Goal: Task Accomplishment & Management: Manage account settings

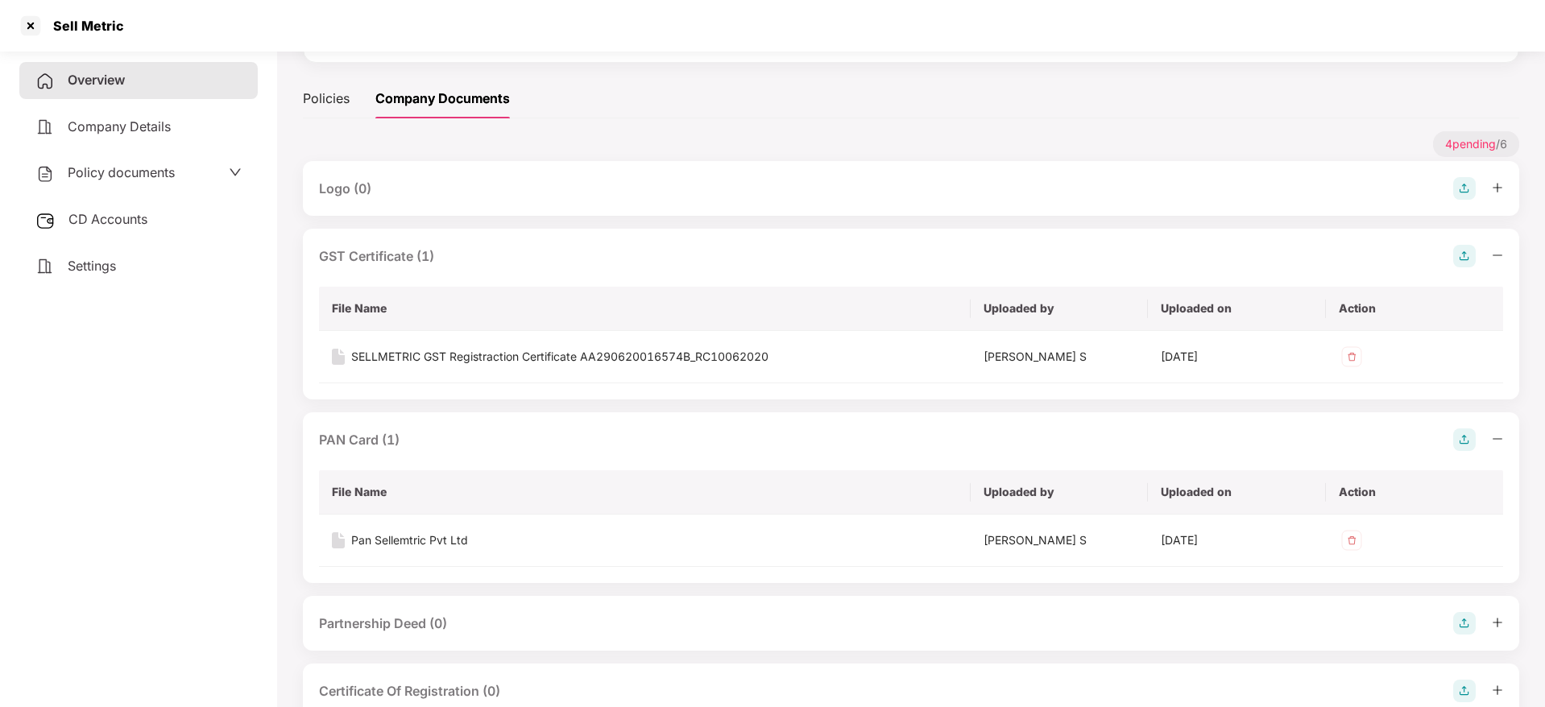
scroll to position [205, 0]
click at [0, 24] on div "Sell Metric" at bounding box center [772, 26] width 1545 height 52
click at [37, 21] on div at bounding box center [31, 26] width 26 height 26
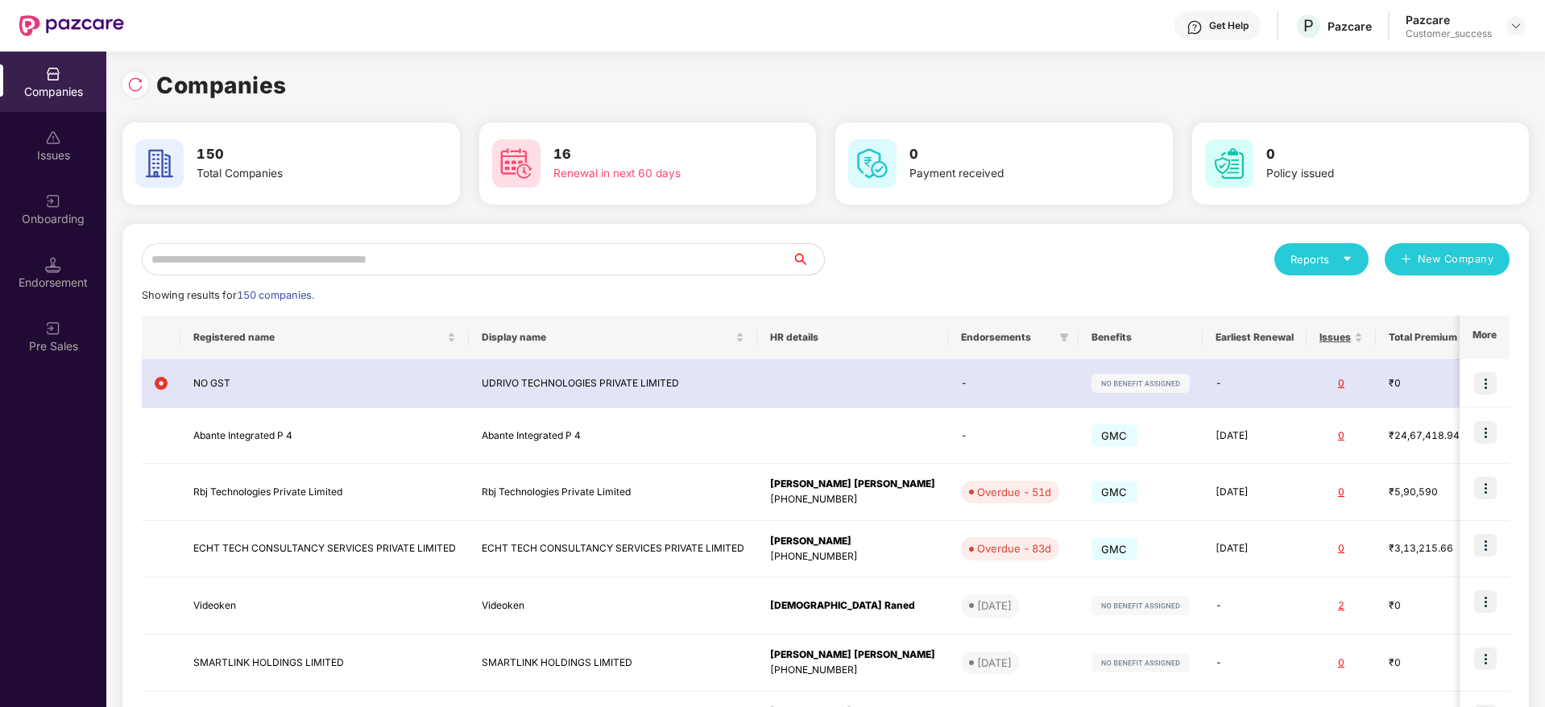
scroll to position [0, 0]
drag, startPoint x: 370, startPoint y: 276, endPoint x: 379, endPoint y: 263, distance: 16.3
click at [370, 275] on div "Reports New Company Showing results for 150 companies. Registered name Display …" at bounding box center [826, 610] width 1368 height 735
click at [379, 263] on input "text" at bounding box center [467, 259] width 650 height 32
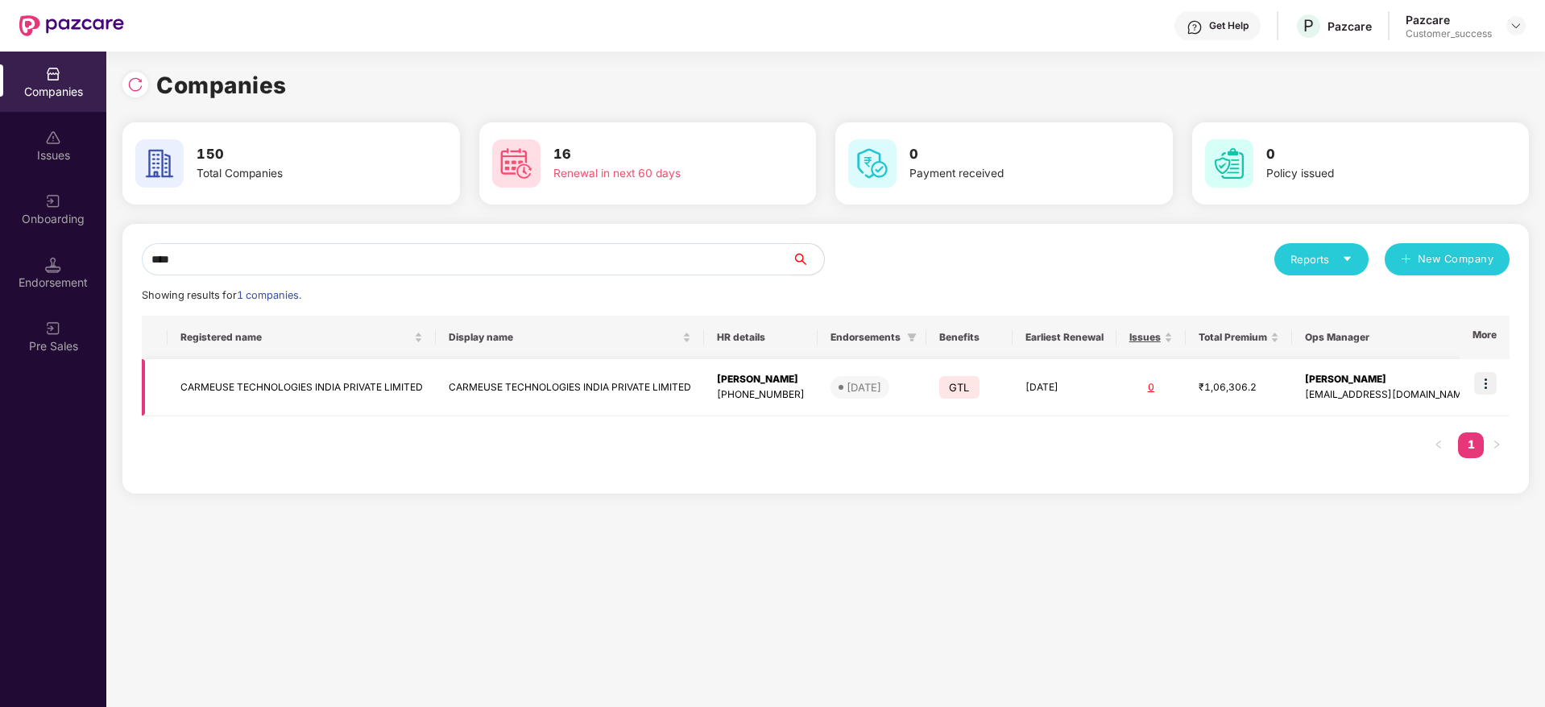
type input "****"
click at [1494, 386] on img at bounding box center [1485, 383] width 23 height 23
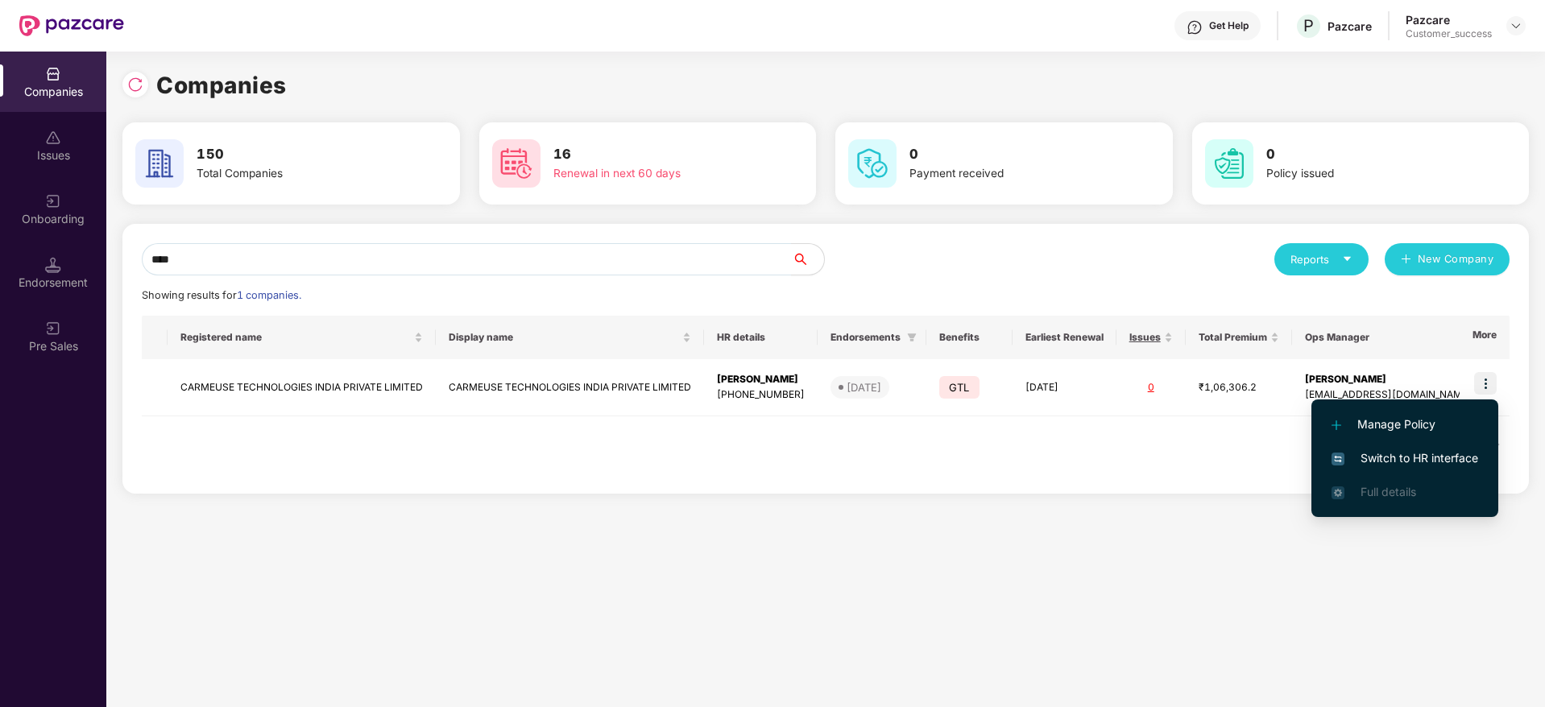
click at [1476, 462] on span "Switch to HR interface" at bounding box center [1404, 458] width 147 height 18
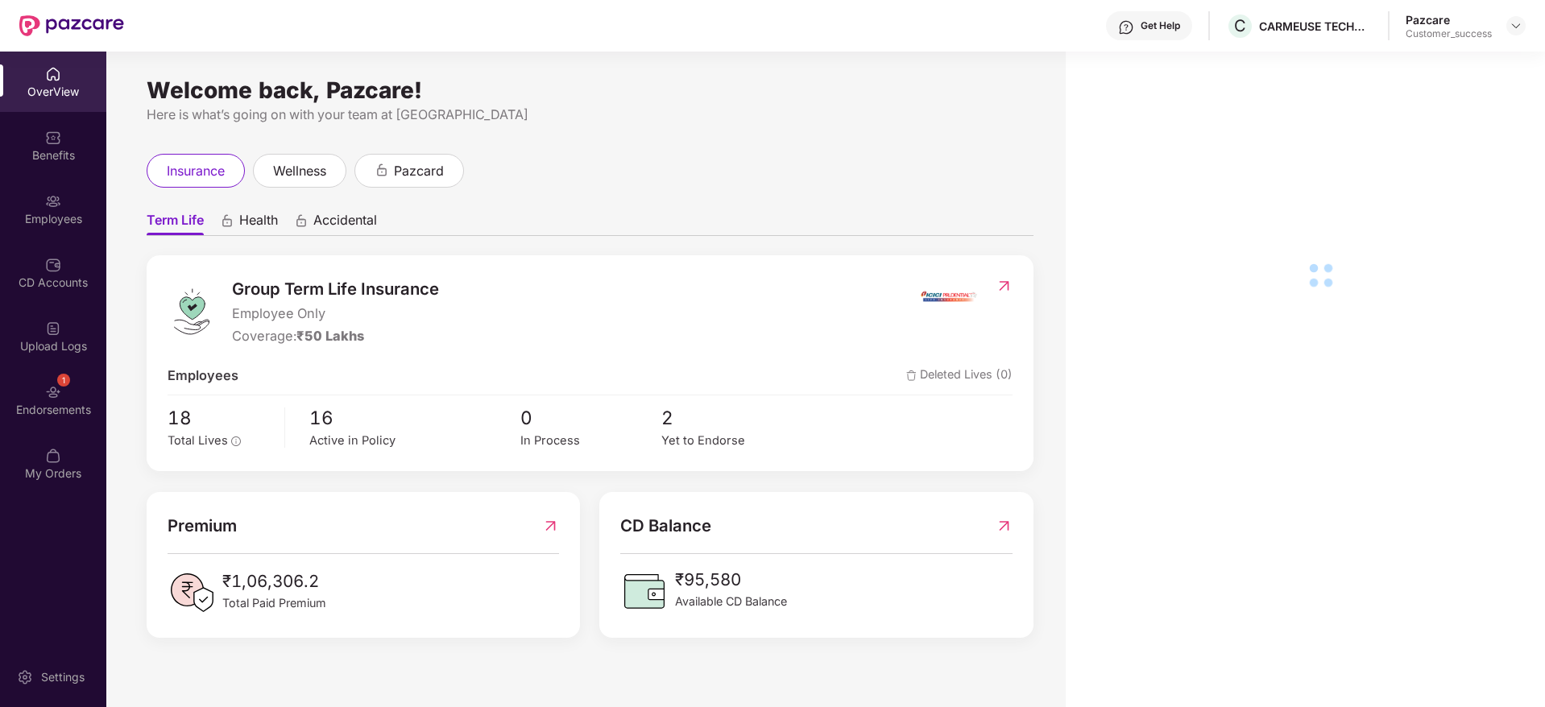
click at [39, 235] on div "Employees" at bounding box center [53, 209] width 106 height 60
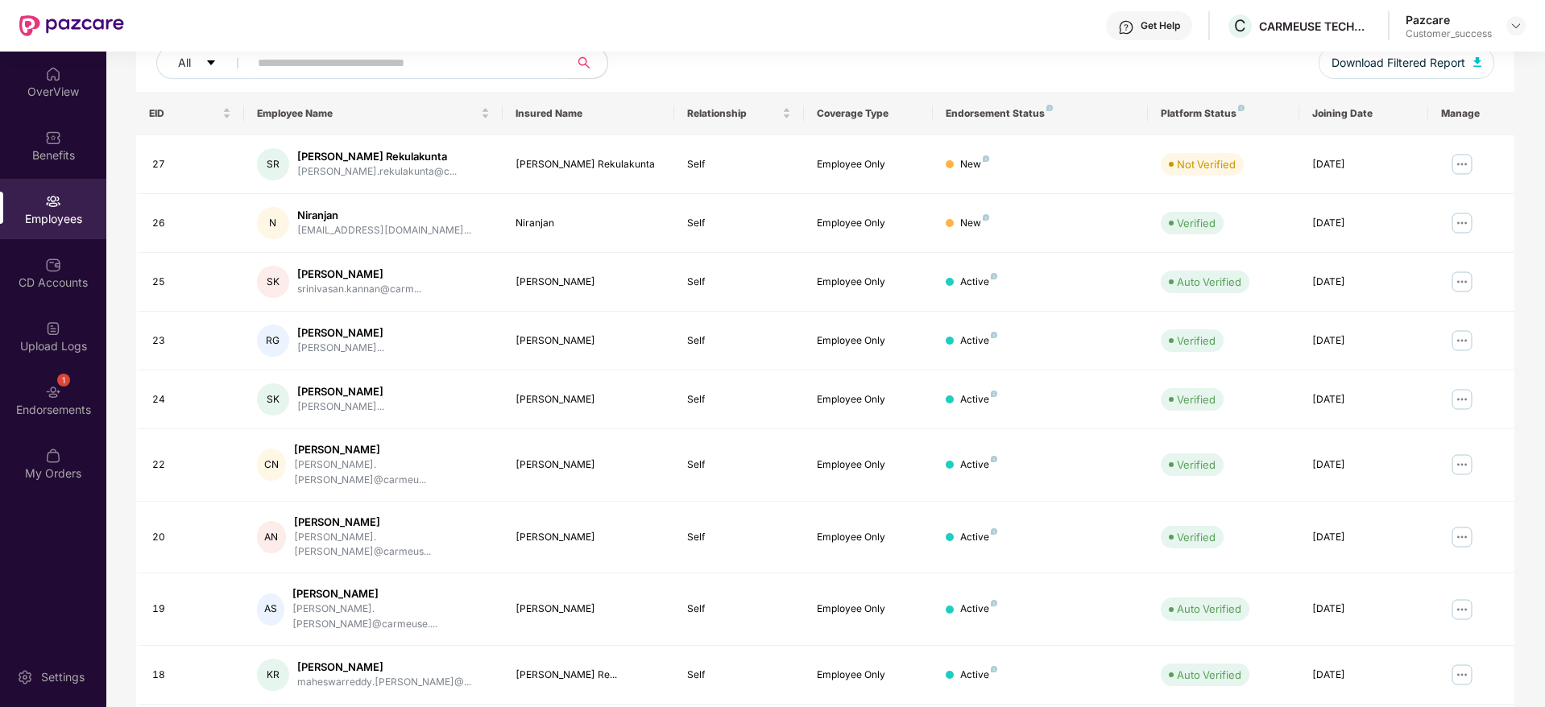
scroll to position [283, 0]
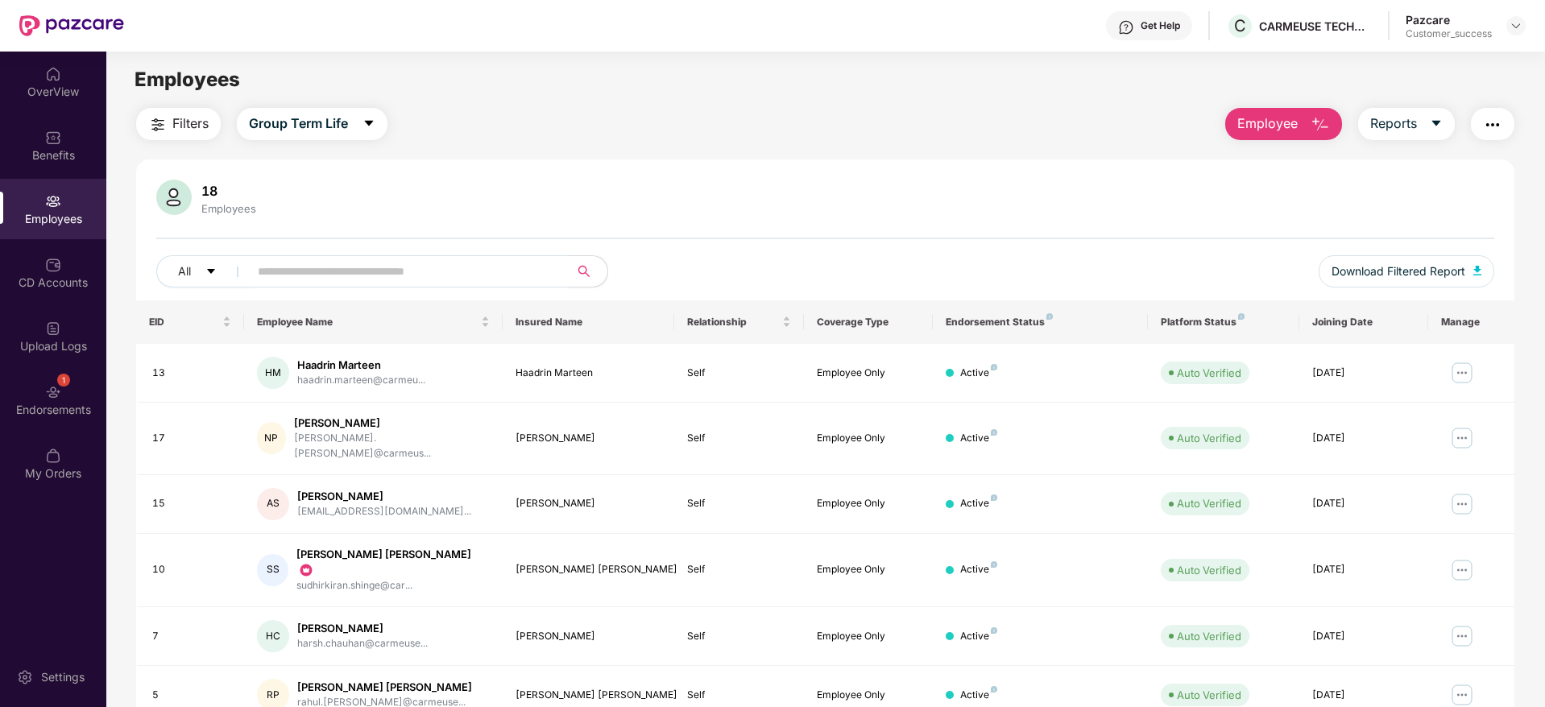
scroll to position [165, 0]
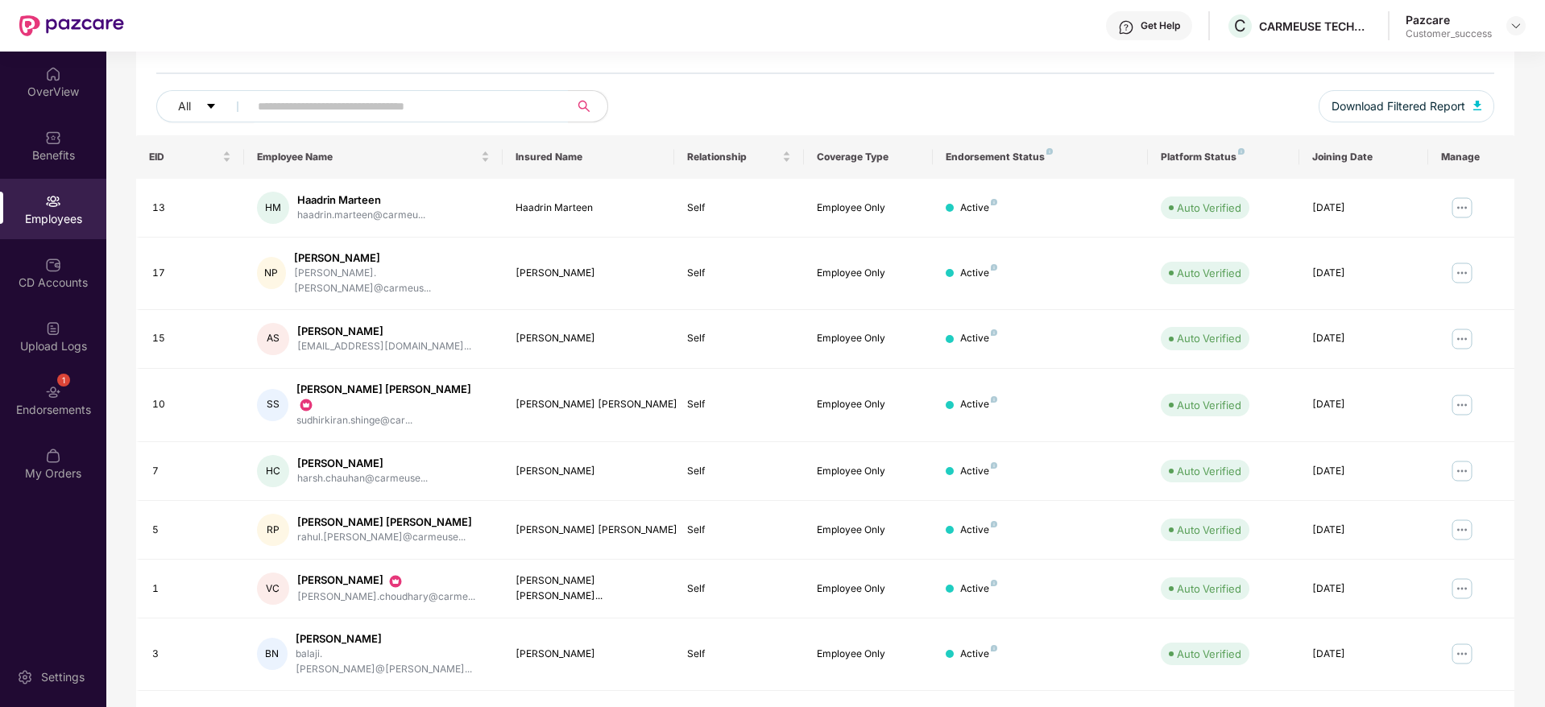
click at [1450, 706] on link "1" at bounding box center [1450, 719] width 26 height 24
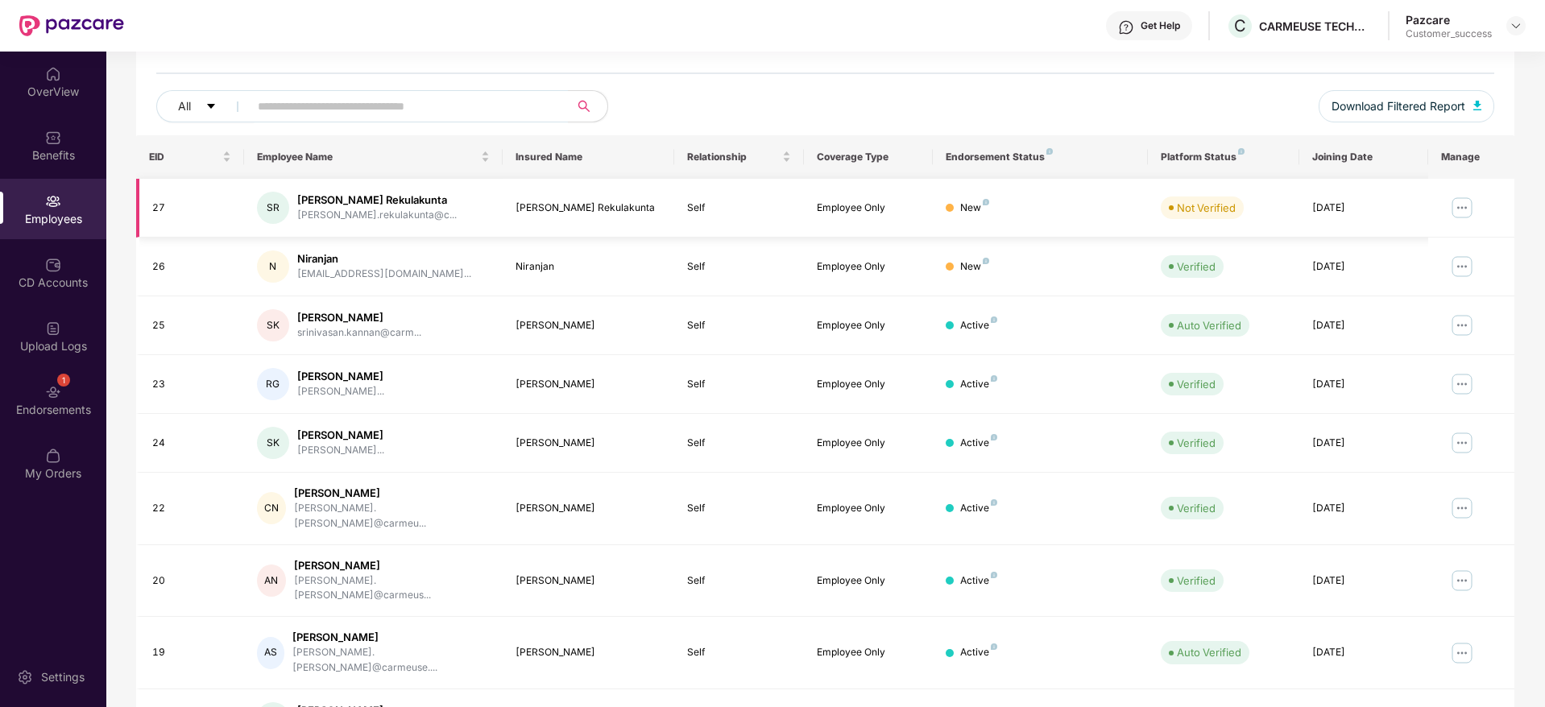
scroll to position [0, 0]
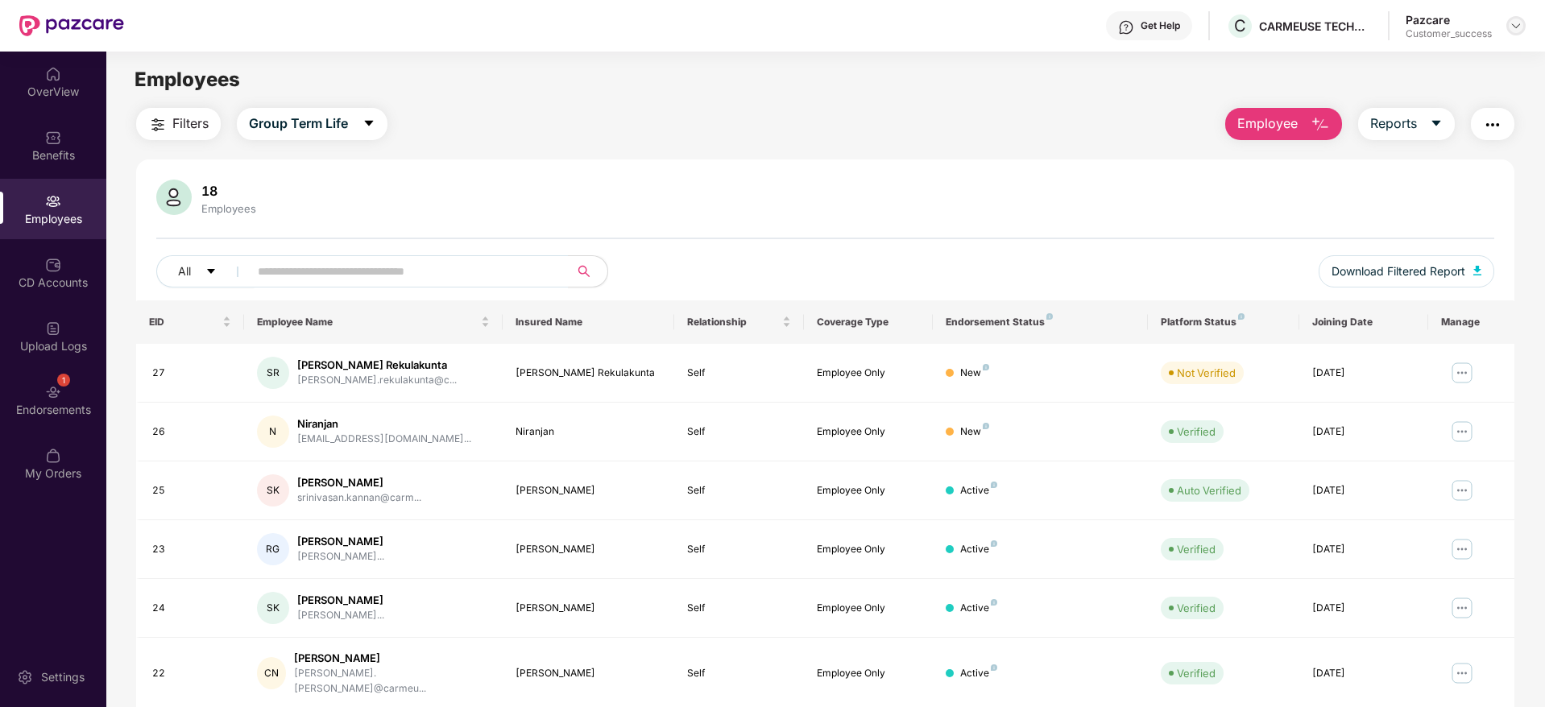
click at [1513, 31] on img at bounding box center [1515, 25] width 13 height 13
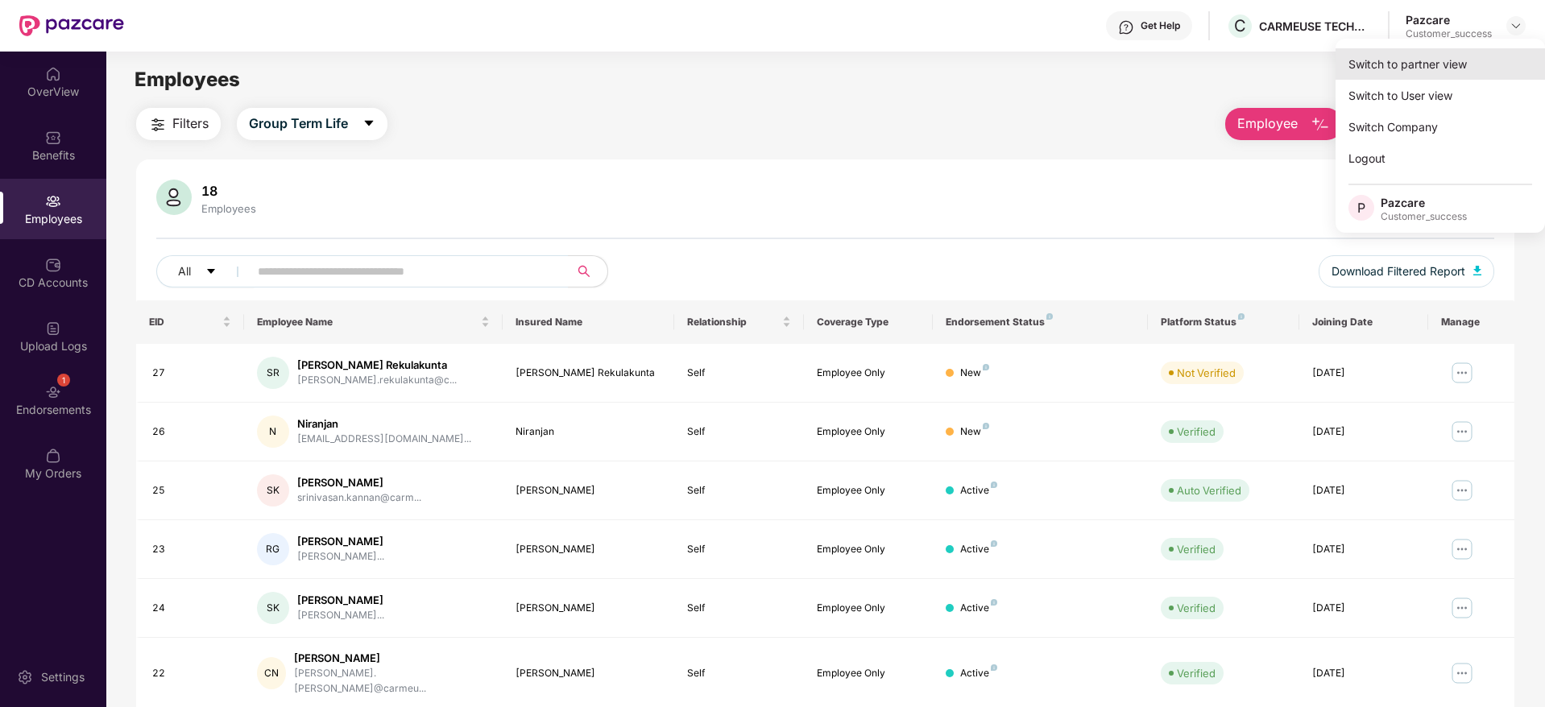
click at [1462, 56] on div "Switch to partner view" at bounding box center [1439, 63] width 209 height 31
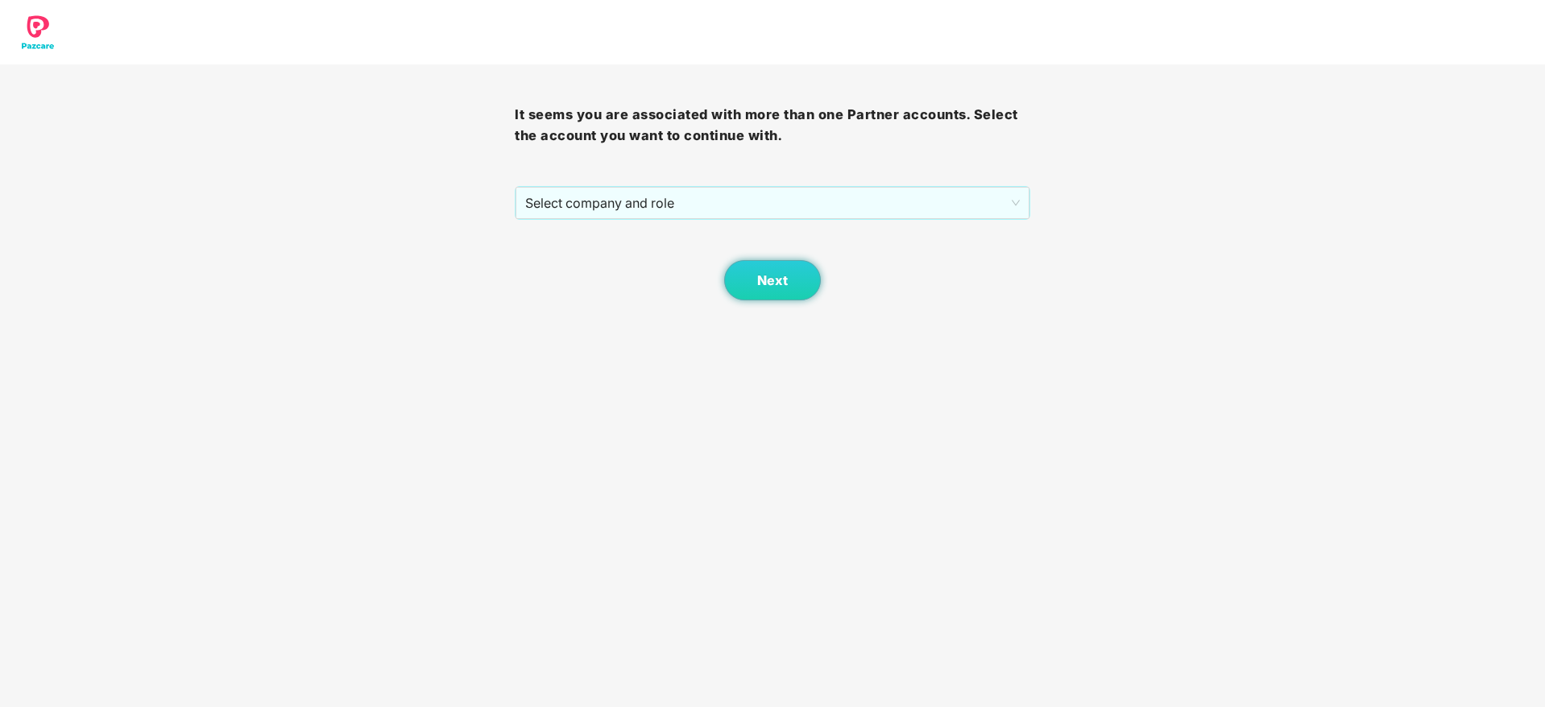
click at [838, 226] on div "Next" at bounding box center [772, 260] width 515 height 81
click at [820, 205] on span "Select company and role" at bounding box center [772, 203] width 494 height 31
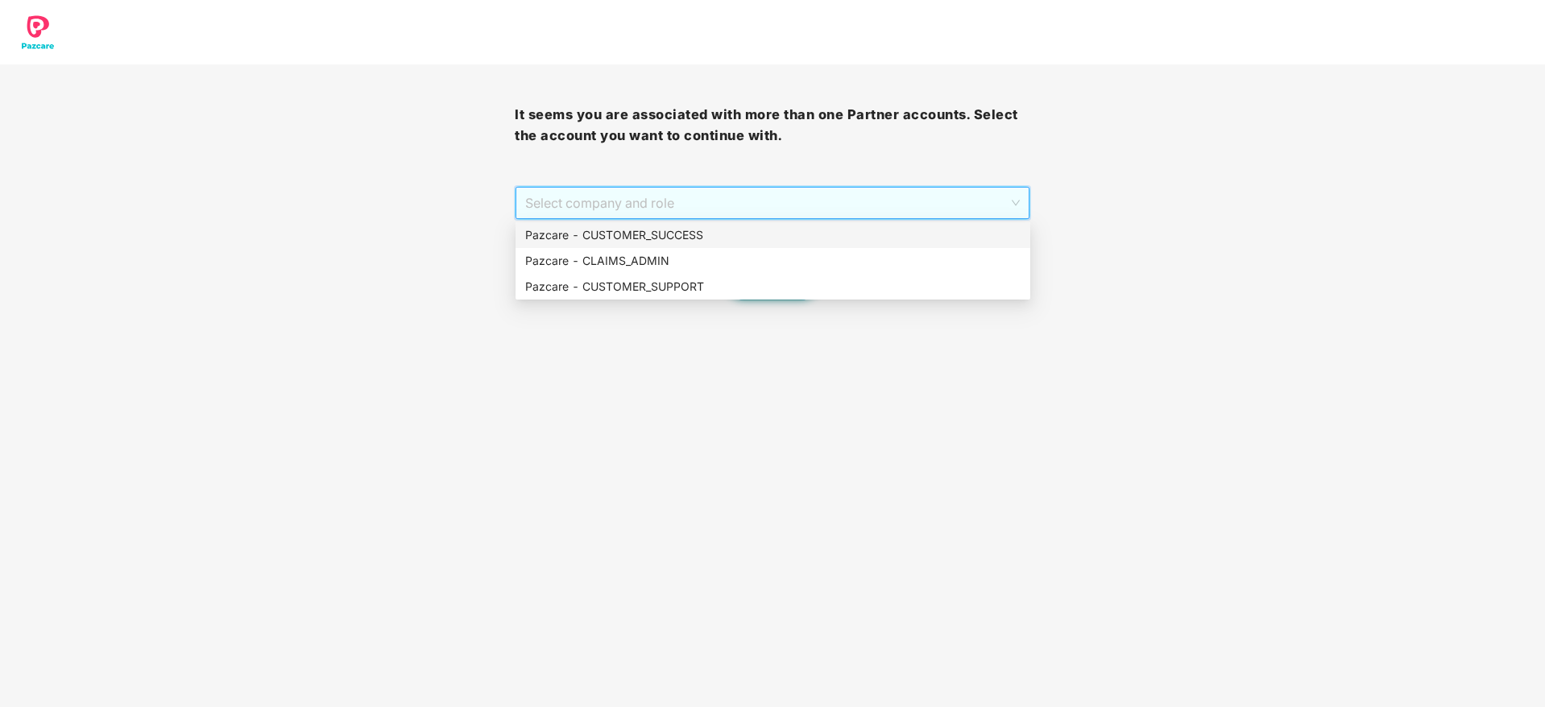
click at [789, 225] on div "Pazcare - CUSTOMER_SUCCESS" at bounding box center [772, 235] width 515 height 26
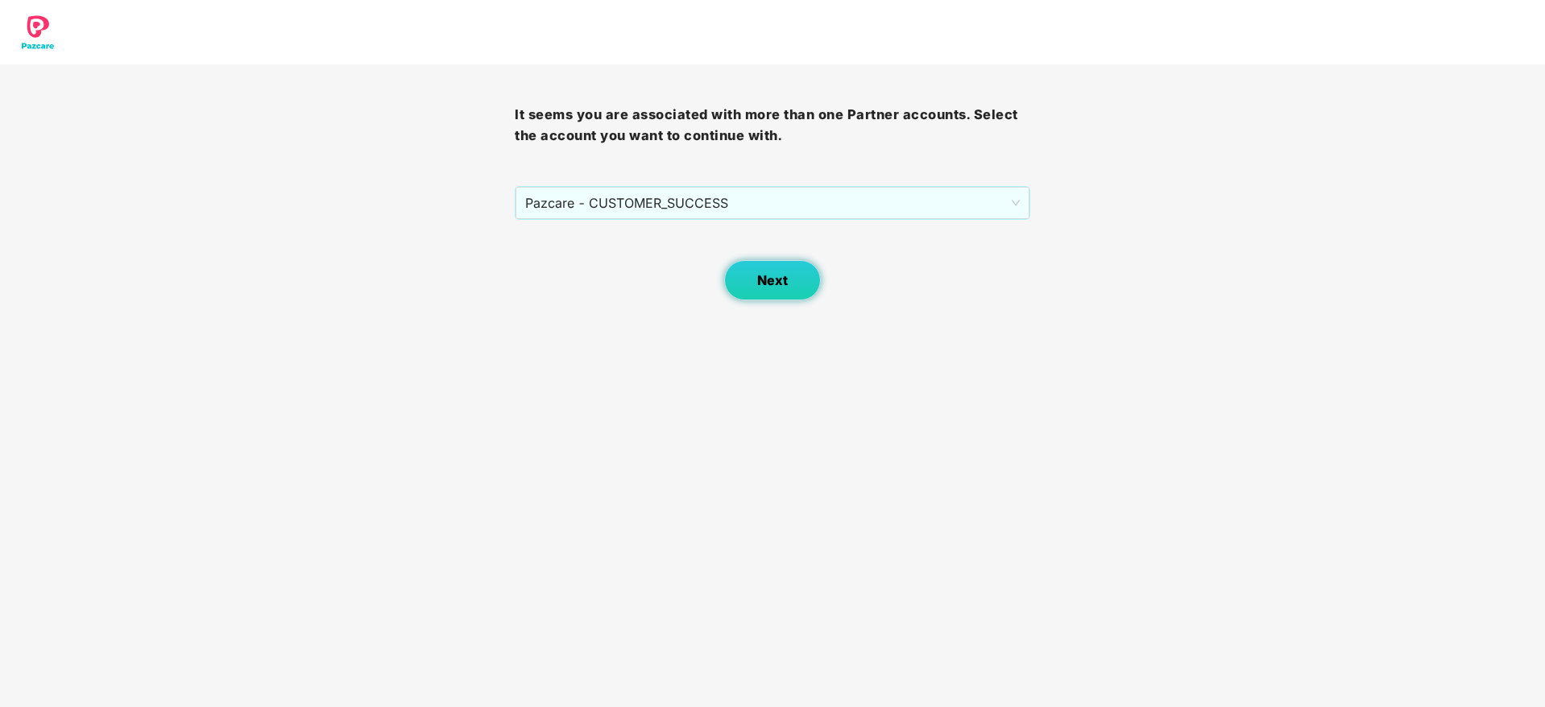
click at [788, 277] on button "Next" at bounding box center [772, 280] width 97 height 40
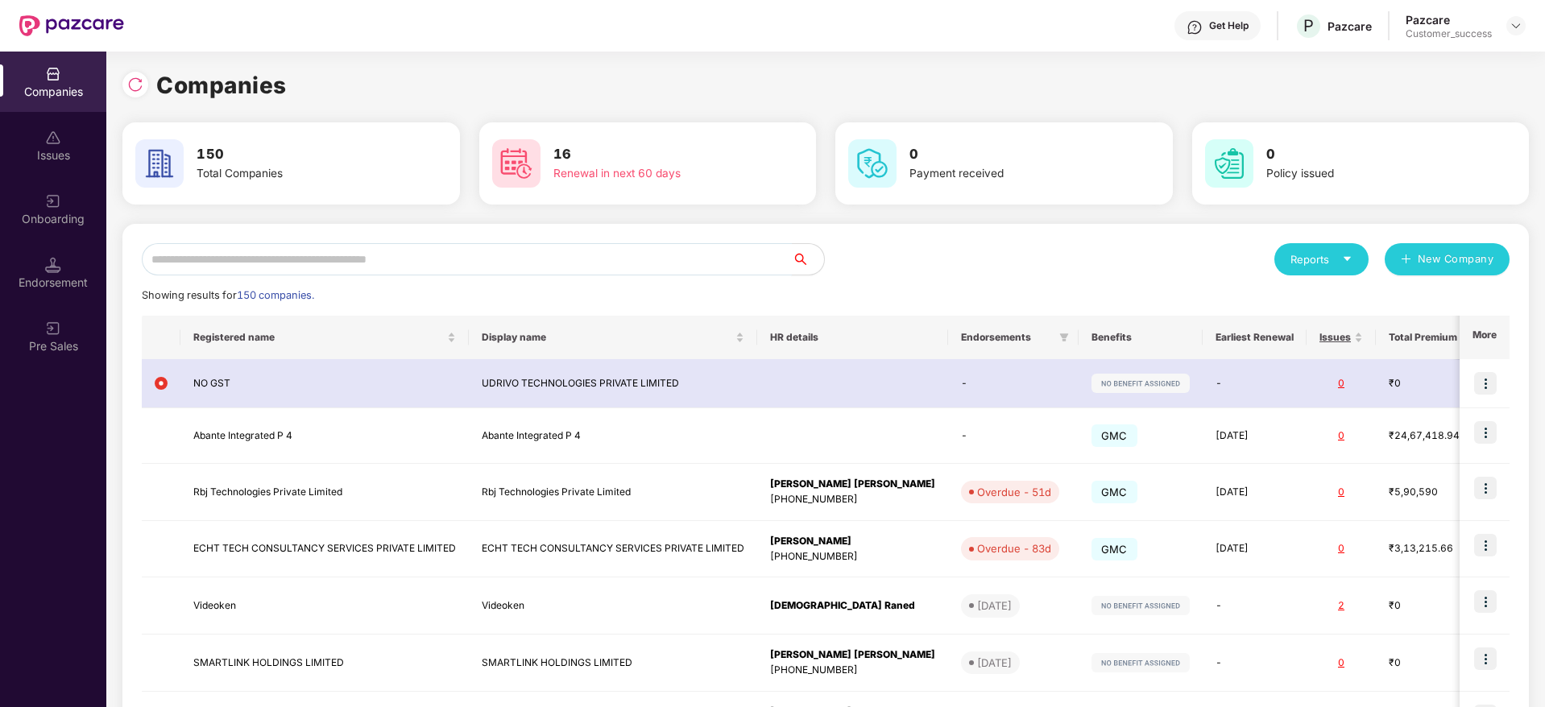
click at [296, 250] on input "text" at bounding box center [467, 259] width 650 height 32
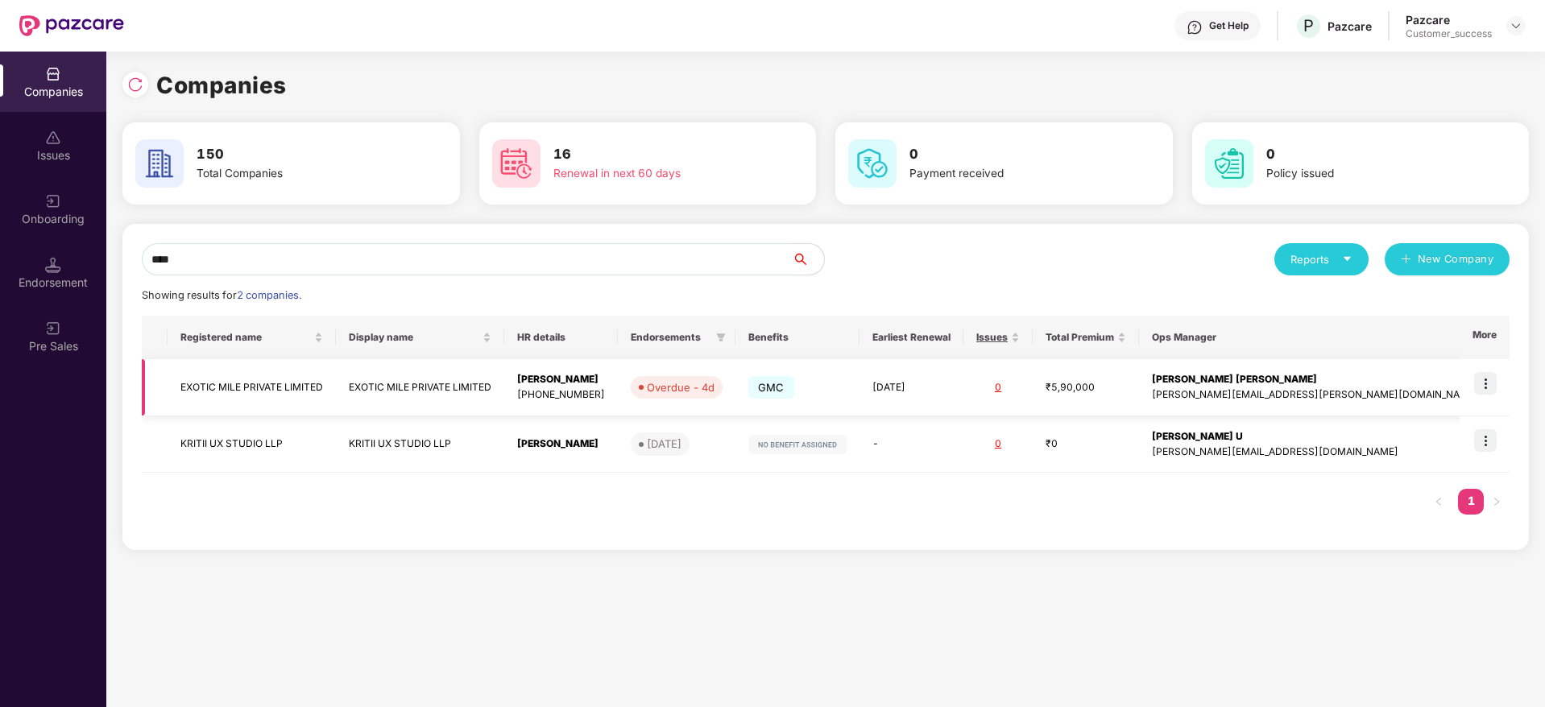
type input "****"
click at [1485, 383] on img at bounding box center [1485, 383] width 23 height 23
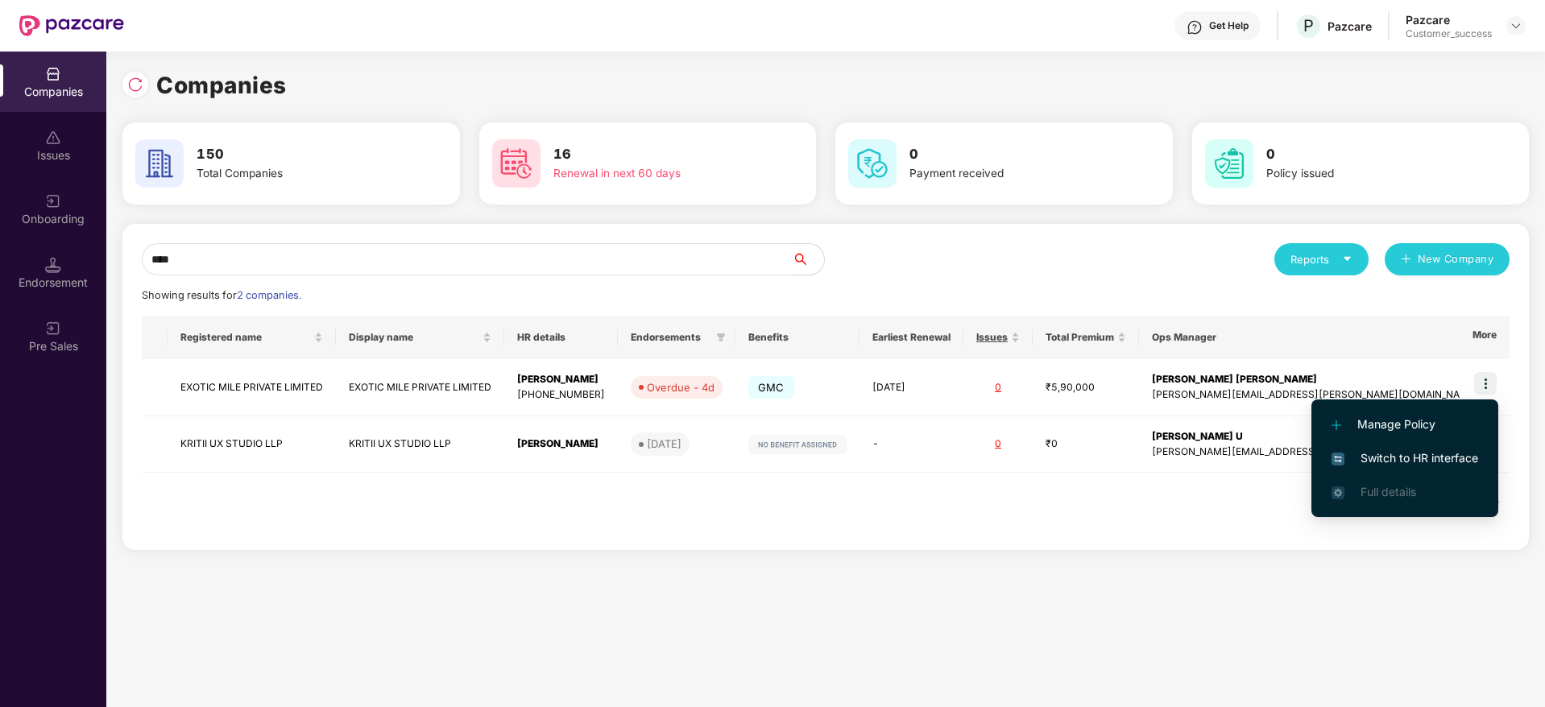
click at [1443, 457] on span "Switch to HR interface" at bounding box center [1404, 458] width 147 height 18
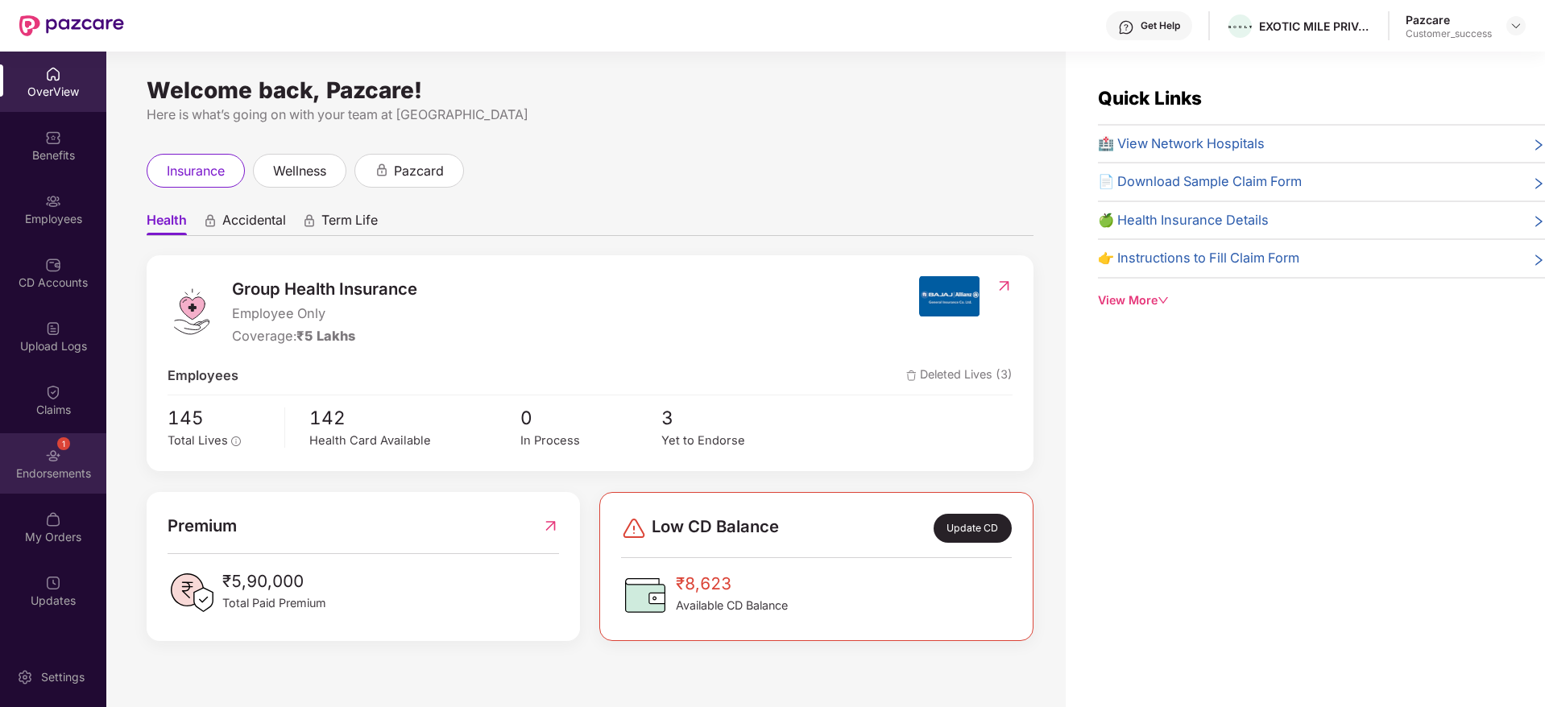
click at [81, 448] on div "1 Endorsements" at bounding box center [53, 463] width 106 height 60
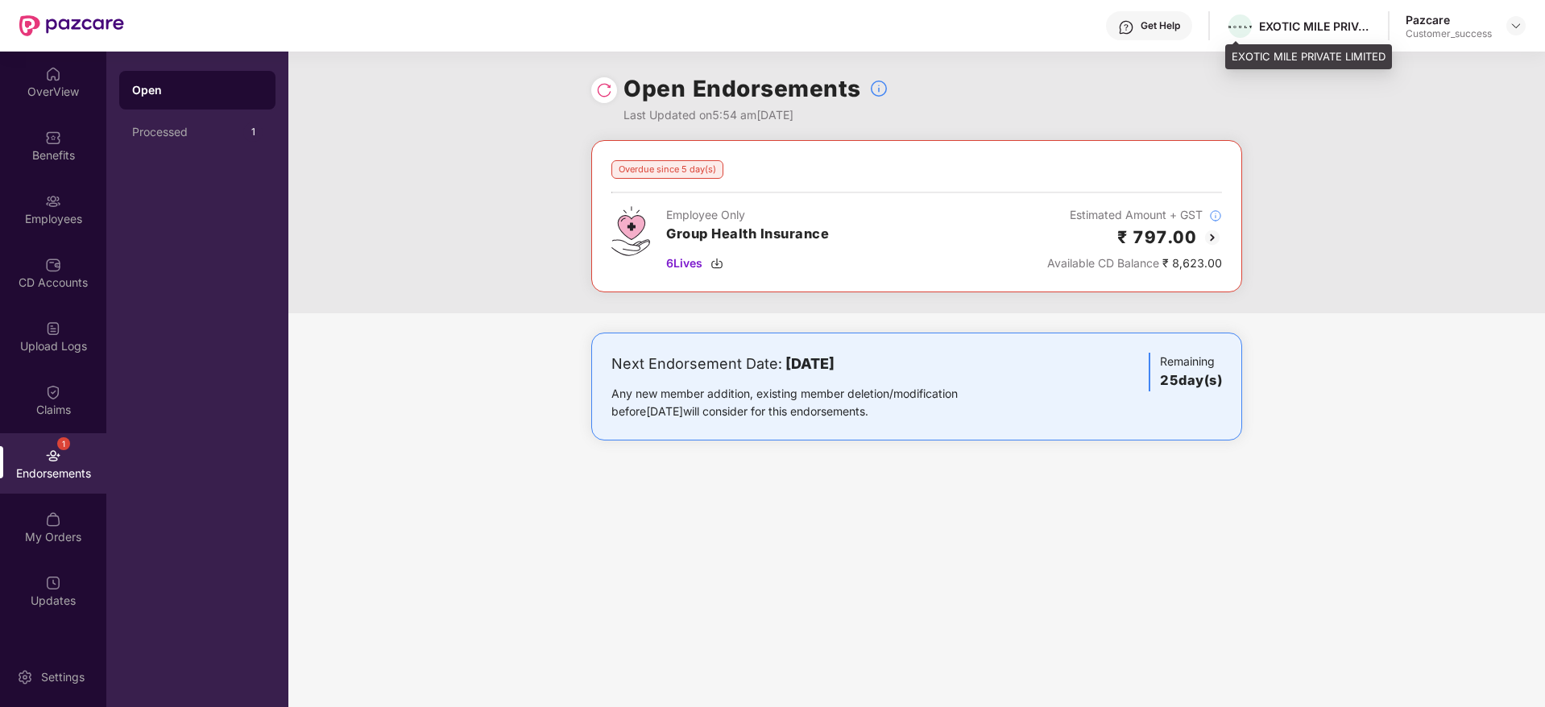
click at [1278, 65] on div "EXOTIC MILE PRIVATE LIMITED" at bounding box center [1308, 57] width 167 height 26
click at [1278, 71] on div "Get Help EXOTIC MILE PRIVATE LIMITED Pazcare Customer_success OverView Benefits…" at bounding box center [772, 353] width 1545 height 707
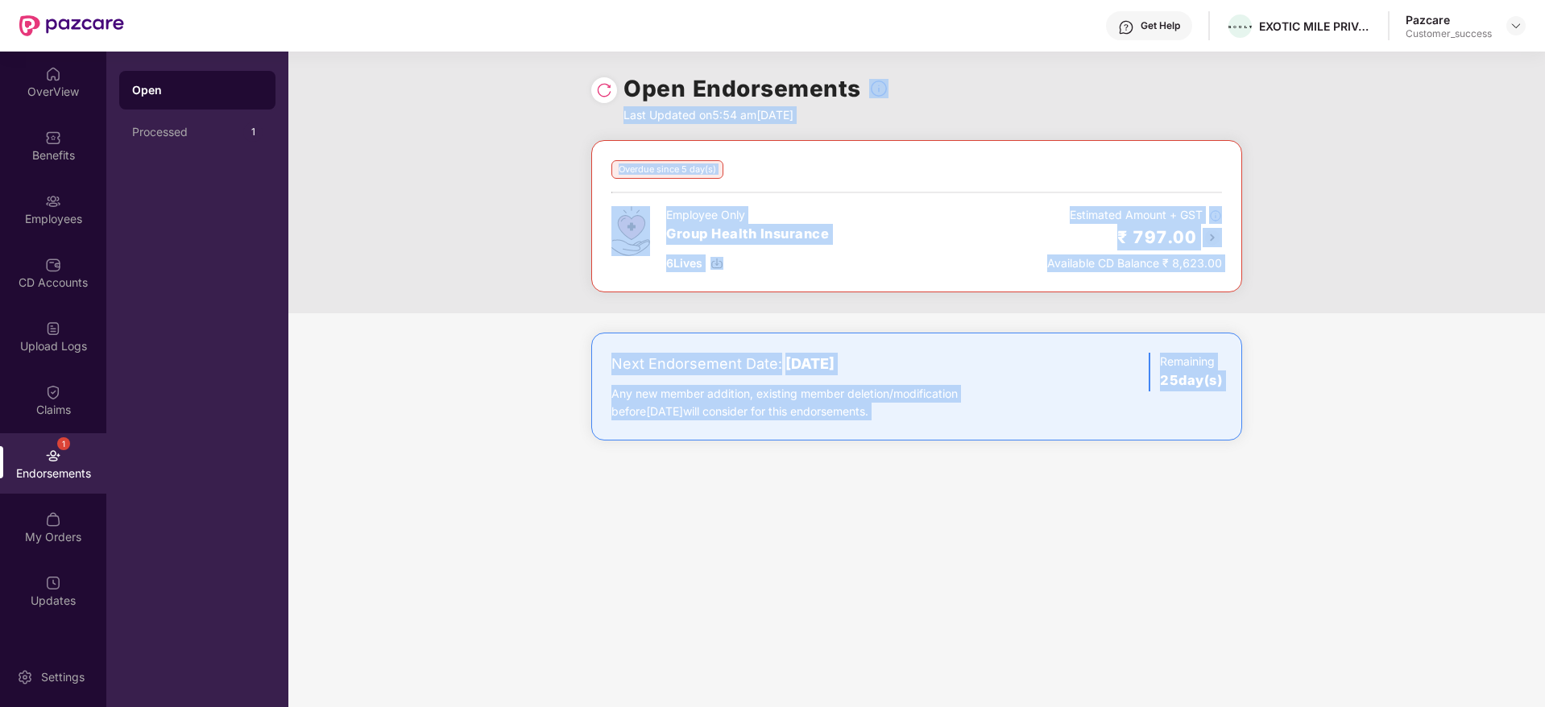
copy div "Last Updated on 5:54 am[DATE] Overdue since 5 day(s) Employee Only Group Health…"
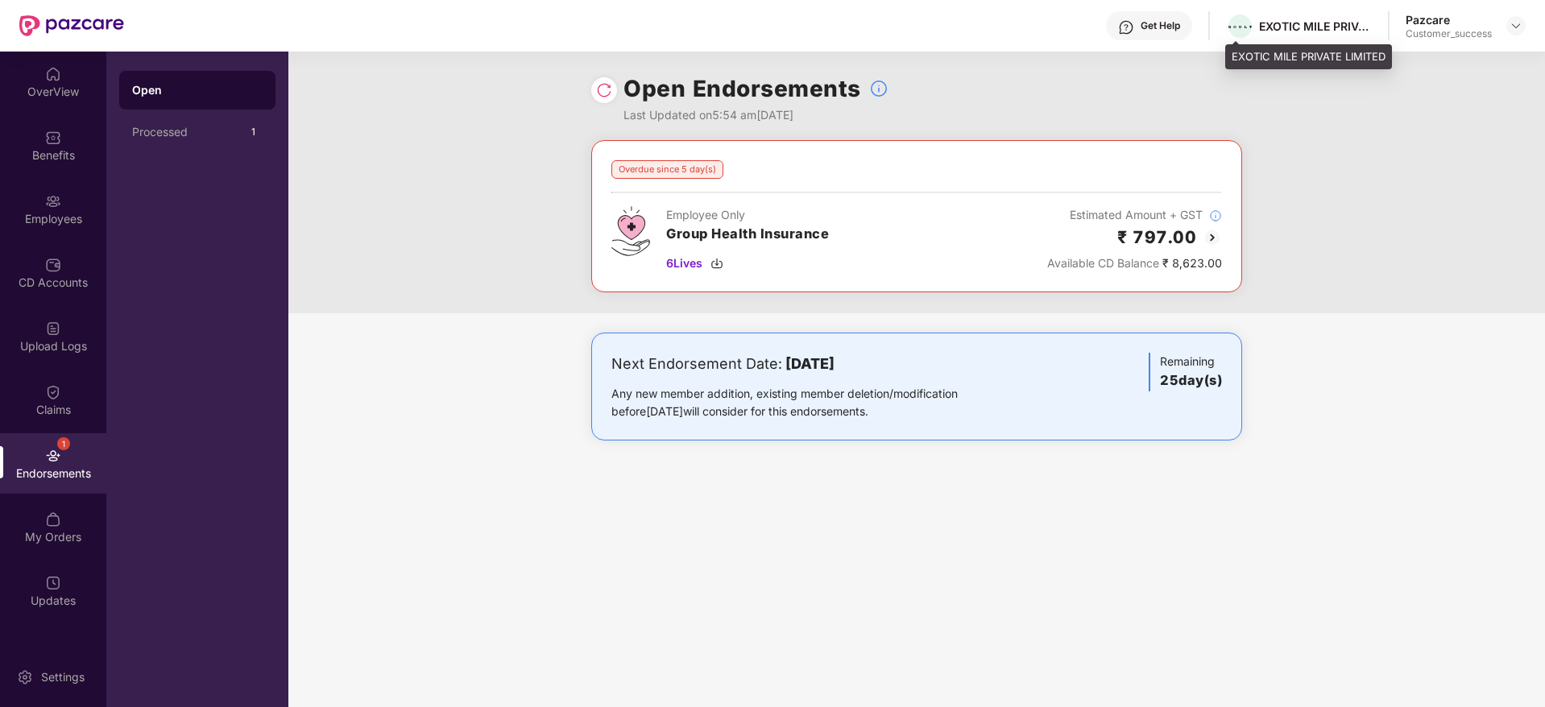
click at [1331, 31] on div "EXOTIC MILE PRIVATE LIMITED" at bounding box center [1315, 26] width 113 height 15
copy div "EXOTIC MILE PRIVATE LIMITED"
click at [81, 165] on div "Benefits" at bounding box center [53, 145] width 106 height 60
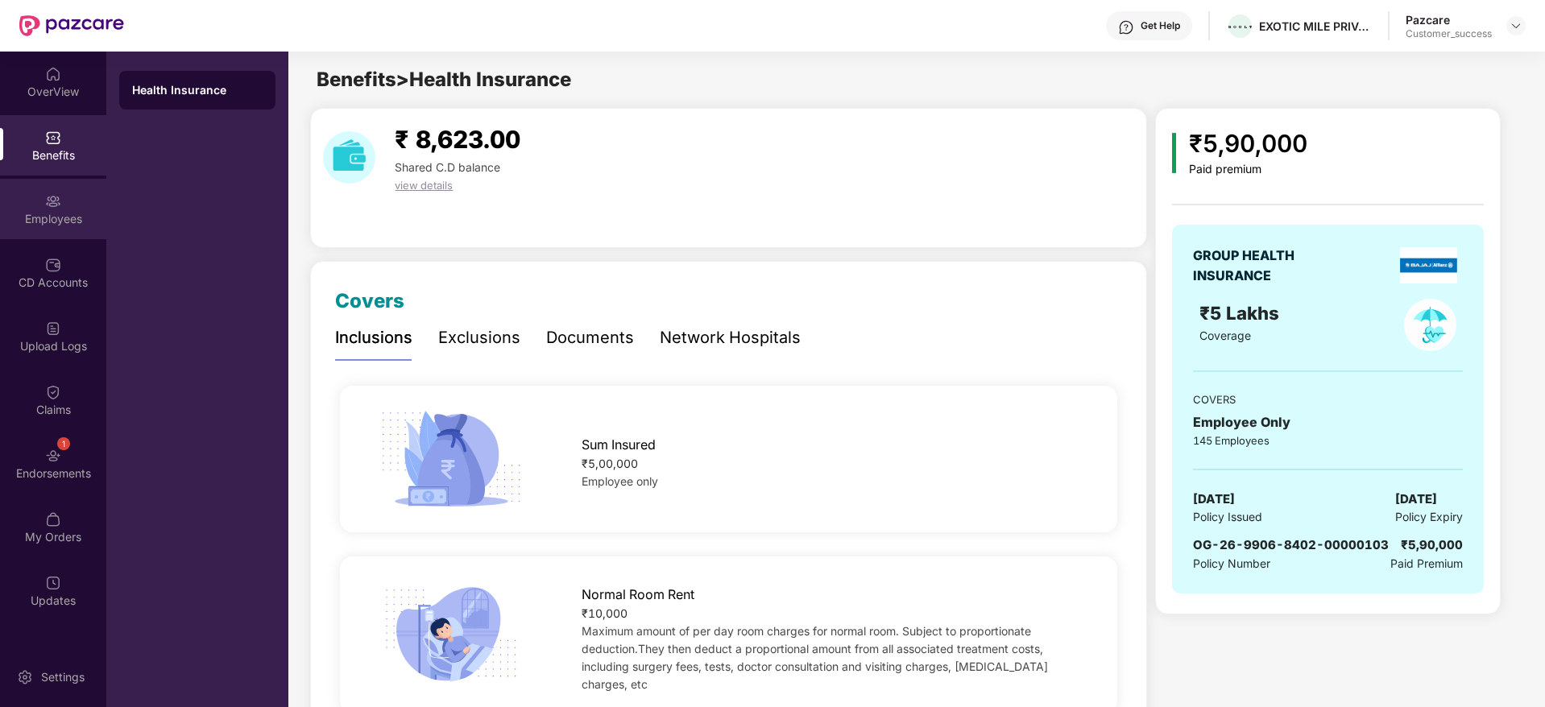
click at [22, 201] on div "Employees" at bounding box center [53, 209] width 106 height 60
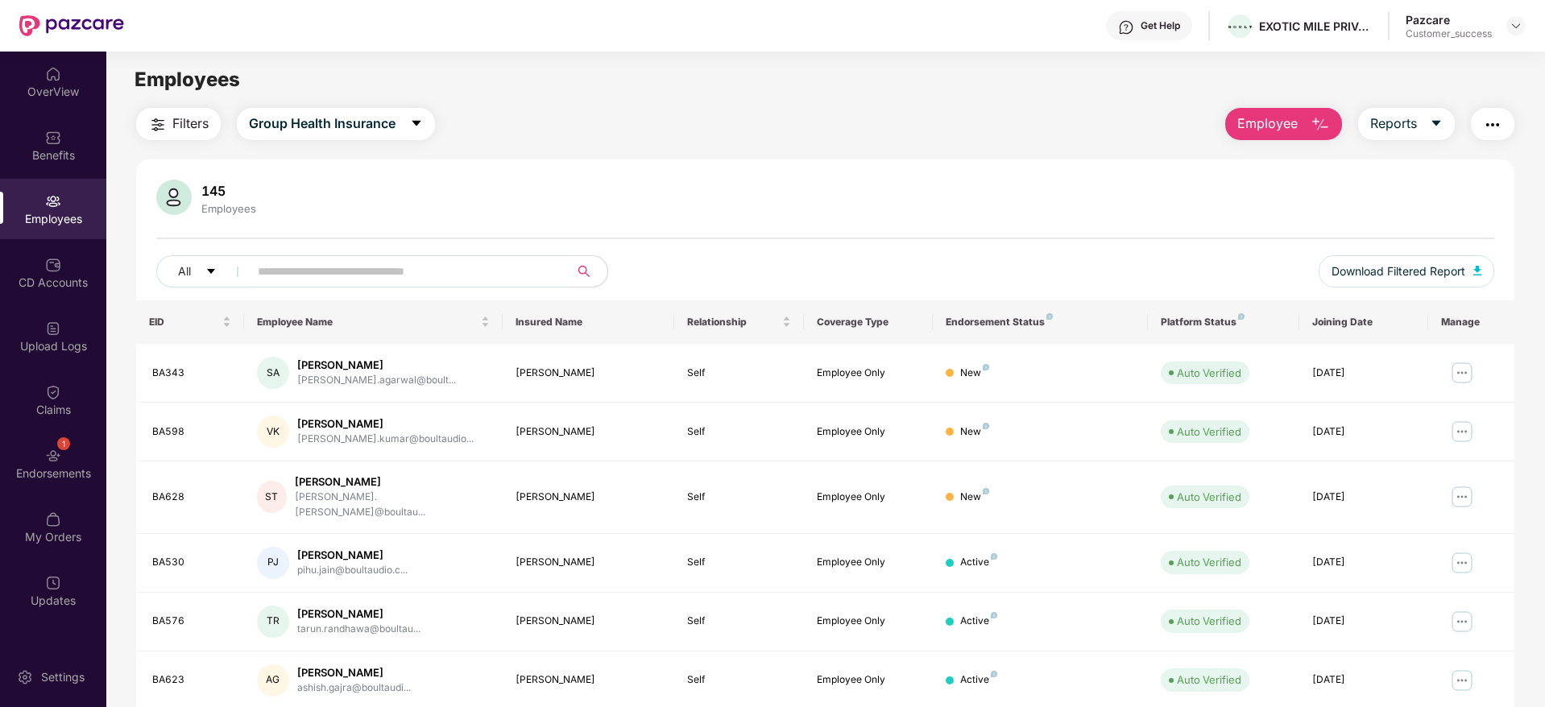
click at [557, 275] on span at bounding box center [555, 271] width 10 height 24
paste input "*****"
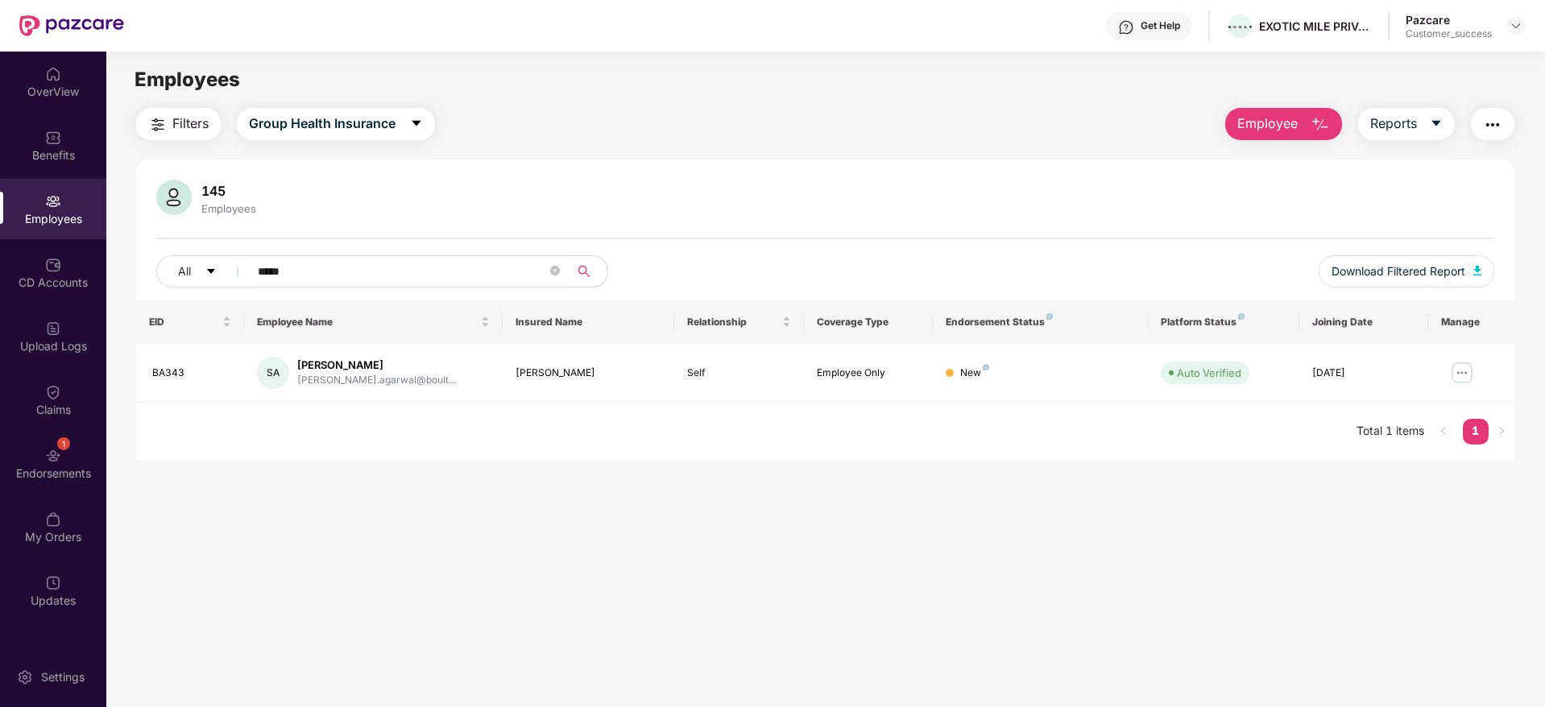
paste input "text"
type input "*****"
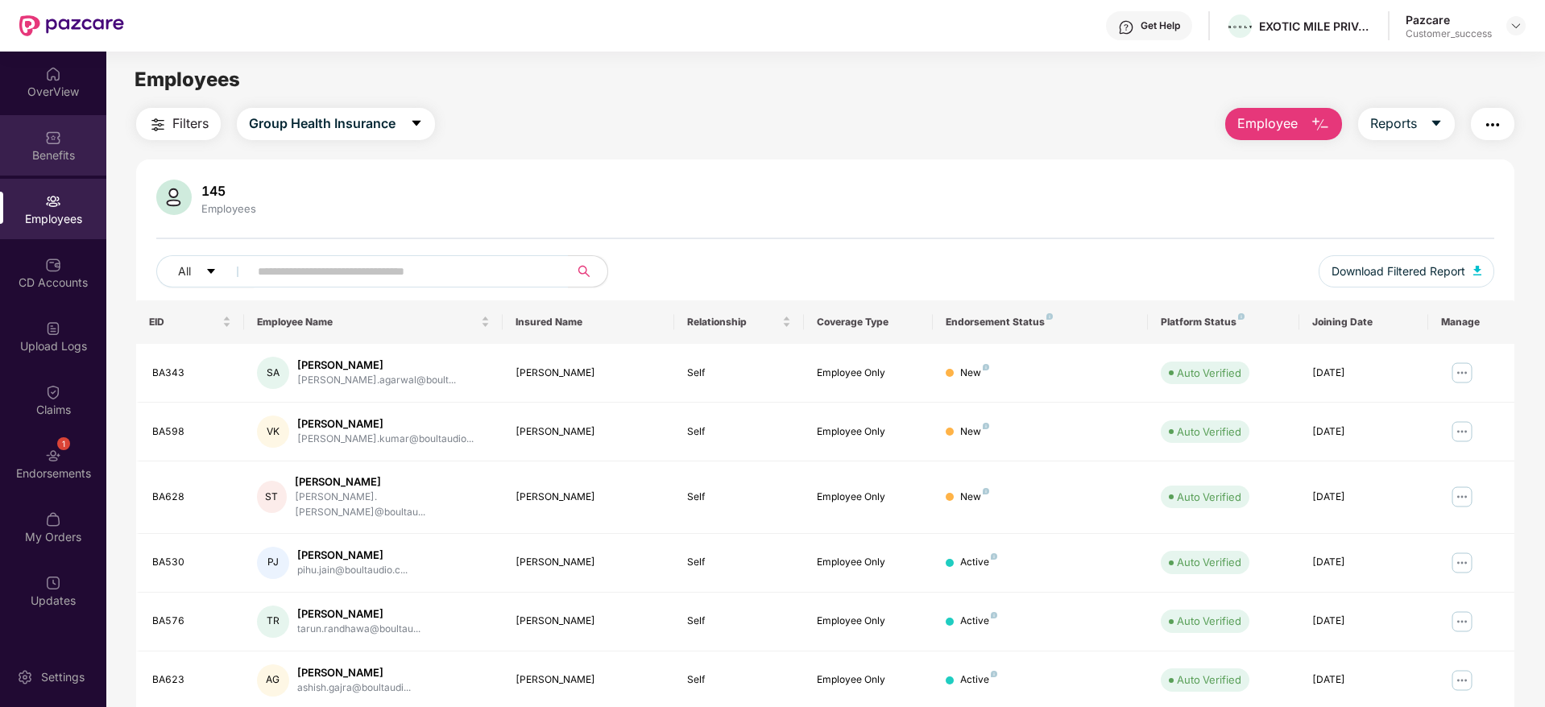
click at [39, 164] on div "Benefits" at bounding box center [53, 145] width 106 height 60
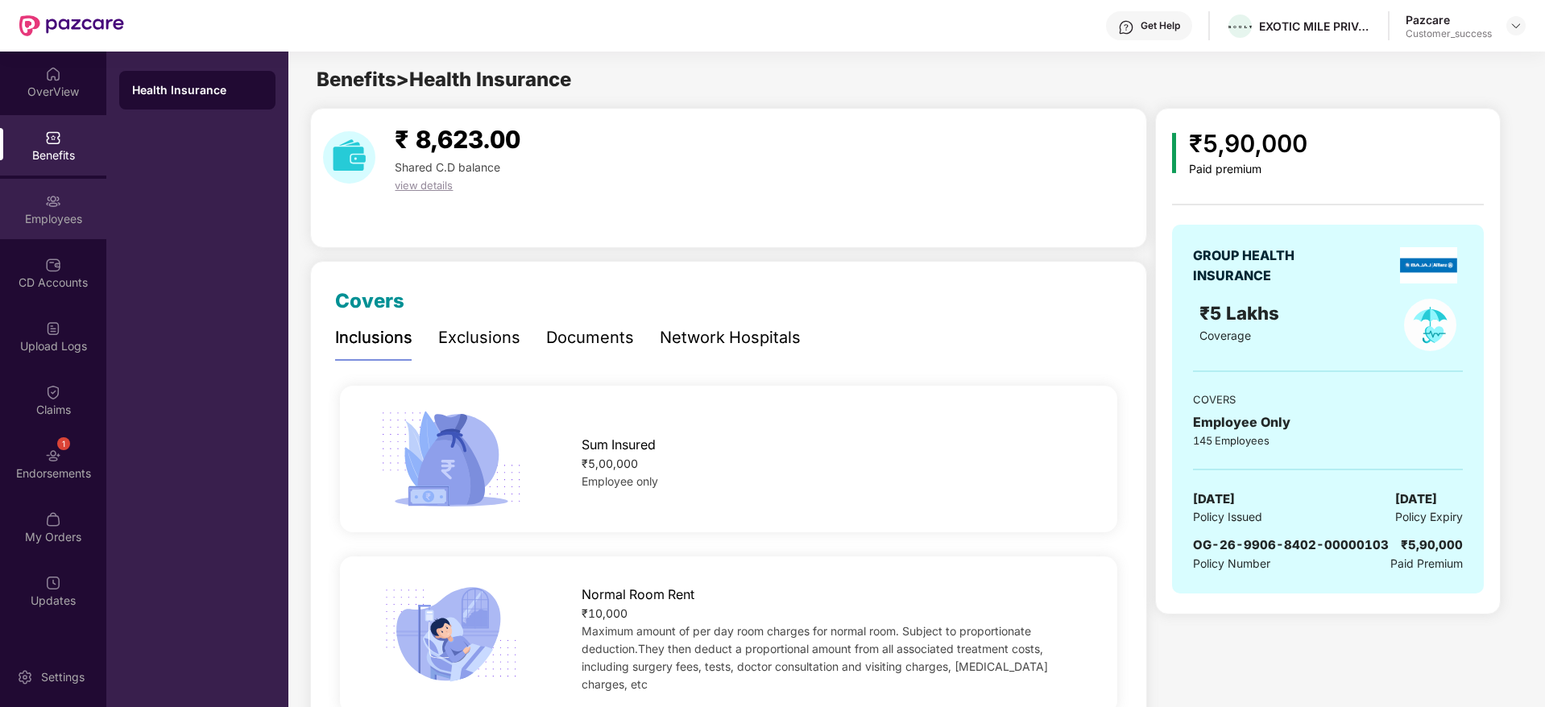
click at [60, 221] on div "Employees" at bounding box center [53, 219] width 106 height 16
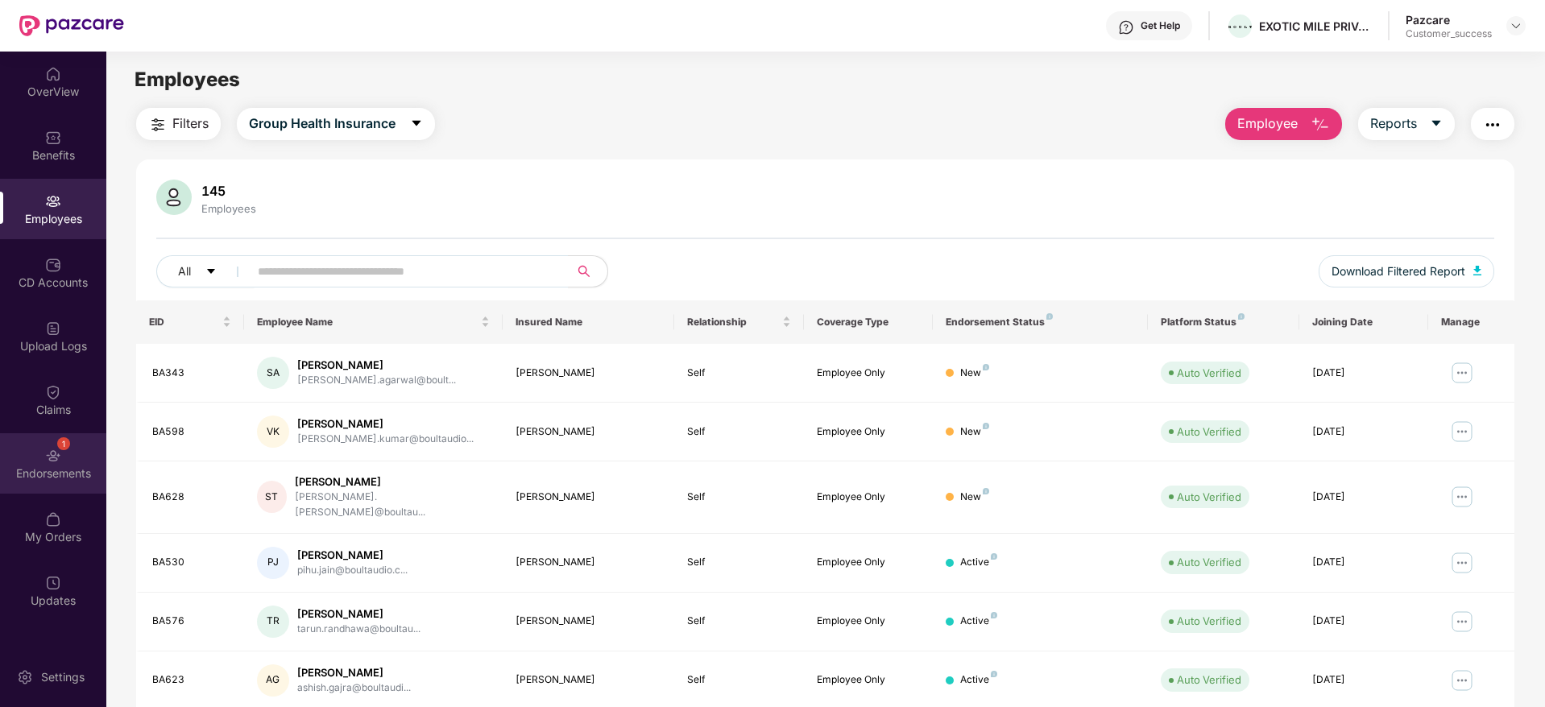
click at [55, 441] on div "1 Endorsements" at bounding box center [53, 463] width 106 height 60
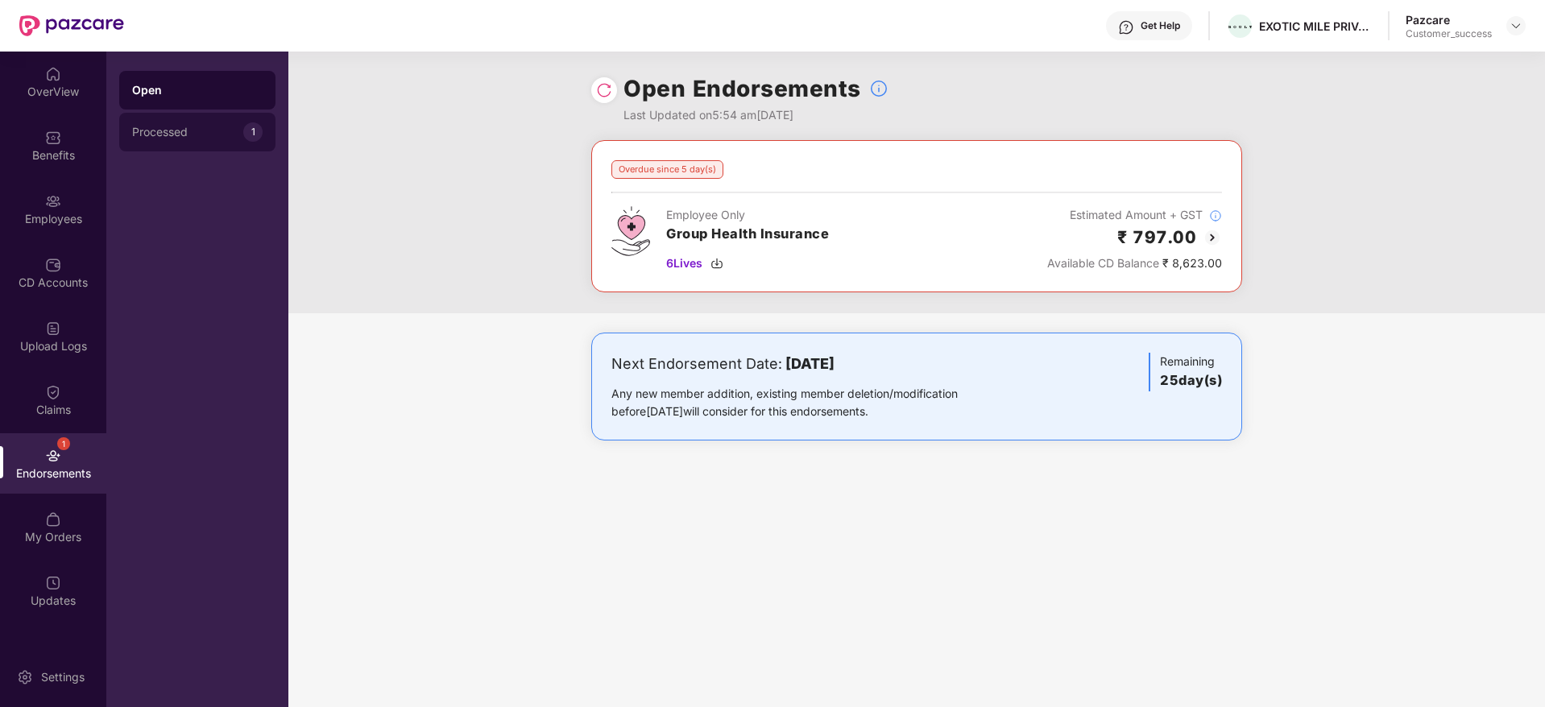
click at [216, 130] on div "Processed" at bounding box center [187, 132] width 111 height 13
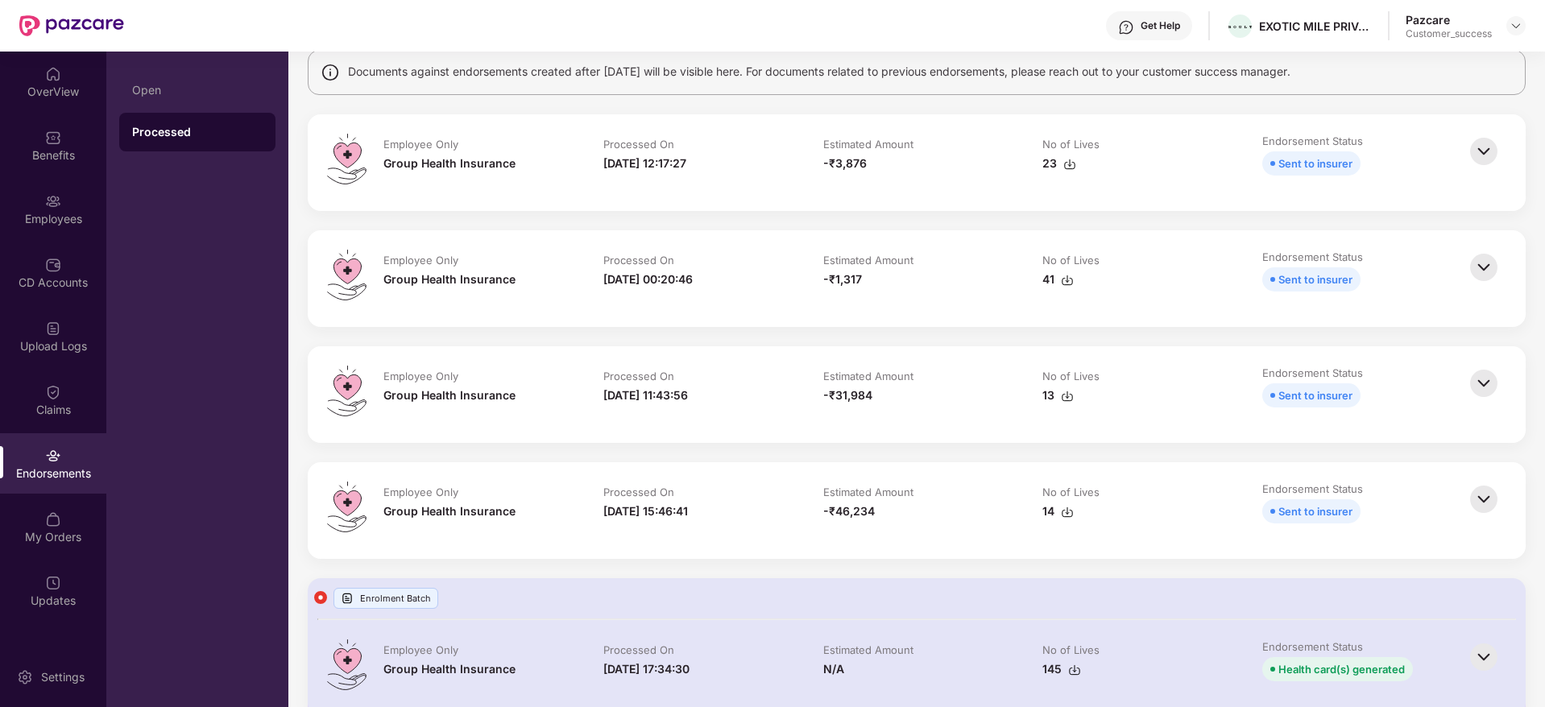
scroll to position [130, 0]
click at [1476, 261] on img at bounding box center [1483, 266] width 35 height 35
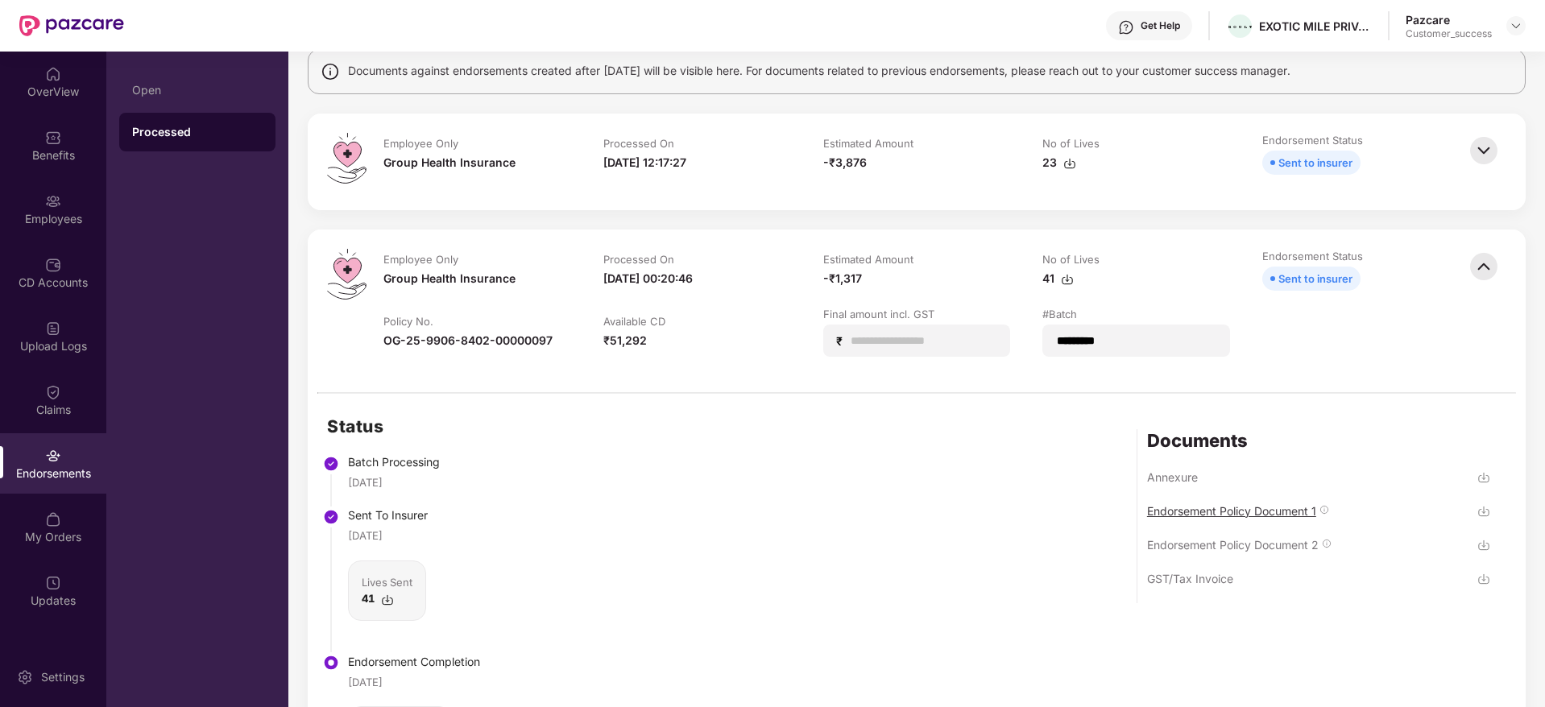
click at [1201, 512] on div "Endorsement Policy Document 1" at bounding box center [1231, 510] width 169 height 15
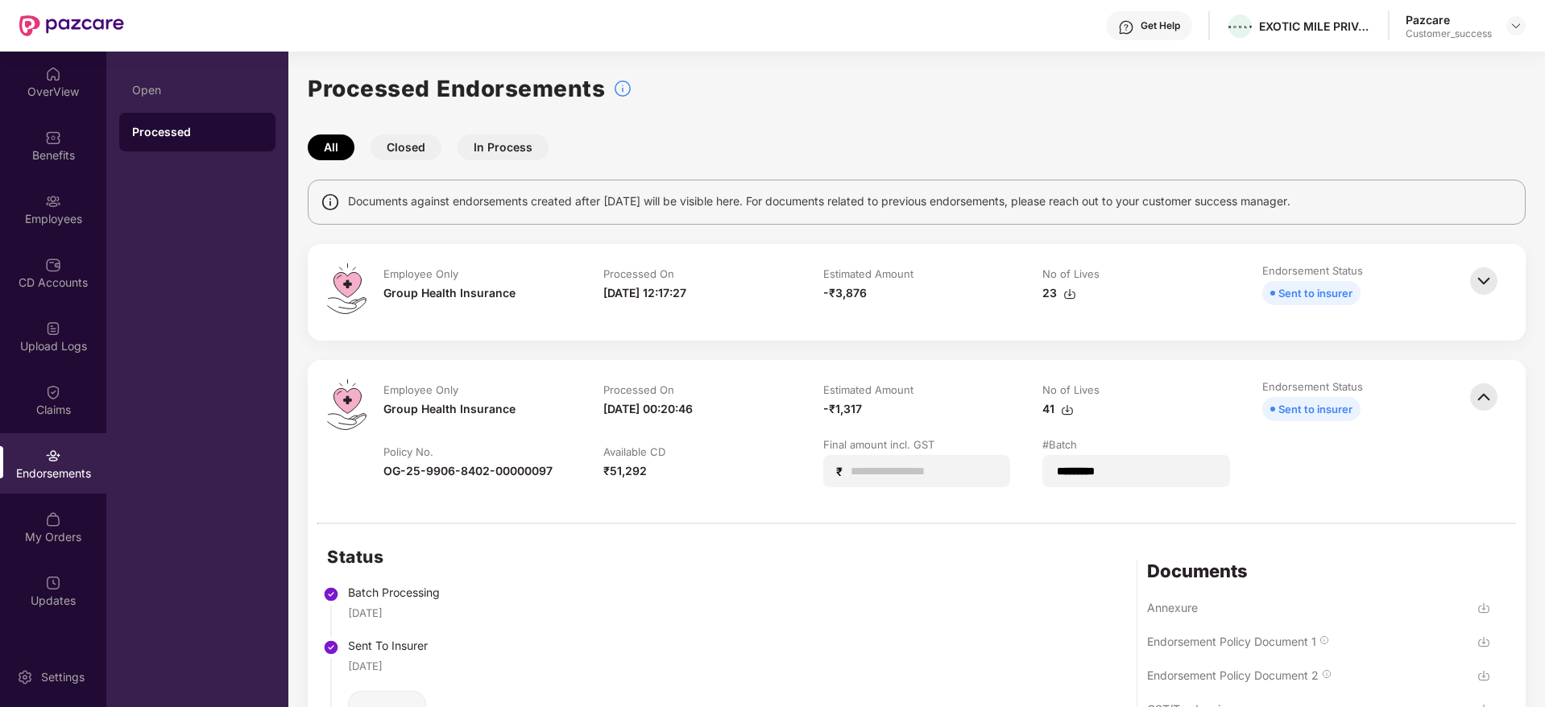
click at [1479, 279] on img at bounding box center [1483, 280] width 35 height 35
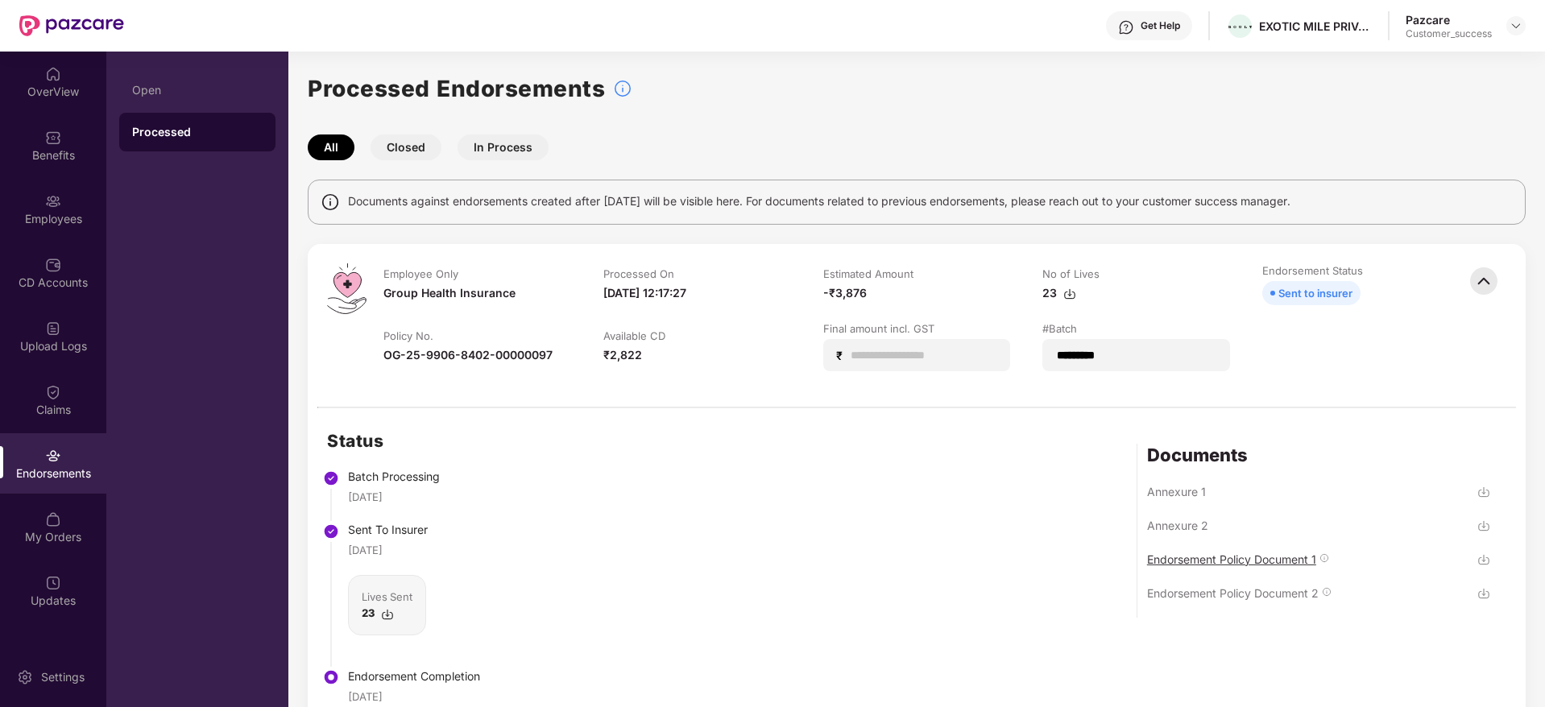
click at [1199, 561] on div "Endorsement Policy Document 1" at bounding box center [1231, 559] width 169 height 15
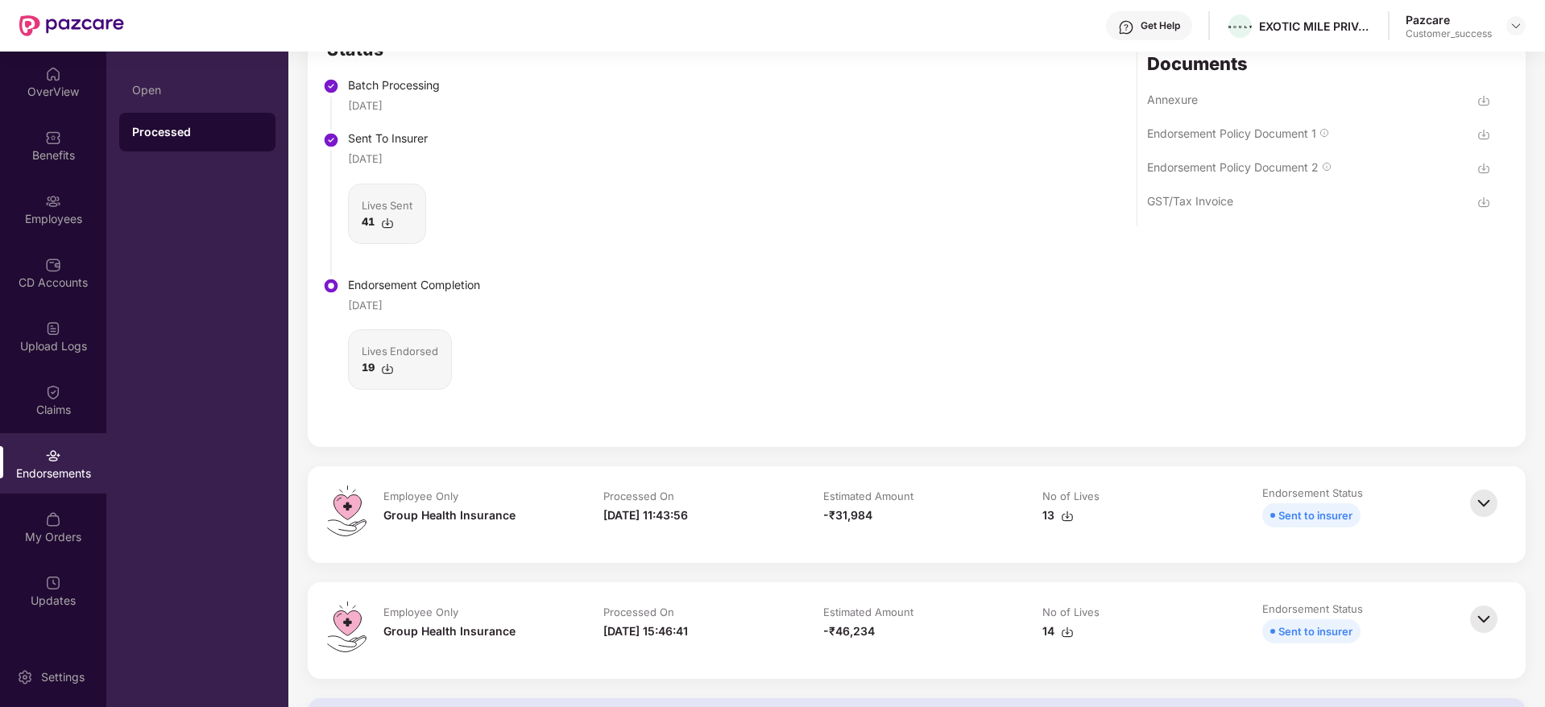
scroll to position [1012, 0]
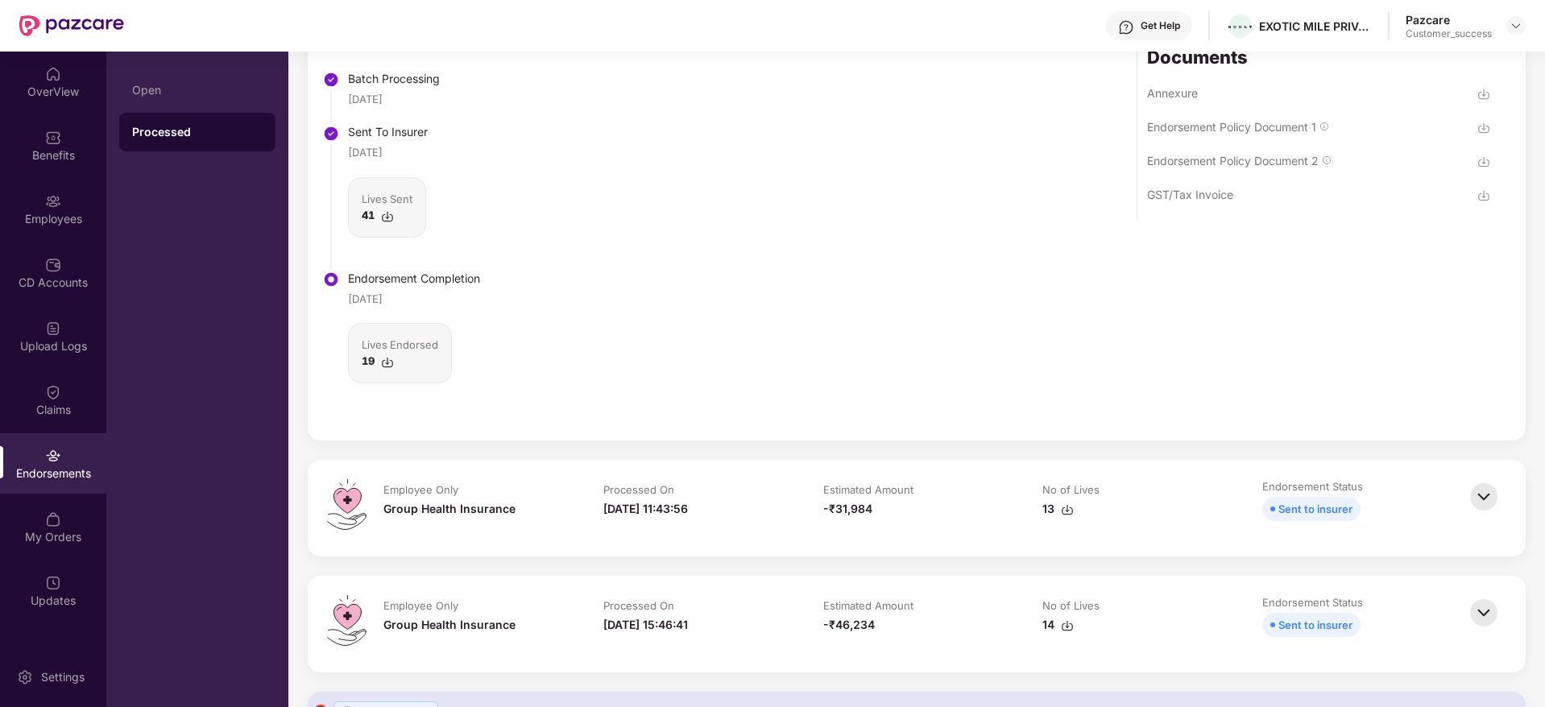
click at [1487, 494] on img at bounding box center [1483, 496] width 35 height 35
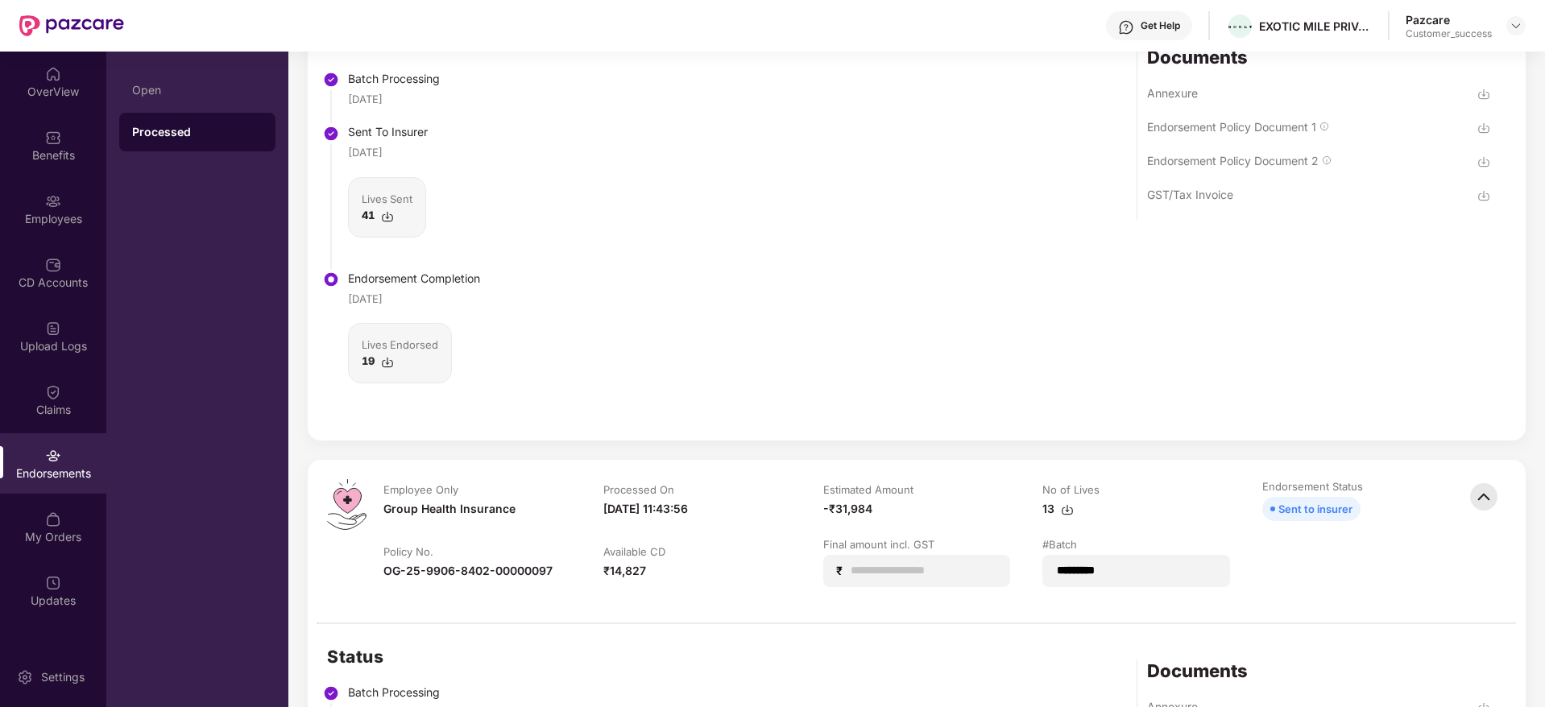
scroll to position [1211, 0]
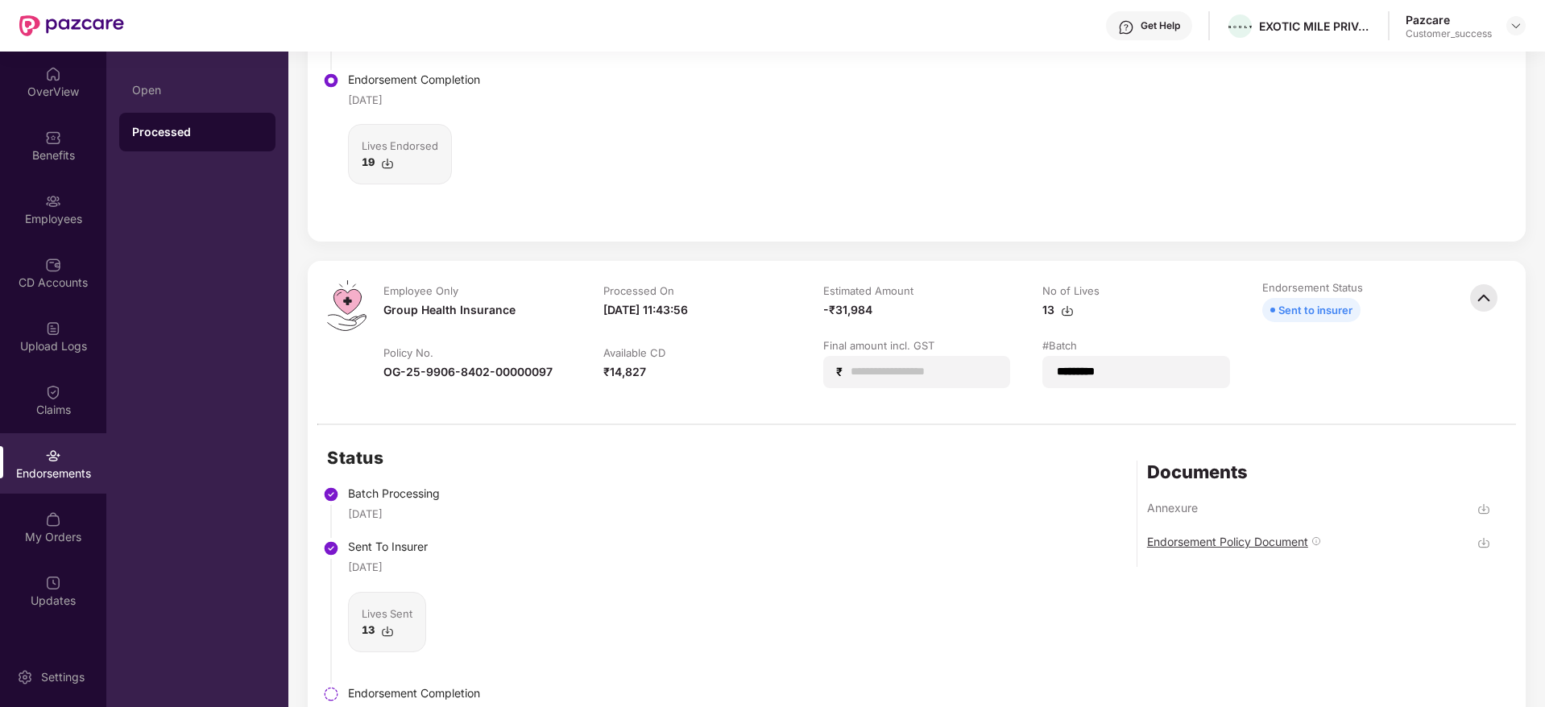
click at [1219, 537] on div "Endorsement Policy Document" at bounding box center [1227, 541] width 161 height 15
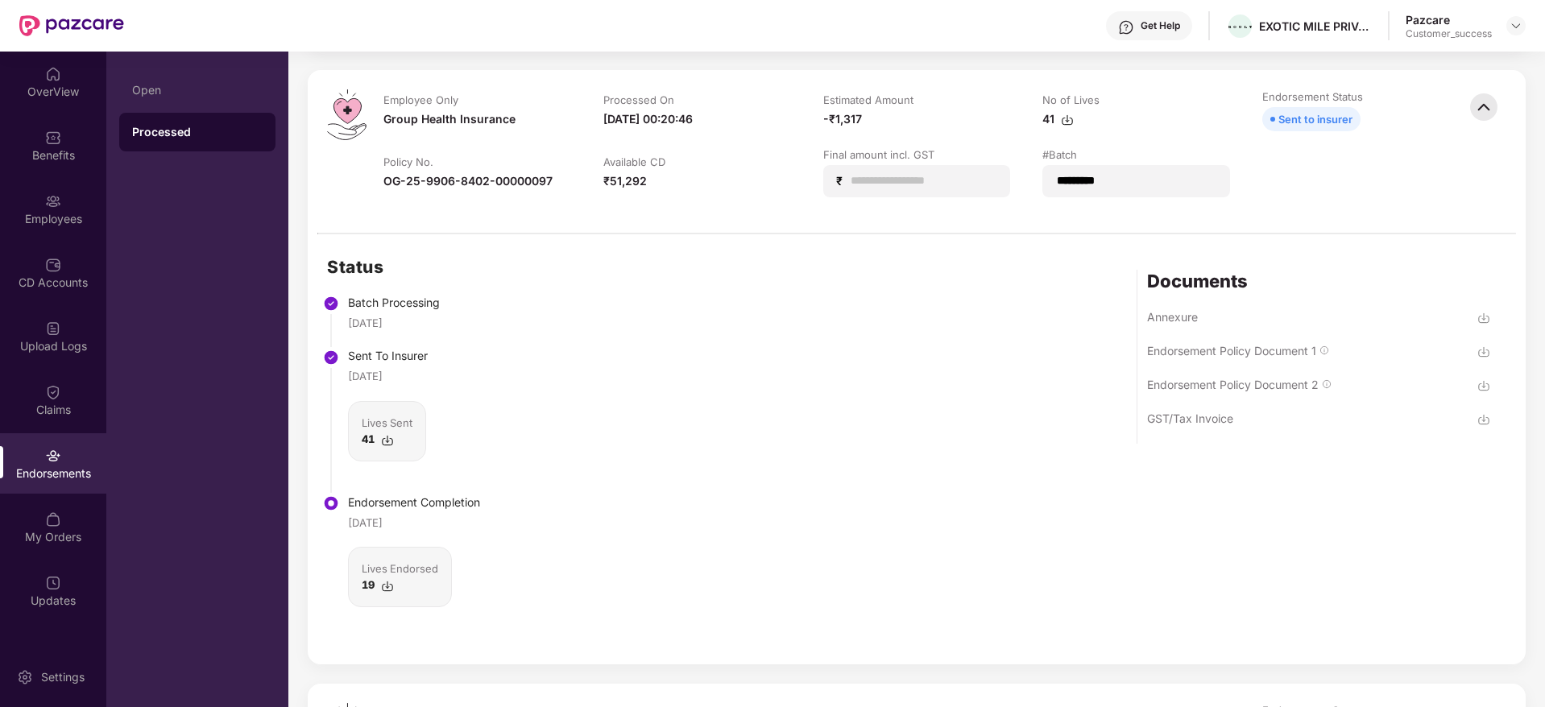
scroll to position [788, 0]
click at [1187, 381] on div "Endorsement Policy Document 2" at bounding box center [1233, 384] width 172 height 15
click at [1525, 28] on header "Get Help EXOTIC MILE PRIVATE LIMITED Pazcare Customer_success" at bounding box center [772, 26] width 1545 height 52
click at [1513, 27] on img at bounding box center [1515, 25] width 13 height 13
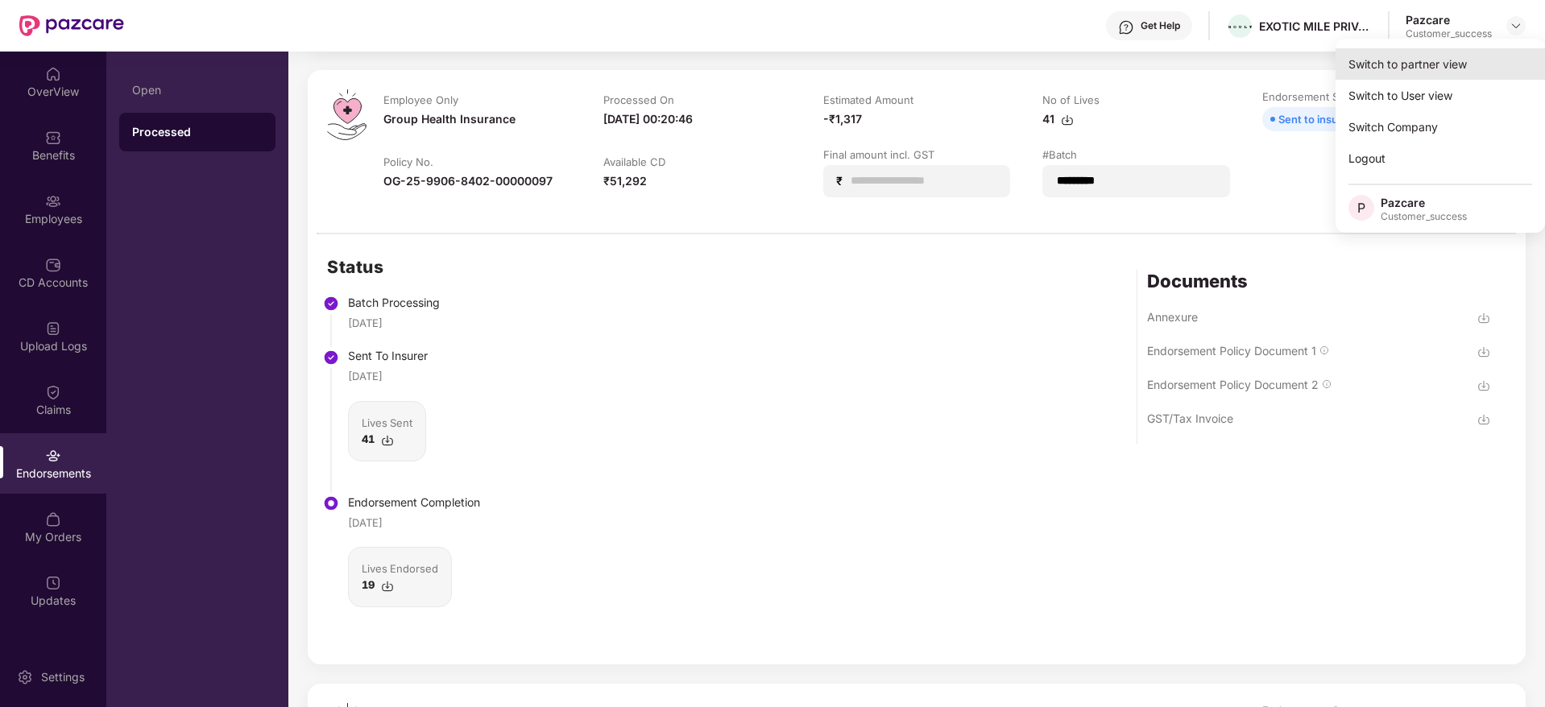
click at [1505, 53] on div "Switch to partner view" at bounding box center [1439, 63] width 209 height 31
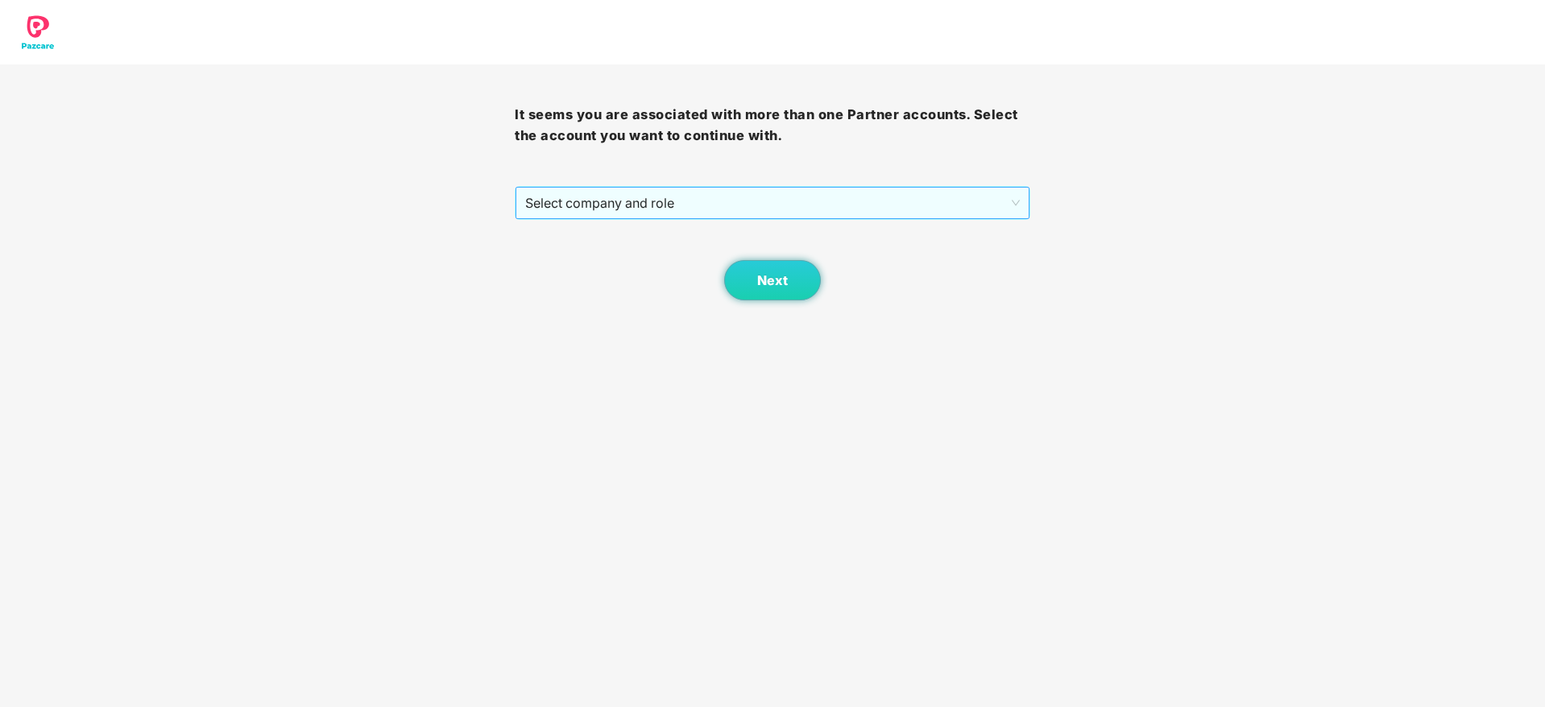
click at [901, 216] on span "Select company and role" at bounding box center [772, 203] width 494 height 31
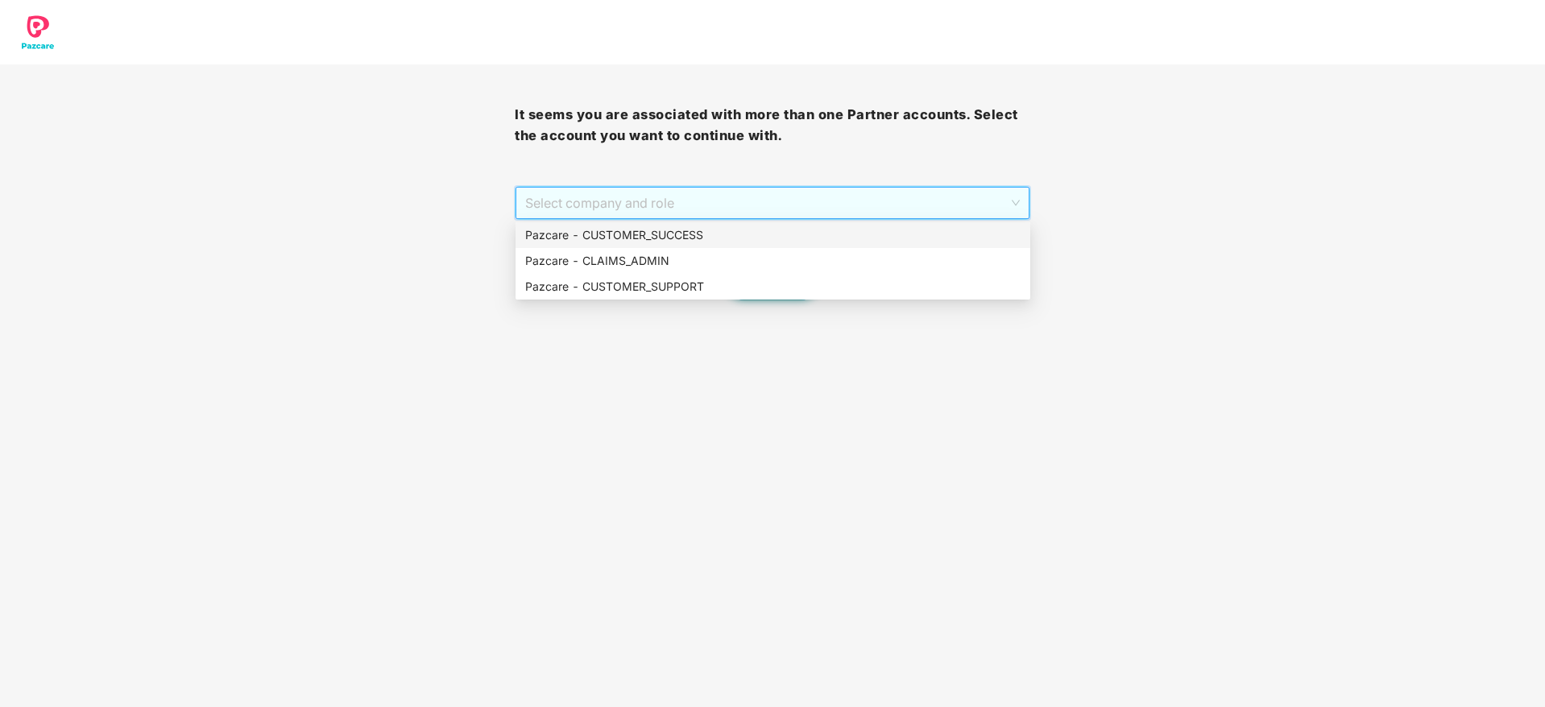
click at [897, 238] on div "Pazcare - CUSTOMER_SUCCESS" at bounding box center [772, 235] width 495 height 18
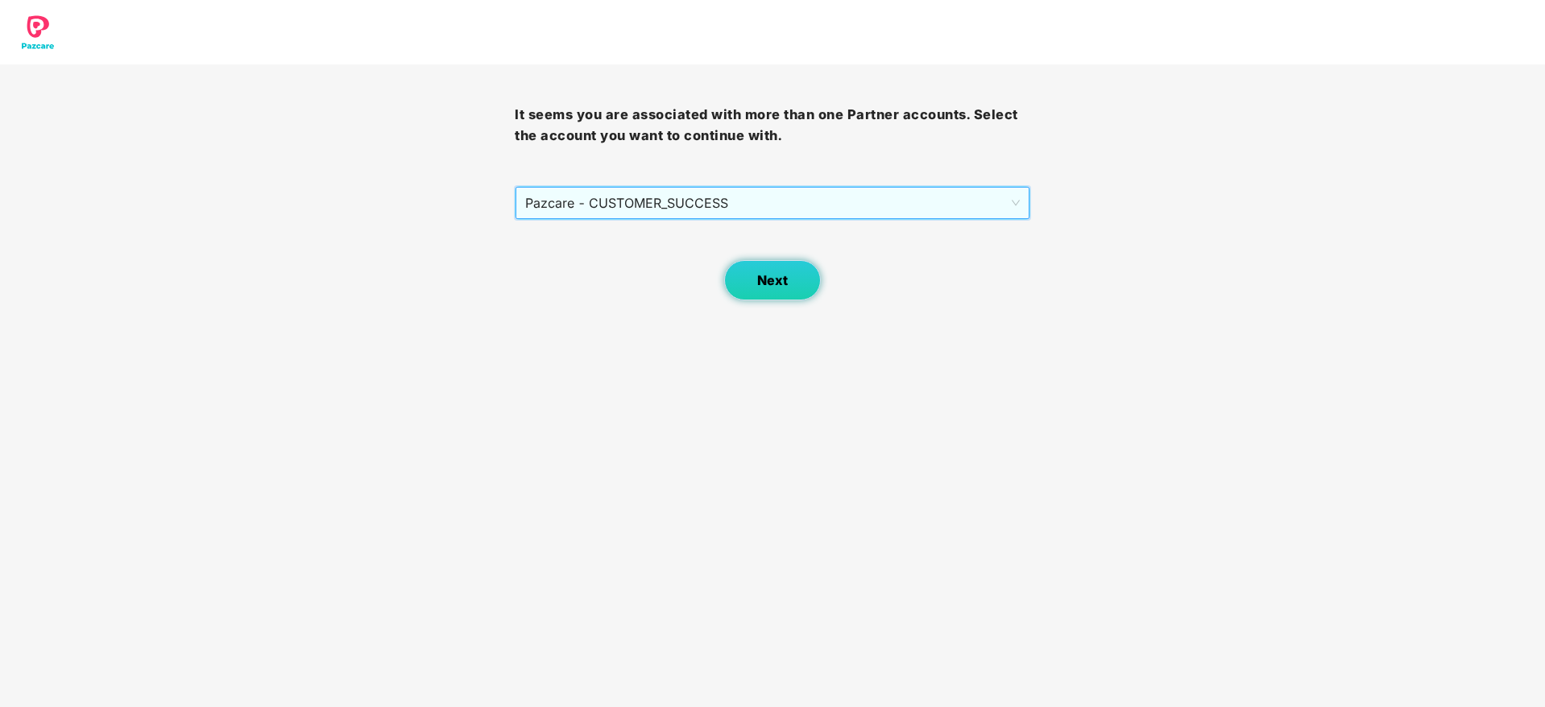
click at [759, 278] on span "Next" at bounding box center [772, 280] width 31 height 15
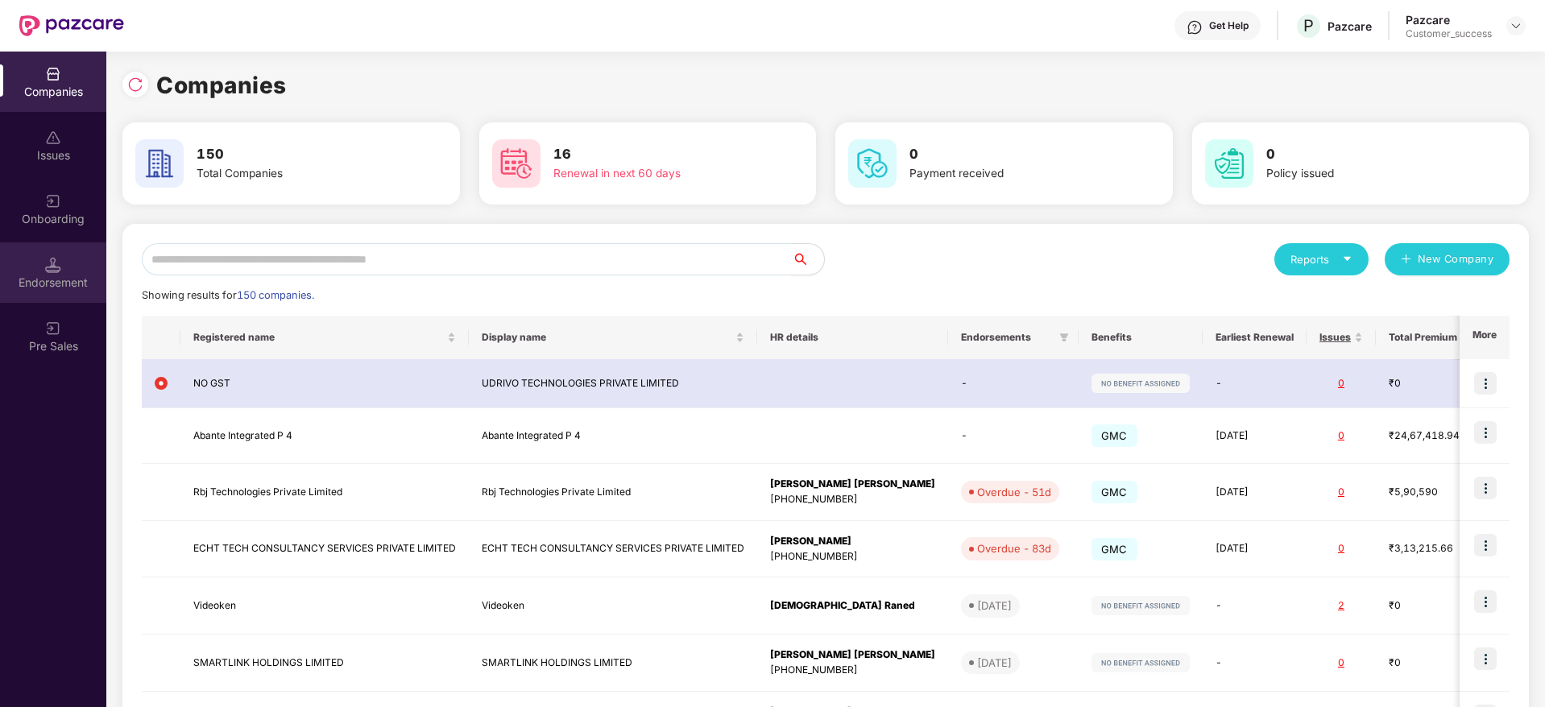
click at [58, 263] on img at bounding box center [53, 265] width 16 height 16
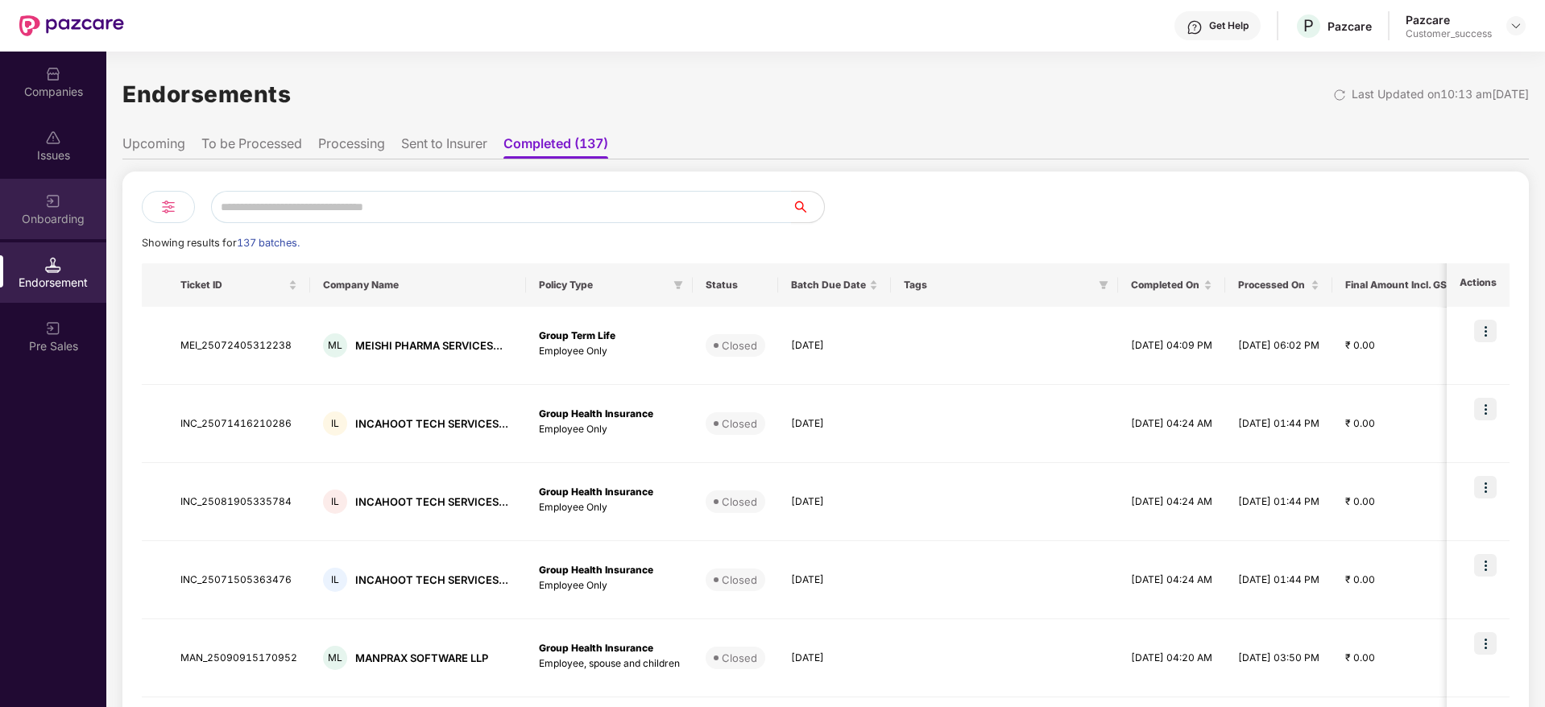
click at [47, 235] on div "Onboarding" at bounding box center [53, 209] width 106 height 60
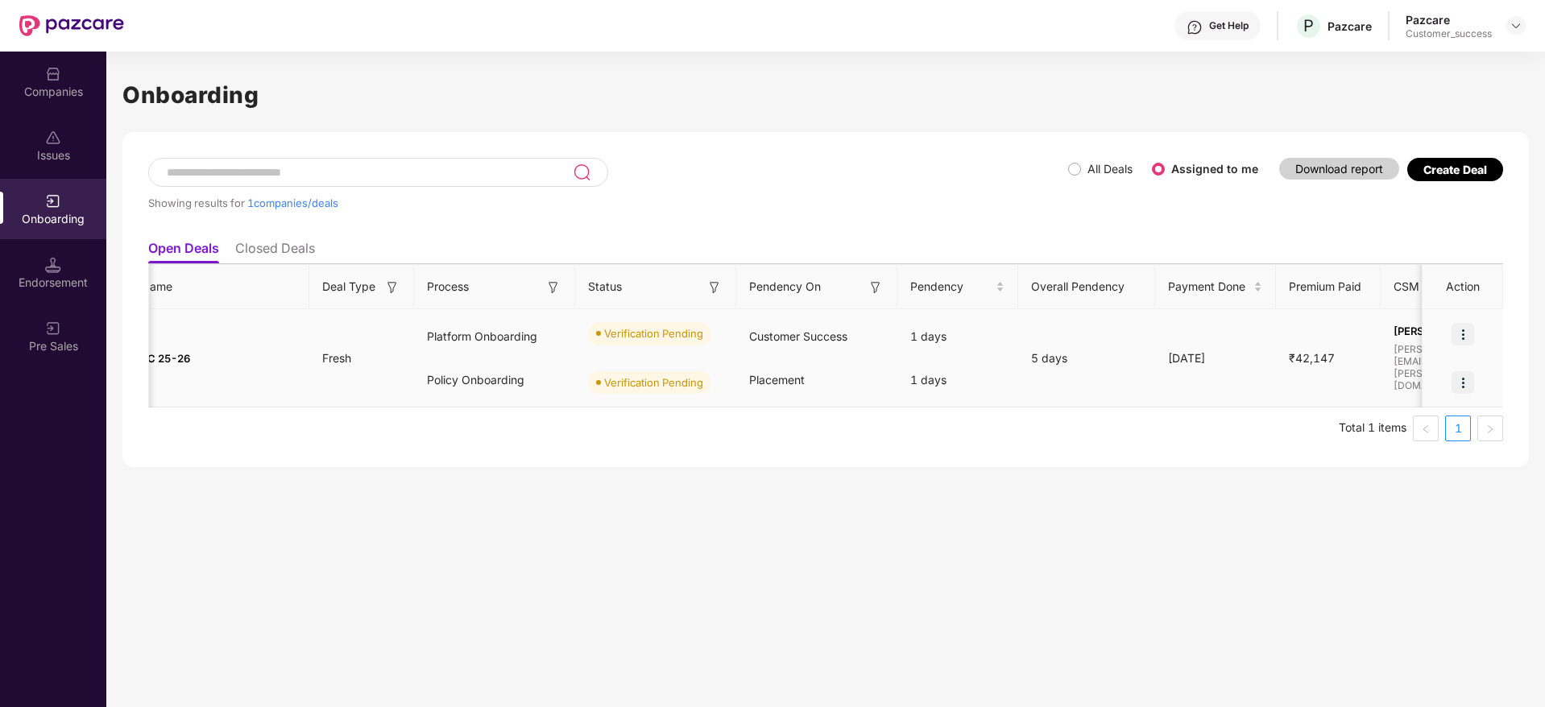
scroll to position [0, 103]
drag, startPoint x: 1337, startPoint y: 375, endPoint x: 1244, endPoint y: 350, distance: 95.9
click at [1244, 350] on tr "U UDrivo GMC 25-26 Fresh Platform Onboarding Policy Onboarding Verification Pen…" at bounding box center [1244, 358] width 2396 height 98
click at [1244, 350] on div "[DATE]" at bounding box center [1213, 359] width 121 height 18
drag, startPoint x: 1293, startPoint y: 350, endPoint x: 1360, endPoint y: 353, distance: 67.7
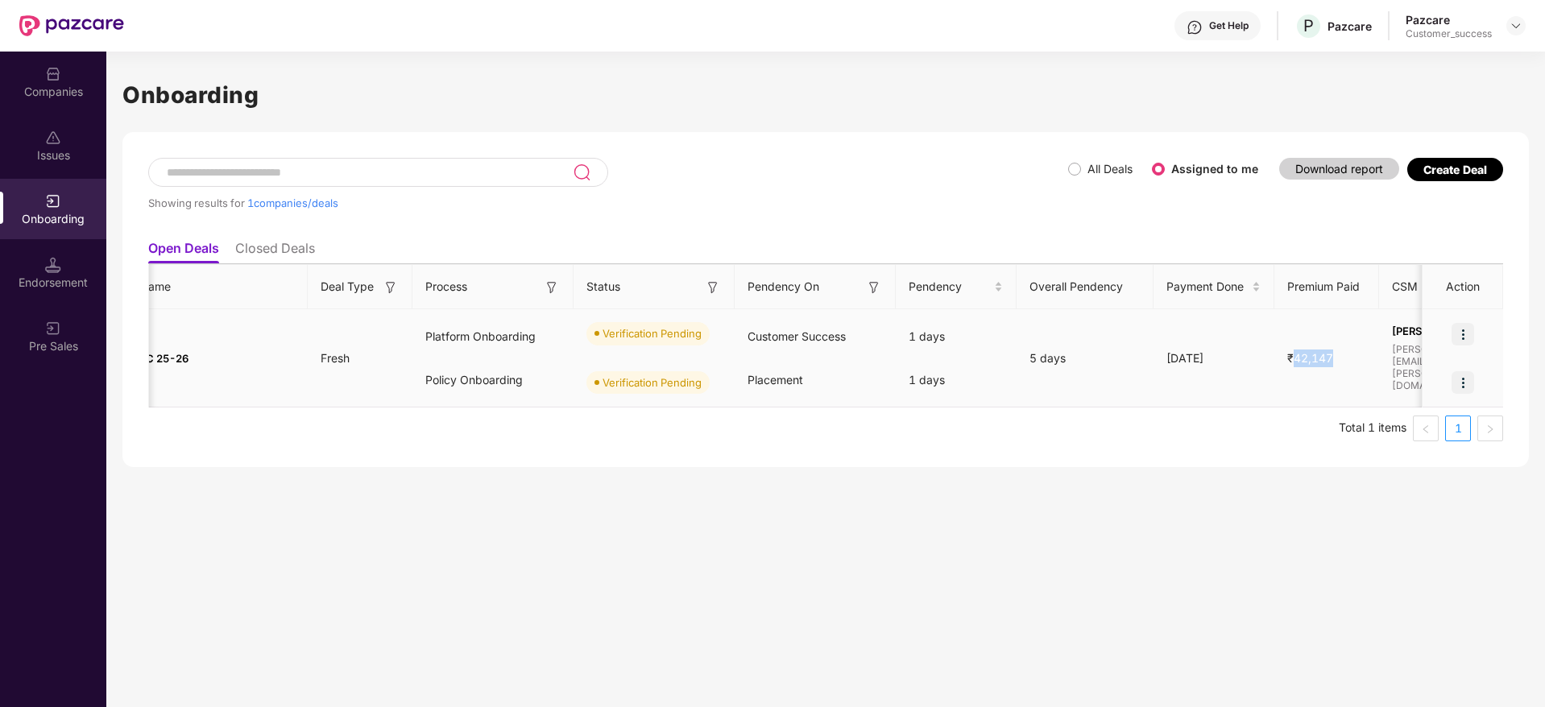
click at [1360, 353] on td "₹42,147" at bounding box center [1326, 358] width 105 height 98
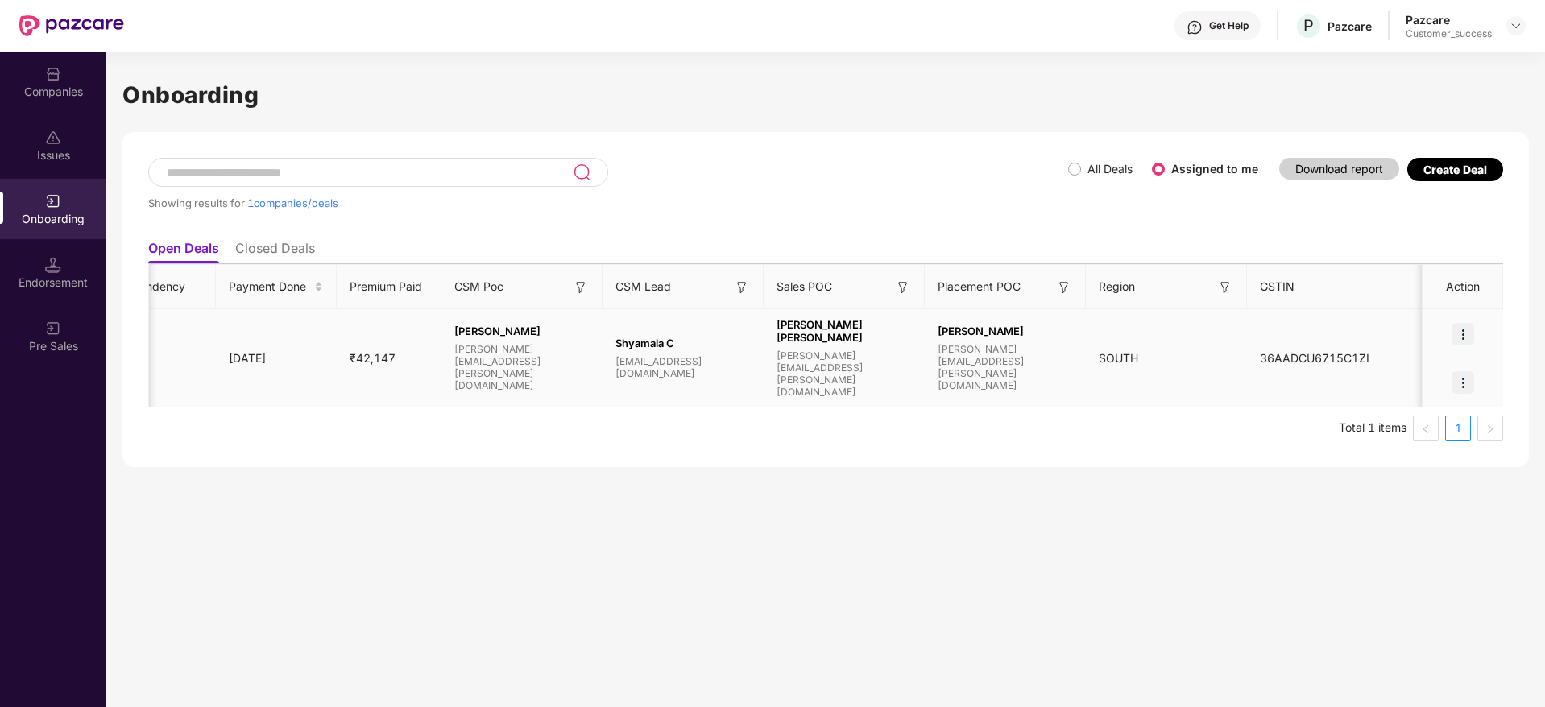
scroll to position [0, 0]
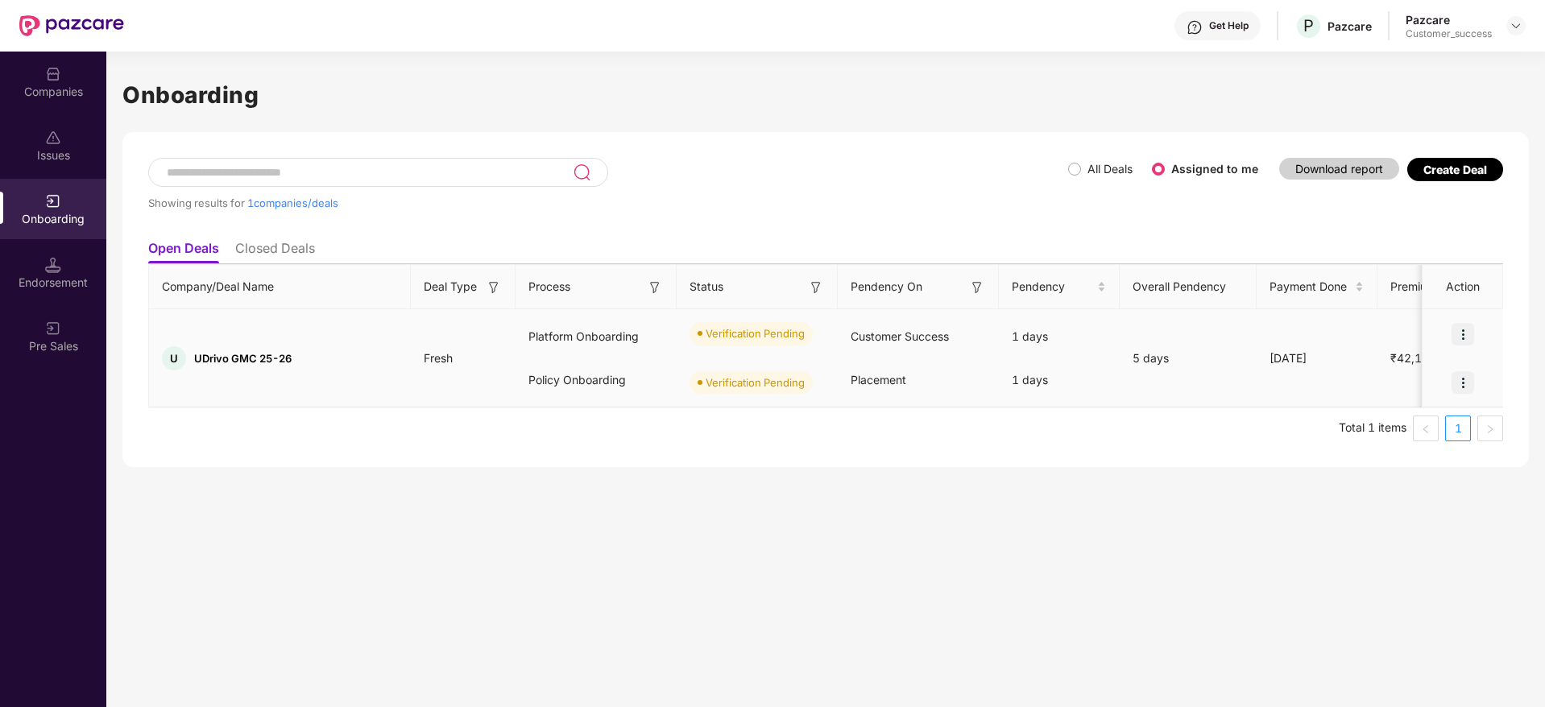
click at [210, 350] on div "U UDrivo GMC 25-26" at bounding box center [280, 358] width 262 height 24
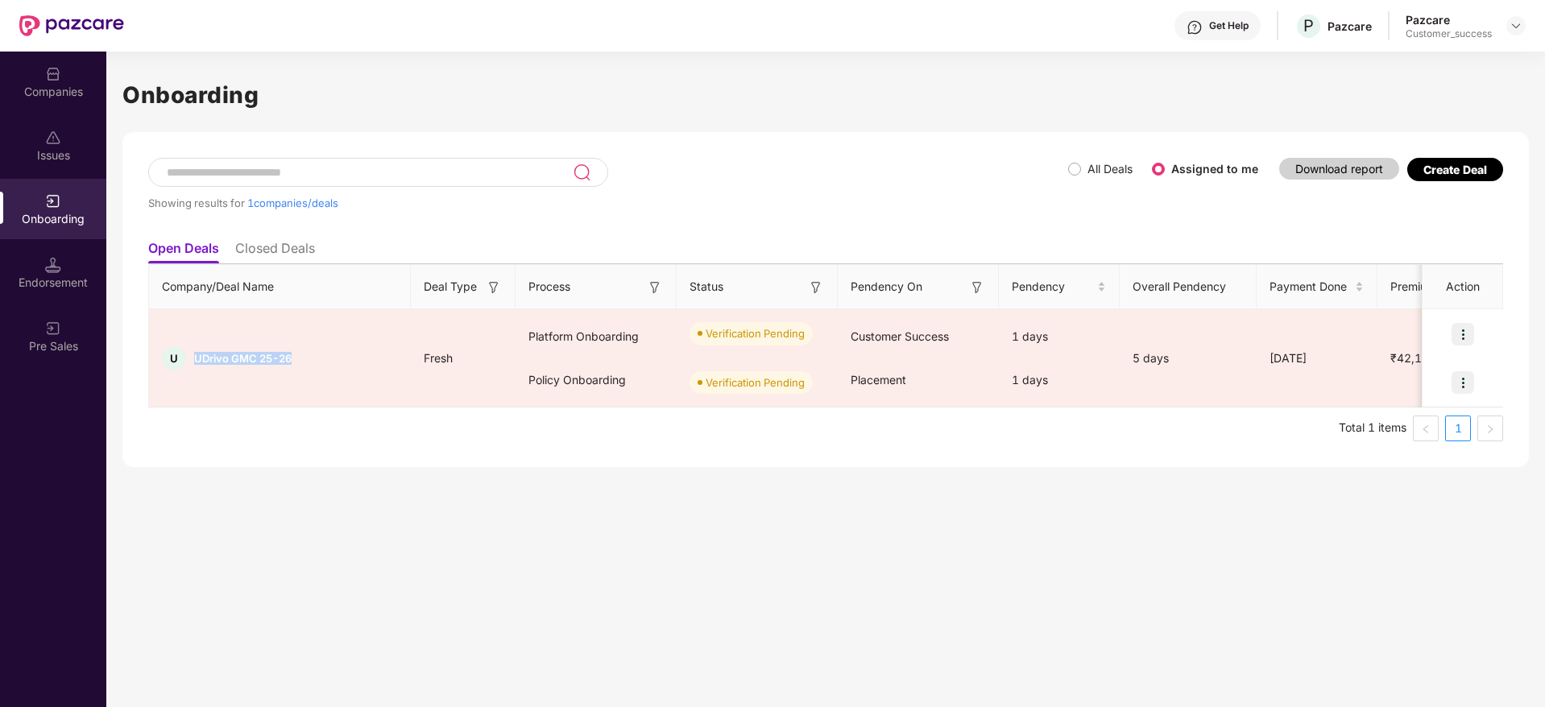
copy span "UDrivo GMC 25-26"
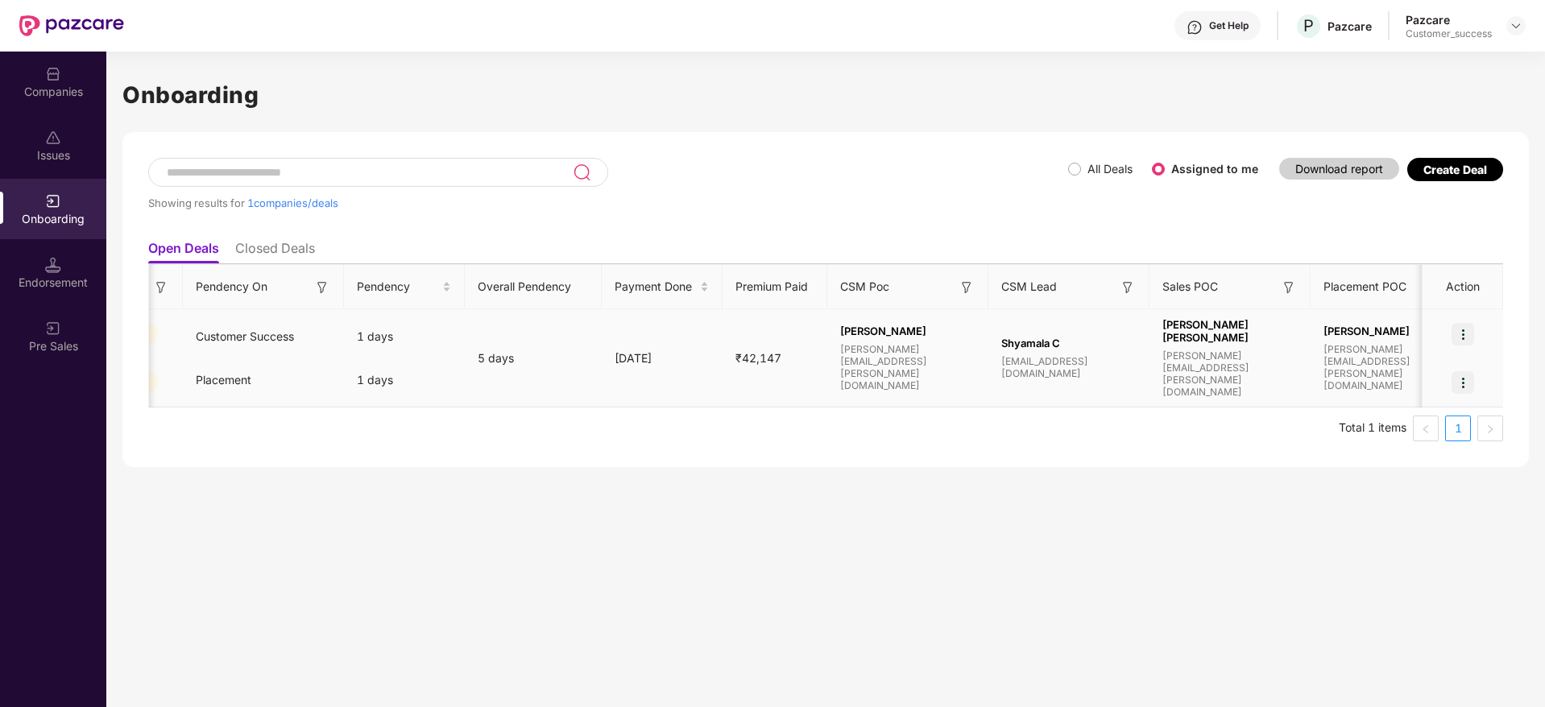
scroll to position [0, 657]
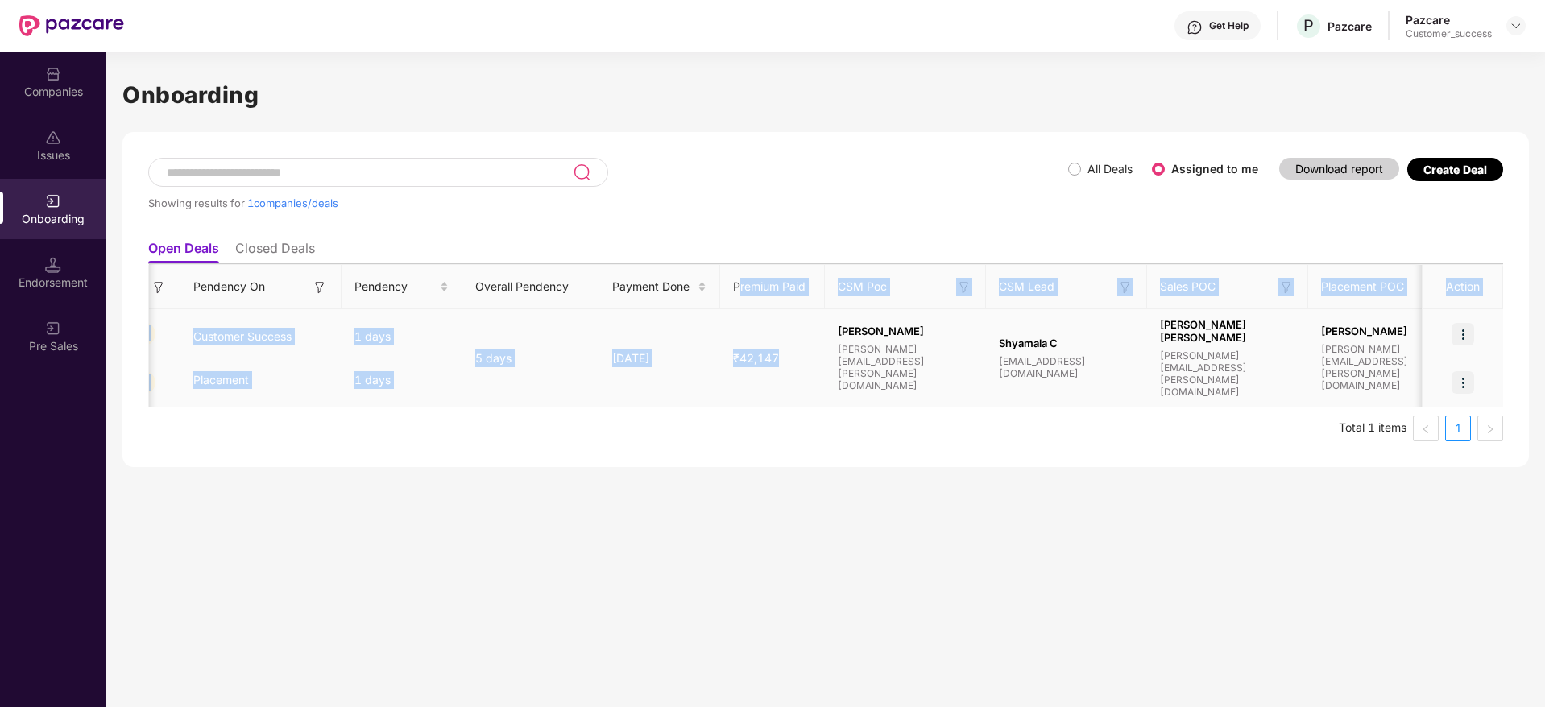
drag, startPoint x: 738, startPoint y: 279, endPoint x: 794, endPoint y: 399, distance: 131.9
click at [794, 399] on table "Company/Deal Name Deal Type Process Status Pendency On Pendency Overall Pendenc…" at bounding box center [690, 335] width 2396 height 143
click at [794, 399] on td "₹42,147" at bounding box center [772, 358] width 105 height 98
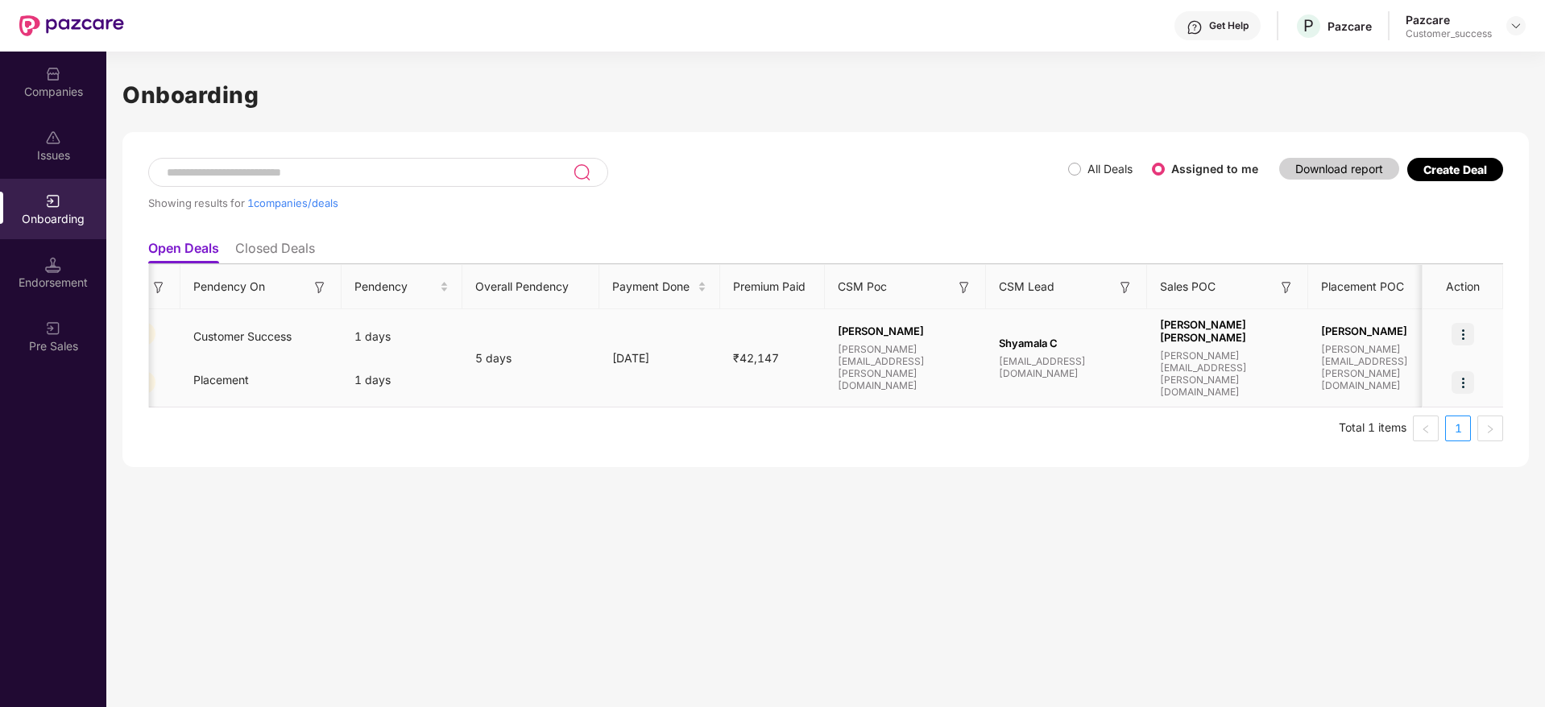
click at [776, 358] on span "₹42,147" at bounding box center [756, 358] width 72 height 14
copy span "₹42,147"
click at [1465, 343] on img at bounding box center [1462, 334] width 23 height 23
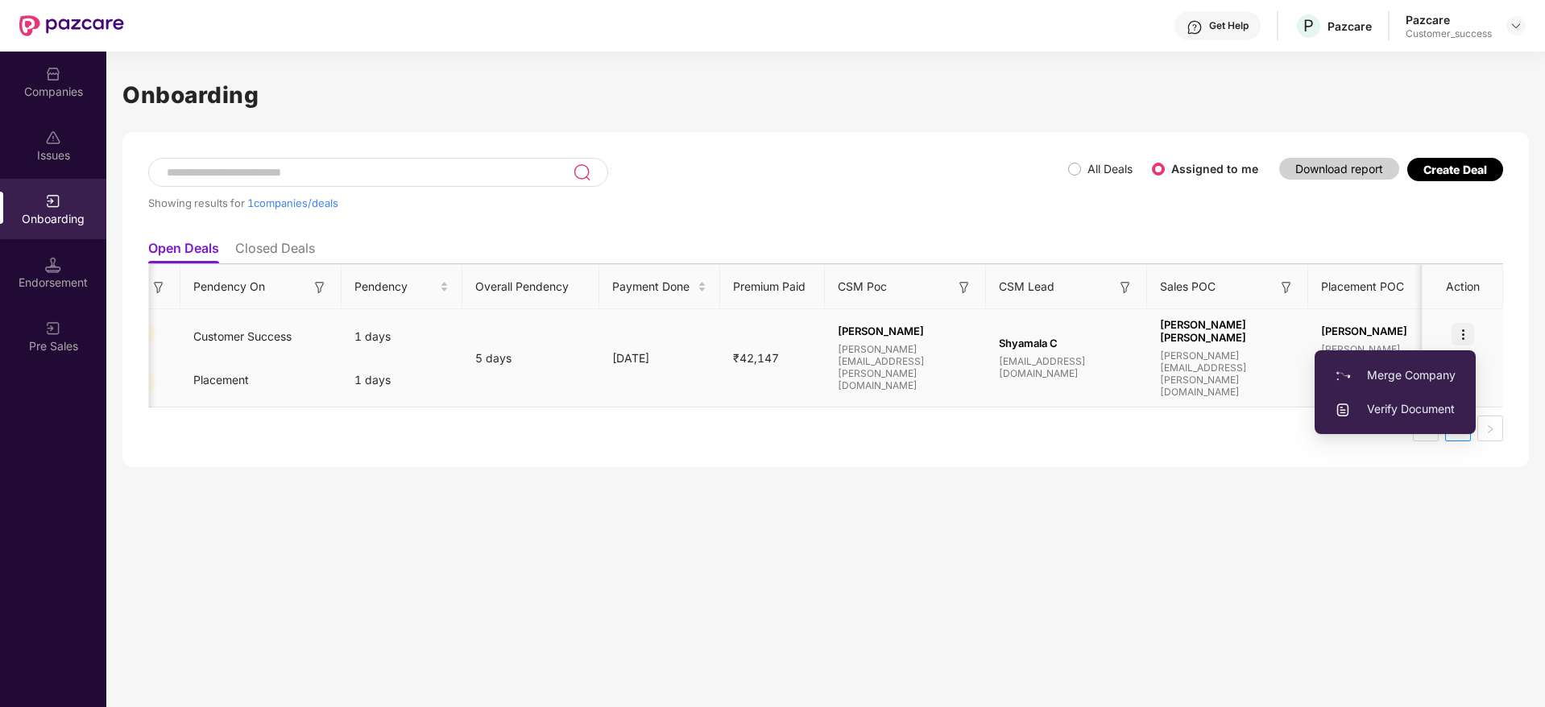
click at [1414, 404] on span "Verify Document" at bounding box center [1395, 409] width 121 height 18
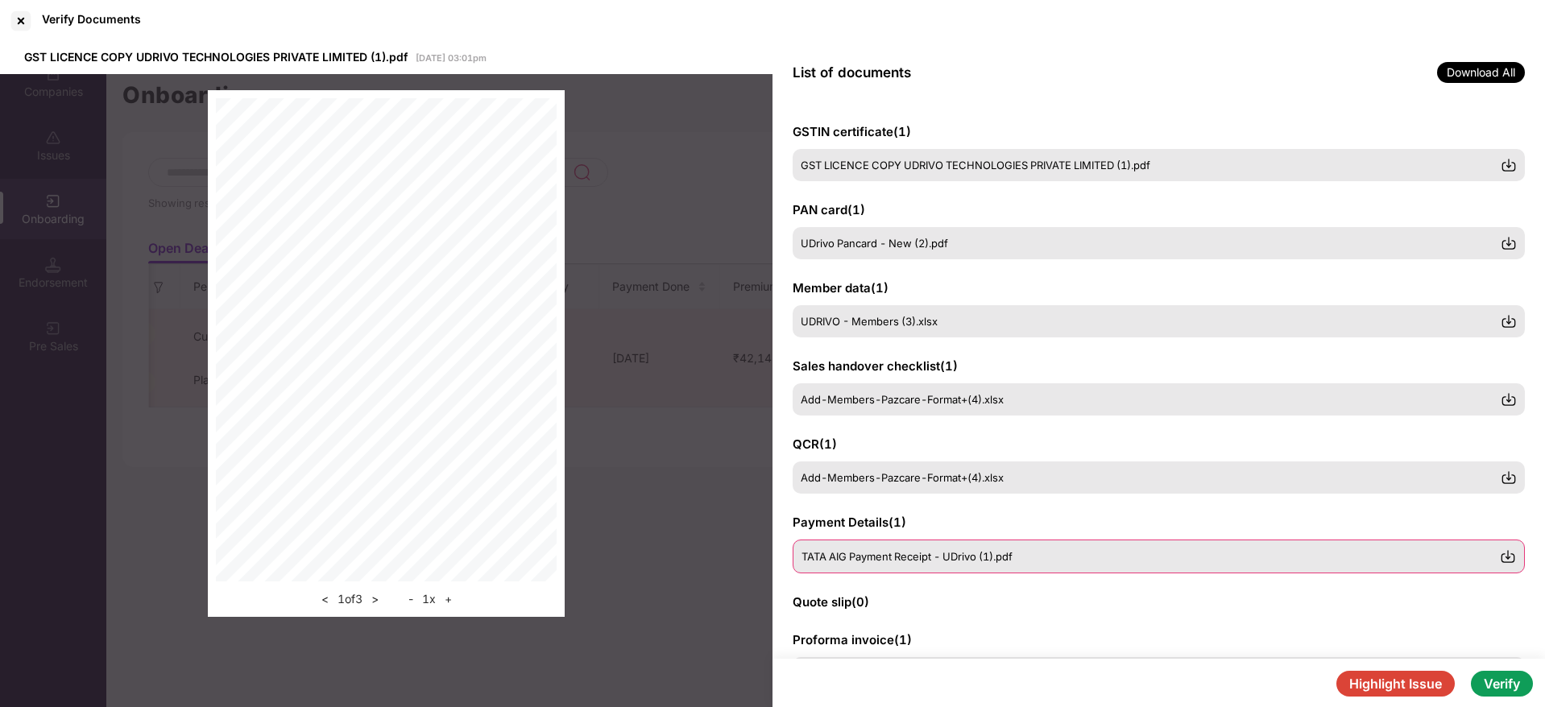
scroll to position [64, 0]
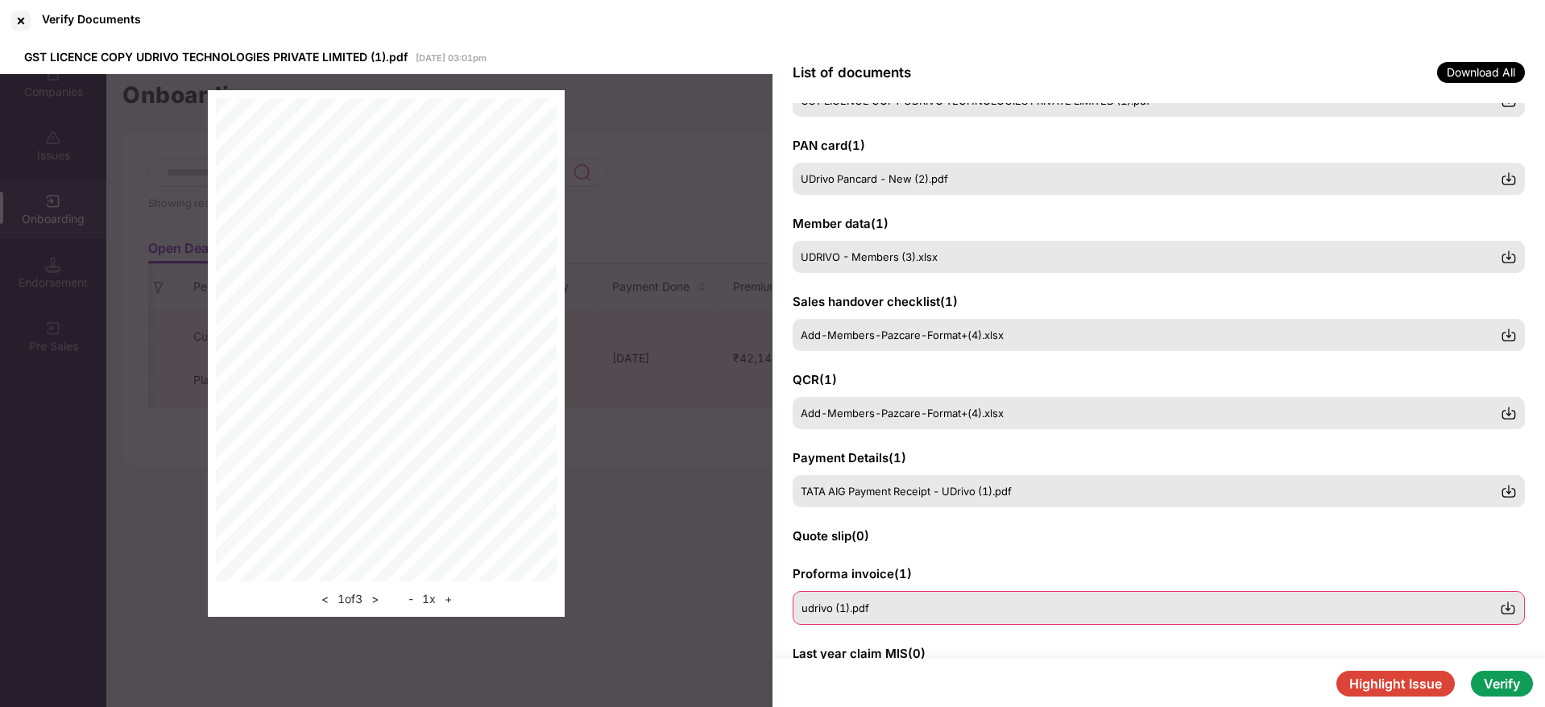
click at [910, 619] on div "udrivo (1).pdf" at bounding box center [1159, 608] width 732 height 34
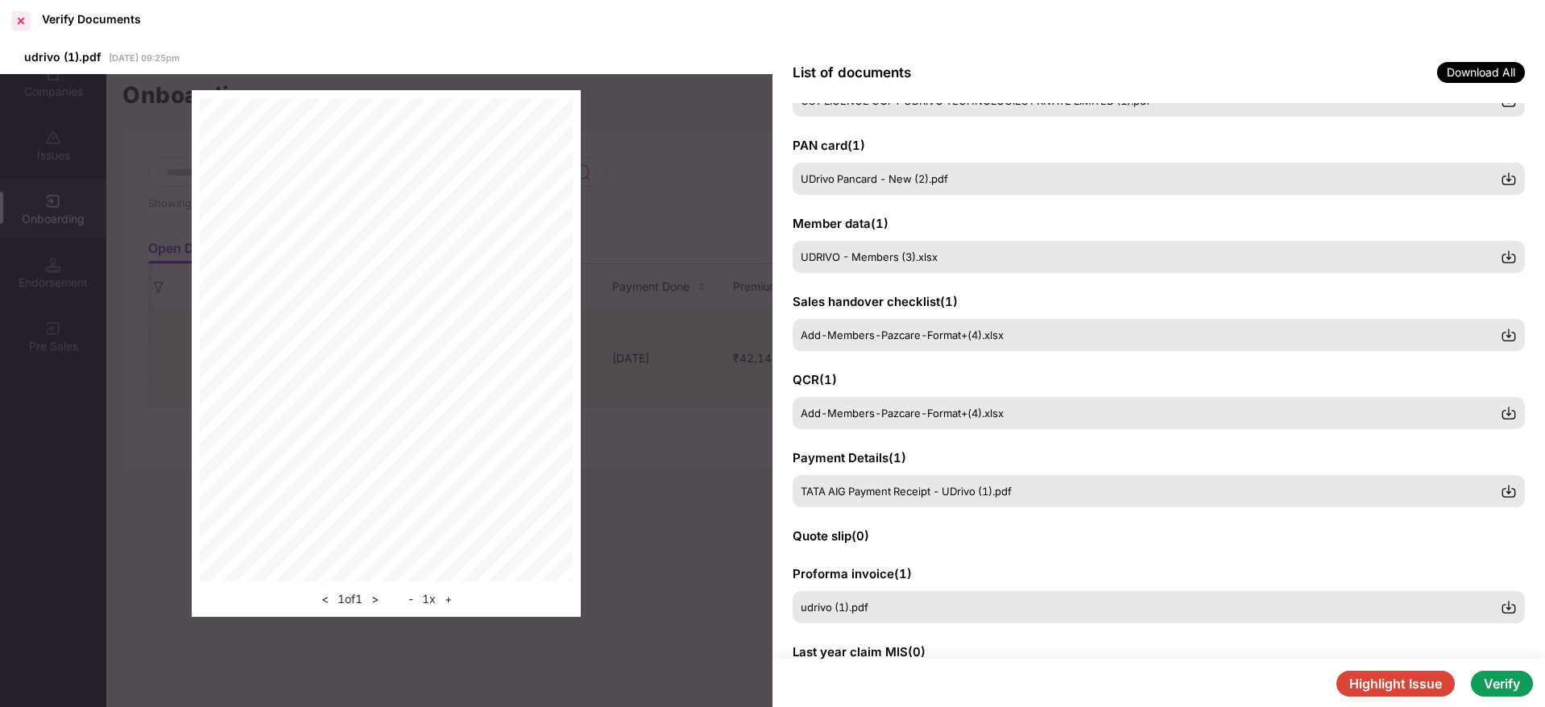
click at [19, 28] on div at bounding box center [21, 21] width 26 height 26
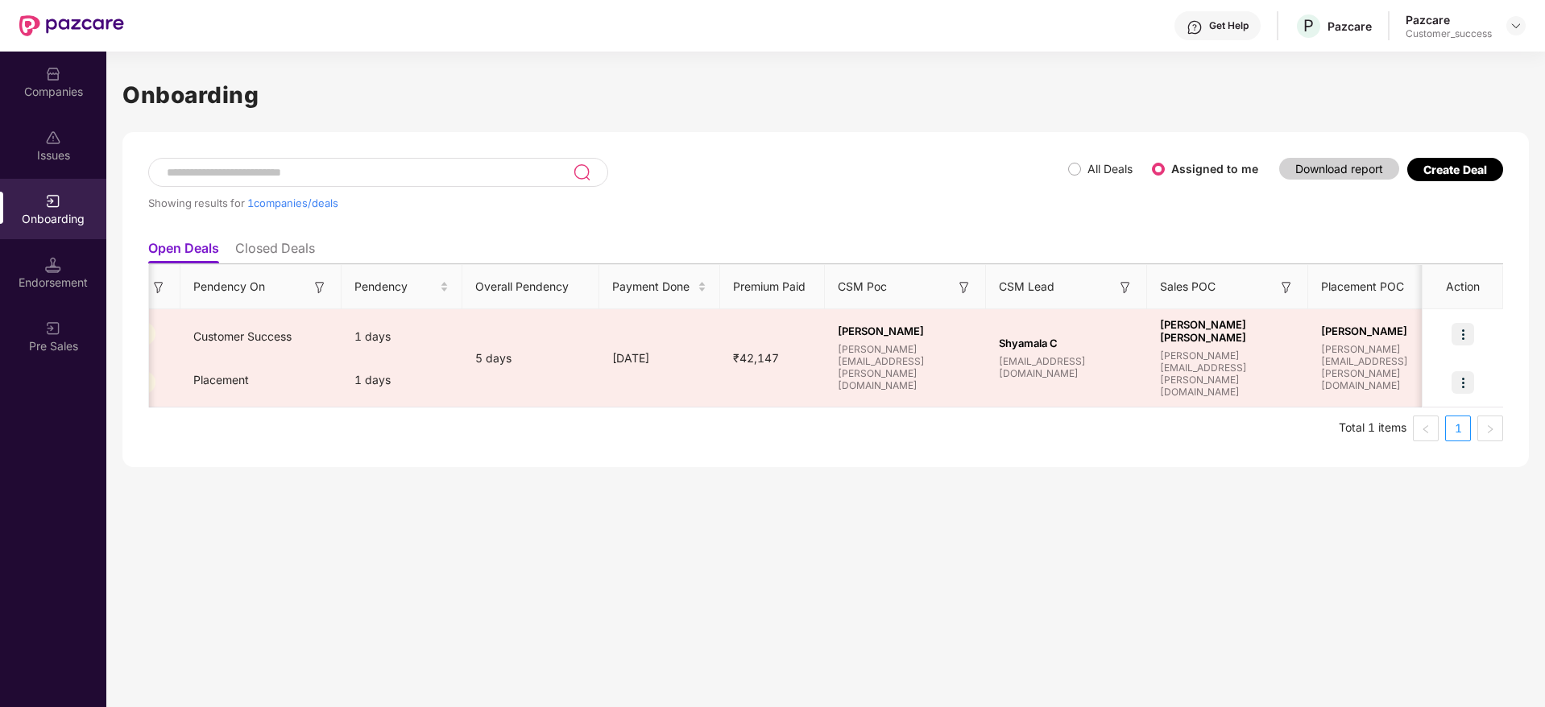
click at [58, 74] on img at bounding box center [53, 74] width 16 height 16
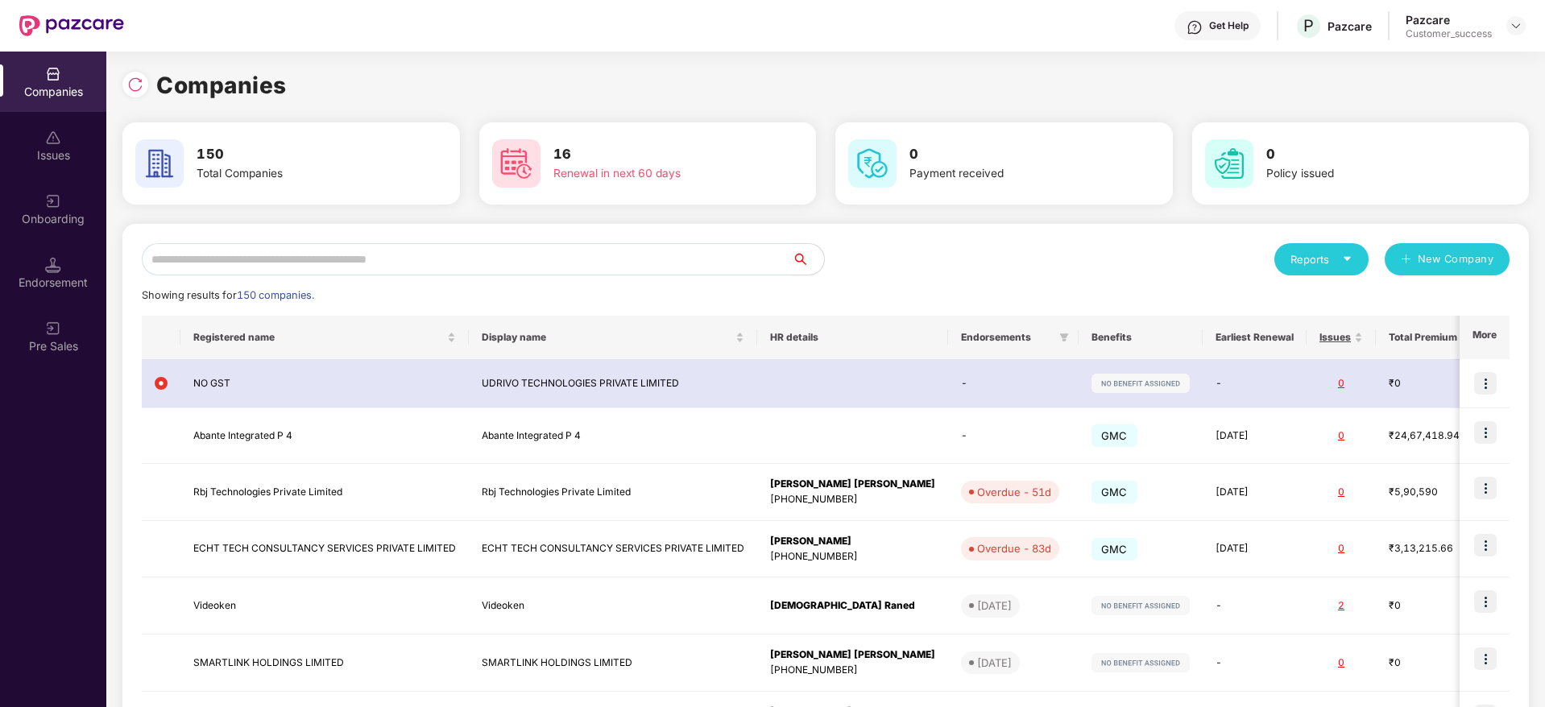
click at [413, 250] on input "text" at bounding box center [467, 259] width 650 height 32
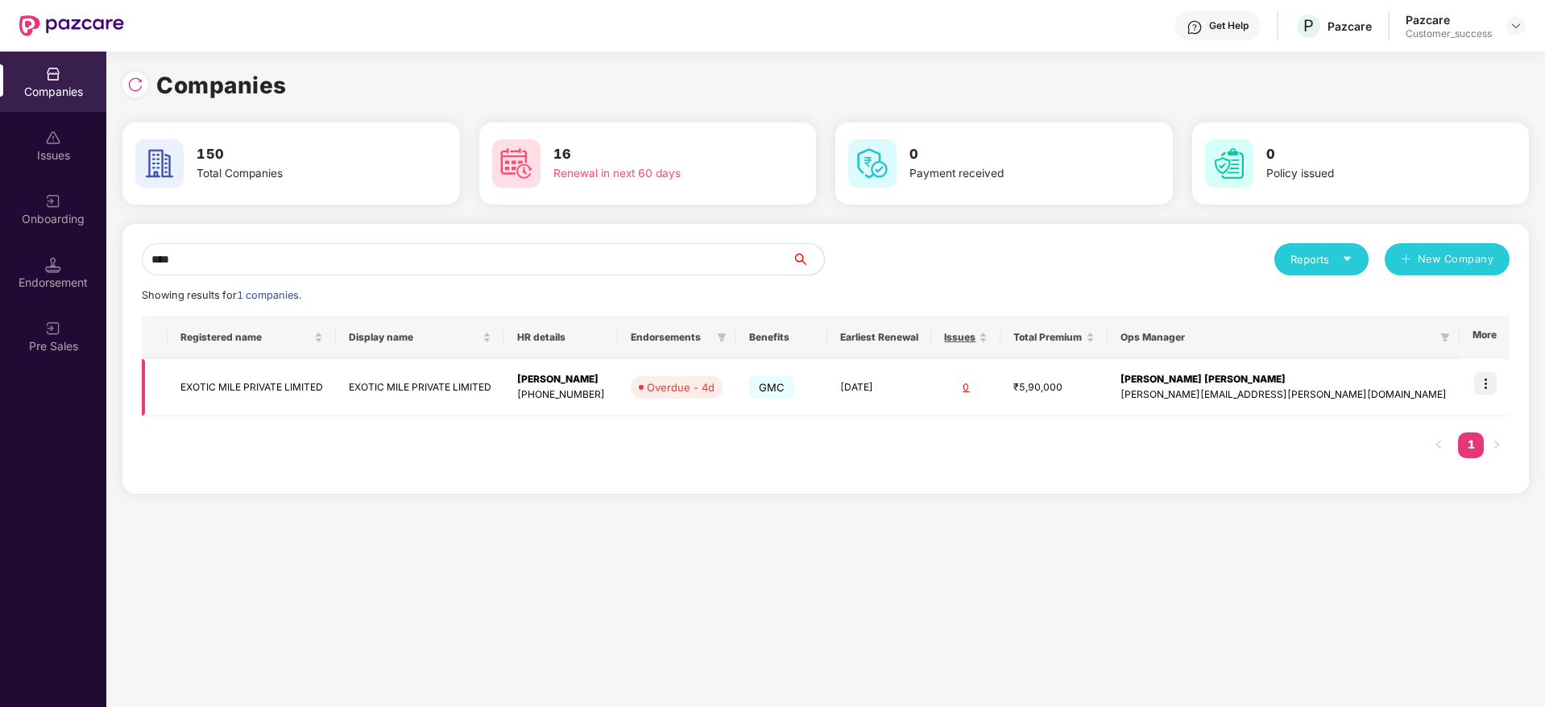
type input "****"
click at [600, 385] on div "[PERSON_NAME]" at bounding box center [561, 379] width 88 height 15
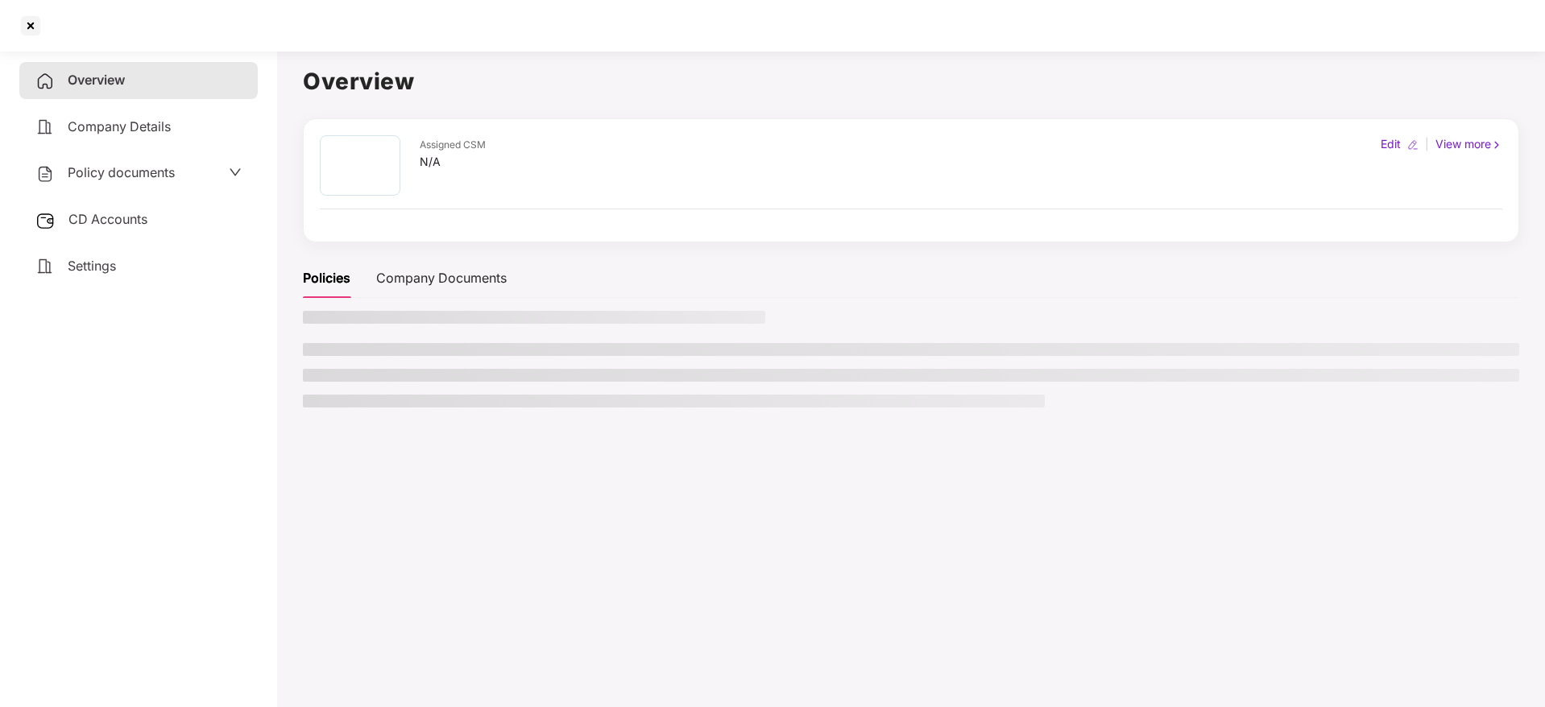
scroll to position [0, 0]
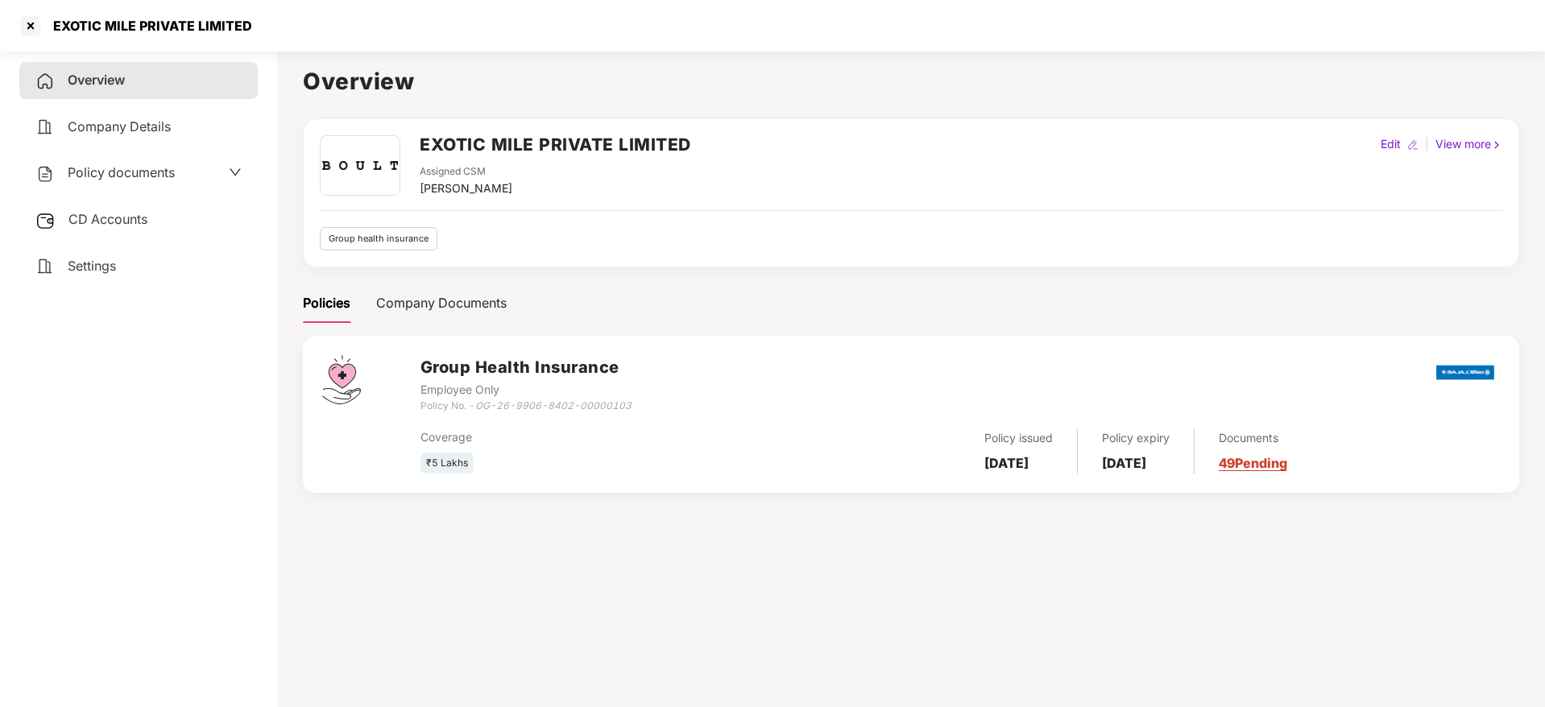
click at [255, 47] on div "EXOTIC MILE PRIVATE LIMITED" at bounding box center [772, 26] width 1545 height 52
click at [249, 39] on div "EXOTIC MILE PRIVATE LIMITED" at bounding box center [772, 26] width 1545 height 52
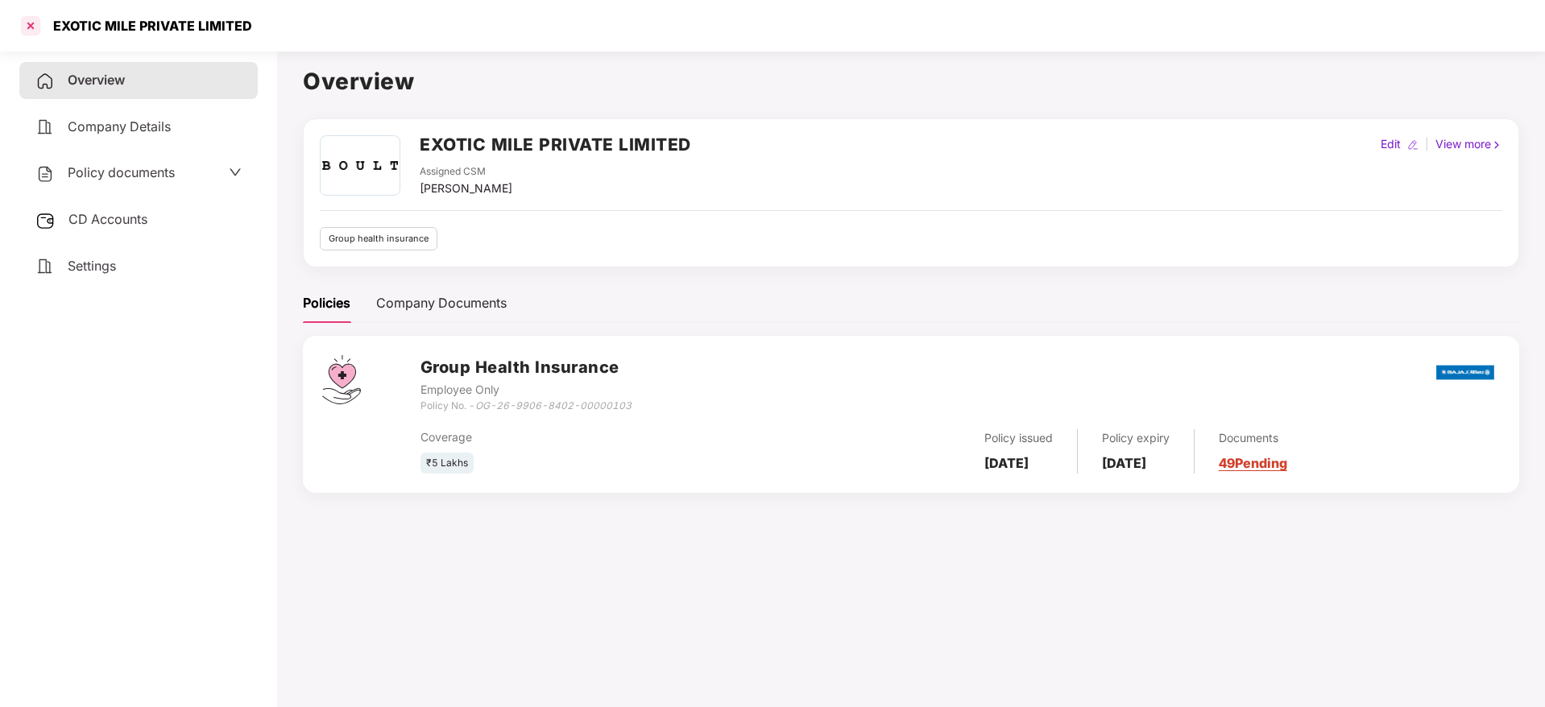
click at [23, 23] on div at bounding box center [31, 26] width 26 height 26
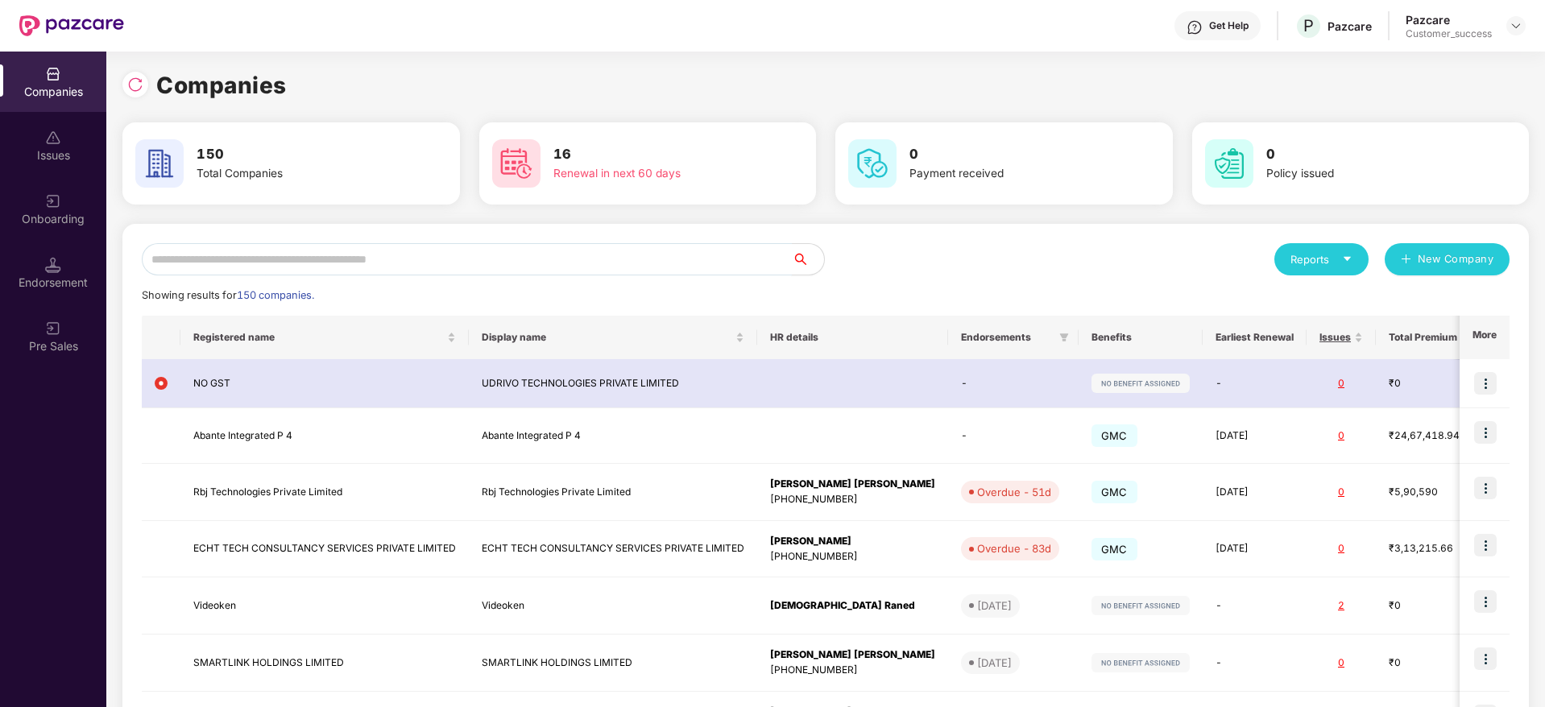
click at [428, 267] on input "text" at bounding box center [467, 259] width 650 height 32
paste input "**********"
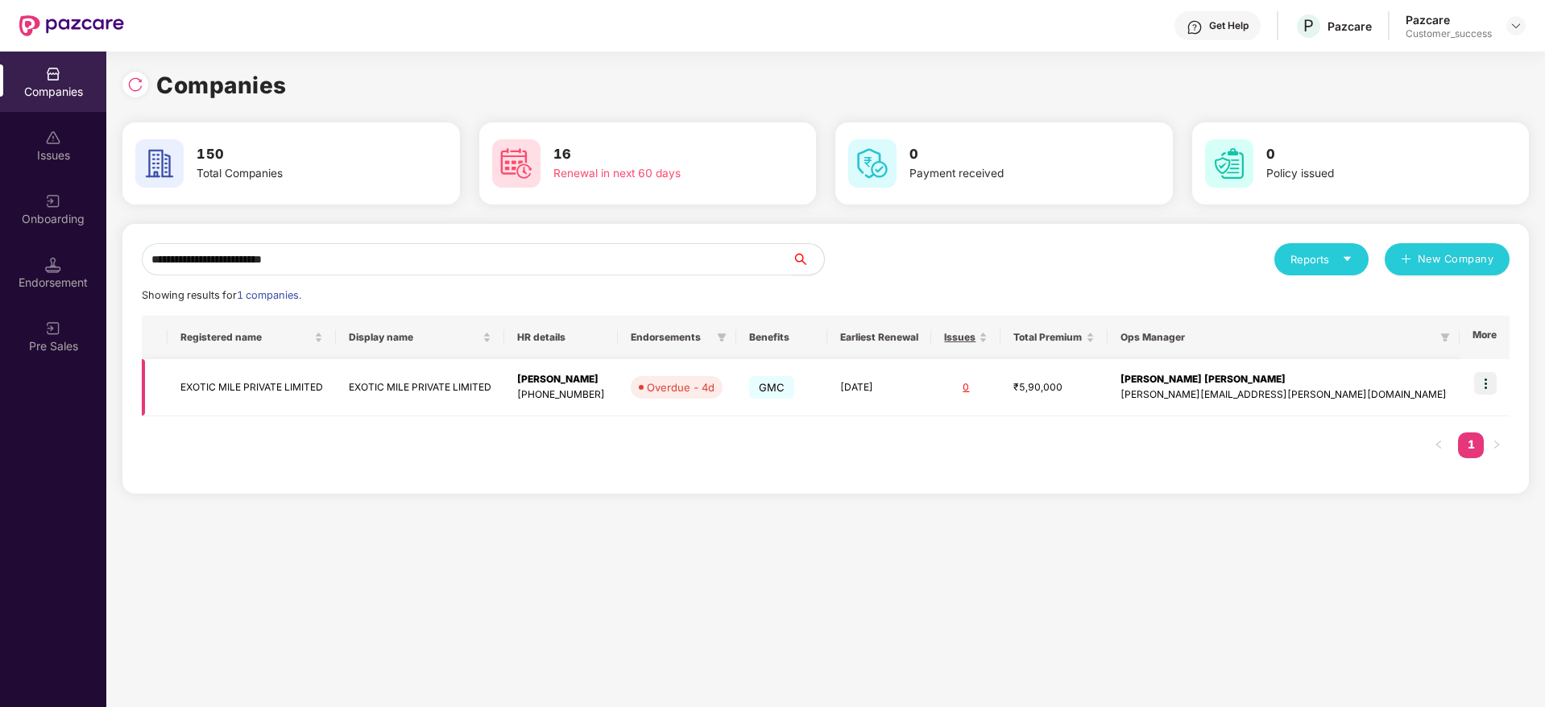
type input "**********"
click at [1484, 382] on img at bounding box center [1485, 383] width 23 height 23
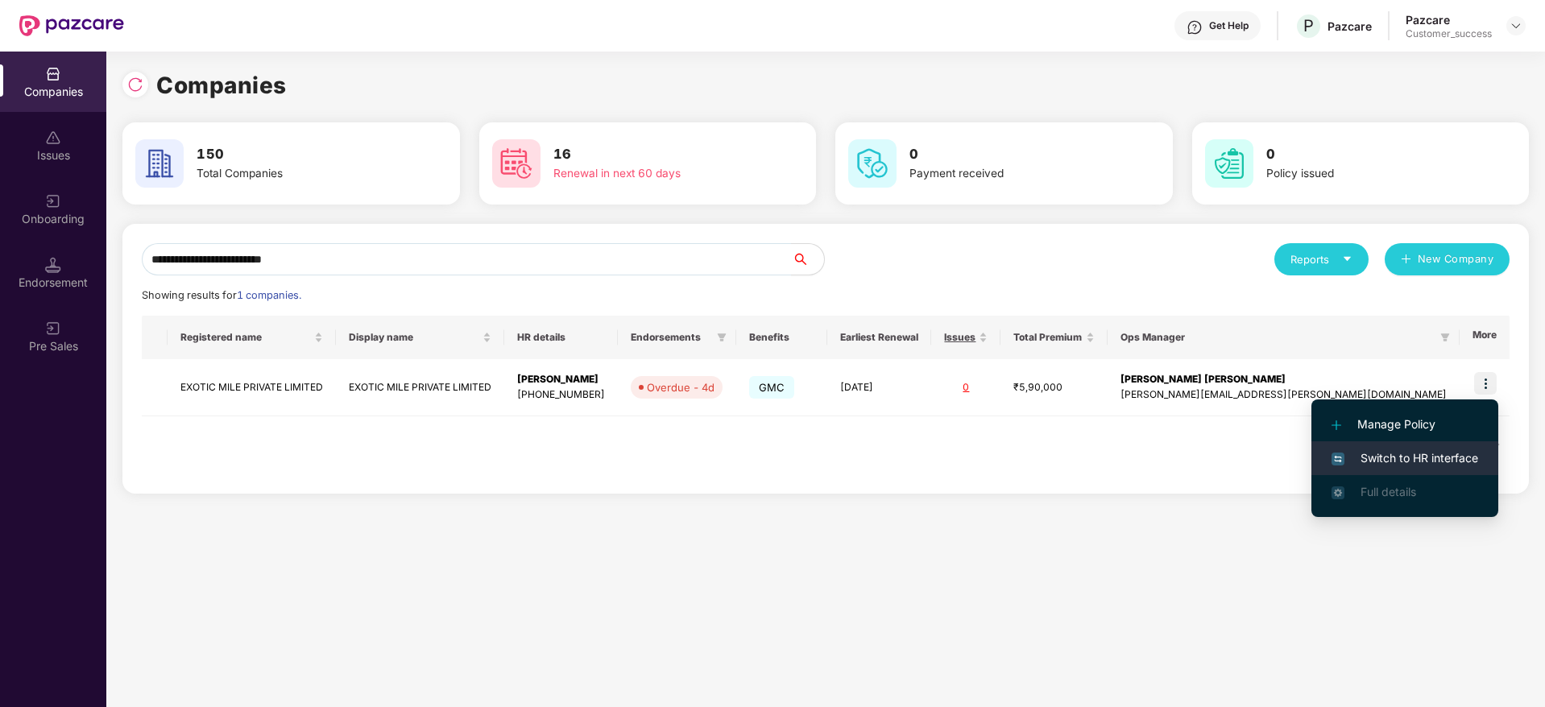
click at [1455, 449] on span "Switch to HR interface" at bounding box center [1404, 458] width 147 height 18
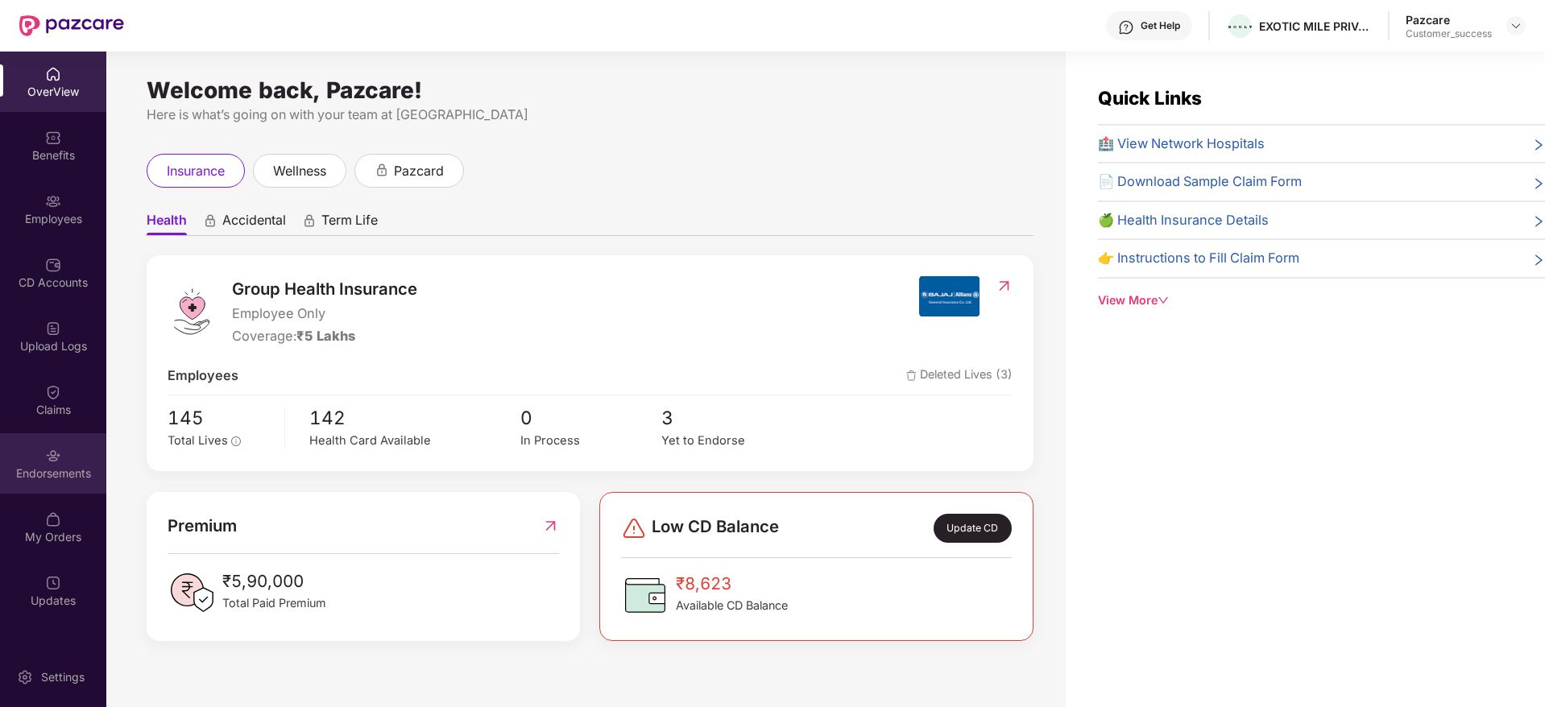
click at [56, 451] on img at bounding box center [53, 456] width 16 height 16
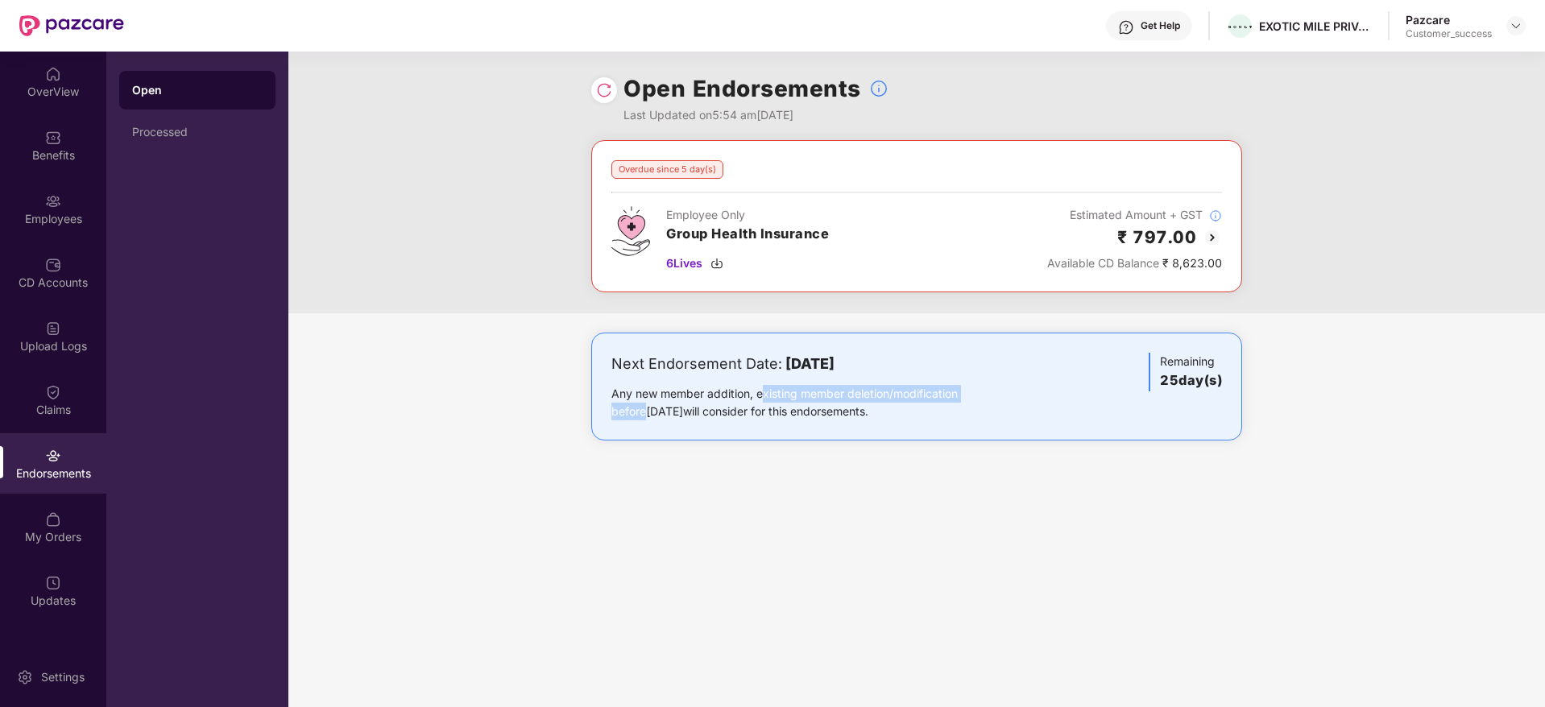
drag, startPoint x: 764, startPoint y: 386, endPoint x: 1069, endPoint y: 400, distance: 304.8
click at [1069, 400] on div "Next Endorsement Date: [DATE] Any new member addition, existing member deletion…" at bounding box center [916, 387] width 611 height 68
drag, startPoint x: 1069, startPoint y: 400, endPoint x: 577, endPoint y: 354, distance: 494.3
click at [577, 354] on div "Next Endorsement Date: [DATE] Any new member addition, existing member deletion…" at bounding box center [916, 403] width 1256 height 140
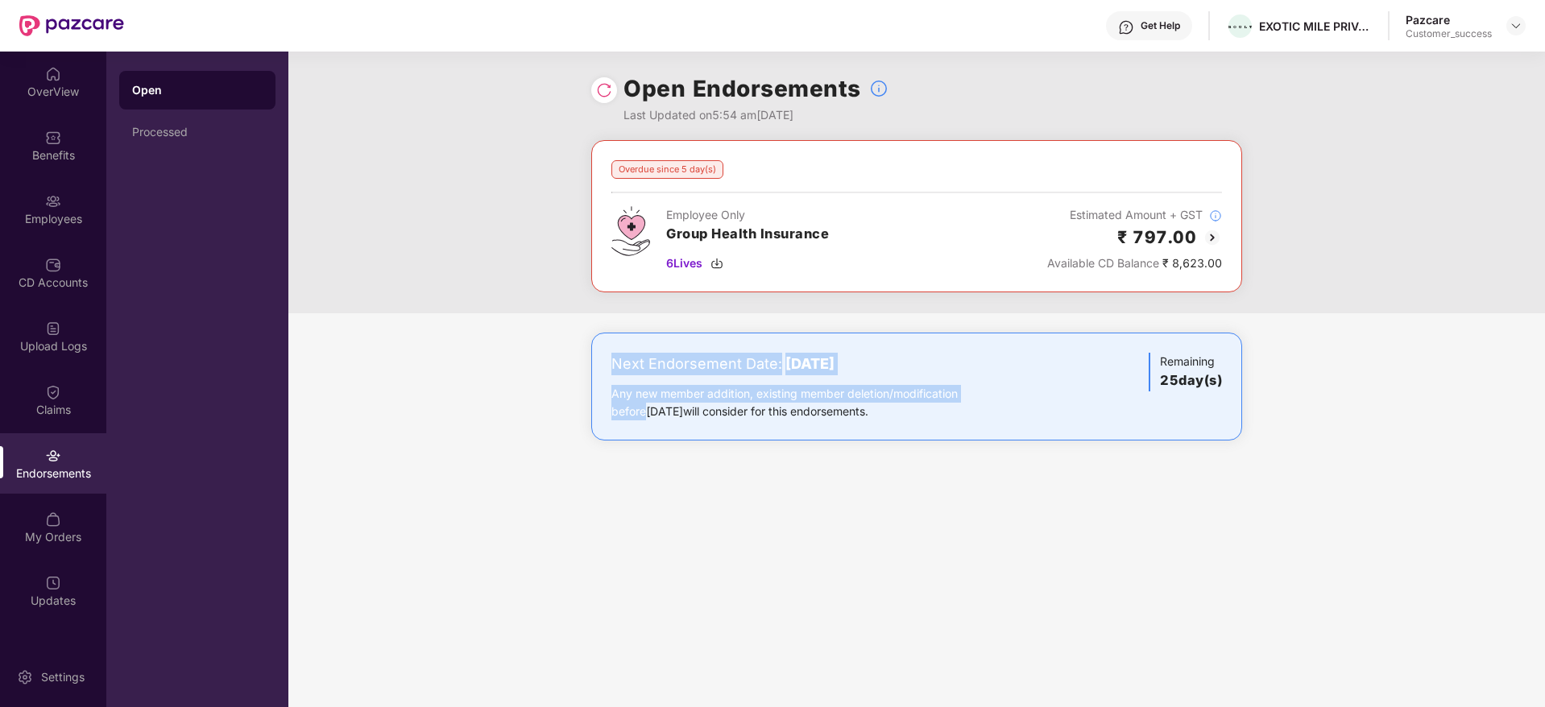
click at [577, 354] on div "Next Endorsement Date: [DATE] Any new member addition, existing member deletion…" at bounding box center [916, 403] width 1256 height 140
drag, startPoint x: 577, startPoint y: 354, endPoint x: 1049, endPoint y: 443, distance: 481.2
click at [1049, 443] on div "Next Endorsement Date: [DATE] Any new member addition, existing member deletion…" at bounding box center [916, 403] width 1256 height 140
click at [1516, 28] on img at bounding box center [1515, 25] width 13 height 13
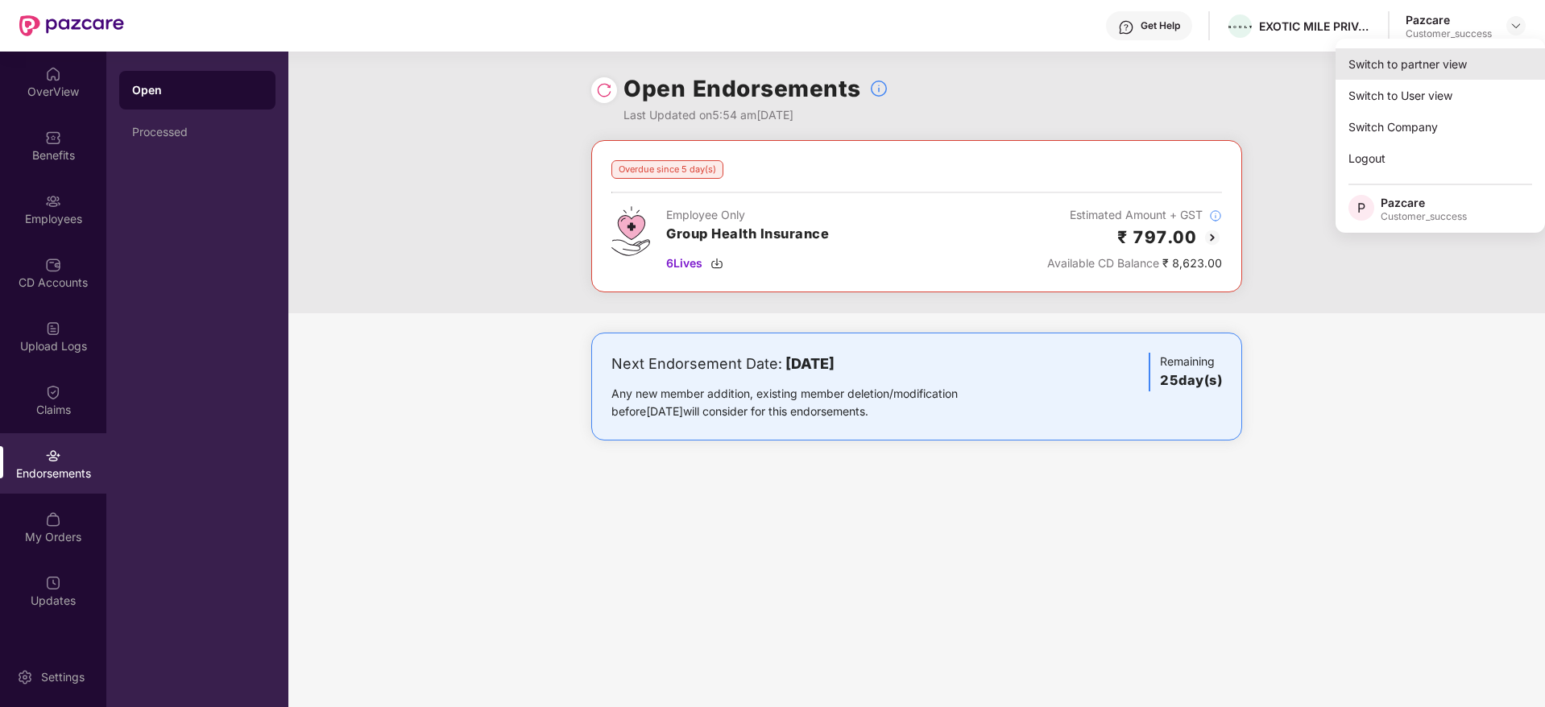
click at [1463, 63] on div "Switch to partner view" at bounding box center [1439, 63] width 209 height 31
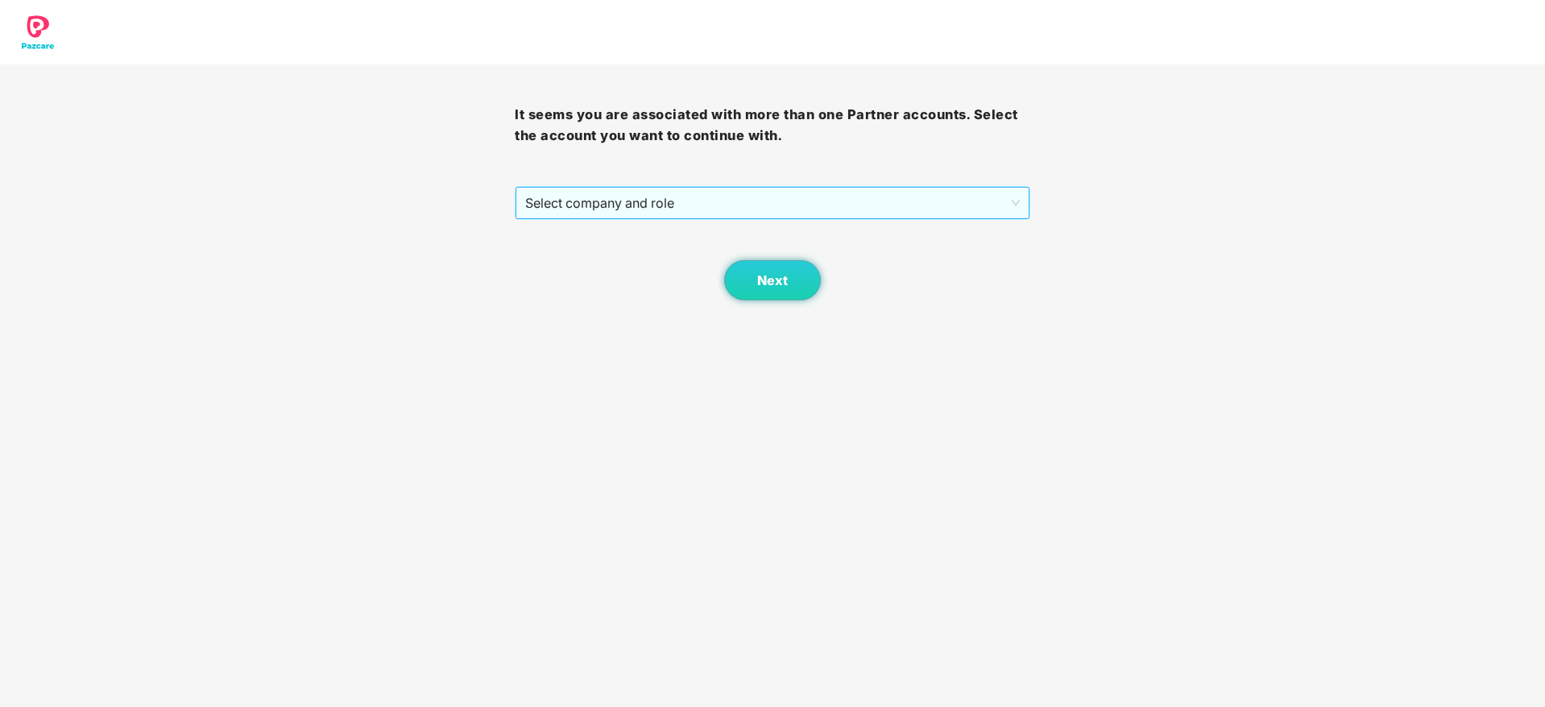
click at [894, 199] on span "Select company and role" at bounding box center [772, 203] width 494 height 31
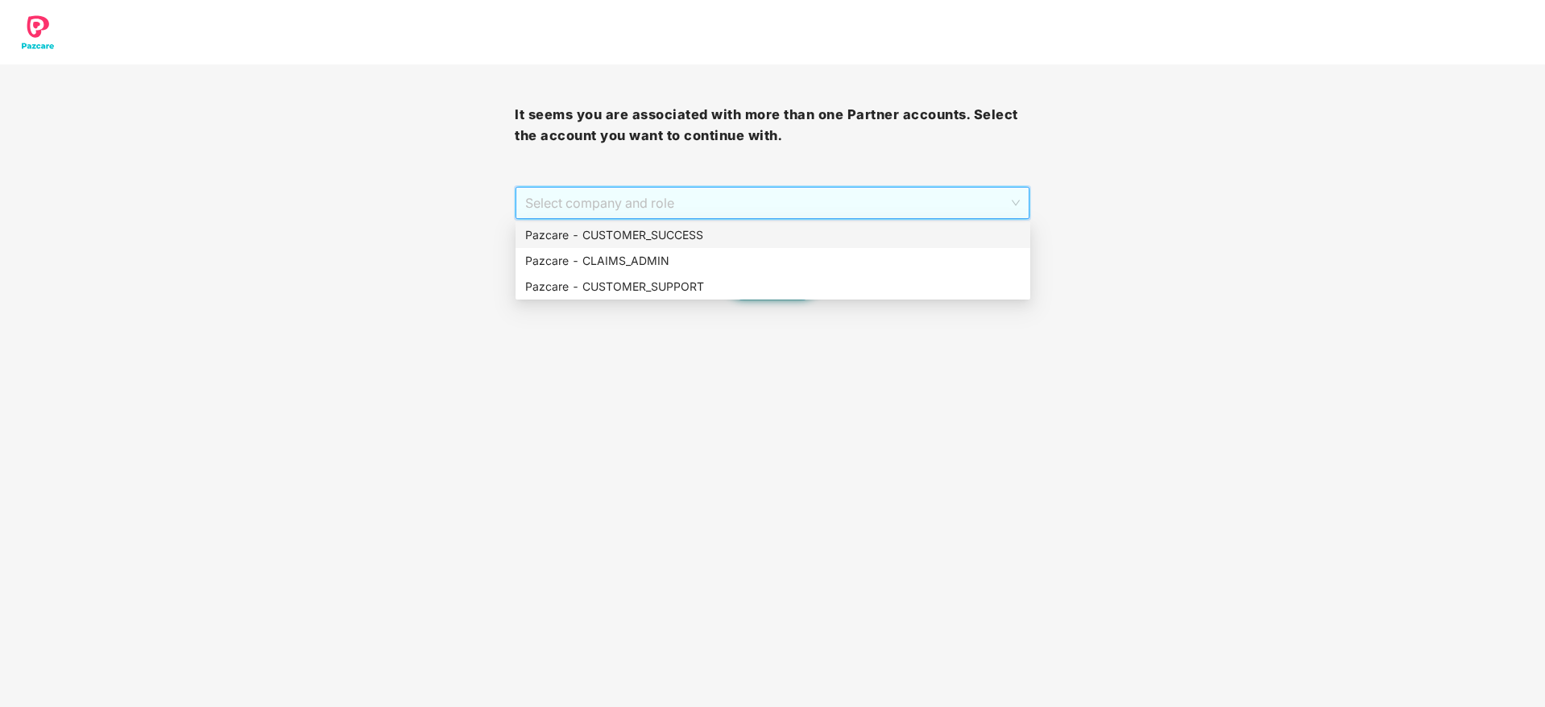
click at [855, 249] on div "Pazcare - CLAIMS_ADMIN" at bounding box center [772, 261] width 515 height 26
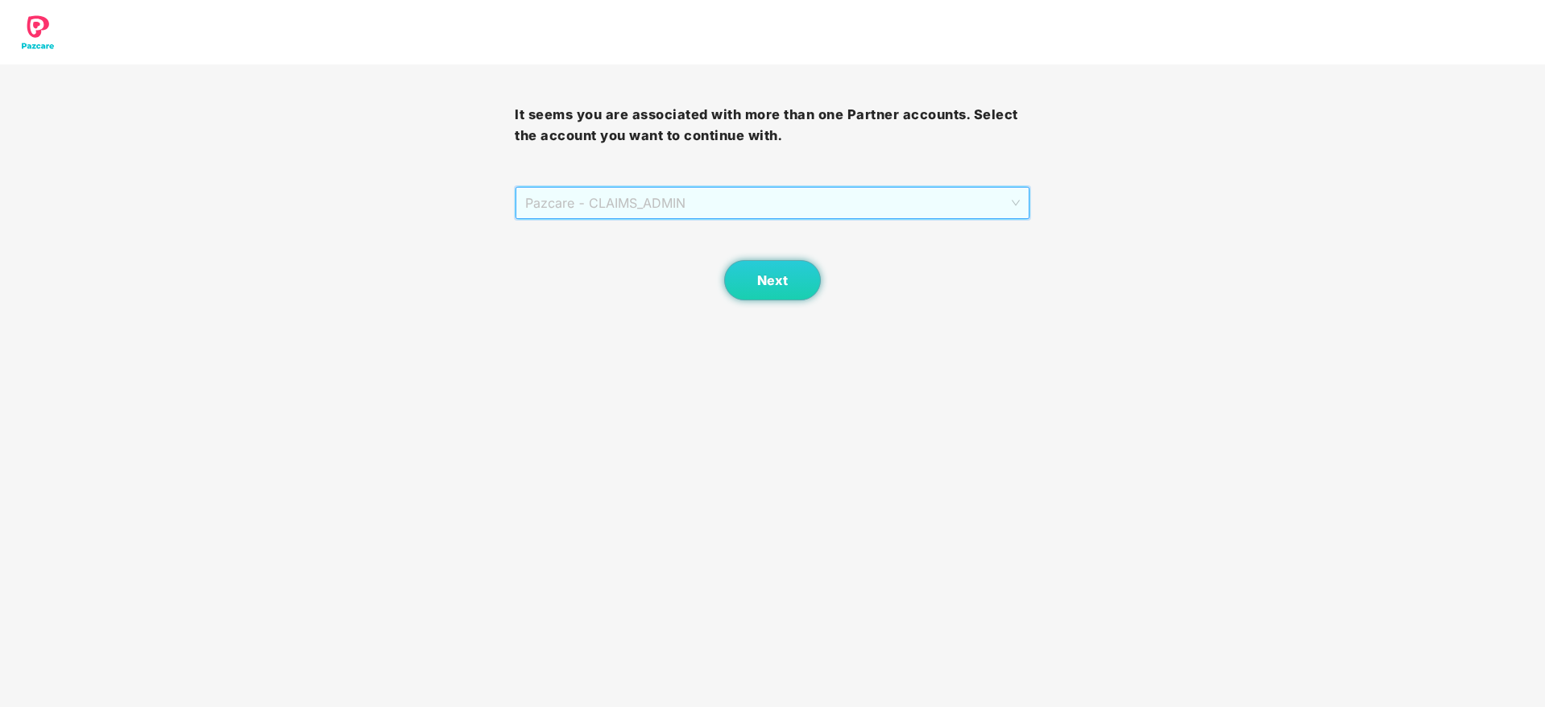
click at [787, 208] on span "Pazcare - CLAIMS_ADMIN" at bounding box center [772, 203] width 494 height 31
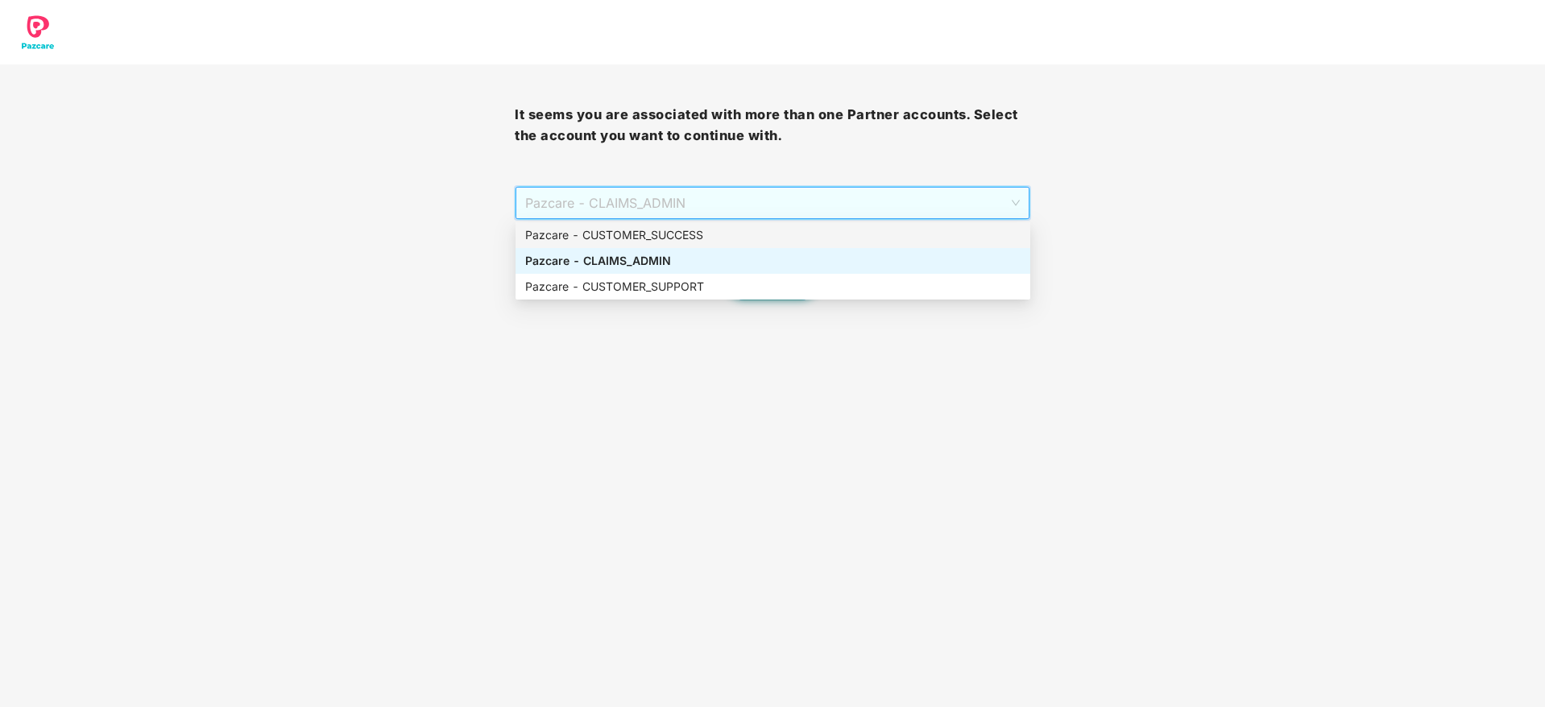
click at [782, 225] on div "Pazcare - CUSTOMER_SUCCESS" at bounding box center [772, 235] width 515 height 26
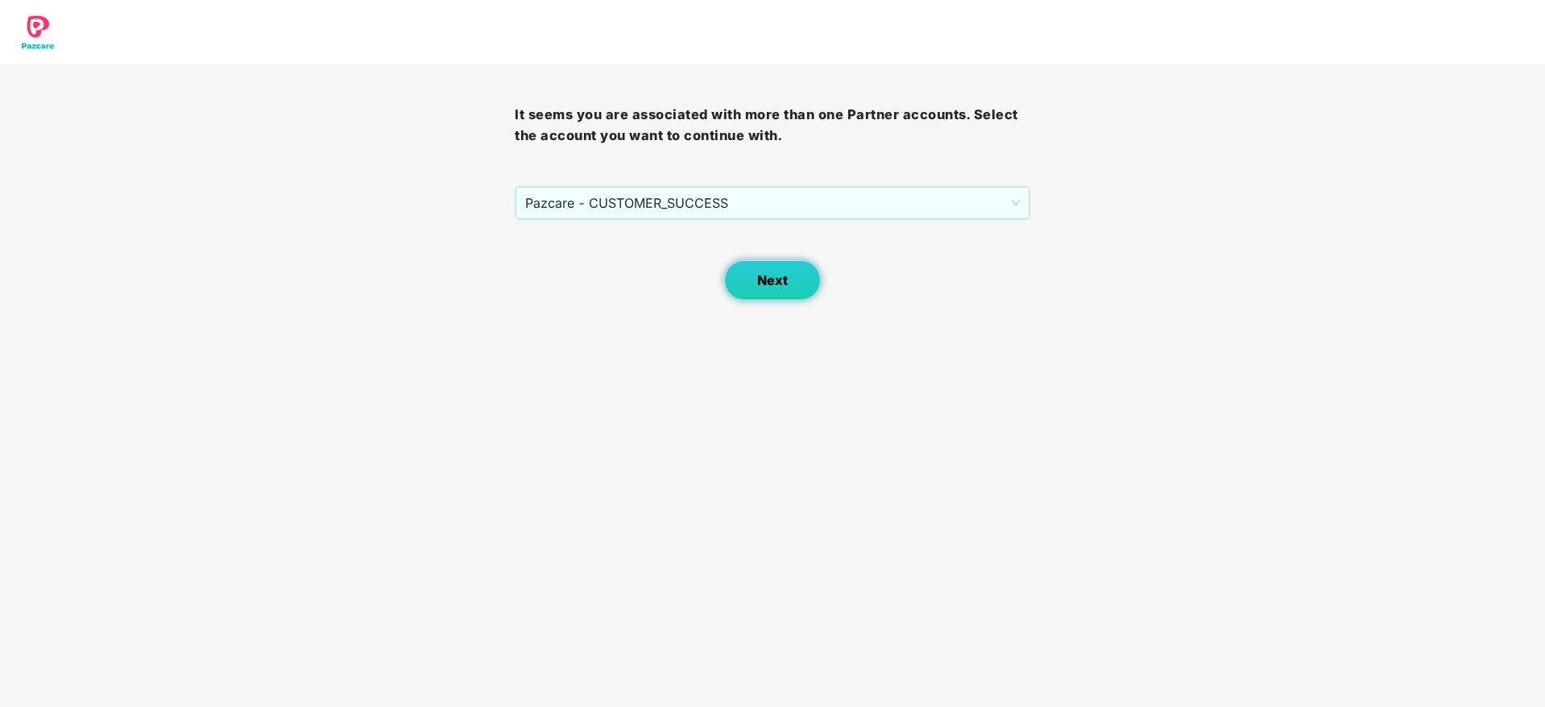
click at [774, 284] on span "Next" at bounding box center [772, 280] width 31 height 15
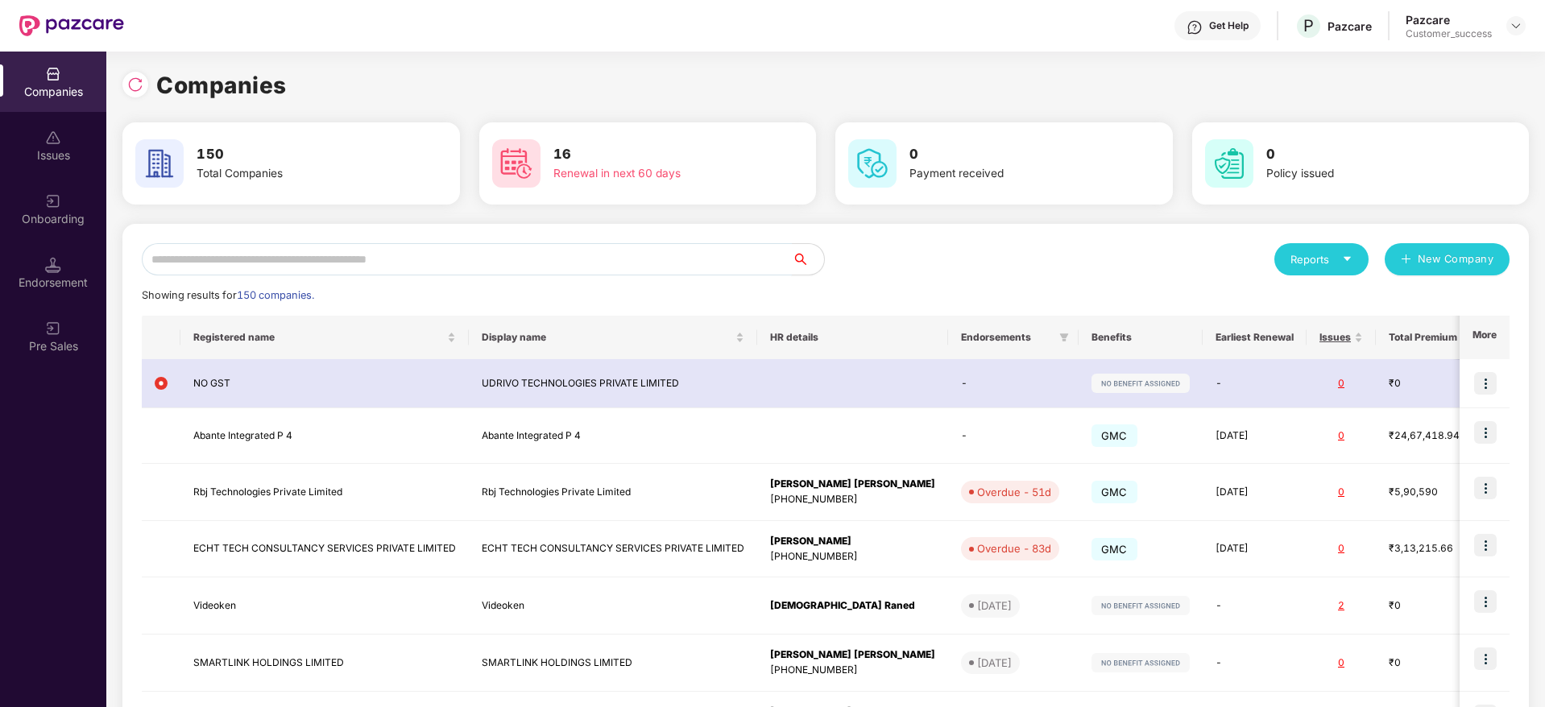
click at [753, 243] on input "text" at bounding box center [467, 259] width 650 height 32
click at [755, 259] on input "text" at bounding box center [467, 259] width 650 height 32
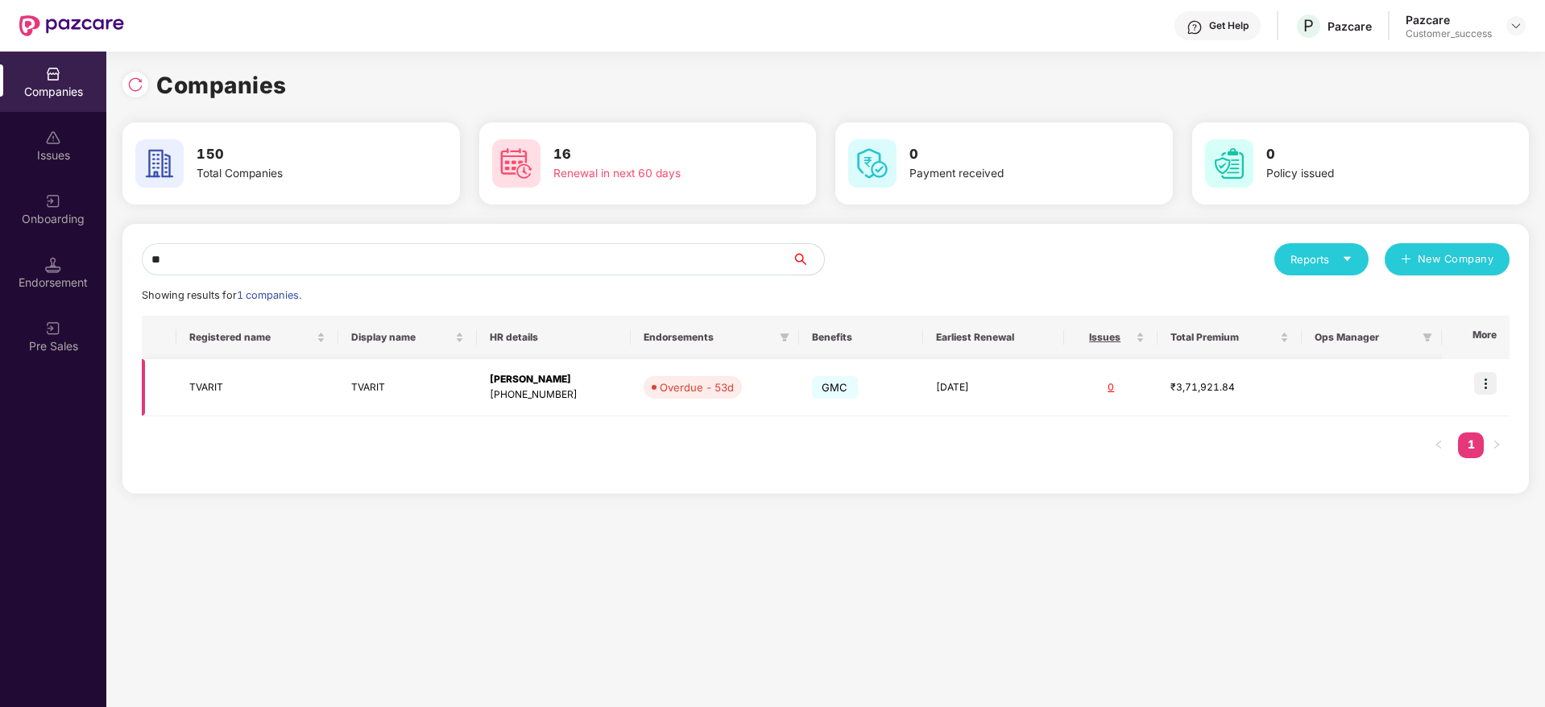
type input "**"
click at [746, 379] on td "Overdue - 53d" at bounding box center [715, 387] width 168 height 57
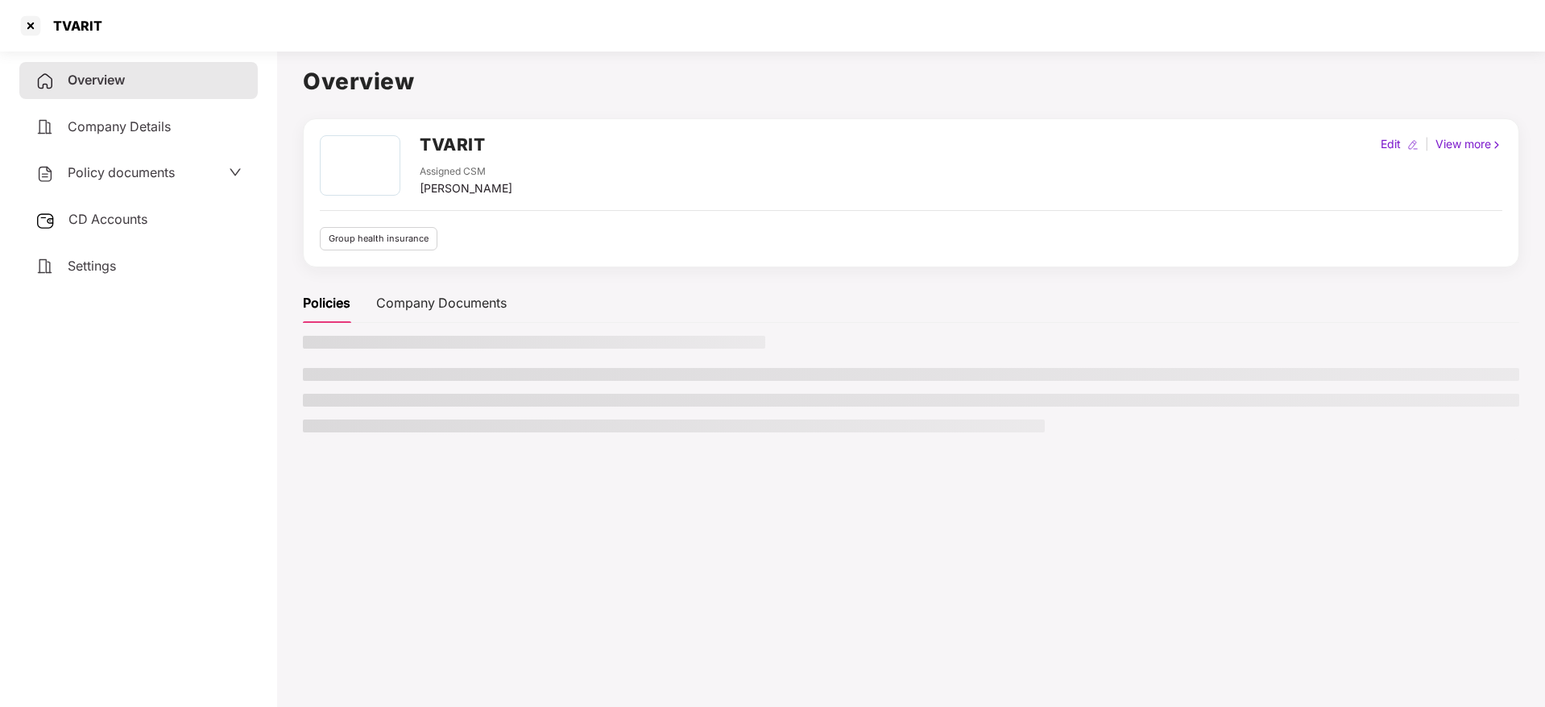
click at [81, 238] on div "Overview Company Details Policy documents CD Accounts Settings" at bounding box center [138, 173] width 238 height 222
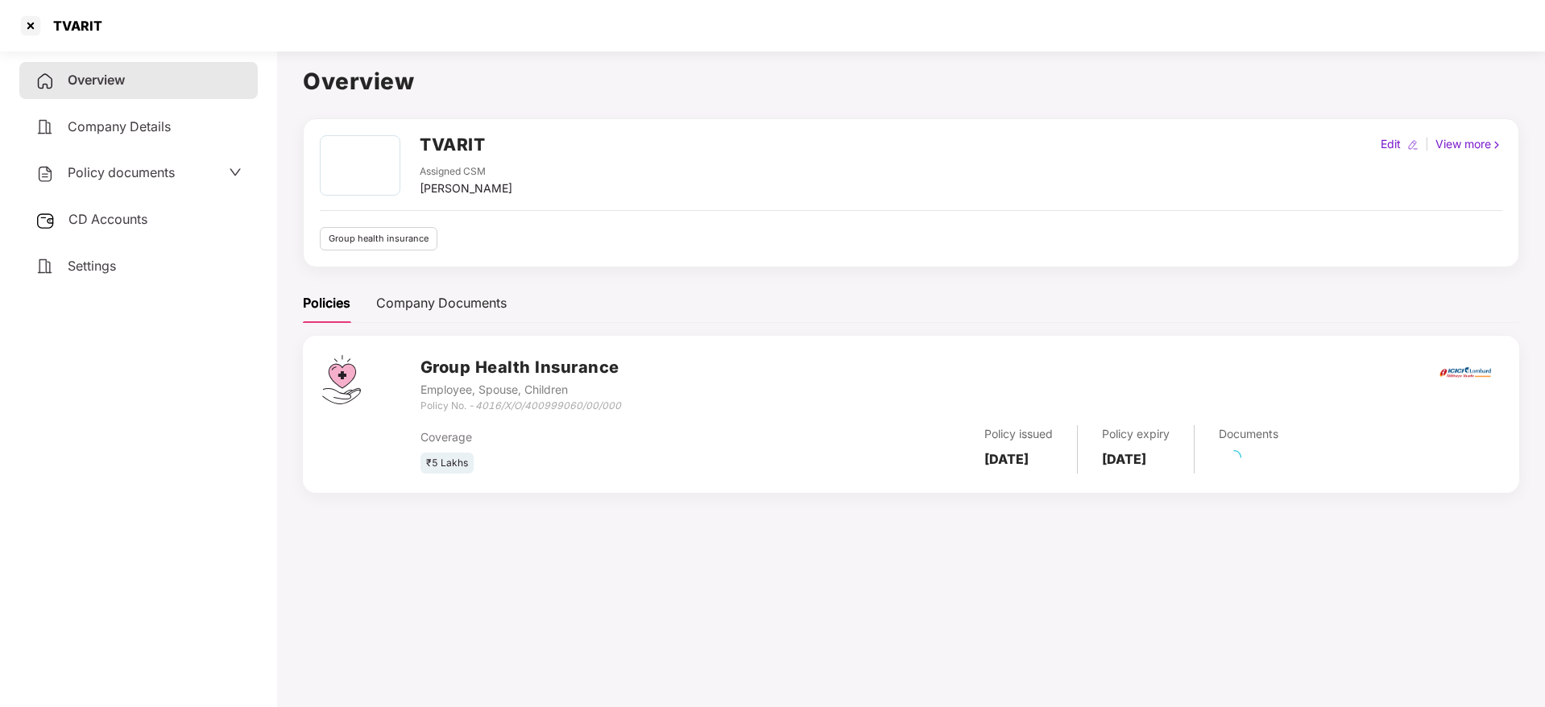
click at [81, 234] on div "CD Accounts" at bounding box center [138, 219] width 238 height 37
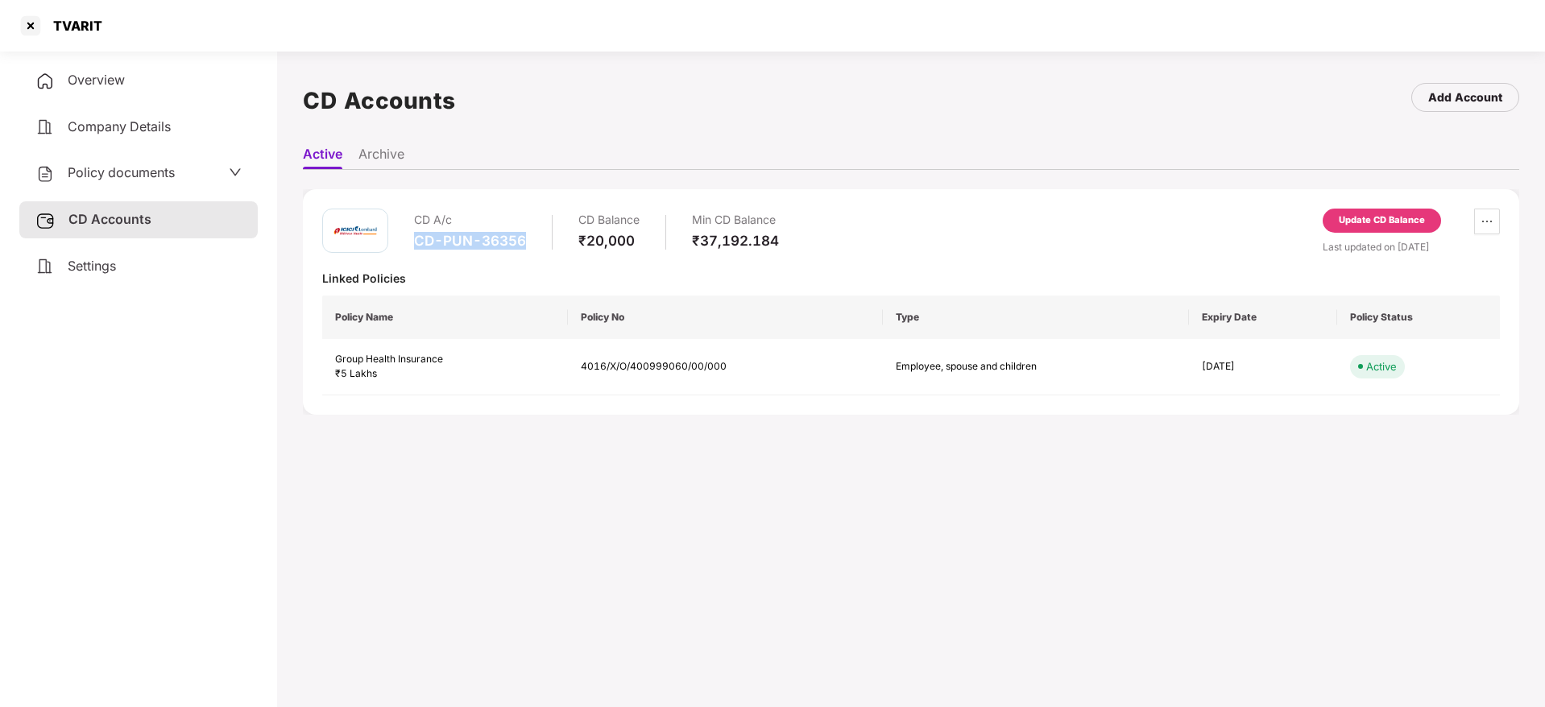
drag, startPoint x: 539, startPoint y: 240, endPoint x: 409, endPoint y: 241, distance: 129.7
click at [409, 241] on div "CD A/c CD-PUN-36356 CD Balance ₹20,000 Min CD Balance ₹37,192.184" at bounding box center [550, 232] width 457 height 46
copy div "CD-PUN-36356"
click at [101, 29] on div "TVARIT" at bounding box center [72, 26] width 59 height 16
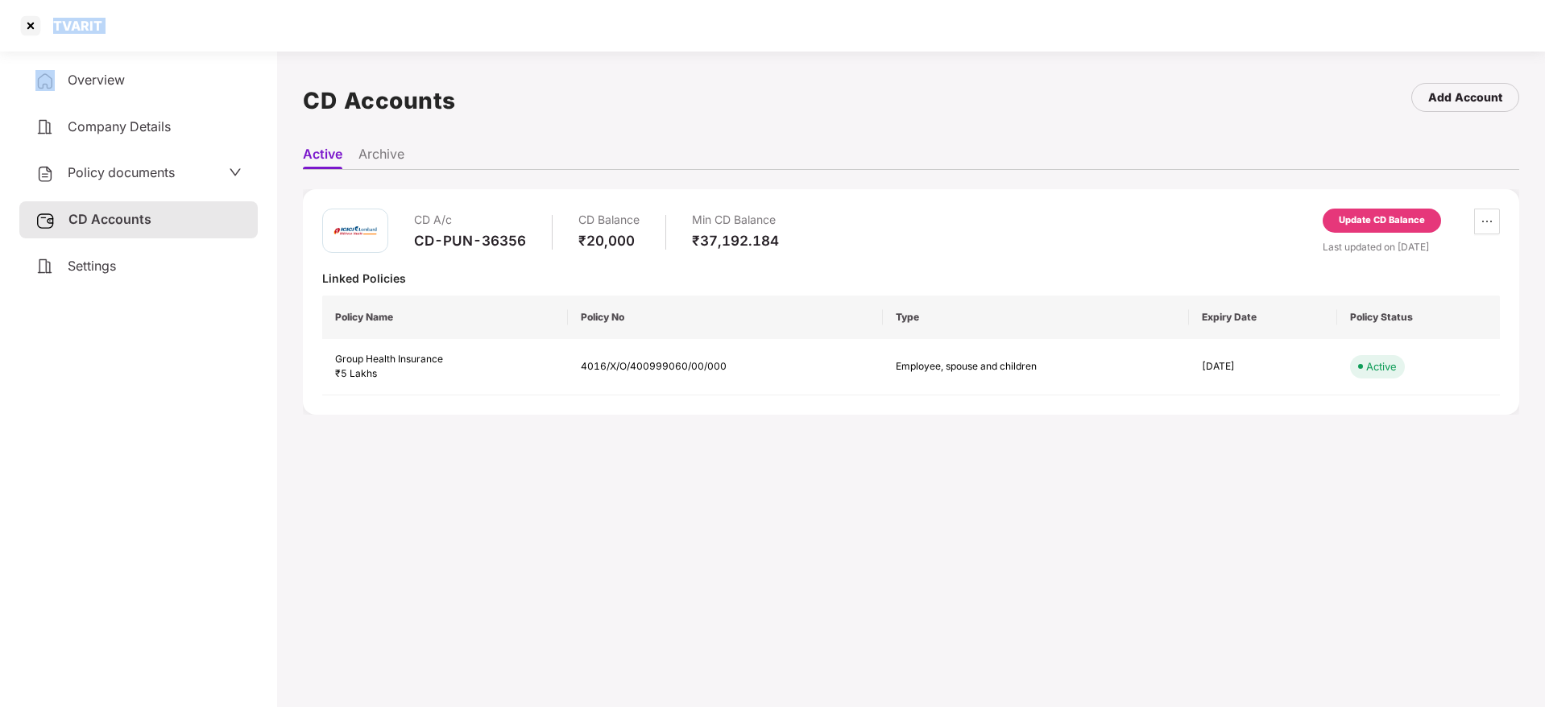
click at [101, 29] on div "TVARIT" at bounding box center [72, 26] width 59 height 16
copy div "TVARIT"
click at [22, 23] on div at bounding box center [31, 26] width 26 height 26
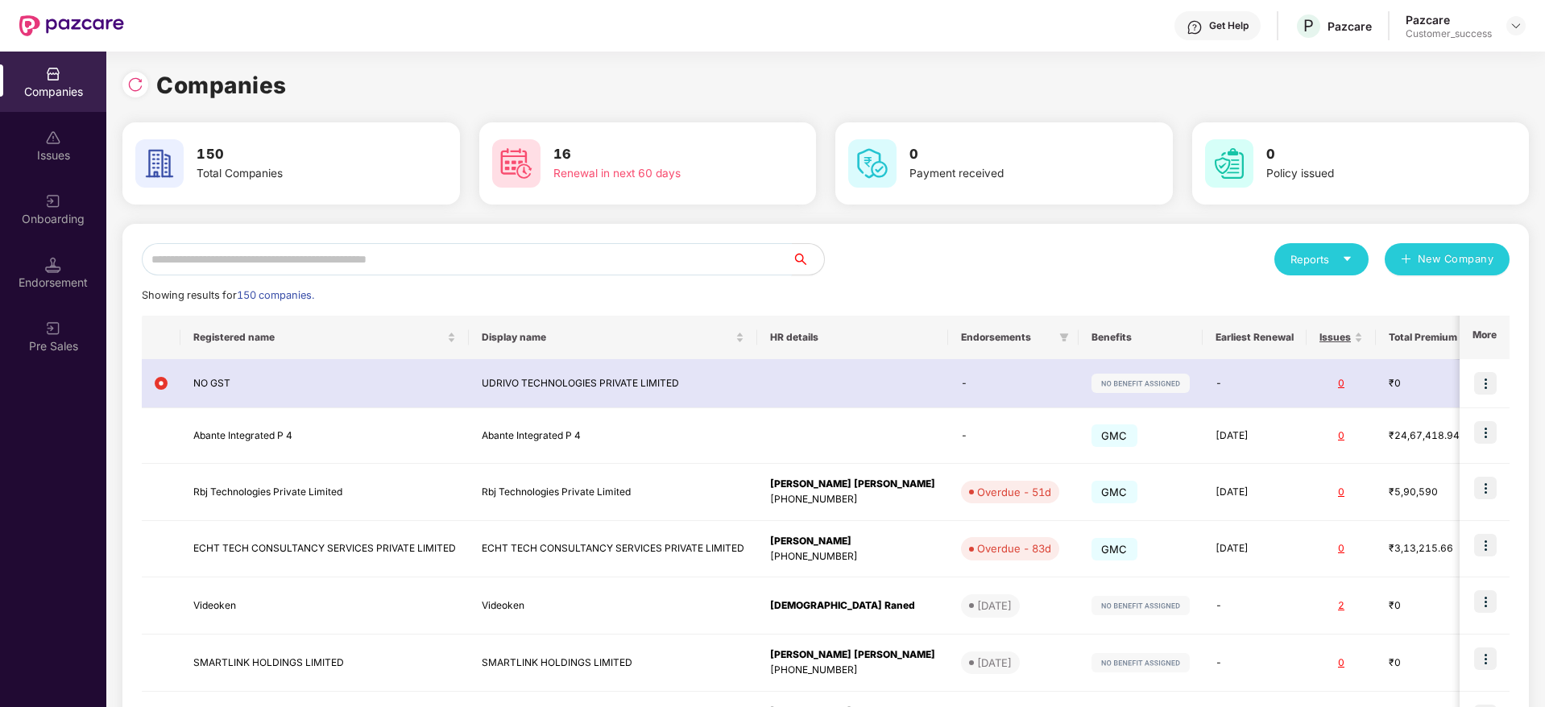
click at [561, 250] on input "text" at bounding box center [467, 259] width 650 height 32
paste input "******"
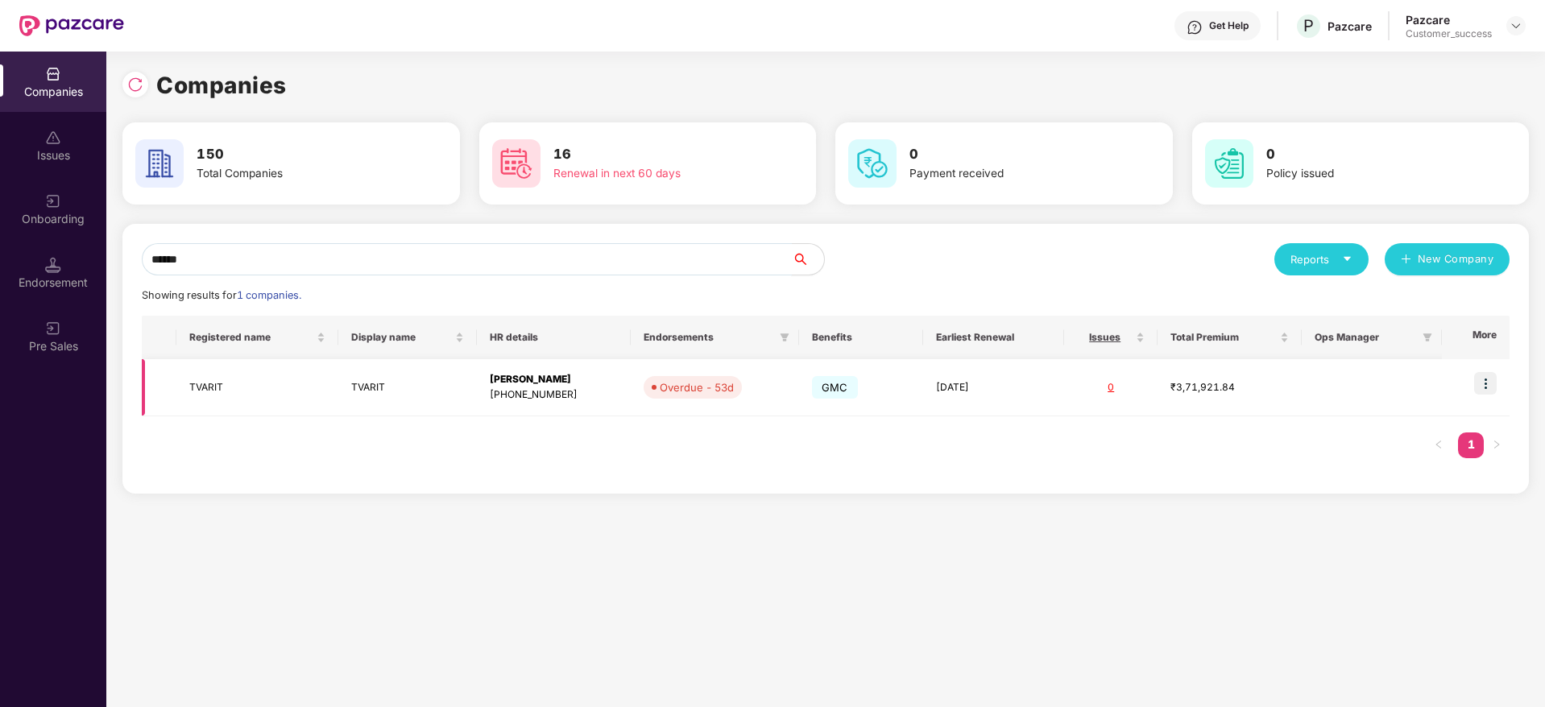
type input "******"
click at [1494, 393] on img at bounding box center [1485, 383] width 23 height 23
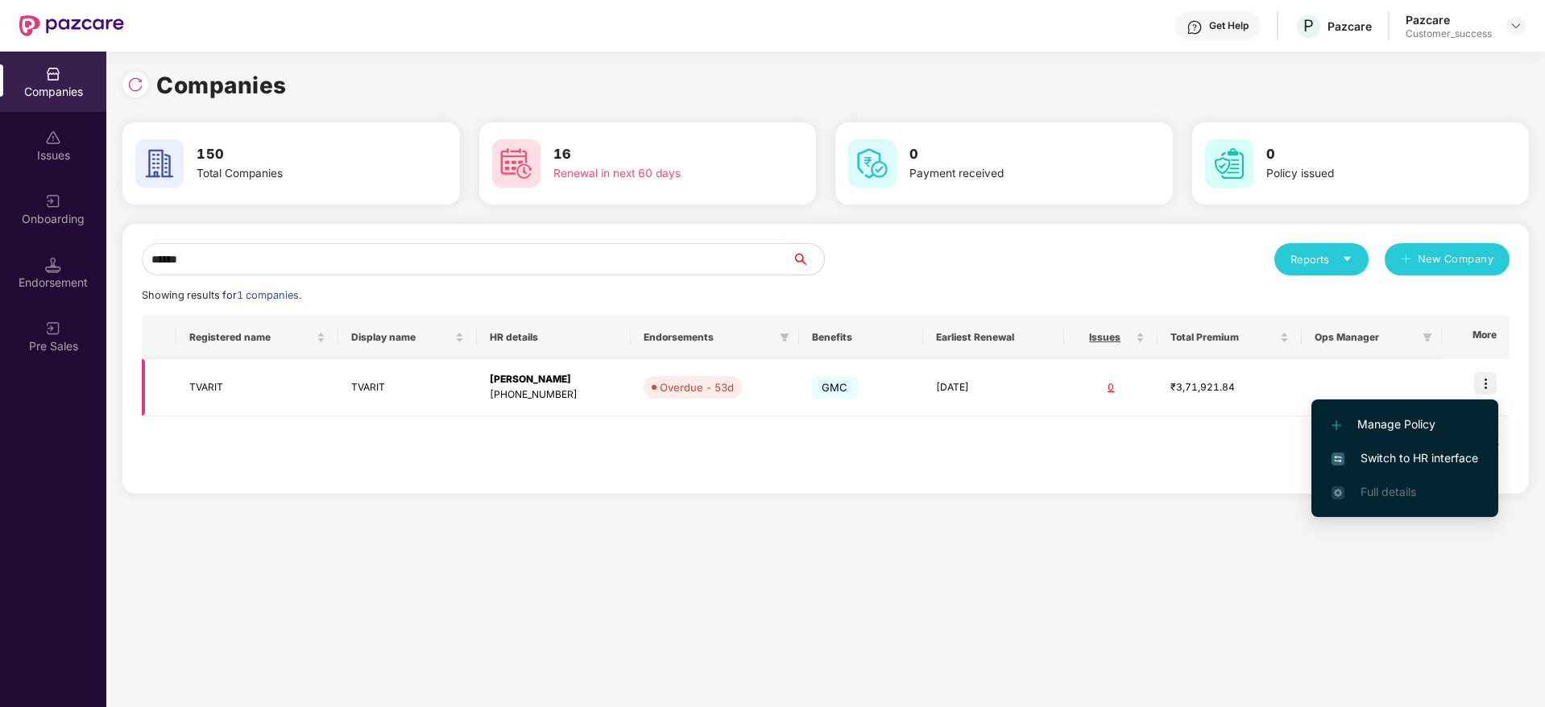
click at [1099, 379] on td "0" at bounding box center [1111, 387] width 94 height 57
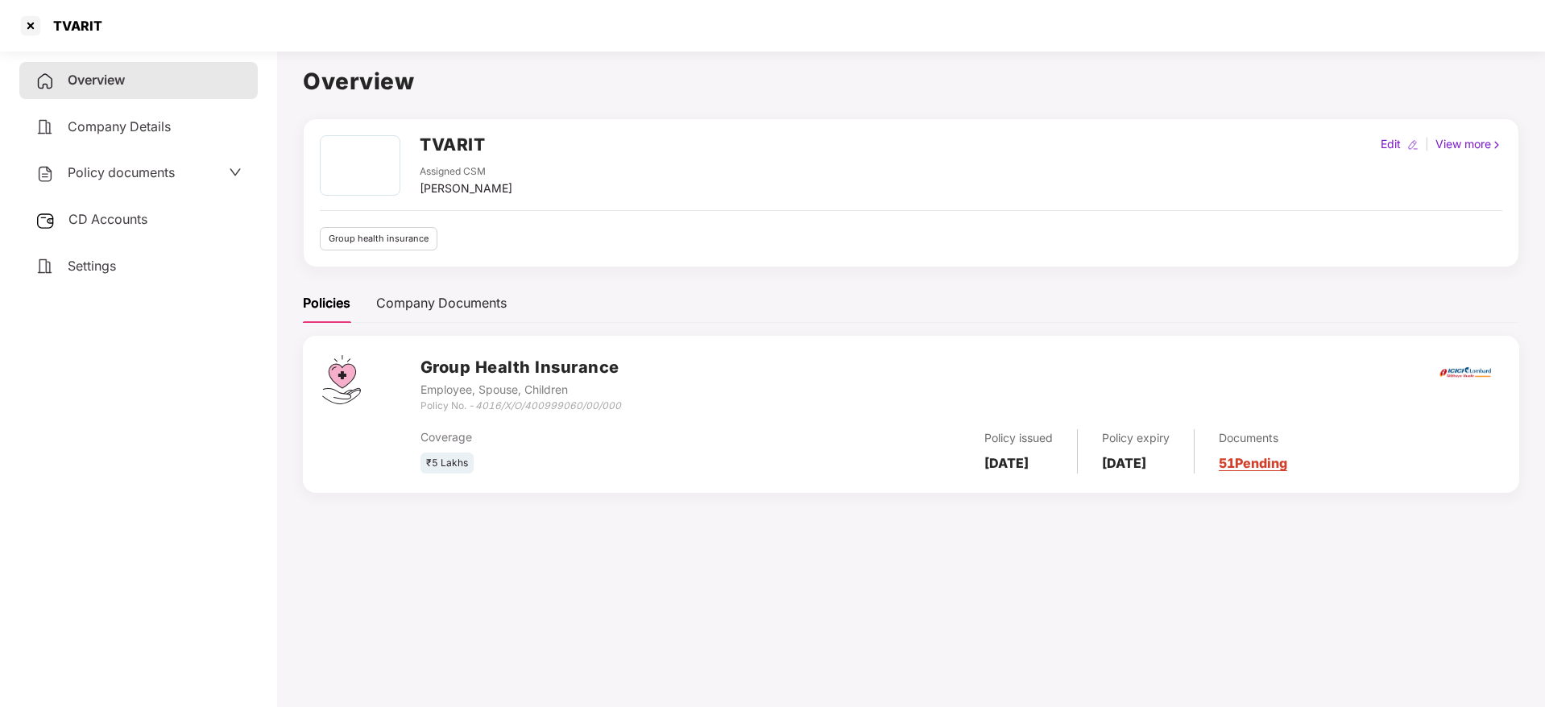
click at [119, 173] on span "Policy documents" at bounding box center [121, 172] width 107 height 16
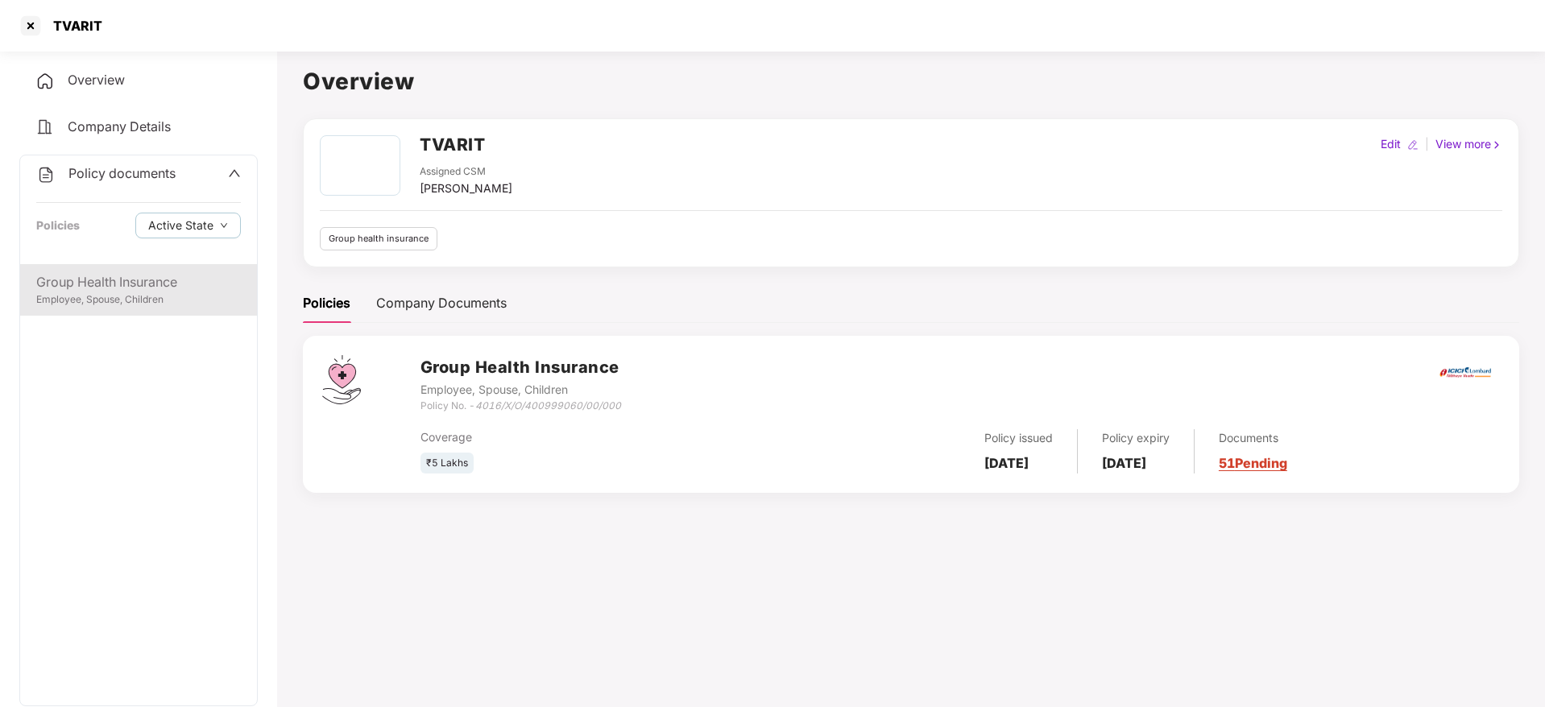
click at [132, 284] on div "Group Health Insurance" at bounding box center [138, 282] width 205 height 20
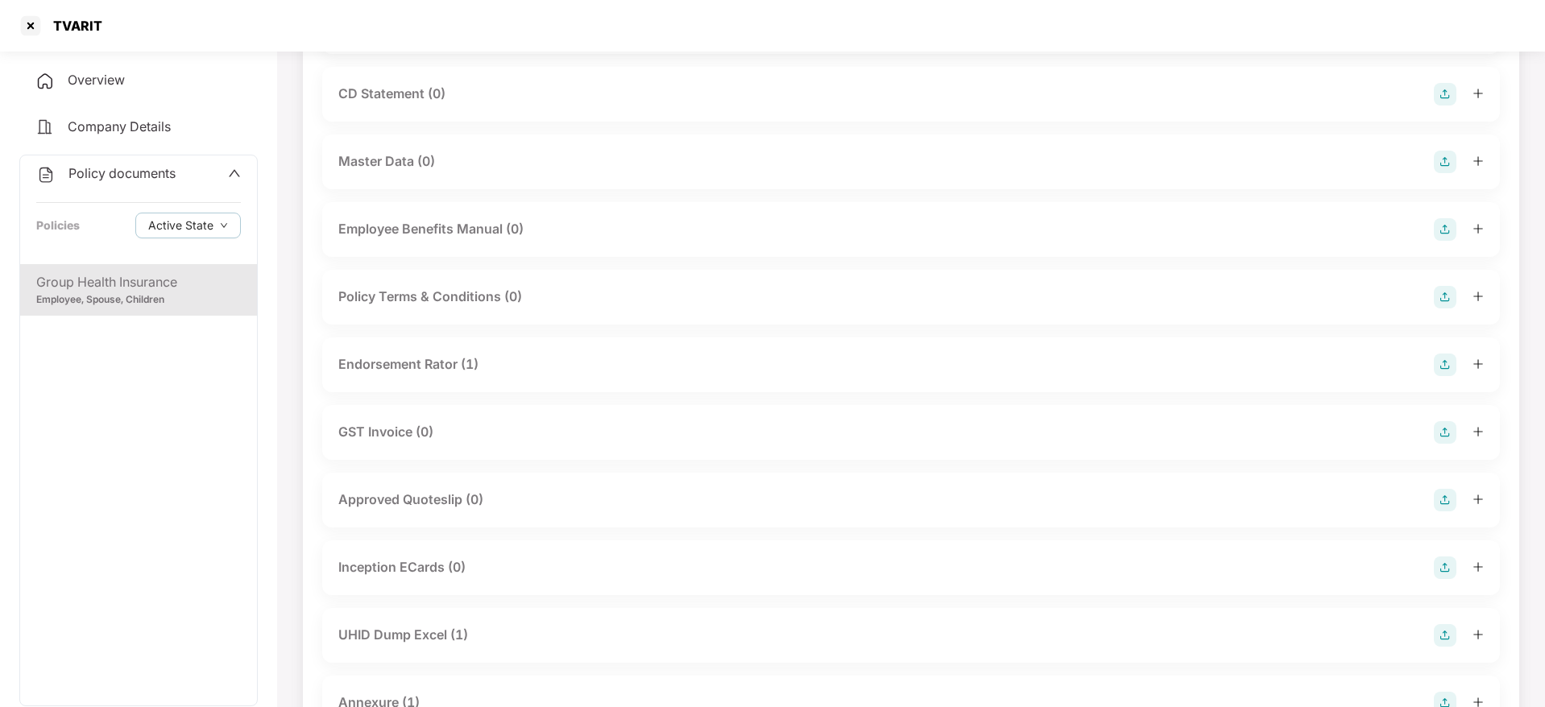
scroll to position [483, 0]
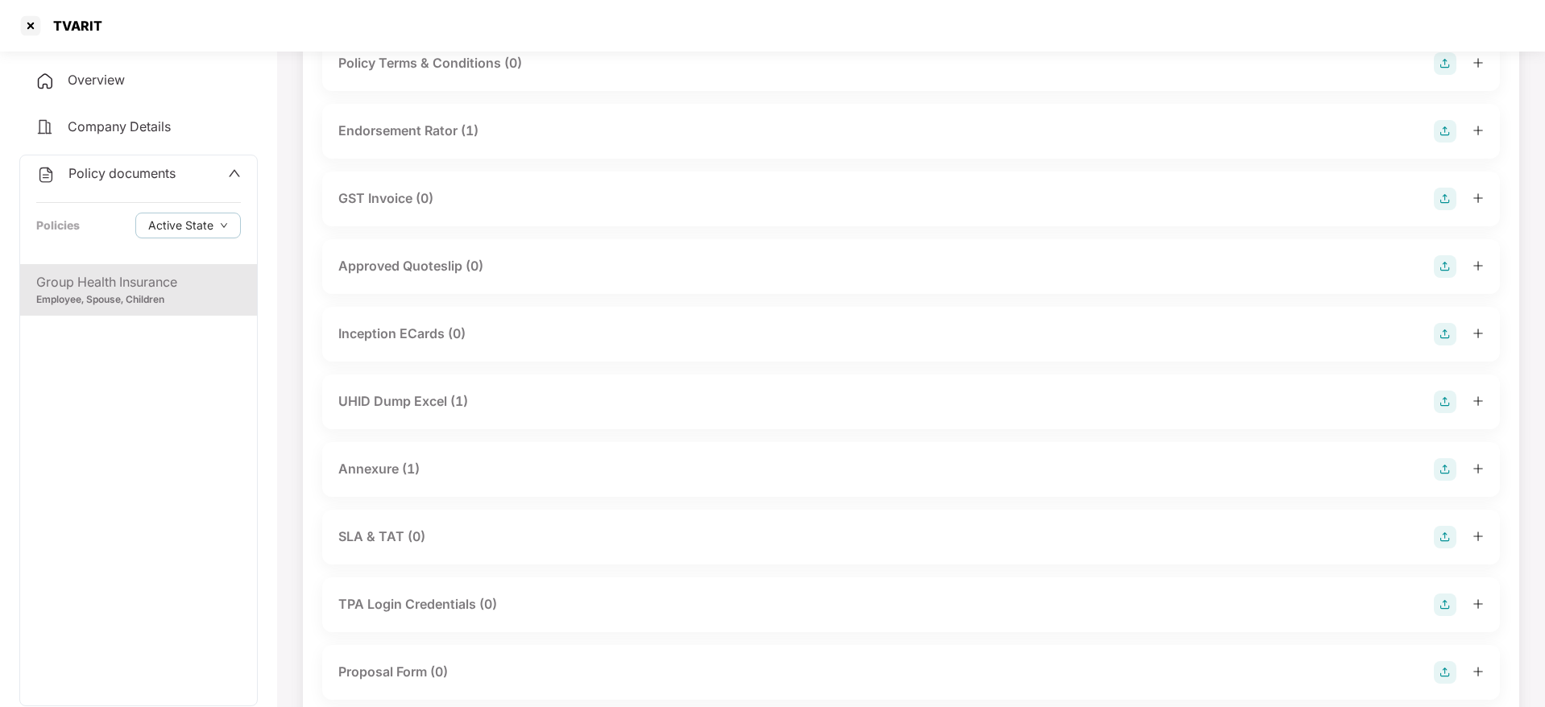
click at [574, 411] on div "UHID Dump Excel (1)" at bounding box center [910, 402] width 1145 height 23
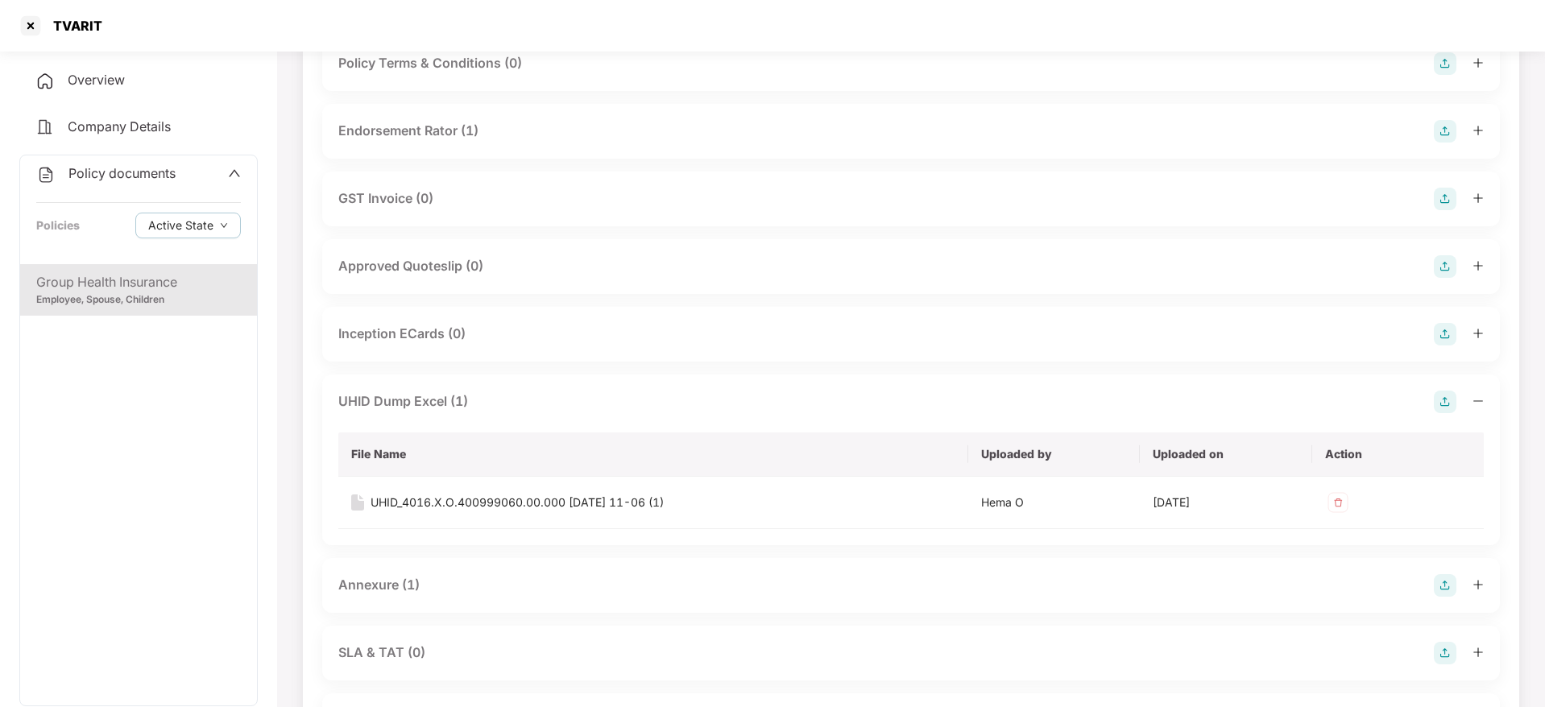
click at [574, 411] on div "UHID Dump Excel (1)" at bounding box center [910, 402] width 1145 height 23
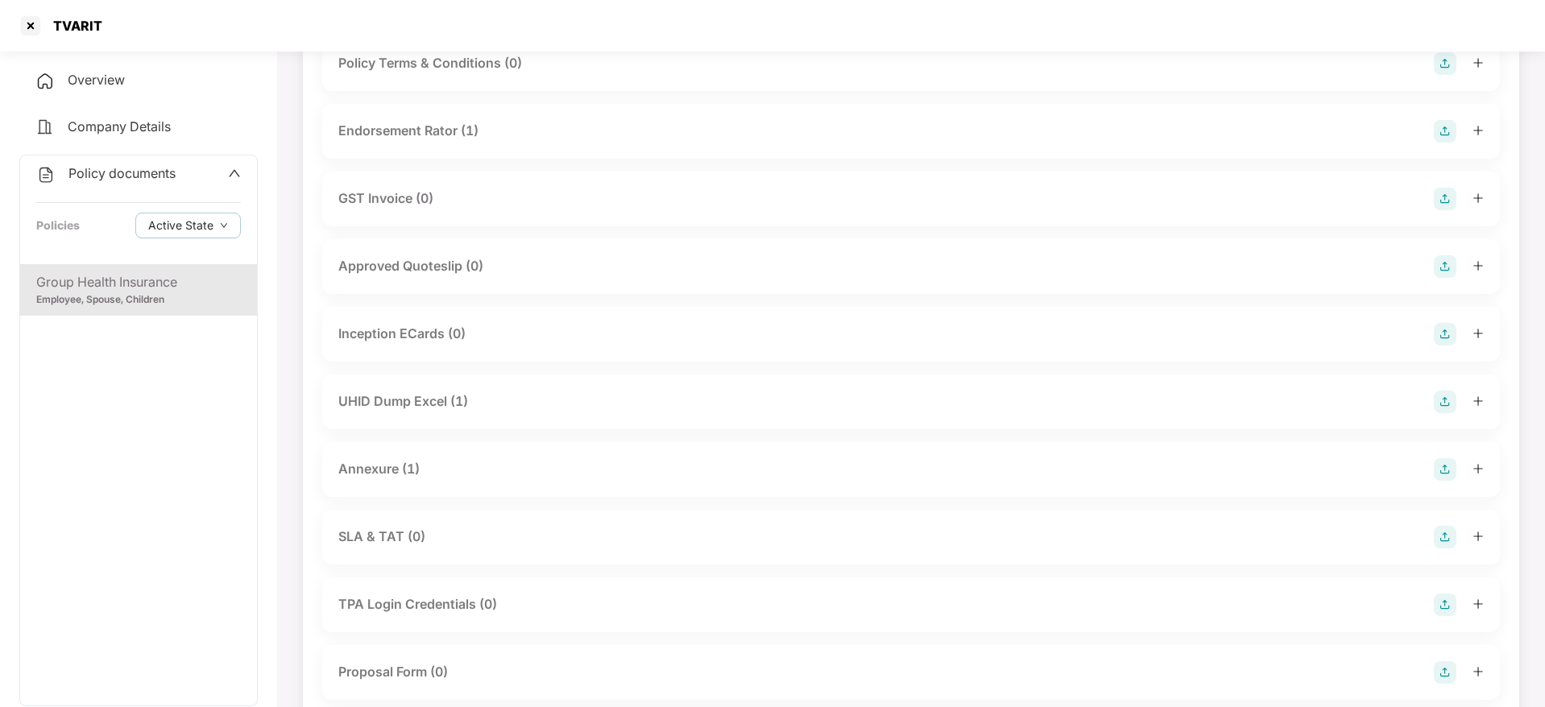
click at [544, 478] on div "Annexure (1)" at bounding box center [910, 469] width 1145 height 23
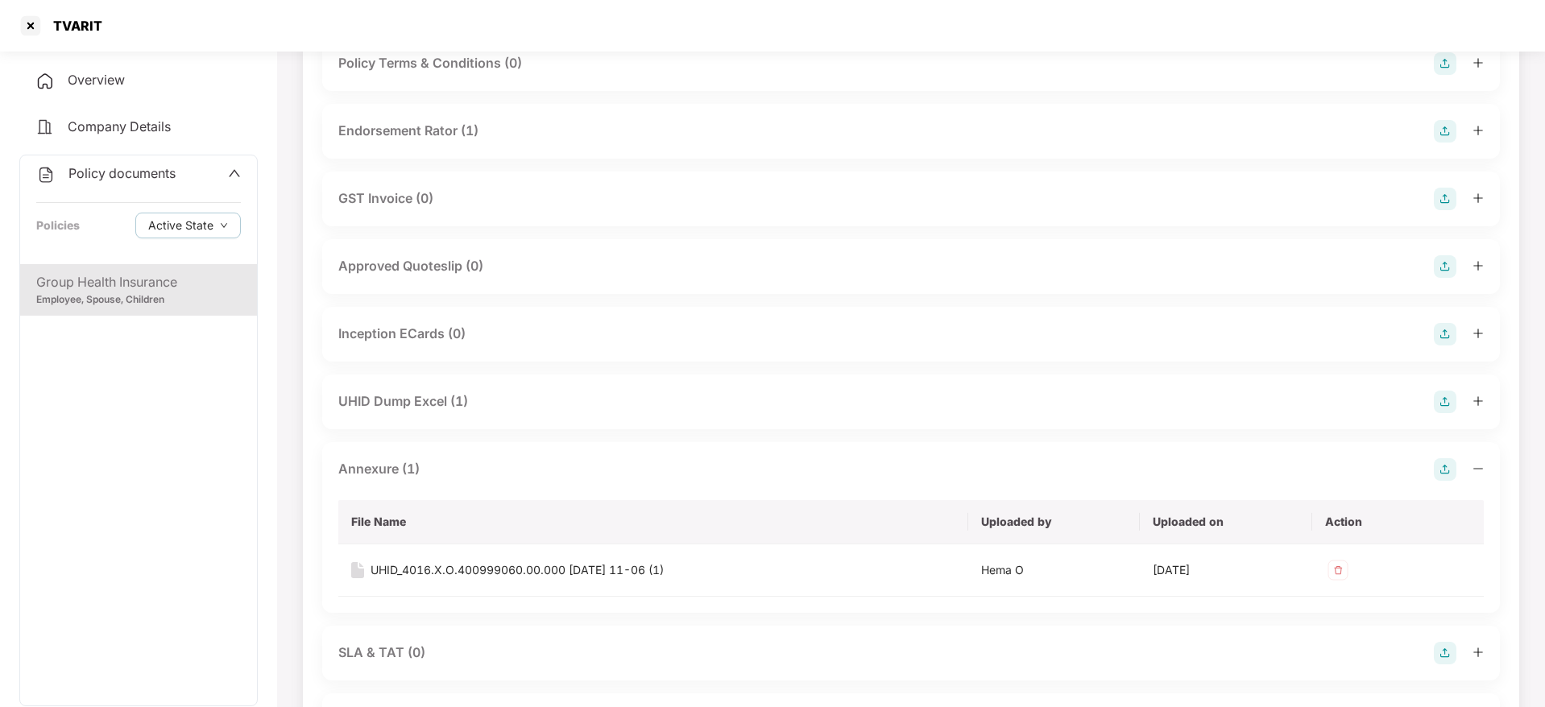
click at [544, 476] on div "Annexure (1)" at bounding box center [910, 469] width 1145 height 23
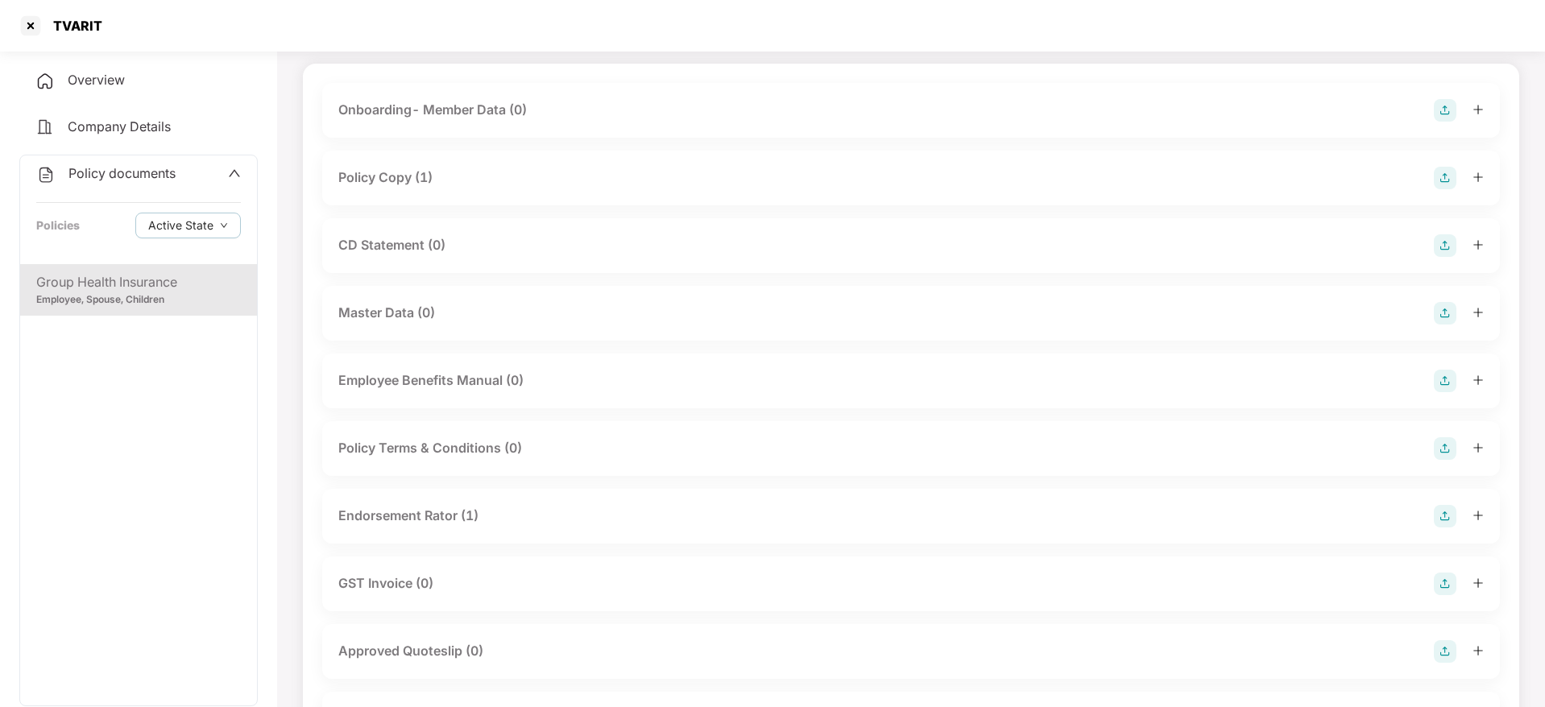
scroll to position [0, 0]
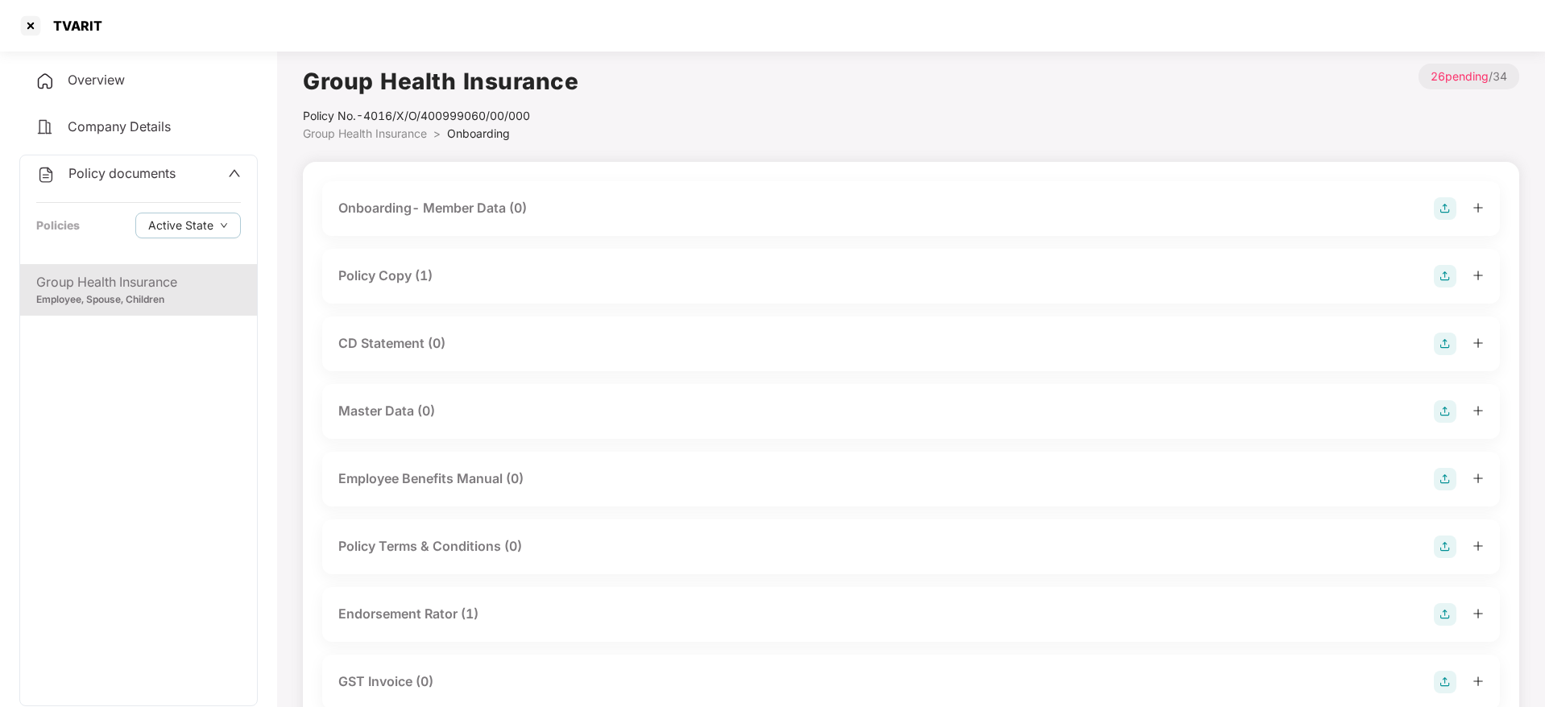
click at [455, 351] on div "CD Statement (0)" at bounding box center [910, 344] width 1145 height 23
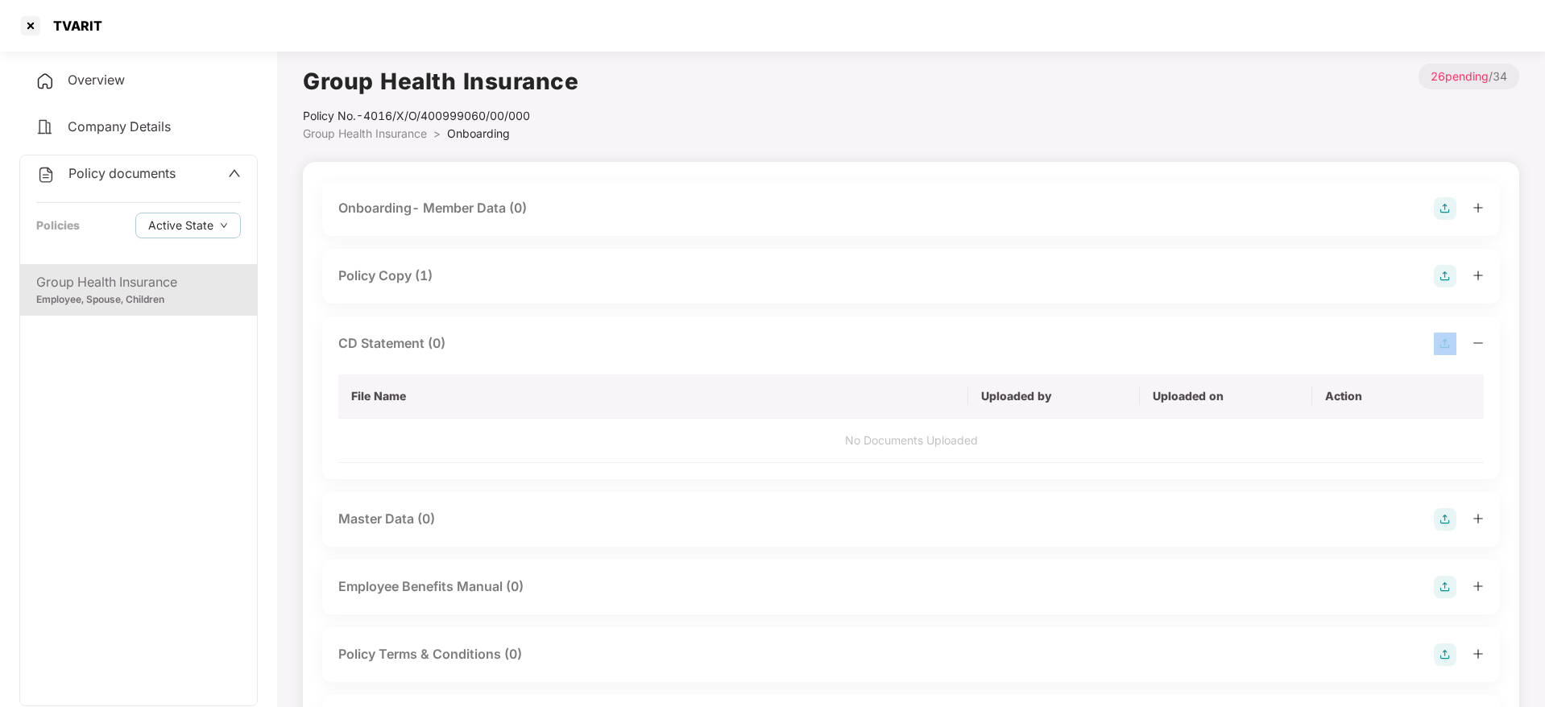
click at [455, 351] on div "CD Statement (0)" at bounding box center [910, 344] width 1145 height 23
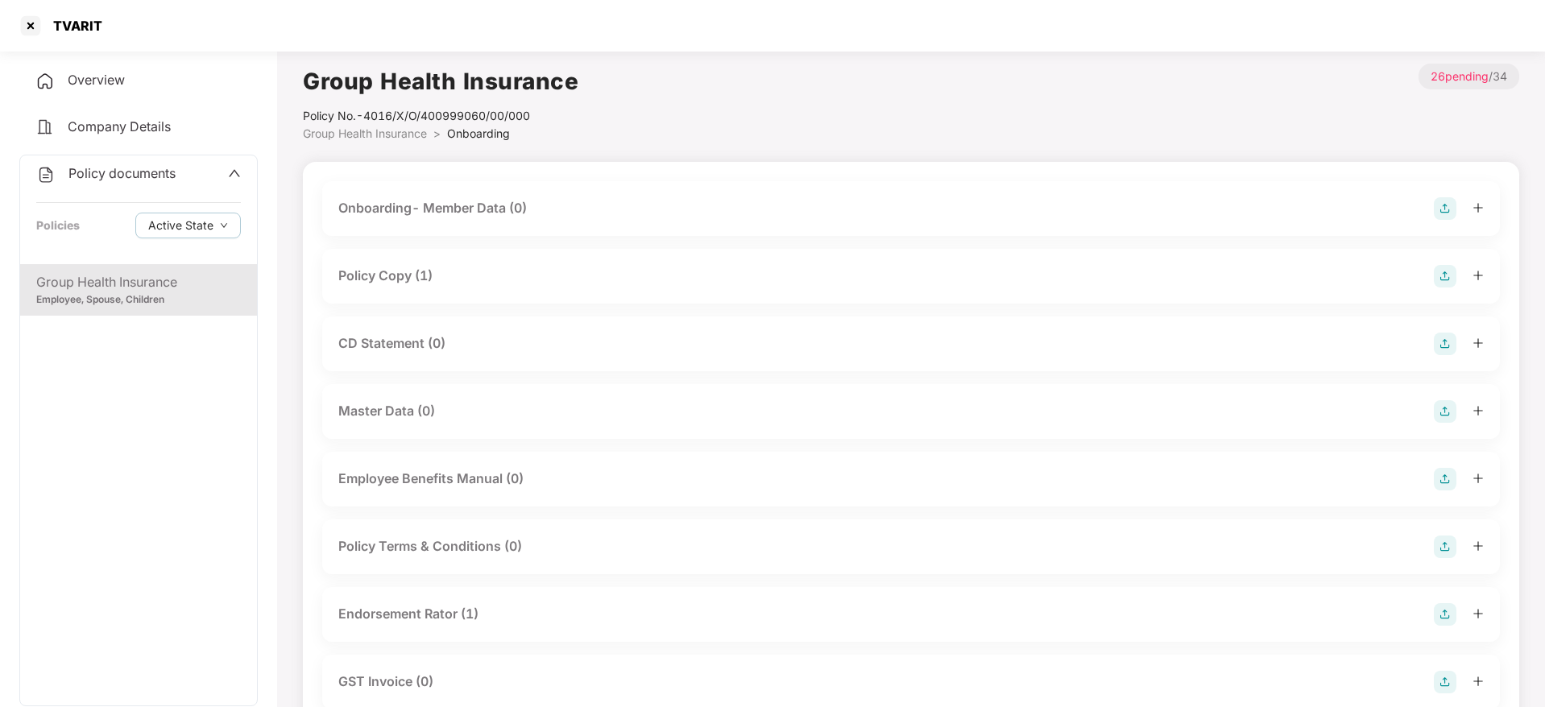
click at [87, 23] on div "TVARIT" at bounding box center [72, 26] width 59 height 16
copy div "TVARIT"
click at [35, 31] on div at bounding box center [31, 26] width 26 height 26
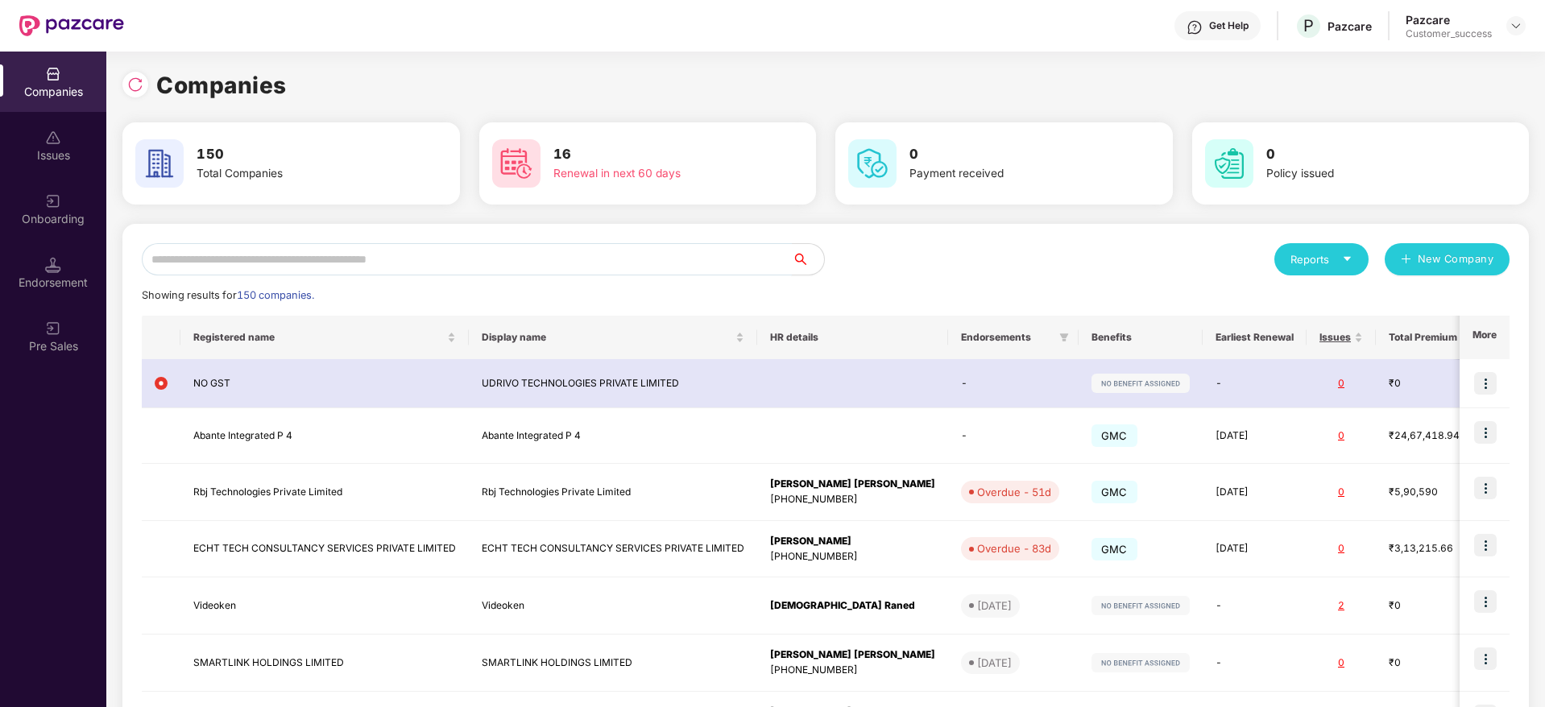
click at [468, 255] on input "text" at bounding box center [467, 259] width 650 height 32
paste input "******"
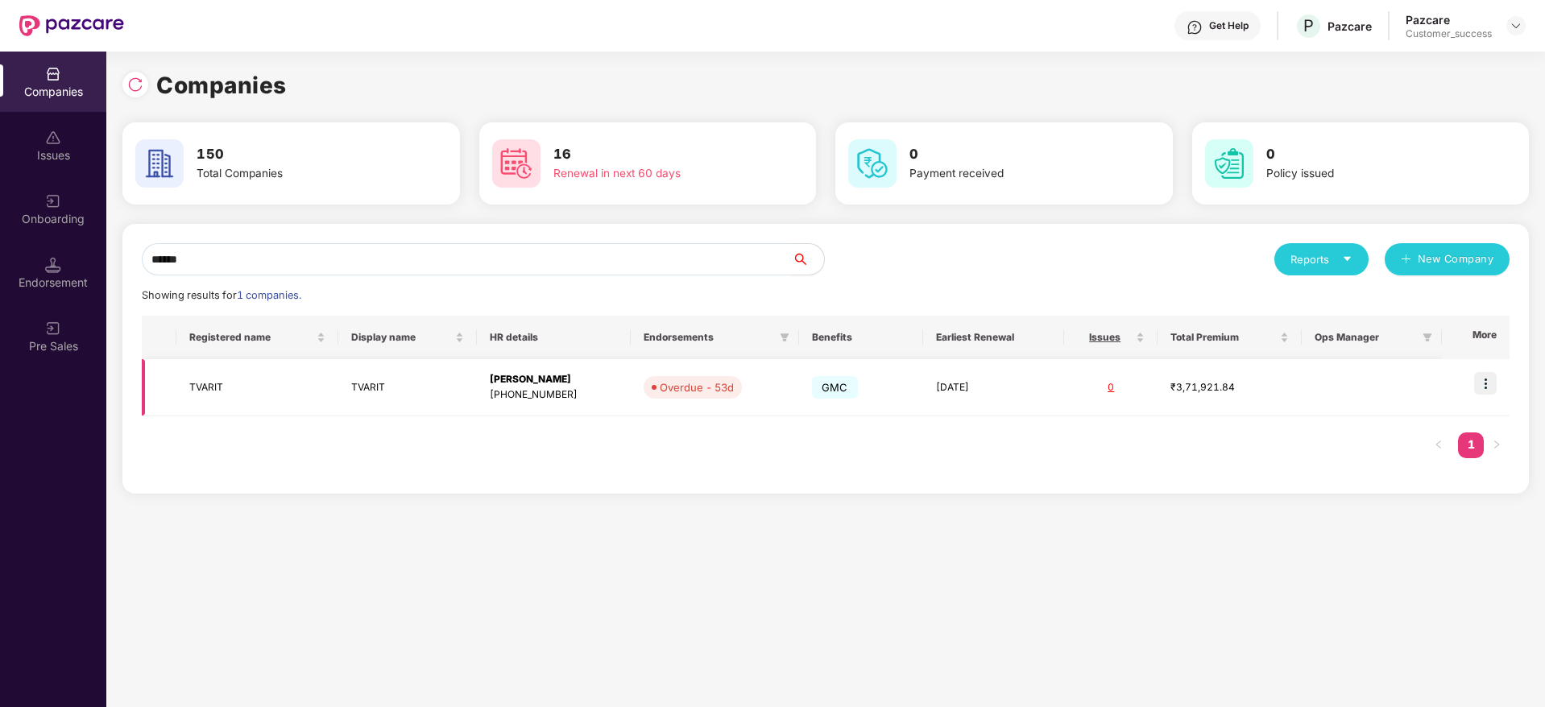
type input "******"
click at [1486, 386] on img at bounding box center [1485, 383] width 23 height 23
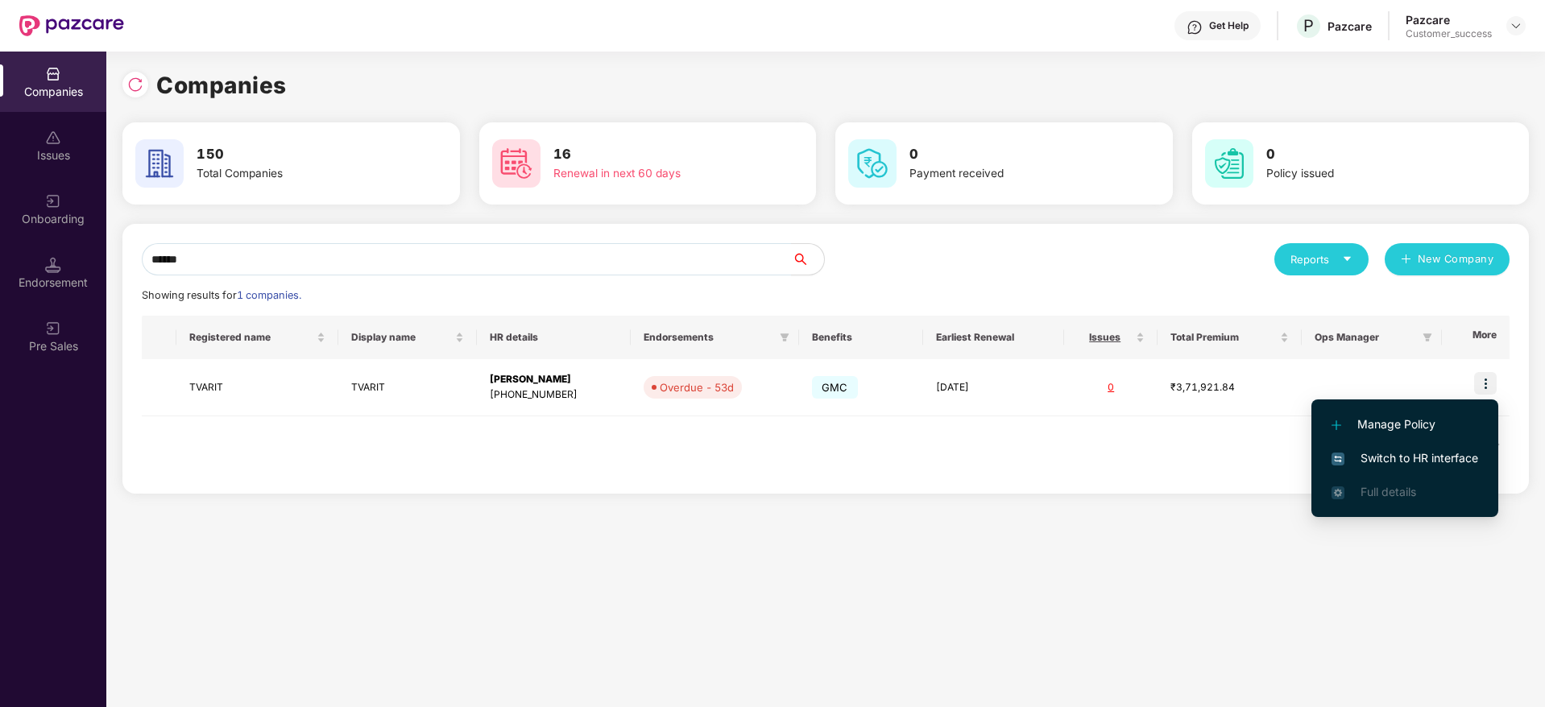
click at [1436, 454] on span "Switch to HR interface" at bounding box center [1404, 458] width 147 height 18
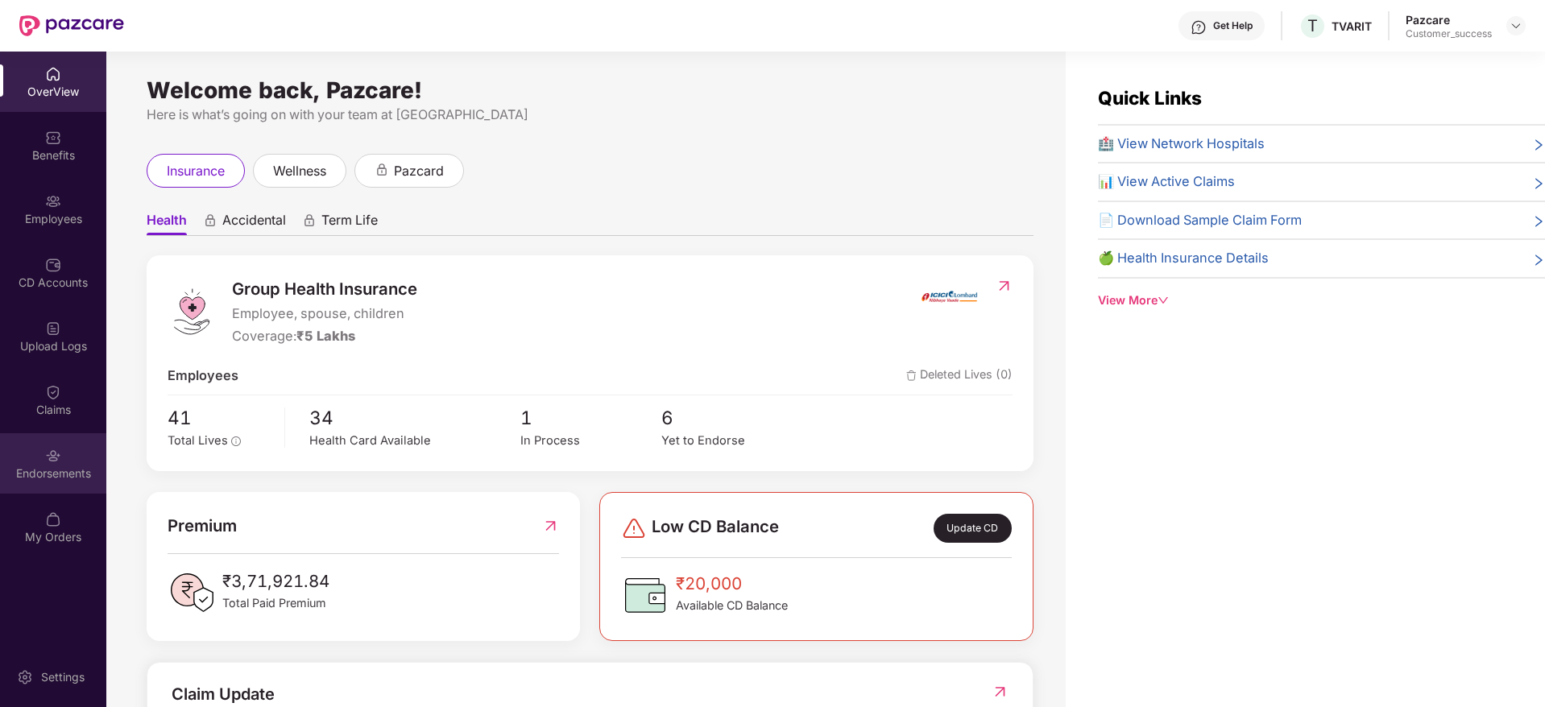
click at [59, 446] on div at bounding box center [53, 454] width 16 height 16
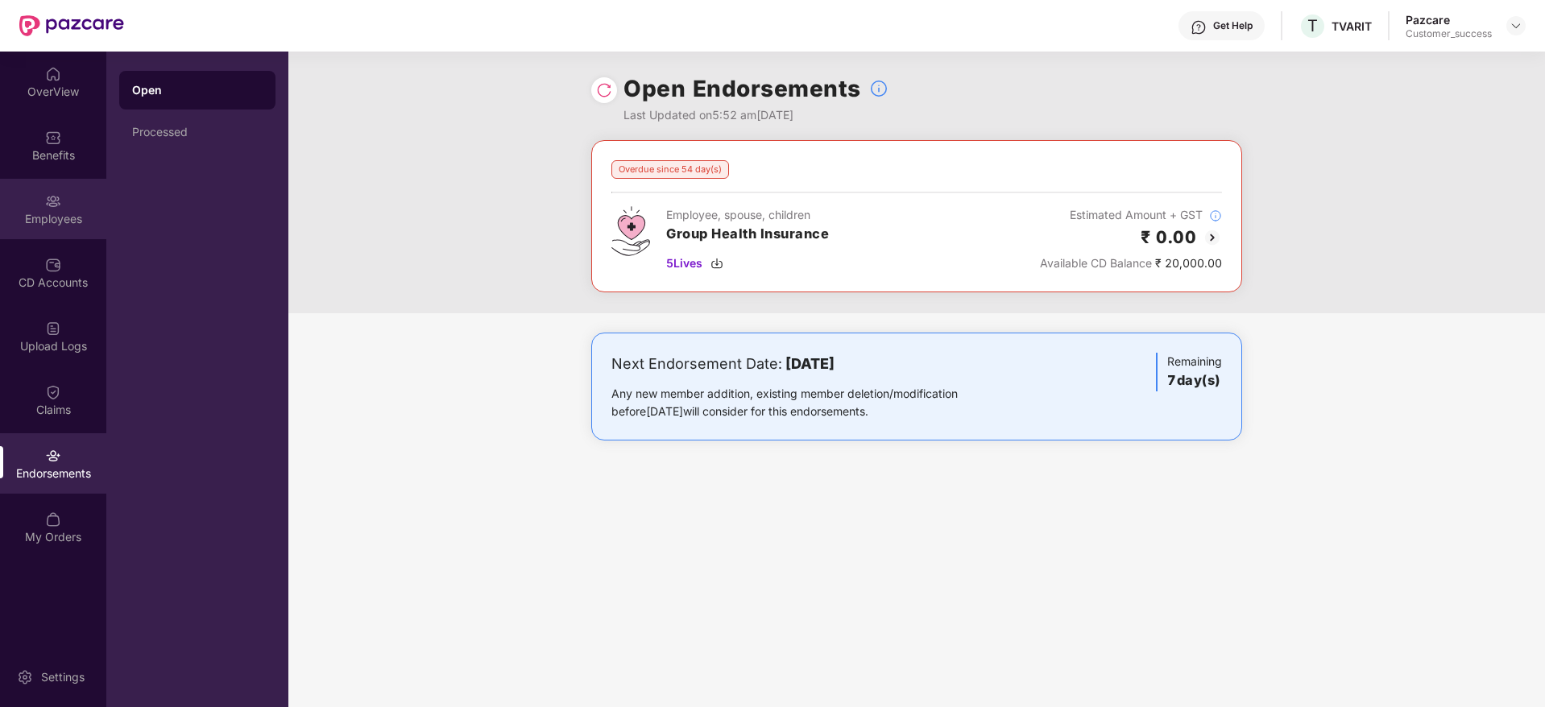
click at [60, 180] on div "Employees" at bounding box center [53, 209] width 106 height 60
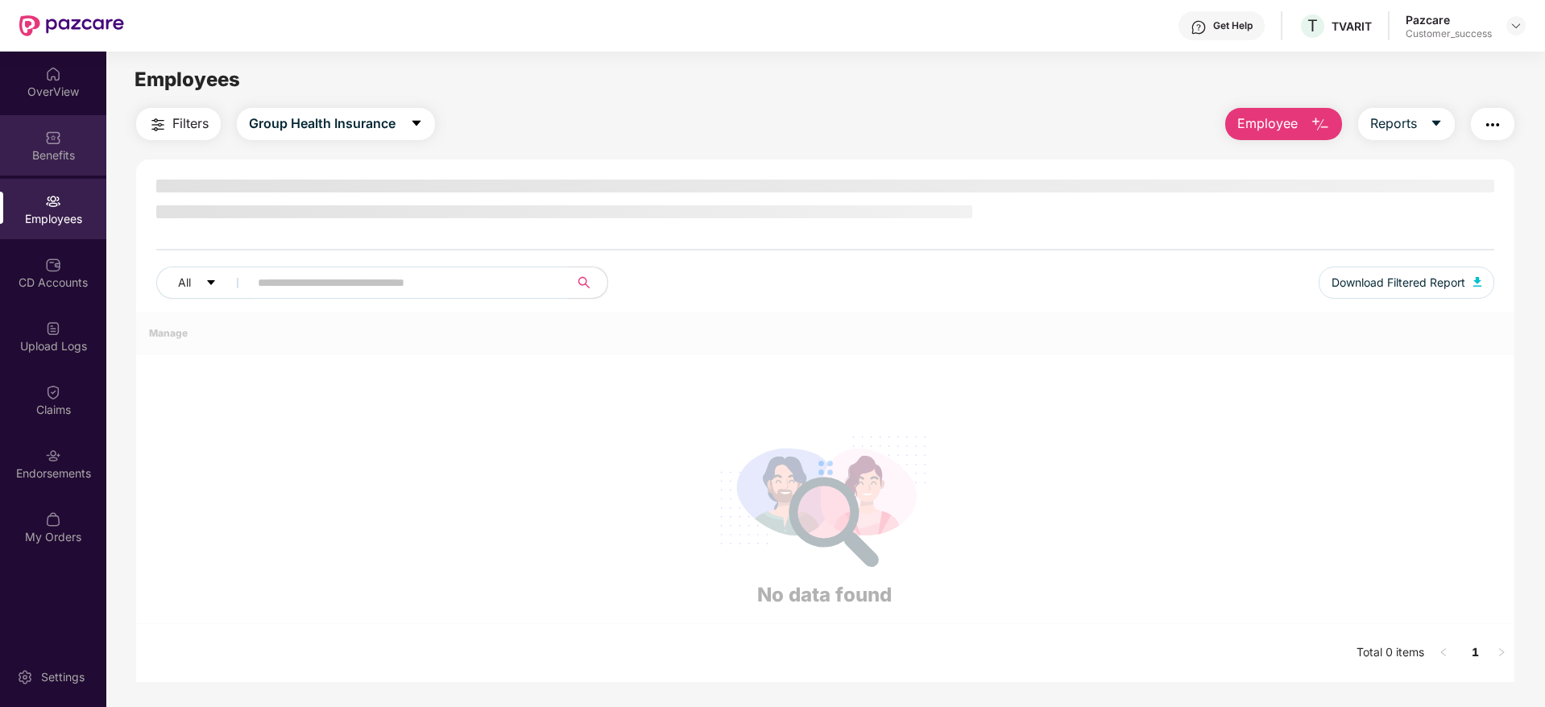
click at [49, 150] on div "Benefits" at bounding box center [53, 155] width 106 height 16
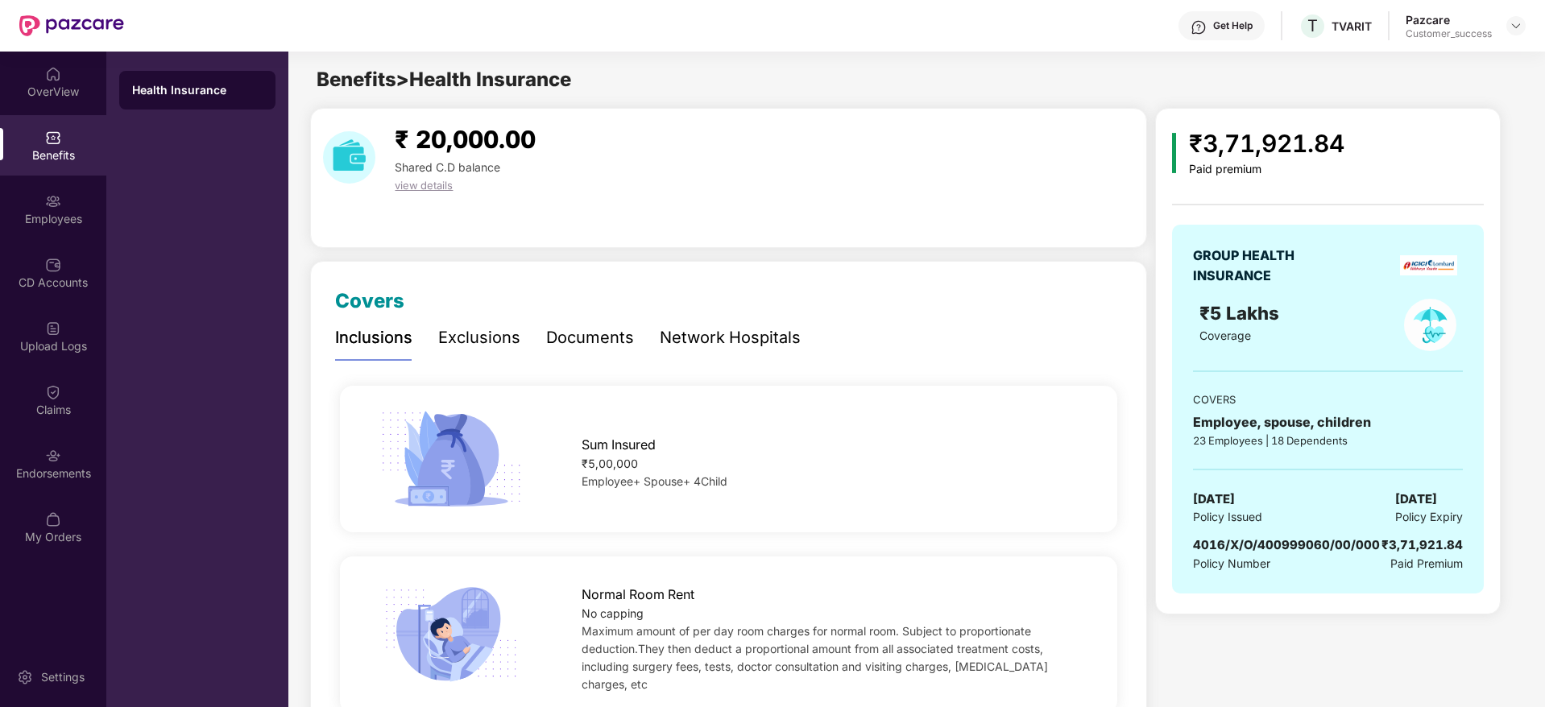
click at [1260, 552] on span "4016/X/O/400999060/00/000" at bounding box center [1286, 544] width 187 height 15
copy span "4016/X/O/400999060/00/000"
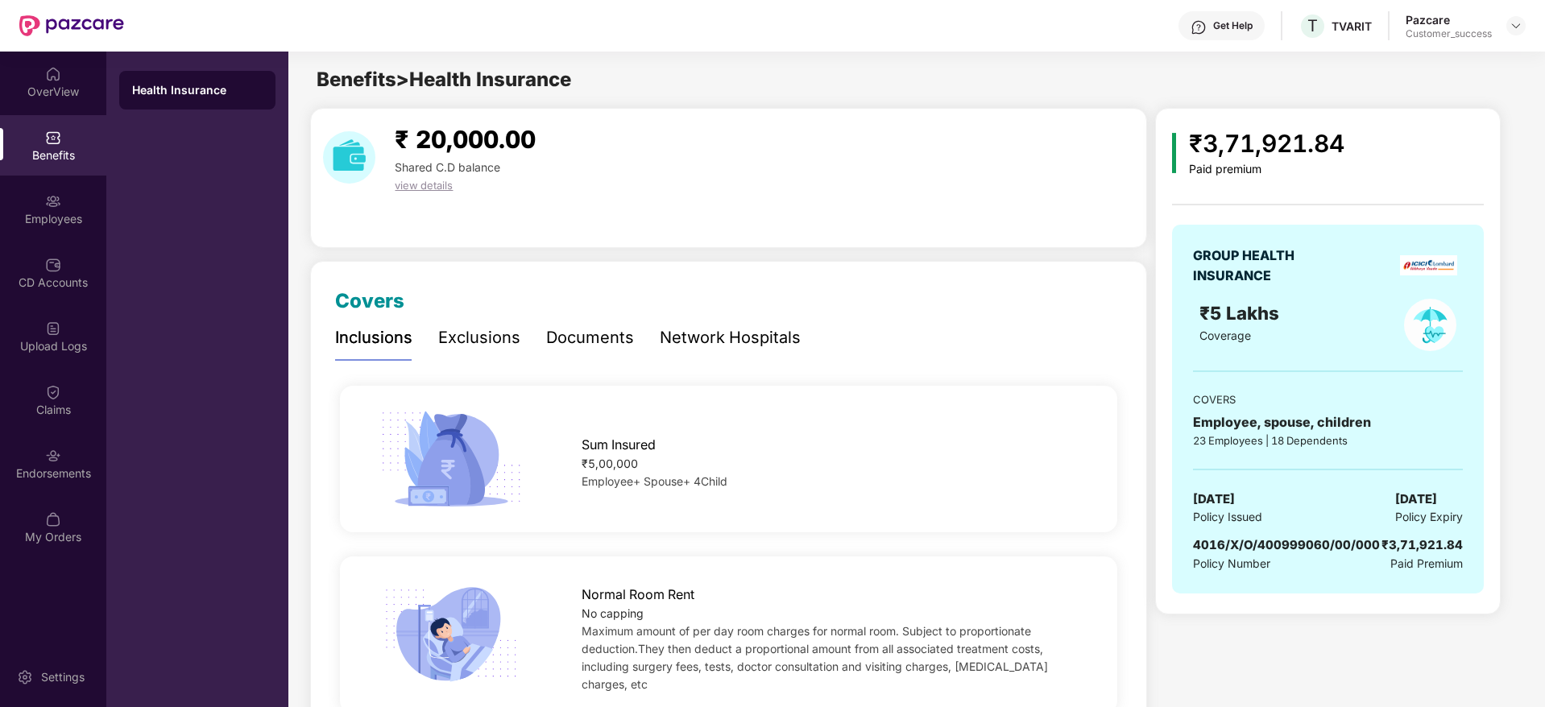
click at [1326, 176] on div "Paid premium" at bounding box center [1266, 170] width 155 height 14
click at [1524, 36] on div "Pazcare Customer_success" at bounding box center [1465, 26] width 120 height 28
click at [1513, 30] on img at bounding box center [1515, 25] width 13 height 13
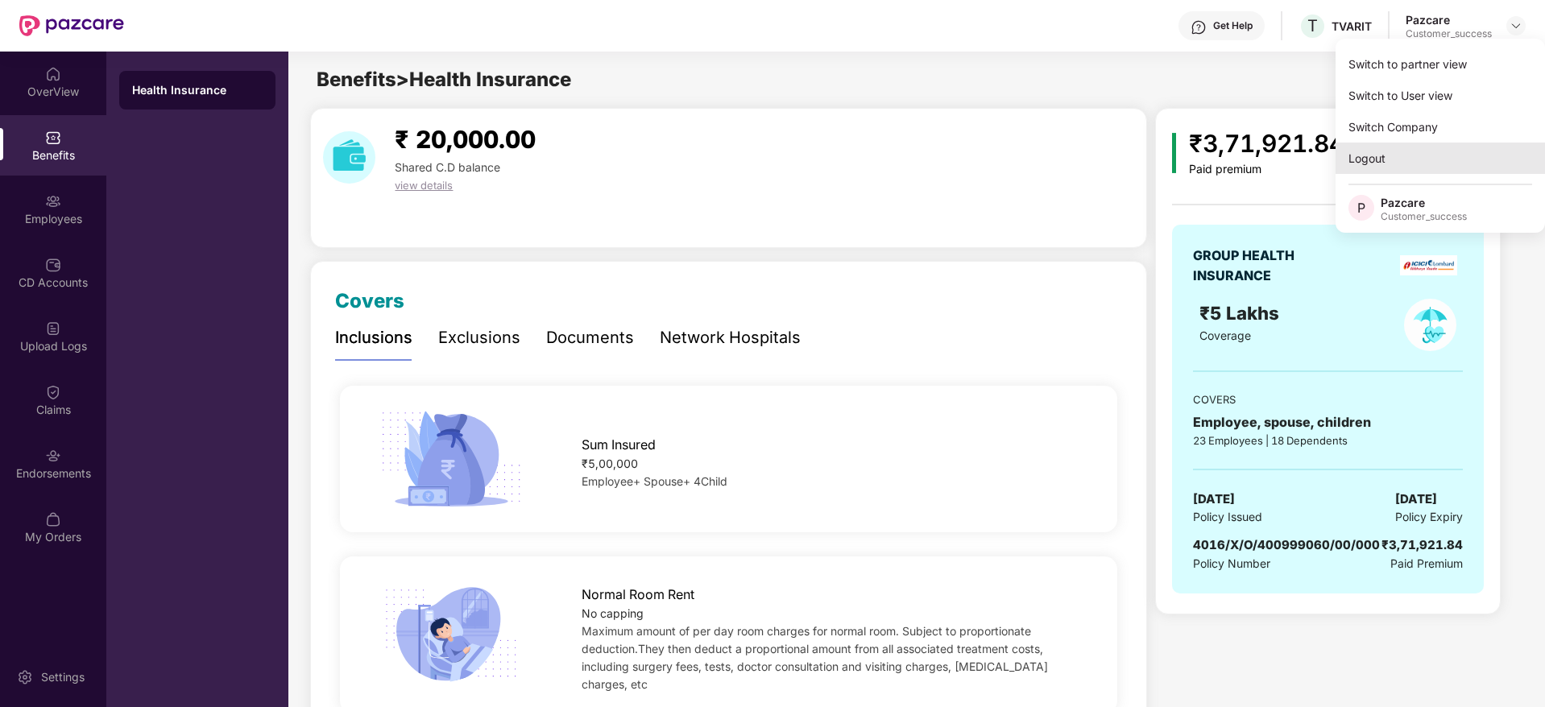
click at [1409, 169] on div "Logout" at bounding box center [1439, 158] width 209 height 31
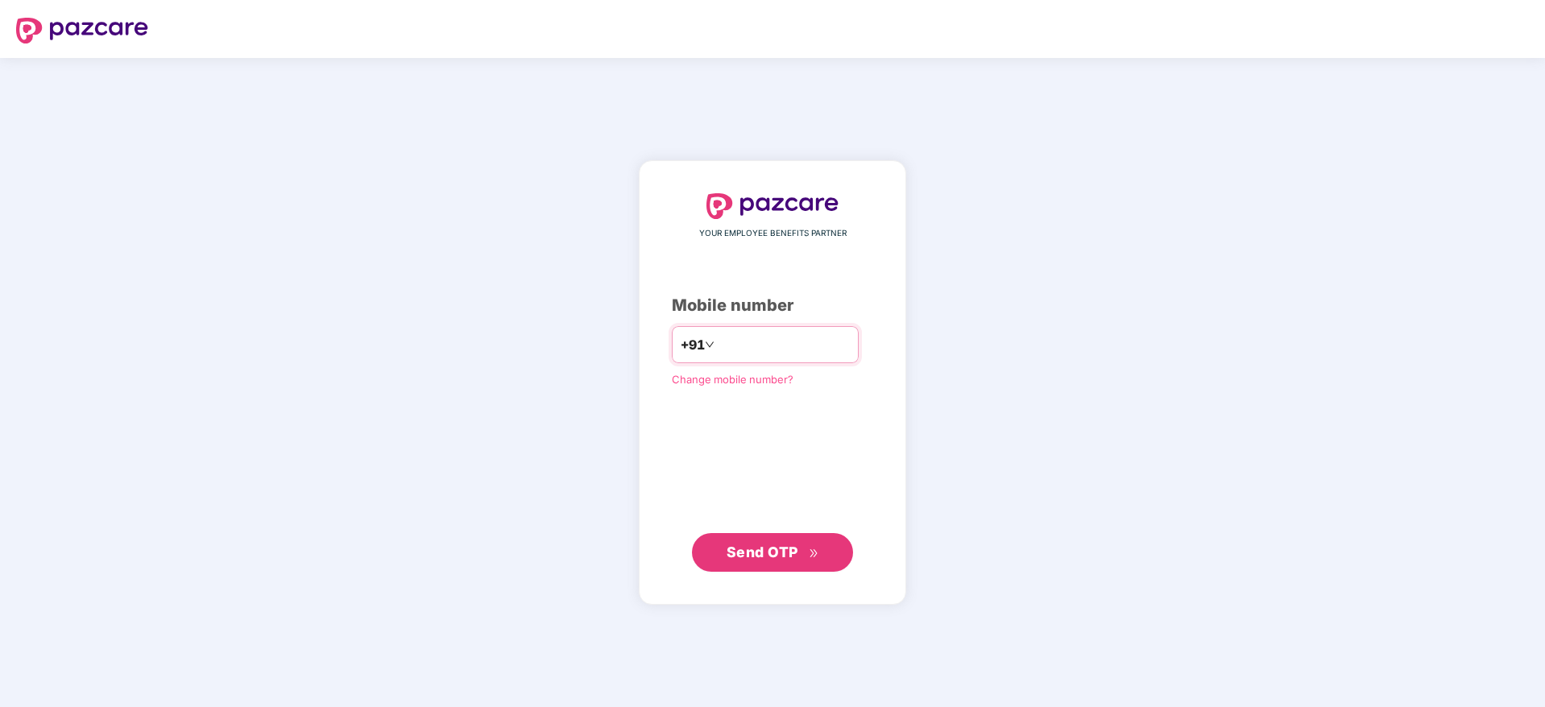
click at [802, 342] on input "number" at bounding box center [784, 345] width 132 height 26
type input "*"
type input "**********"
drag, startPoint x: 731, startPoint y: 514, endPoint x: 738, endPoint y: 542, distance: 29.1
click at [733, 525] on div "**********" at bounding box center [772, 382] width 201 height 379
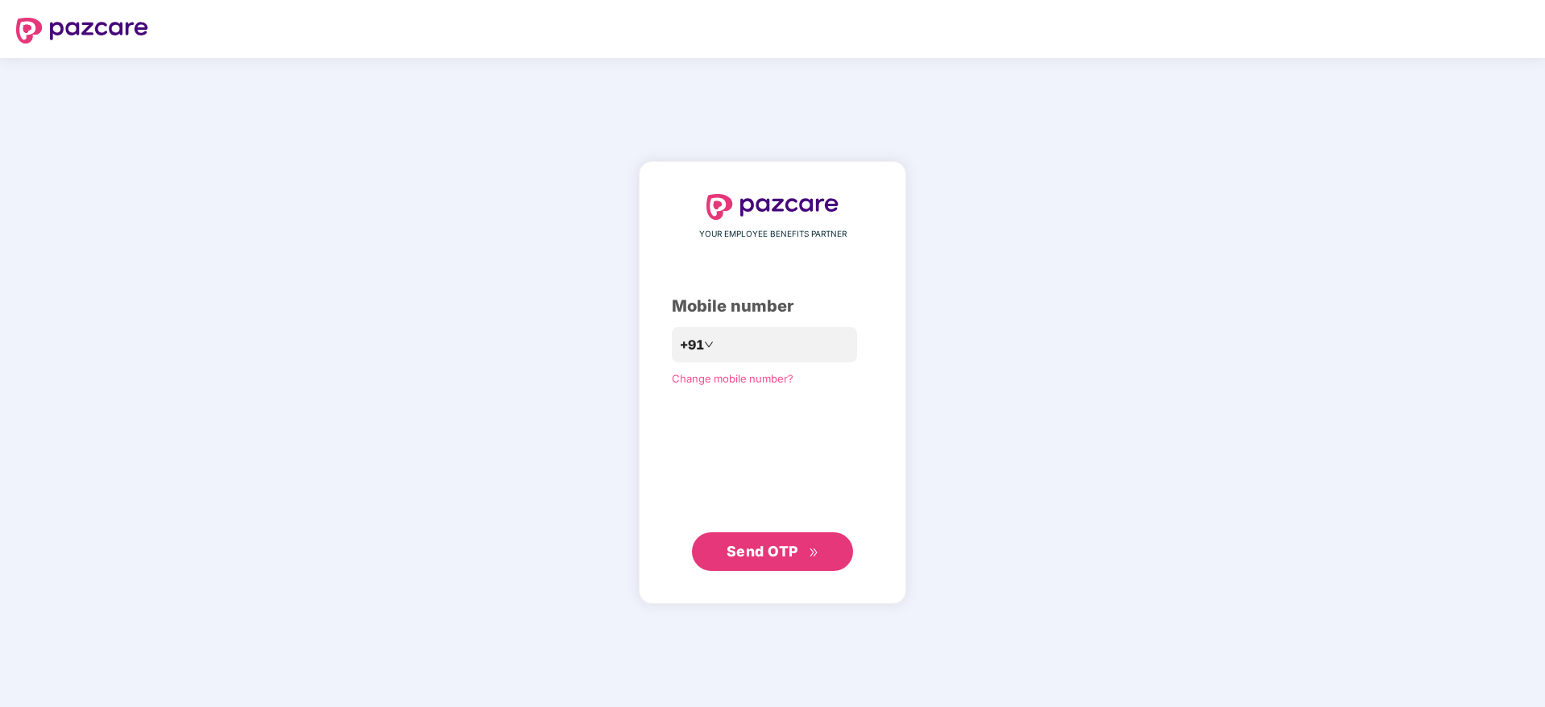
click at [751, 559] on span "Send OTP" at bounding box center [762, 551] width 72 height 17
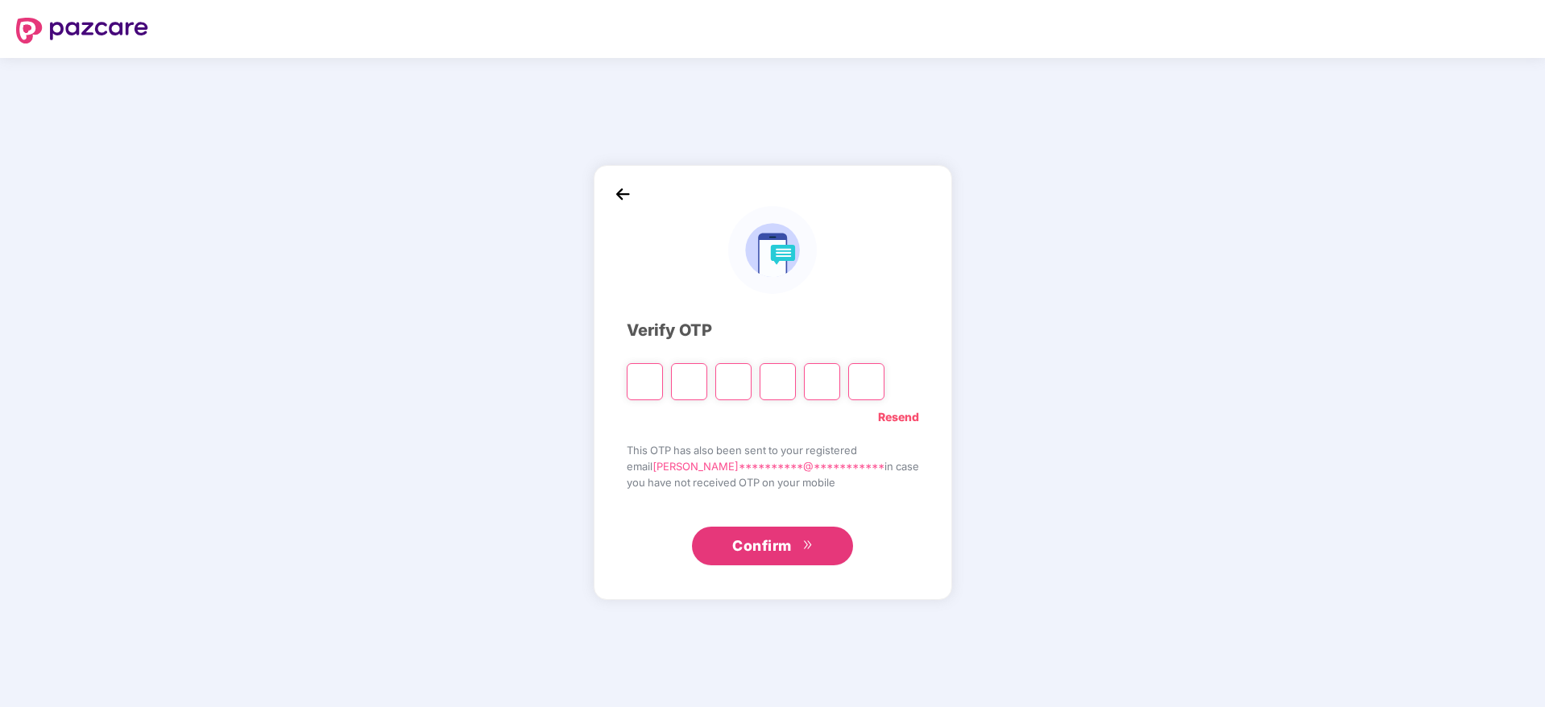
type input "*"
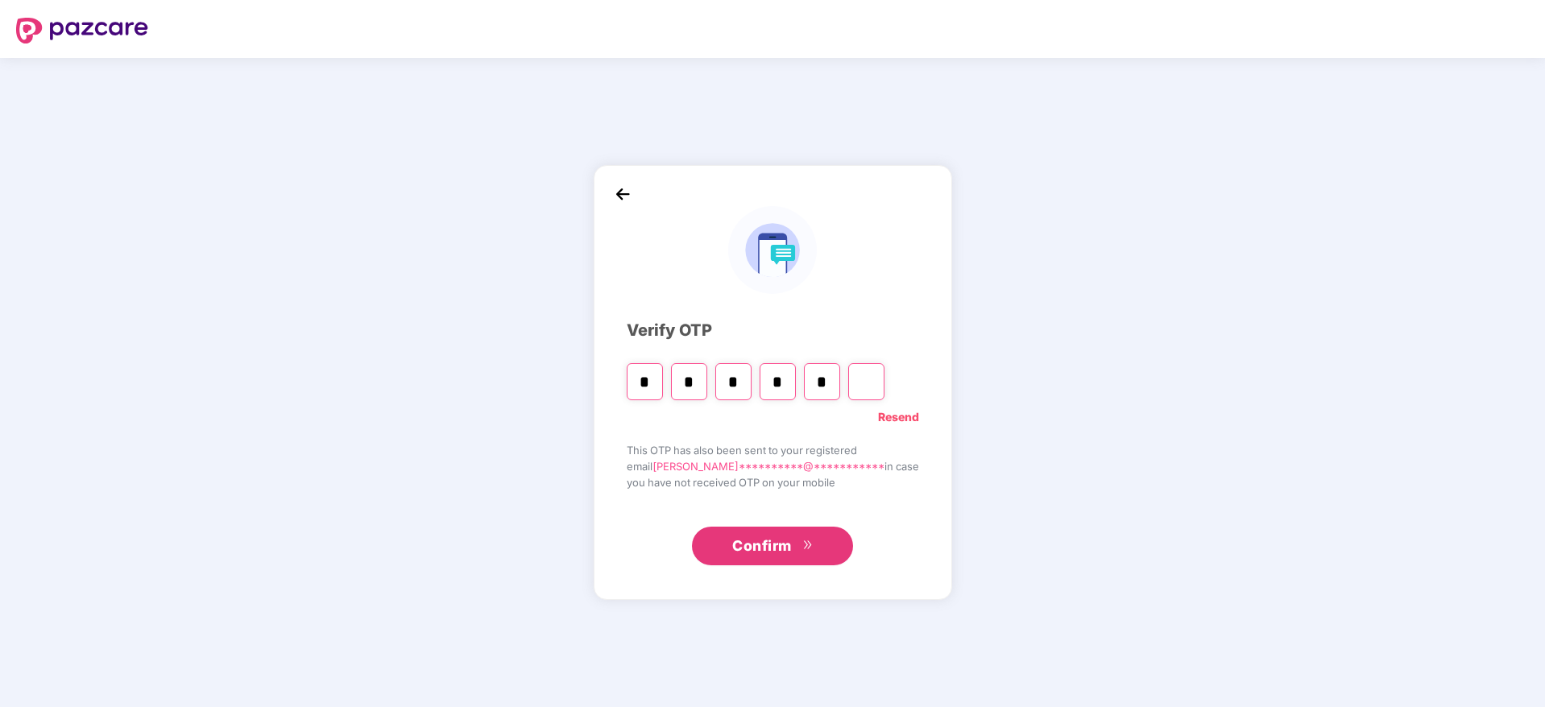
type input "*"
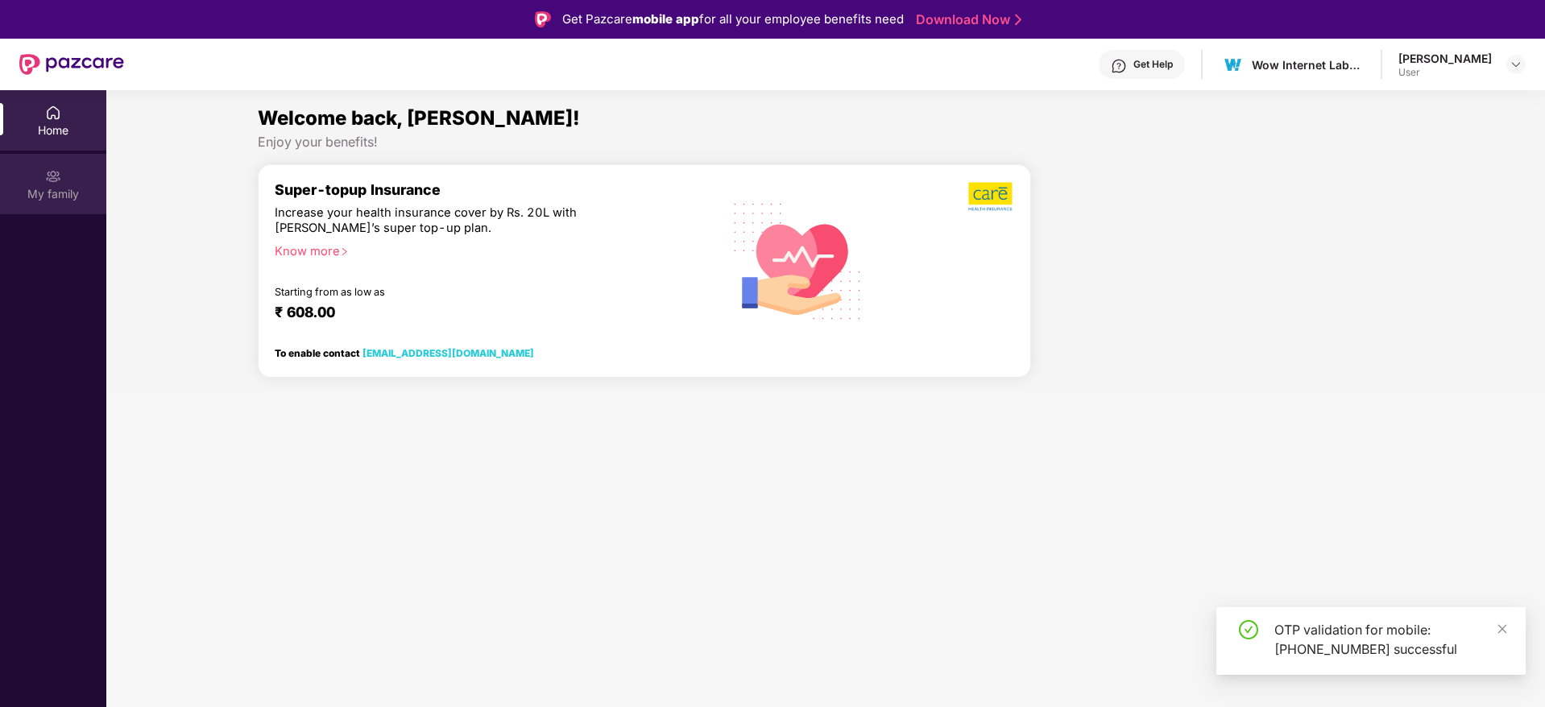
click at [67, 183] on div "My family" at bounding box center [53, 184] width 106 height 60
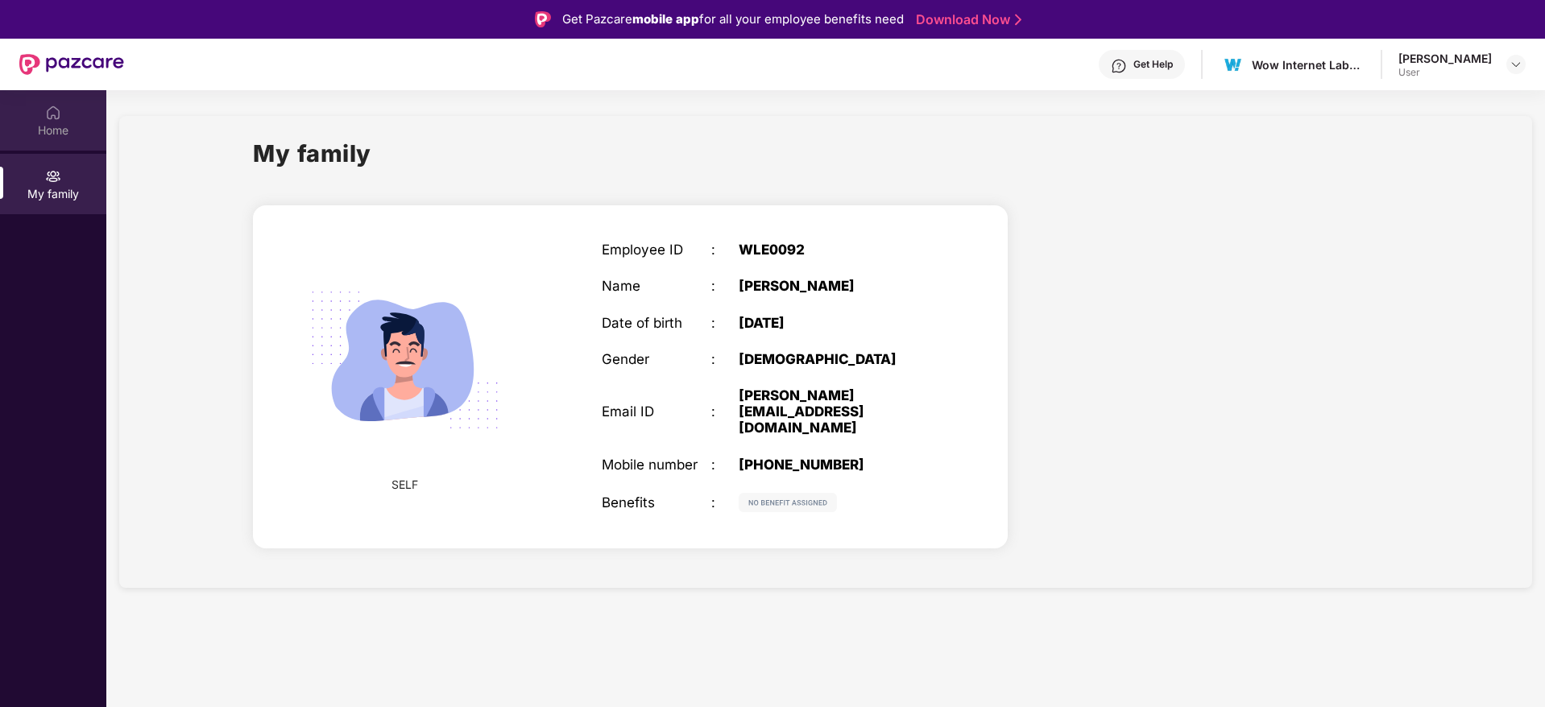
click at [73, 114] on div "Home" at bounding box center [53, 120] width 106 height 60
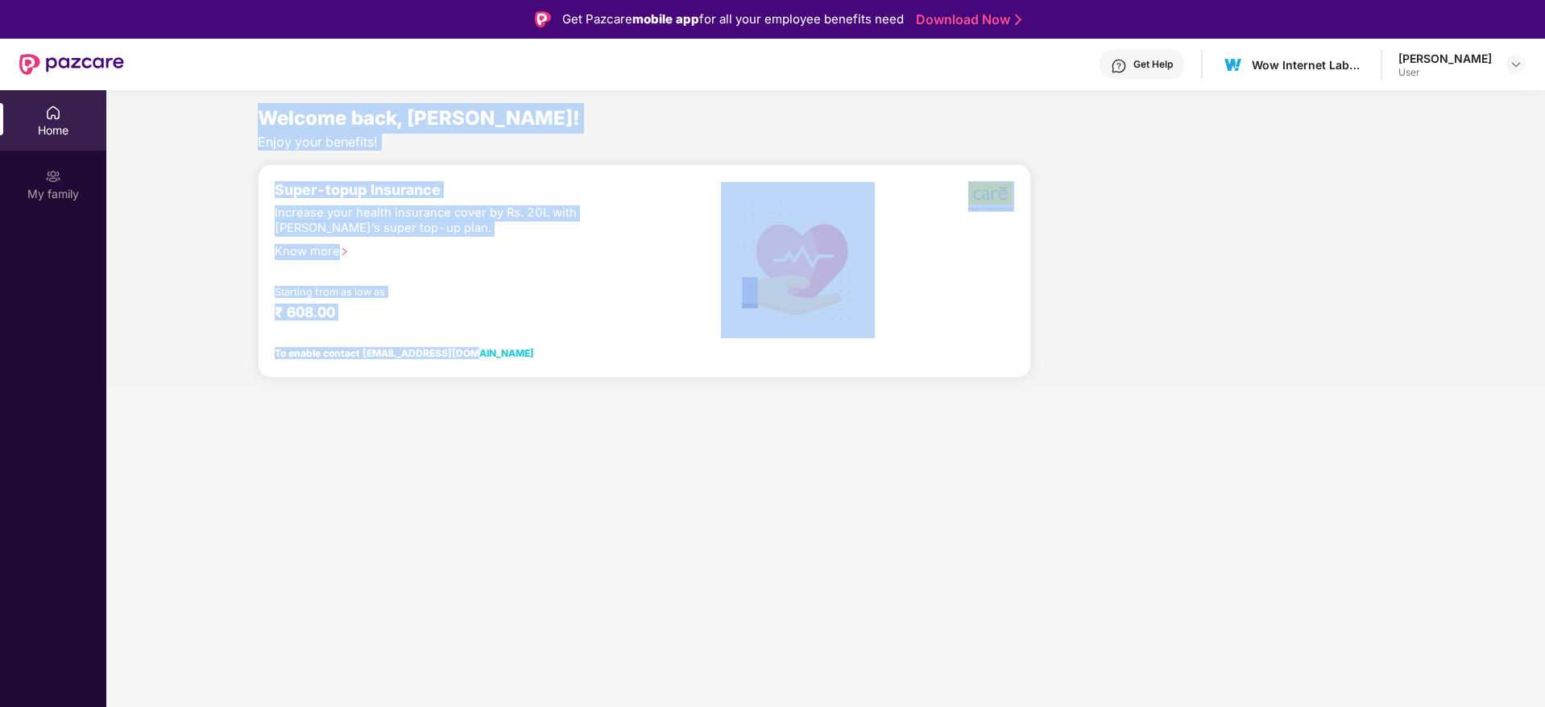
drag, startPoint x: 248, startPoint y: 133, endPoint x: 784, endPoint y: 461, distance: 628.0
click at [784, 461] on section "Welcome back, [PERSON_NAME]! Enjoy your benefits! Super-topup Insurance Increas…" at bounding box center [825, 443] width 1438 height 707
drag, startPoint x: 784, startPoint y: 461, endPoint x: 184, endPoint y: 96, distance: 701.6
click at [184, 96] on section "Welcome back, [PERSON_NAME]! Enjoy your benefits! Super-topup Insurance Increas…" at bounding box center [825, 443] width 1438 height 707
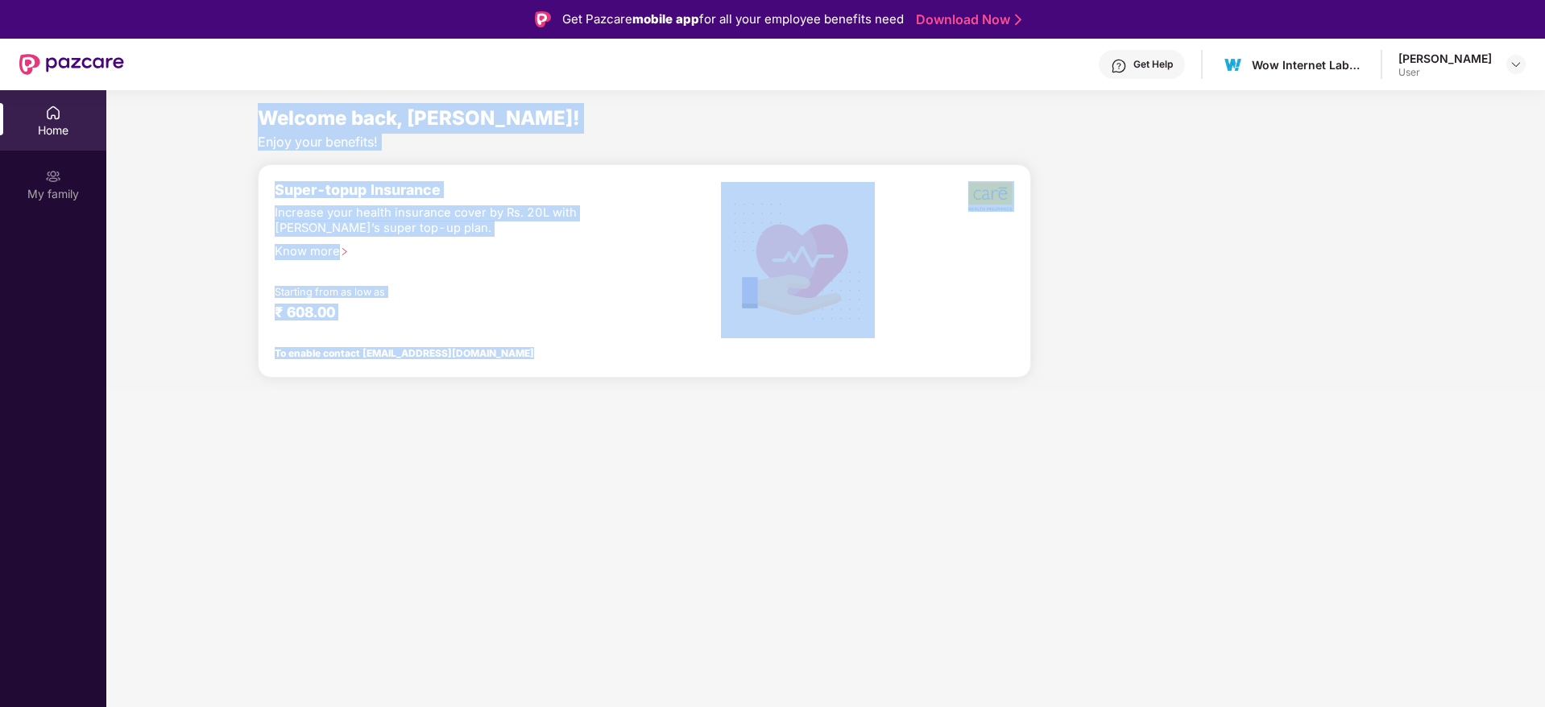
click at [184, 96] on section "Welcome back, [PERSON_NAME]! Enjoy your benefits! Super-topup Insurance Increas…" at bounding box center [825, 443] width 1438 height 707
drag, startPoint x: 184, startPoint y: 96, endPoint x: 736, endPoint y: 549, distance: 714.2
click at [736, 549] on section "Welcome back, [PERSON_NAME]! Enjoy your benefits! Super-topup Insurance Increas…" at bounding box center [825, 443] width 1438 height 707
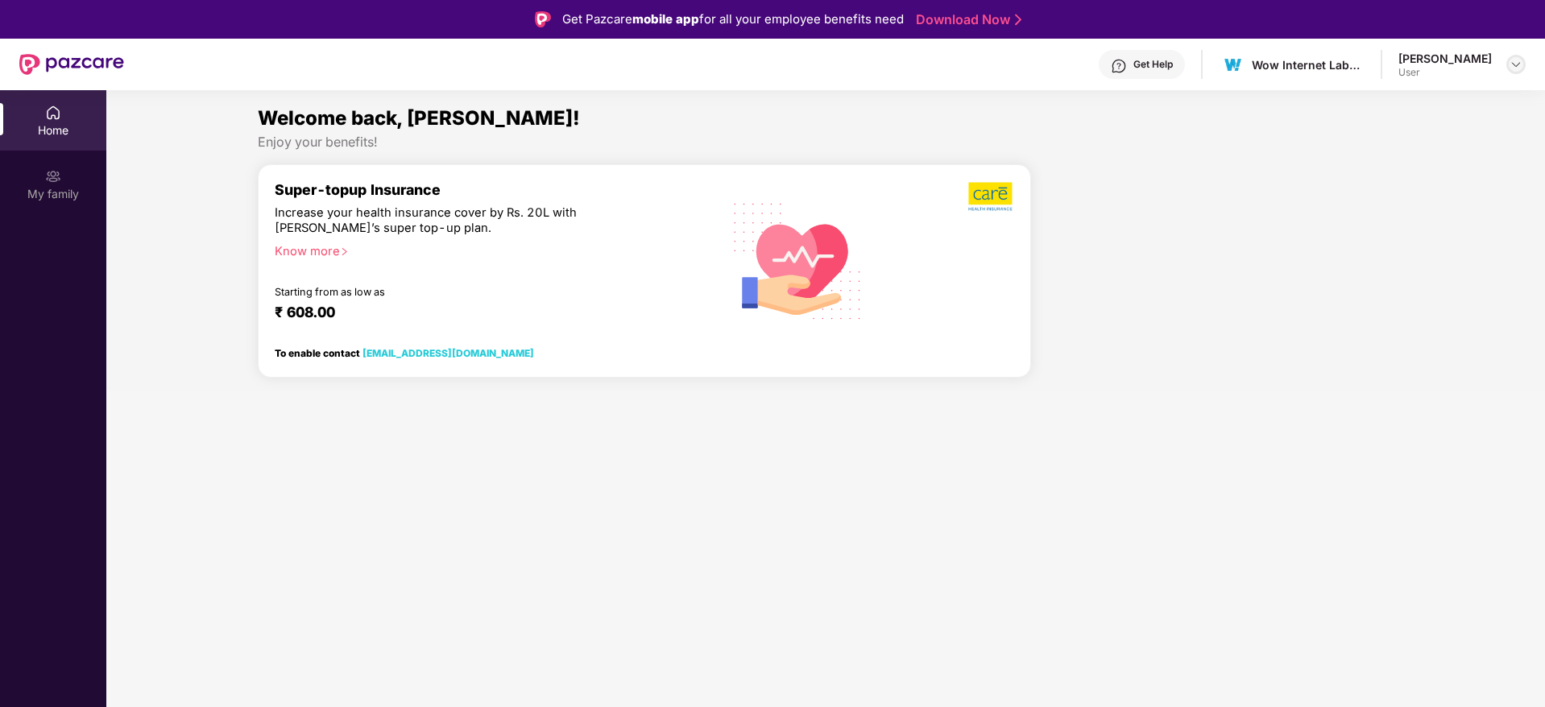
click at [1518, 56] on div at bounding box center [1515, 64] width 19 height 19
click at [1221, 126] on div "Welcome back, [PERSON_NAME]!" at bounding box center [826, 118] width 1136 height 31
click at [27, 164] on div "My family" at bounding box center [53, 184] width 106 height 60
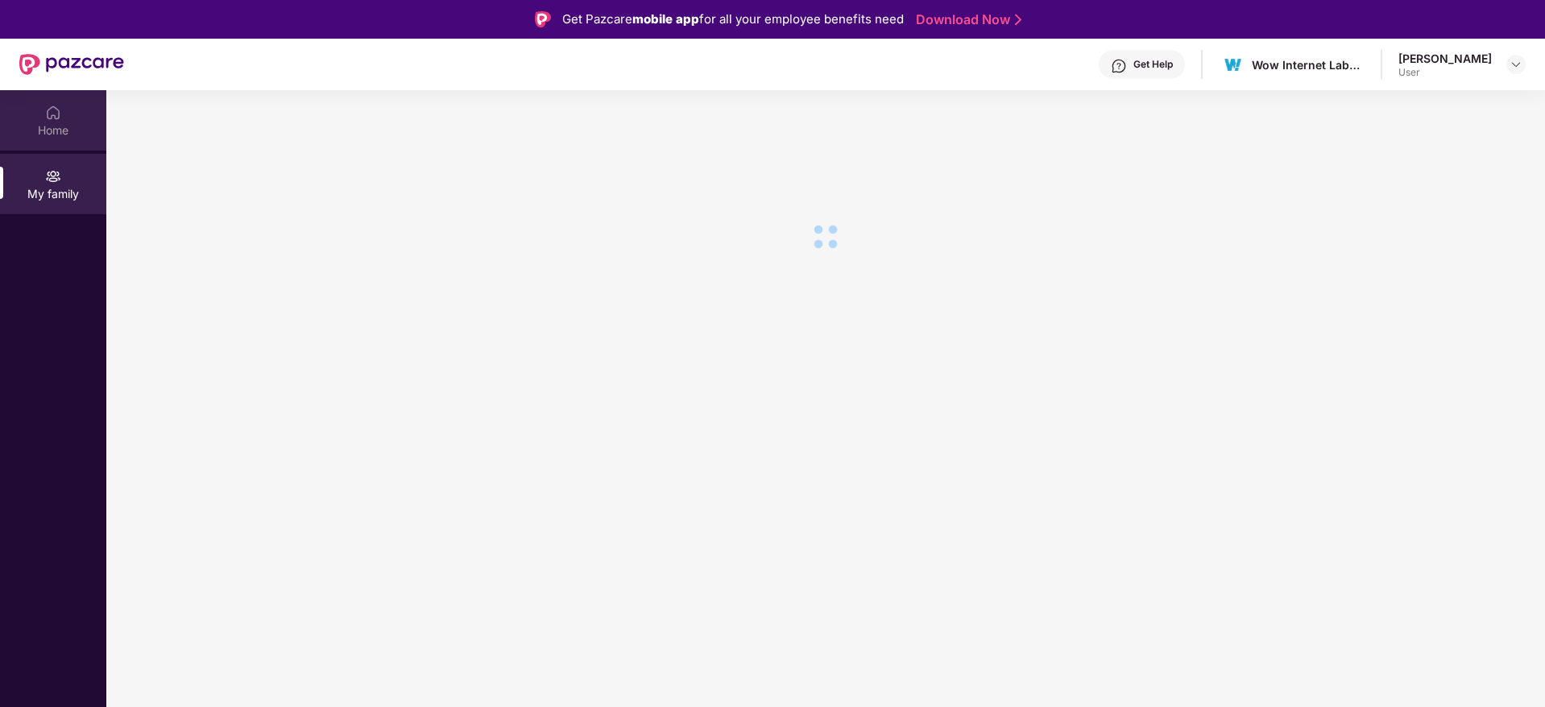
click at [39, 125] on div "Home" at bounding box center [53, 130] width 106 height 16
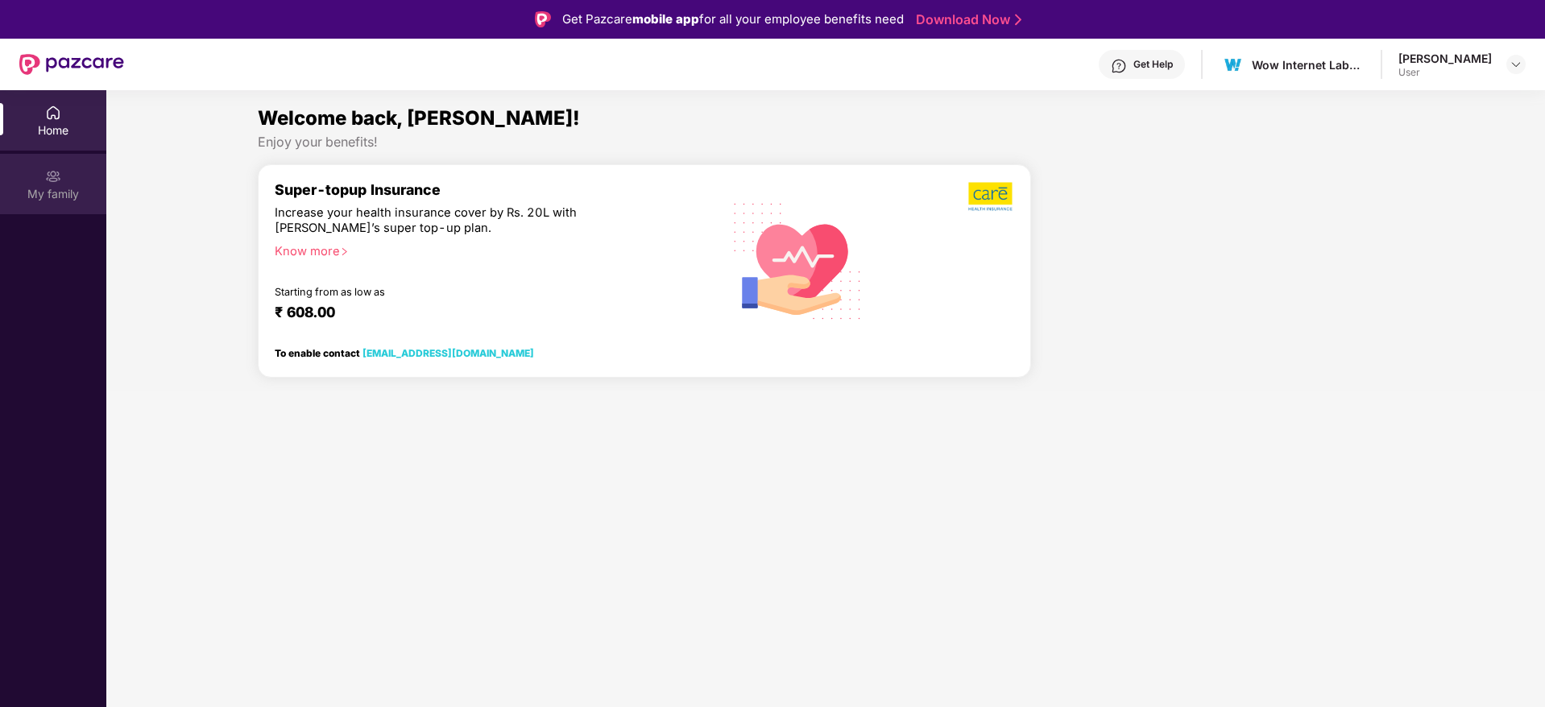
click at [35, 168] on div "My family" at bounding box center [53, 184] width 106 height 60
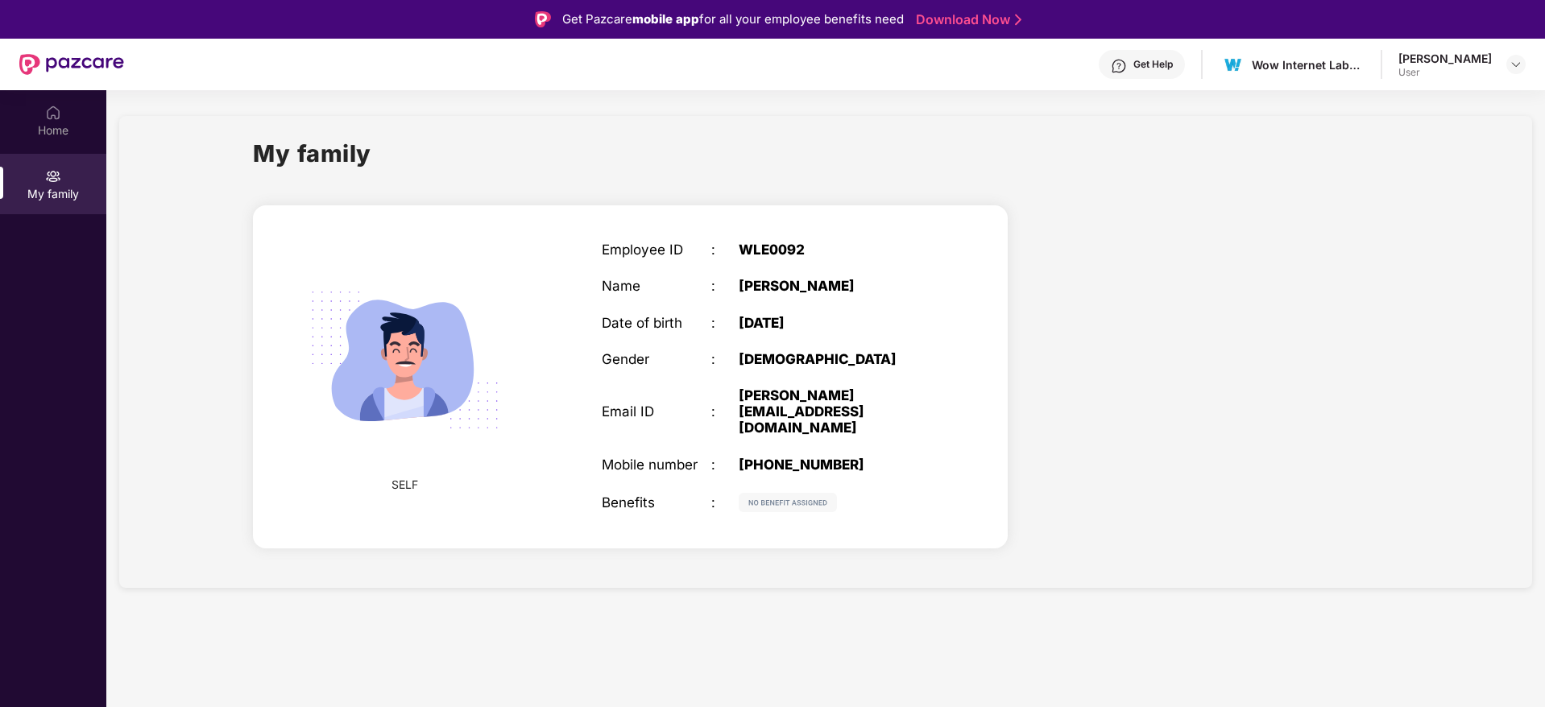
click at [1532, 531] on section "My family SELF Employee ID : WLE0092 Name : [PERSON_NAME] Date of birth : [DEMO…" at bounding box center [825, 443] width 1438 height 707
click at [636, 495] on div "Benefits" at bounding box center [657, 503] width 110 height 16
click at [1290, 60] on div "Wow Internet Labz Private Limited" at bounding box center [1308, 64] width 113 height 15
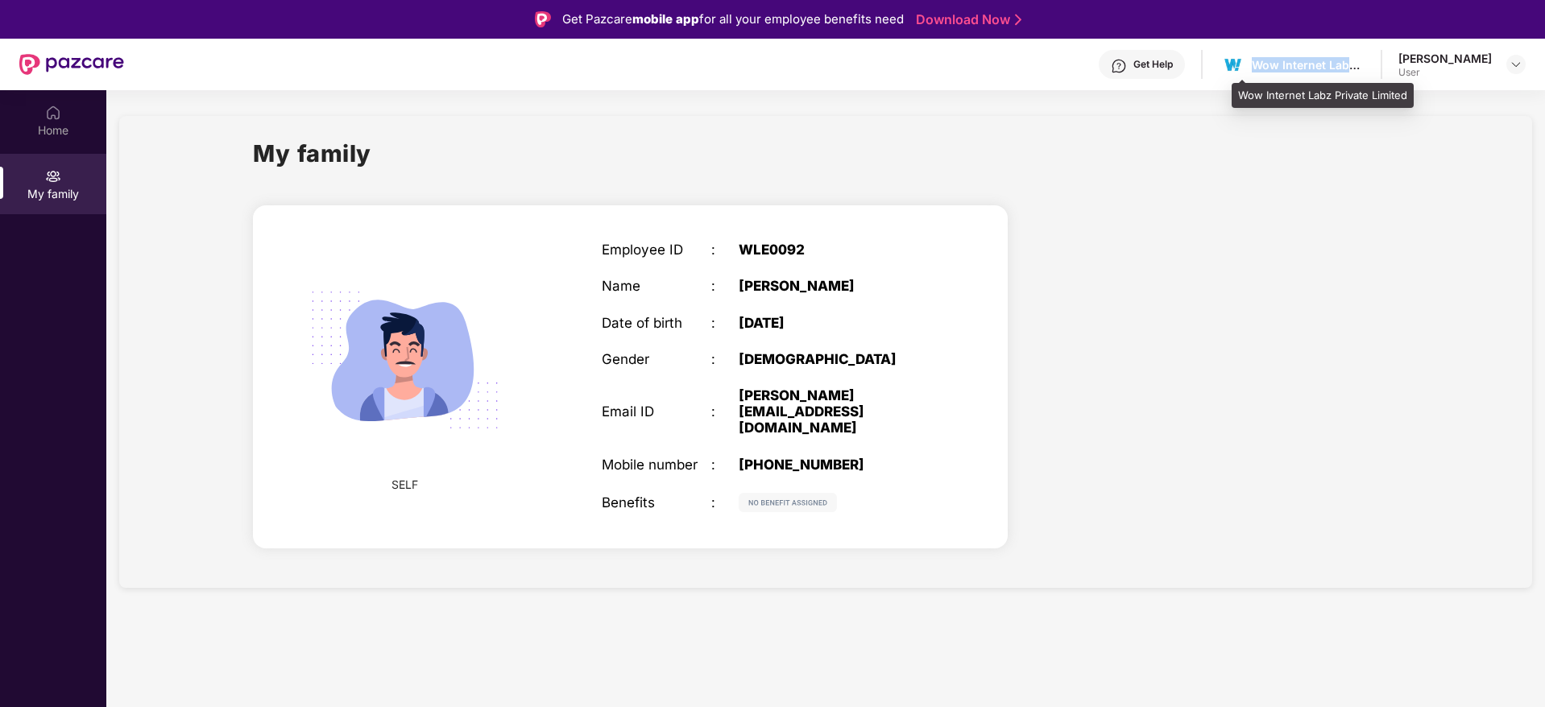
click at [1290, 60] on div "Wow Internet Labz Private Limited" at bounding box center [1308, 64] width 113 height 15
click at [925, 640] on section "My family SELF Employee ID : WLE0092 Name : [PERSON_NAME] Date of birth : [DEMO…" at bounding box center [825, 443] width 1438 height 707
click at [1519, 68] on img at bounding box center [1515, 64] width 13 height 13
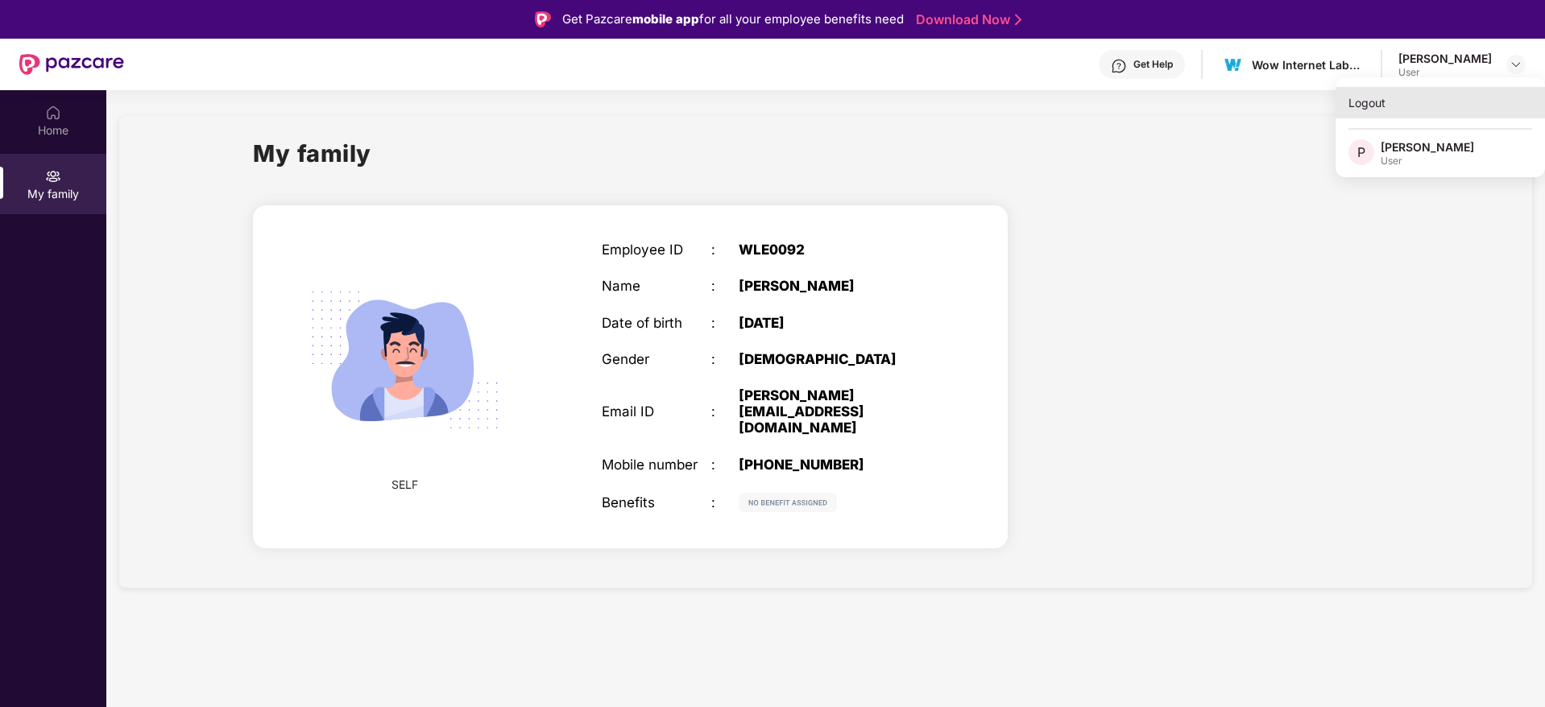
click at [1370, 114] on div "Logout" at bounding box center [1439, 102] width 209 height 31
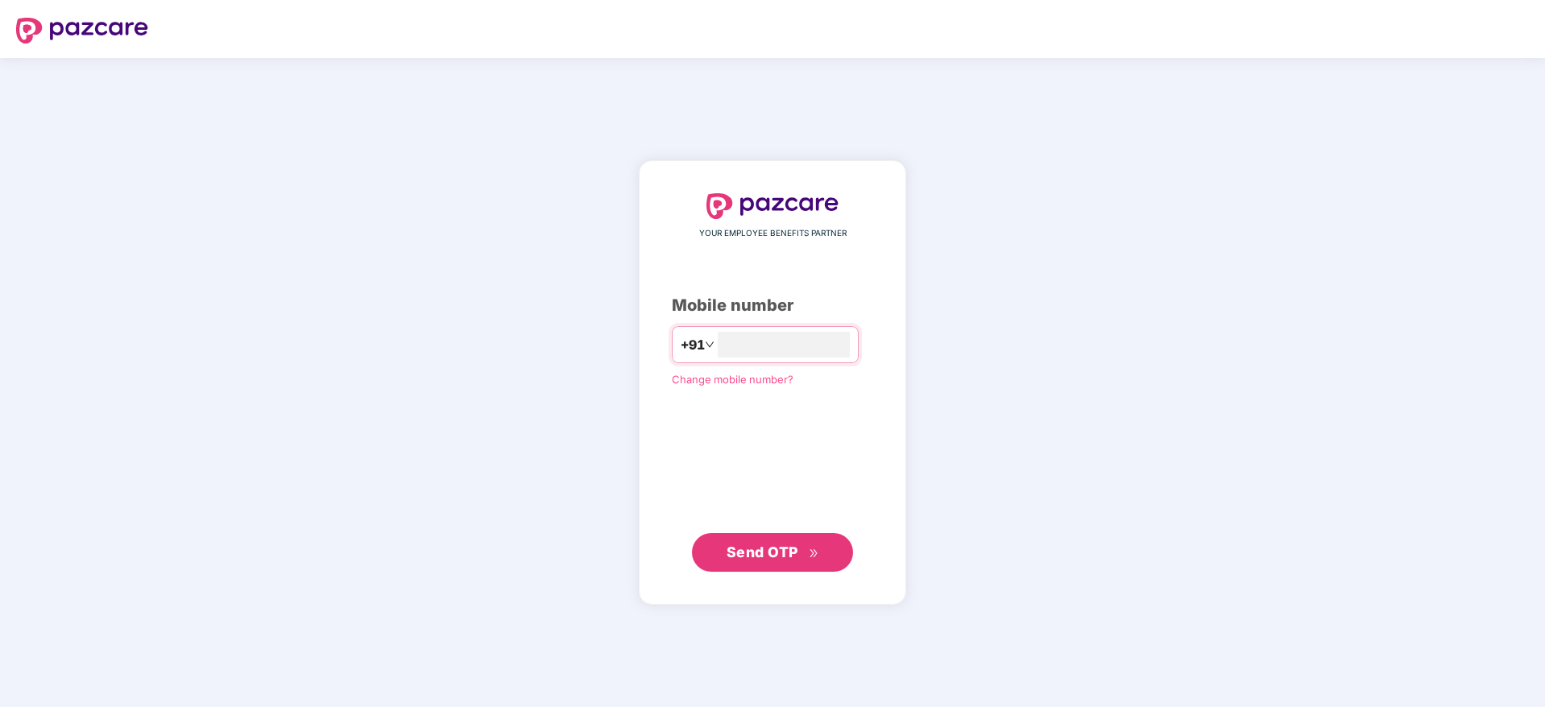
type input "**********"
click at [813, 550] on icon "double-right" at bounding box center [814, 553] width 10 height 10
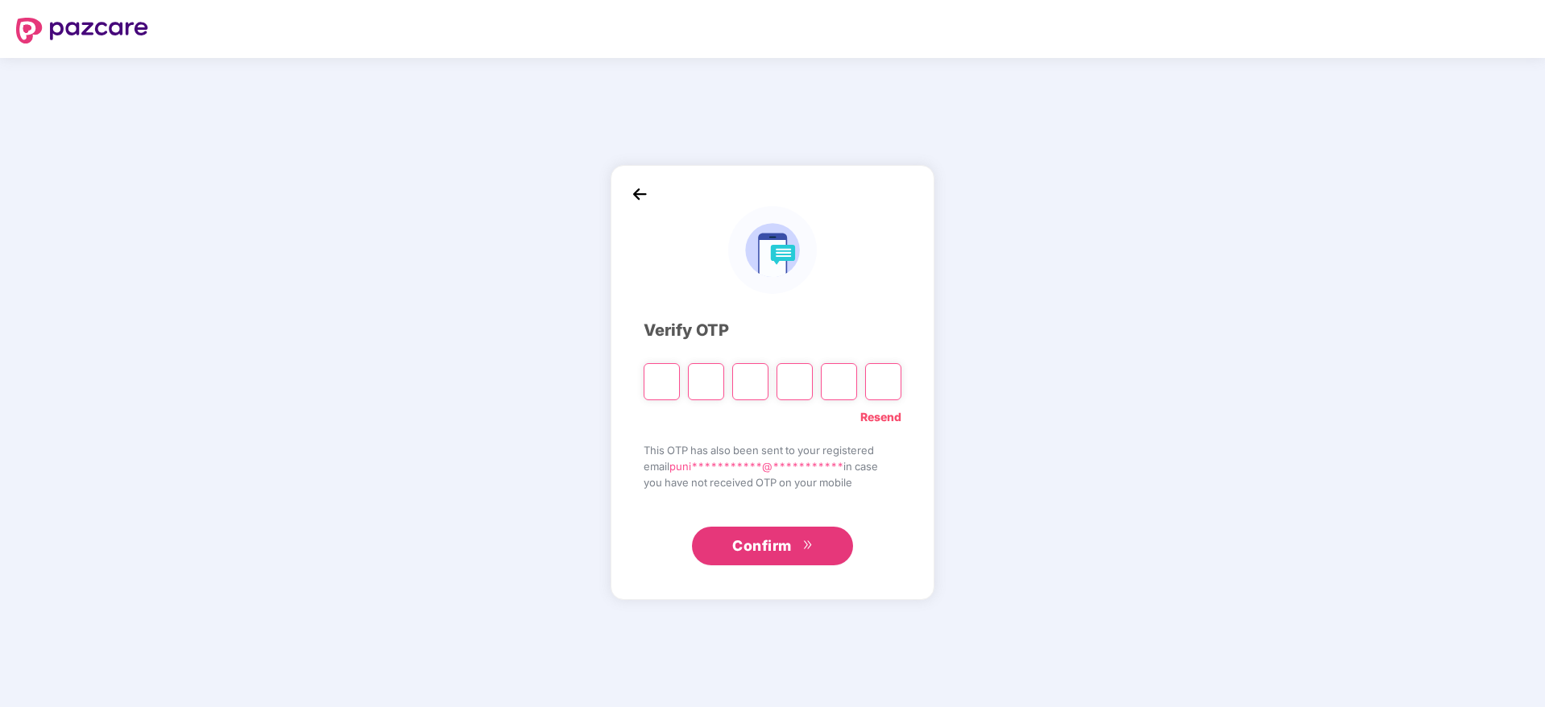
paste input "*"
type input "*"
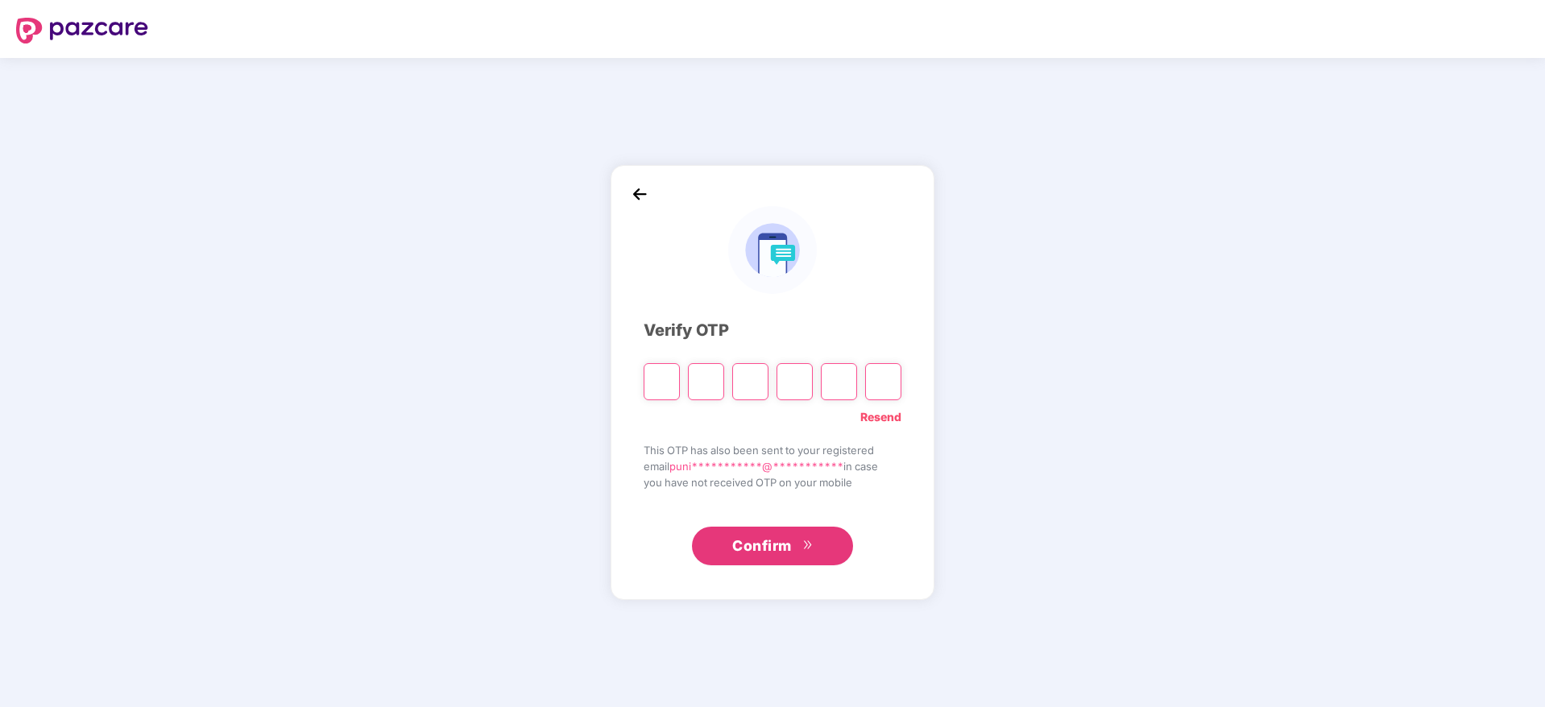
type input "*"
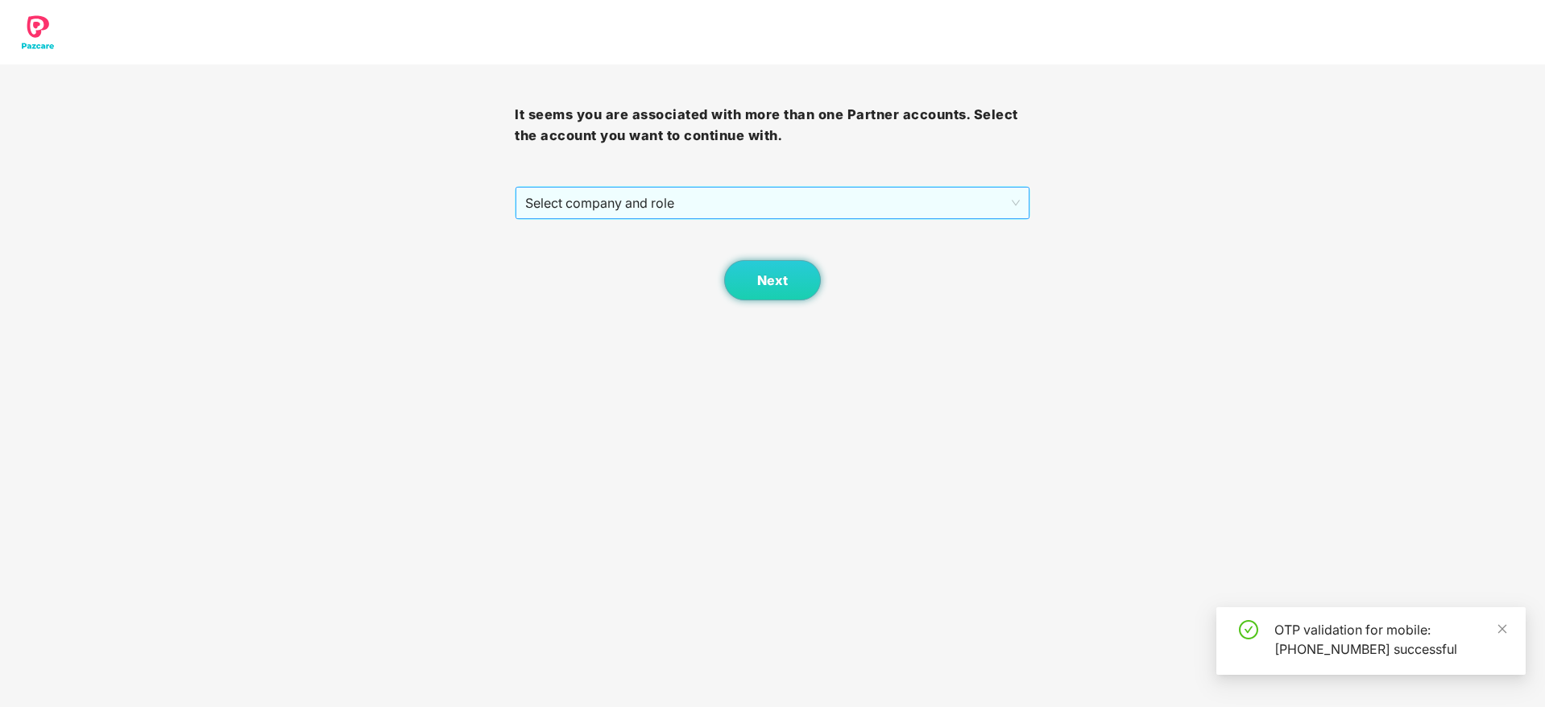
click at [652, 192] on span "Select company and role" at bounding box center [772, 203] width 494 height 31
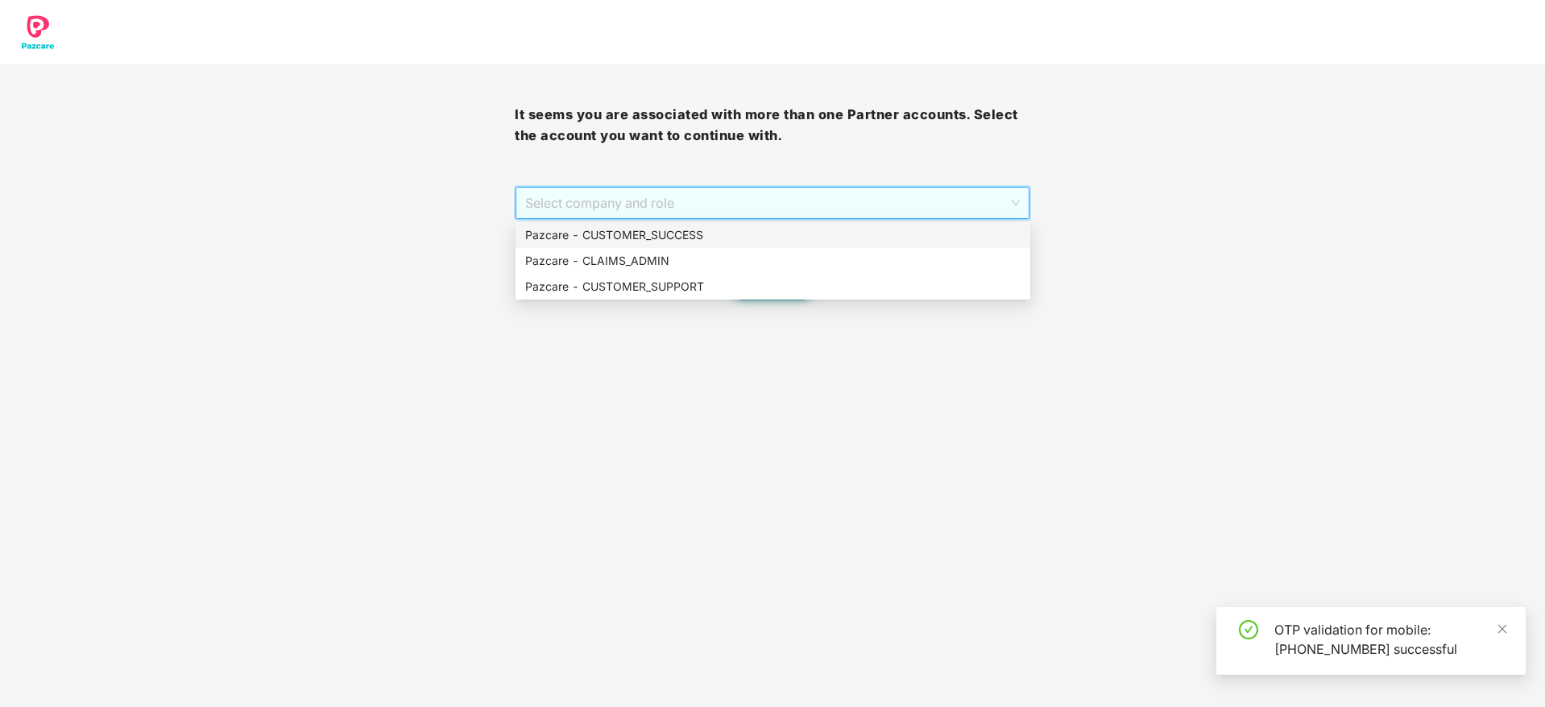
click at [686, 234] on div "Pazcare - CUSTOMER_SUCCESS" at bounding box center [772, 235] width 495 height 18
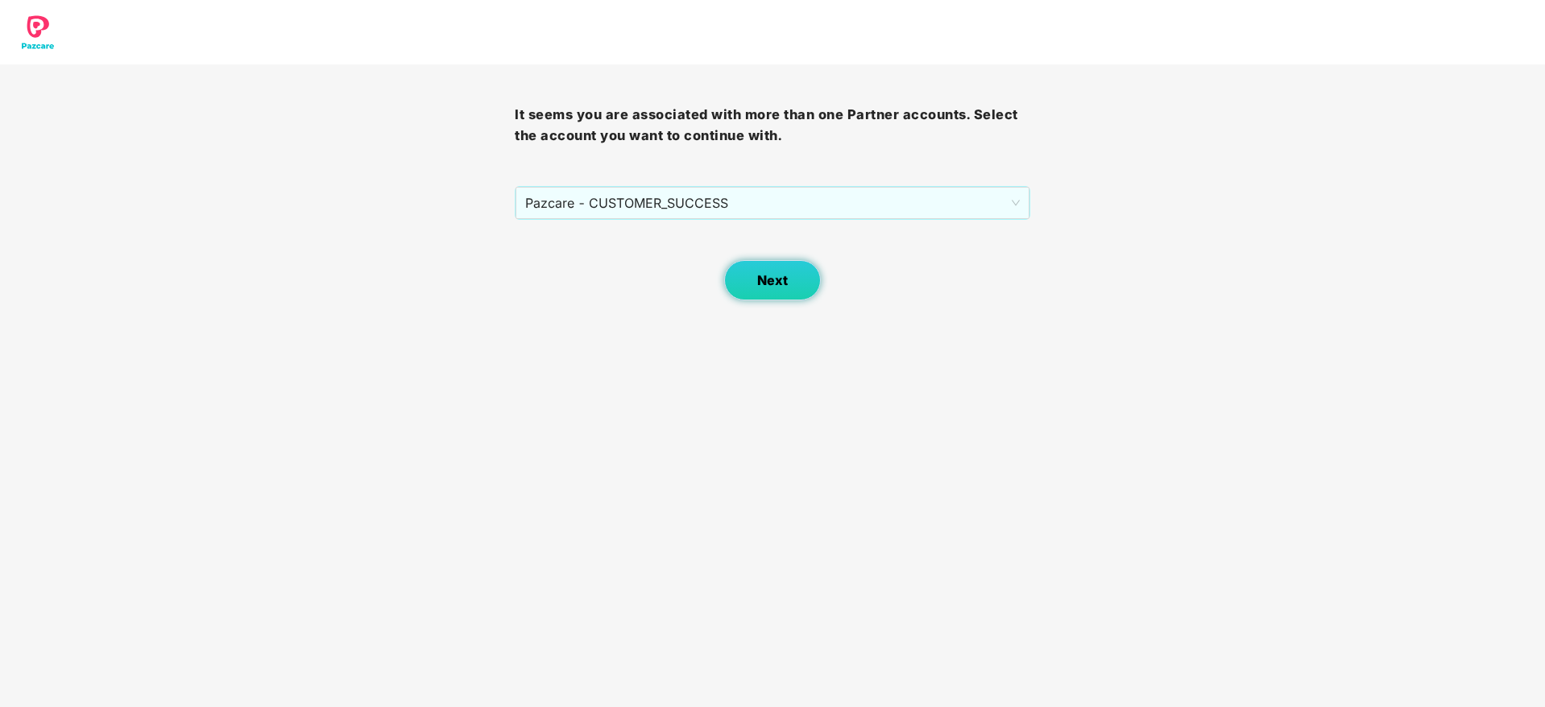
click at [786, 295] on button "Next" at bounding box center [772, 280] width 97 height 40
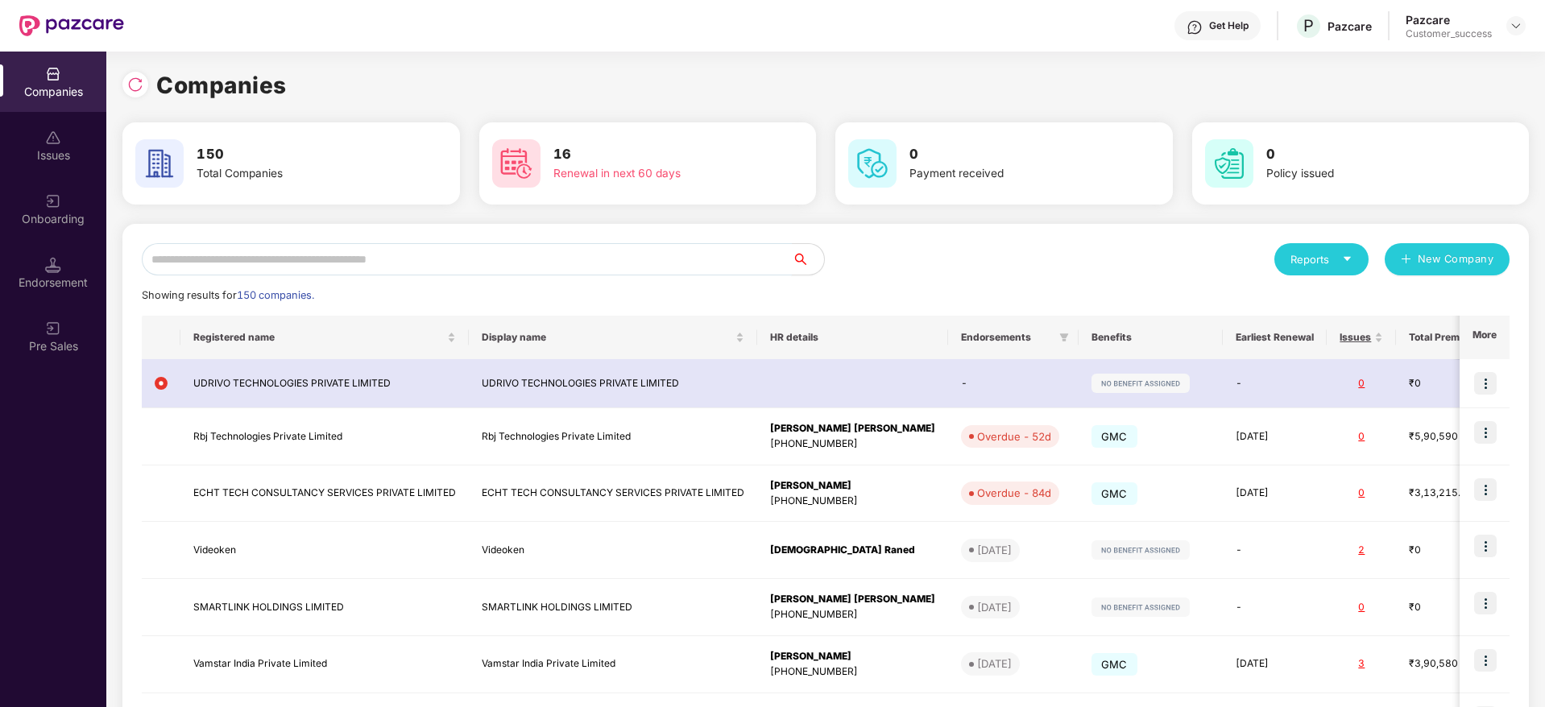
click at [661, 262] on input "text" at bounding box center [467, 259] width 650 height 32
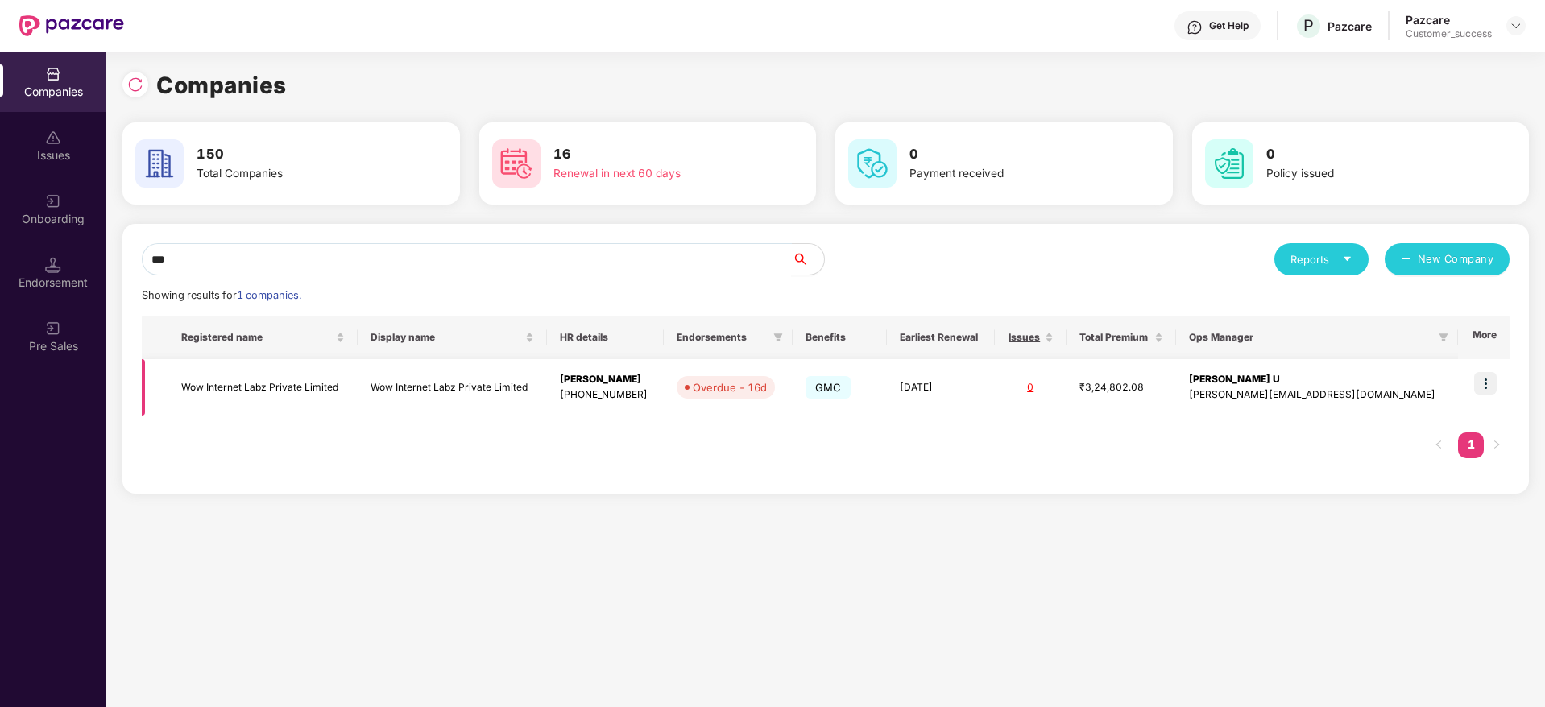
type input "***"
click at [1484, 373] on img at bounding box center [1485, 383] width 23 height 23
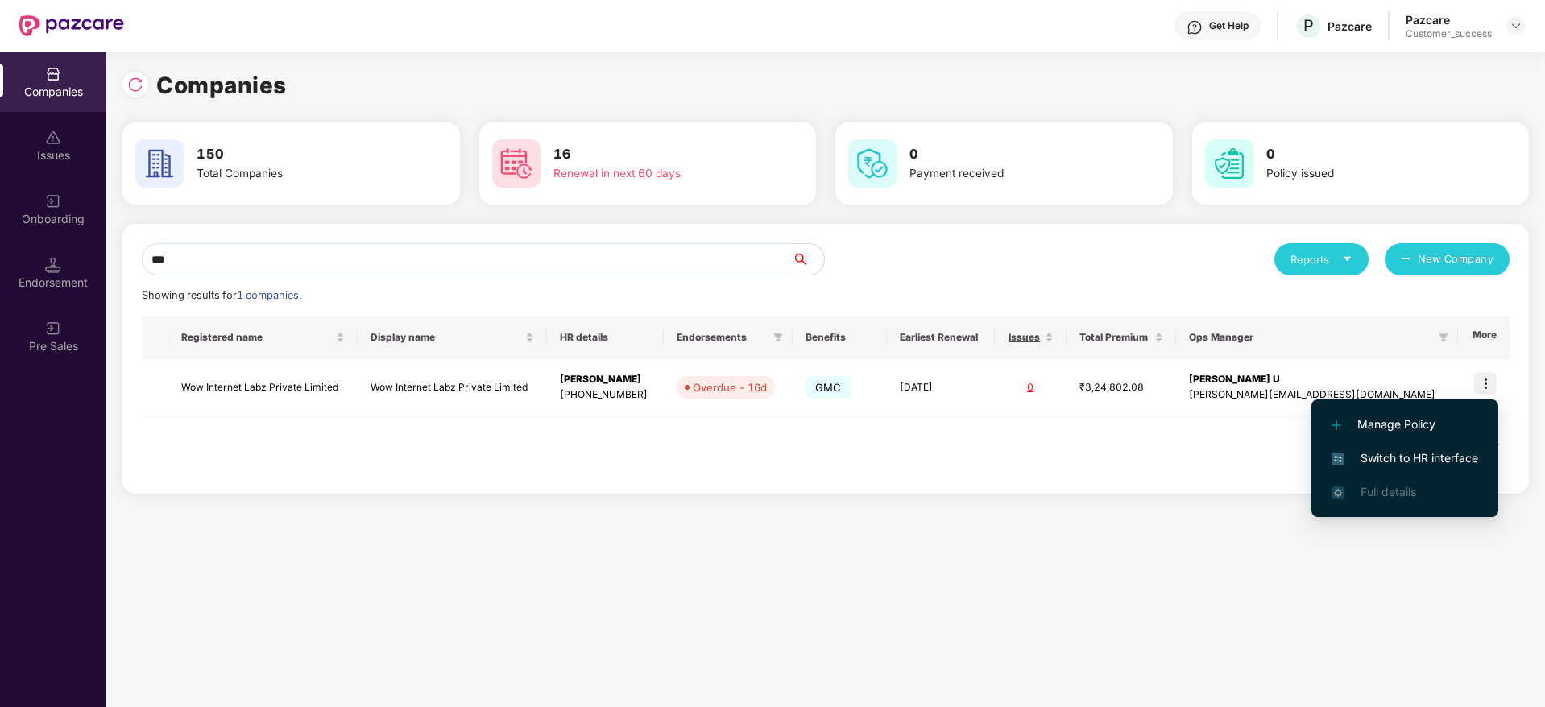
click at [1447, 460] on span "Switch to HR interface" at bounding box center [1404, 458] width 147 height 18
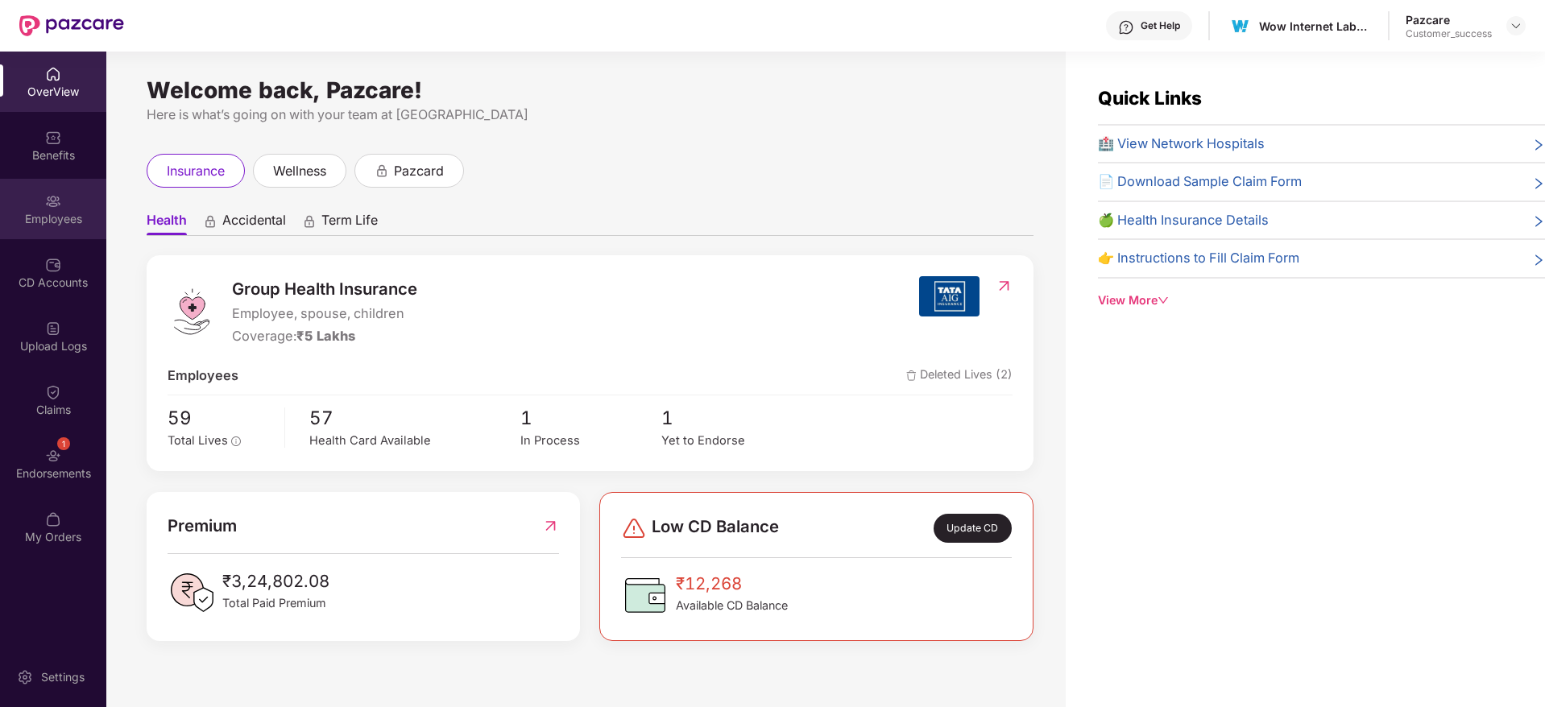
click at [68, 228] on div "Employees" at bounding box center [53, 209] width 106 height 60
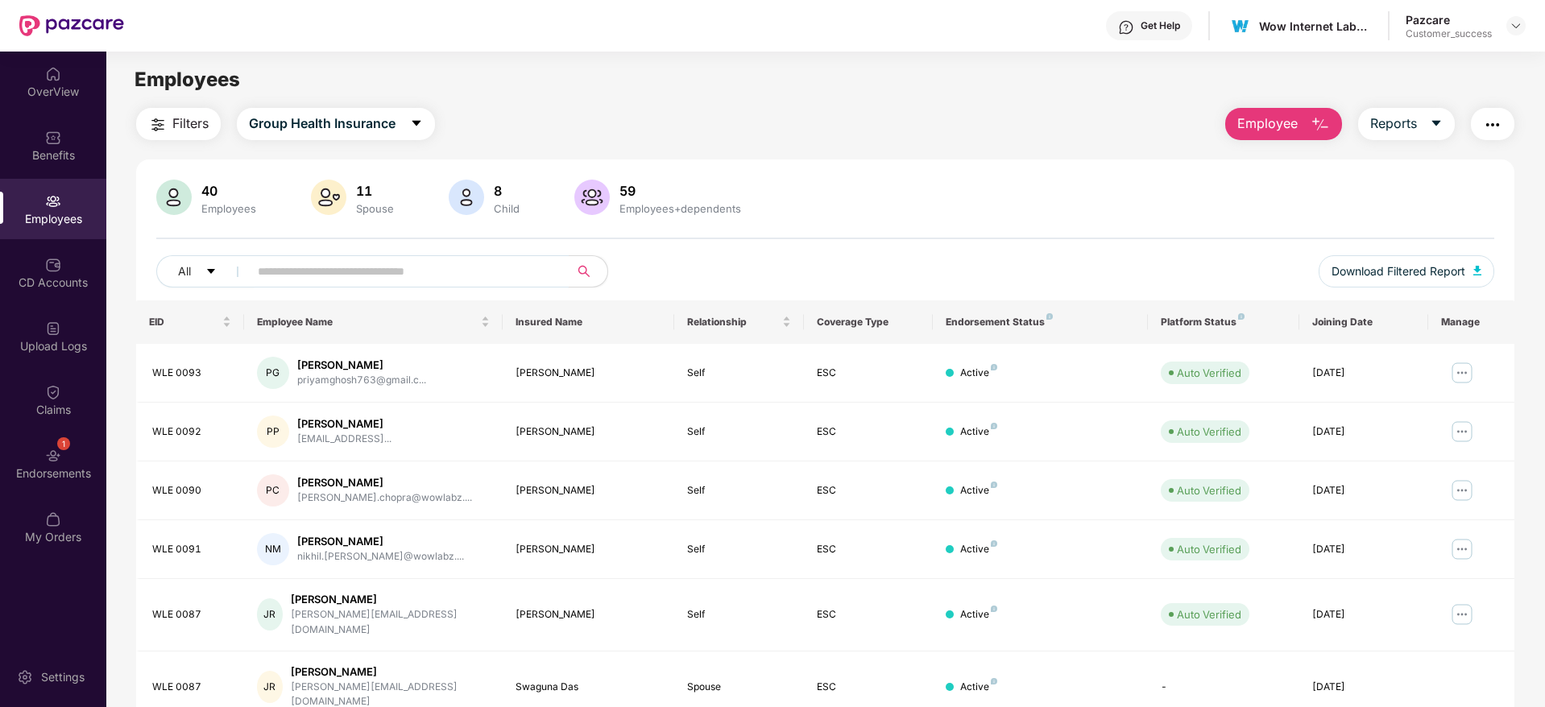
click at [443, 277] on input "text" at bounding box center [402, 271] width 289 height 24
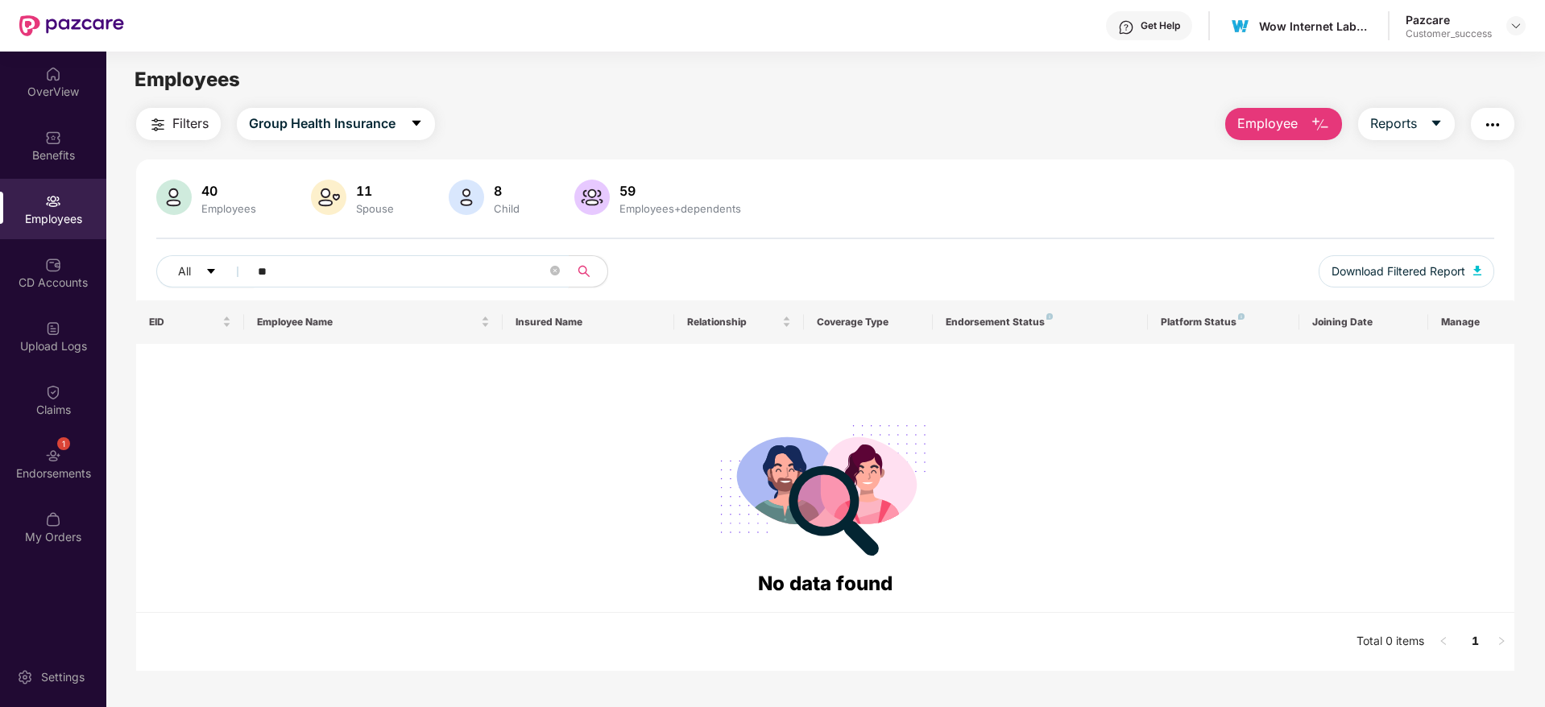
type input "*"
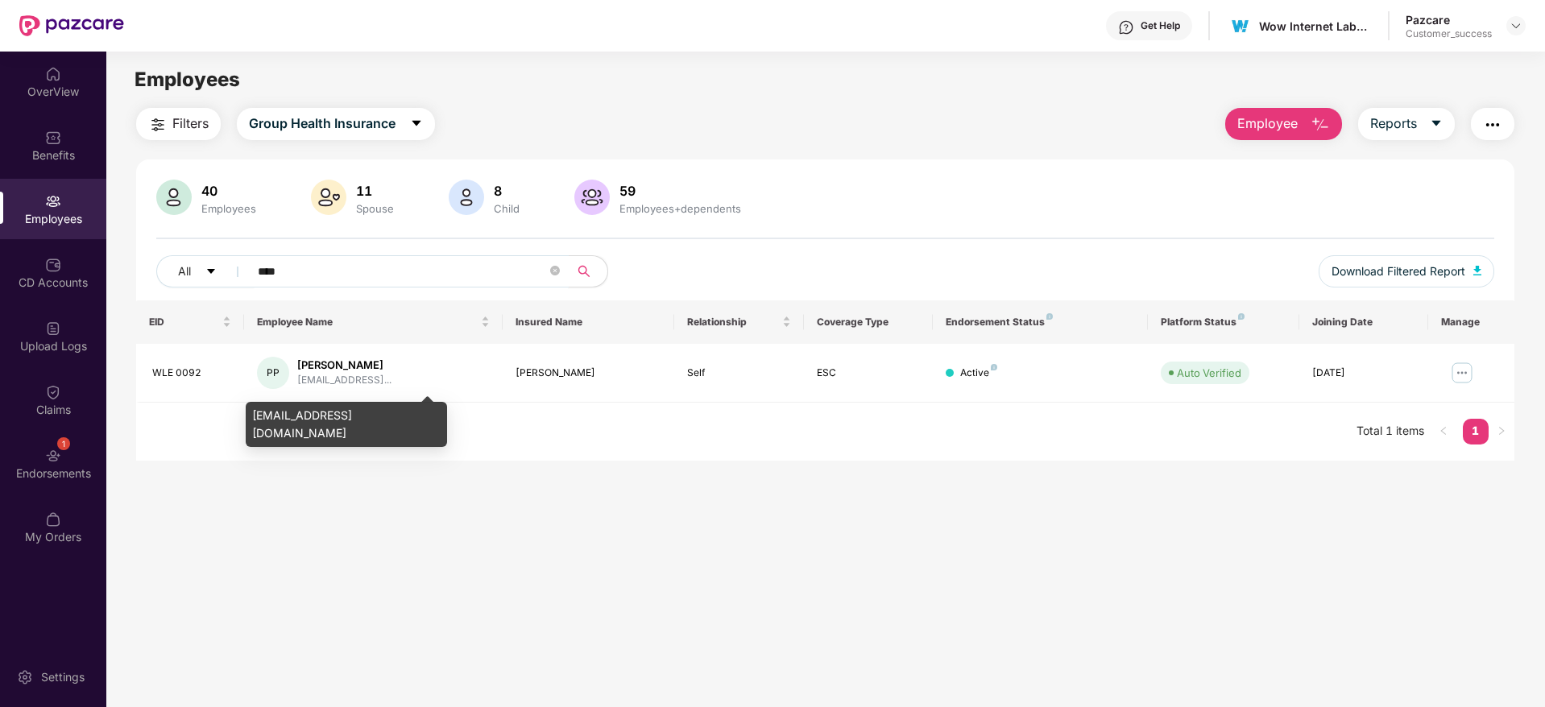
type input "****"
click at [337, 416] on div "[EMAIL_ADDRESS][DOMAIN_NAME]" at bounding box center [346, 424] width 201 height 45
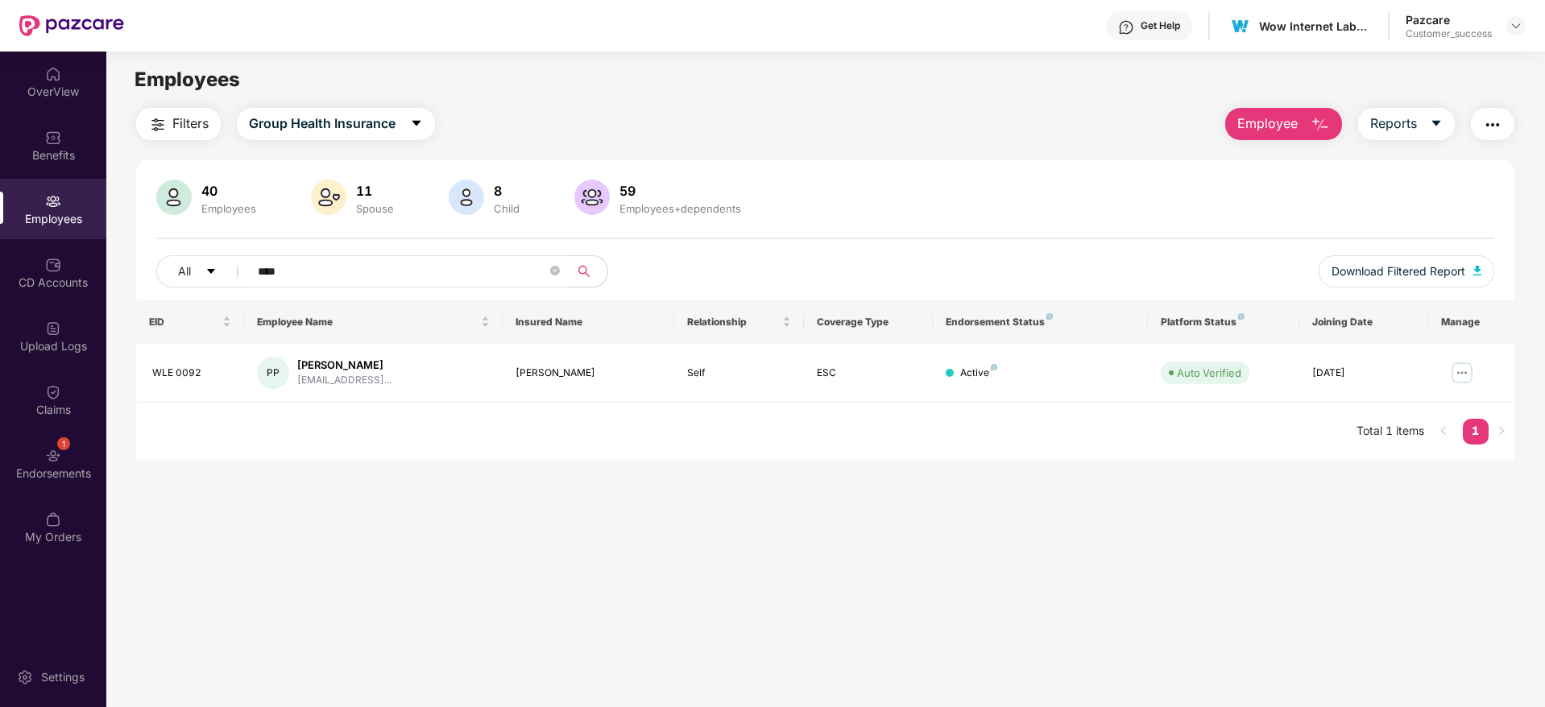
click at [695, 484] on main "Employees Filters Group Health Insurance Employee Reports 40 Employees 11 Spous…" at bounding box center [825, 405] width 1438 height 707
drag, startPoint x: 949, startPoint y: 379, endPoint x: 1041, endPoint y: 366, distance: 92.8
click at [1041, 366] on div "Active" at bounding box center [1040, 373] width 189 height 15
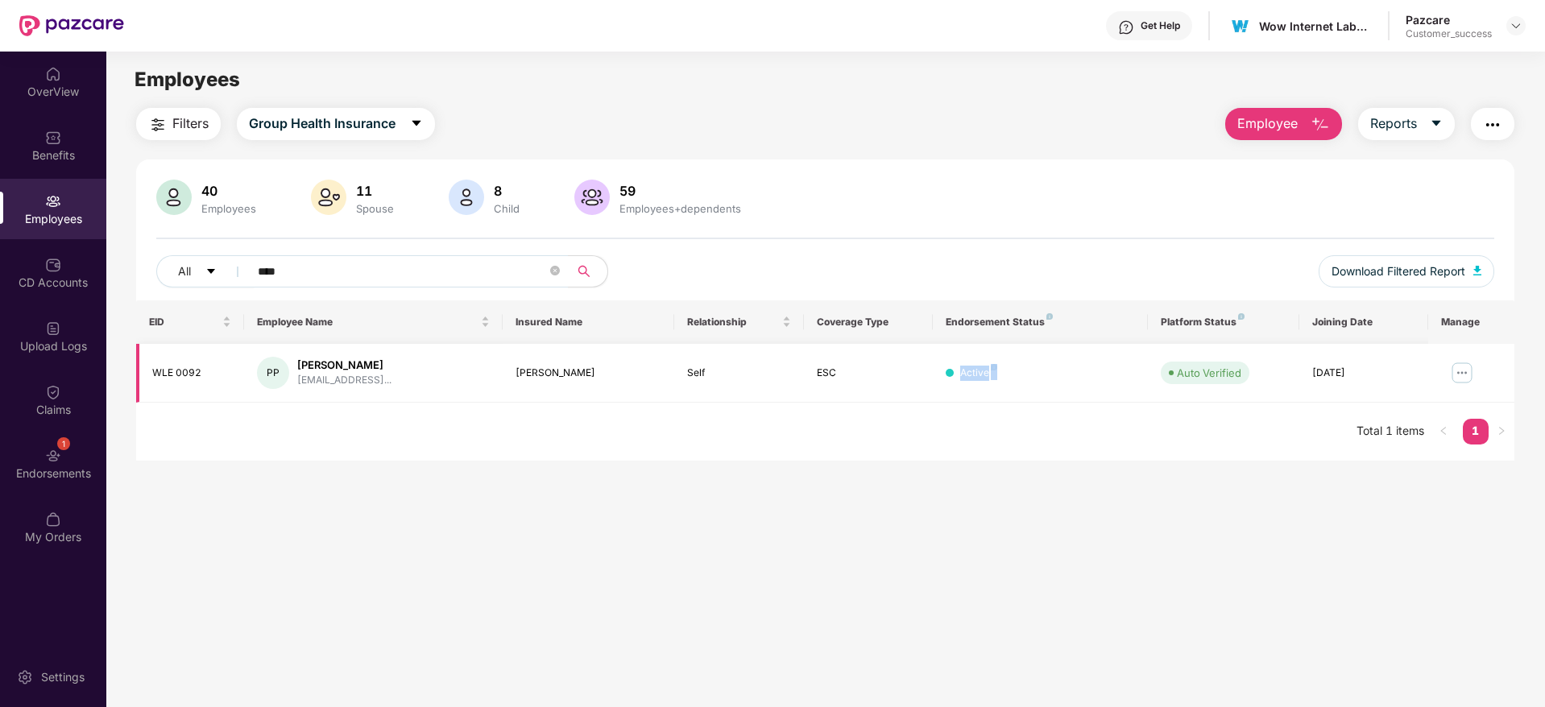
click at [1041, 366] on div "Active" at bounding box center [1040, 373] width 189 height 15
click at [1060, 366] on div "Active" at bounding box center [1040, 373] width 189 height 15
click at [1465, 372] on img at bounding box center [1462, 373] width 26 height 26
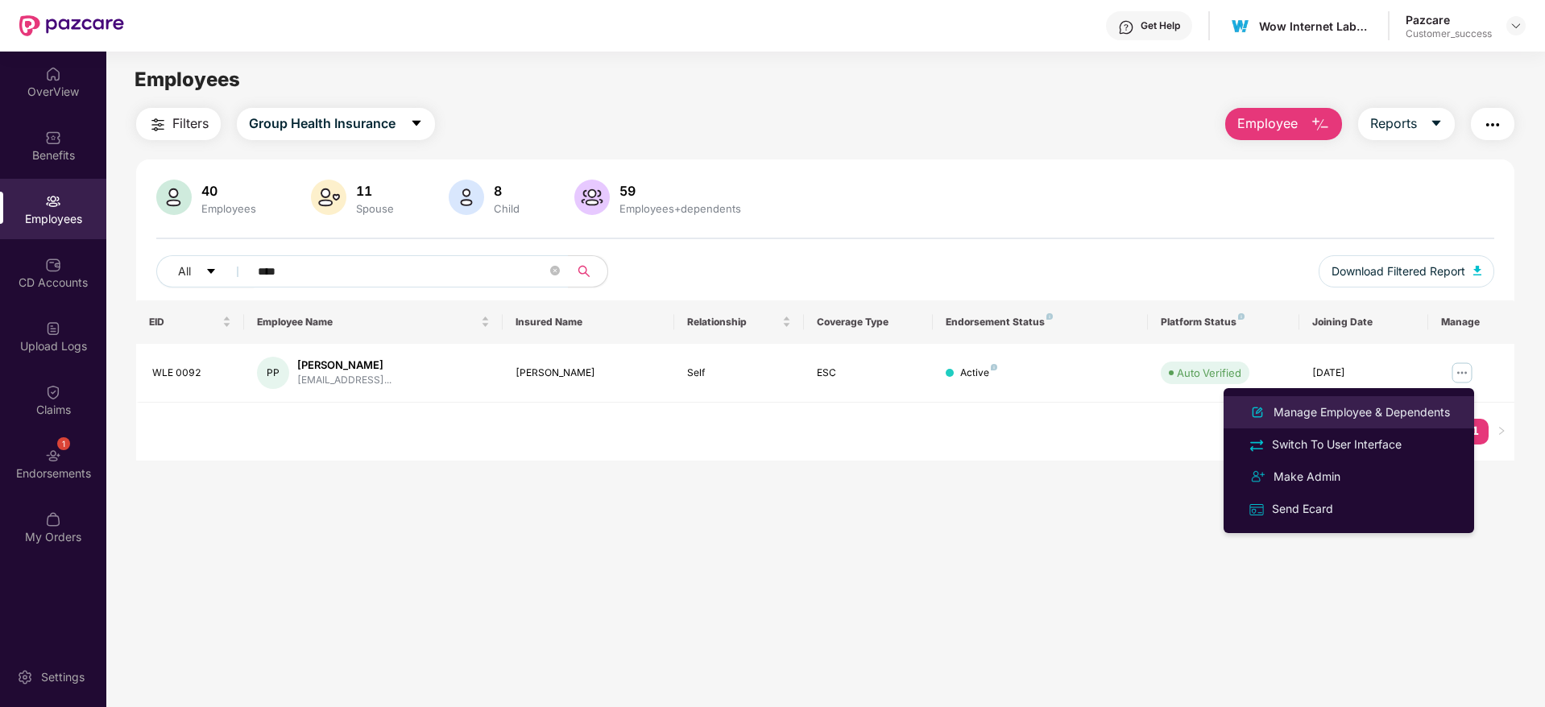
click at [1392, 419] on div "Manage Employee & Dependents" at bounding box center [1361, 413] width 183 height 18
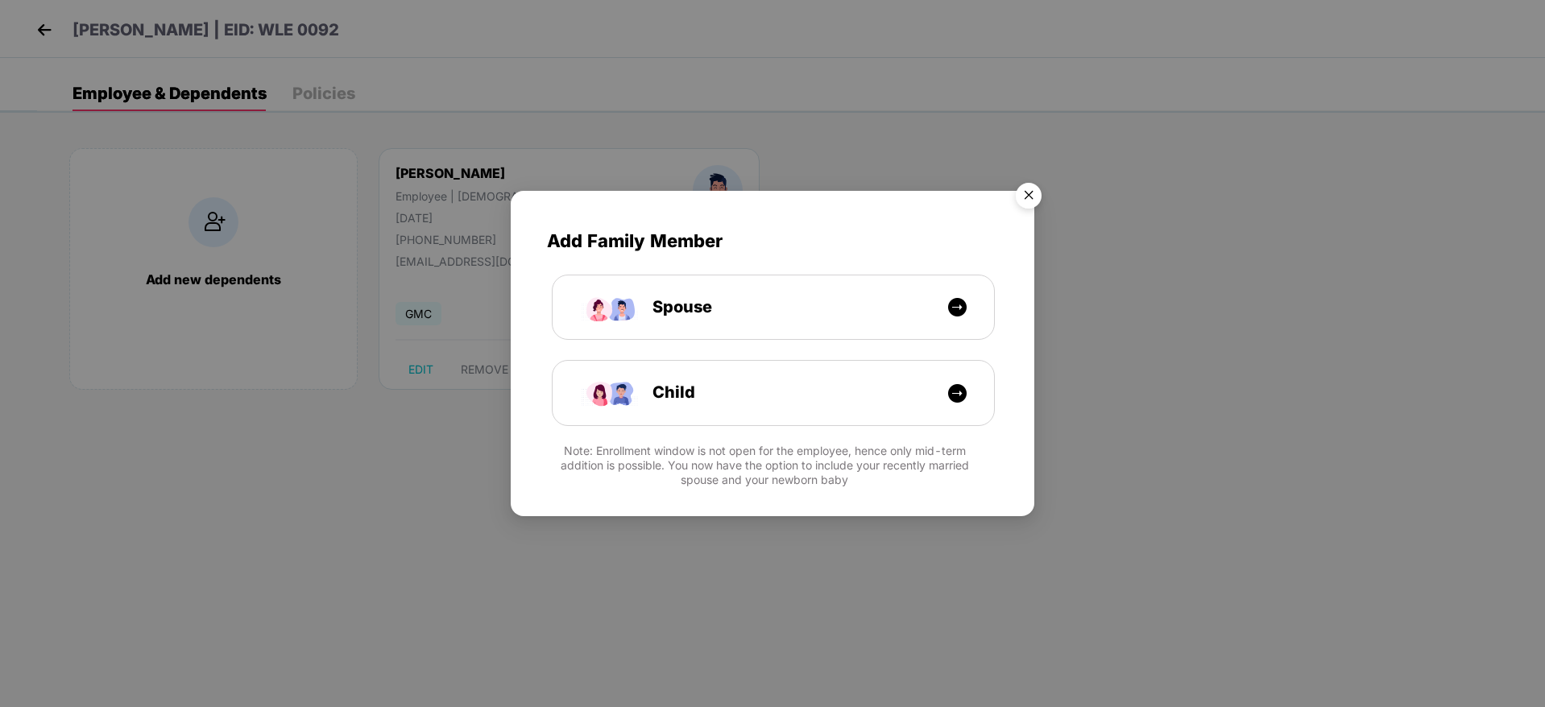
click at [1023, 195] on img "Close" at bounding box center [1028, 198] width 45 height 45
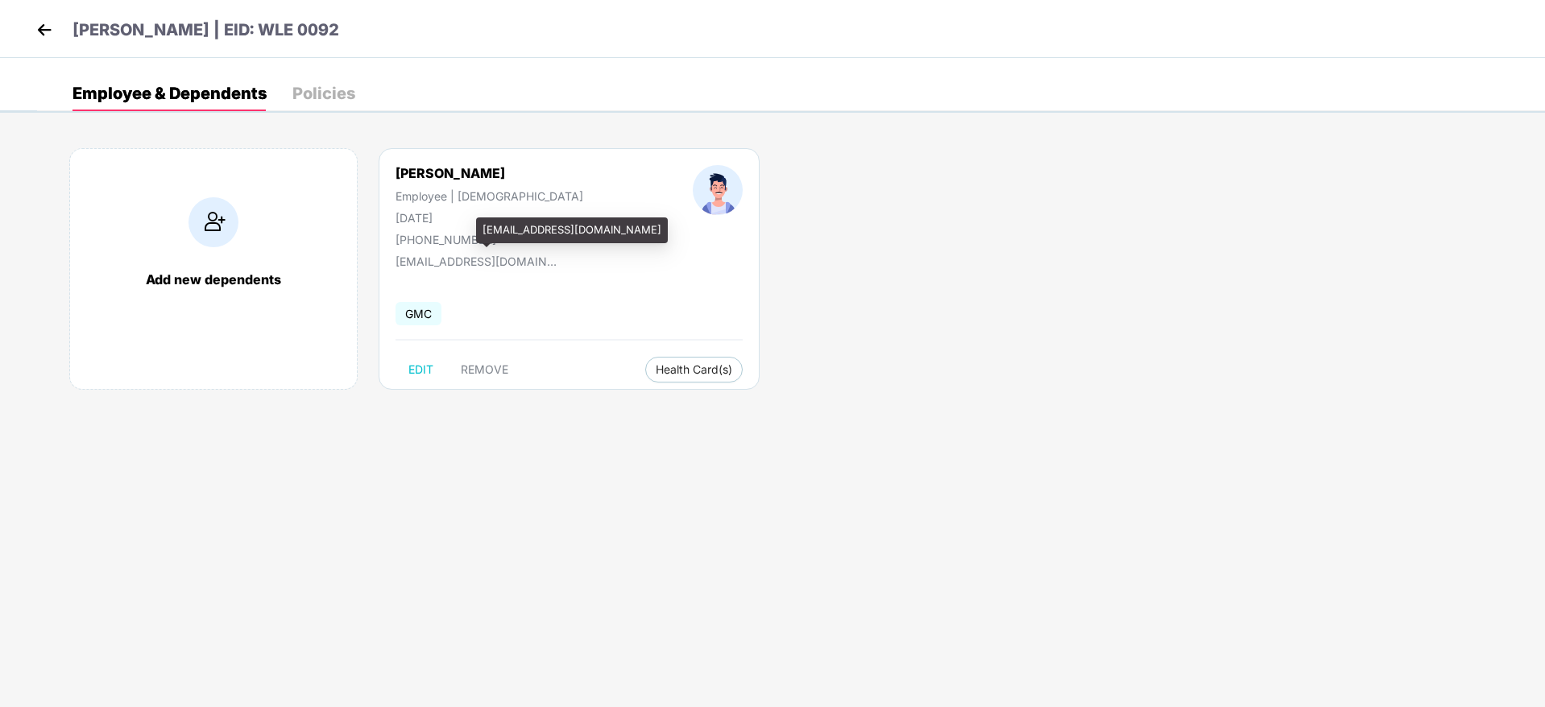
click at [434, 248] on div "[EMAIL_ADDRESS][DOMAIN_NAME]" at bounding box center [475, 257] width 161 height 22
click at [439, 236] on div "[PHONE_NUMBER]" at bounding box center [489, 240] width 188 height 14
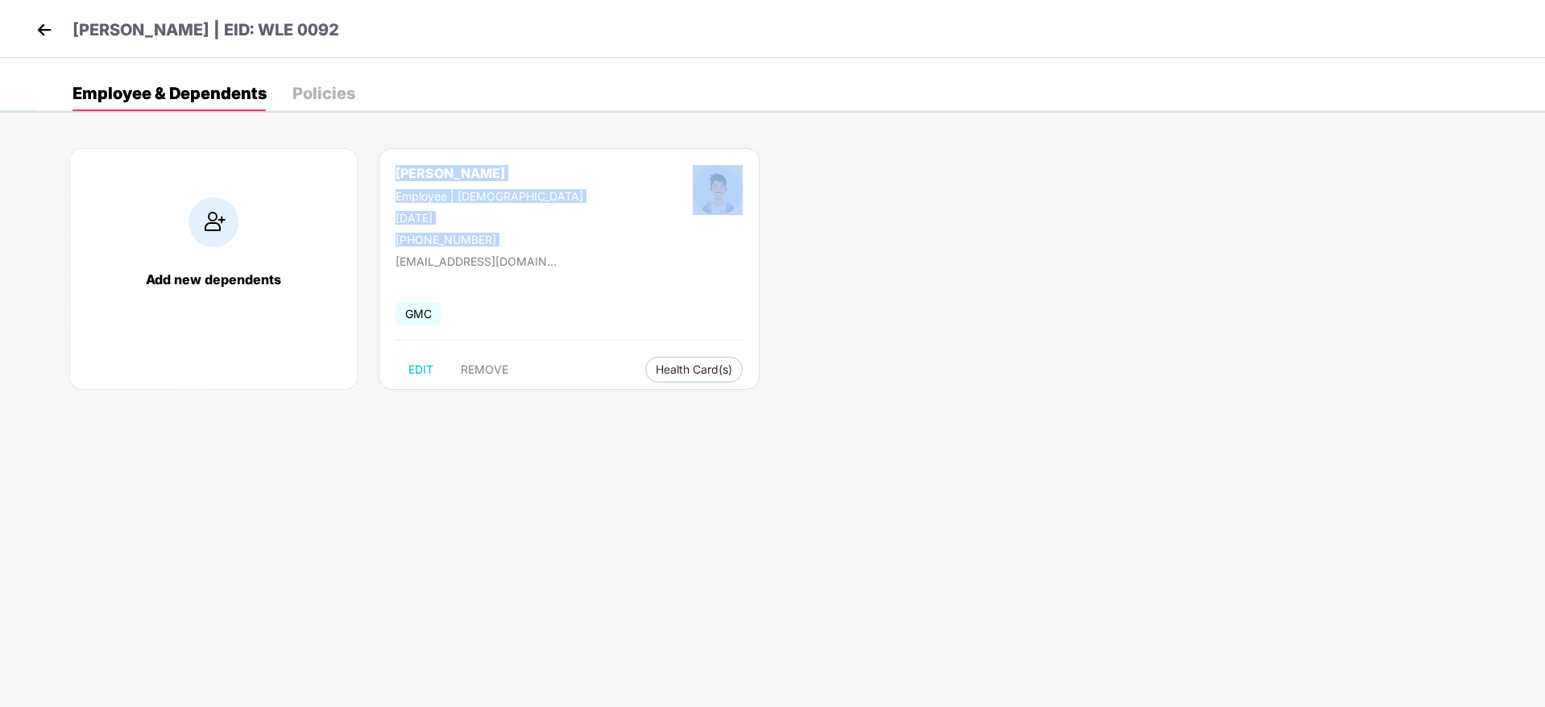
drag, startPoint x: 386, startPoint y: 162, endPoint x: 577, endPoint y: 164, distance: 190.9
click at [577, 164] on div "[PERSON_NAME] Employee | [DEMOGRAPHIC_DATA] [DATE] [PHONE_NUMBER] [EMAIL_ADDRES…" at bounding box center [569, 269] width 381 height 242
click at [416, 373] on span "EDIT" at bounding box center [420, 369] width 25 height 13
select select "****"
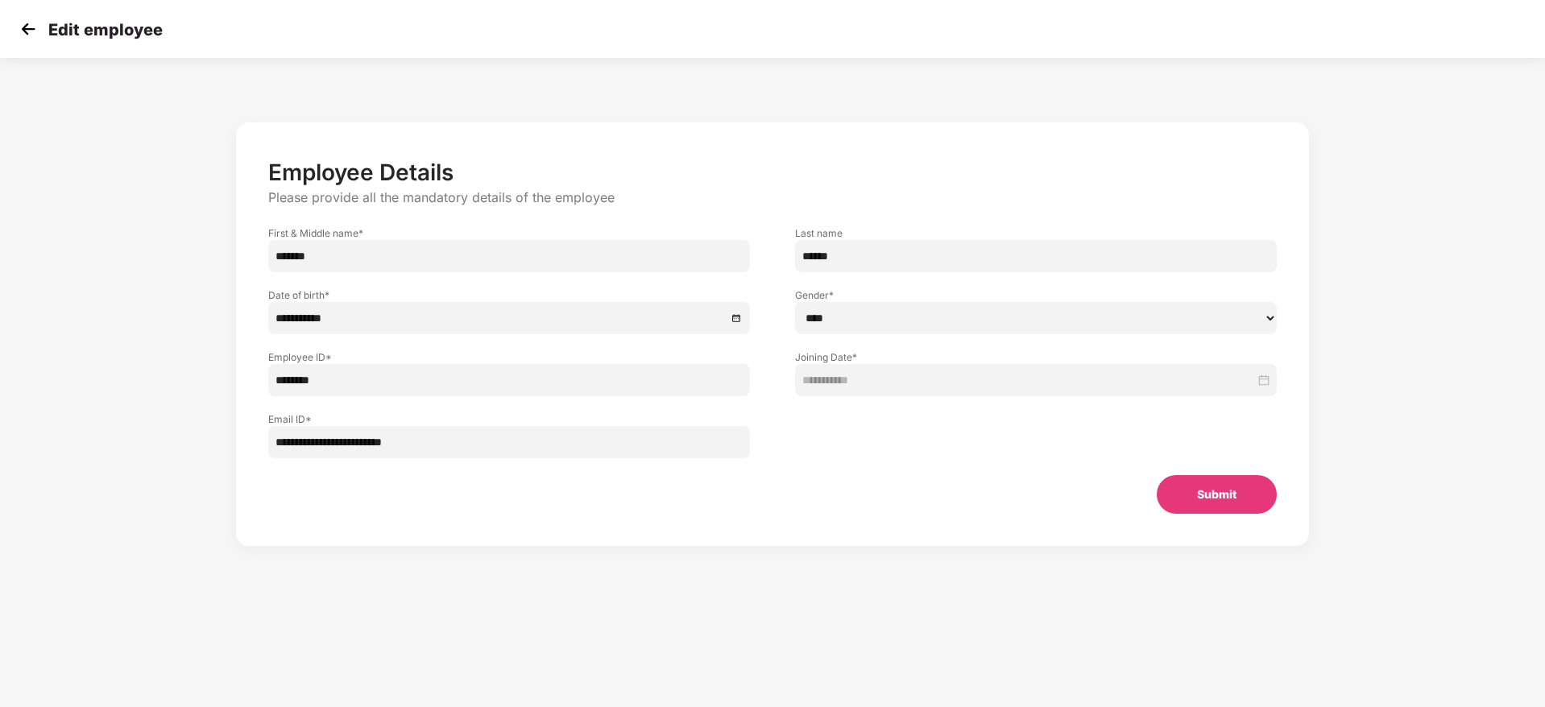
click at [23, 37] on img at bounding box center [28, 29] width 24 height 24
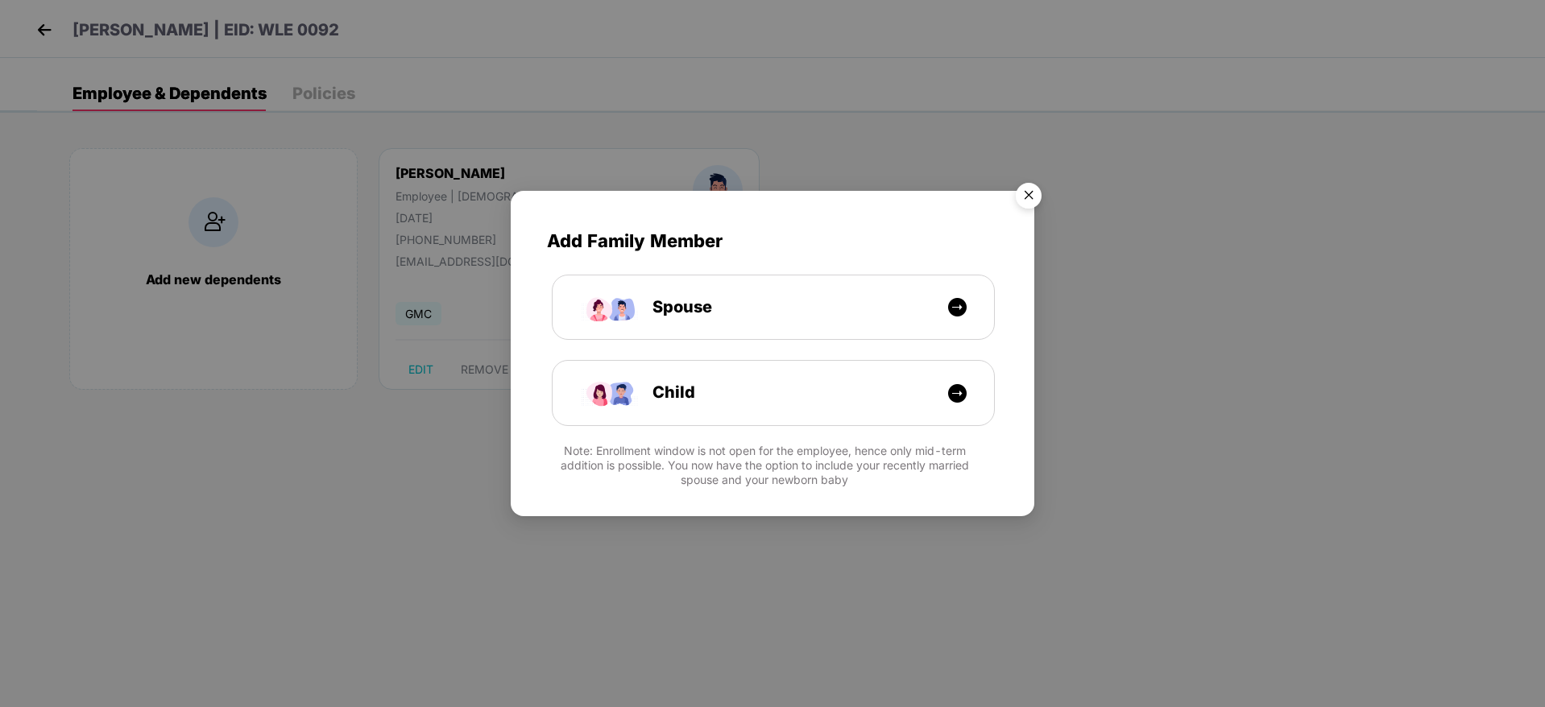
click at [1033, 189] on img "Close" at bounding box center [1028, 198] width 45 height 45
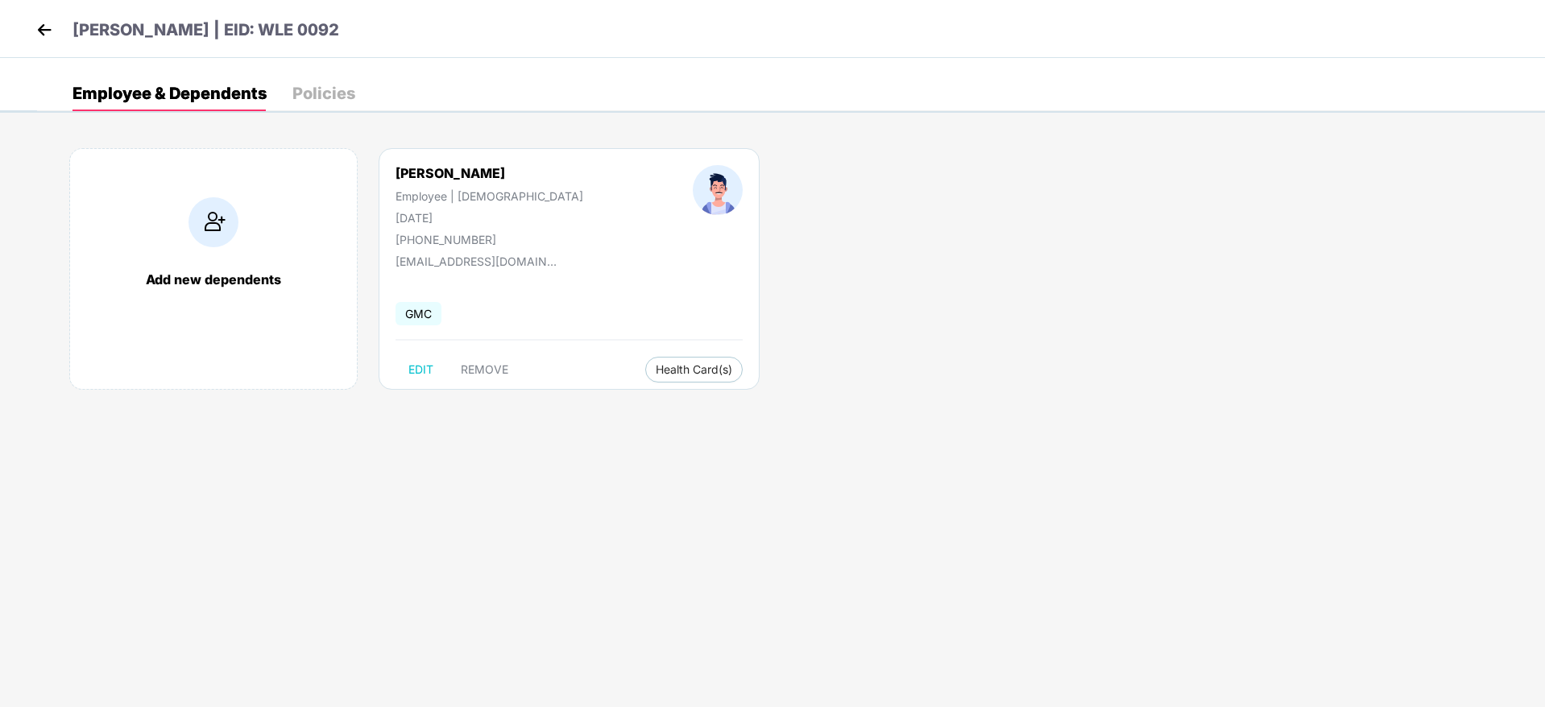
click at [450, 245] on div "[PHONE_NUMBER]" at bounding box center [489, 240] width 188 height 14
click at [765, 310] on div "Add new dependents [PERSON_NAME] Employee | [DEMOGRAPHIC_DATA] [DATE] [PHONE_NU…" at bounding box center [791, 277] width 1508 height 306
click at [45, 26] on img at bounding box center [44, 30] width 24 height 24
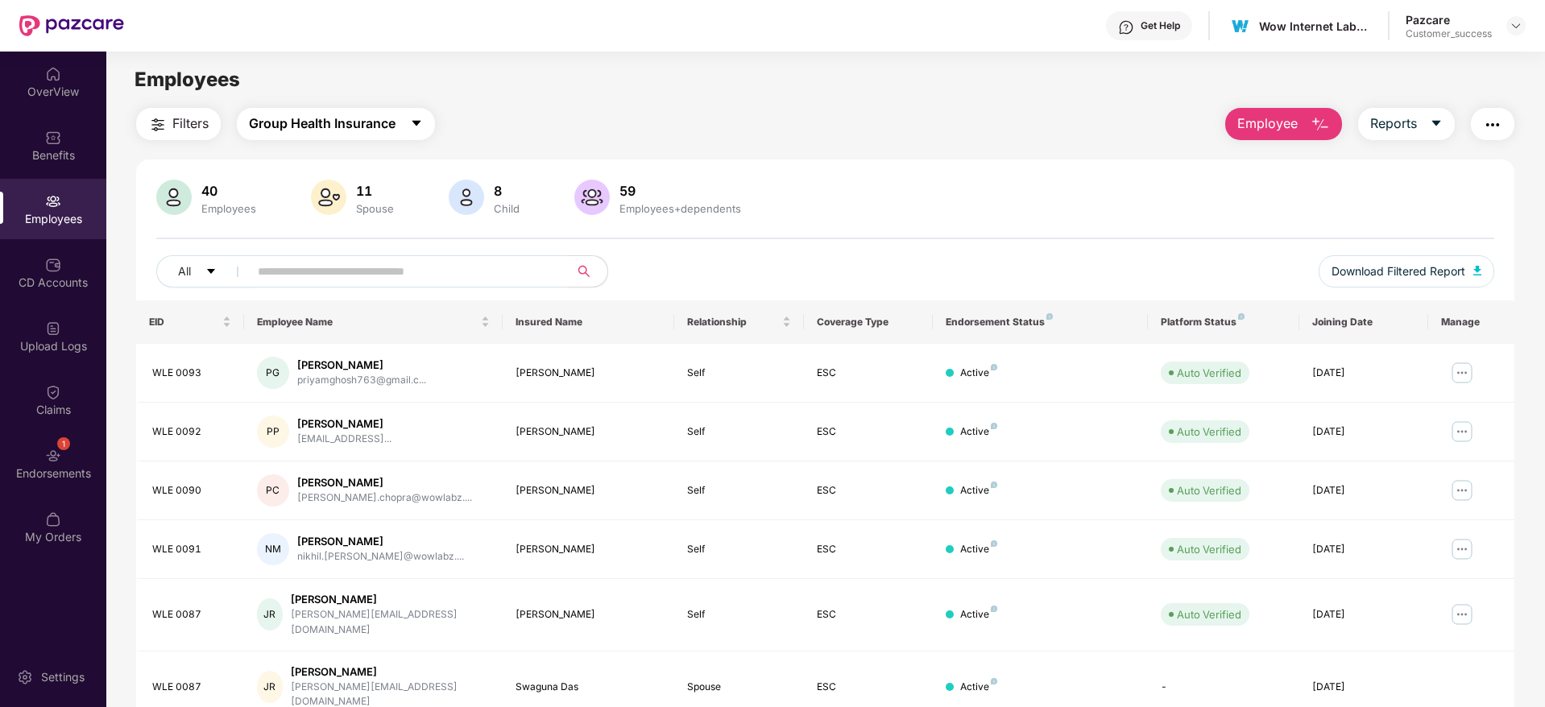
click at [304, 121] on span "Group Health Insurance" at bounding box center [322, 124] width 147 height 20
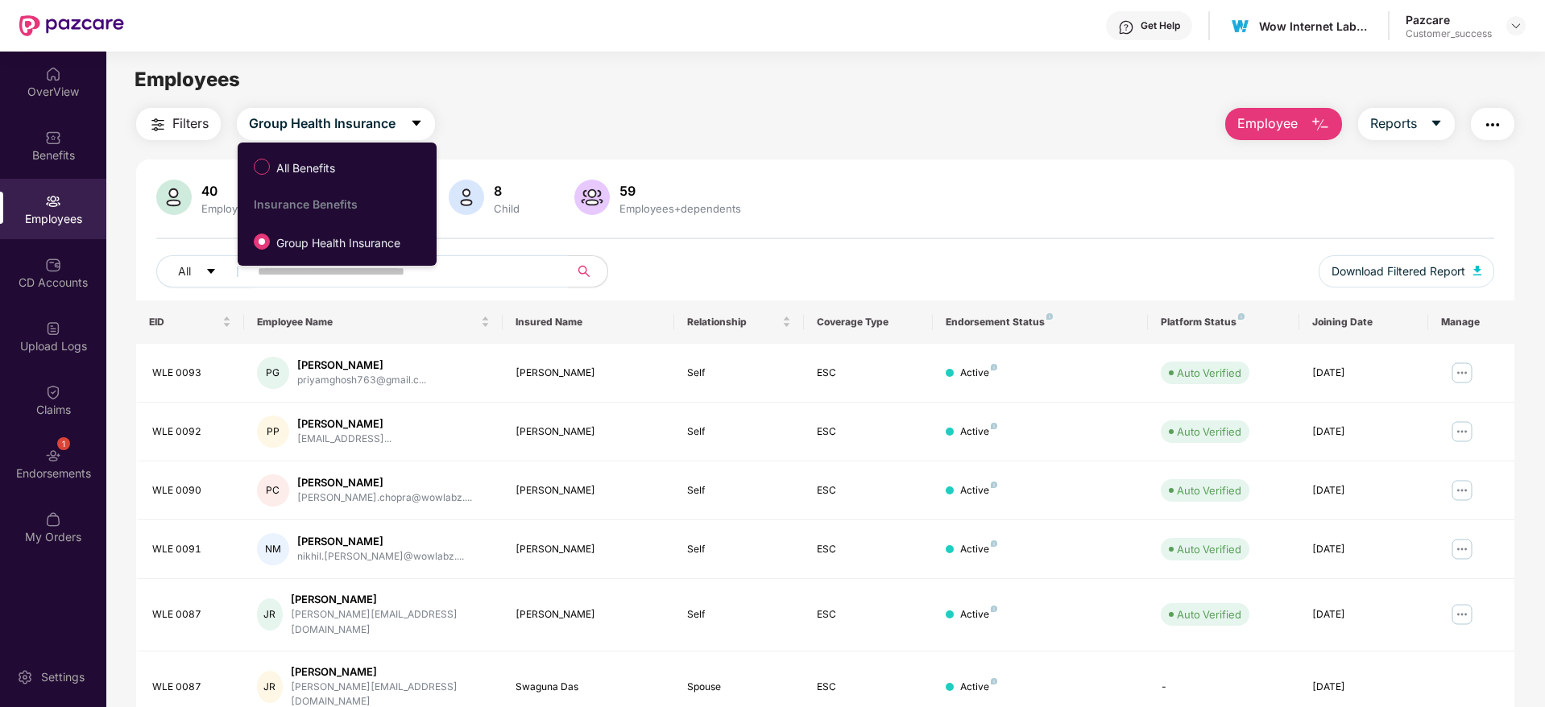
click at [308, 147] on ul "All Benefits Insurance Benefits Group Health Insurance" at bounding box center [337, 204] width 199 height 123
click at [314, 166] on span "All Benefits" at bounding box center [306, 168] width 72 height 18
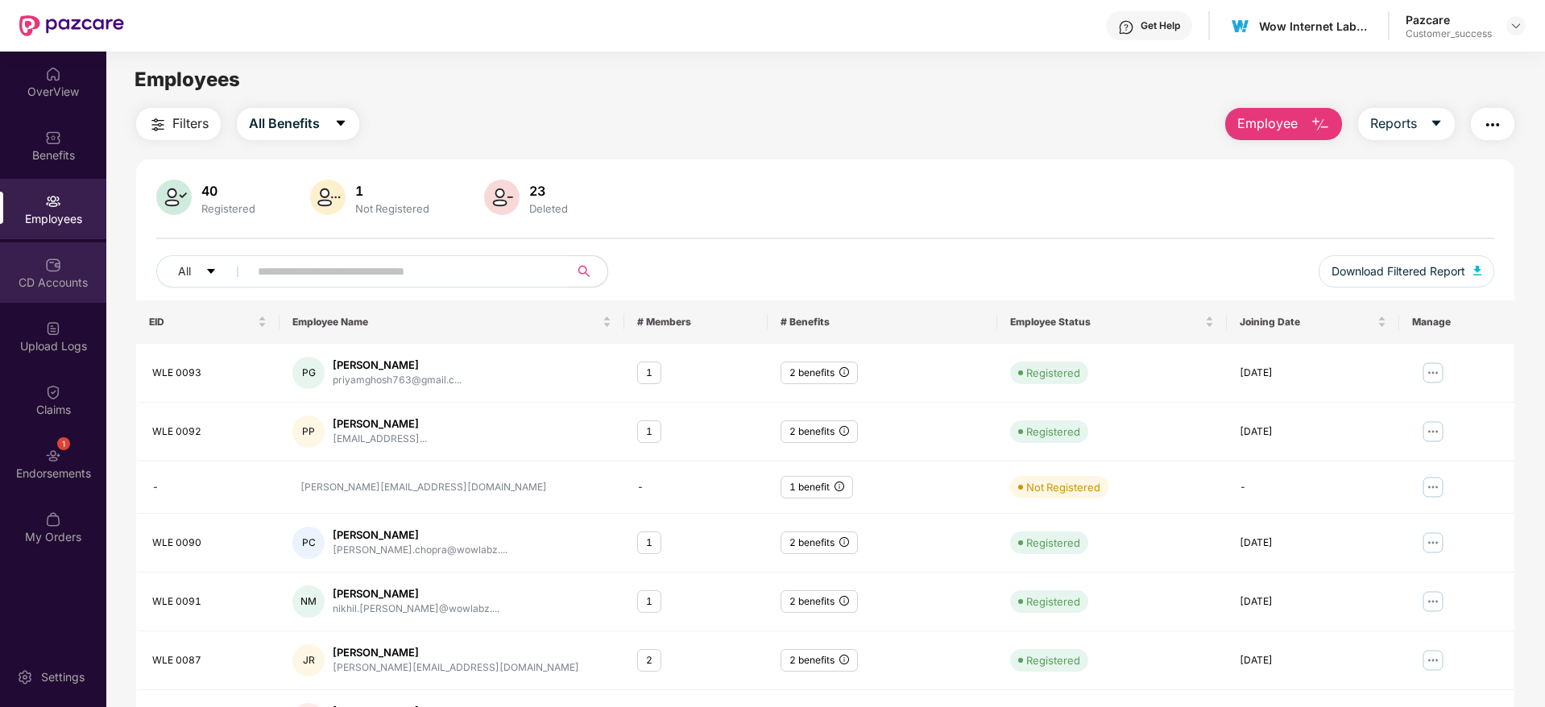
click at [36, 258] on div "CD Accounts" at bounding box center [53, 272] width 106 height 60
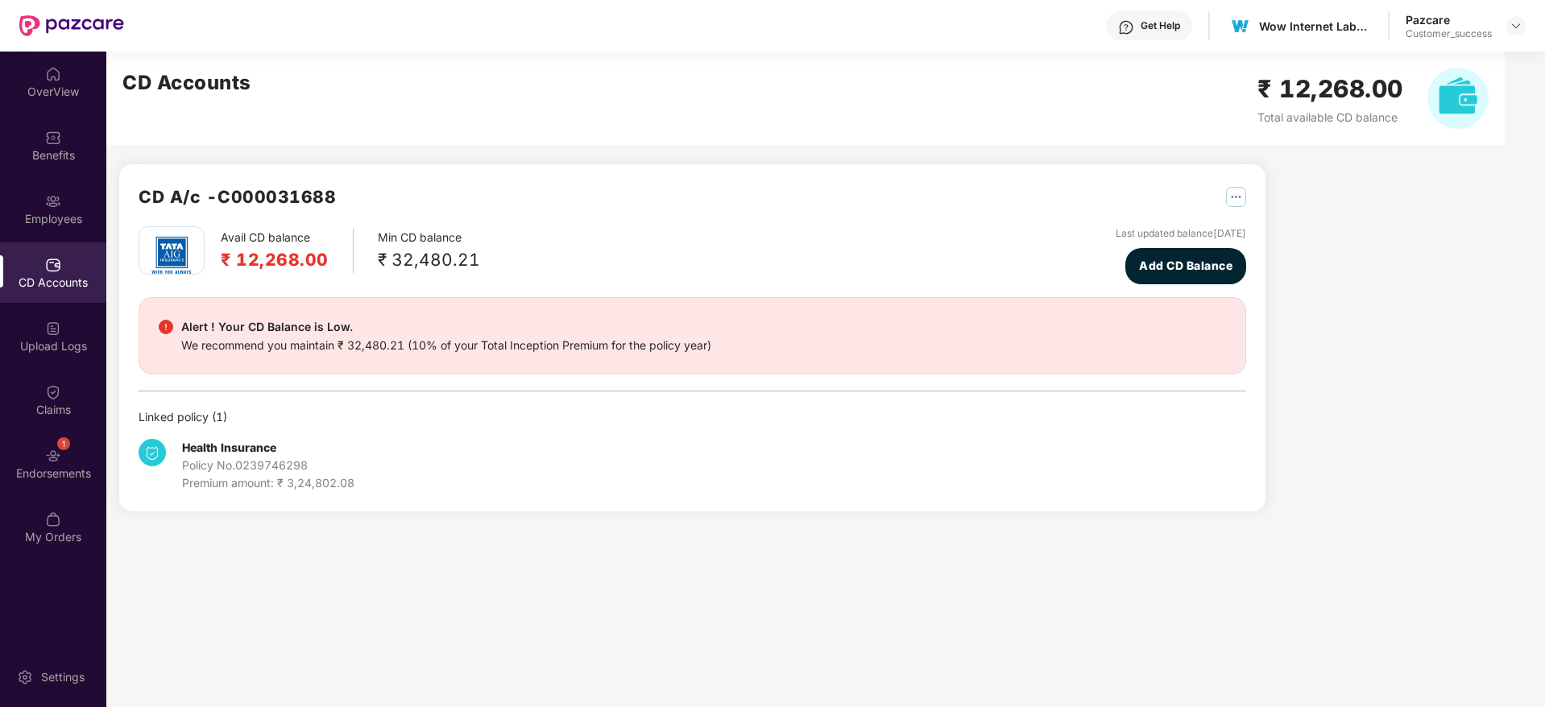
click at [44, 207] on div "Employees" at bounding box center [53, 209] width 106 height 60
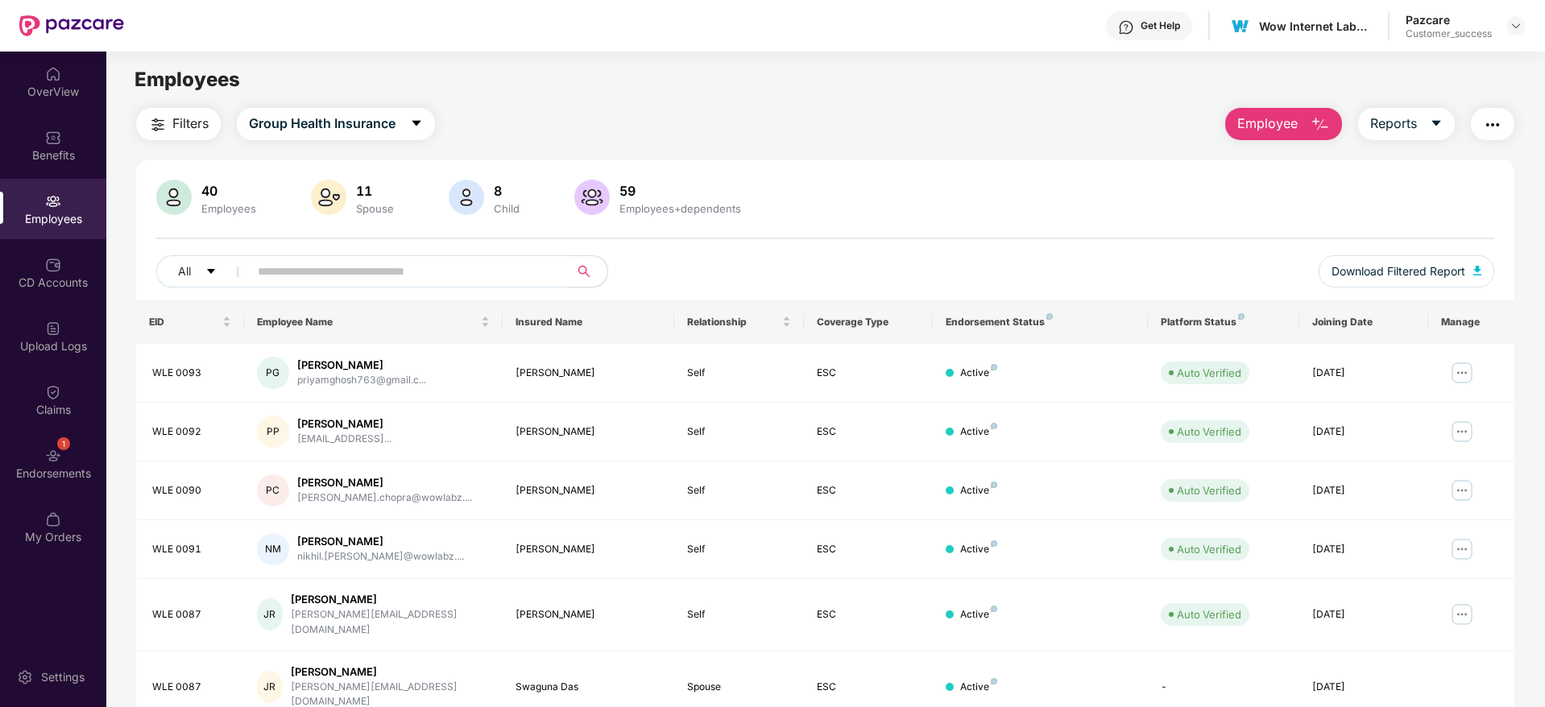
click at [292, 283] on input "text" at bounding box center [402, 271] width 289 height 24
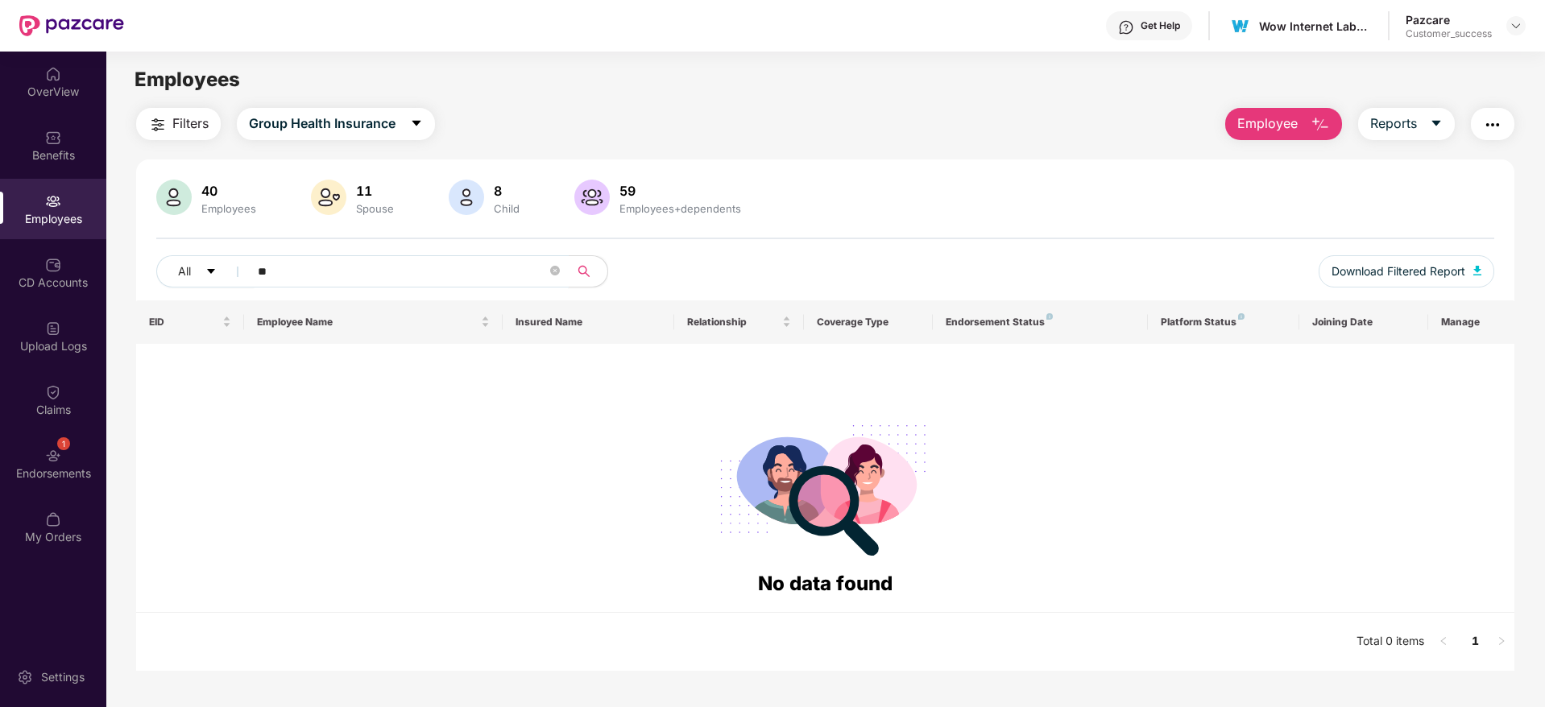
type input "*"
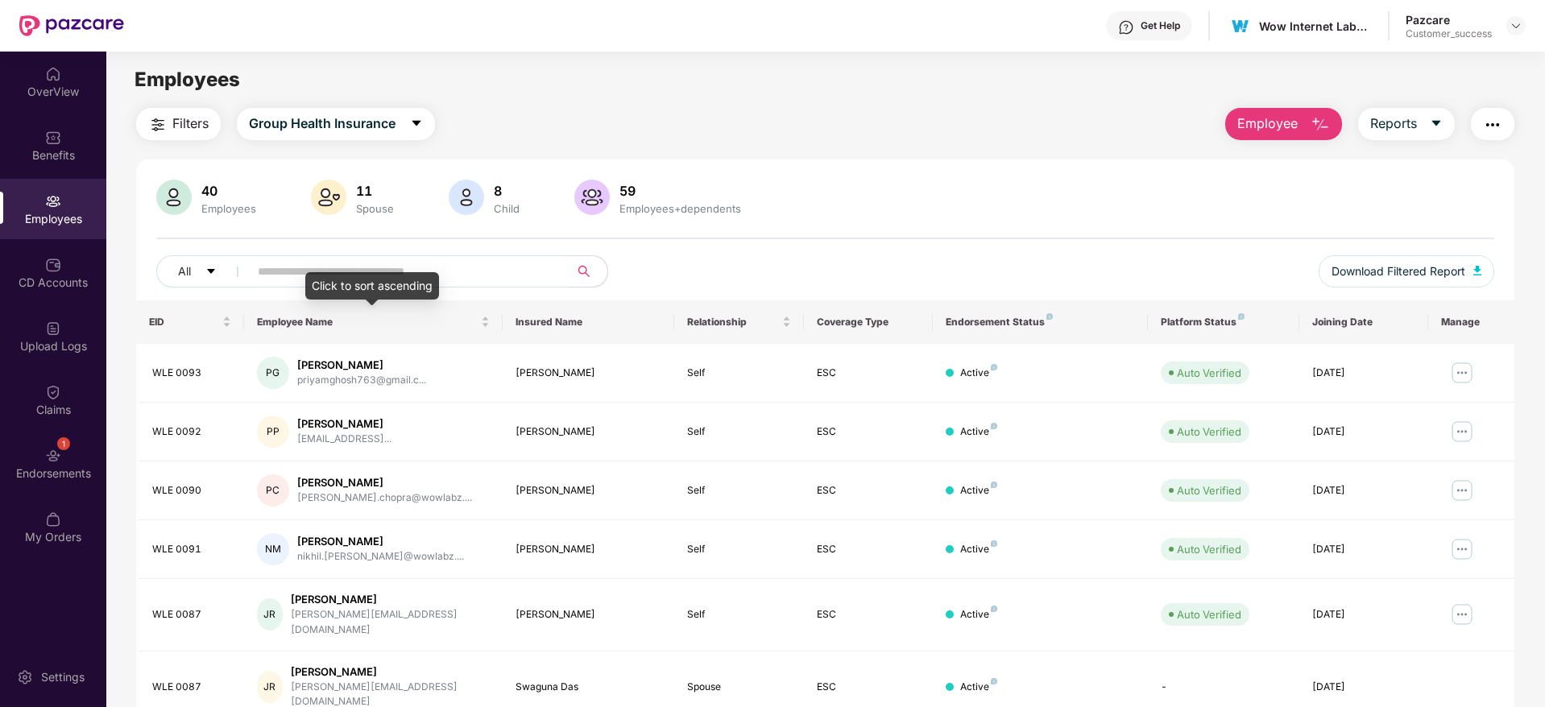
click at [441, 264] on input "text" at bounding box center [402, 271] width 289 height 24
paste input "*"
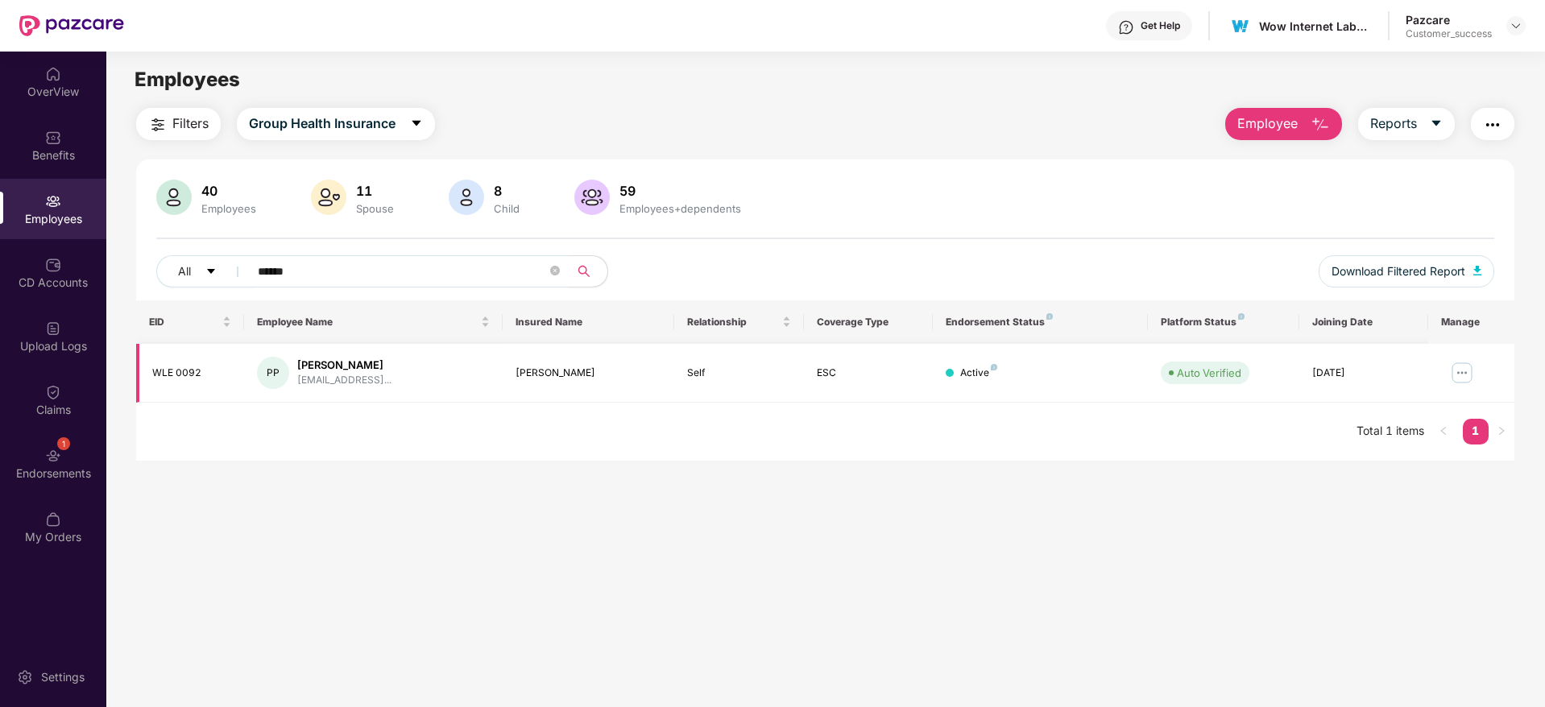
type input "******"
click at [1463, 372] on img at bounding box center [1462, 373] width 26 height 26
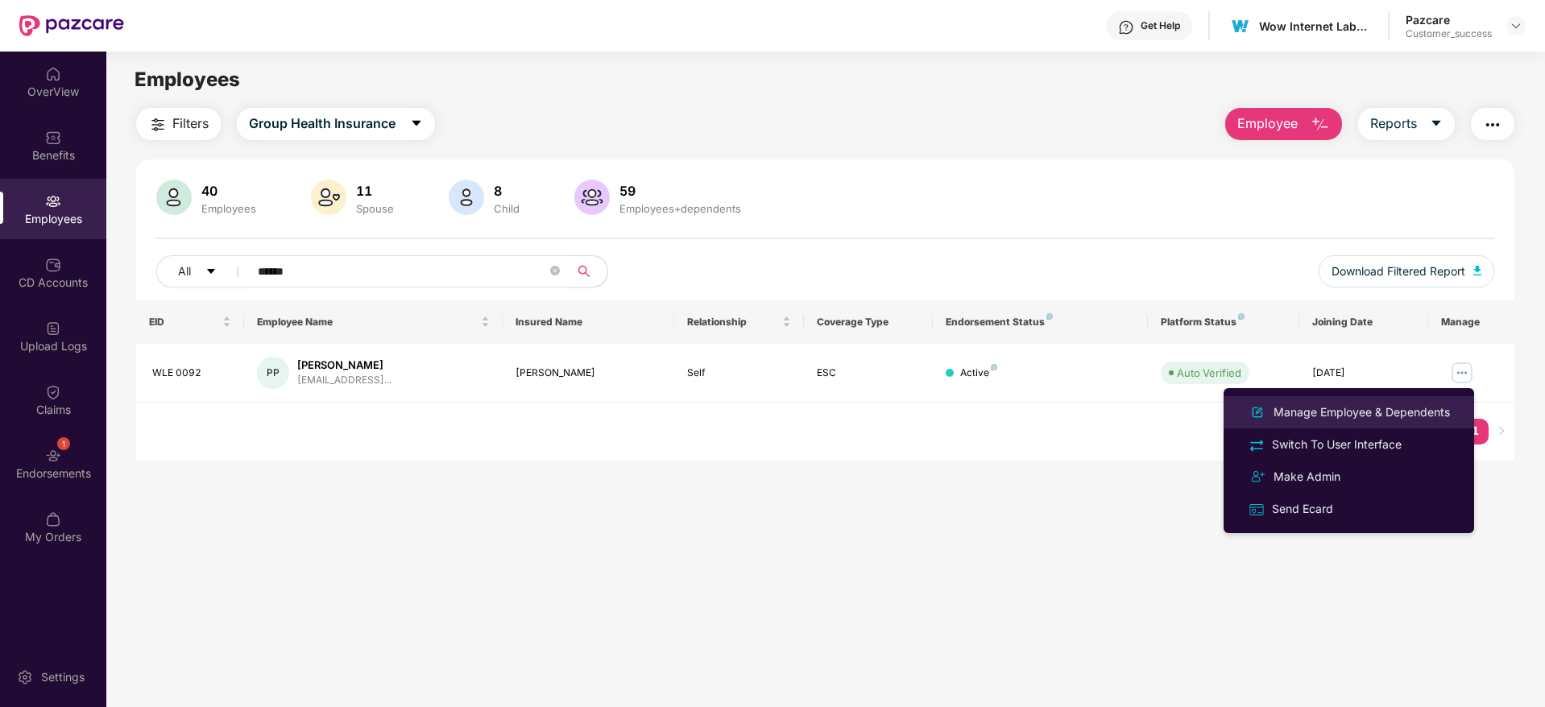
click at [1384, 418] on div "Manage Employee & Dependents" at bounding box center [1361, 413] width 183 height 18
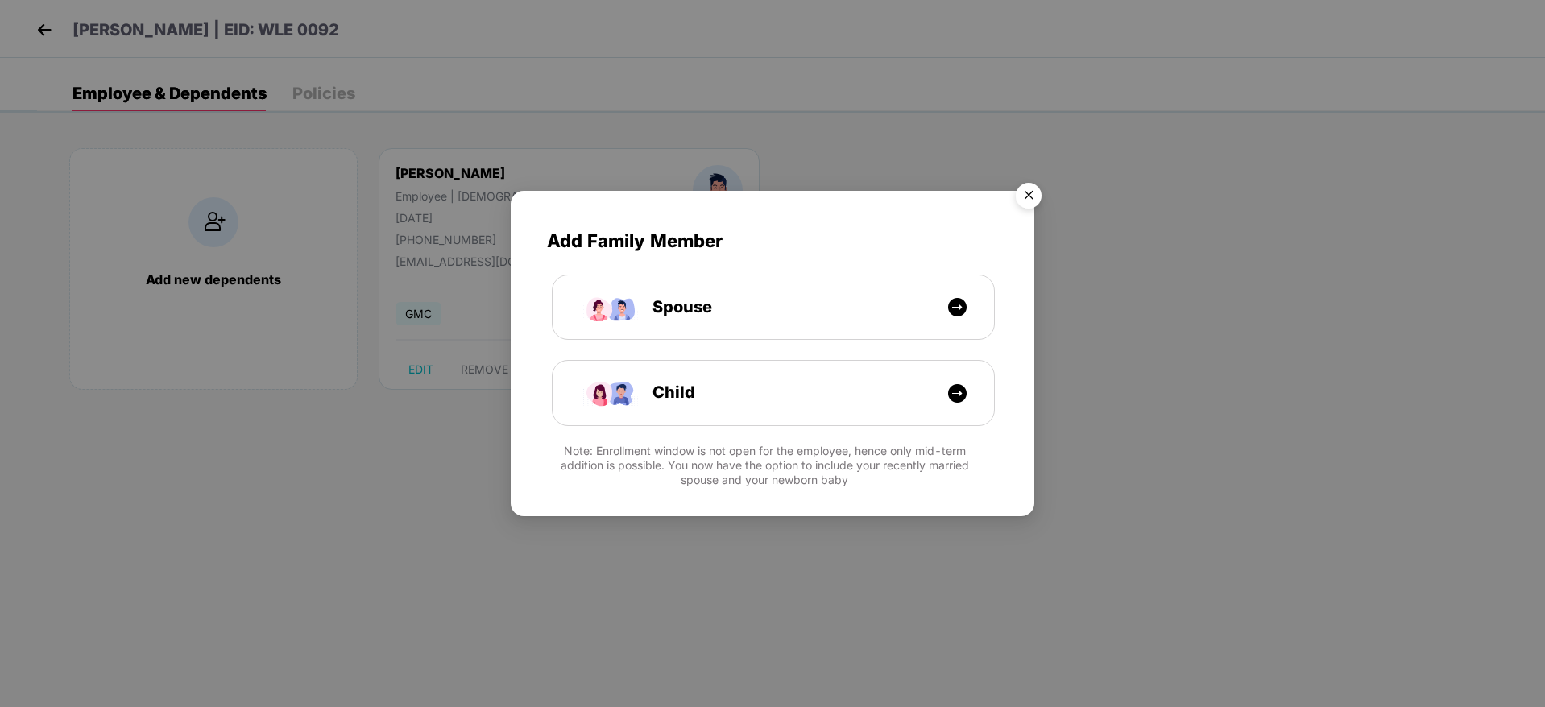
click at [1030, 201] on img "Close" at bounding box center [1028, 198] width 45 height 45
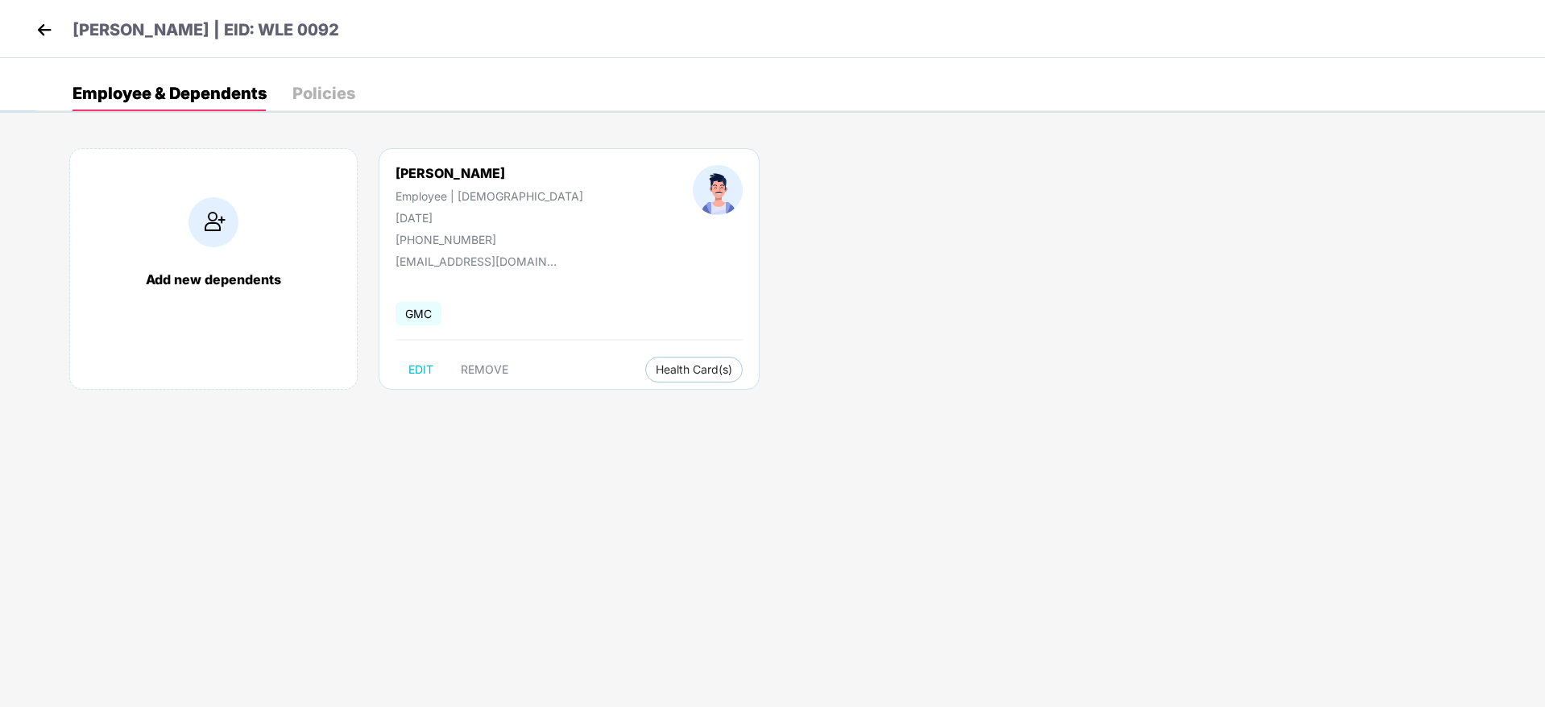
click at [446, 239] on div "[PHONE_NUMBER]" at bounding box center [489, 240] width 188 height 14
drag, startPoint x: 460, startPoint y: 240, endPoint x: 550, endPoint y: 240, distance: 90.2
click at [550, 240] on div "[PERSON_NAME] Employee | [DEMOGRAPHIC_DATA] [DATE] [PHONE_NUMBER]" at bounding box center [569, 205] width 457 height 81
click at [503, 240] on div "[PERSON_NAME] Employee | [DEMOGRAPHIC_DATA] [DATE] [PHONE_NUMBER]" at bounding box center [489, 205] width 297 height 81
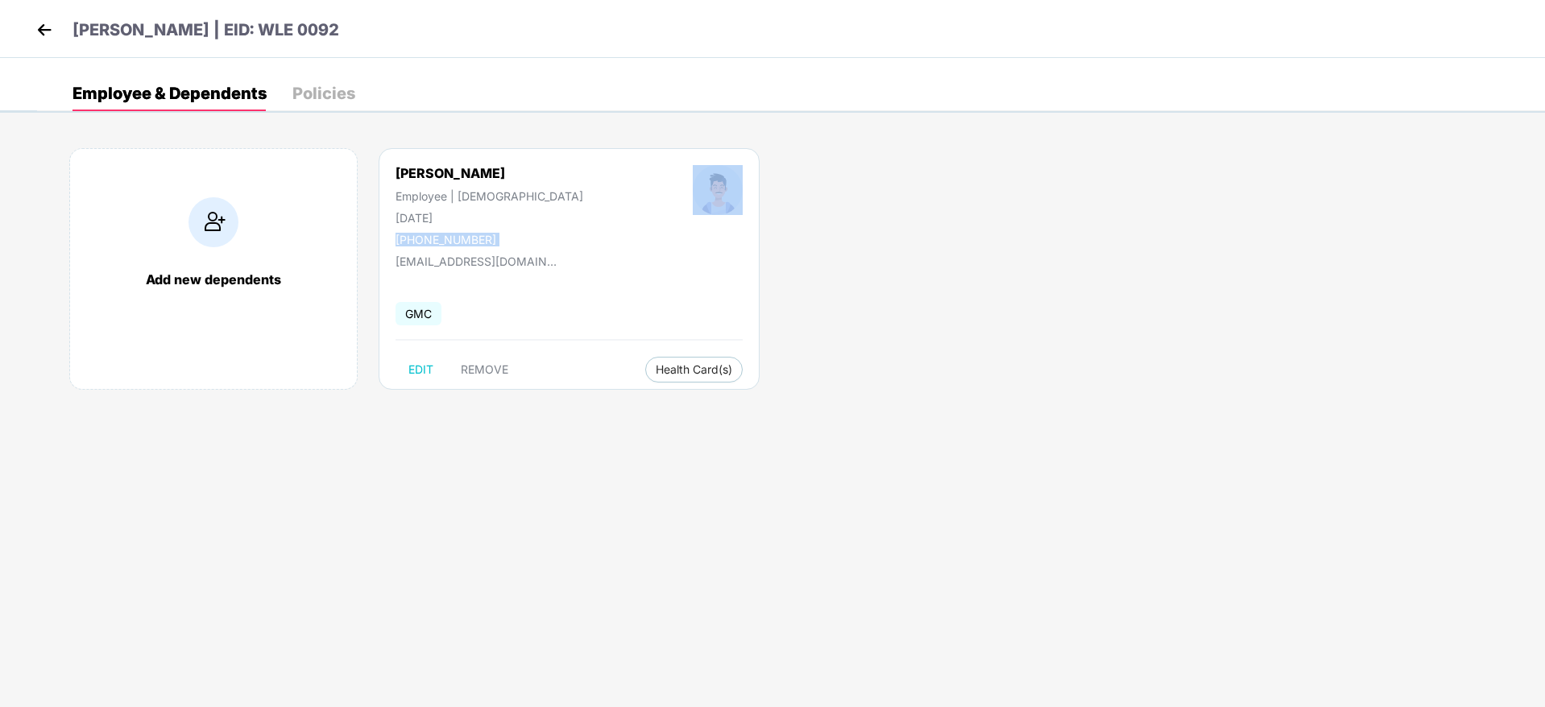
click at [503, 240] on div "[PERSON_NAME] Employee | [DEMOGRAPHIC_DATA] [DATE] [PHONE_NUMBER]" at bounding box center [489, 205] width 297 height 81
click at [507, 240] on div "[PERSON_NAME] Employee | [DEMOGRAPHIC_DATA] [DATE] [PHONE_NUMBER]" at bounding box center [489, 205] width 297 height 81
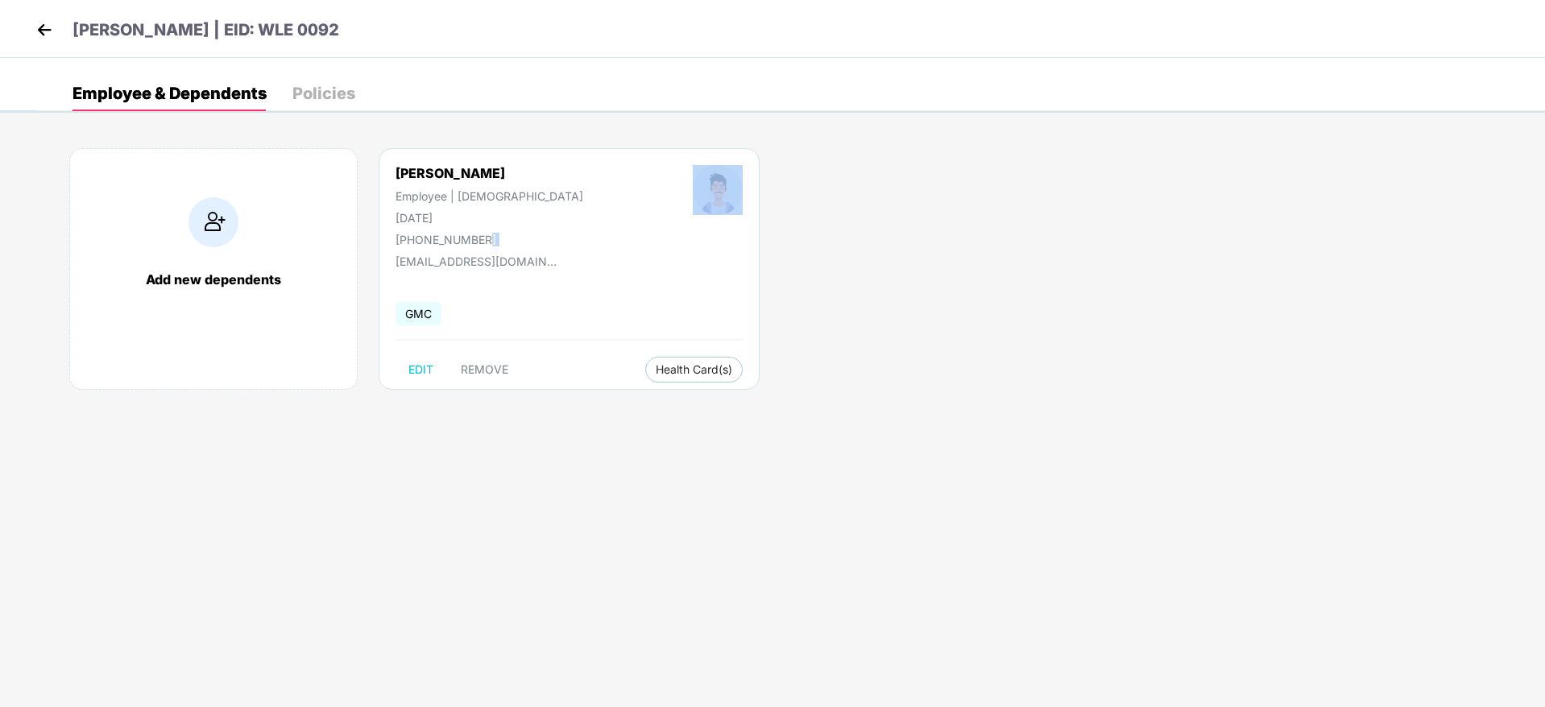
click at [507, 240] on div "[PERSON_NAME] Employee | [DEMOGRAPHIC_DATA] [DATE] [PHONE_NUMBER]" at bounding box center [489, 205] width 297 height 81
click at [515, 236] on div "[PERSON_NAME] Employee | [DEMOGRAPHIC_DATA] [DATE] [PHONE_NUMBER]" at bounding box center [489, 205] width 297 height 81
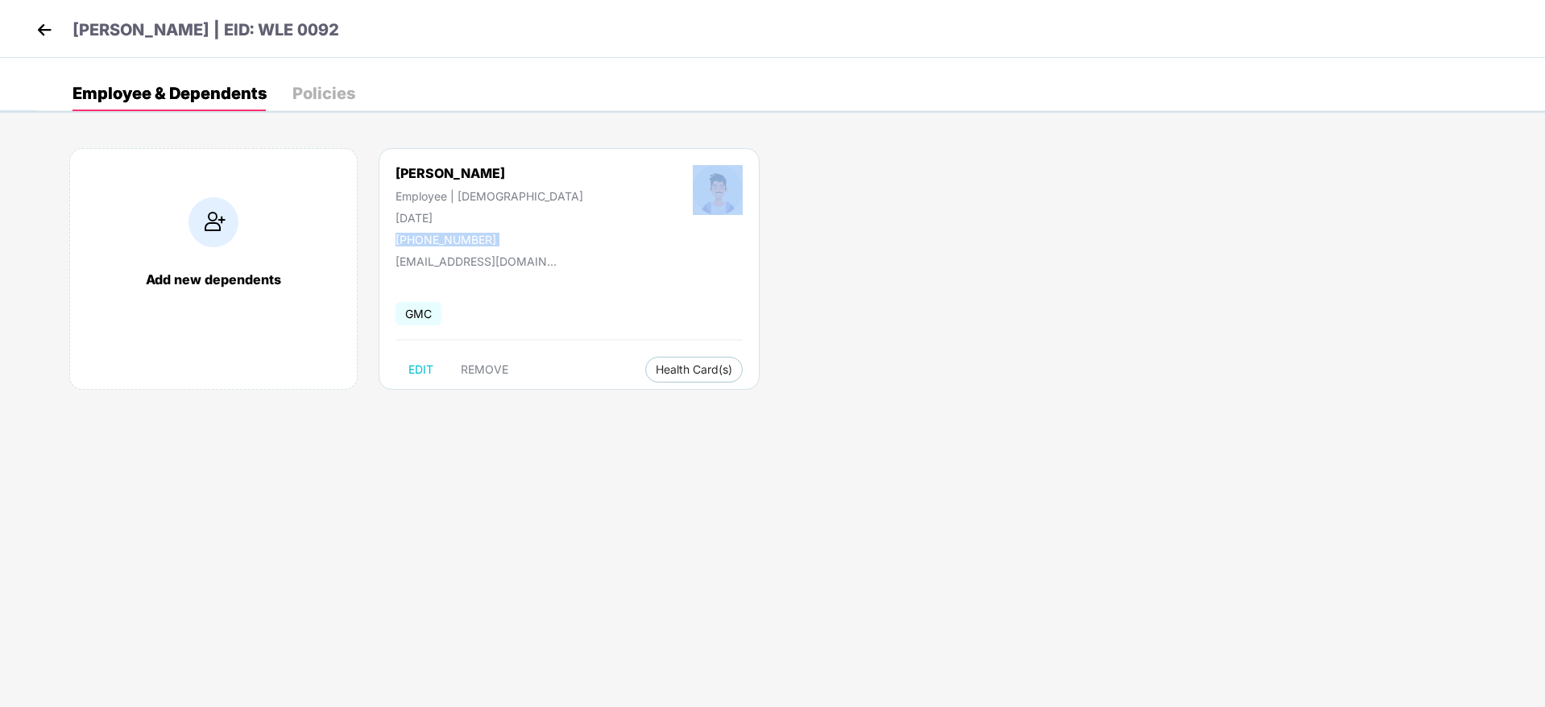
click at [516, 236] on div "[PERSON_NAME] Employee | [DEMOGRAPHIC_DATA] [DATE] [PHONE_NUMBER]" at bounding box center [489, 205] width 297 height 81
click at [519, 236] on div "[PERSON_NAME] Employee | [DEMOGRAPHIC_DATA] [DATE] [PHONE_NUMBER]" at bounding box center [489, 205] width 297 height 81
click at [499, 239] on div "[PERSON_NAME] Employee | [DEMOGRAPHIC_DATA] [DATE] [PHONE_NUMBER]" at bounding box center [489, 205] width 297 height 81
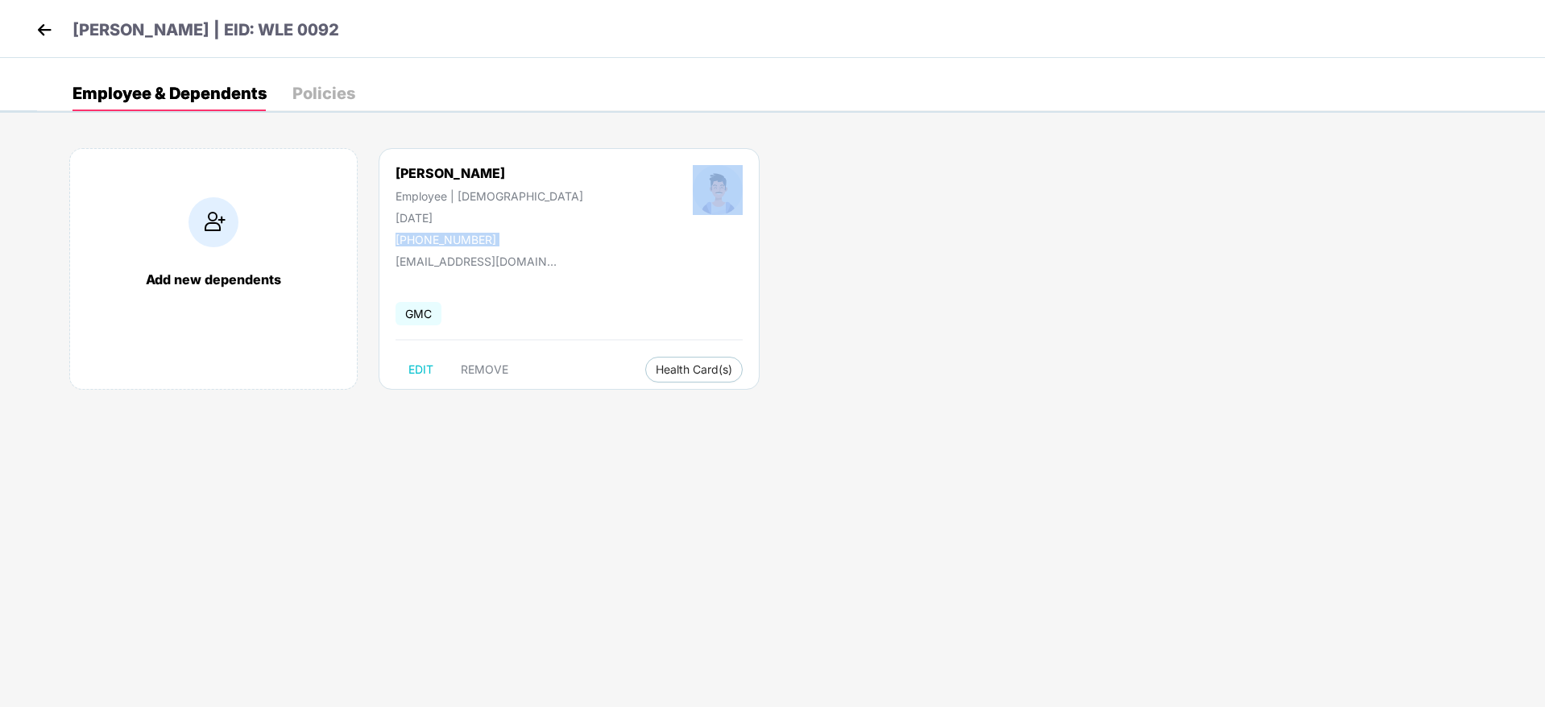
click at [499, 239] on div "[PERSON_NAME] Employee | [DEMOGRAPHIC_DATA] [DATE] [PHONE_NUMBER]" at bounding box center [489, 205] width 297 height 81
click at [532, 234] on div "[PERSON_NAME] Employee | [DEMOGRAPHIC_DATA] [DATE] [PHONE_NUMBER]" at bounding box center [489, 205] width 297 height 81
click at [535, 234] on div "[PERSON_NAME] Employee | [DEMOGRAPHIC_DATA] [DATE] [PHONE_NUMBER]" at bounding box center [489, 205] width 297 height 81
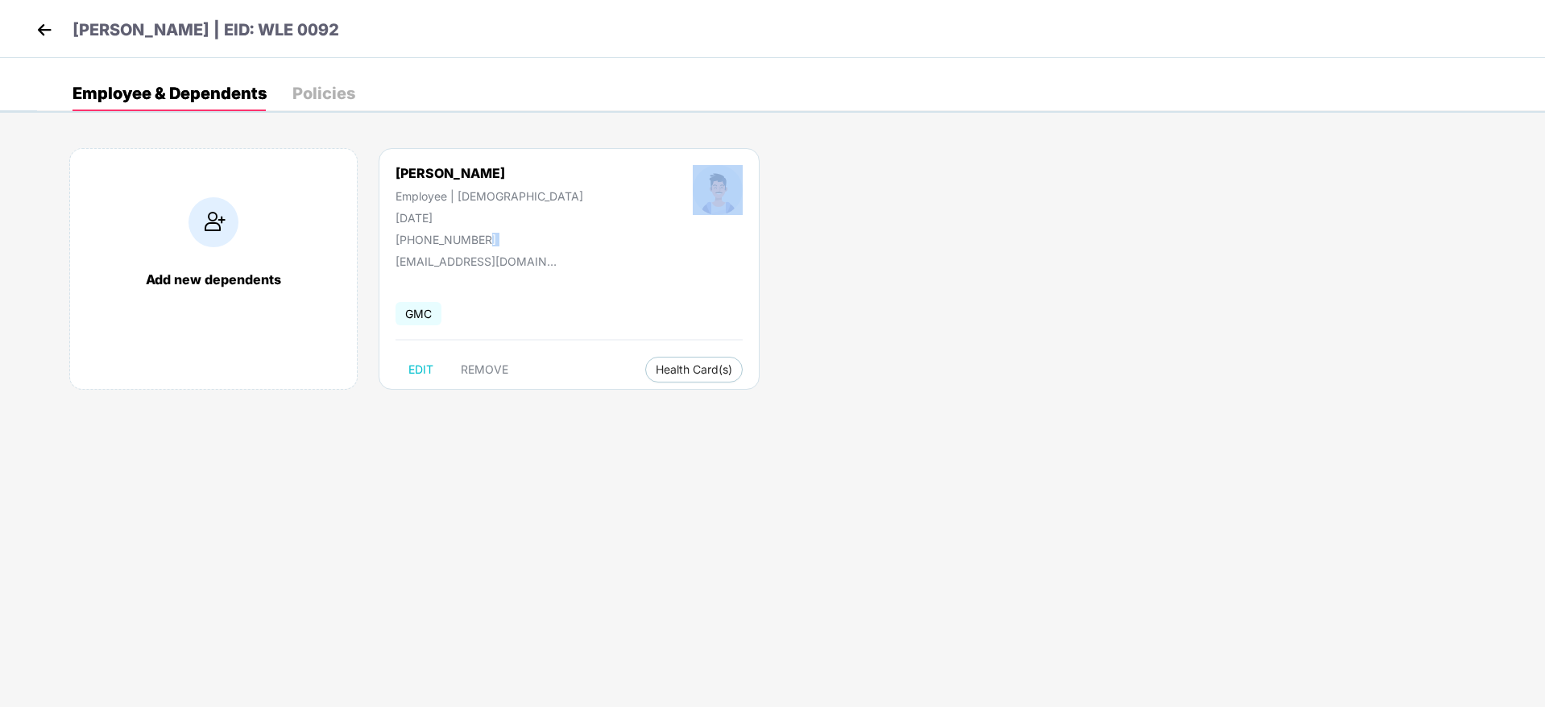
click at [535, 234] on div "[PERSON_NAME] Employee | [DEMOGRAPHIC_DATA] [DATE] [PHONE_NUMBER]" at bounding box center [489, 205] width 297 height 81
click at [638, 235] on div at bounding box center [717, 205] width 159 height 81
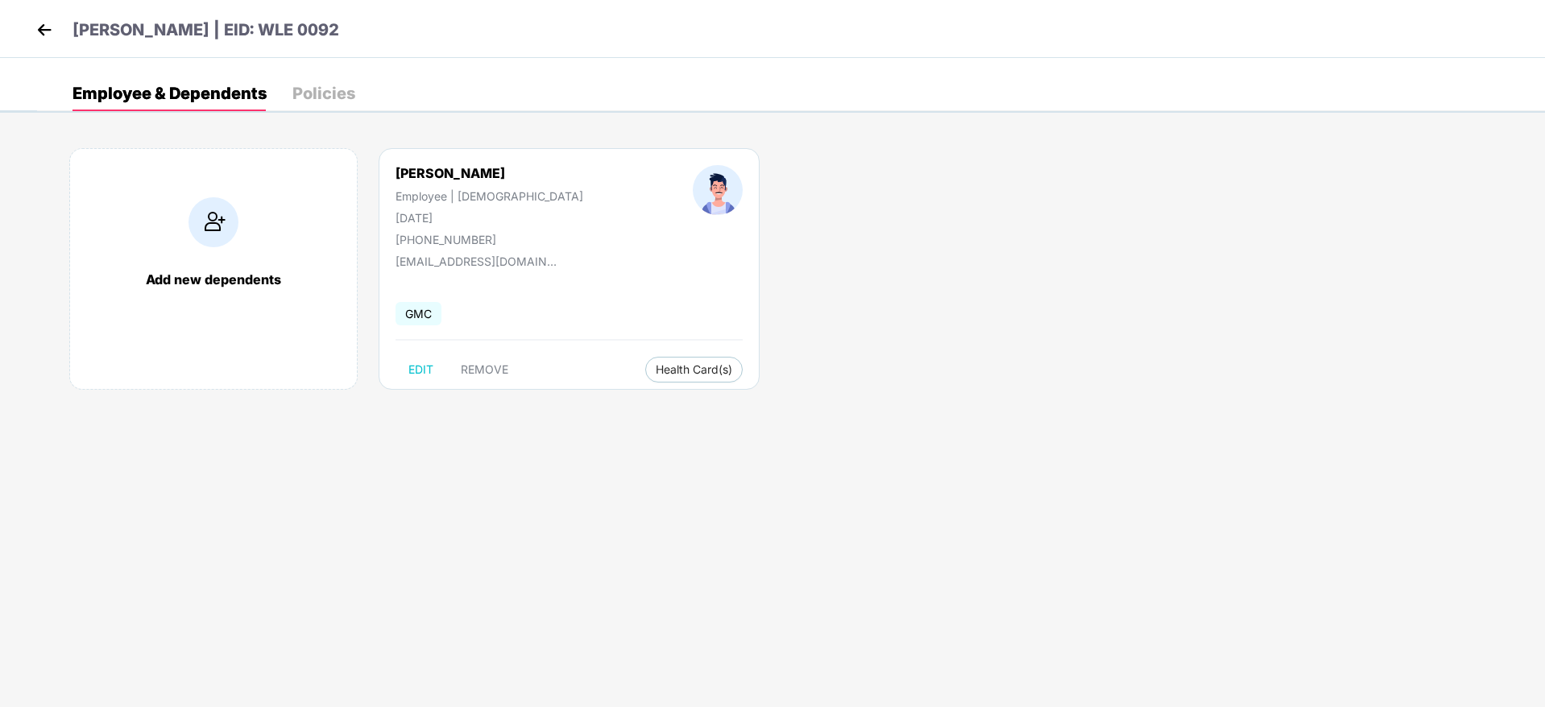
click at [528, 245] on div "[PERSON_NAME] Employee | [DEMOGRAPHIC_DATA] [DATE] [PHONE_NUMBER]" at bounding box center [489, 205] width 297 height 81
click at [532, 242] on div "[PERSON_NAME] Employee | [DEMOGRAPHIC_DATA] [DATE] [PHONE_NUMBER]" at bounding box center [489, 205] width 297 height 81
click at [519, 242] on div "[PERSON_NAME] Employee | [DEMOGRAPHIC_DATA] [DATE] [PHONE_NUMBER]" at bounding box center [489, 205] width 297 height 81
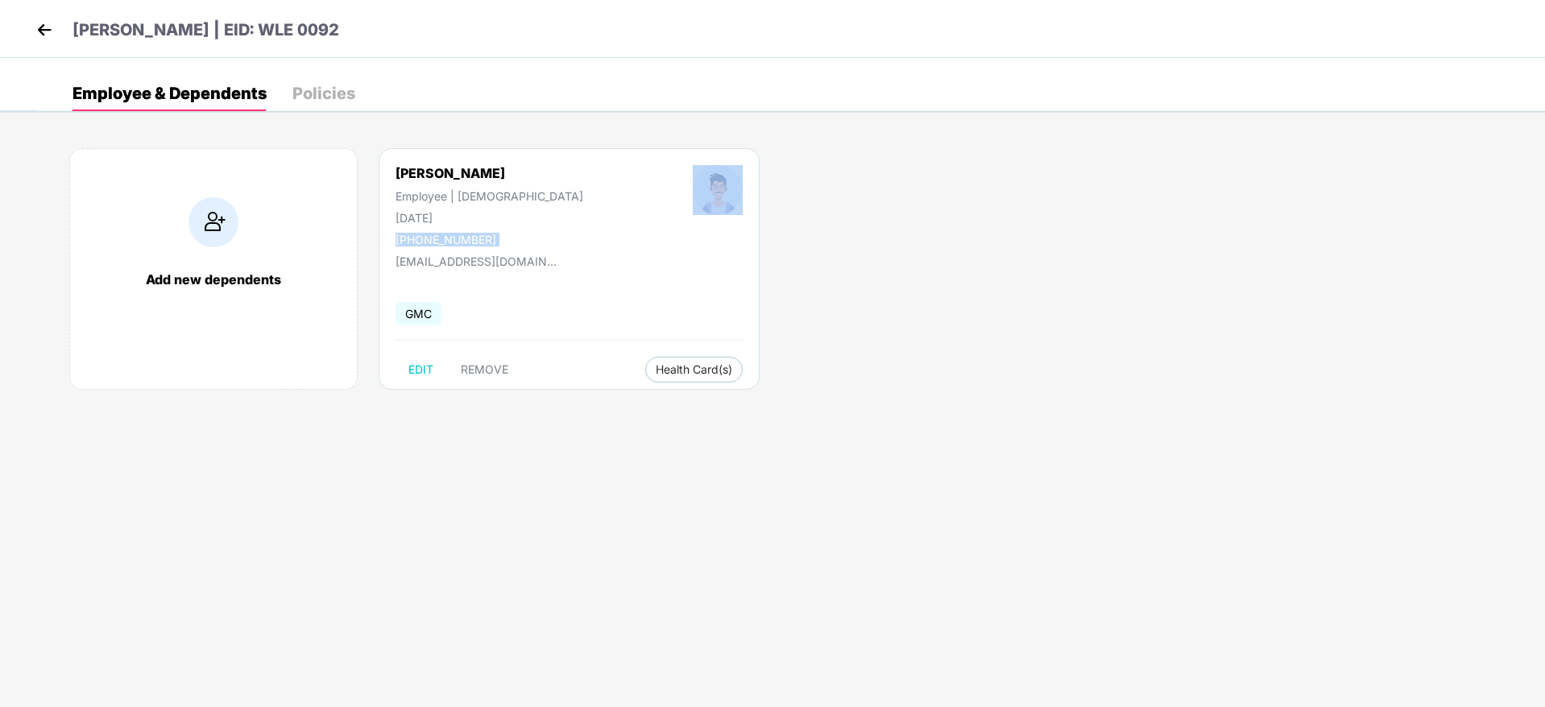
click at [519, 242] on div "[PERSON_NAME] Employee | [DEMOGRAPHIC_DATA] [DATE] [PHONE_NUMBER]" at bounding box center [489, 205] width 297 height 81
click at [469, 255] on div "[EMAIL_ADDRESS][DOMAIN_NAME]" at bounding box center [475, 262] width 161 height 14
click at [469, 242] on div "[PHONE_NUMBER]" at bounding box center [489, 240] width 188 height 14
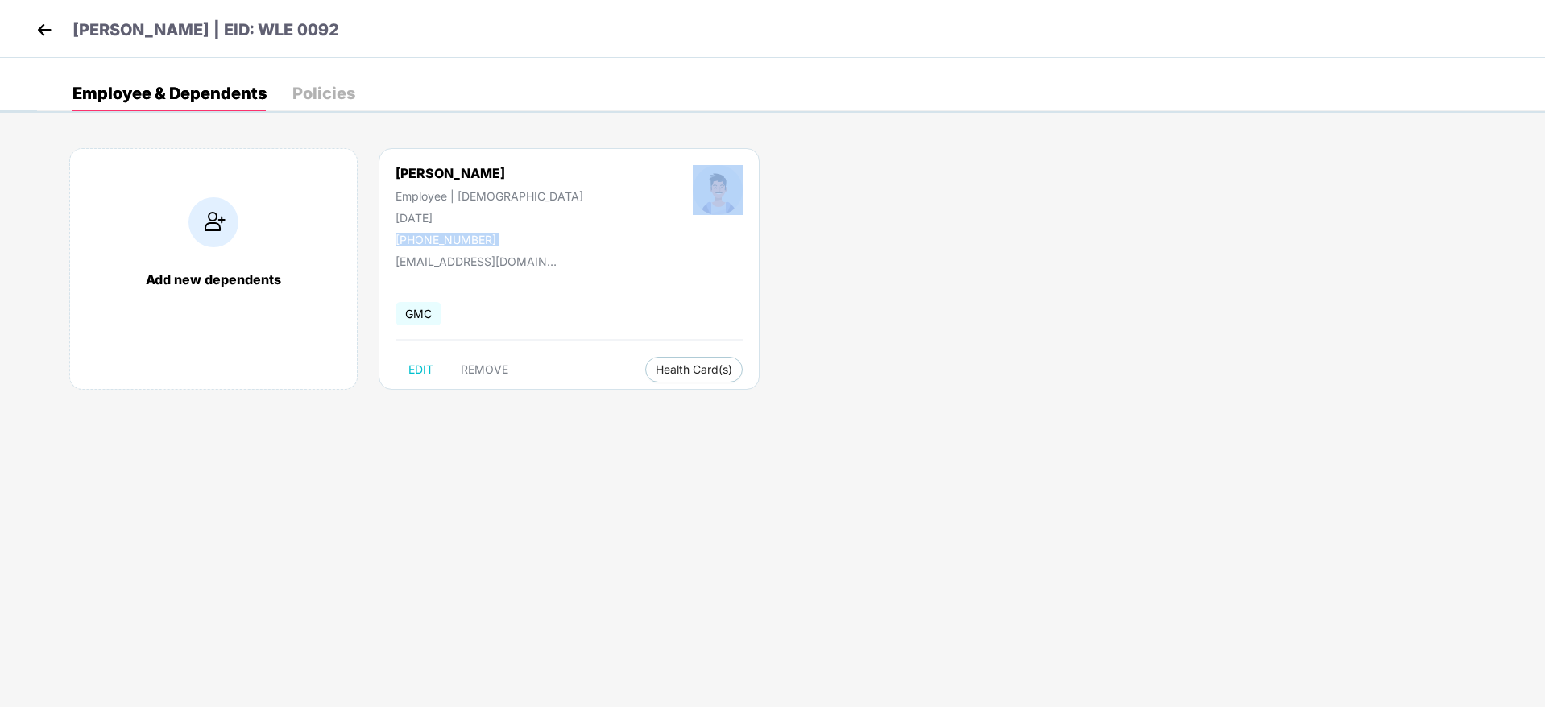
click at [430, 242] on div "[PHONE_NUMBER]" at bounding box center [489, 240] width 188 height 14
click at [888, 375] on div "Add new dependents [PERSON_NAME] Employee | [DEMOGRAPHIC_DATA] [DATE] [PHONE_NU…" at bounding box center [791, 277] width 1508 height 306
drag, startPoint x: 393, startPoint y: 220, endPoint x: 465, endPoint y: 225, distance: 71.8
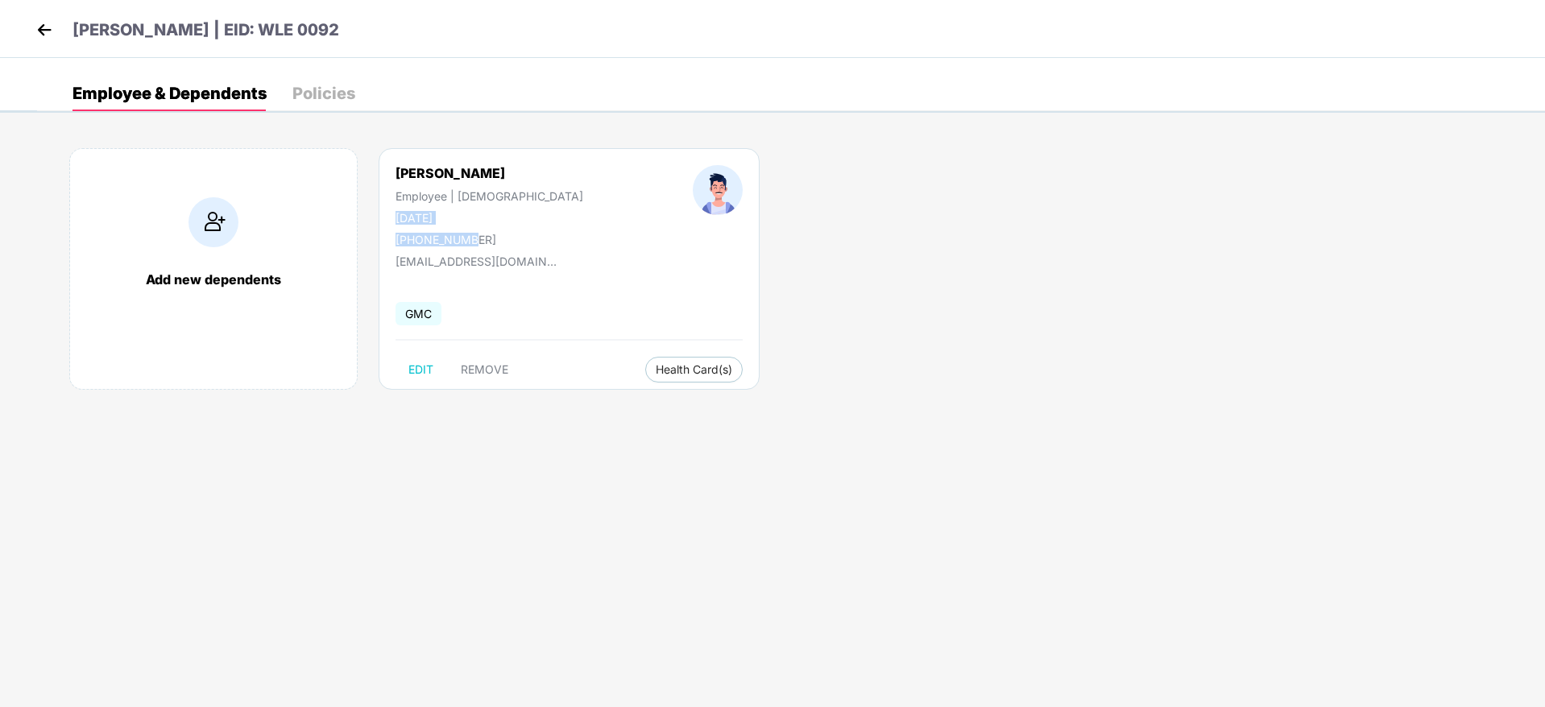
click at [465, 225] on div "[PERSON_NAME] Employee | [DEMOGRAPHIC_DATA] [DATE] [PHONE_NUMBER]" at bounding box center [489, 205] width 297 height 81
click at [467, 224] on div "[DATE]" at bounding box center [489, 218] width 188 height 14
click at [467, 222] on div "[DATE]" at bounding box center [489, 218] width 188 height 14
click at [467, 219] on div "[DATE]" at bounding box center [489, 218] width 188 height 14
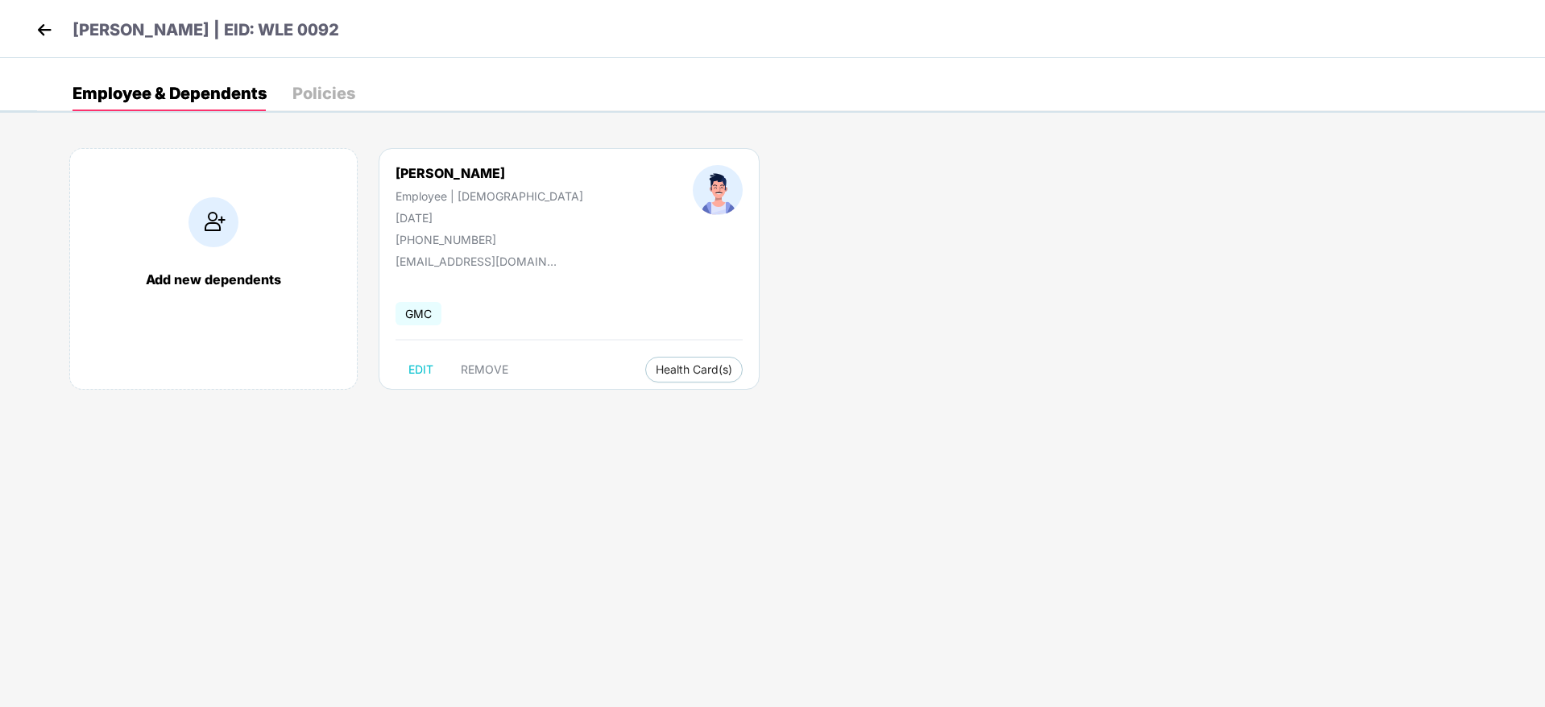
drag, startPoint x: 387, startPoint y: 216, endPoint x: 505, endPoint y: 224, distance: 117.9
click at [505, 224] on div "[PERSON_NAME] Employee | [DEMOGRAPHIC_DATA] [DATE] [PHONE_NUMBER]" at bounding box center [489, 205] width 297 height 81
click at [466, 246] on div "[PHONE_NUMBER]" at bounding box center [489, 240] width 188 height 14
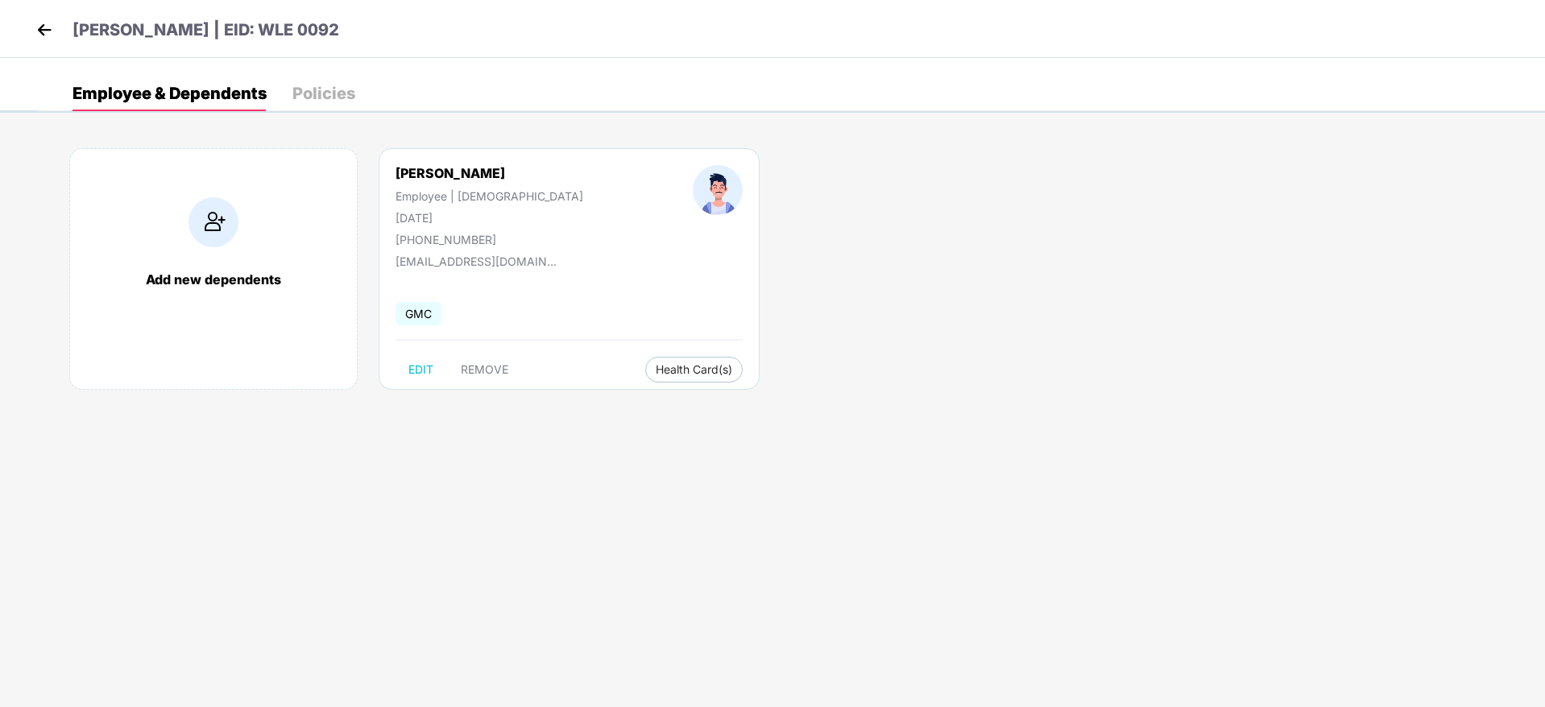
click at [26, 31] on div "[PERSON_NAME] | EID: WLE 0092" at bounding box center [772, 29] width 1545 height 58
click at [35, 31] on img at bounding box center [44, 30] width 24 height 24
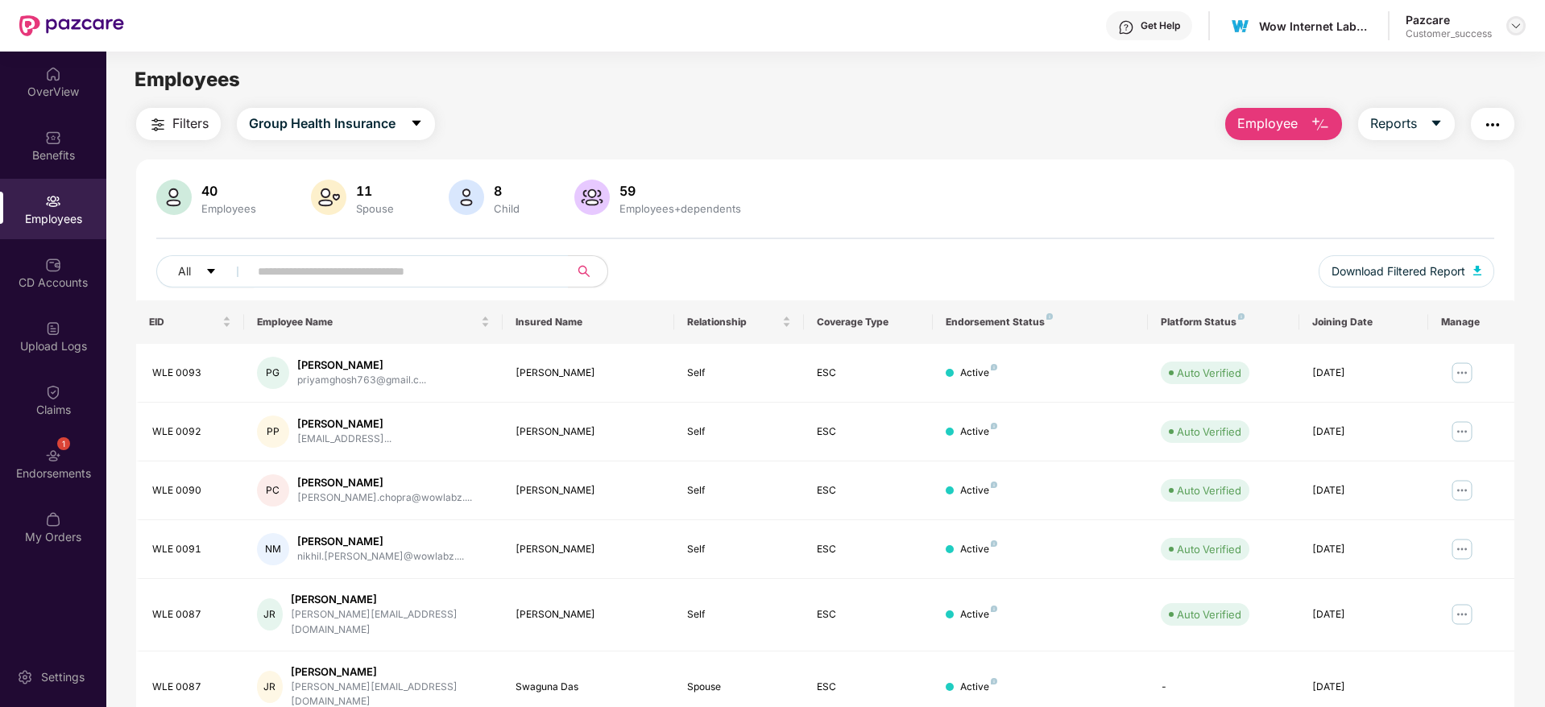
click at [1523, 30] on div at bounding box center [1515, 25] width 19 height 19
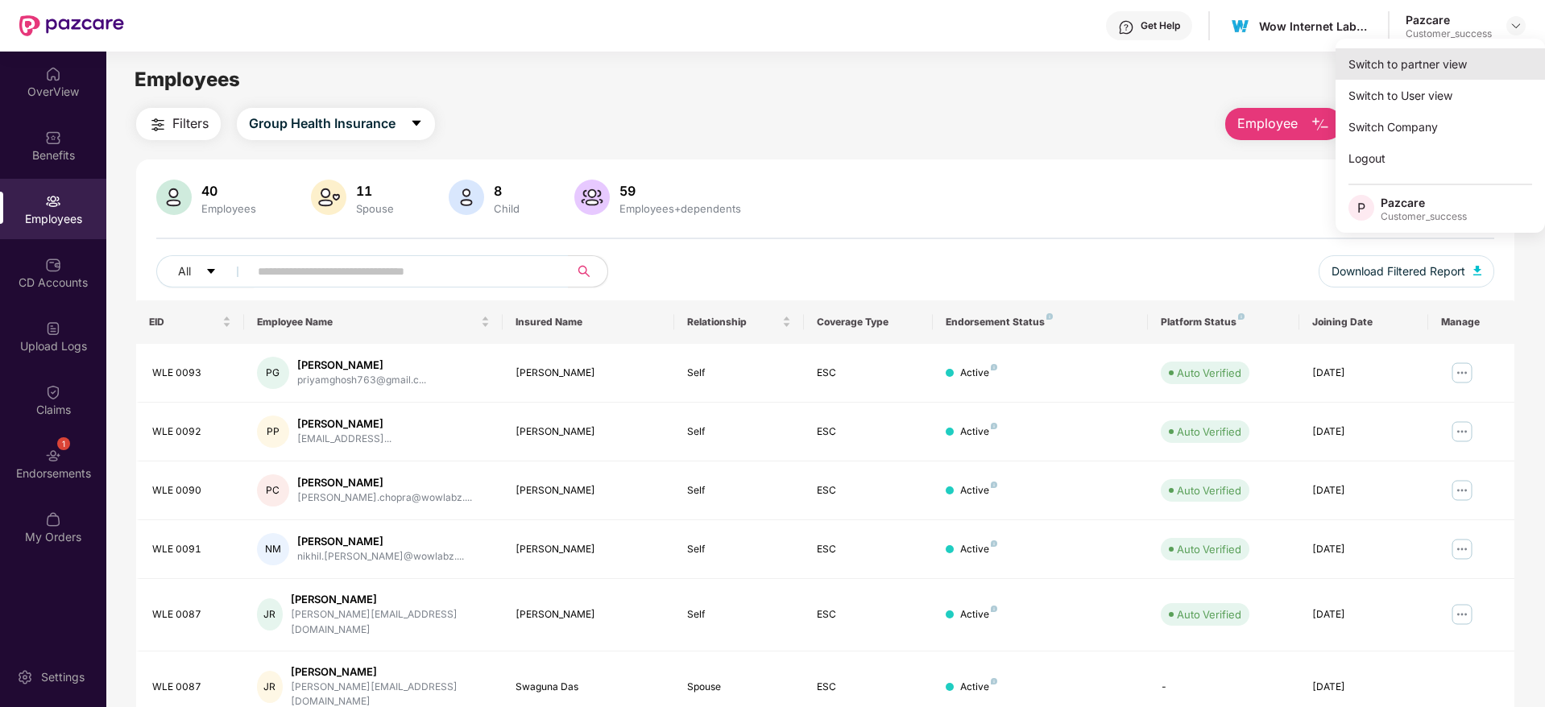
click at [1458, 60] on div "Switch to partner view" at bounding box center [1439, 63] width 209 height 31
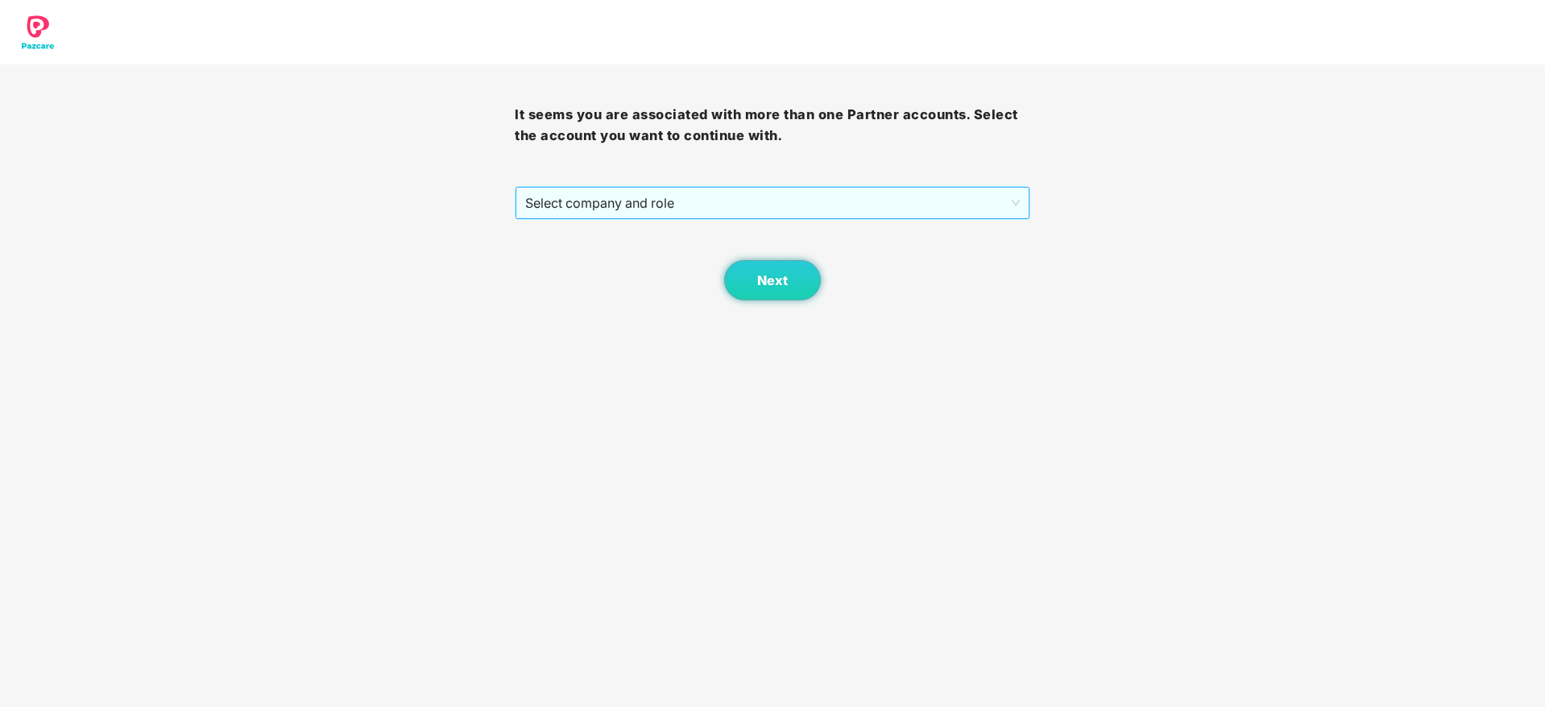
click at [957, 196] on span "Select company and role" at bounding box center [772, 203] width 494 height 31
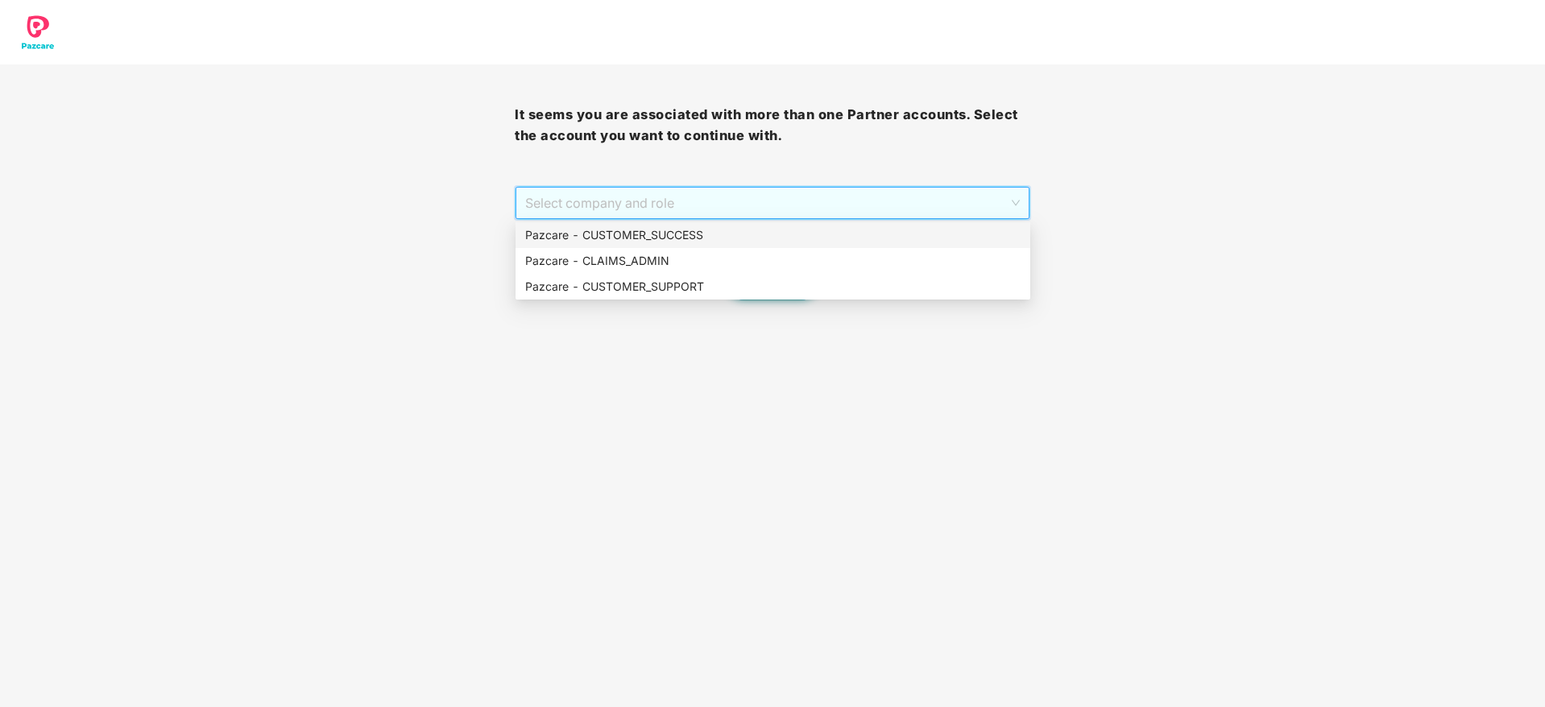
drag, startPoint x: 856, startPoint y: 258, endPoint x: 879, endPoint y: 235, distance: 31.9
click at [879, 235] on div "Pazcare - CUSTOMER_SUCCESS Pazcare - CLAIMS_ADMIN Pazcare - CUSTOMER_SUPPORT" at bounding box center [772, 260] width 515 height 77
click at [879, 235] on div "Pazcare - CUSTOMER_SUCCESS" at bounding box center [772, 235] width 495 height 18
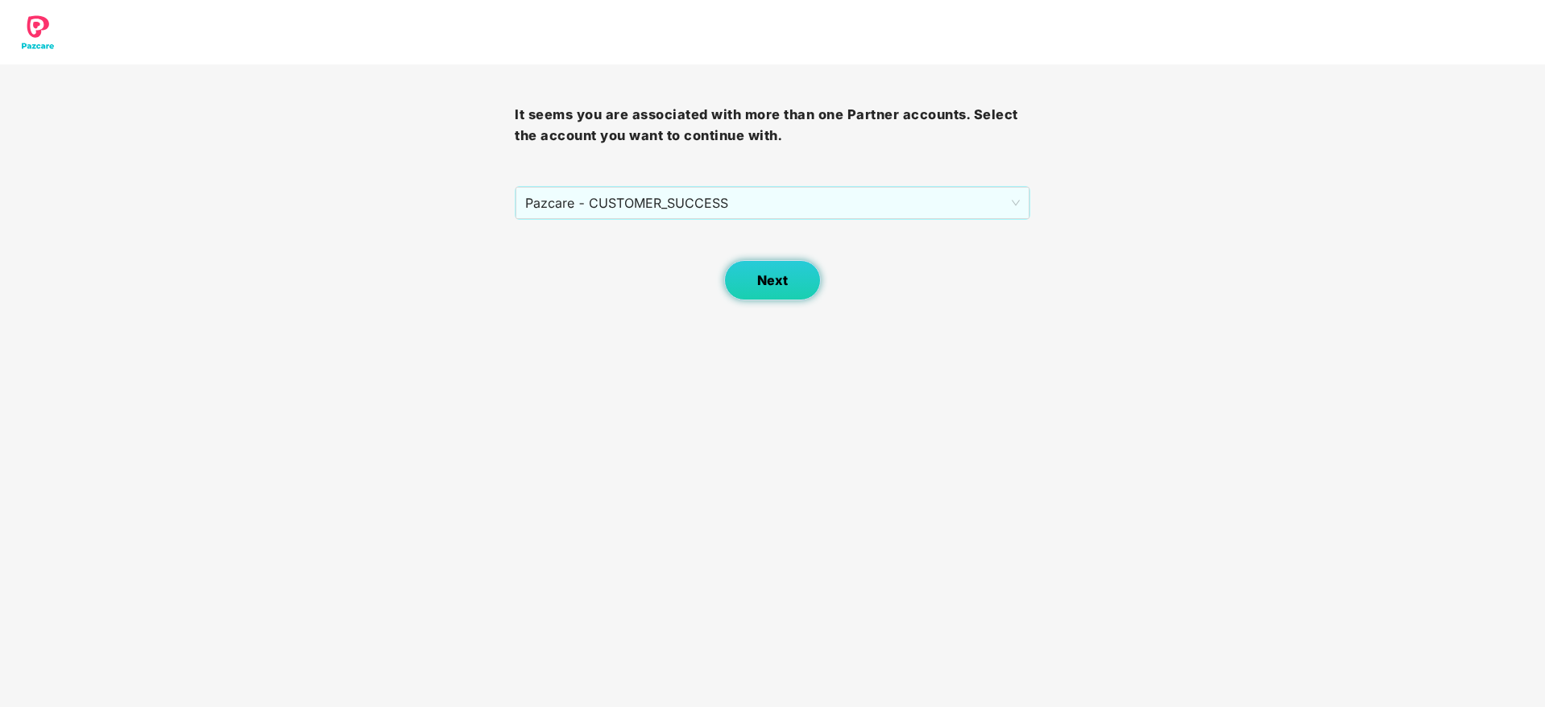
click at [776, 275] on span "Next" at bounding box center [772, 280] width 31 height 15
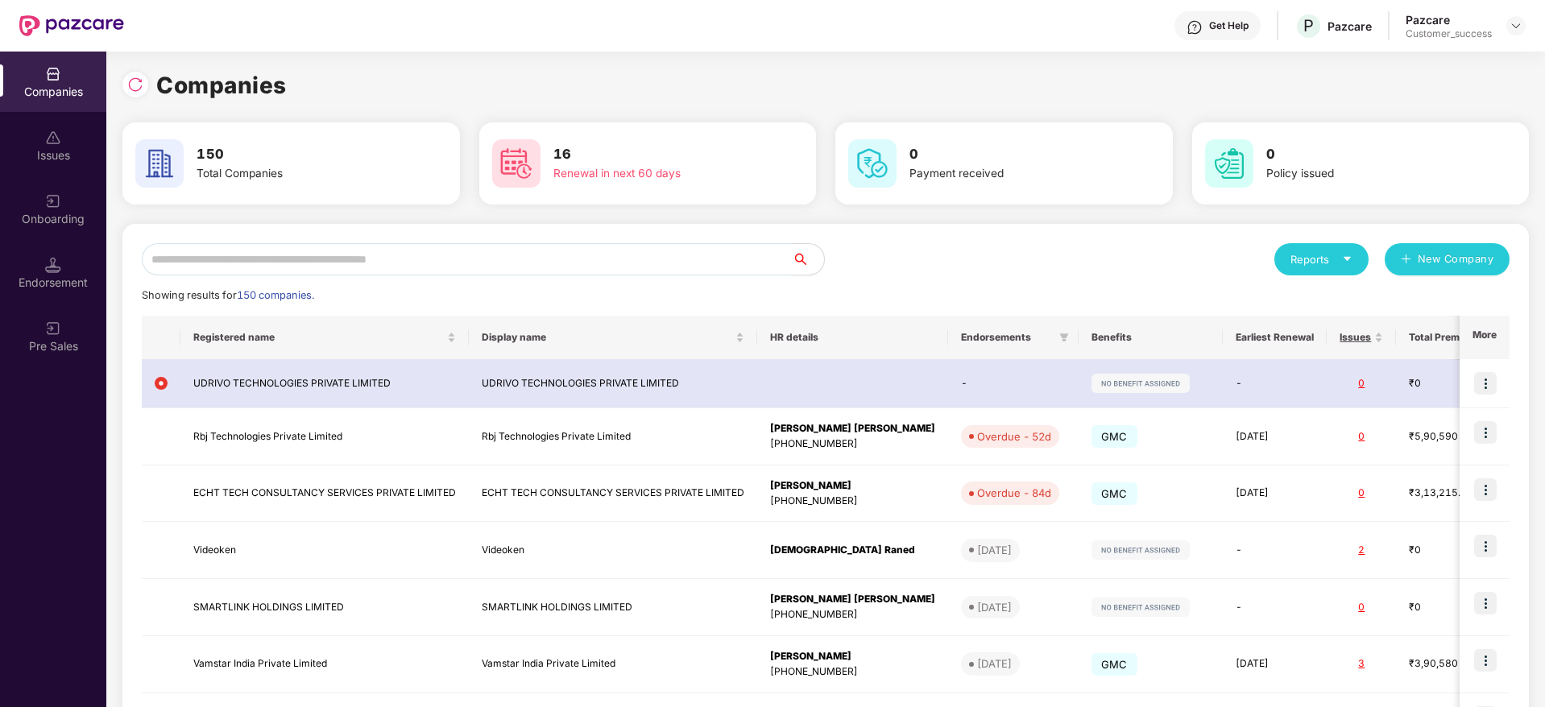
click at [624, 259] on input "text" at bounding box center [467, 259] width 650 height 32
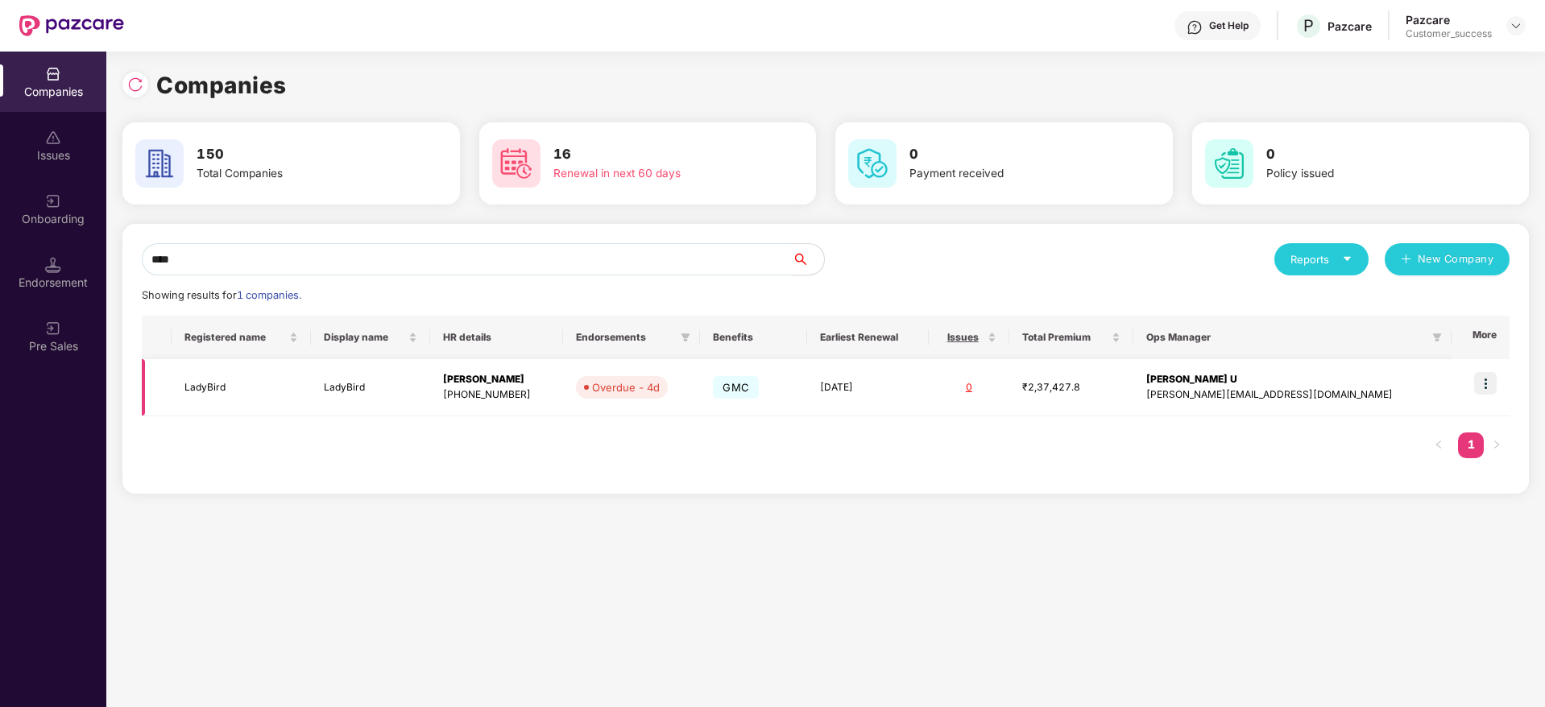
type input "****"
click at [1487, 384] on img at bounding box center [1485, 383] width 23 height 23
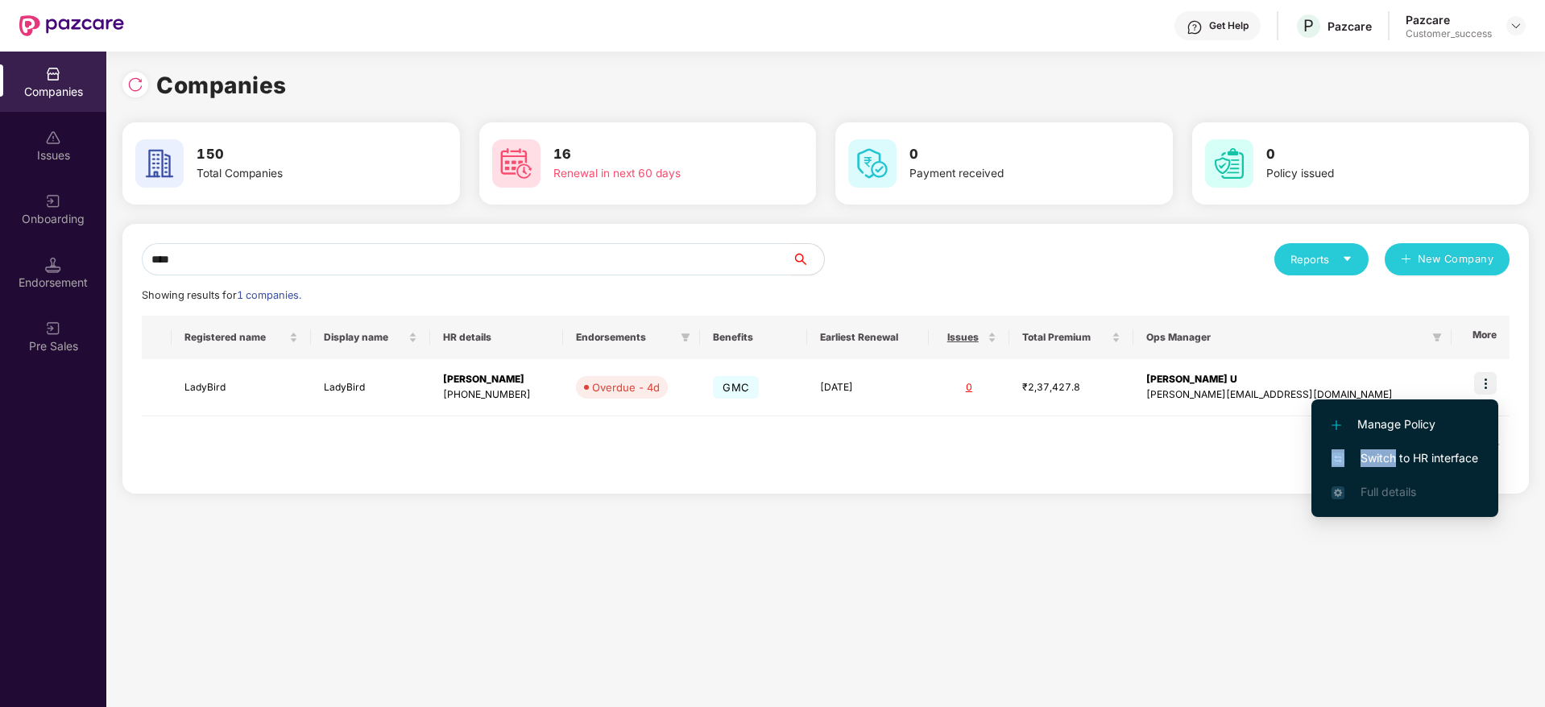
drag, startPoint x: 1444, startPoint y: 426, endPoint x: 1396, endPoint y: 458, distance: 58.1
click at [1396, 458] on ul "Manage Policy Switch to HR interface Full details" at bounding box center [1404, 458] width 187 height 118
click at [1396, 458] on span "Switch to HR interface" at bounding box center [1404, 458] width 147 height 18
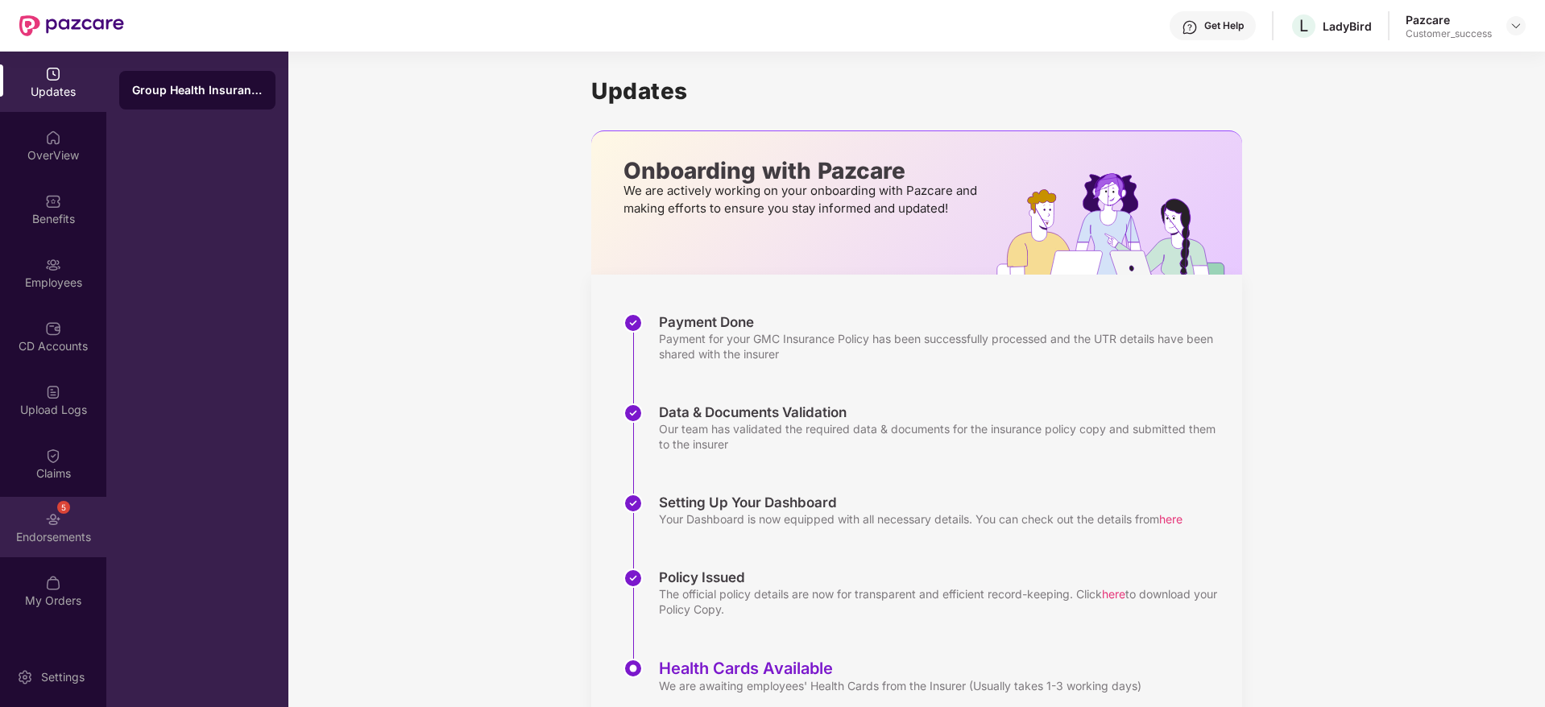
click at [42, 506] on div "5 Endorsements" at bounding box center [53, 527] width 106 height 60
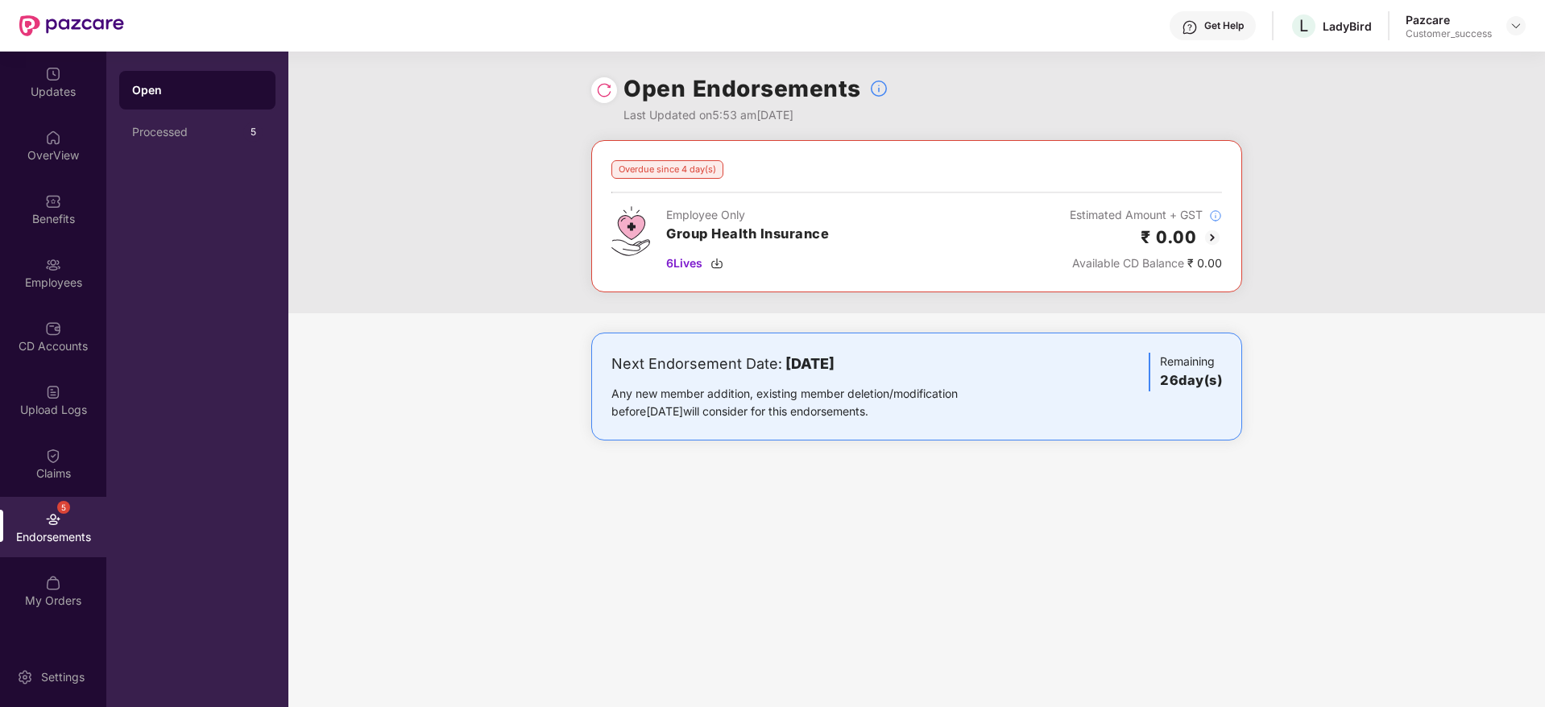
click at [1216, 229] on img at bounding box center [1212, 237] width 19 height 19
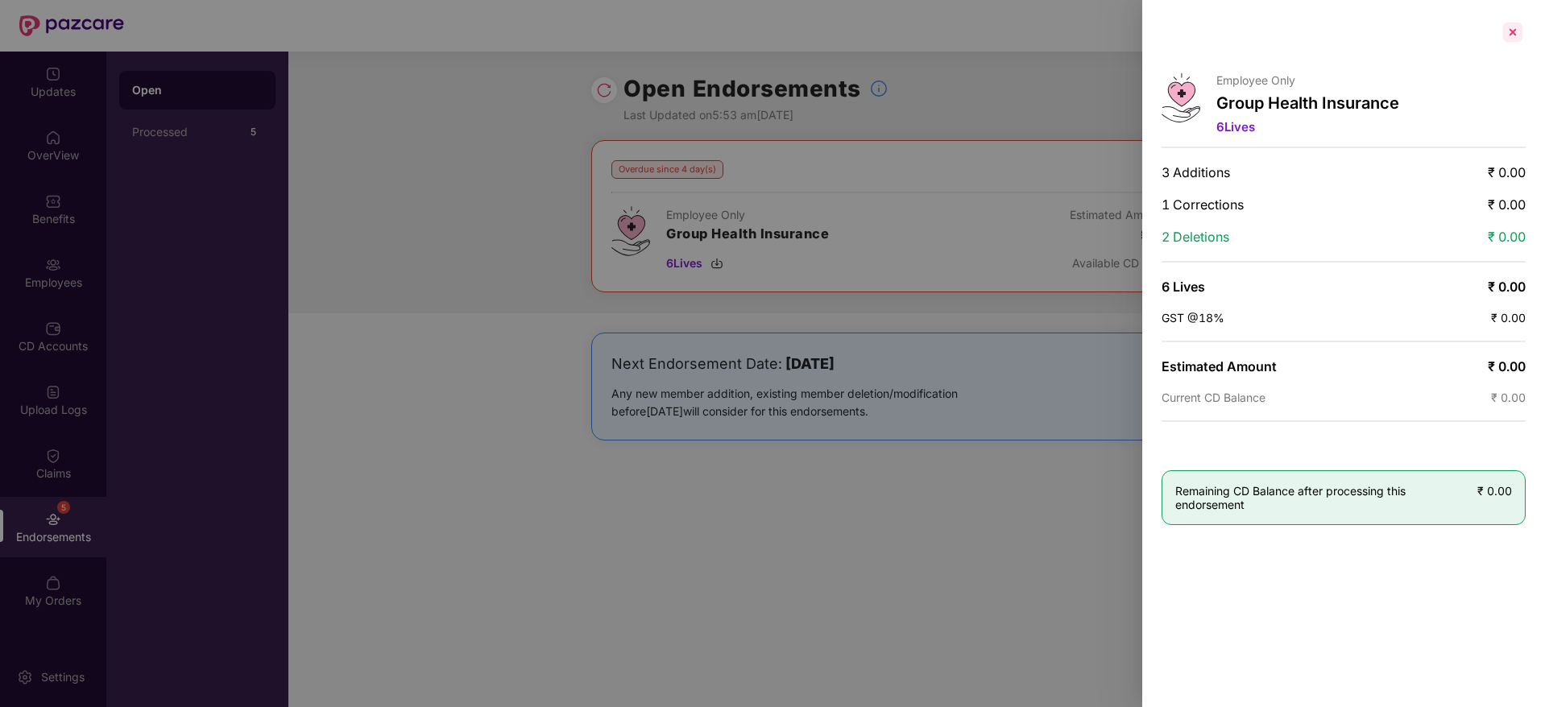
click at [1505, 31] on div at bounding box center [1513, 32] width 26 height 26
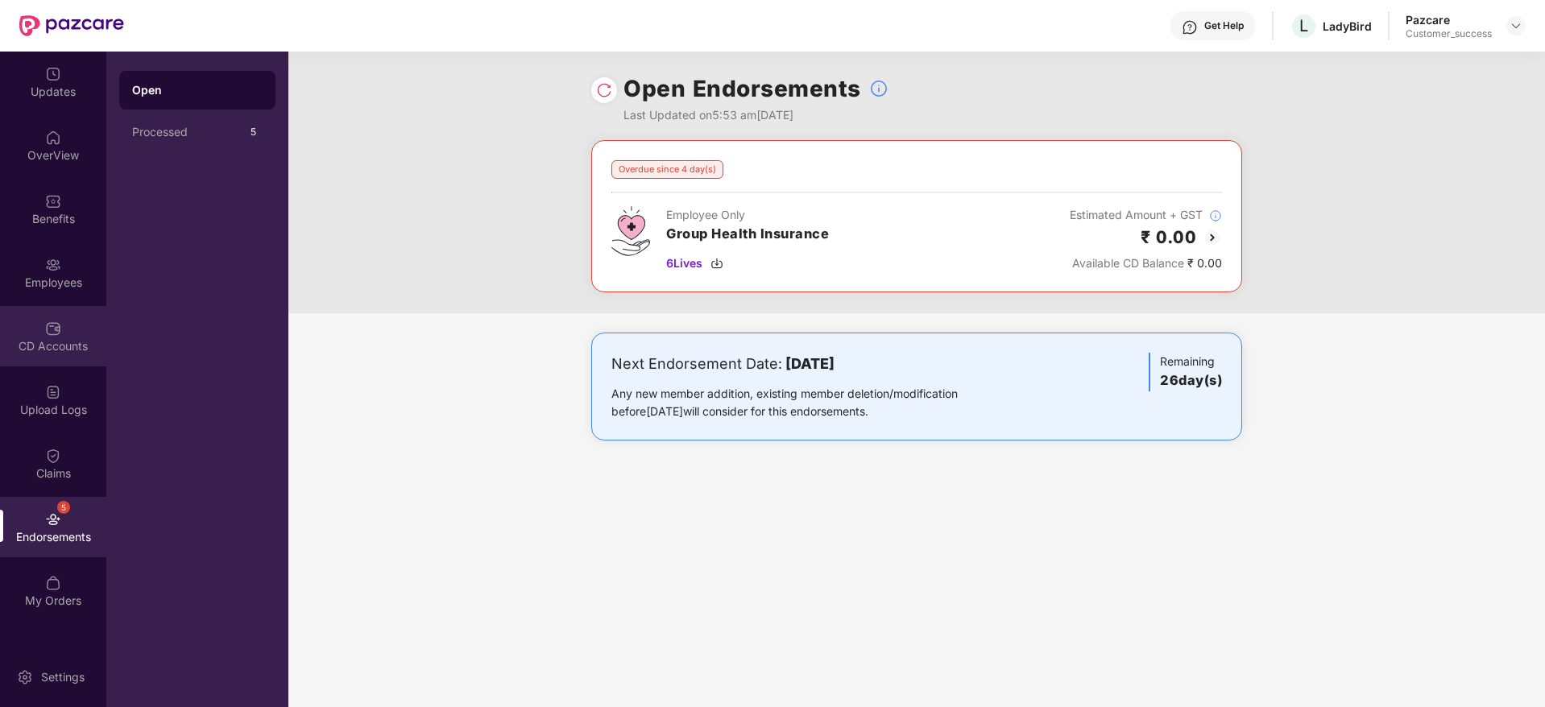
click at [74, 314] on div "CD Accounts" at bounding box center [53, 336] width 106 height 60
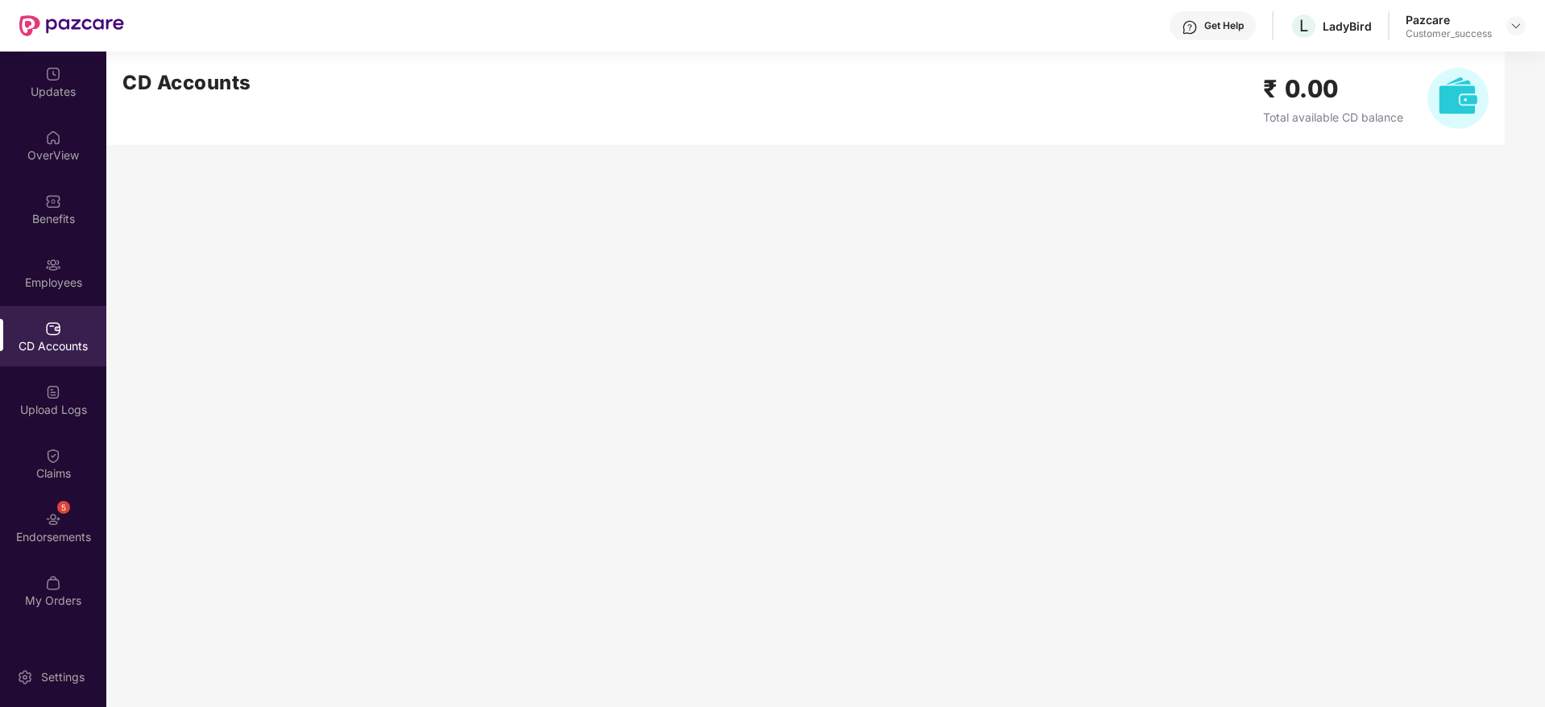
click at [77, 306] on div "CD Accounts" at bounding box center [53, 336] width 106 height 60
click at [93, 267] on div "Employees" at bounding box center [53, 272] width 106 height 60
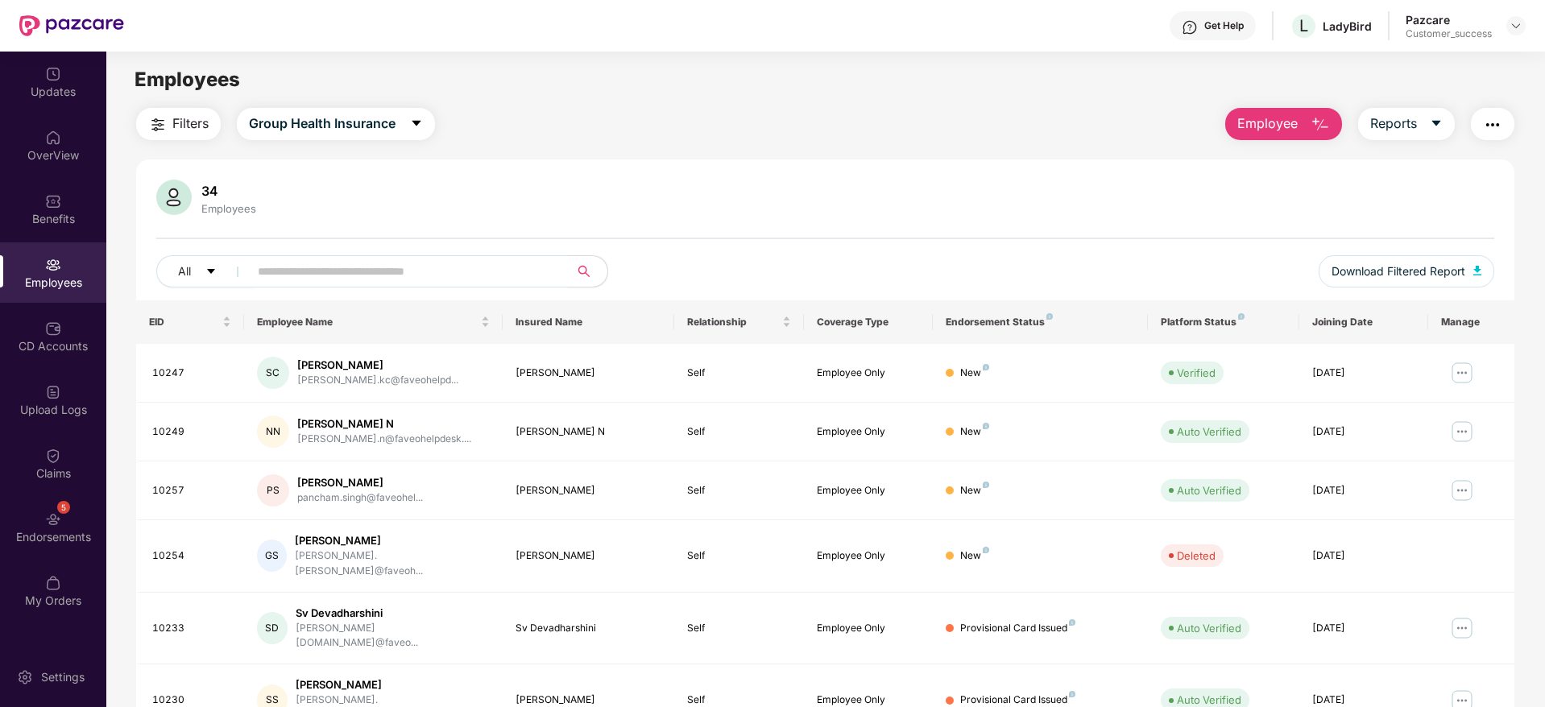
click at [465, 299] on div "All Download Filtered Report" at bounding box center [825, 277] width 1338 height 45
click at [556, 258] on span at bounding box center [403, 271] width 330 height 32
paste input "*****"
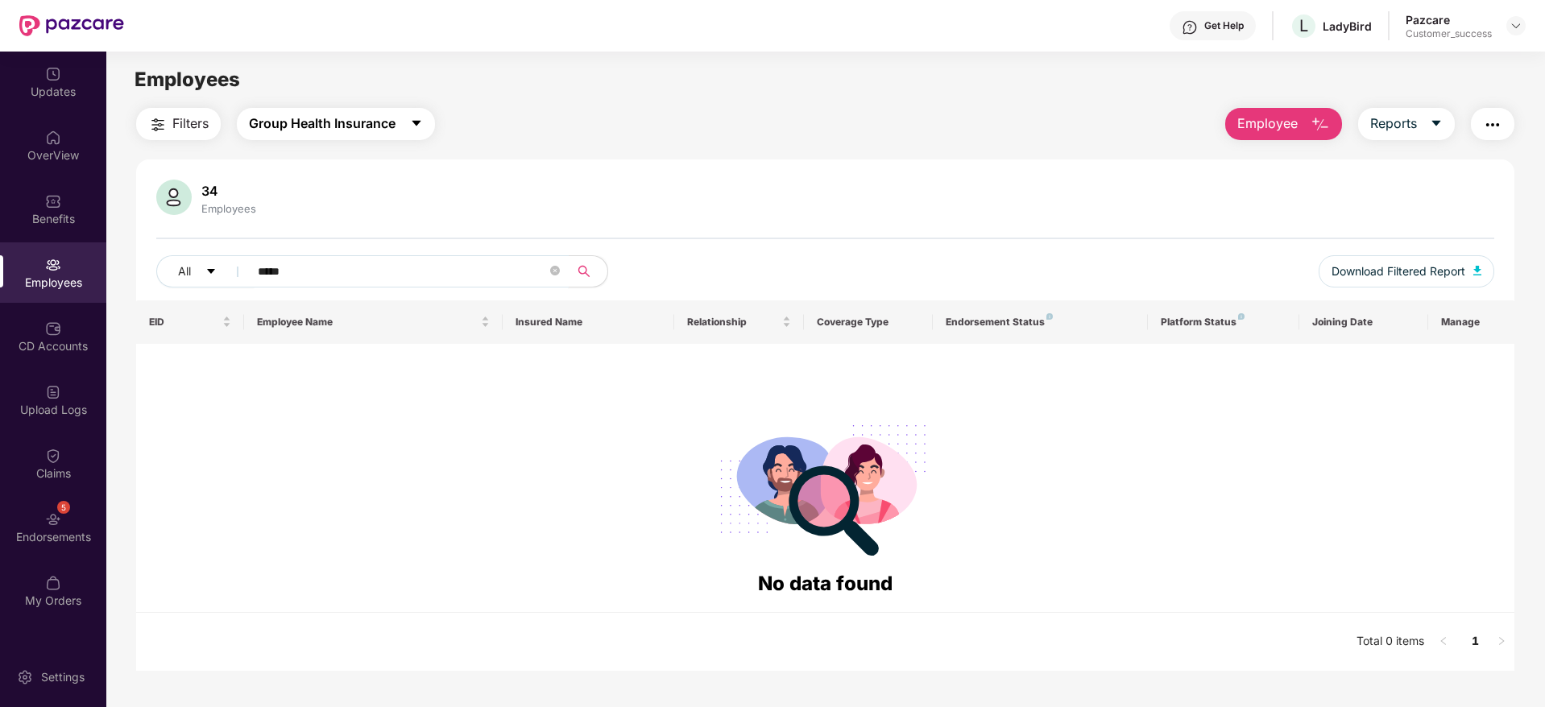
click at [366, 119] on span "Group Health Insurance" at bounding box center [322, 124] width 147 height 20
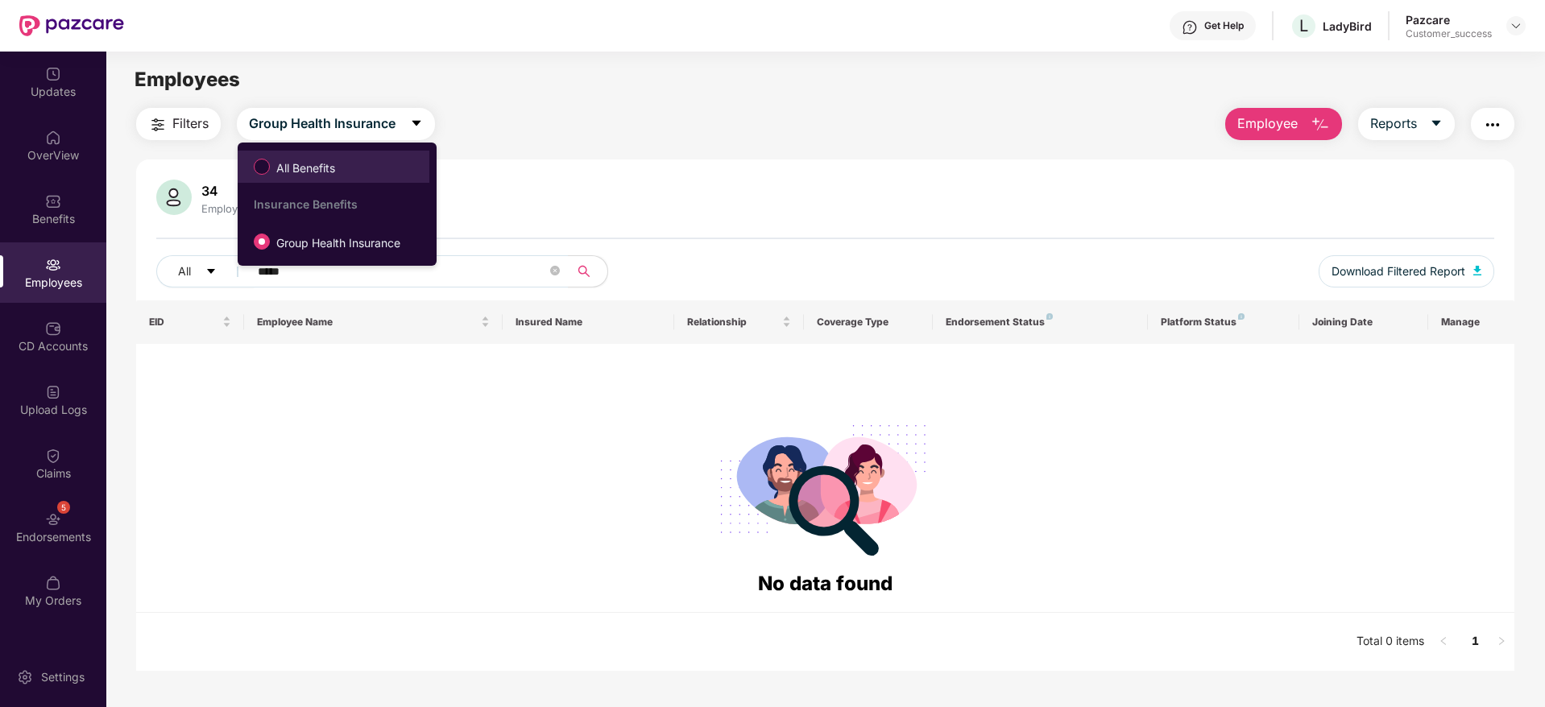
click at [341, 153] on label "All Benefits" at bounding box center [298, 166] width 104 height 27
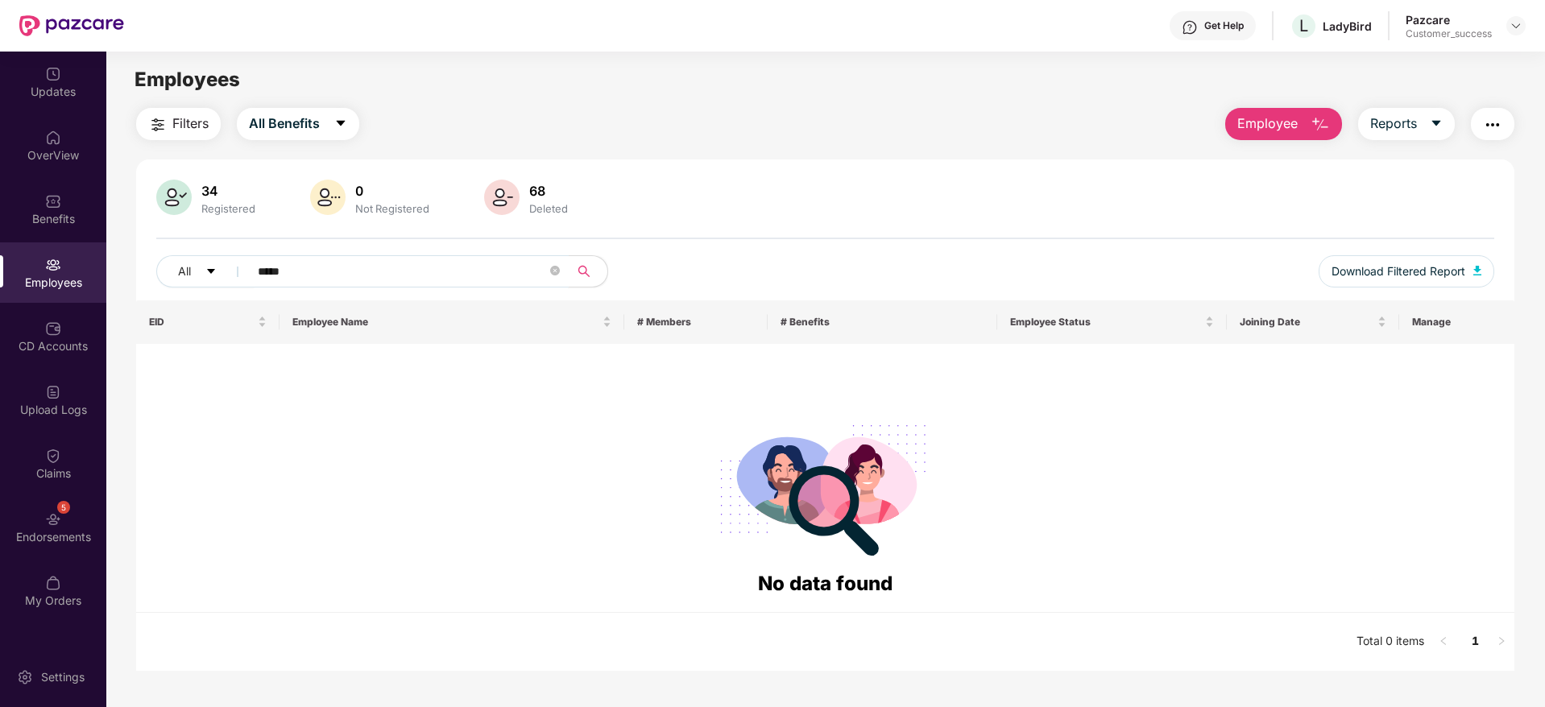
click at [358, 282] on input "*****" at bounding box center [402, 271] width 289 height 24
click at [384, 257] on span "*****" at bounding box center [403, 271] width 330 height 32
type input "****"
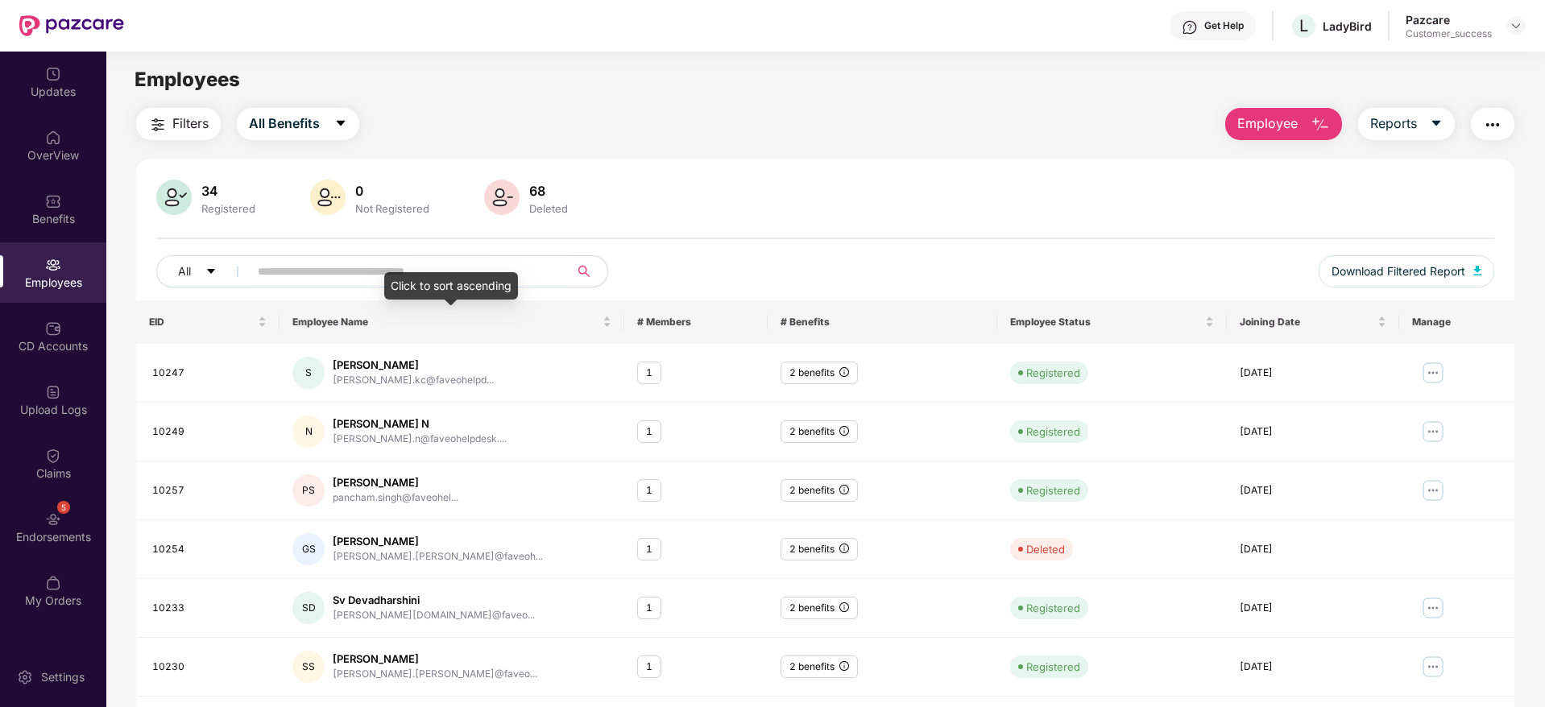
click at [453, 288] on div "Click to sort ascending" at bounding box center [451, 285] width 134 height 27
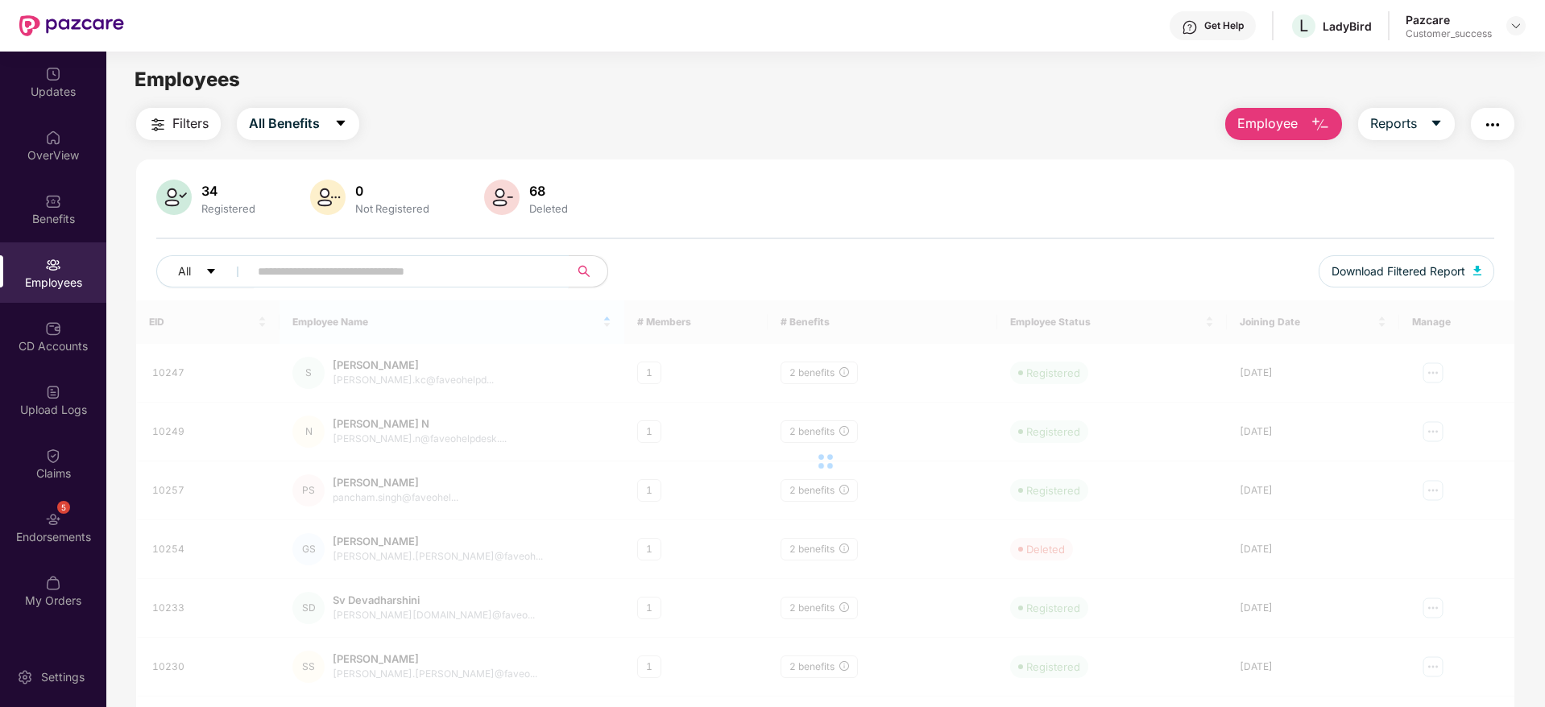
click at [507, 266] on input "text" at bounding box center [402, 271] width 289 height 24
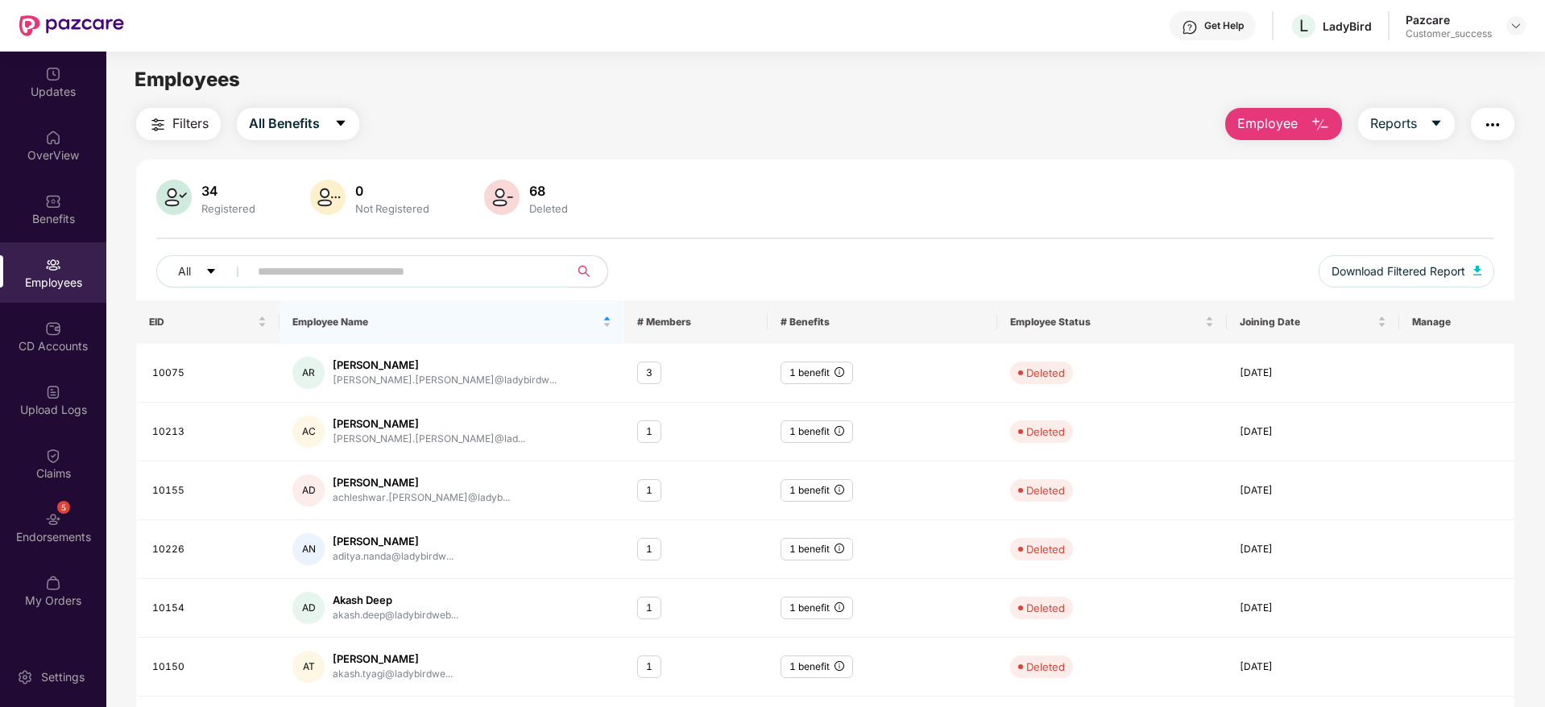
paste input "**********"
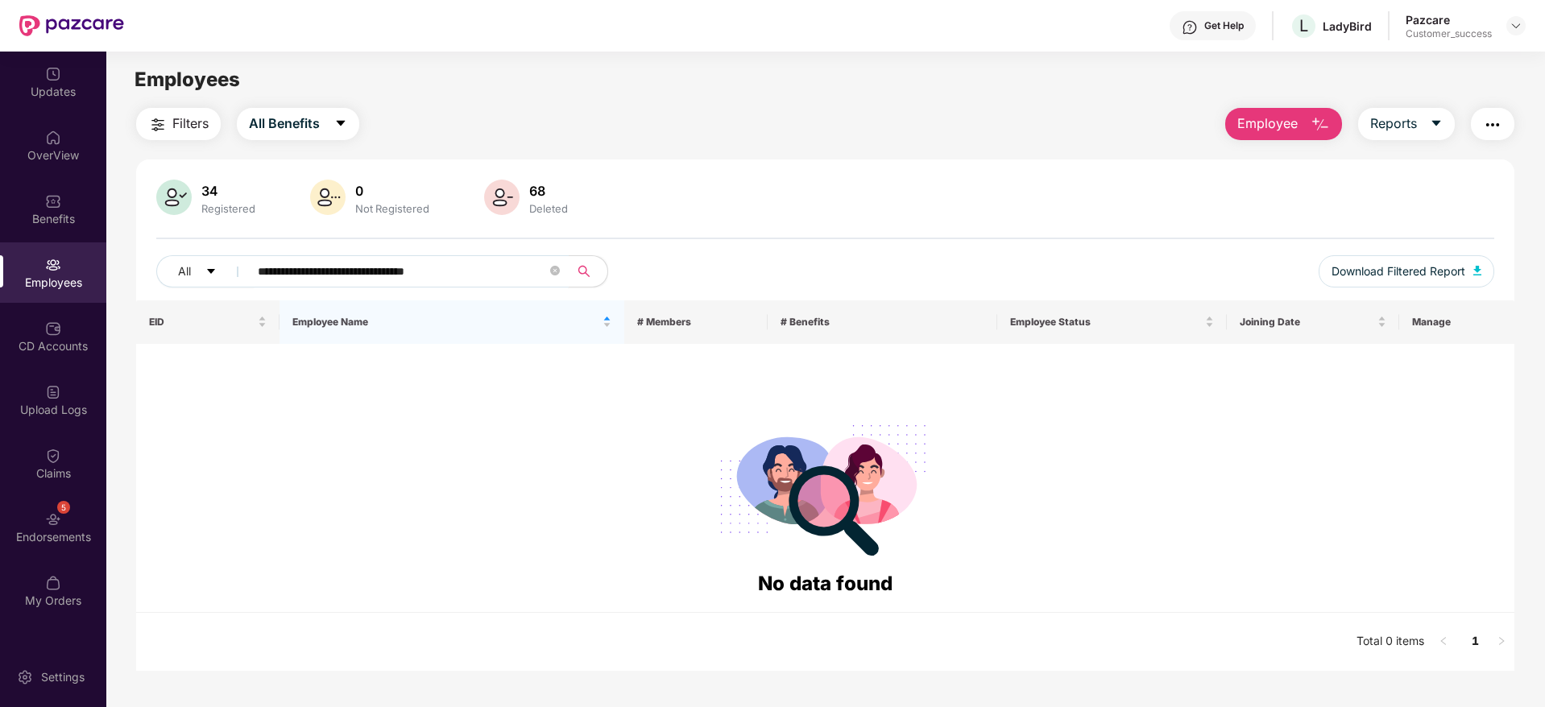
paste input "text"
type input "*****"
click at [1520, 28] on img at bounding box center [1515, 25] width 13 height 13
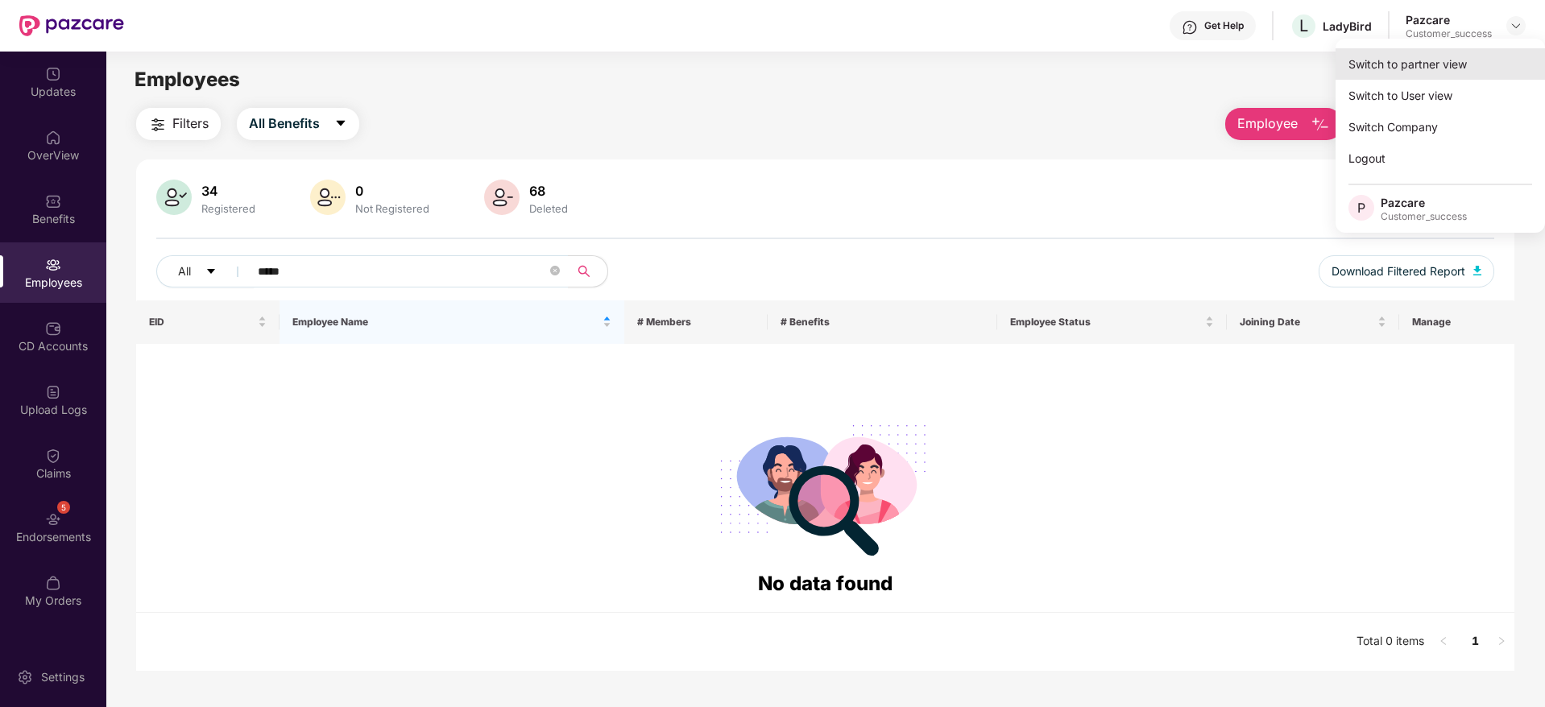
click at [1463, 75] on div "Switch to partner view" at bounding box center [1439, 63] width 209 height 31
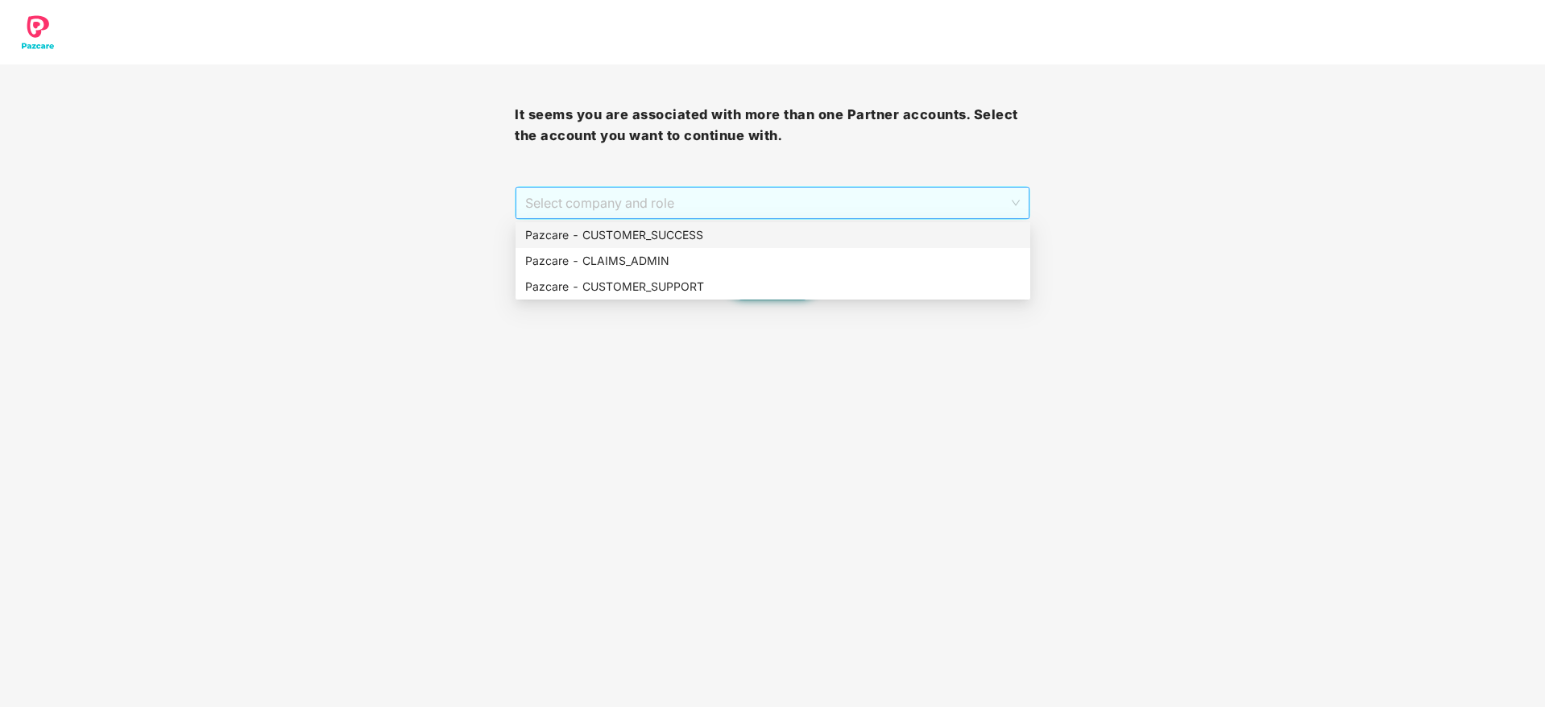
click at [815, 214] on span "Select company and role" at bounding box center [772, 203] width 494 height 31
click at [808, 235] on div "Pazcare - CUSTOMER_SUCCESS" at bounding box center [772, 235] width 495 height 18
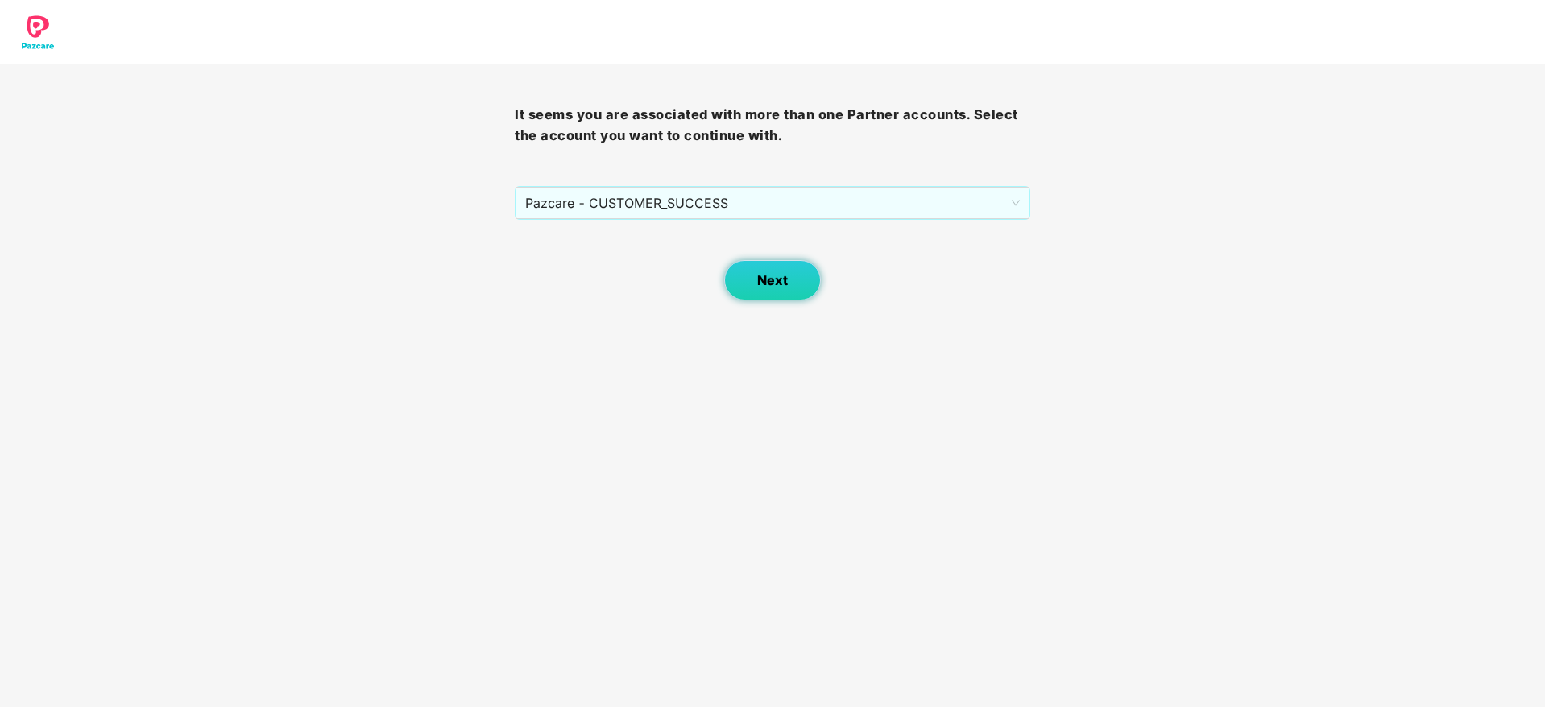
click at [796, 274] on button "Next" at bounding box center [772, 280] width 97 height 40
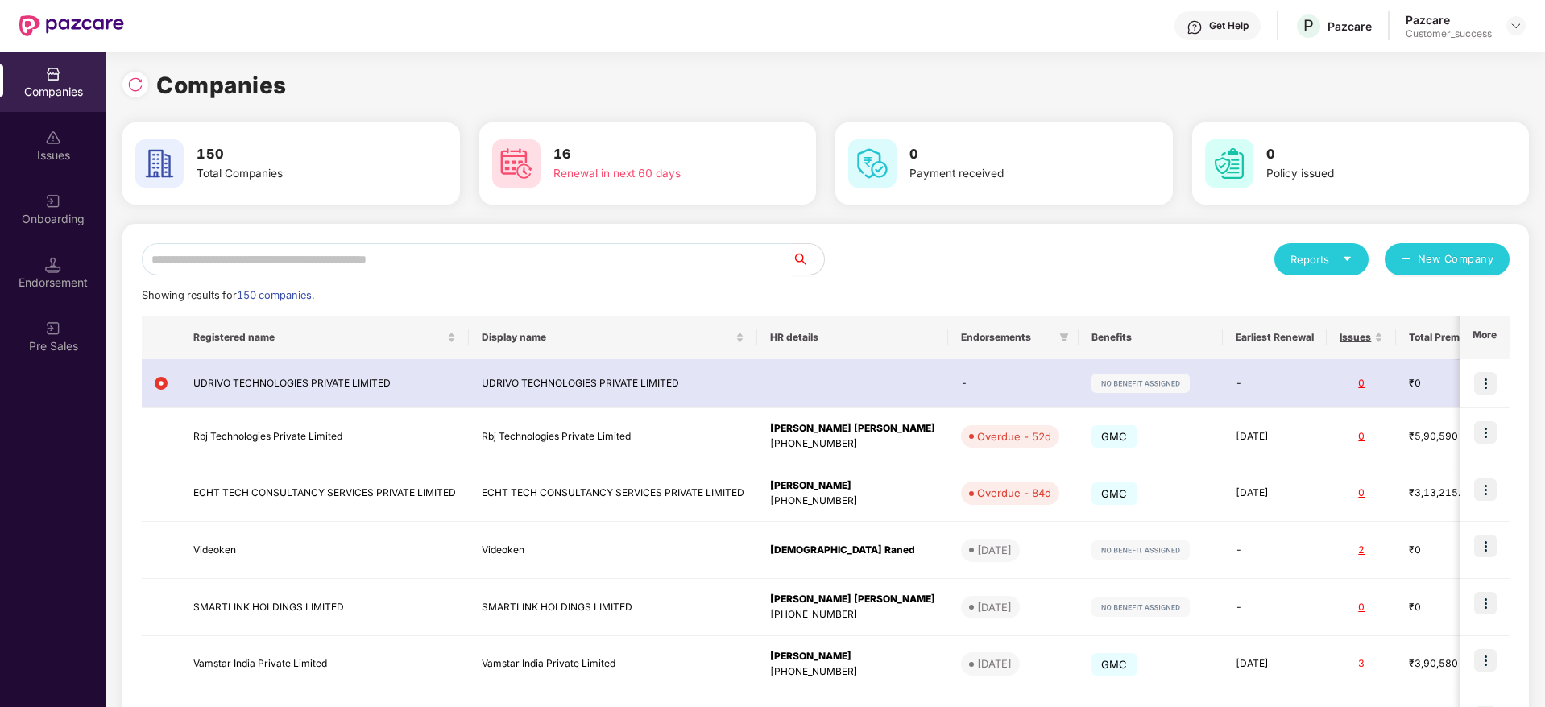
click at [339, 259] on input "text" at bounding box center [467, 259] width 650 height 32
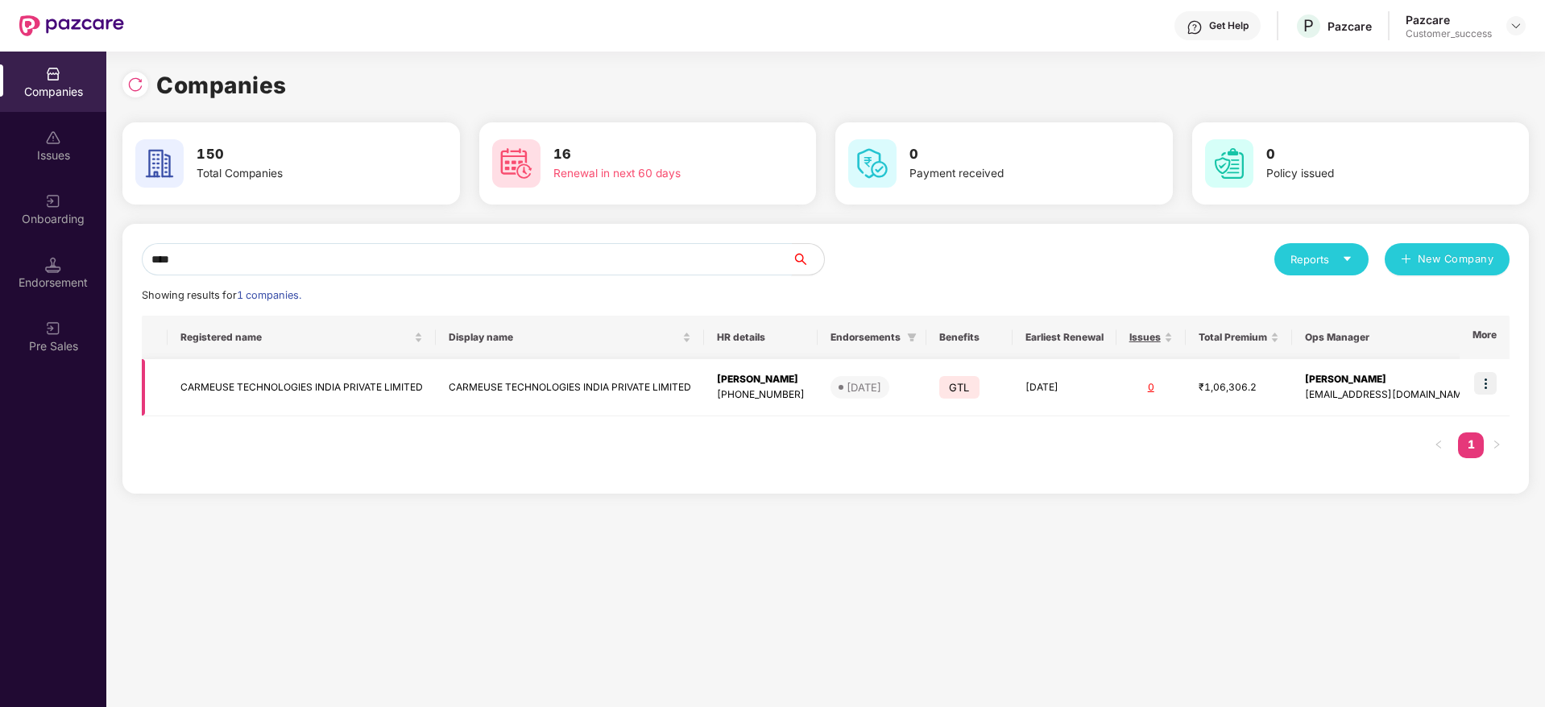
type input "****"
click at [1492, 385] on img at bounding box center [1485, 383] width 23 height 23
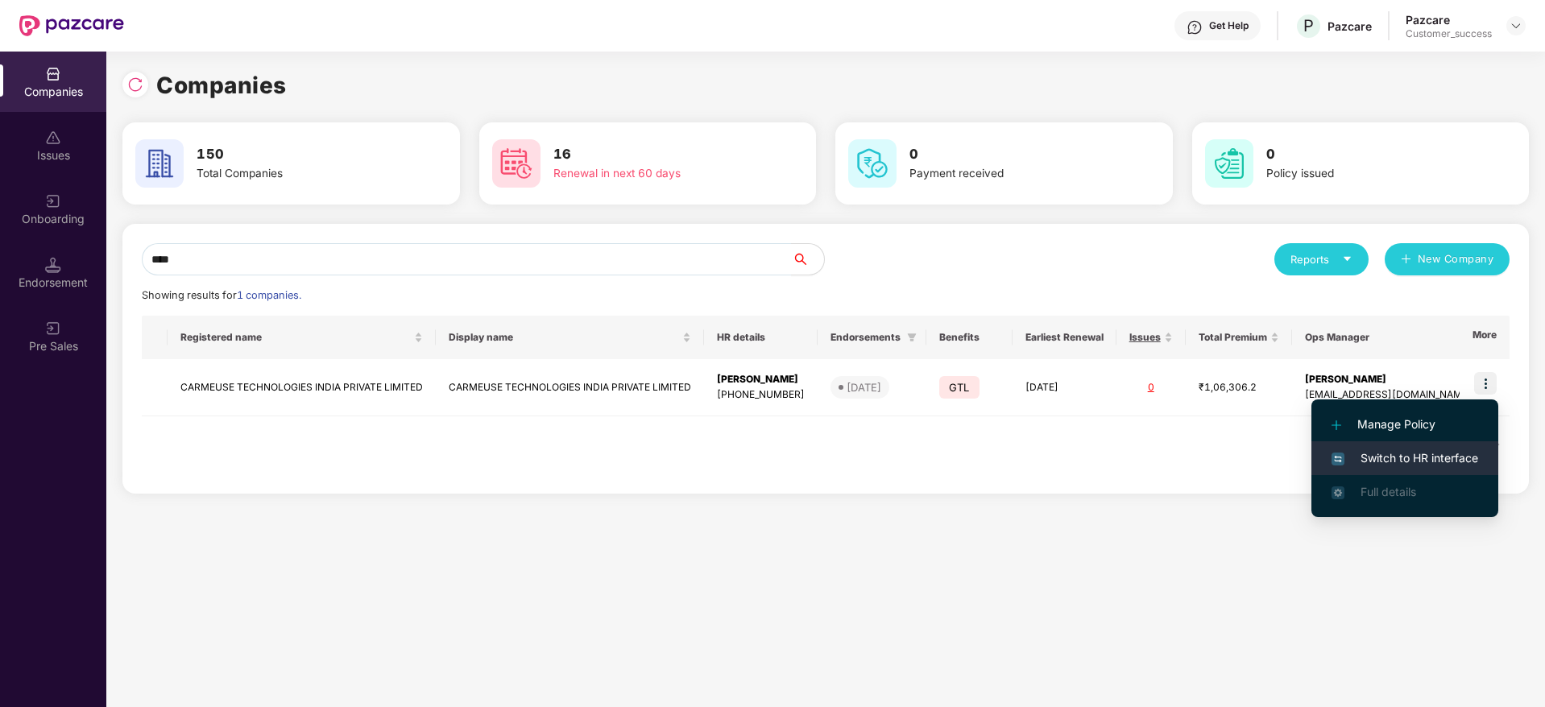
click at [1451, 461] on span "Switch to HR interface" at bounding box center [1404, 458] width 147 height 18
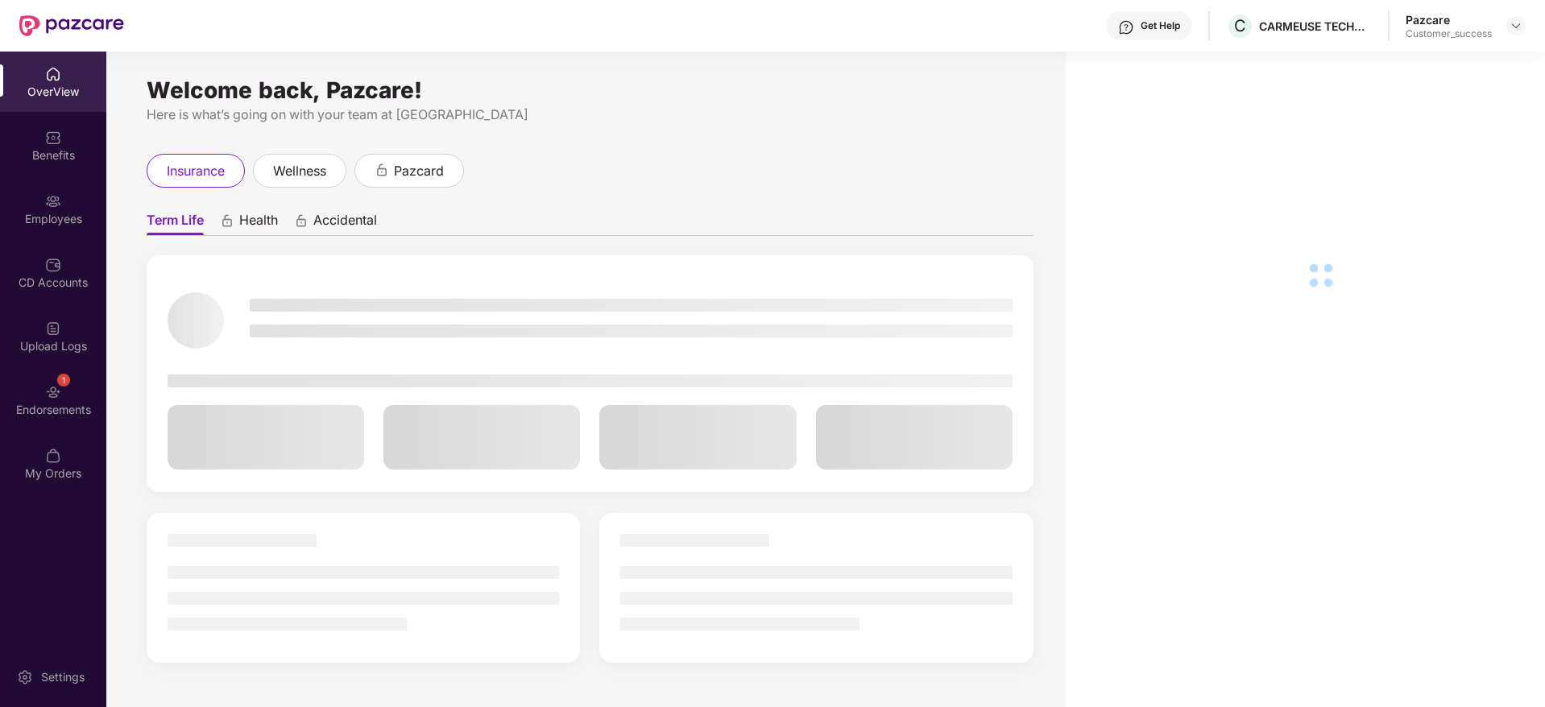
click at [72, 268] on div "CD Accounts" at bounding box center [53, 272] width 106 height 60
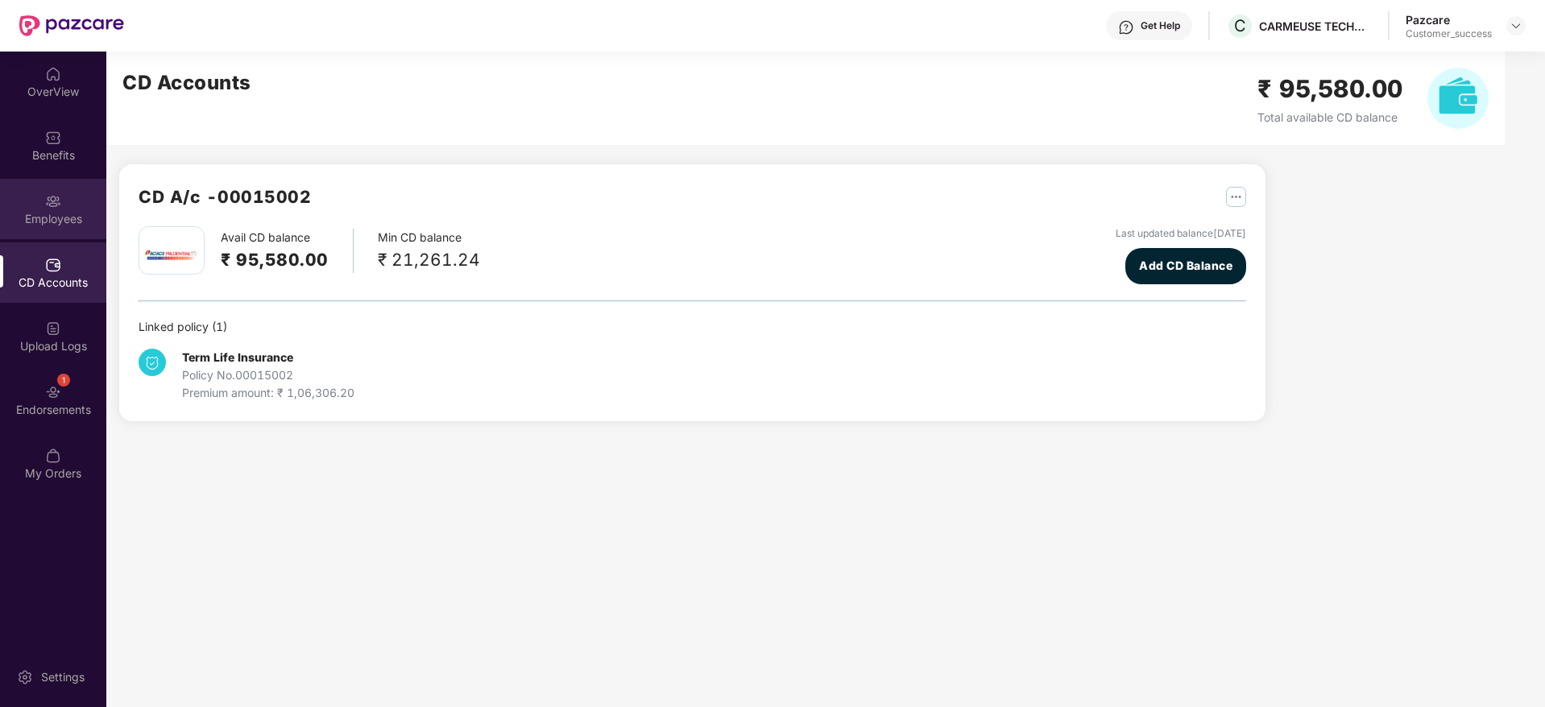
click at [67, 189] on div "Employees" at bounding box center [53, 209] width 106 height 60
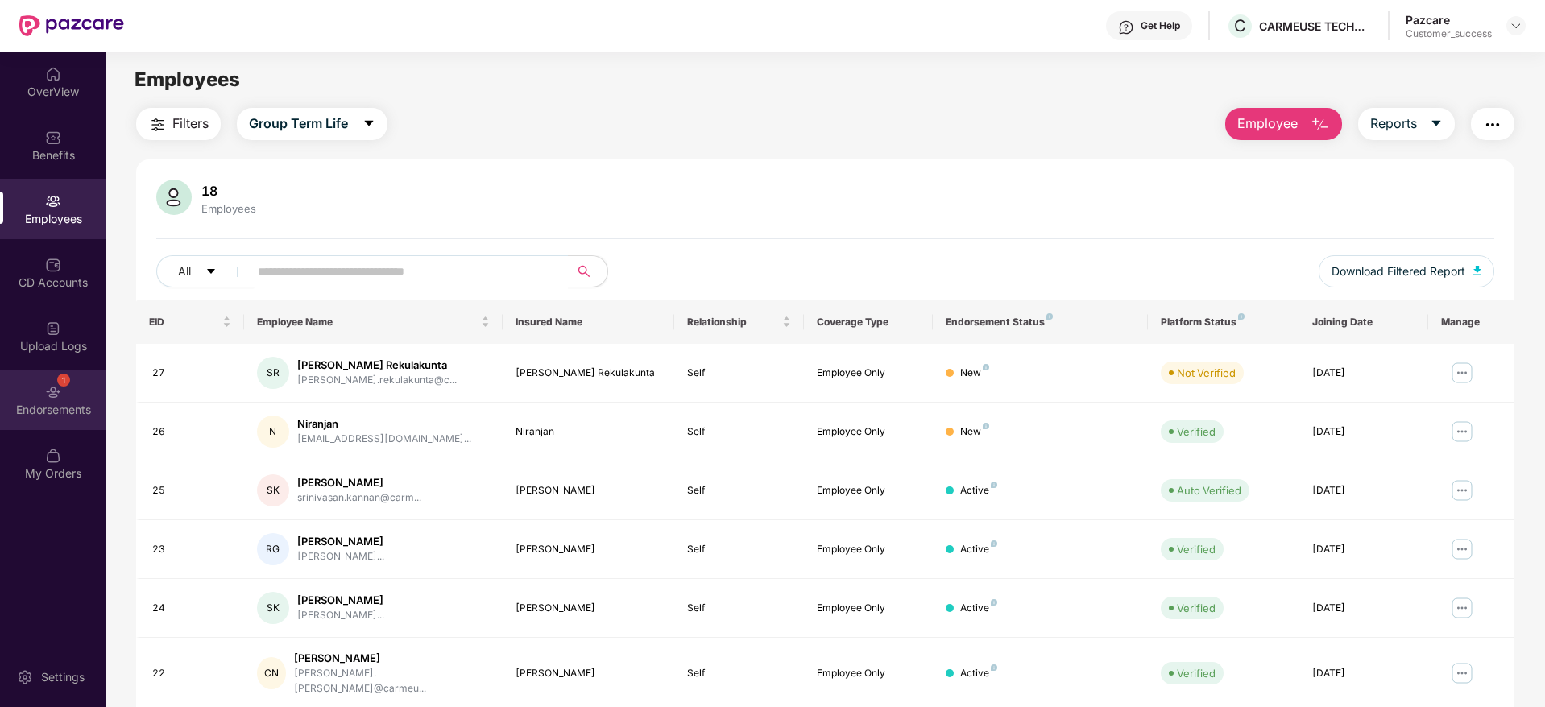
click at [41, 391] on div "1 Endorsements" at bounding box center [53, 400] width 106 height 60
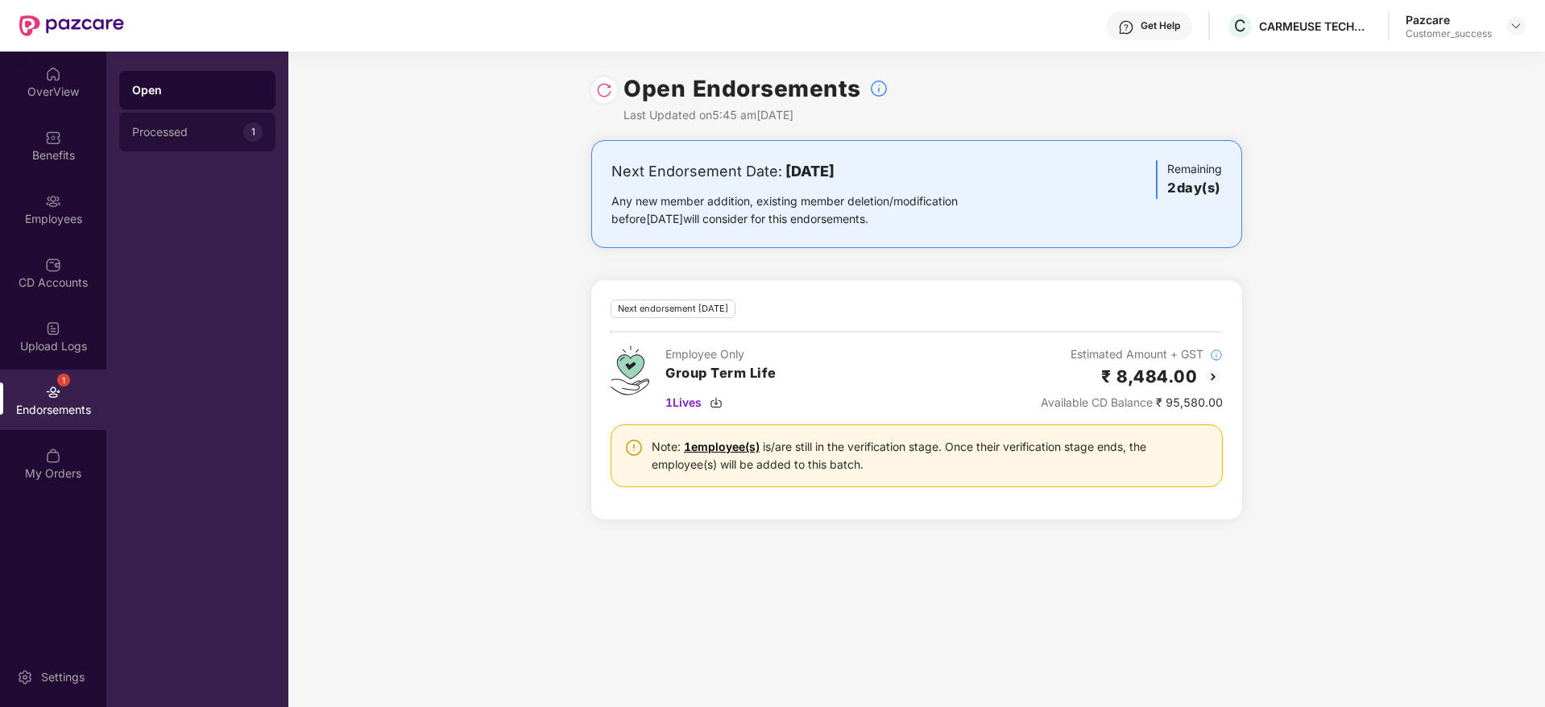
click at [226, 122] on div "Processed 1" at bounding box center [197, 132] width 156 height 39
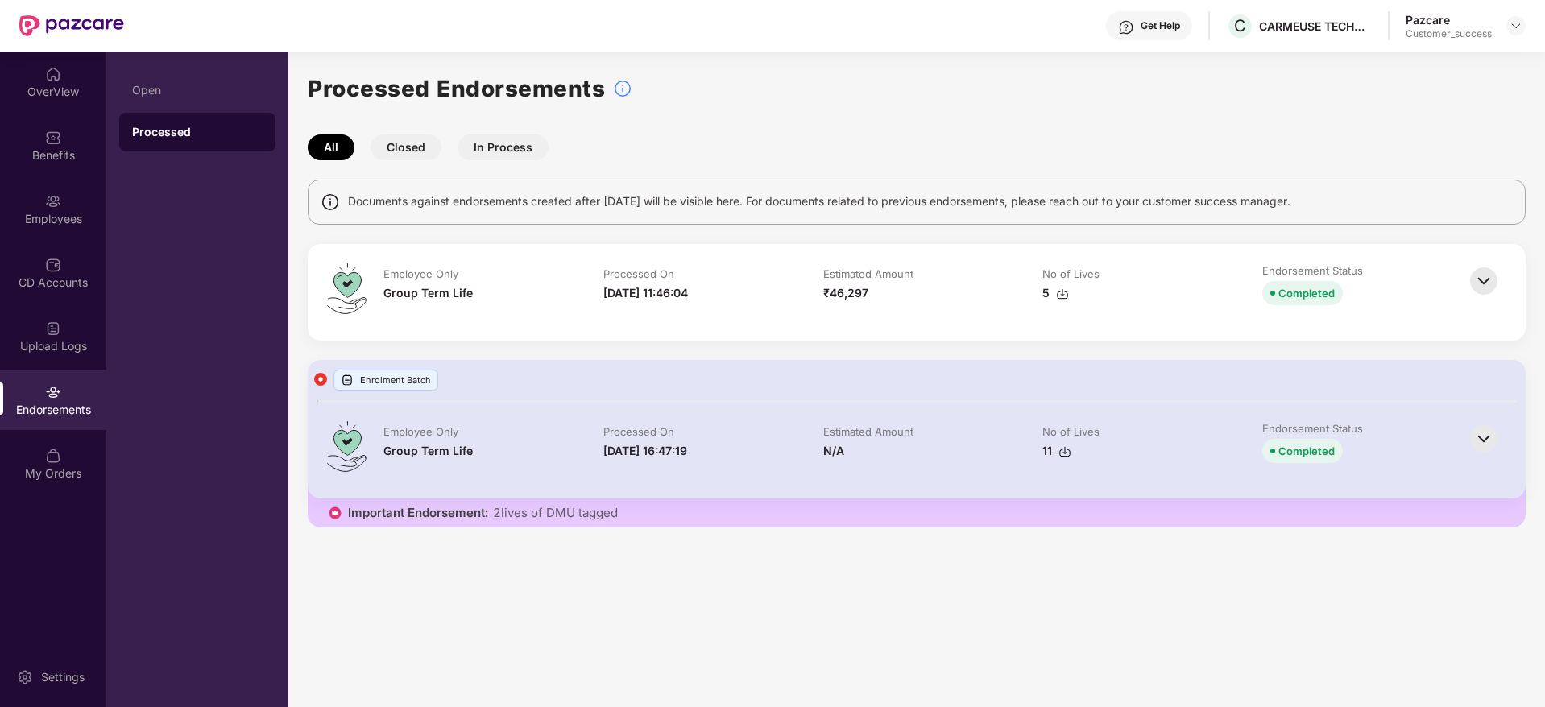
click at [1480, 278] on img at bounding box center [1483, 280] width 35 height 35
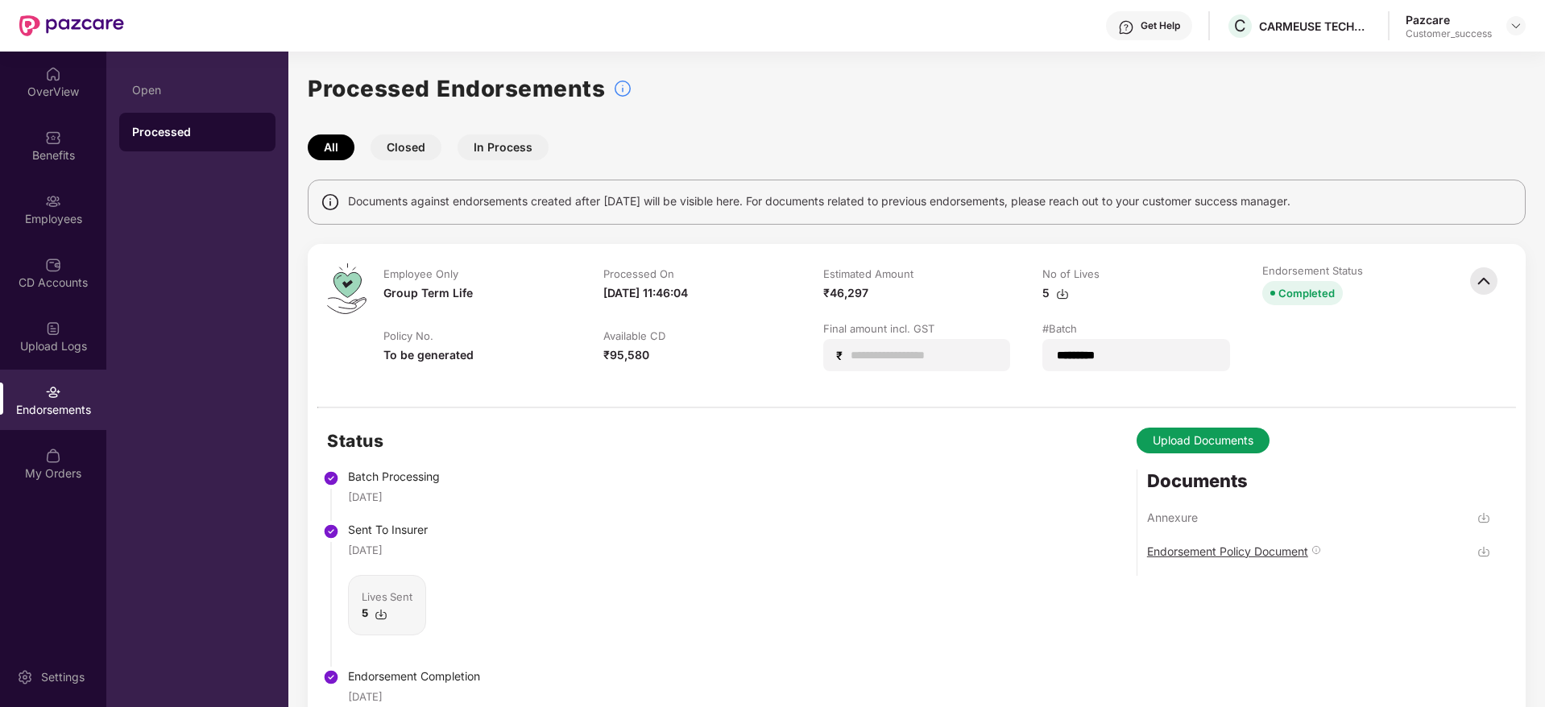
click at [1235, 547] on div "Endorsement Policy Document" at bounding box center [1227, 551] width 161 height 15
click at [1164, 520] on div "Annexure" at bounding box center [1172, 517] width 51 height 15
drag, startPoint x: 1506, startPoint y: 122, endPoint x: 1492, endPoint y: 121, distance: 14.5
click at [1506, 122] on div "Processed Endorsements All Closed In Process Documents against endorsements cre…" at bounding box center [917, 548] width 1218 height 954
click at [29, 191] on div "Employees" at bounding box center [53, 209] width 106 height 60
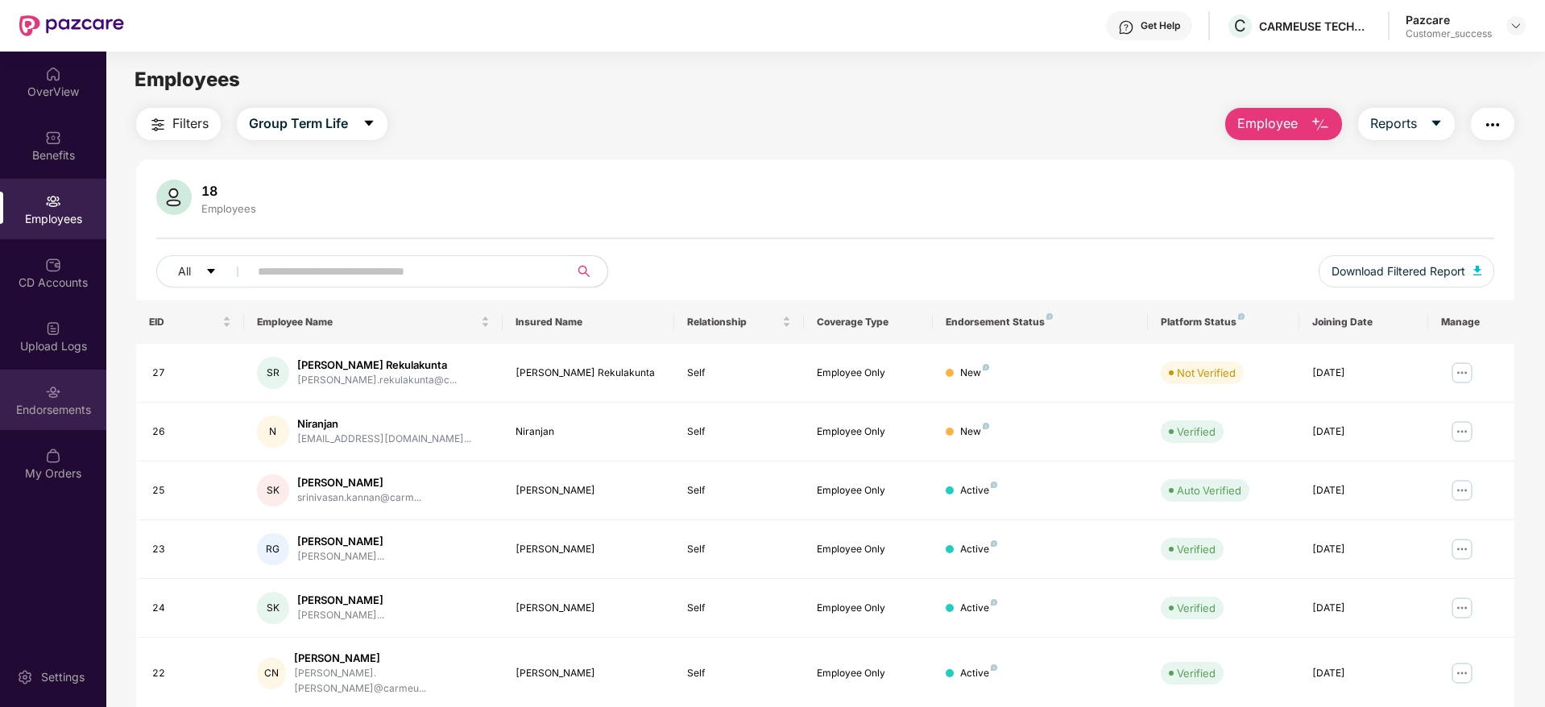
click at [78, 383] on div "Endorsements" at bounding box center [53, 400] width 106 height 60
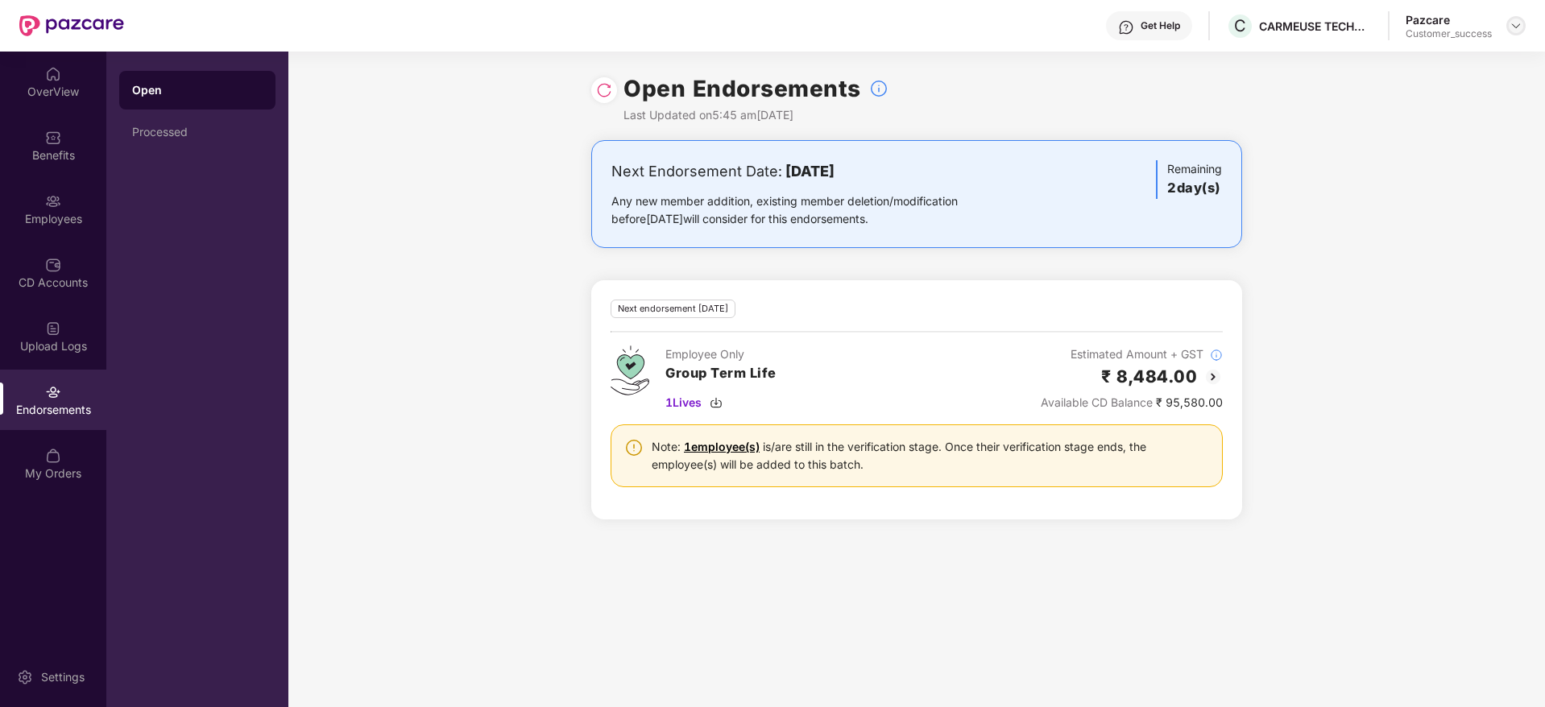
click at [1513, 31] on img at bounding box center [1515, 25] width 13 height 13
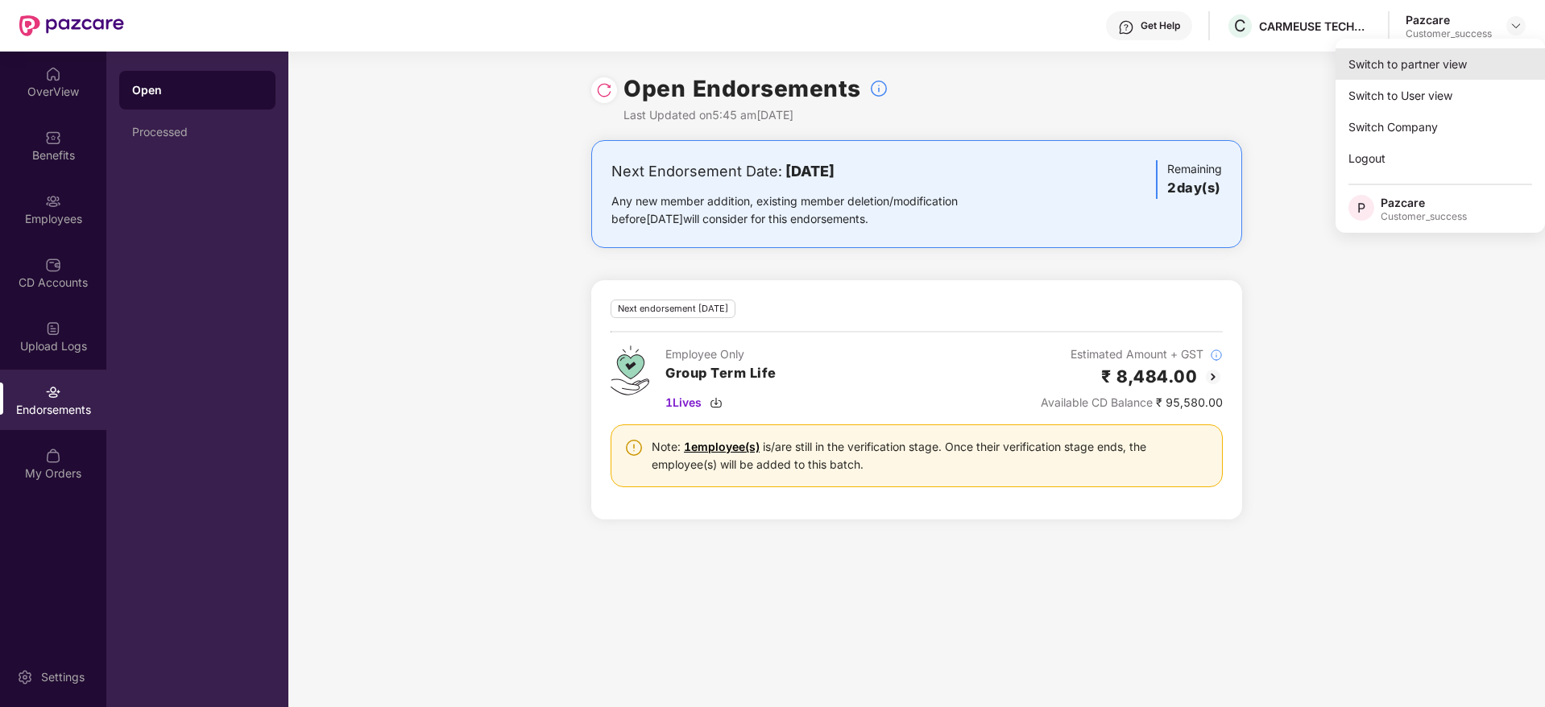
click at [1485, 63] on div "Switch to partner view" at bounding box center [1439, 63] width 209 height 31
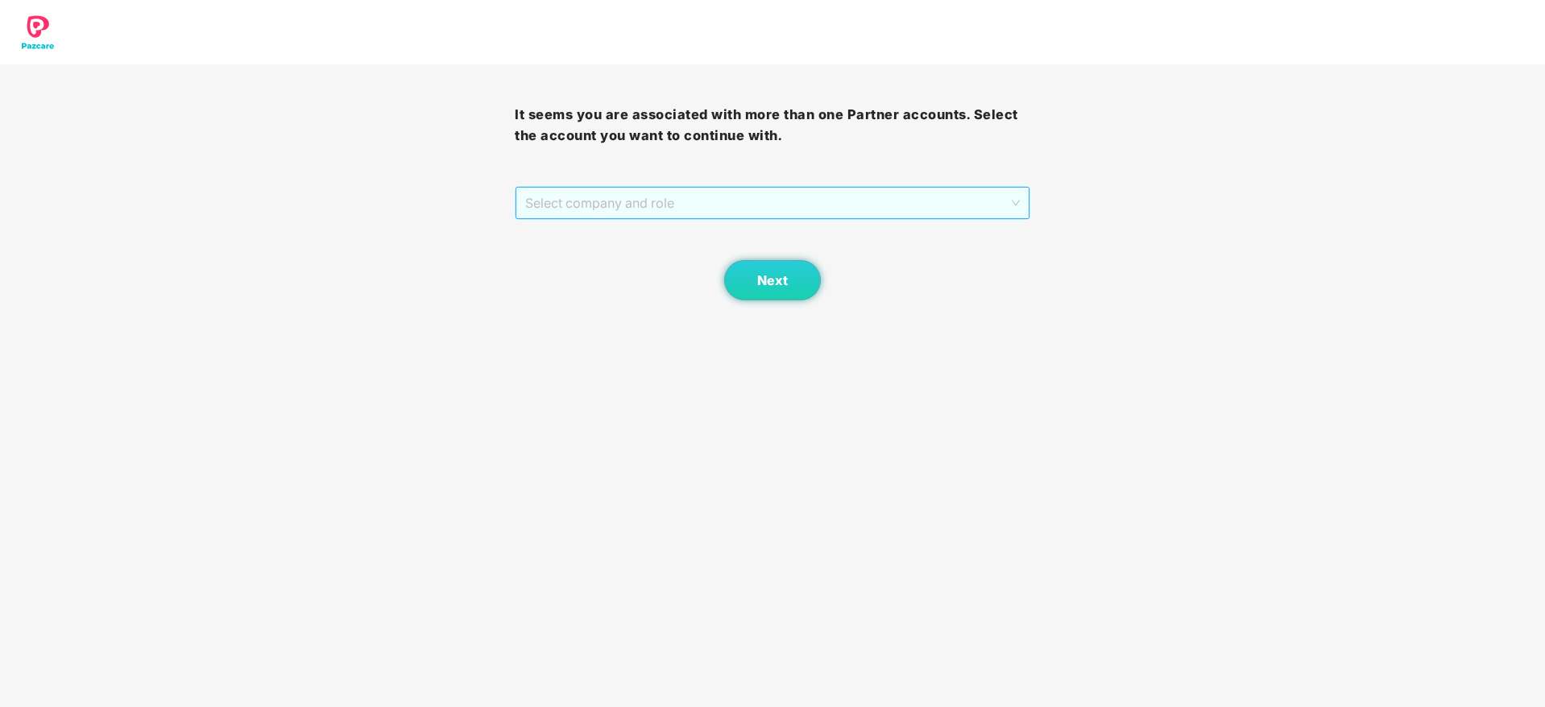
click at [875, 217] on span "Select company and role" at bounding box center [772, 203] width 494 height 31
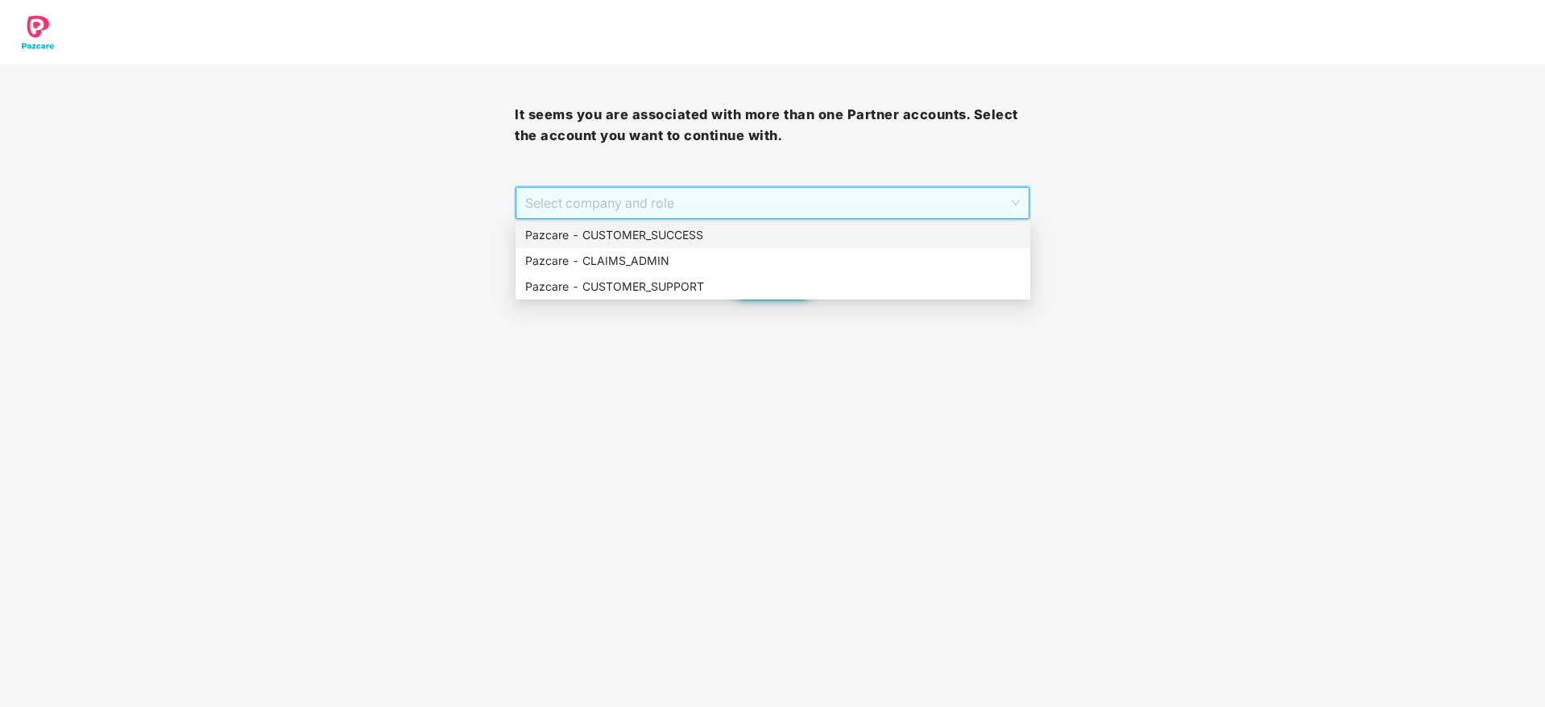
click at [867, 230] on div "Pazcare - CUSTOMER_SUCCESS" at bounding box center [772, 235] width 495 height 18
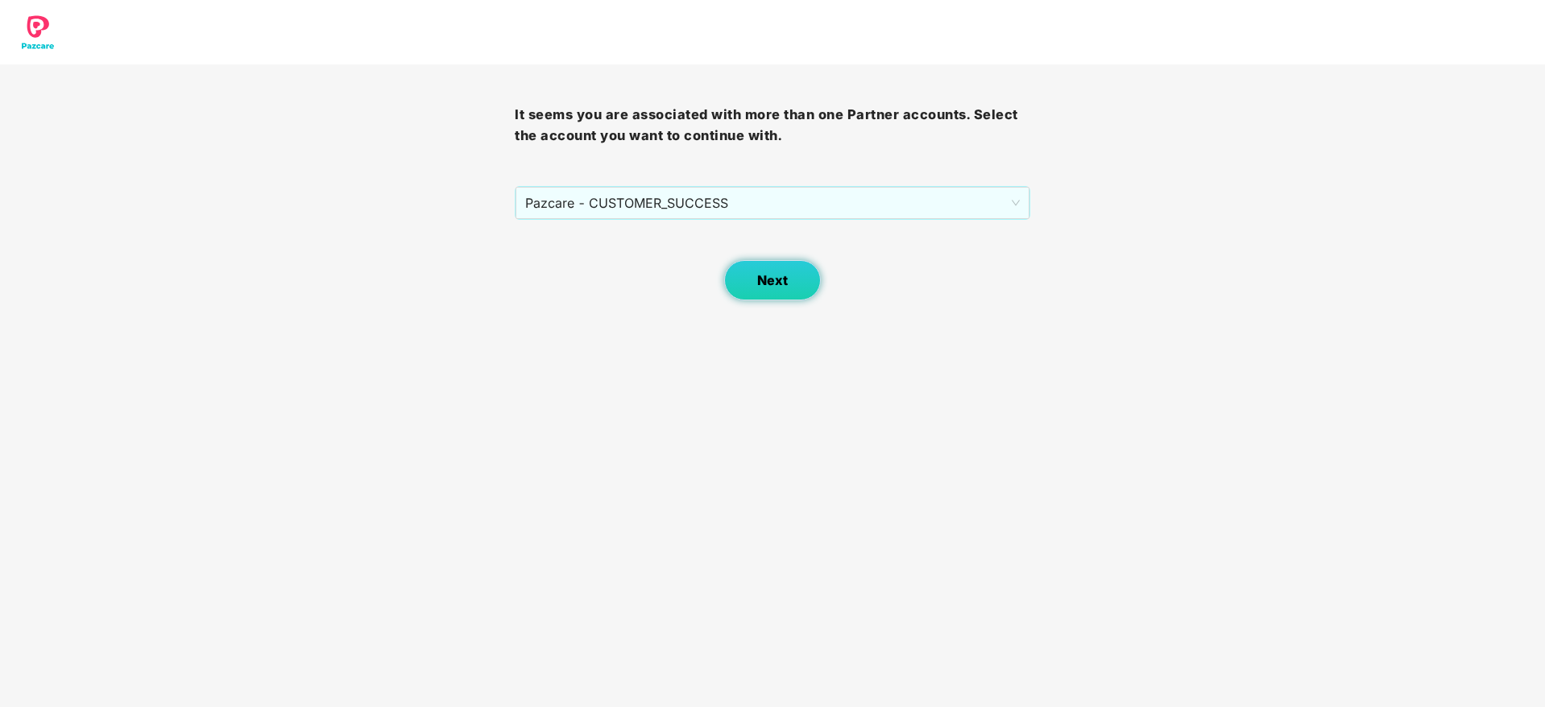
click at [775, 275] on span "Next" at bounding box center [772, 280] width 31 height 15
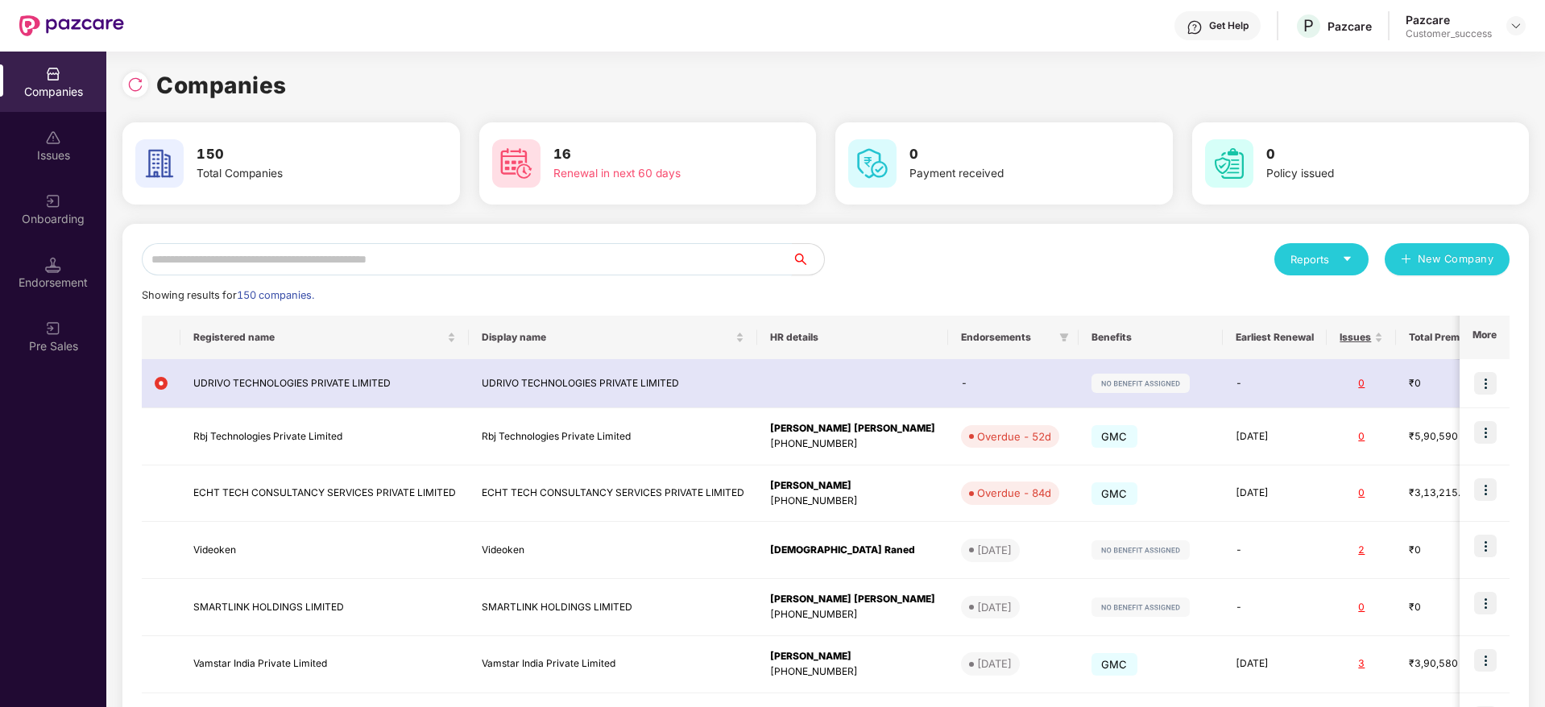
click at [757, 271] on input "text" at bounding box center [467, 259] width 650 height 32
click at [48, 217] on div "Onboarding" at bounding box center [53, 219] width 106 height 16
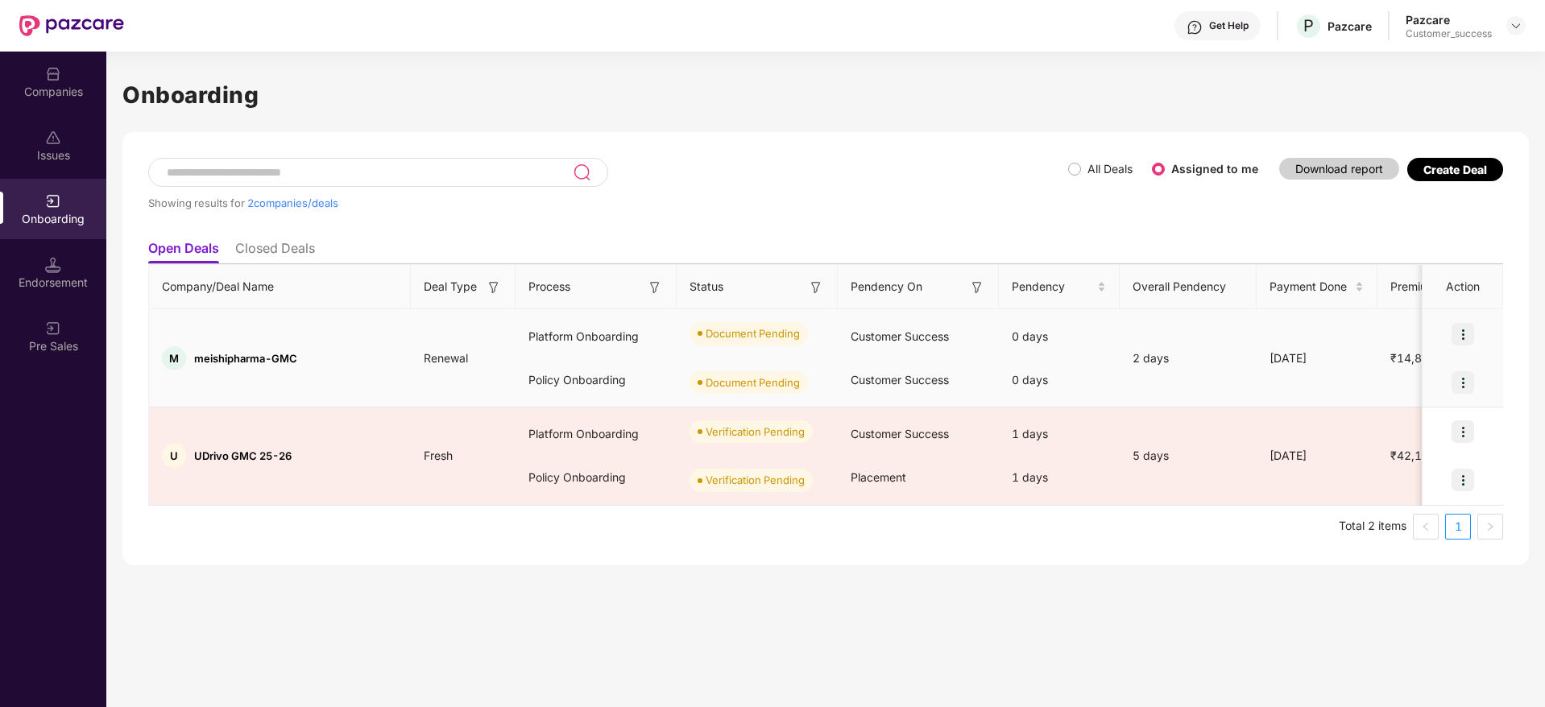
click at [219, 358] on span "meishipharma-GMC" at bounding box center [245, 358] width 103 height 13
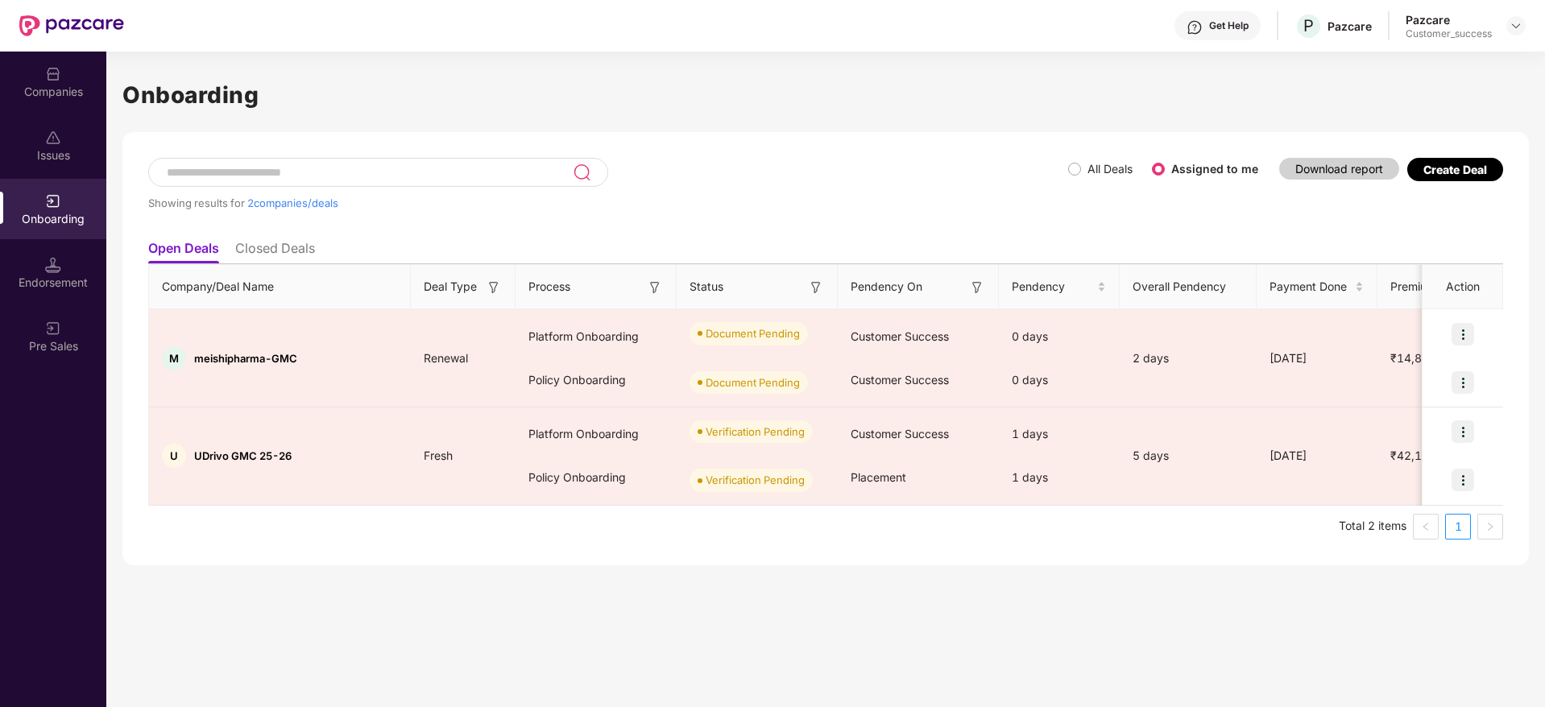
click at [91, 103] on div "Companies" at bounding box center [53, 82] width 106 height 60
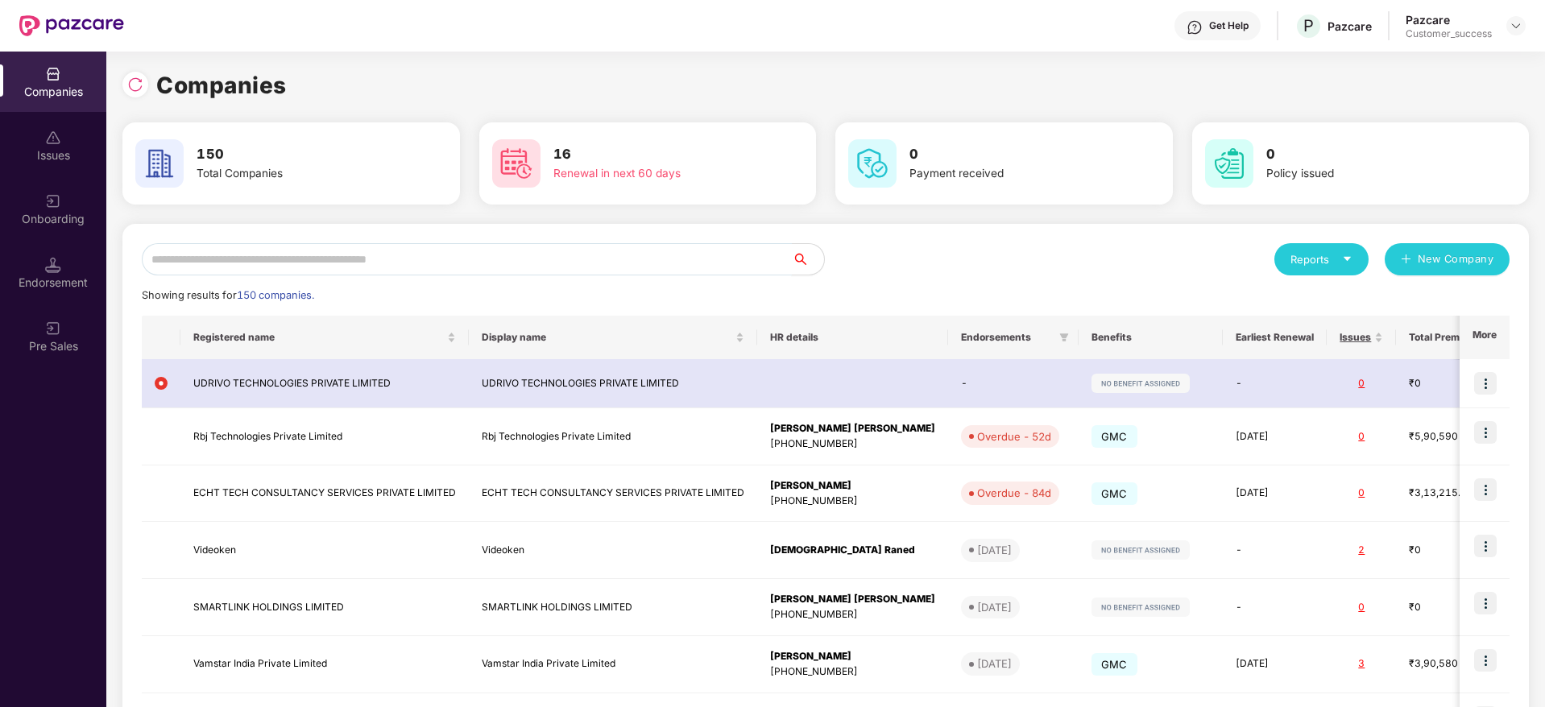
click at [399, 255] on input "text" at bounding box center [467, 259] width 650 height 32
paste input "**********"
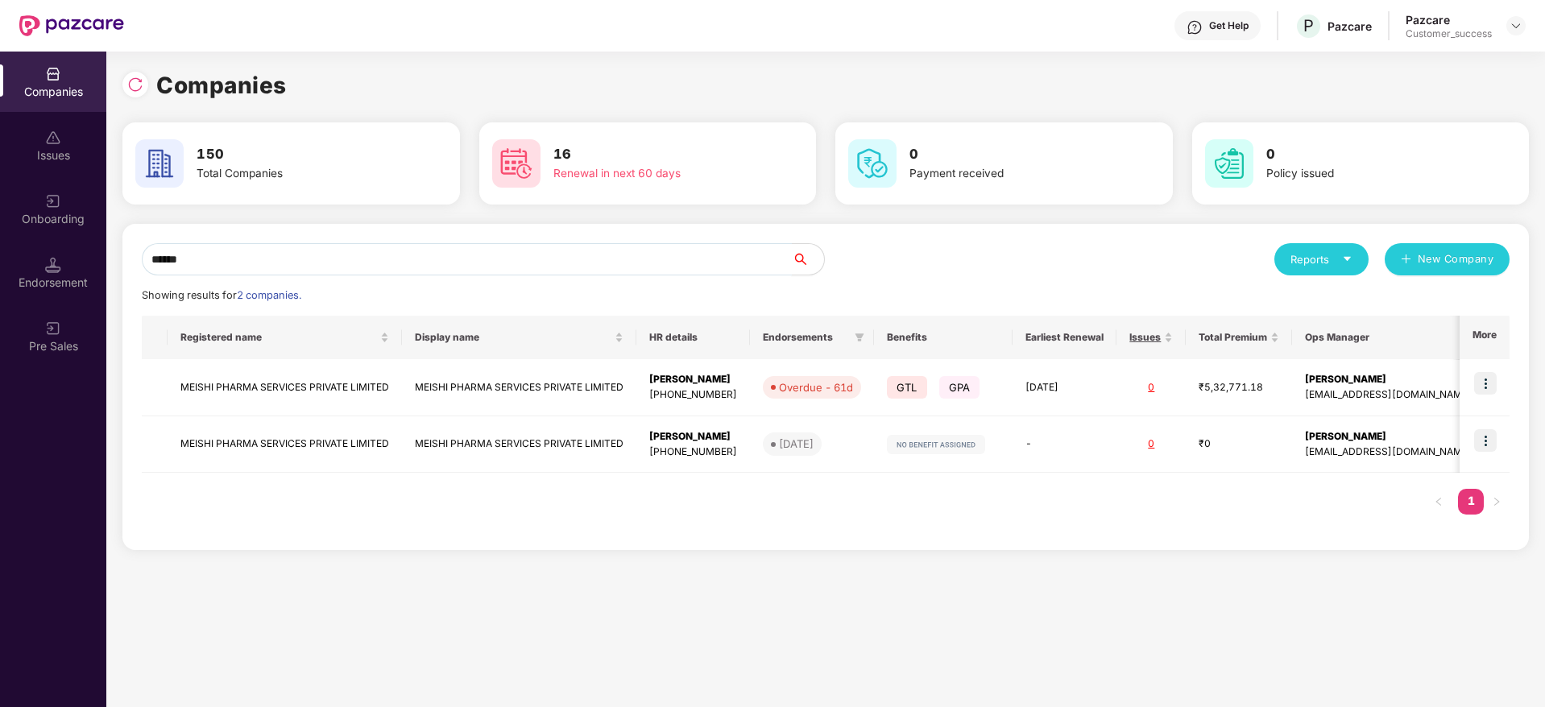
type input "******"
click at [77, 217] on div "Onboarding" at bounding box center [53, 219] width 106 height 16
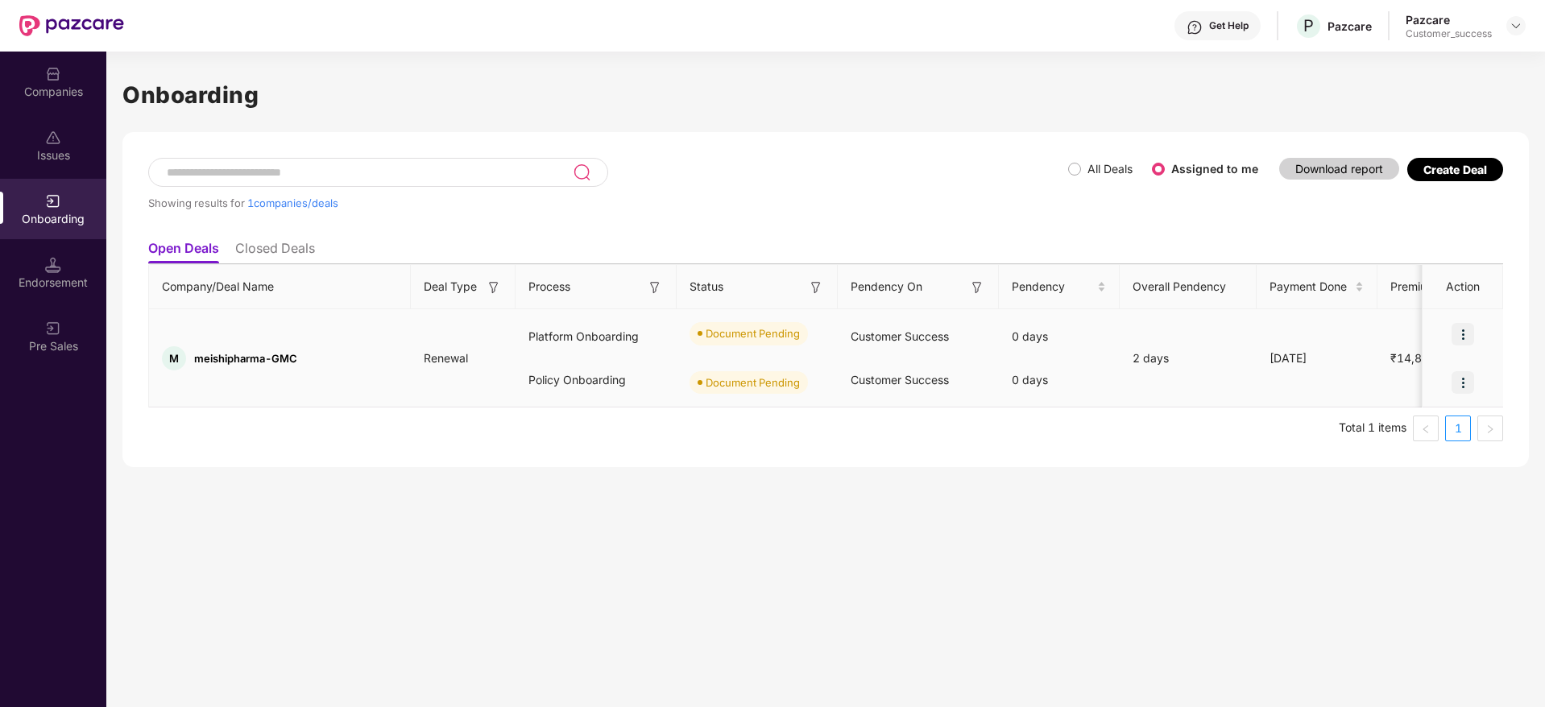
click at [1463, 332] on img at bounding box center [1462, 334] width 23 height 23
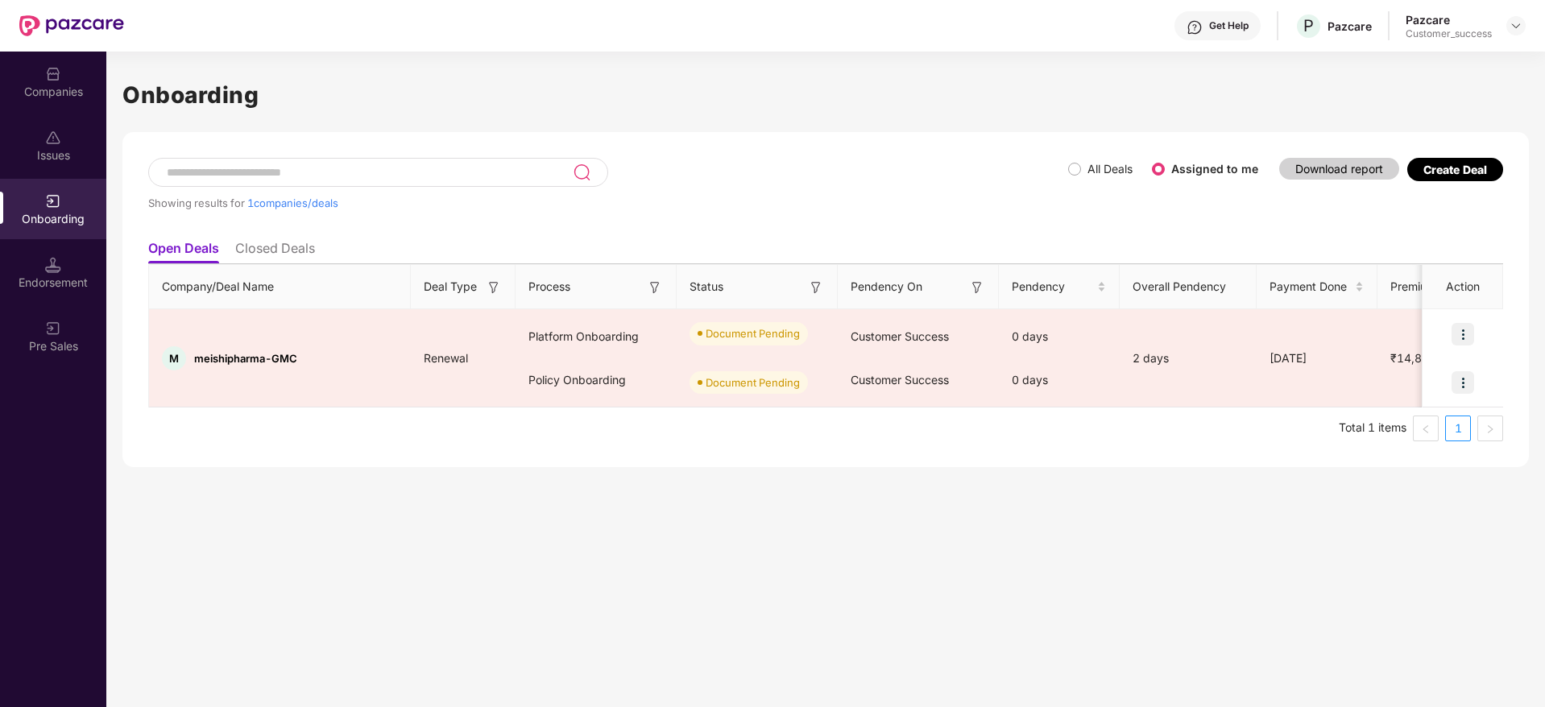
click at [1324, 526] on div "Onboarding Showing results for 1 companies/deals All Deals Assigned to me Downl…" at bounding box center [825, 380] width 1438 height 656
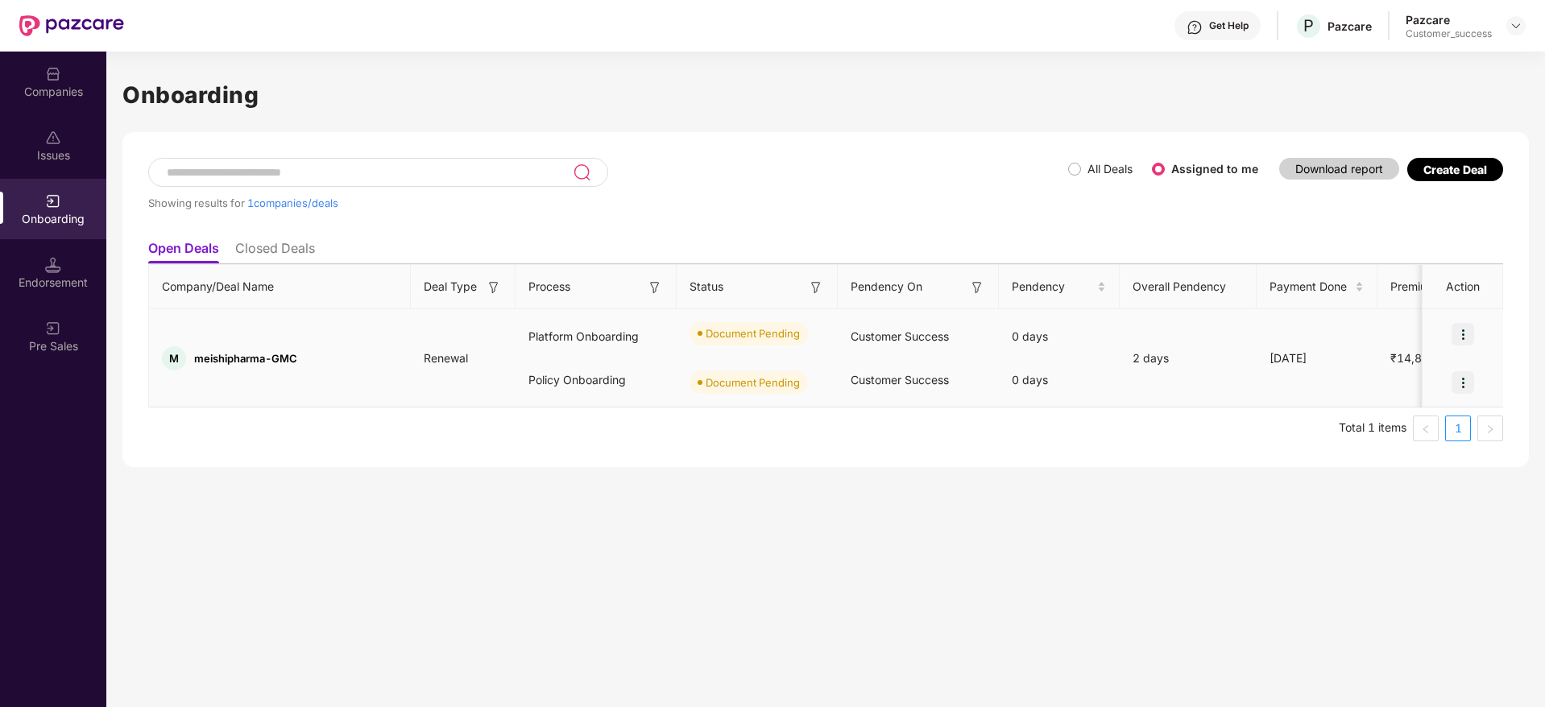
click at [249, 348] on div "M meishipharma-GMC" at bounding box center [280, 358] width 262 height 24
click at [376, 411] on div "Company/Deal Name Deal Type Process Status Pendency On Pendency Overall Pendenc…" at bounding box center [825, 352] width 1355 height 177
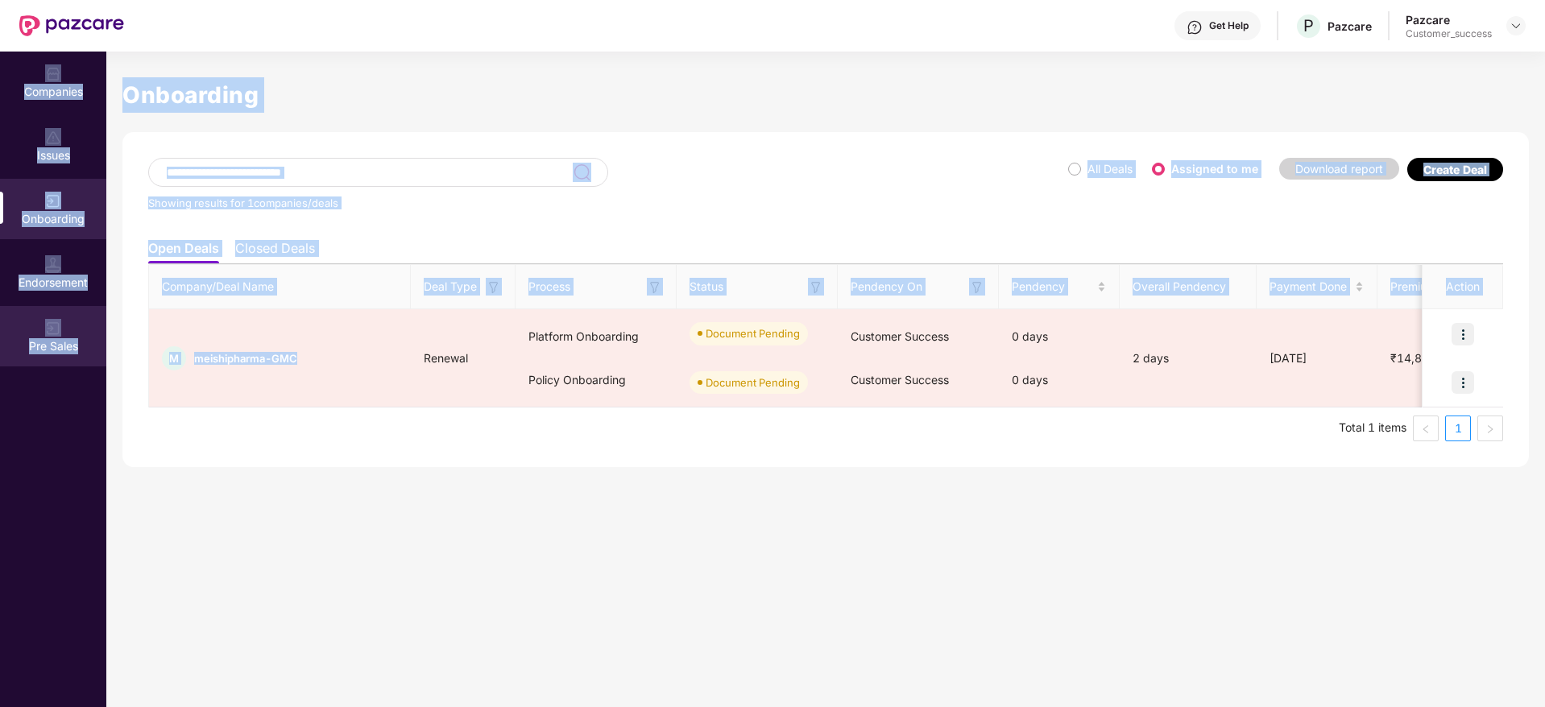
drag, startPoint x: 316, startPoint y: 383, endPoint x: 88, endPoint y: 324, distance: 235.4
click at [88, 324] on div "Companies Issues Onboarding Endorsement Pre Sales Onboarding Showing results fo…" at bounding box center [772, 380] width 1545 height 656
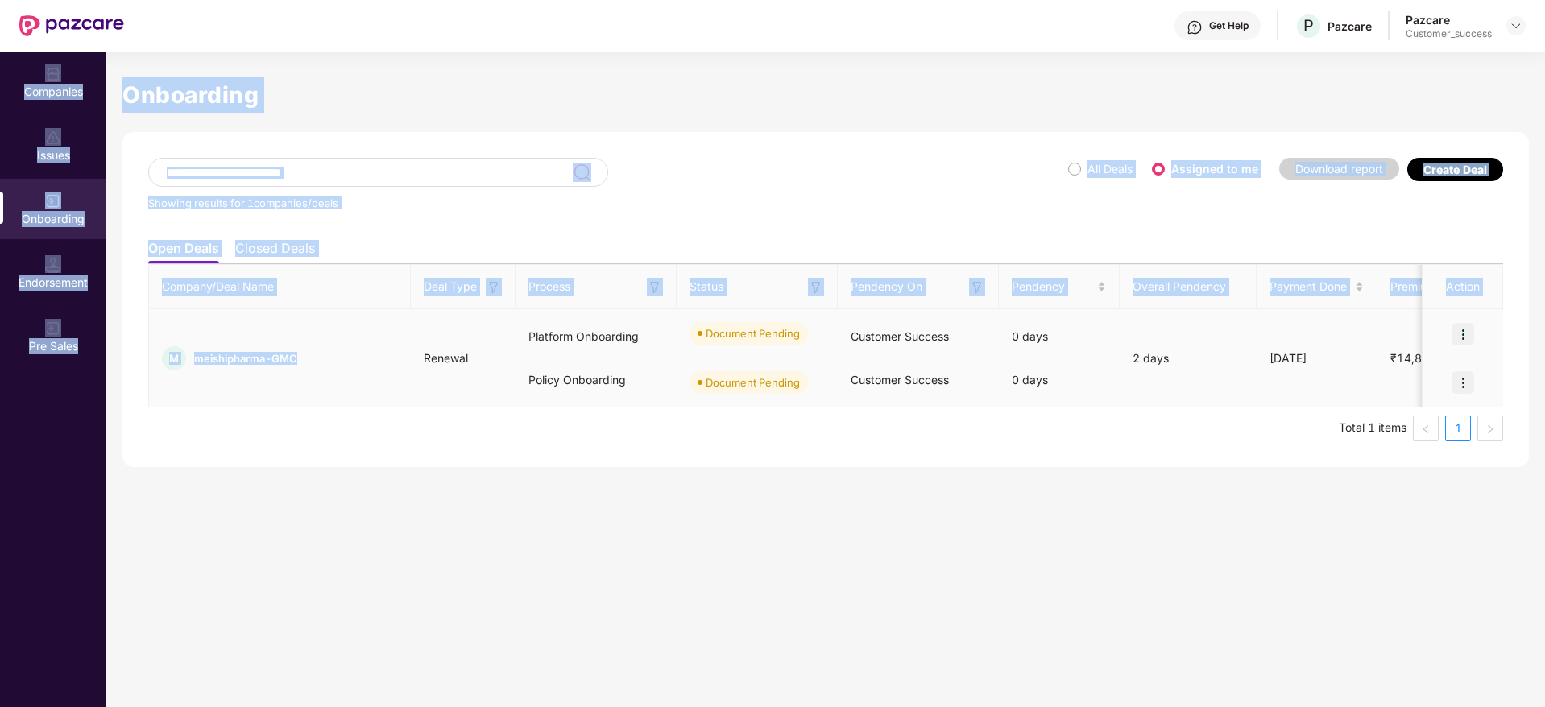
click at [211, 349] on div "M meishipharma-GMC" at bounding box center [280, 358] width 262 height 24
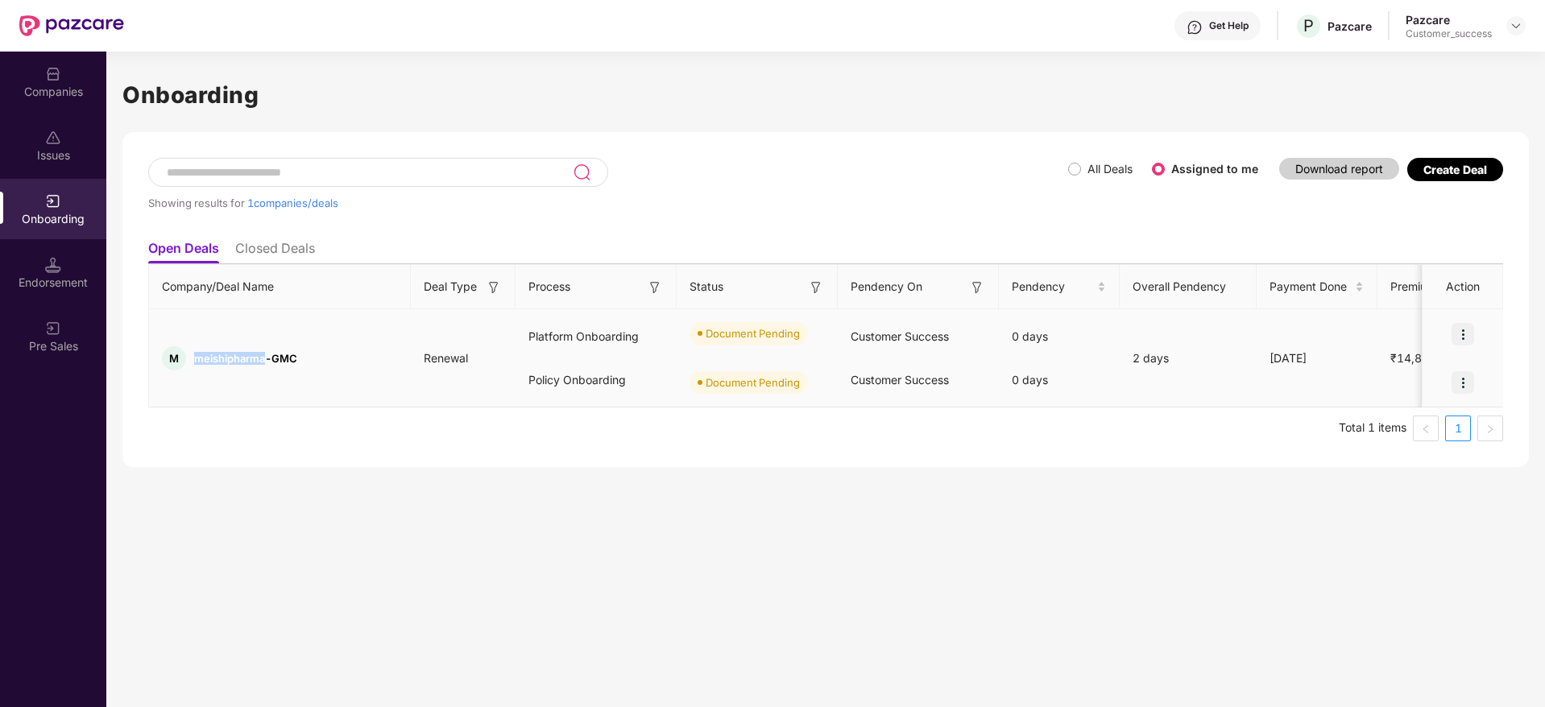
click at [211, 349] on div "M meishipharma-GMC" at bounding box center [280, 358] width 262 height 24
click at [303, 353] on div "M meishipharma-GMC" at bounding box center [280, 358] width 262 height 24
drag, startPoint x: 308, startPoint y: 364, endPoint x: 191, endPoint y: 370, distance: 117.8
click at [191, 370] on td "M meishipharma-GMC" at bounding box center [280, 358] width 262 height 98
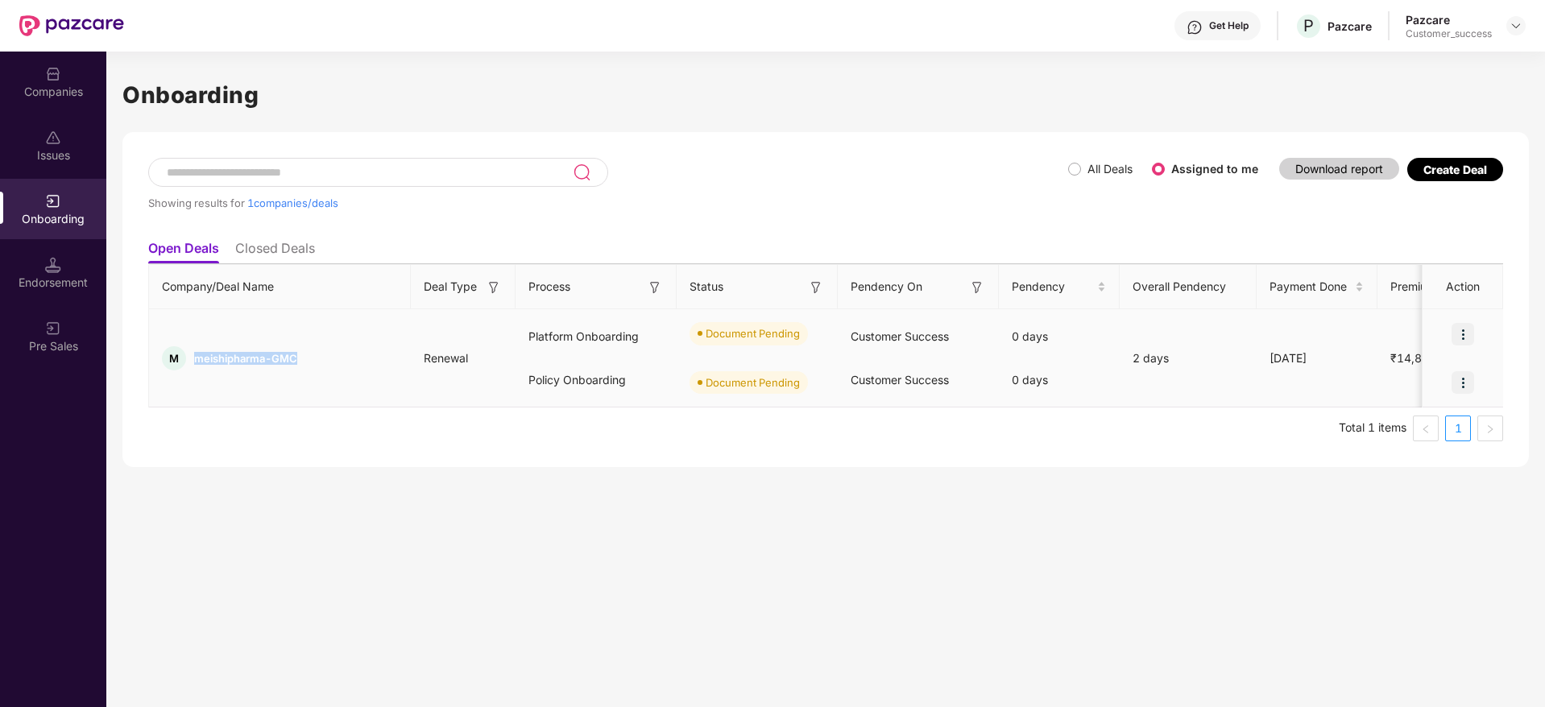
click at [191, 370] on td "M meishipharma-GMC" at bounding box center [280, 358] width 262 height 98
click at [1065, 395] on div "0 days" at bounding box center [1059, 379] width 121 height 43
click at [1465, 327] on img at bounding box center [1462, 334] width 23 height 23
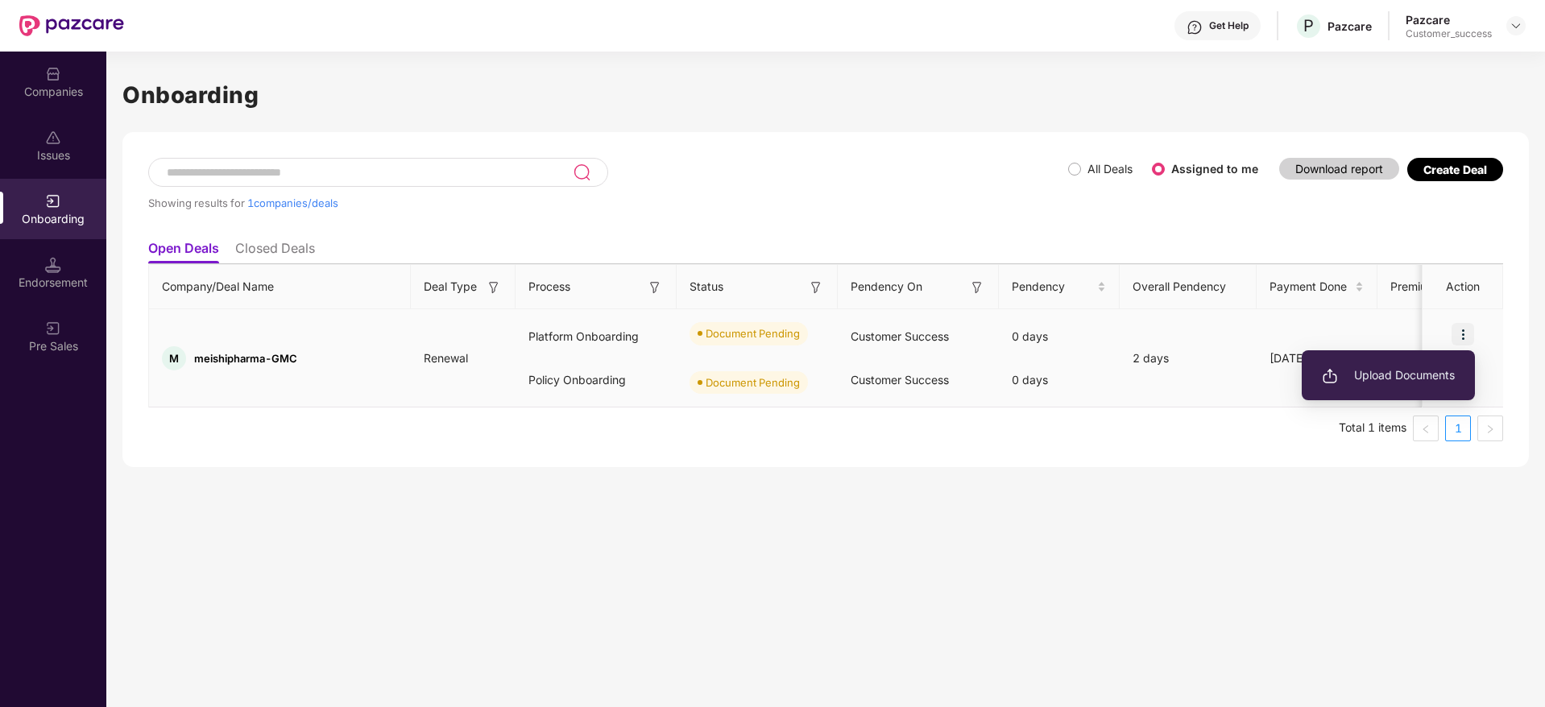
click at [1450, 366] on span "Upload Documents" at bounding box center [1388, 375] width 133 height 18
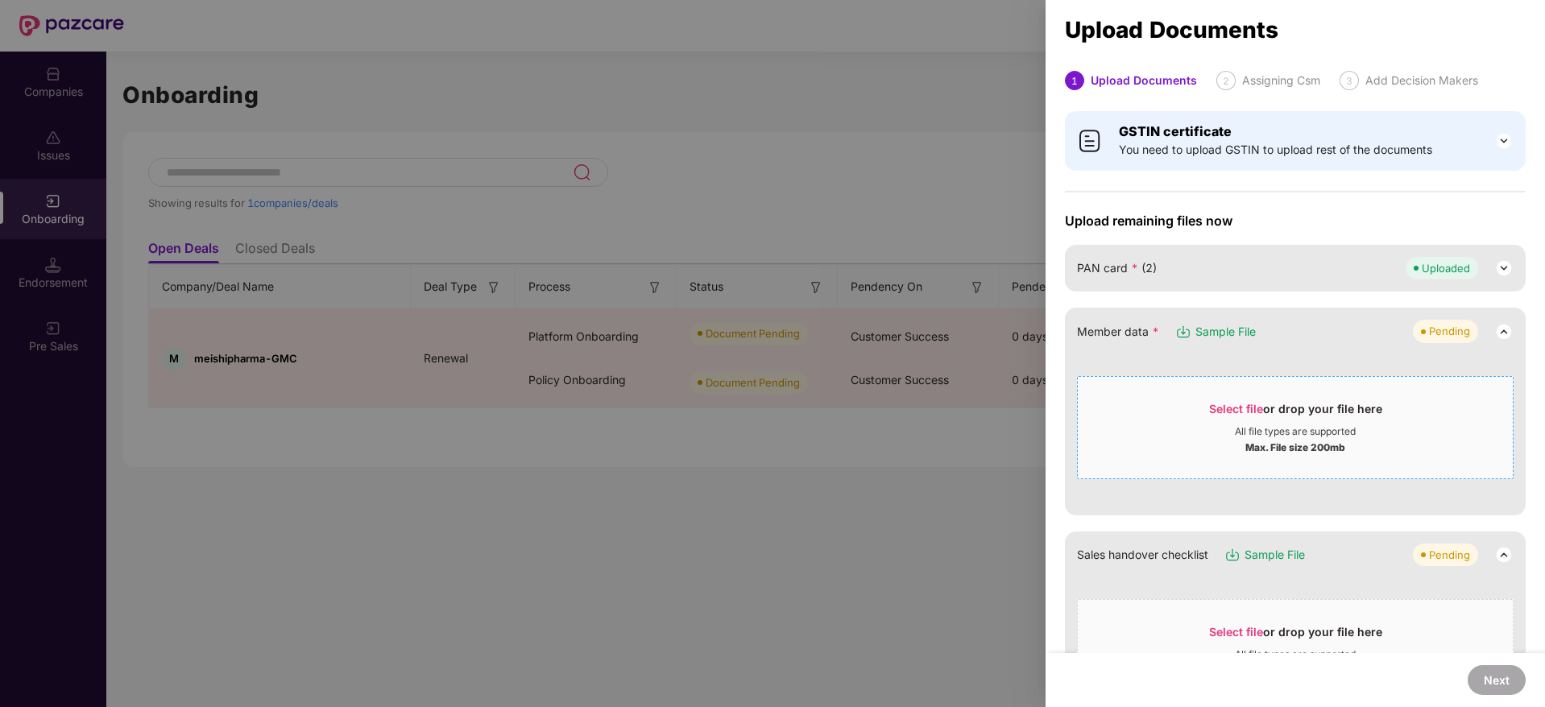
click at [1244, 407] on span "Select file" at bounding box center [1236, 409] width 54 height 14
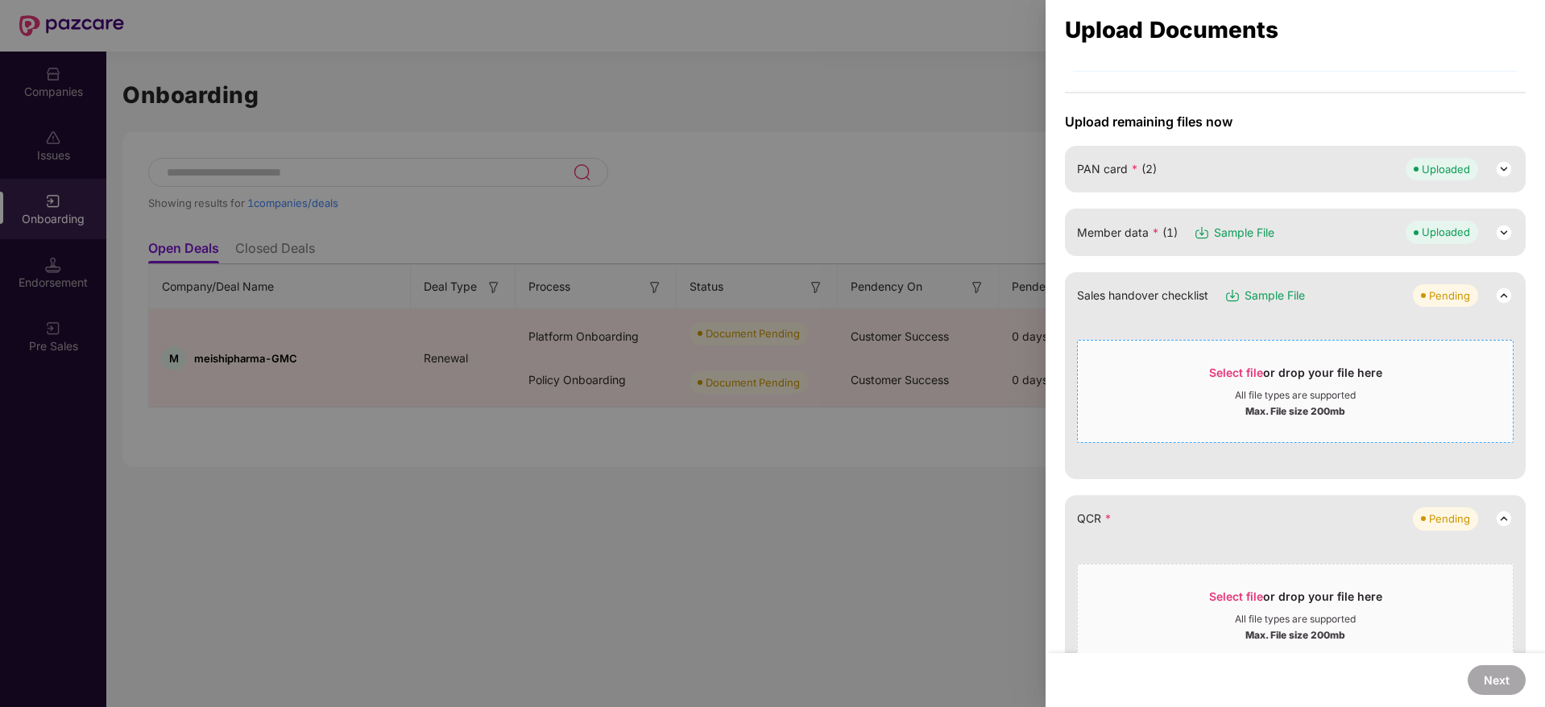
scroll to position [111, 0]
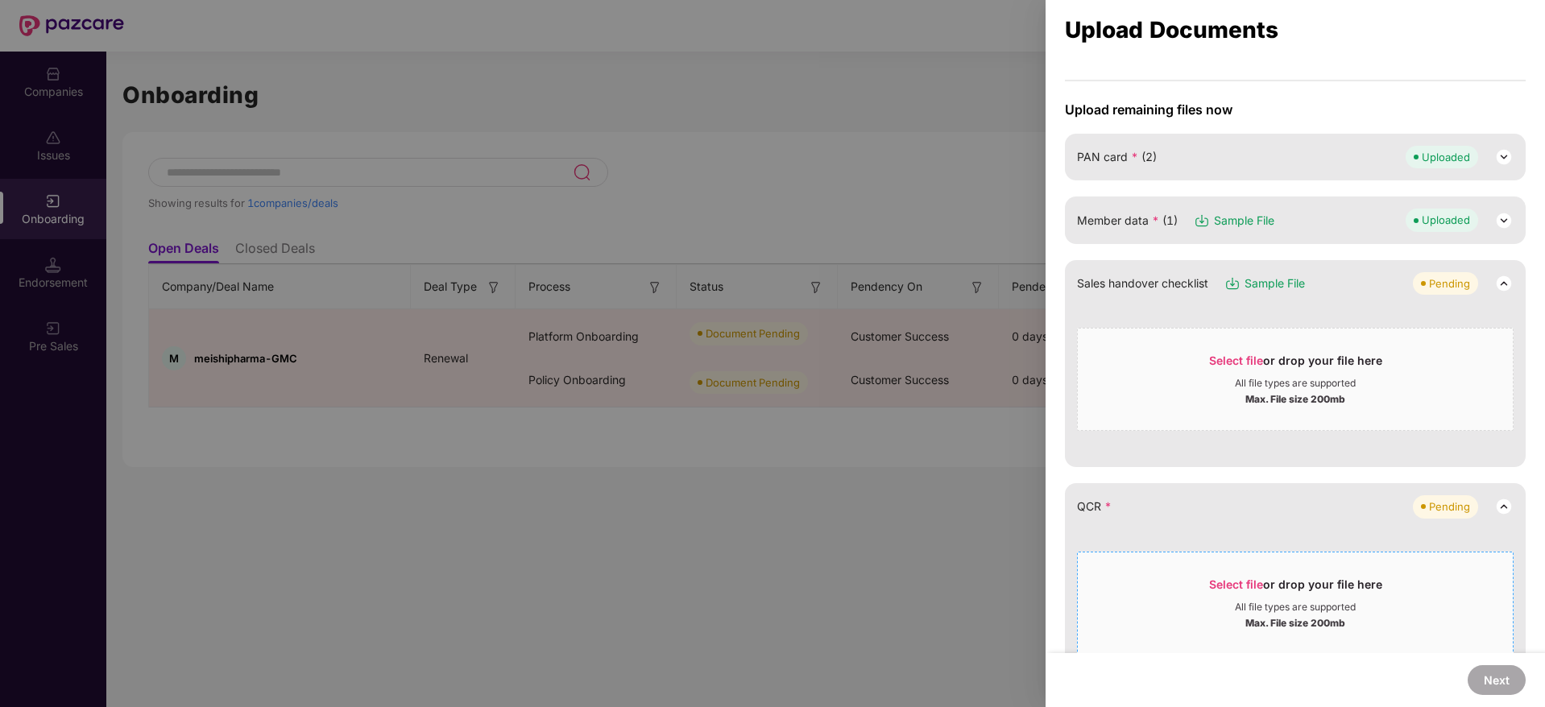
click at [1211, 554] on div "Select file or drop your file here All file types are supported Max. File size …" at bounding box center [1295, 603] width 437 height 103
click at [1211, 581] on span "Select file" at bounding box center [1236, 584] width 54 height 14
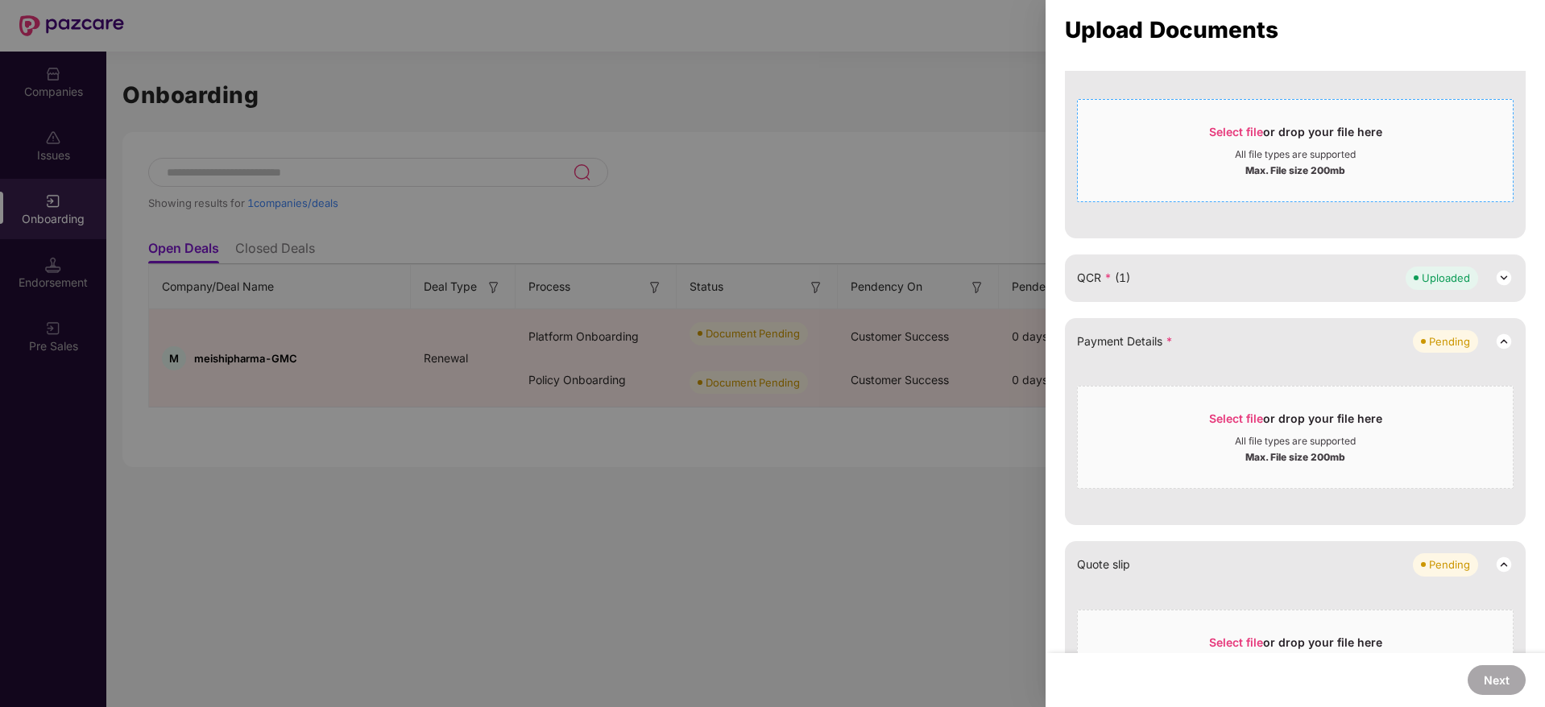
scroll to position [341, 0]
click at [1185, 423] on div "Select file or drop your file here" at bounding box center [1295, 422] width 435 height 24
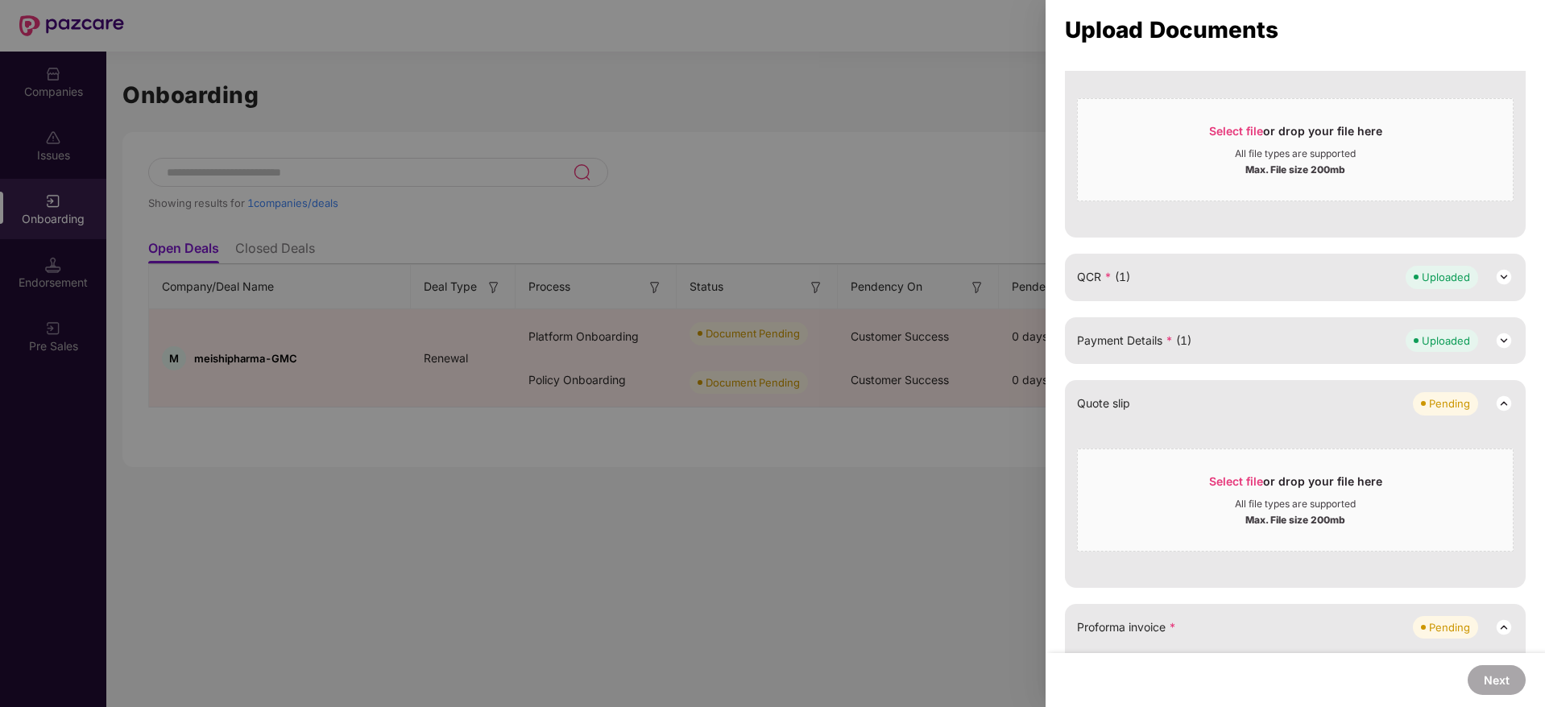
scroll to position [766, 0]
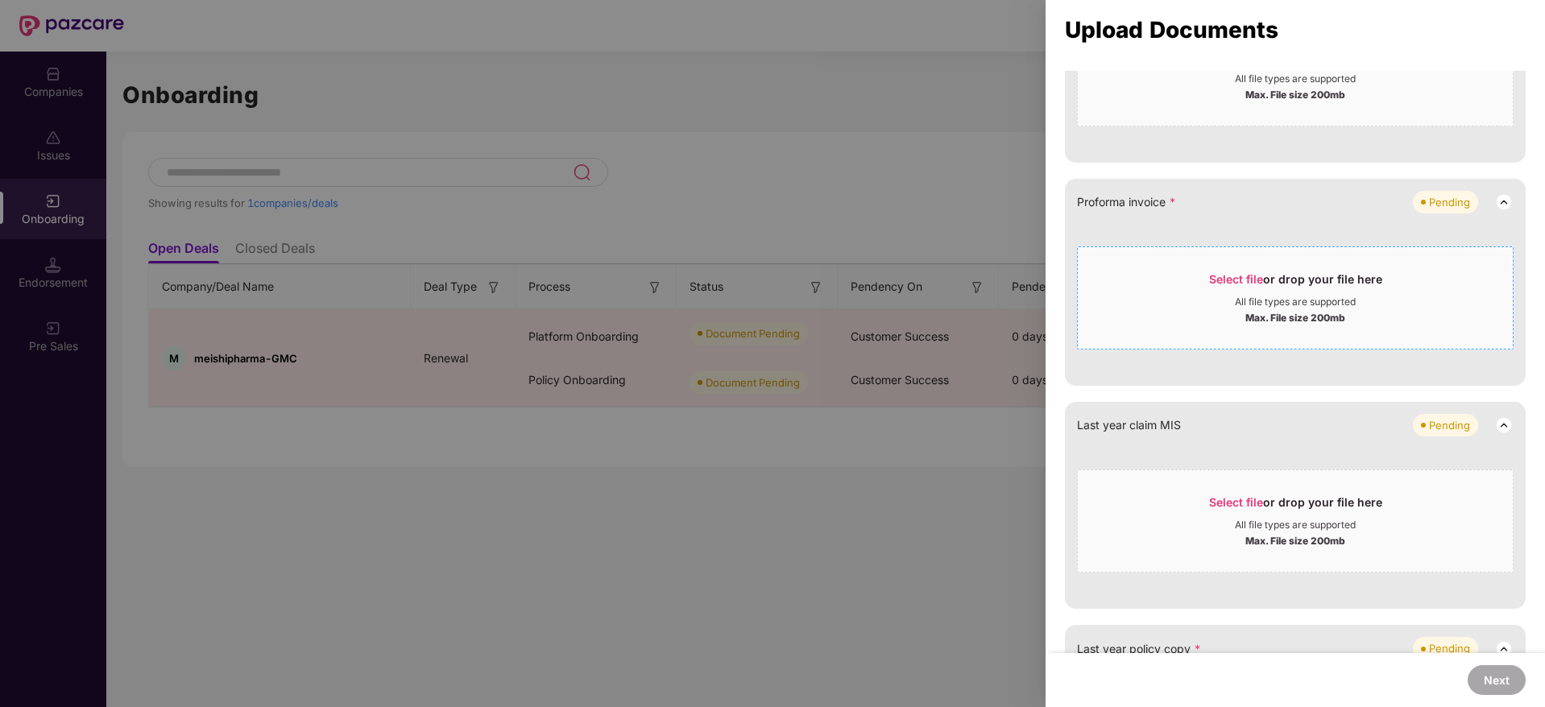
click at [1296, 279] on div "Select file or drop your file here" at bounding box center [1295, 283] width 173 height 24
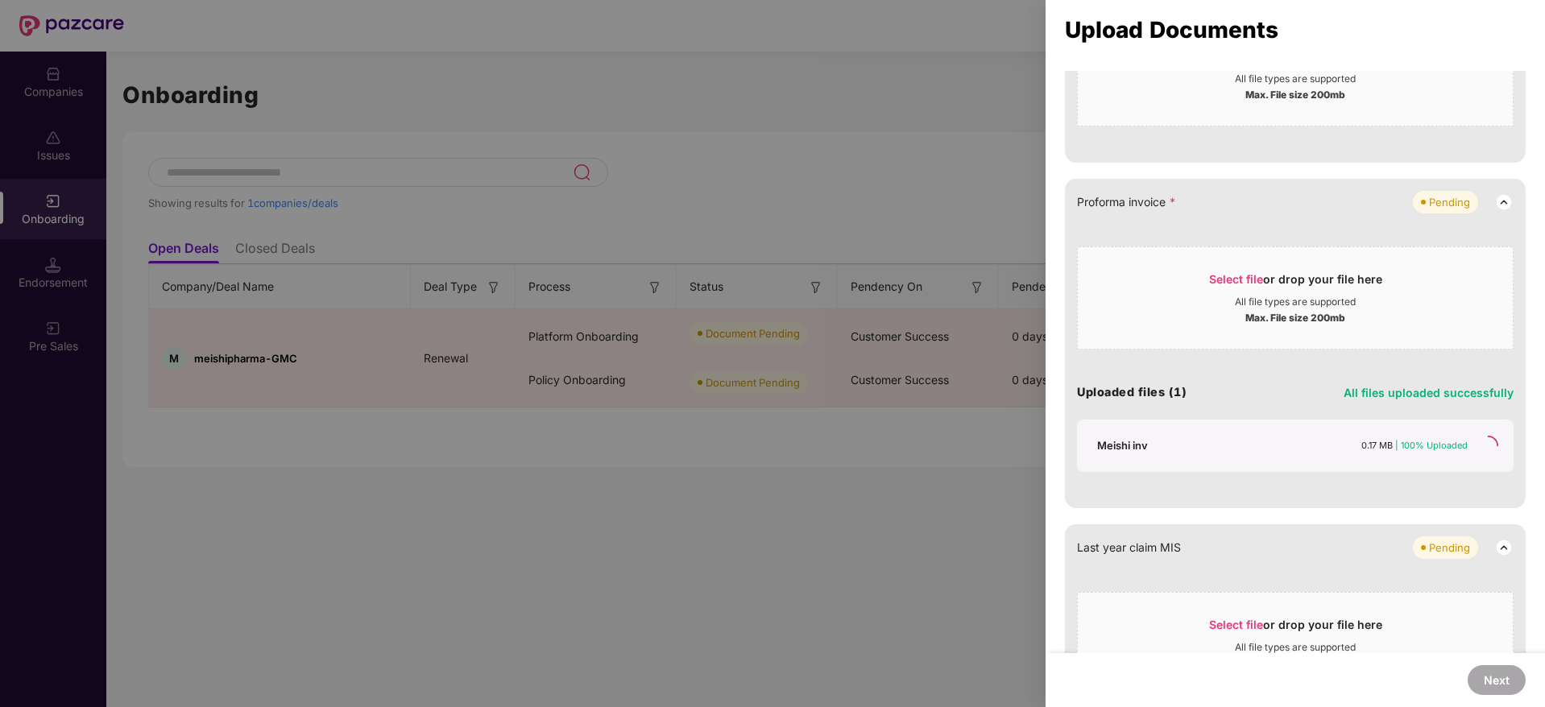
scroll to position [795, 0]
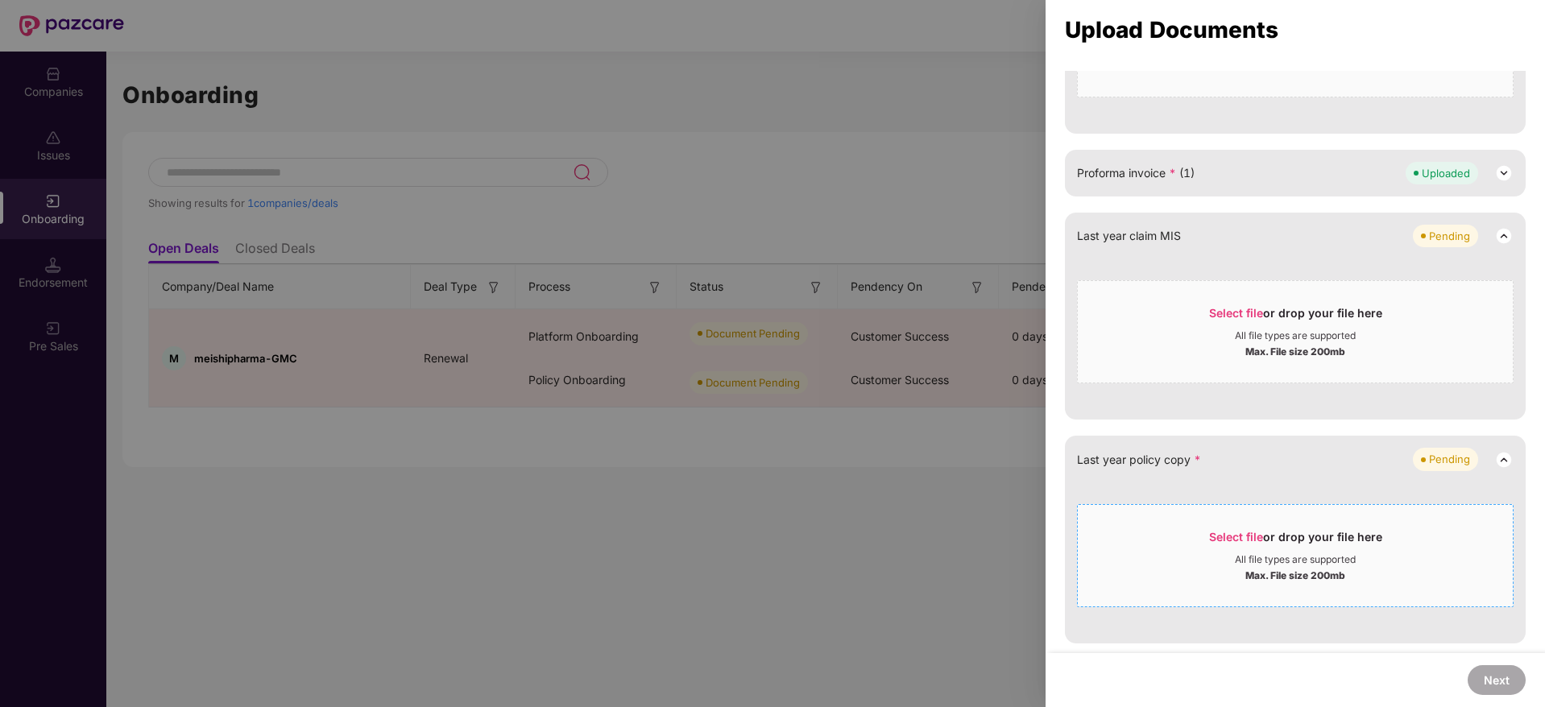
click at [1242, 567] on div "Max. File size 200mb" at bounding box center [1295, 574] width 435 height 16
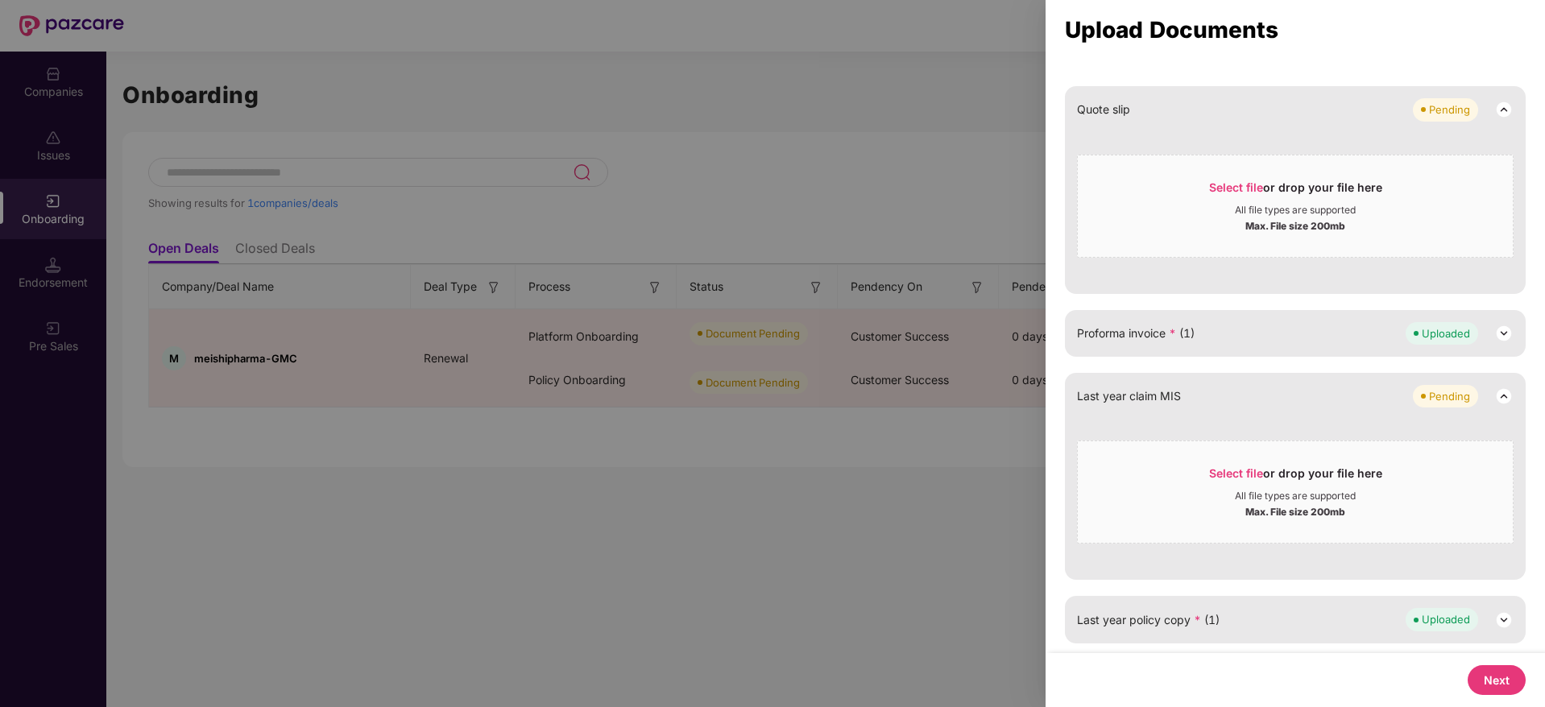
click at [1503, 684] on button "Next" at bounding box center [1496, 680] width 58 height 30
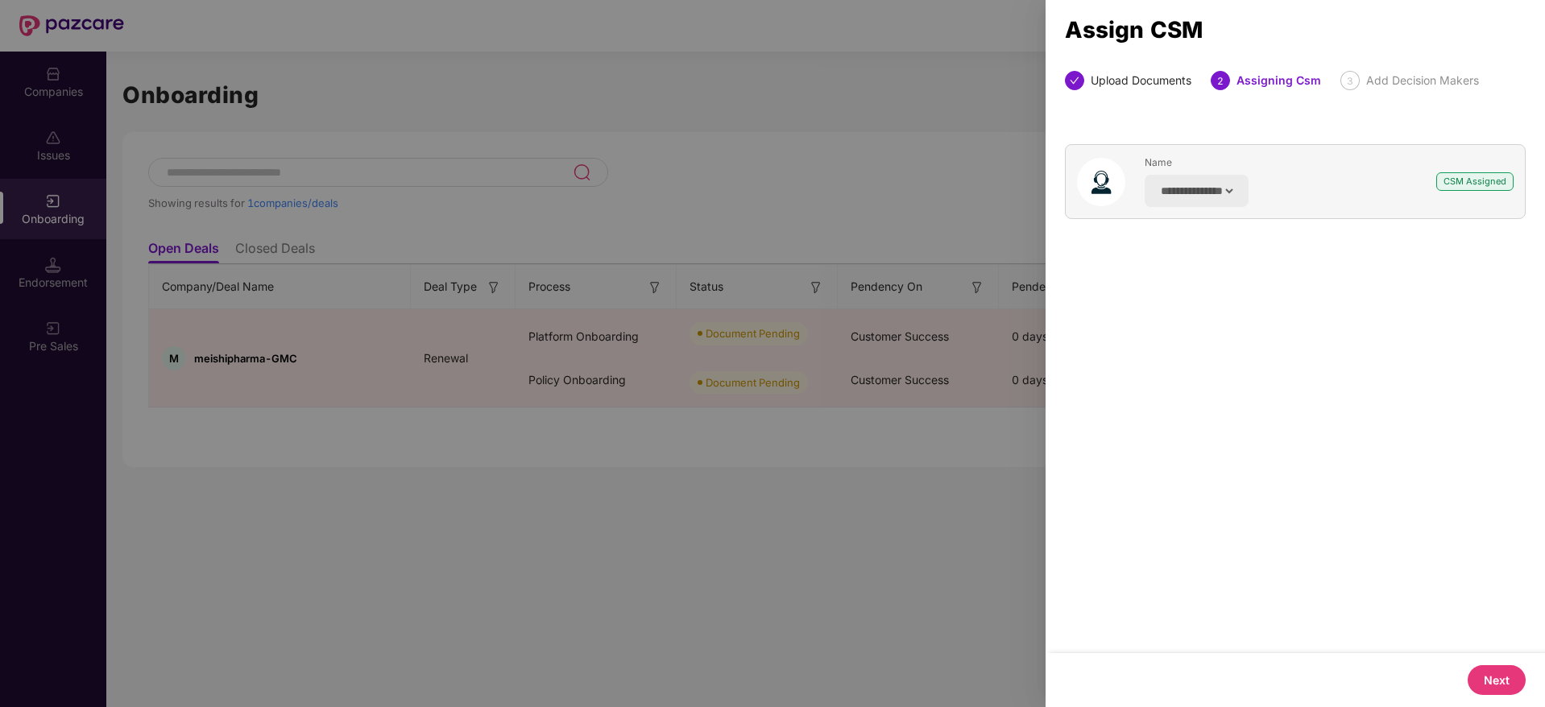
click at [1503, 684] on button "Next" at bounding box center [1496, 680] width 58 height 30
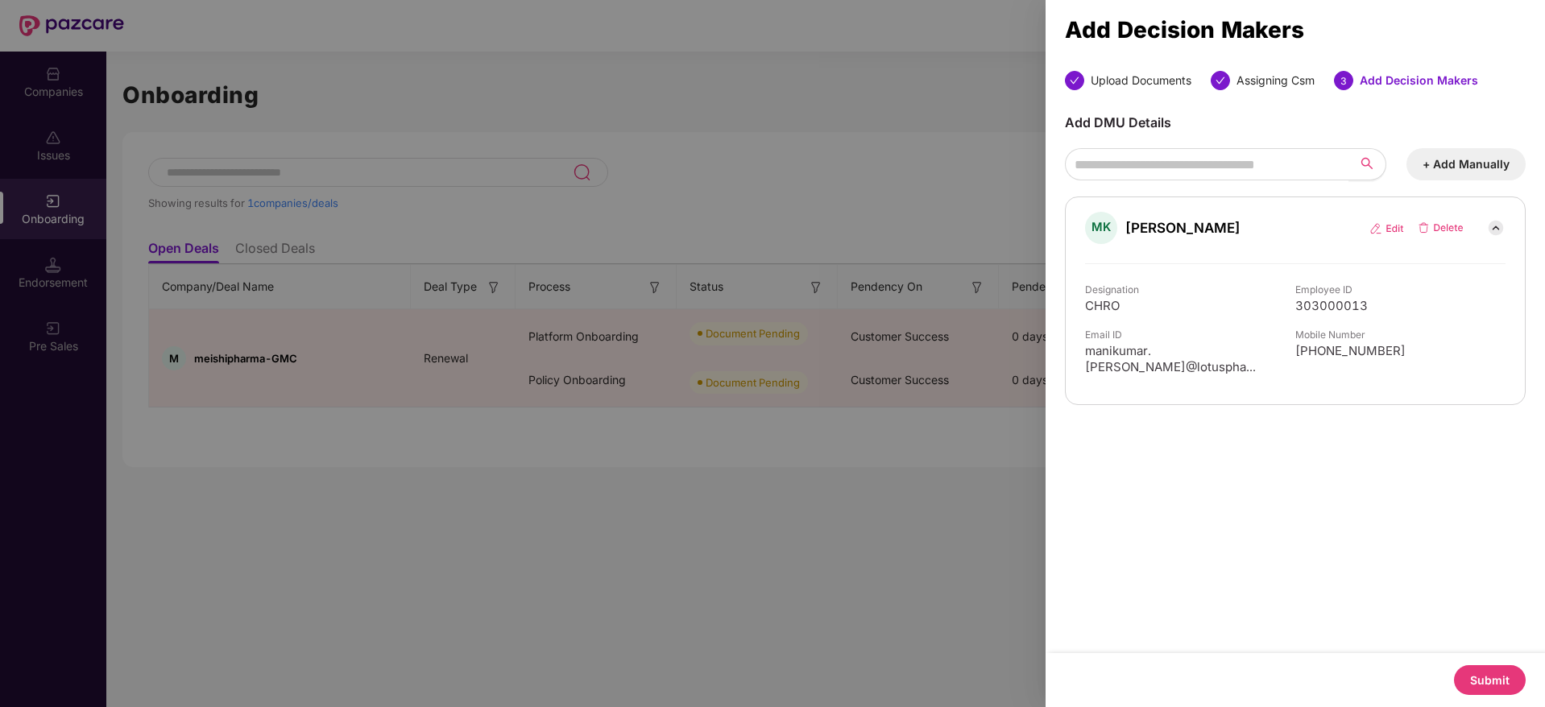
click at [1503, 684] on button "Submit" at bounding box center [1490, 680] width 72 height 30
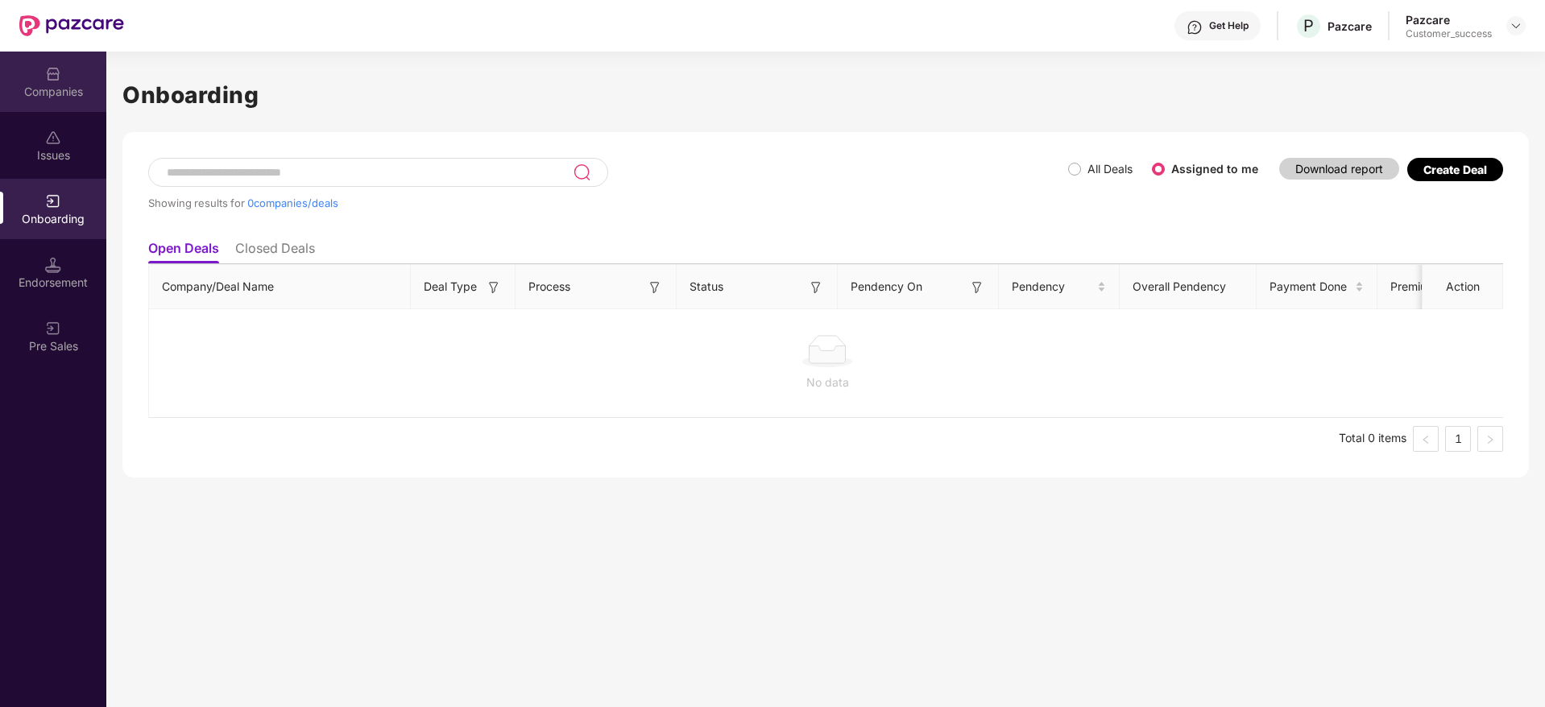
click at [46, 78] on img at bounding box center [53, 74] width 16 height 16
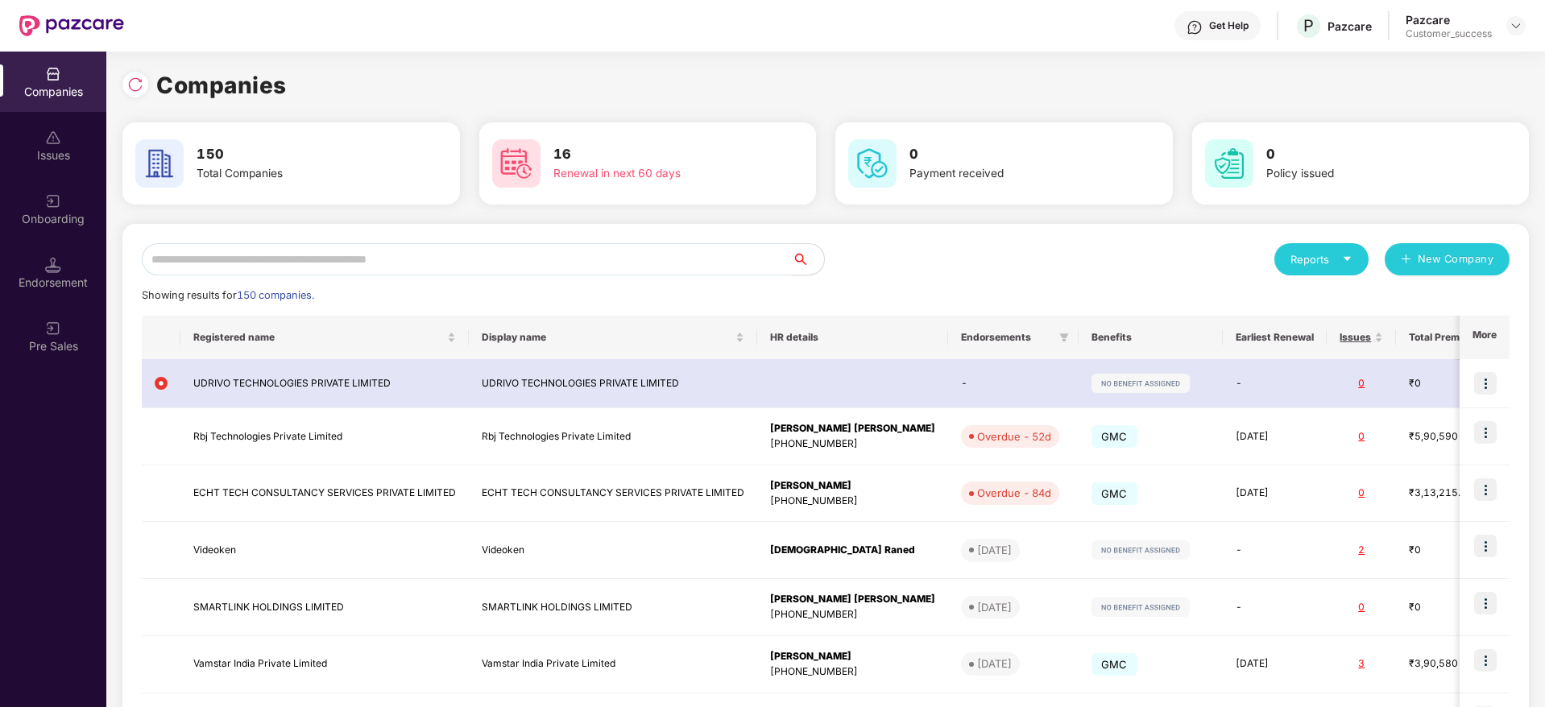
click at [447, 259] on input "text" at bounding box center [467, 259] width 650 height 32
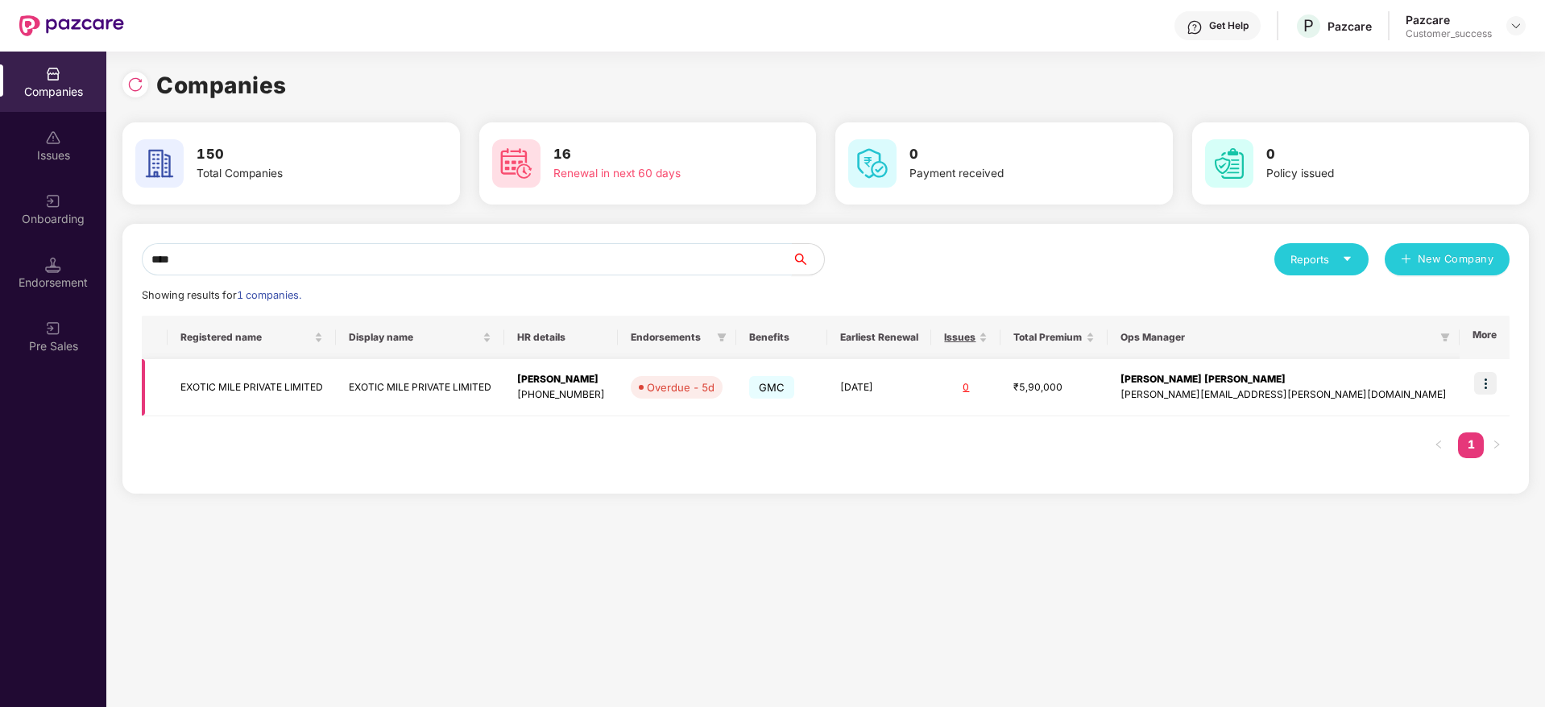
type input "****"
click at [1488, 375] on img at bounding box center [1485, 383] width 23 height 23
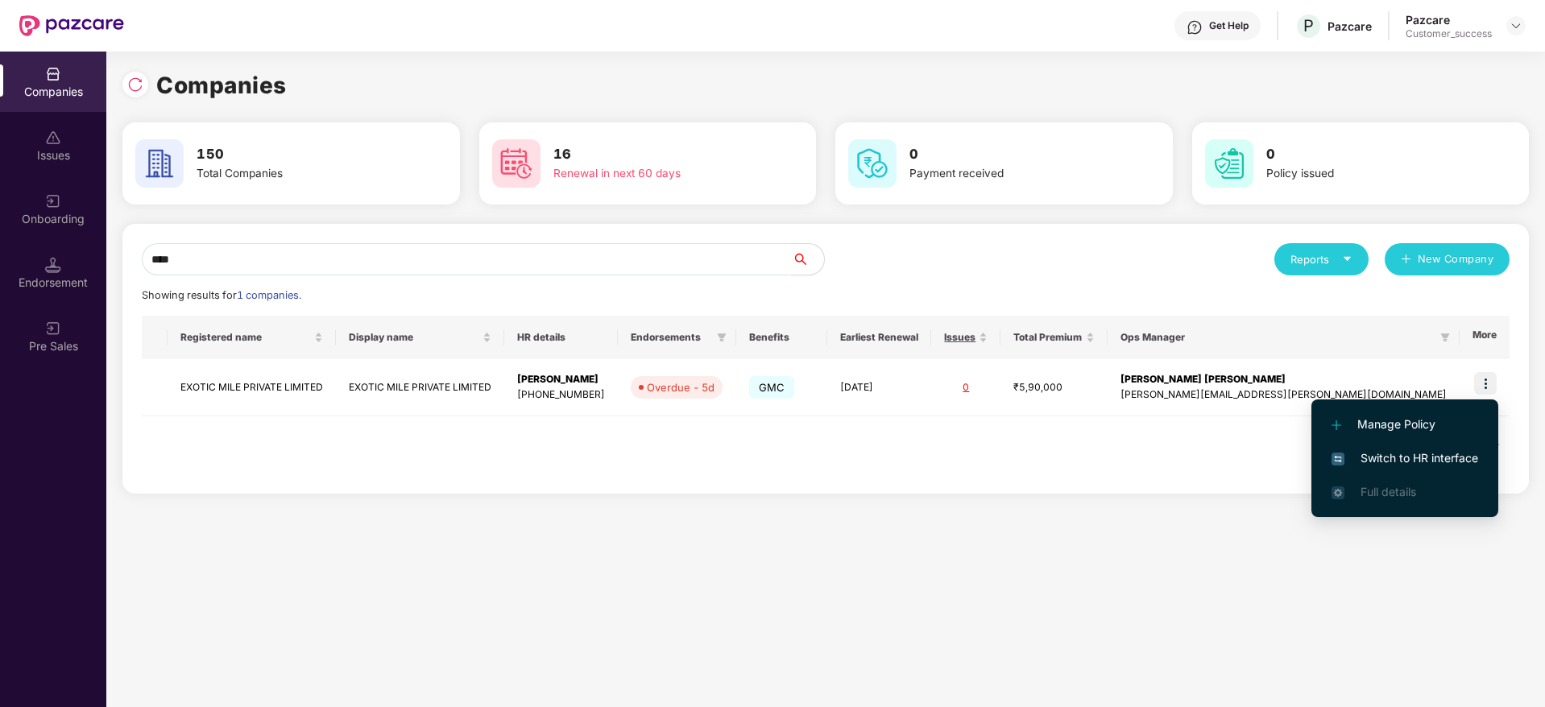
click at [1436, 443] on li "Switch to HR interface" at bounding box center [1404, 458] width 187 height 34
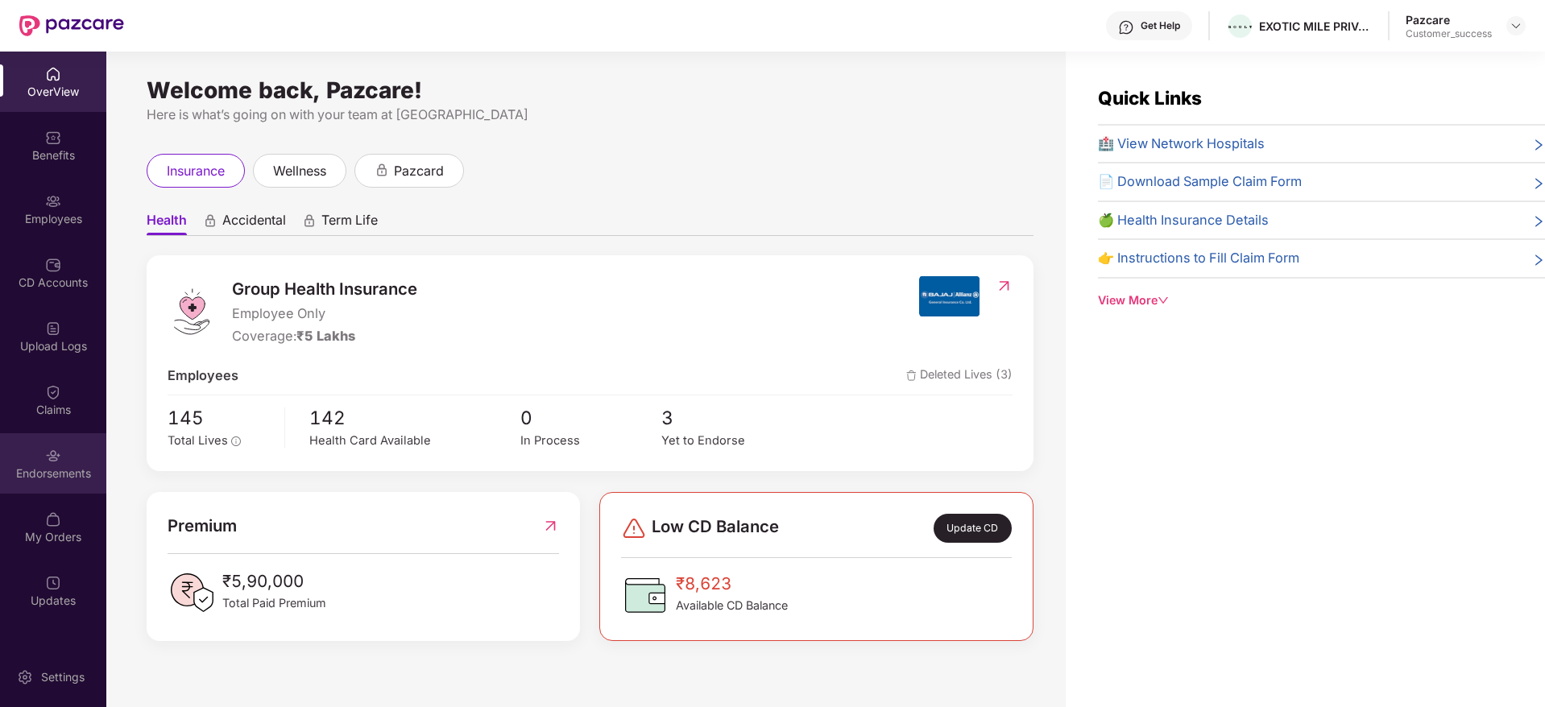
click at [39, 462] on div "Endorsements" at bounding box center [53, 463] width 106 height 60
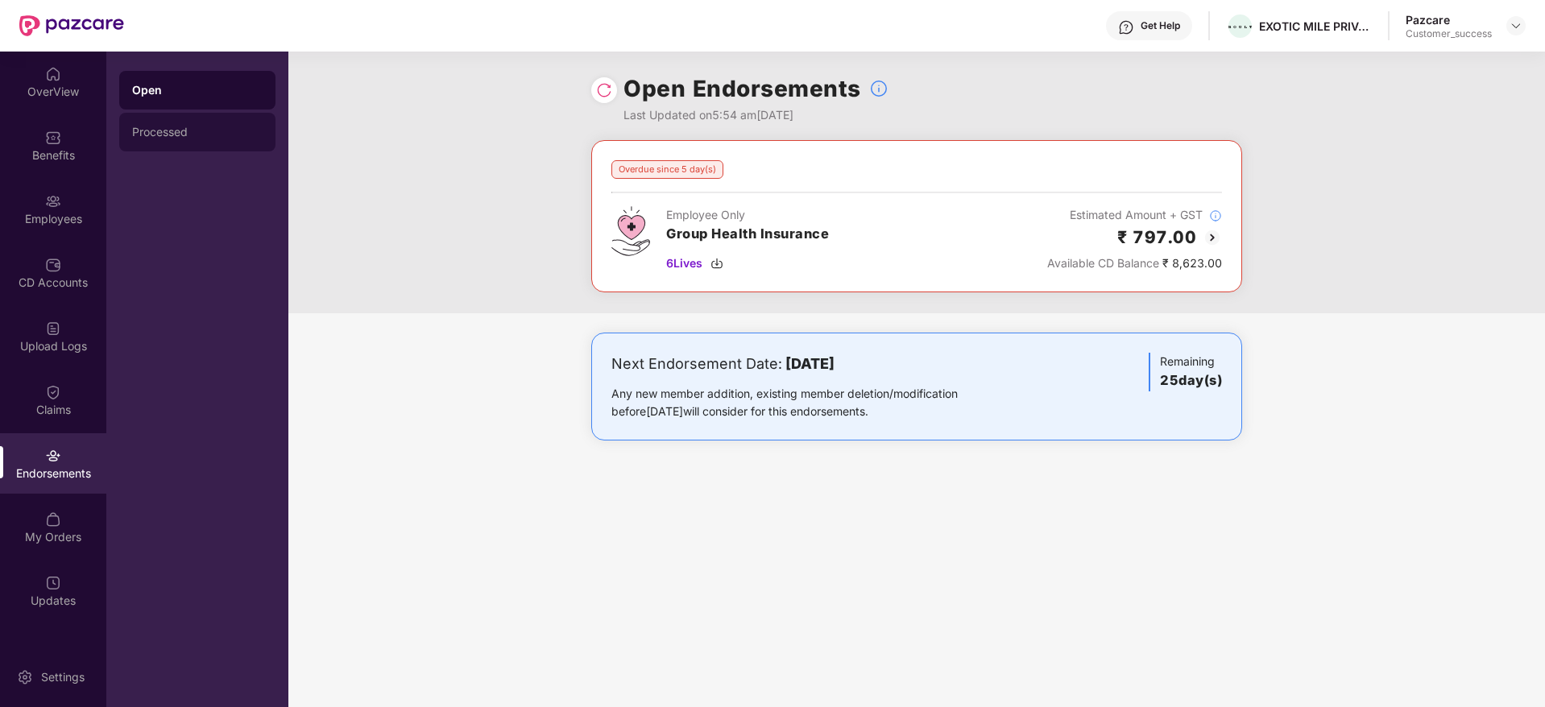
click at [199, 142] on div "Processed" at bounding box center [197, 132] width 156 height 39
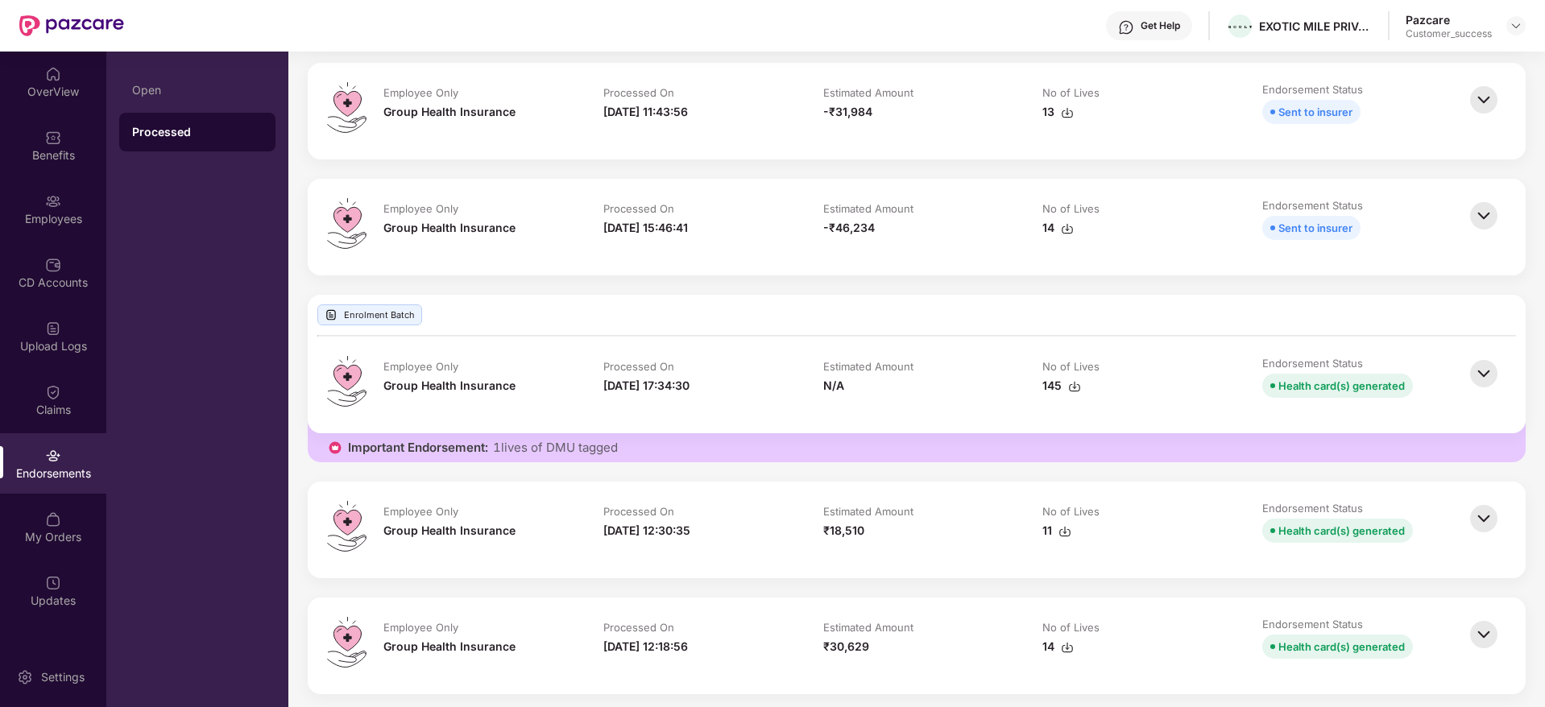
scroll to position [416, 0]
click at [1480, 362] on img at bounding box center [1483, 371] width 35 height 35
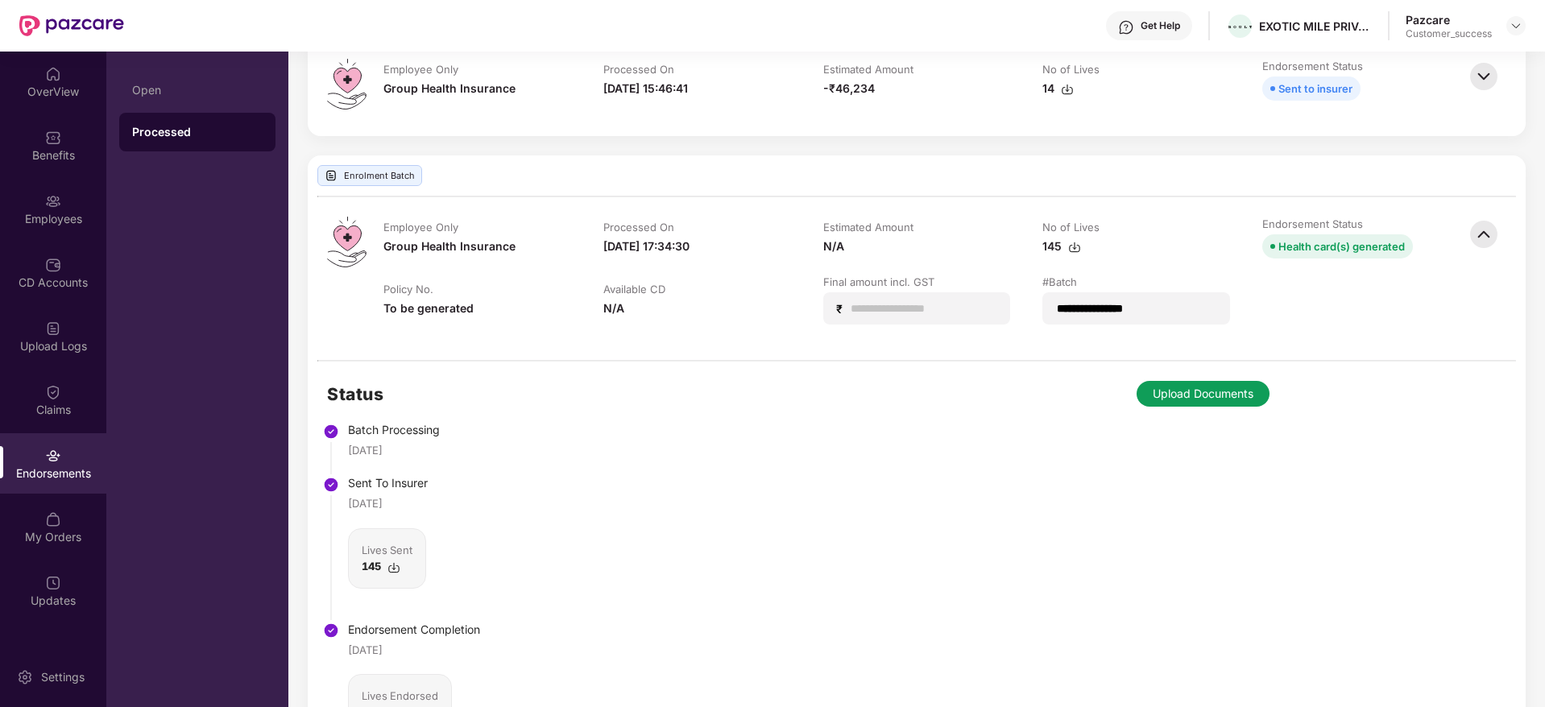
scroll to position [516, 0]
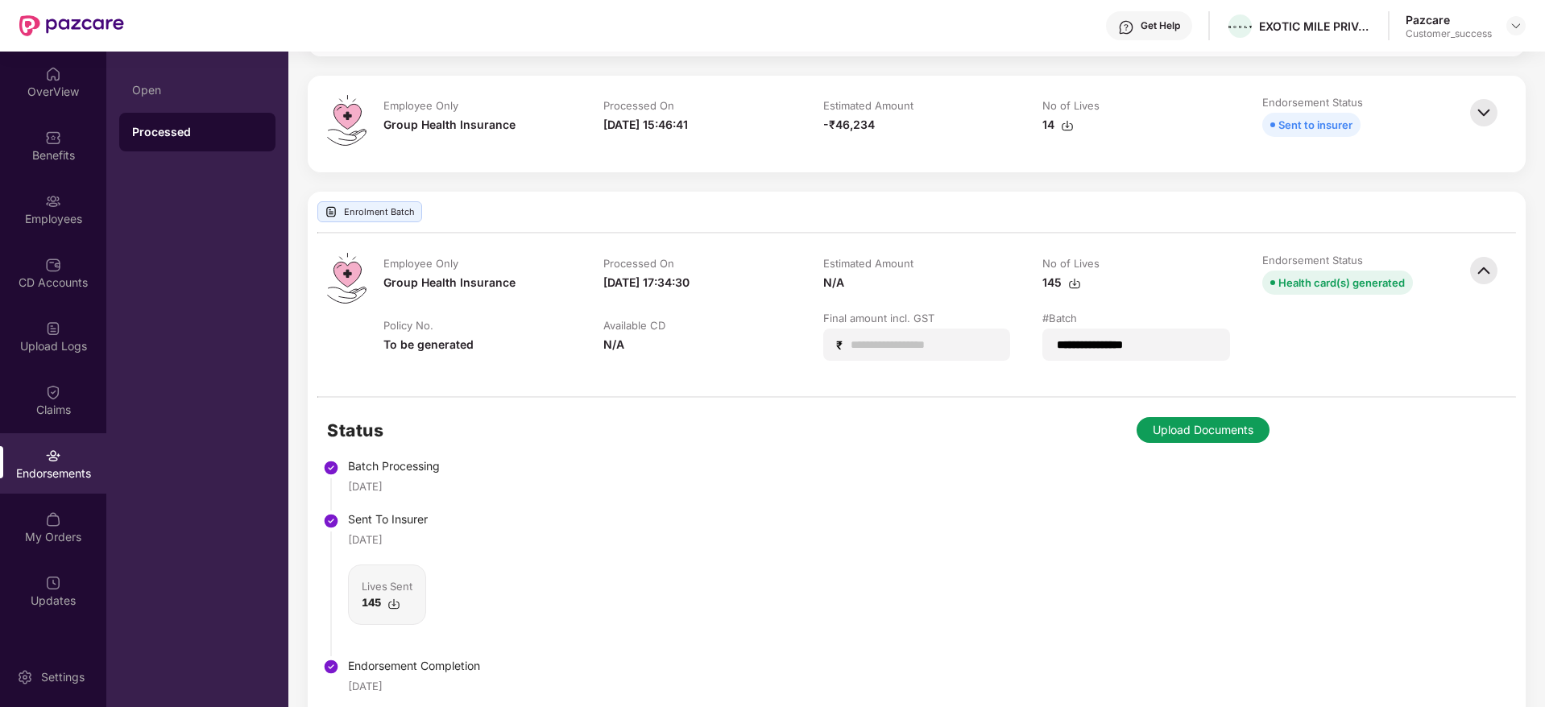
click at [1472, 269] on img at bounding box center [1483, 270] width 35 height 35
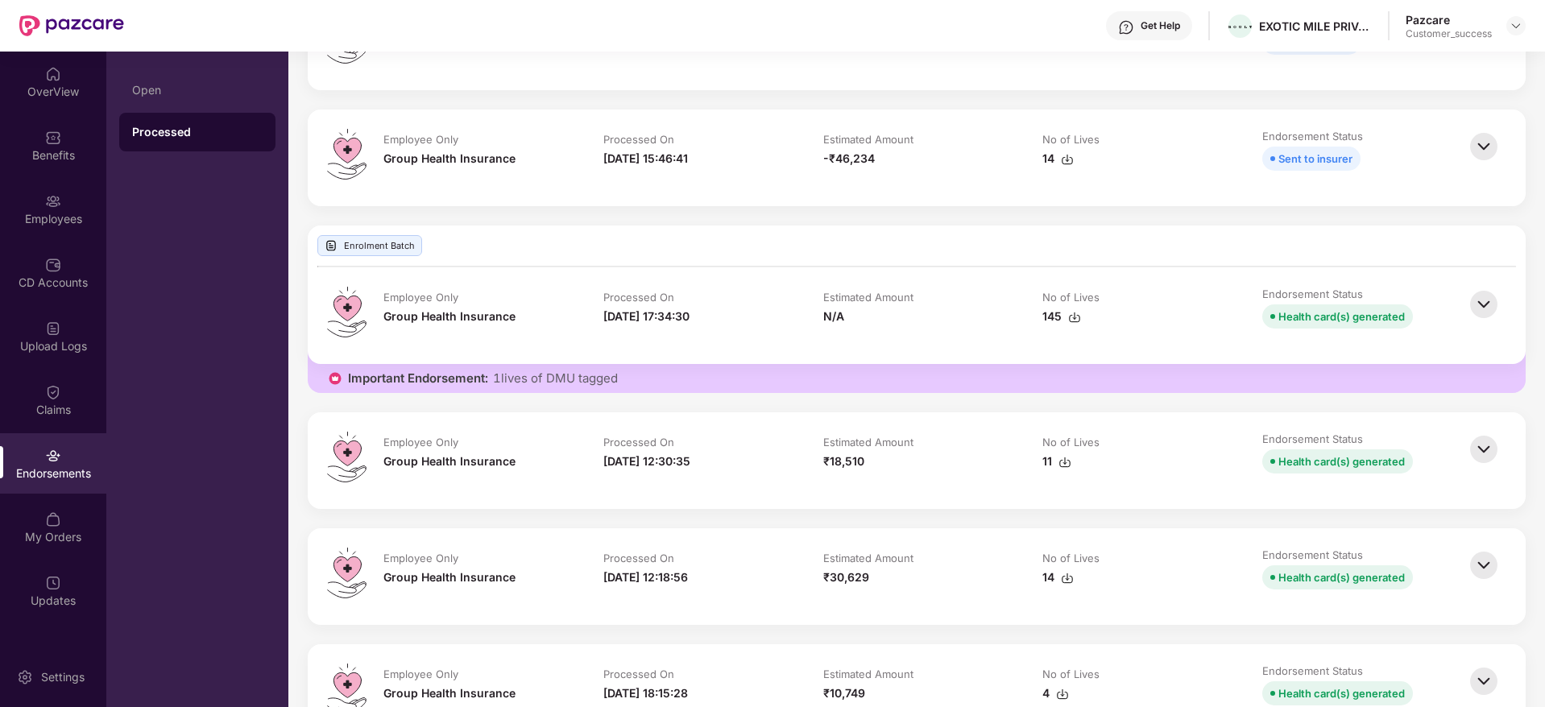
scroll to position [481, 0]
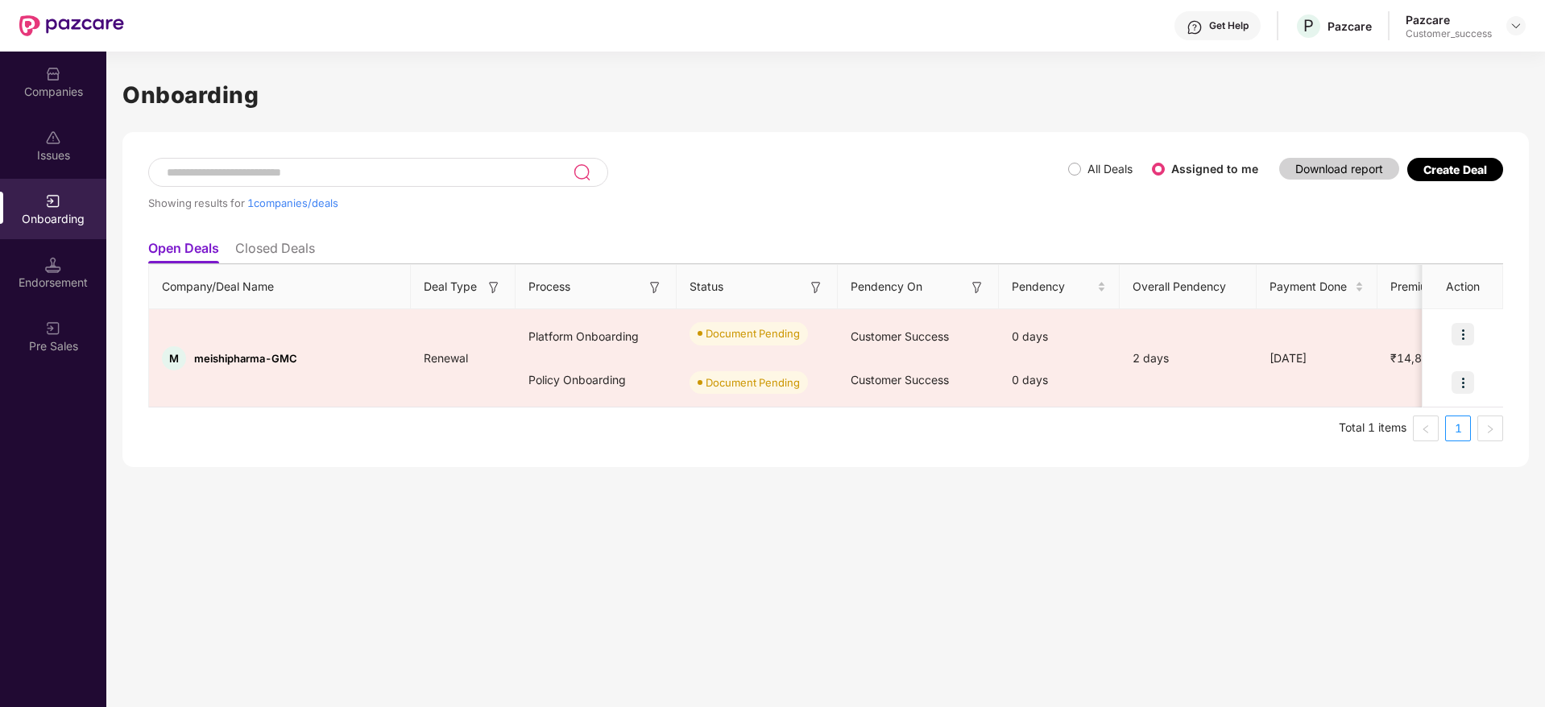
click at [47, 97] on div "Companies" at bounding box center [53, 92] width 106 height 16
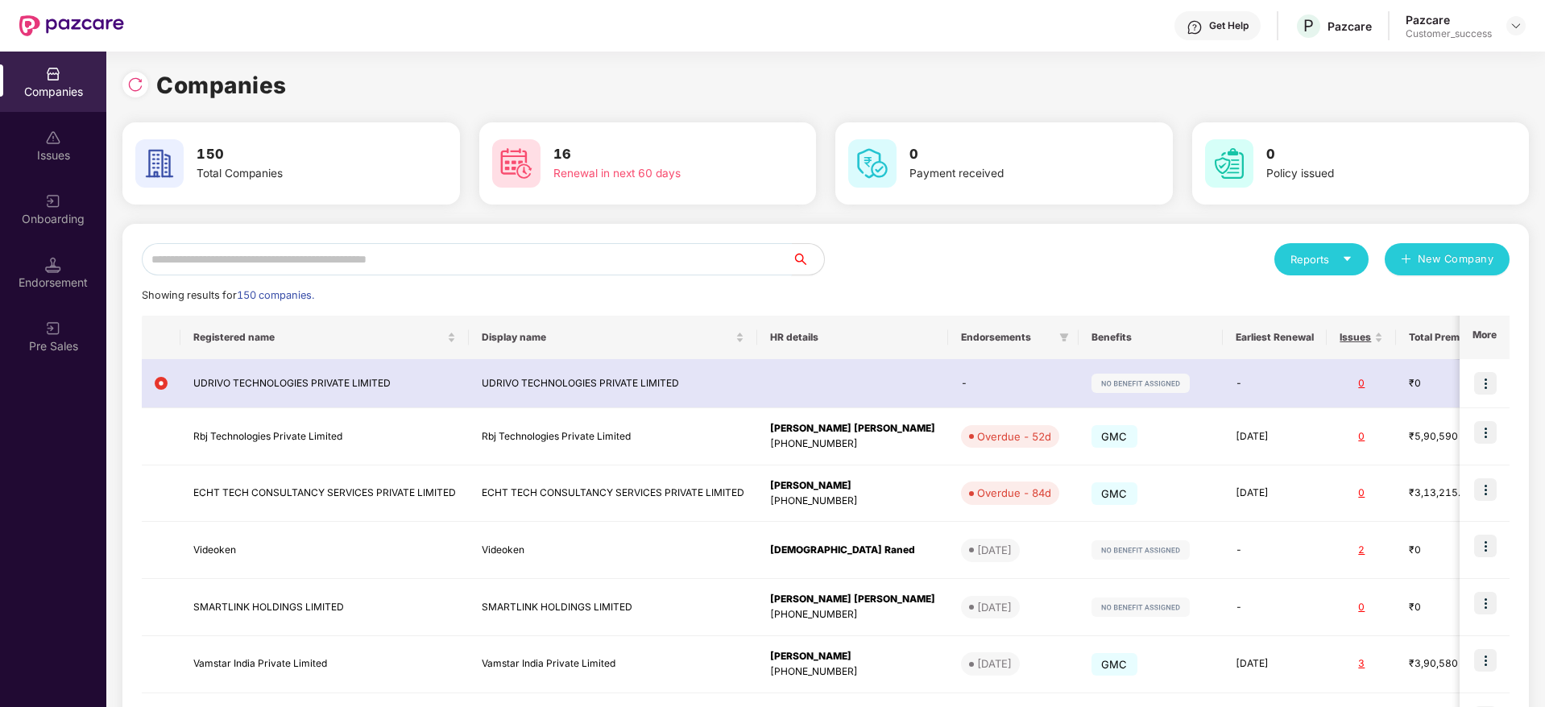
click at [374, 253] on input "text" at bounding box center [467, 259] width 650 height 32
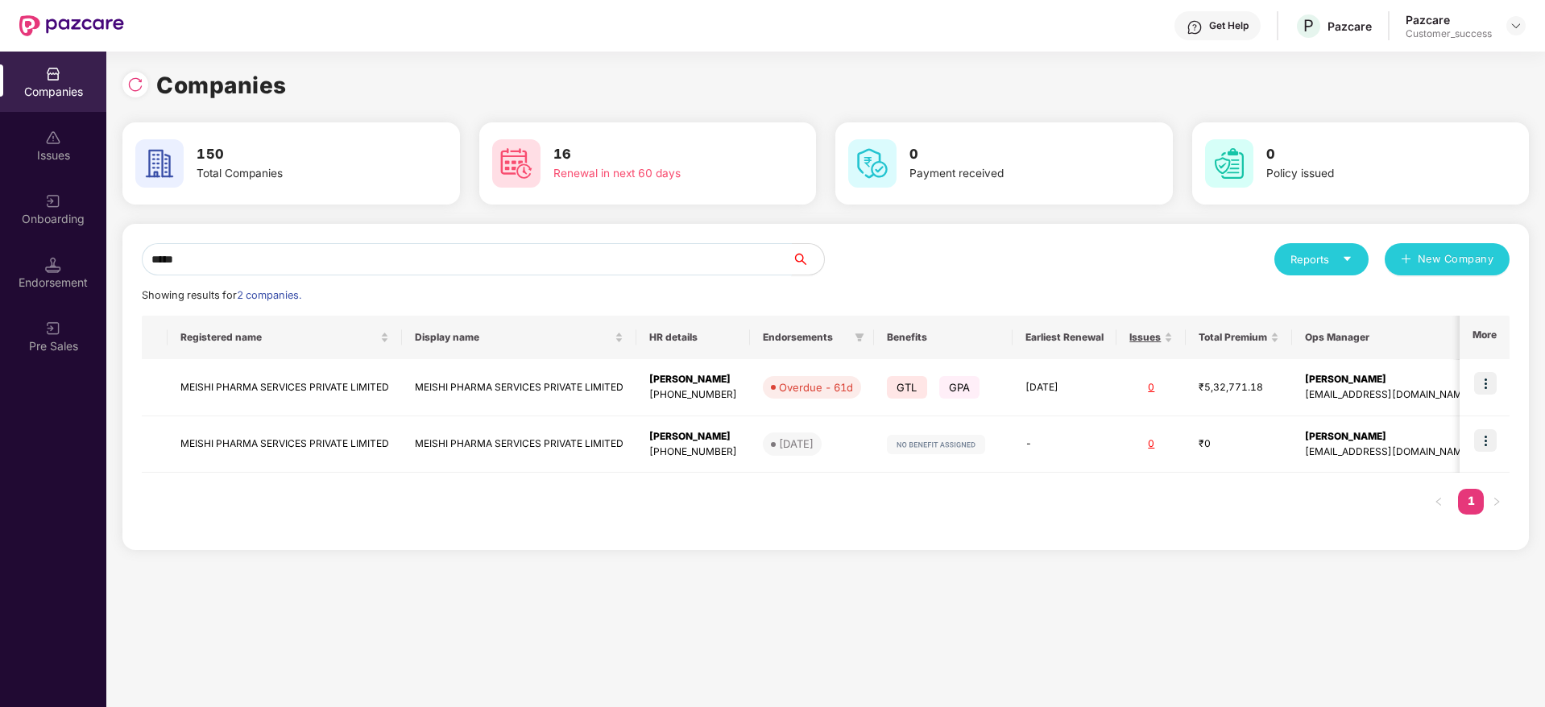
type input "*****"
click at [616, 264] on input "*****" at bounding box center [467, 259] width 650 height 32
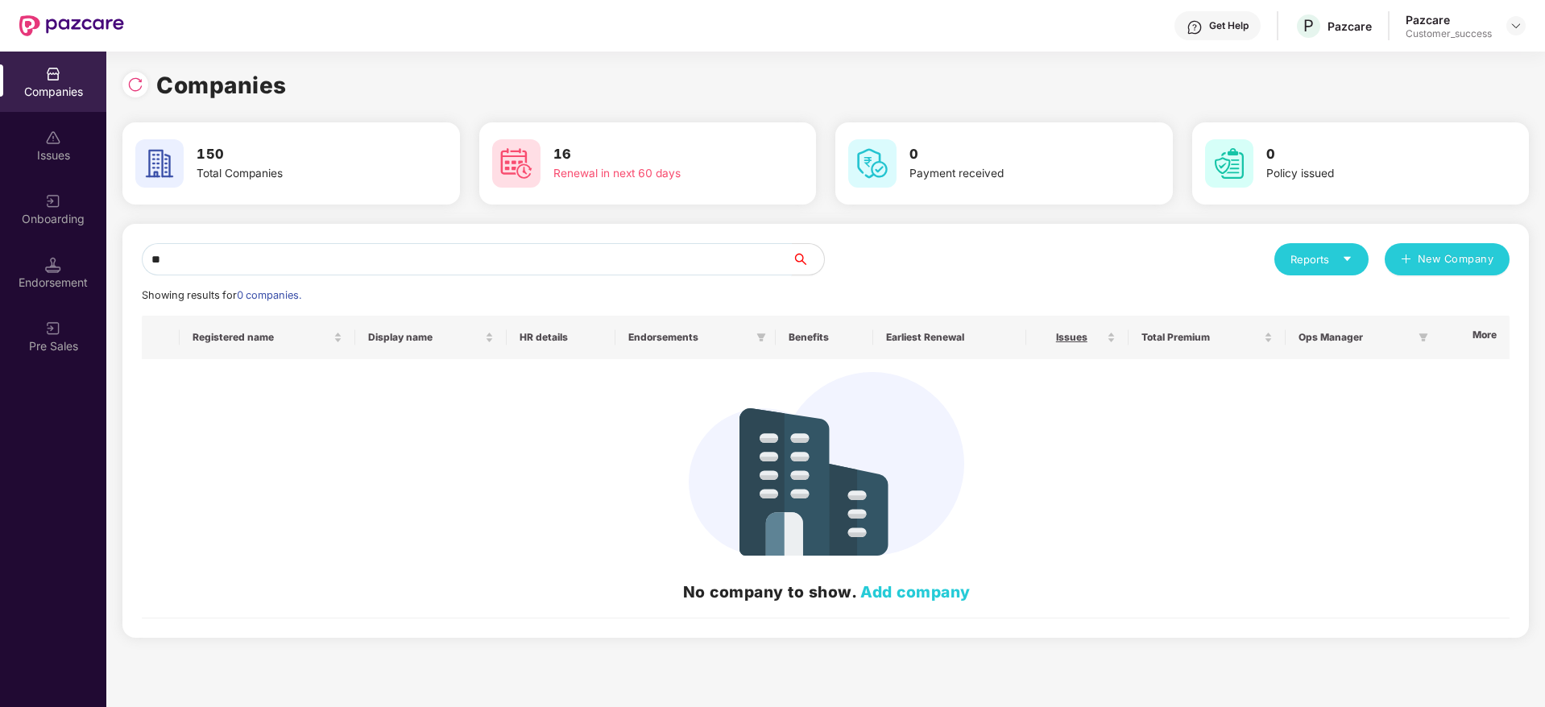
type input "*"
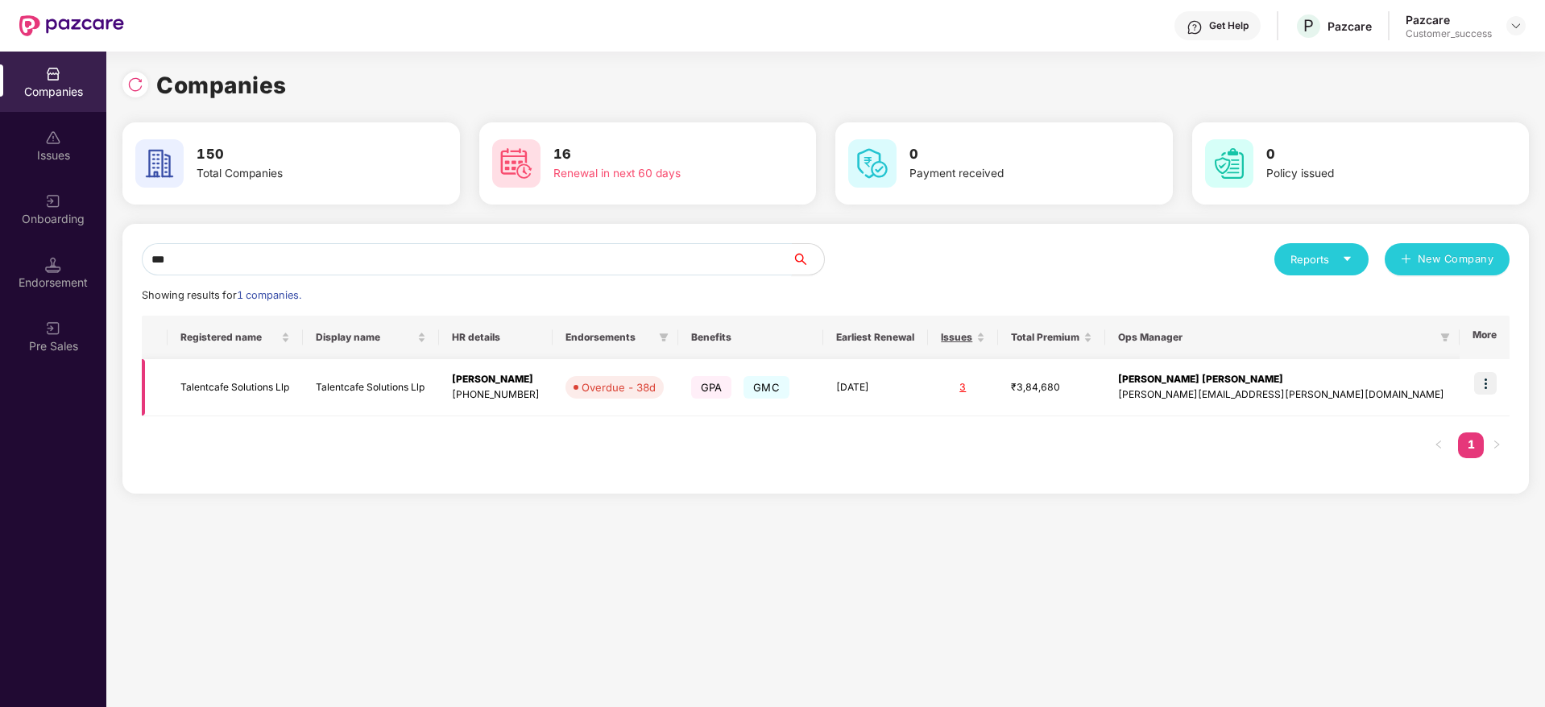
type input "***"
click at [1482, 381] on img at bounding box center [1485, 383] width 23 height 23
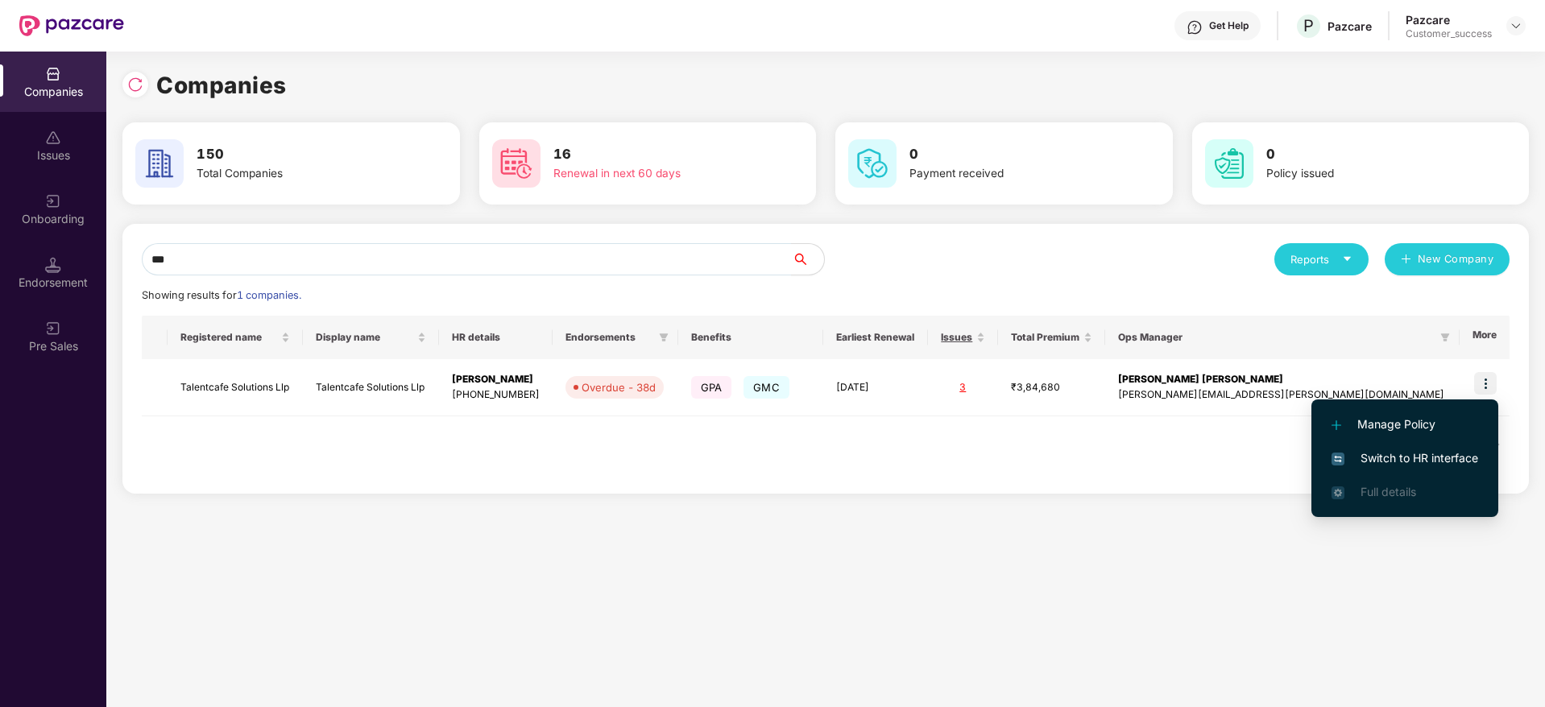
click at [1440, 463] on span "Switch to HR interface" at bounding box center [1404, 458] width 147 height 18
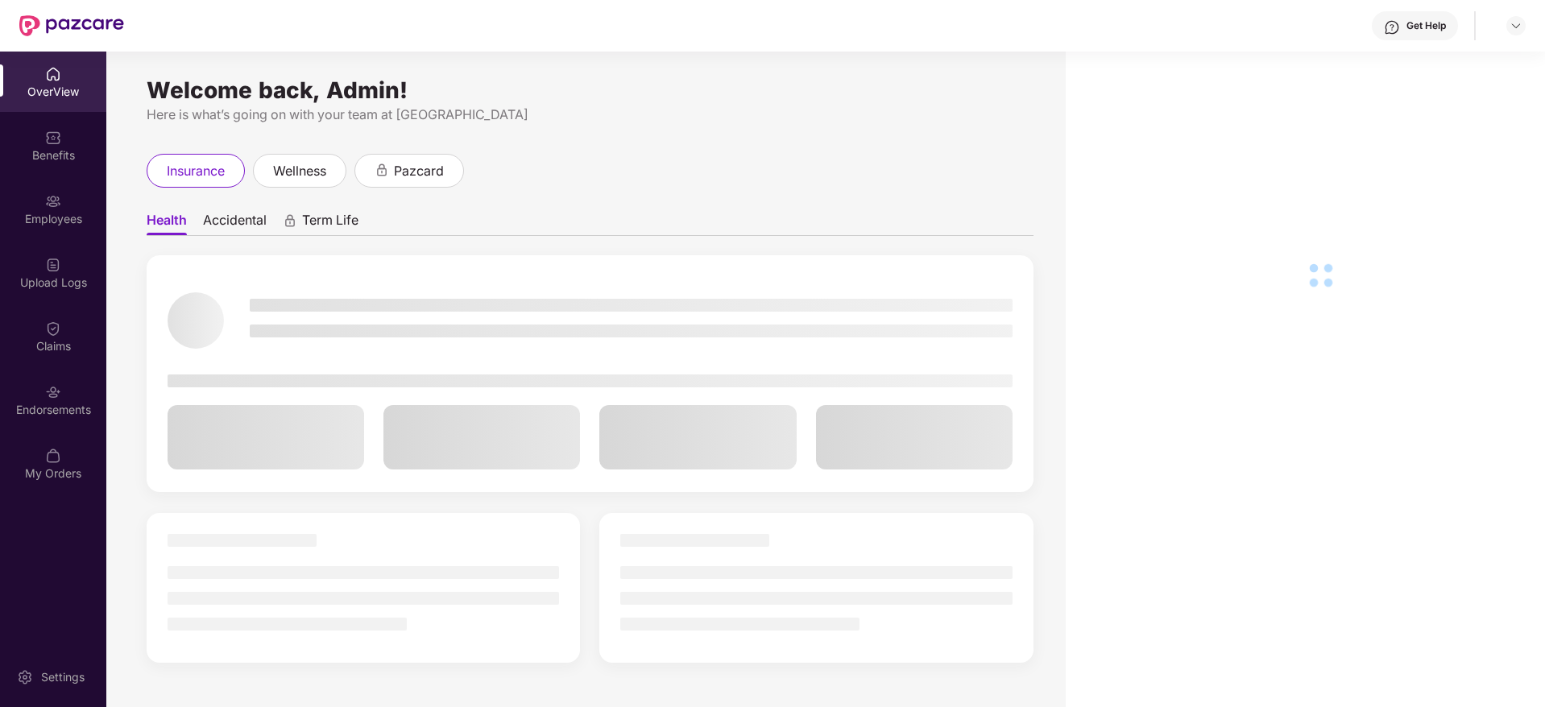
click at [71, 177] on div "OverView Benefits Employees Upload Logs Claims Endorsements My Orders" at bounding box center [53, 274] width 106 height 445
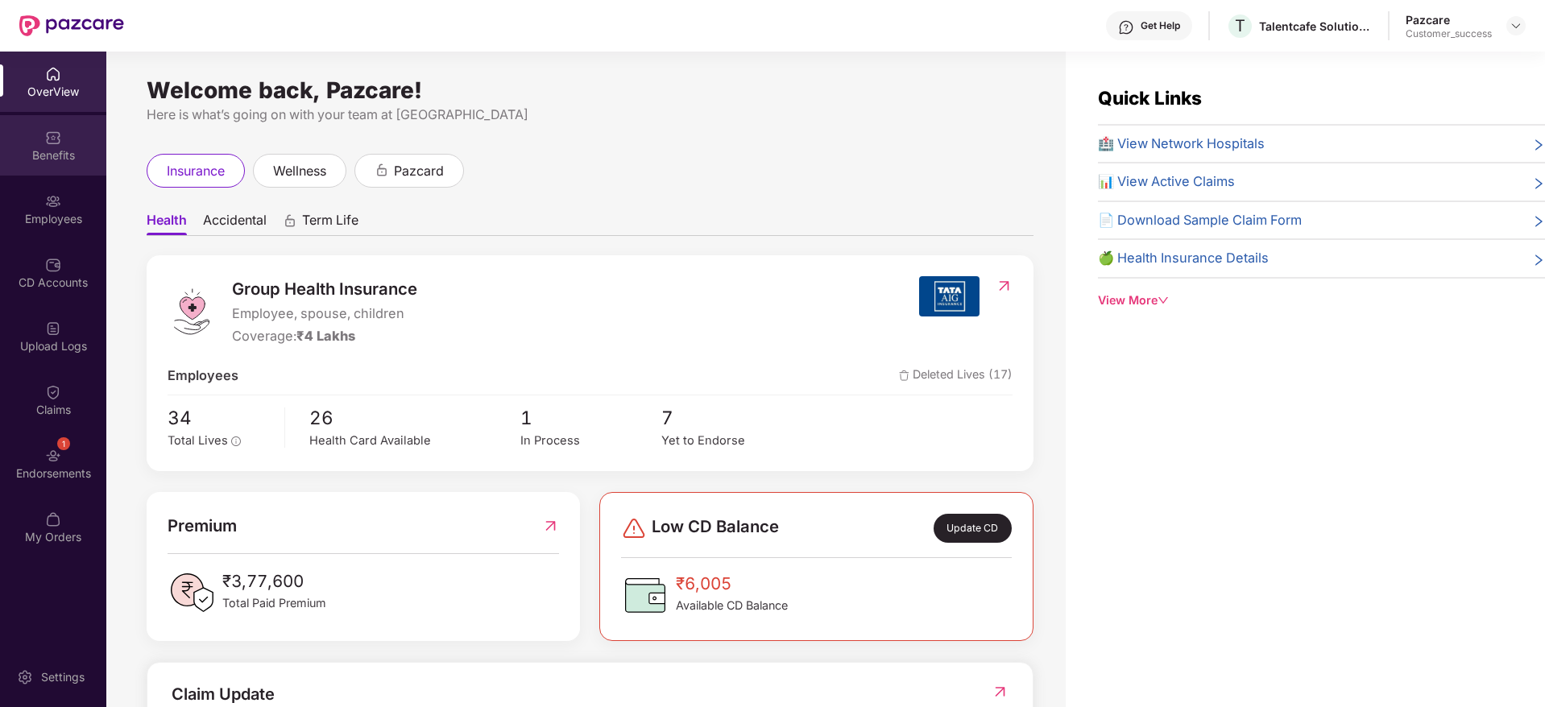
click at [49, 173] on div "Benefits" at bounding box center [53, 145] width 106 height 60
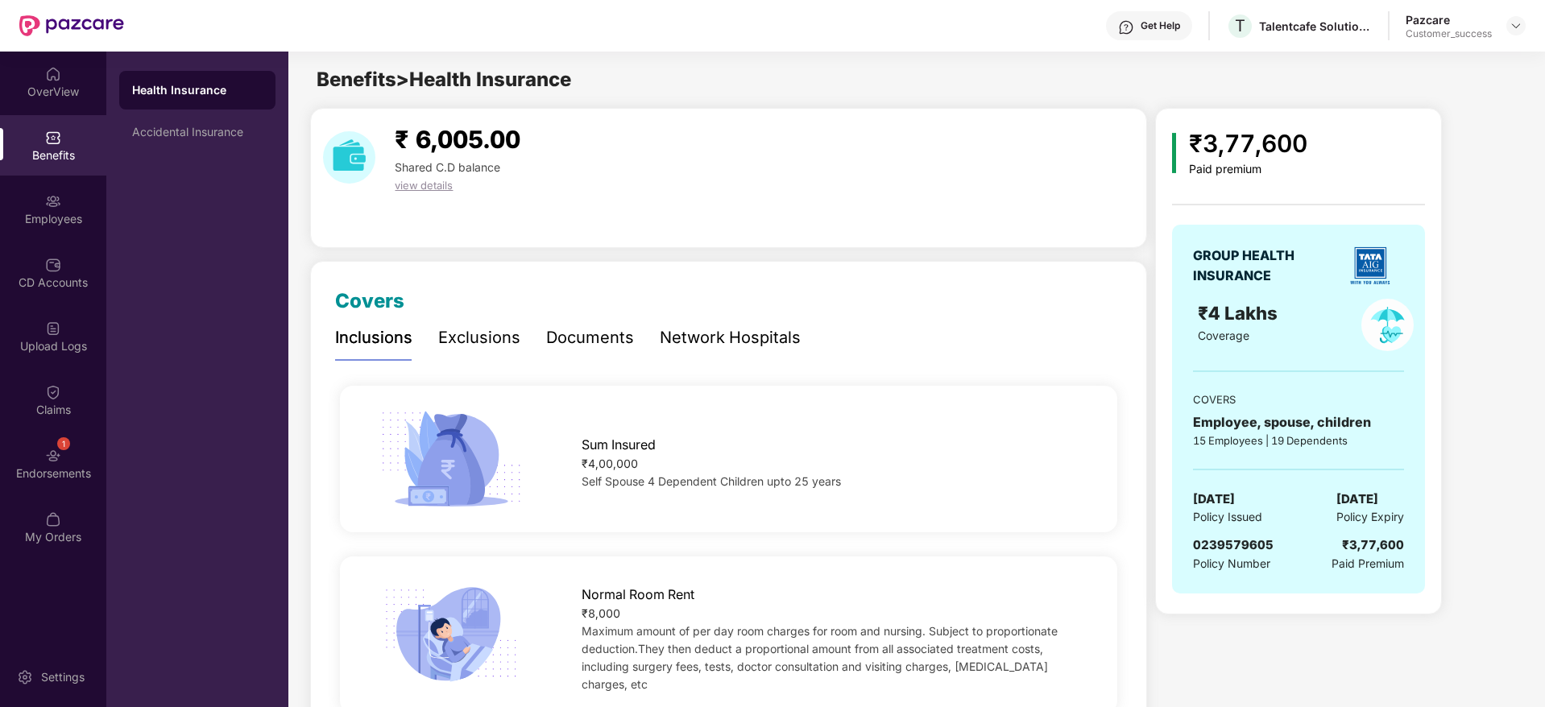
click at [624, 329] on div "Documents" at bounding box center [590, 337] width 88 height 25
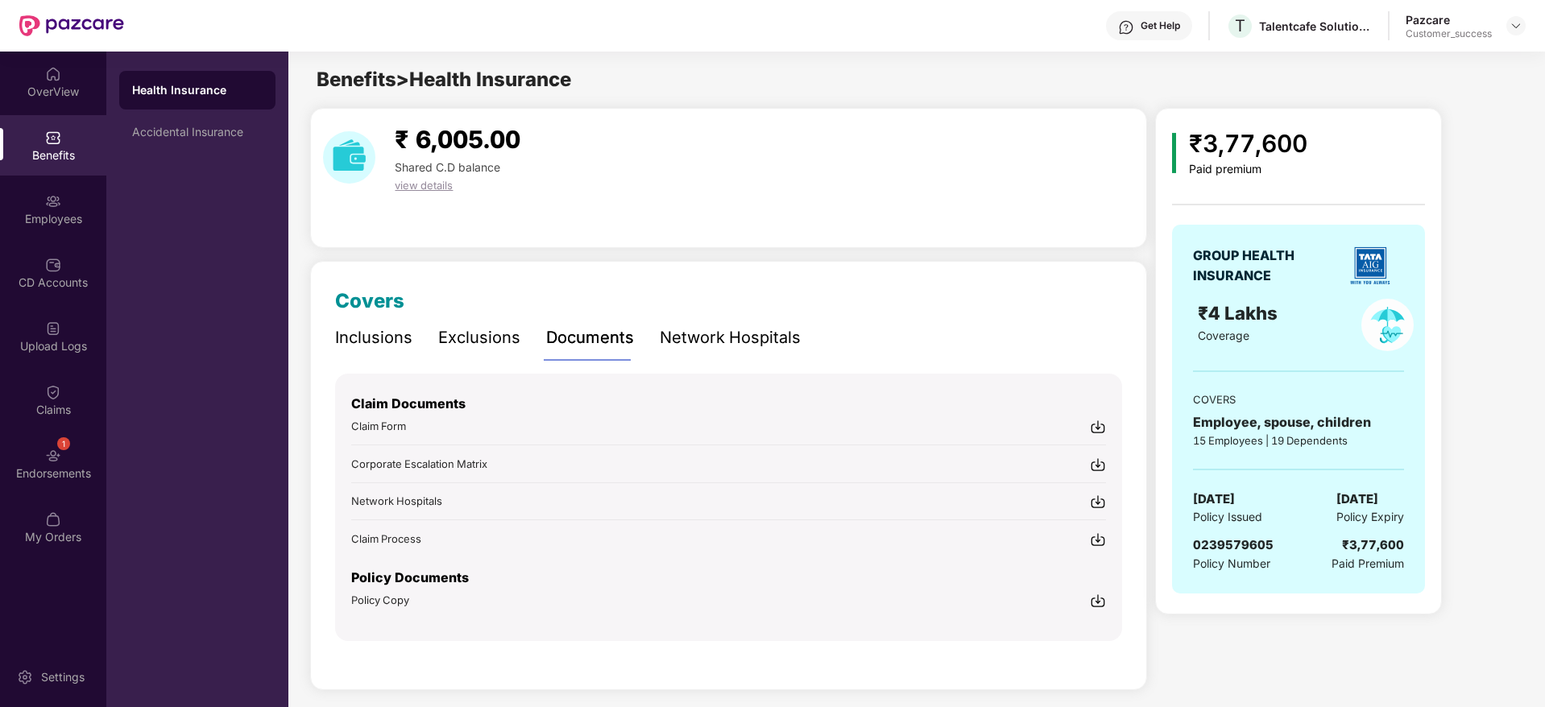
click at [1096, 598] on img at bounding box center [1098, 601] width 16 height 16
click at [41, 397] on div "Claims" at bounding box center [53, 400] width 106 height 60
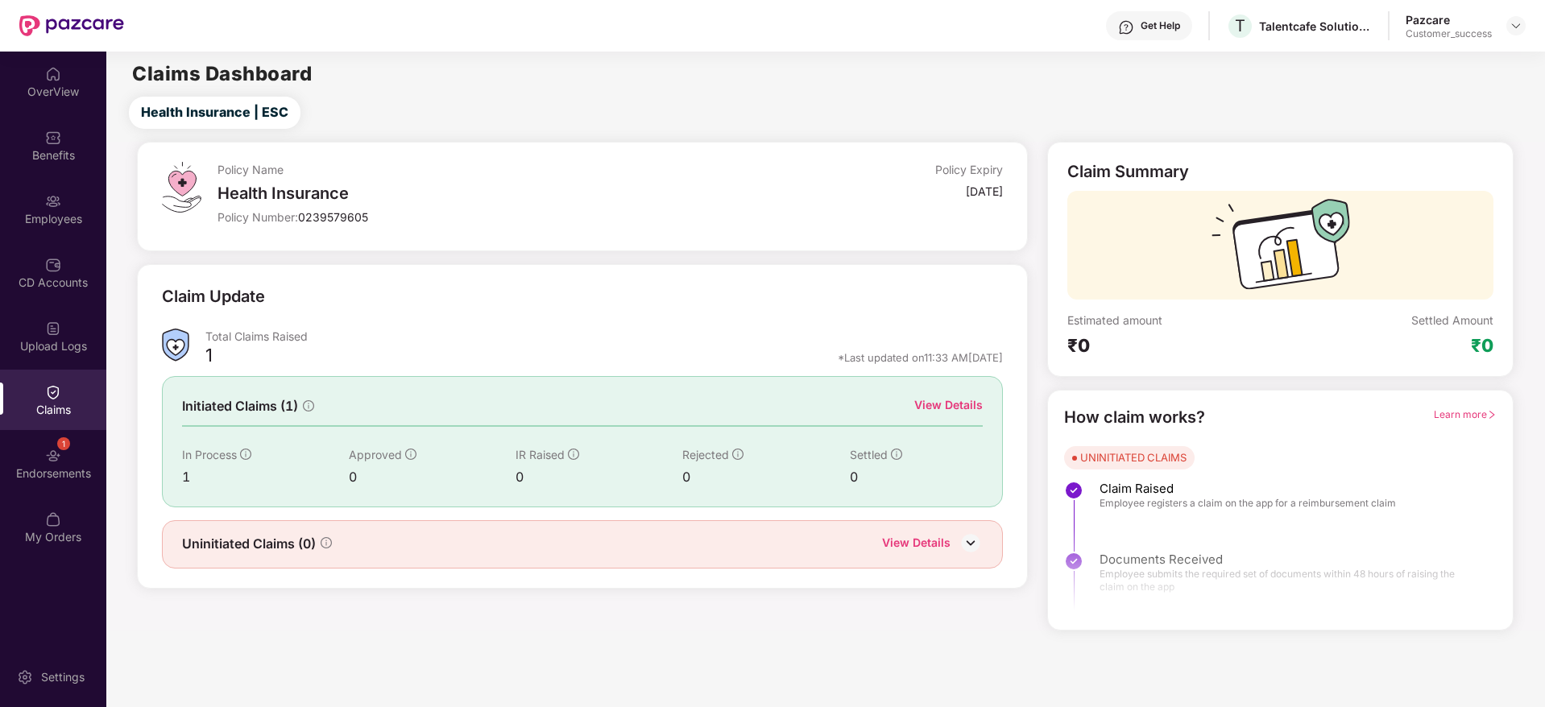
click at [956, 399] on div "View Details" at bounding box center [948, 405] width 68 height 18
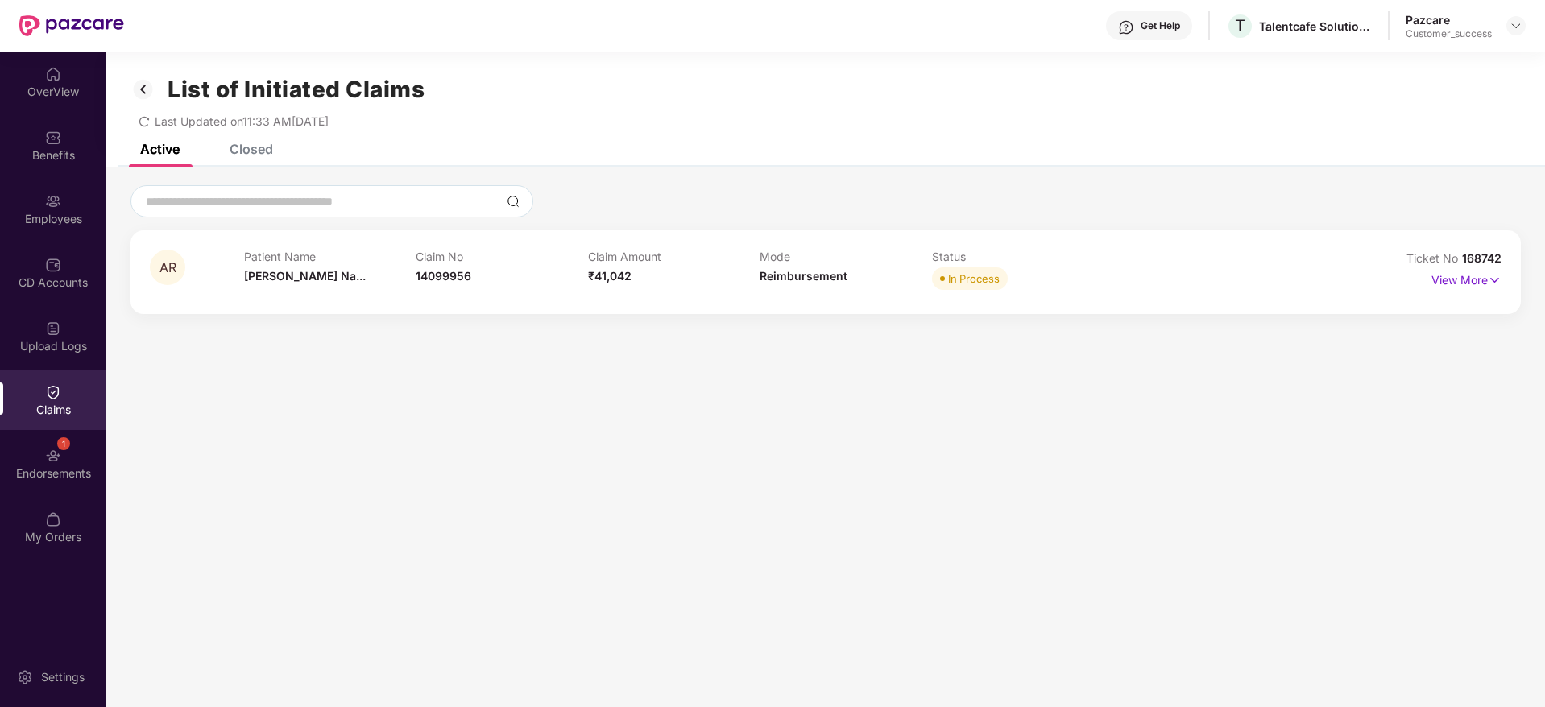
click at [1300, 65] on div "List of Initiated Claims Last Updated on 11:33 AM, 29 Aug 2025" at bounding box center [825, 98] width 1438 height 93
click at [63, 162] on div "Benefits" at bounding box center [53, 155] width 106 height 16
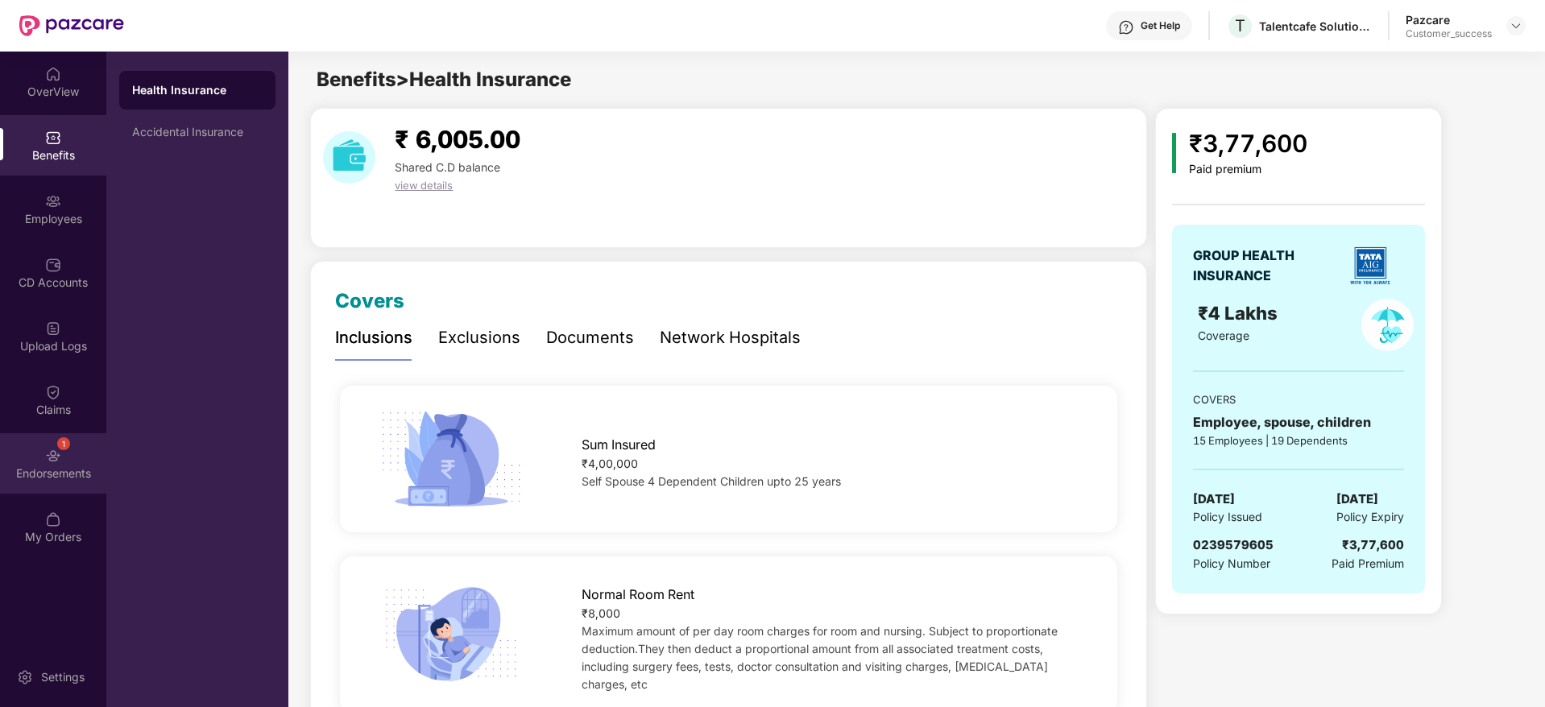
click at [64, 462] on div "1 Endorsements" at bounding box center [53, 463] width 106 height 60
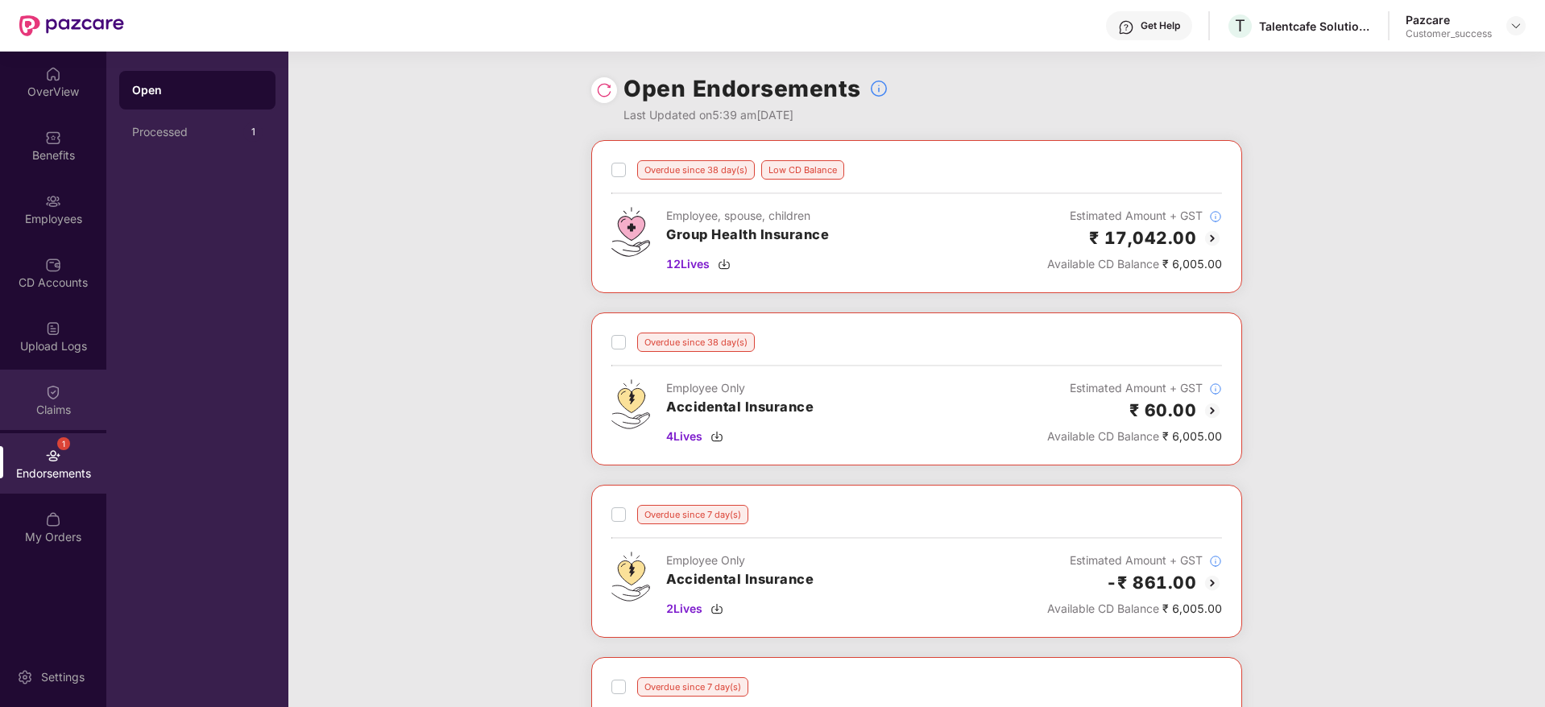
click at [56, 373] on div "Claims" at bounding box center [53, 400] width 106 height 60
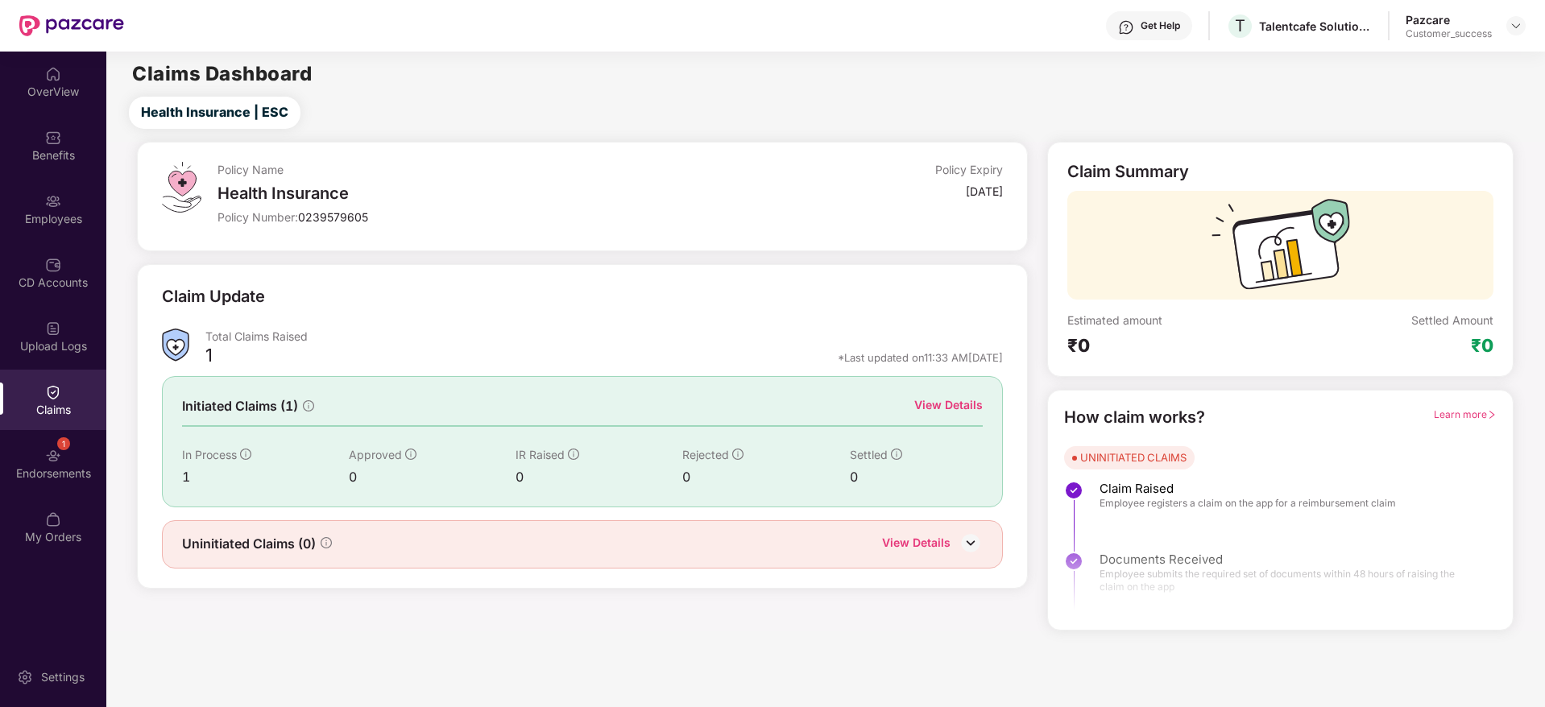
drag, startPoint x: 925, startPoint y: 416, endPoint x: 828, endPoint y: 435, distance: 99.2
click at [828, 435] on div "Initiated Claims (1) View Details In Process 1 Approved 0 IR Raised 0 Rejected …" at bounding box center [583, 441] width 842 height 130
click at [921, 404] on div "View Details" at bounding box center [948, 405] width 68 height 18
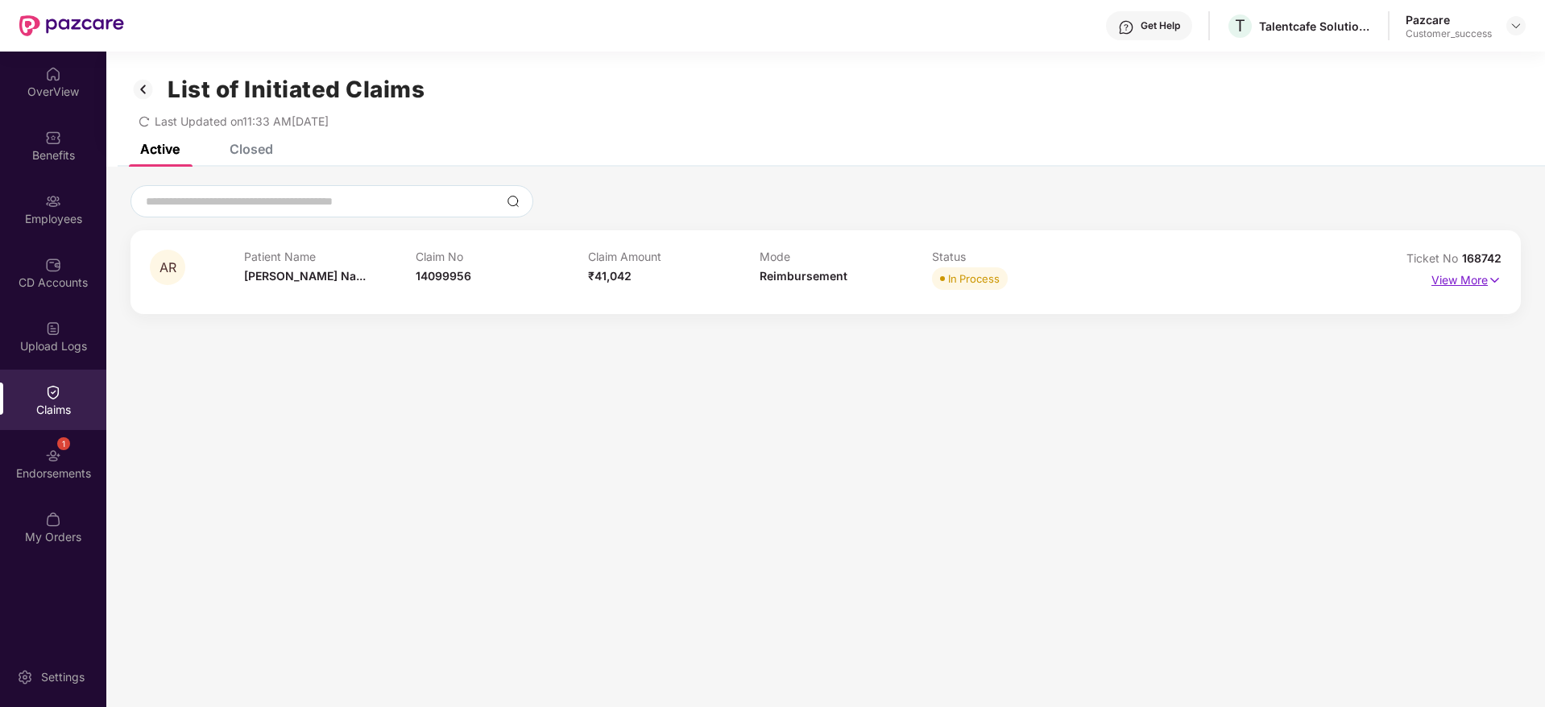
click at [1442, 271] on p "View More" at bounding box center [1466, 278] width 70 height 22
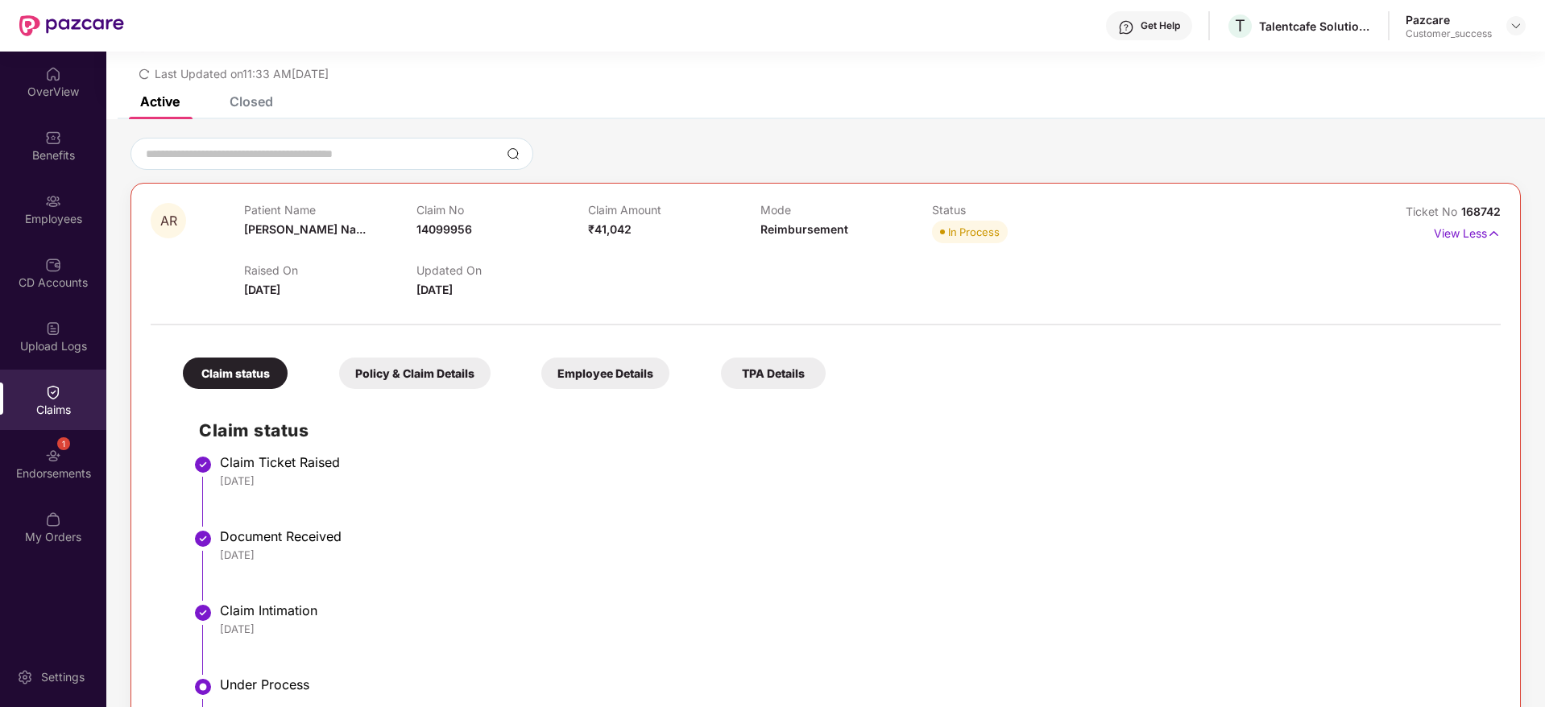
scroll to position [231, 0]
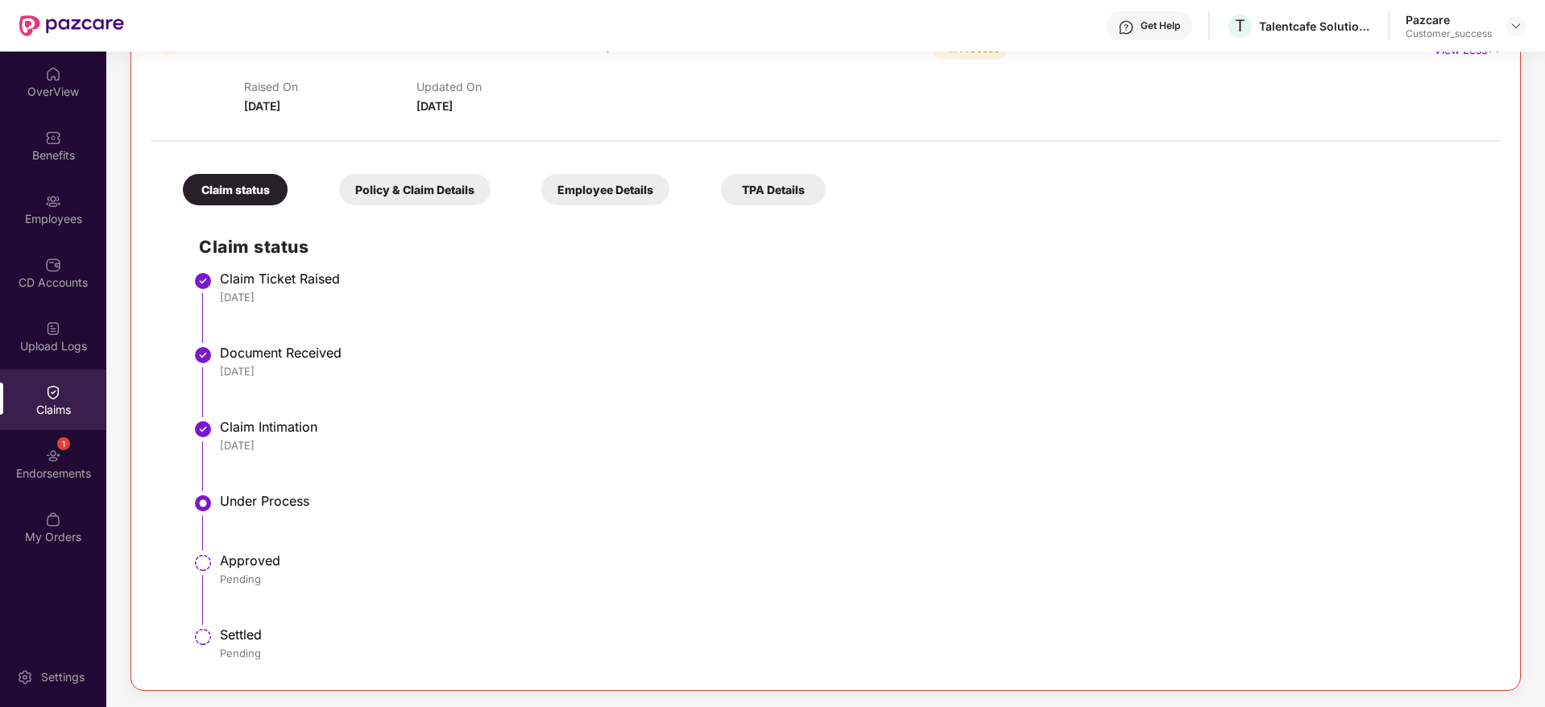
drag, startPoint x: 270, startPoint y: 403, endPoint x: 362, endPoint y: 580, distance: 199.9
click at [362, 580] on ul "Claim Ticket Raised 27 Aug 2025 Document Received 27 Aug 2025 Claim Intimation …" at bounding box center [841, 473] width 1285 height 395
click at [362, 580] on div "Pending" at bounding box center [852, 579] width 1265 height 14
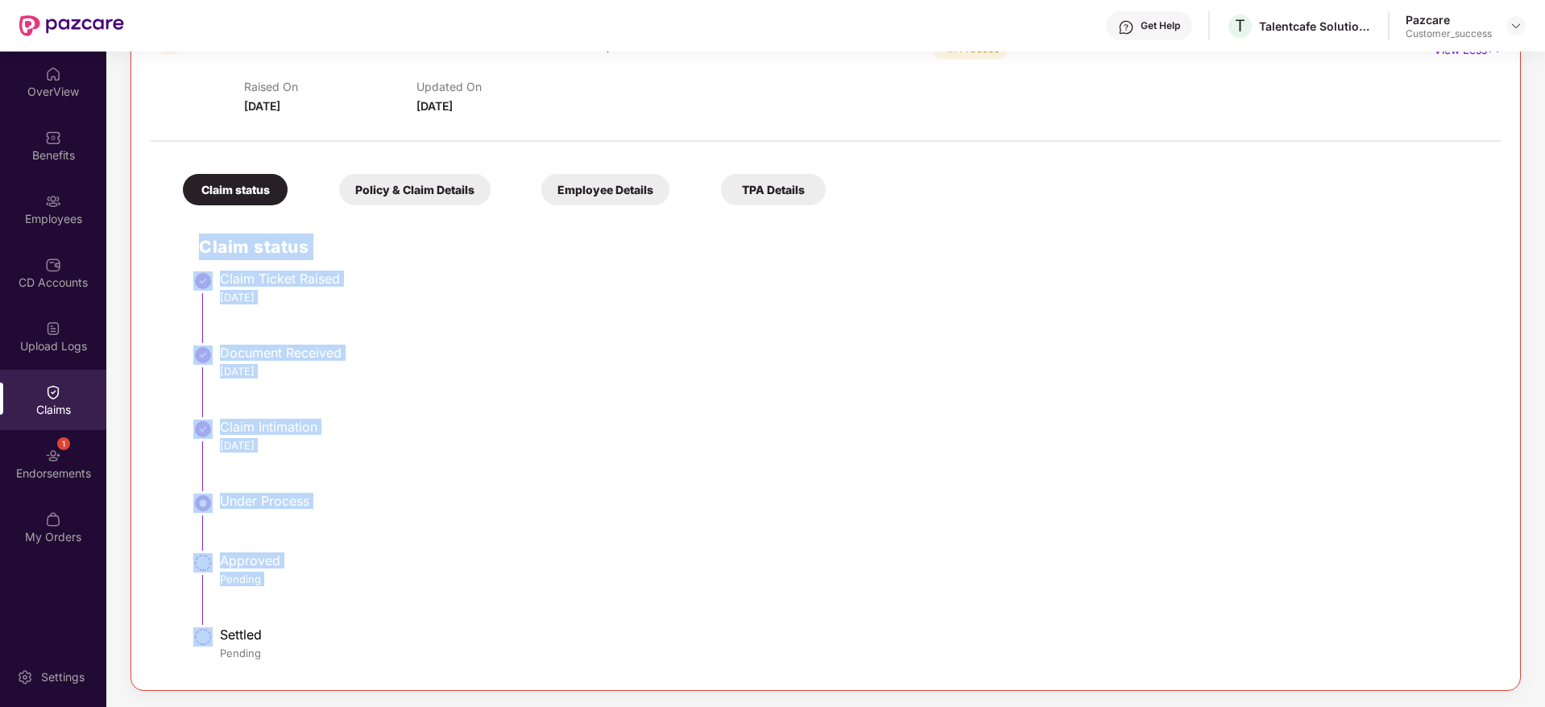
drag, startPoint x: 362, startPoint y: 580, endPoint x: 173, endPoint y: 255, distance: 376.4
click at [173, 255] on div "Claim status Claim Ticket Raised 27 Aug 2025 Document Received 27 Aug 2025 Clai…" at bounding box center [826, 441] width 1318 height 457
drag, startPoint x: 173, startPoint y: 255, endPoint x: 532, endPoint y: 598, distance: 497.3
click at [532, 598] on div "Claim status Claim Ticket Raised 27 Aug 2025 Document Received 27 Aug 2025 Clai…" at bounding box center [826, 441] width 1318 height 457
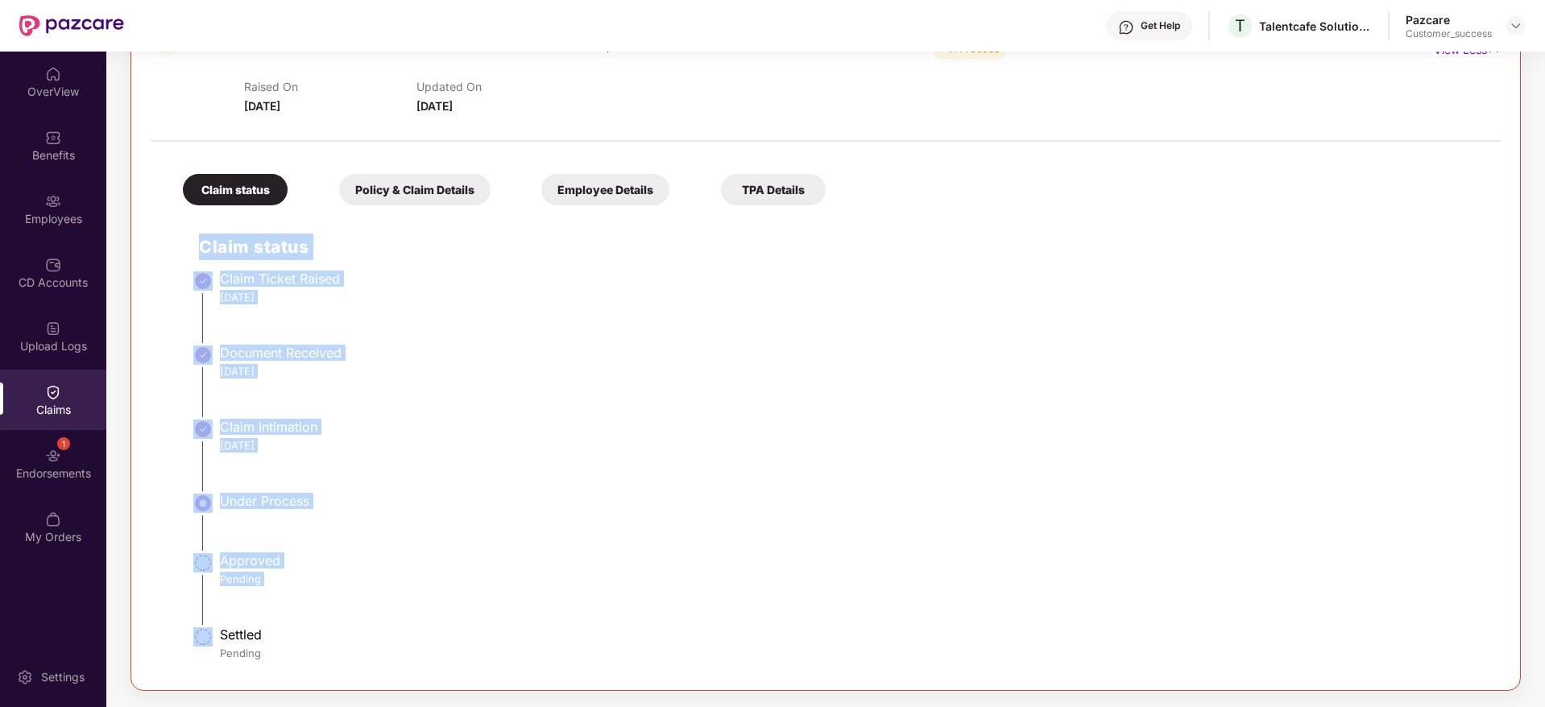
click at [532, 598] on li "Approved Pending" at bounding box center [841, 595] width 1285 height 74
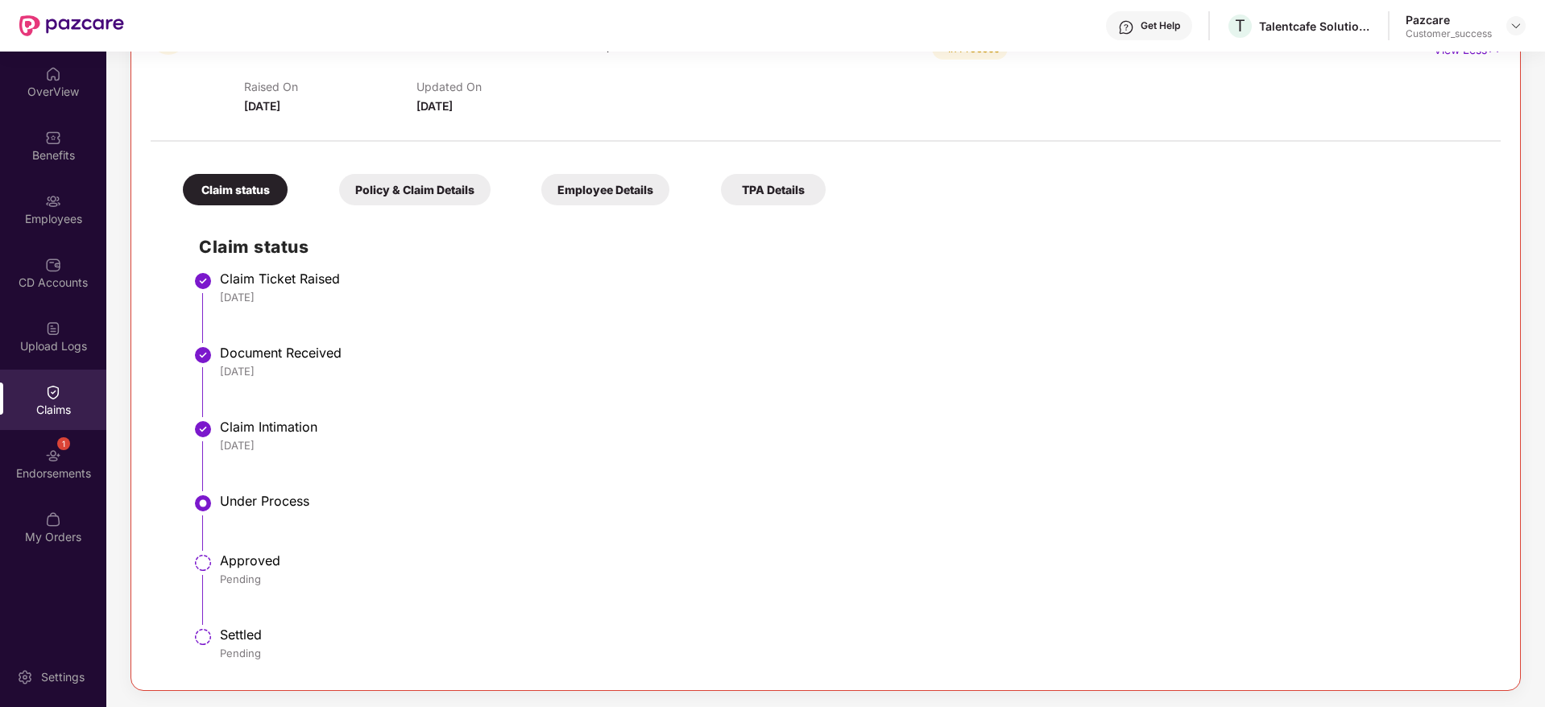
scroll to position [0, 0]
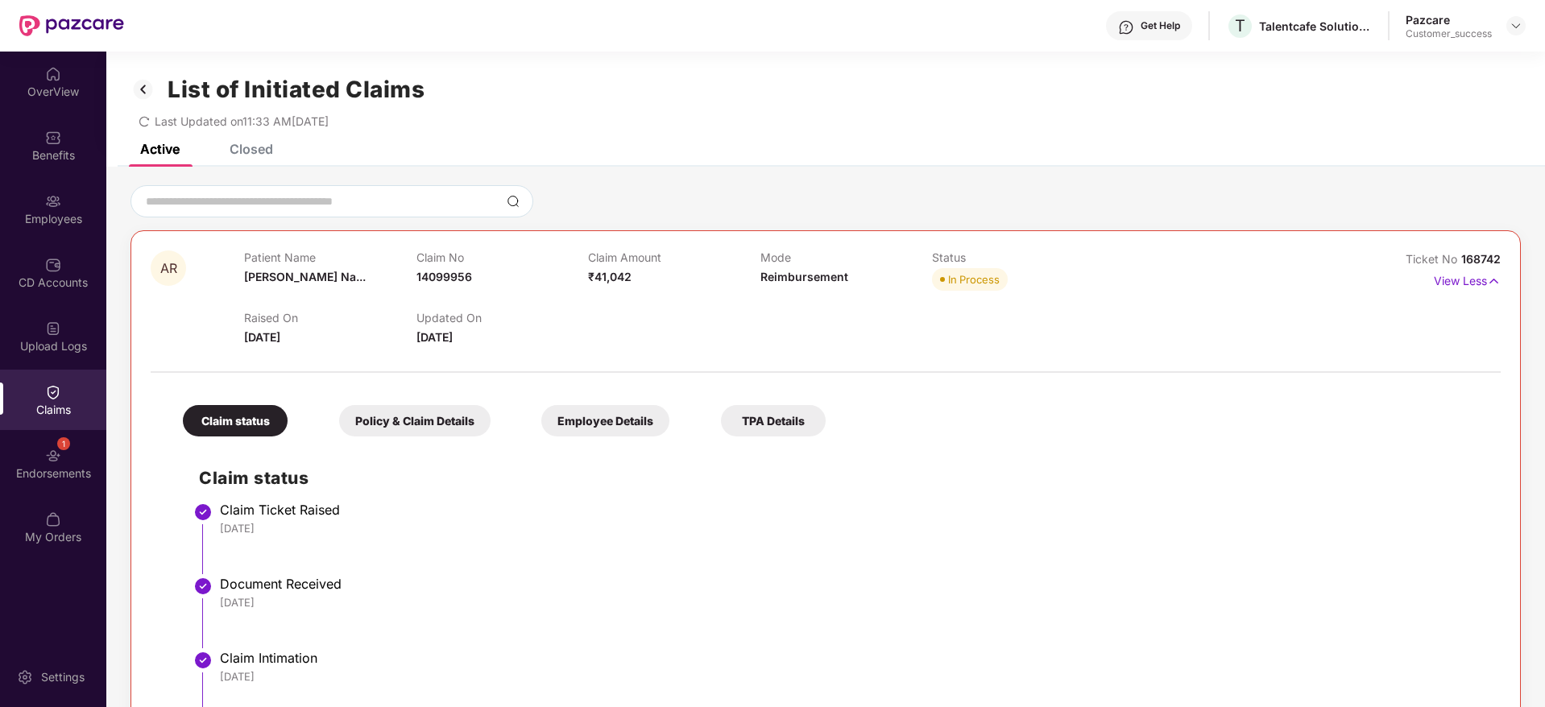
click at [1476, 261] on span "168742" at bounding box center [1480, 259] width 39 height 14
click at [315, 326] on div "Raised On 27 Aug 2025" at bounding box center [330, 328] width 172 height 35
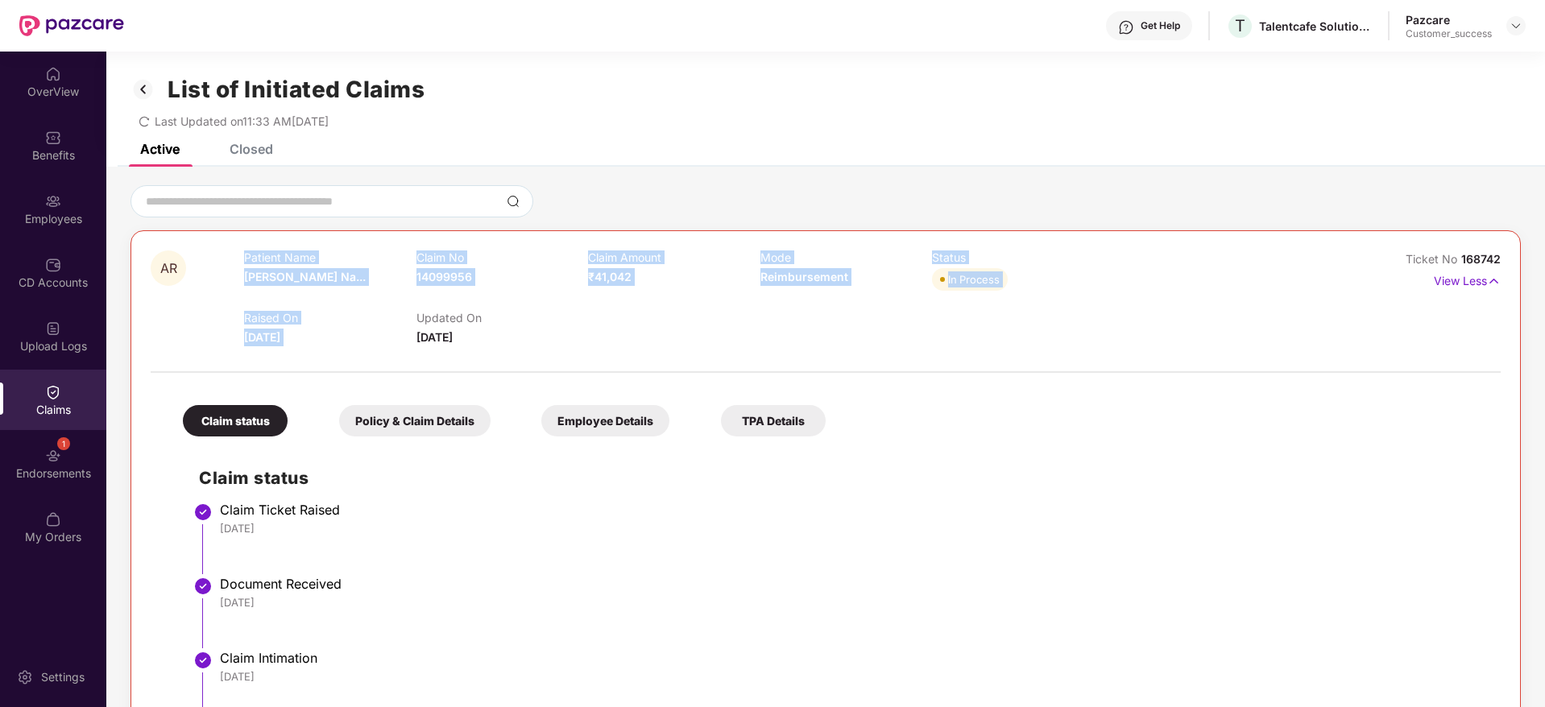
drag, startPoint x: 315, startPoint y: 326, endPoint x: 242, endPoint y: 322, distance: 73.4
click at [242, 322] on div "AR Patient Name Arokia Raj Na... Claim No 14099956 Claim Amount ₹41,042 Mode Re…" at bounding box center [713, 298] width 1125 height 96
click at [242, 322] on div "AR" at bounding box center [197, 298] width 93 height 96
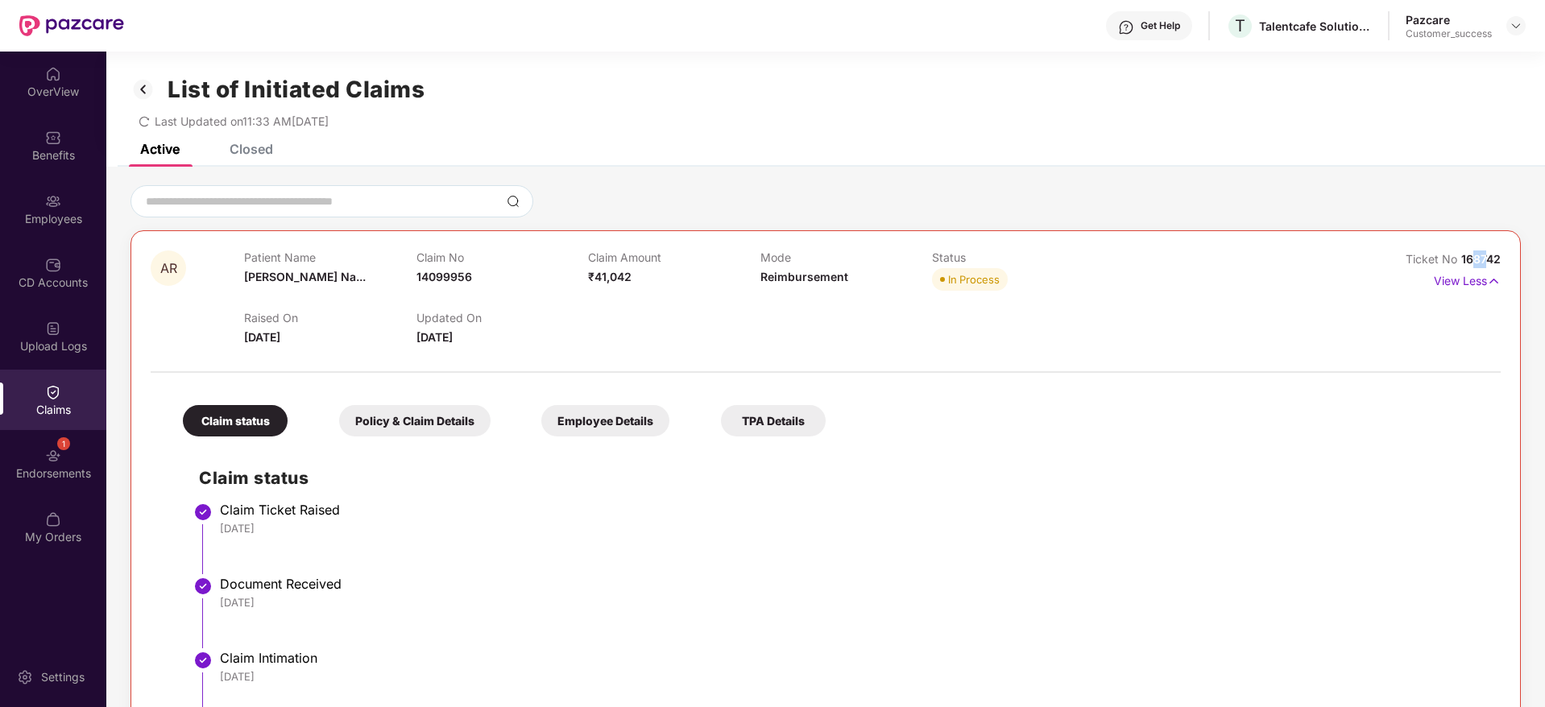
drag, startPoint x: 1475, startPoint y: 263, endPoint x: 1483, endPoint y: 262, distance: 8.2
click at [1483, 262] on span "168742" at bounding box center [1480, 259] width 39 height 14
click at [280, 330] on span "[DATE]" at bounding box center [262, 337] width 36 height 14
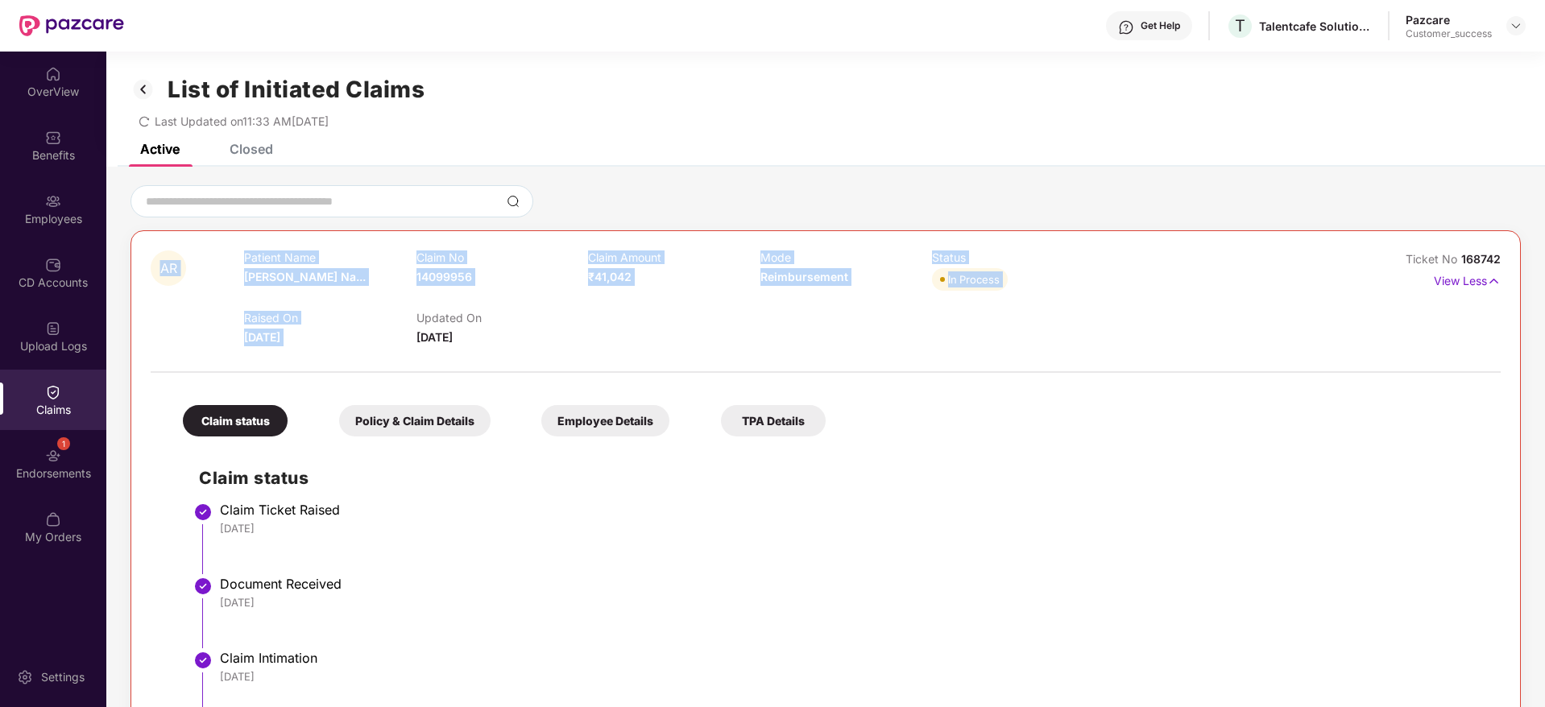
drag, startPoint x: 291, startPoint y: 330, endPoint x: 233, endPoint y: 304, distance: 63.5
click at [233, 304] on div "AR Patient Name Arokia Raj Na... Claim No 14099956 Claim Amount ₹41,042 Mode Re…" at bounding box center [713, 298] width 1125 height 96
click at [233, 304] on div "AR" at bounding box center [197, 298] width 93 height 96
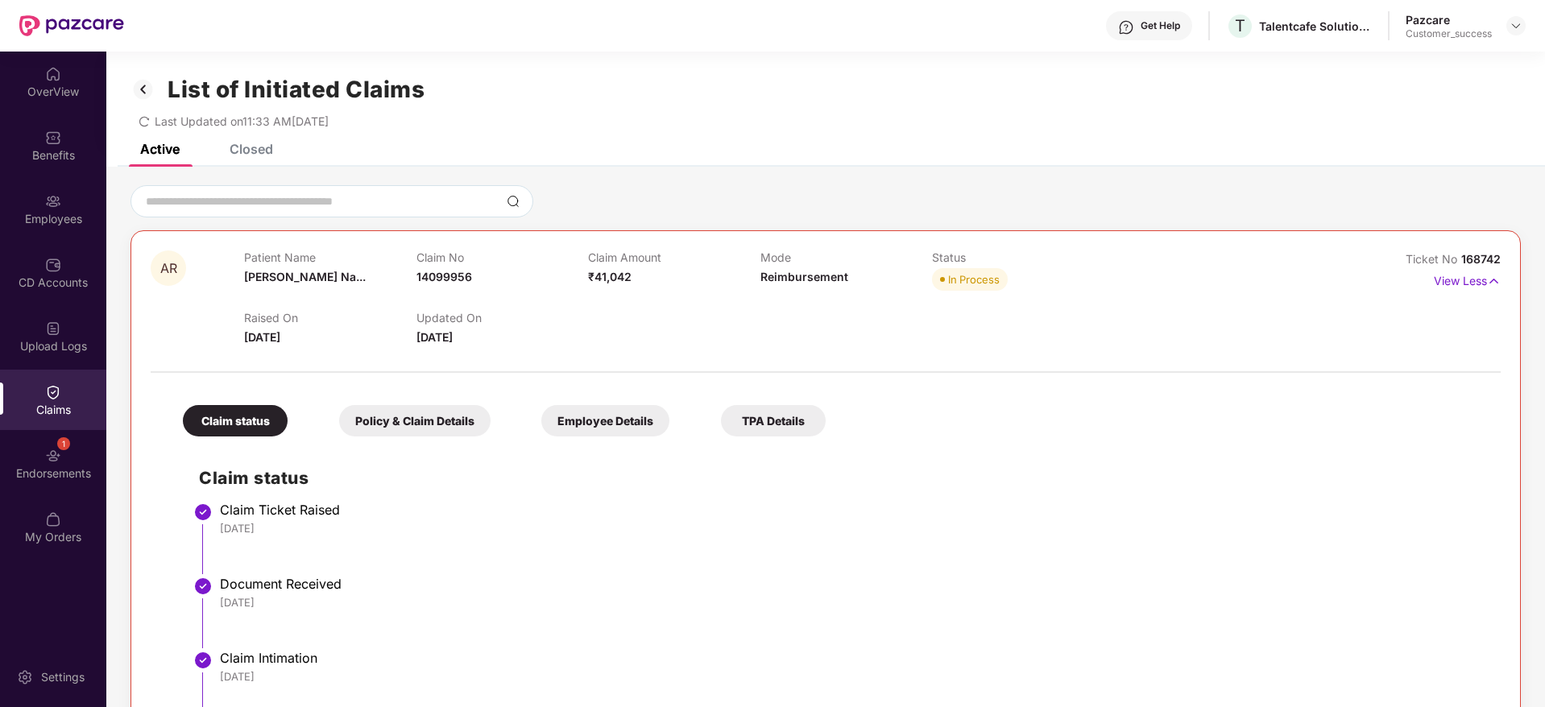
click at [244, 168] on div "AR Patient Name Arokia Raj Na... Claim No 14099956 Claim Amount ₹41,042 Mode Re…" at bounding box center [825, 553] width 1438 height 772
click at [1257, 27] on div "T Talentcafe Solutions Llp" at bounding box center [1299, 26] width 146 height 28
copy div "Talentcafe"
click at [1519, 27] on img at bounding box center [1515, 25] width 13 height 13
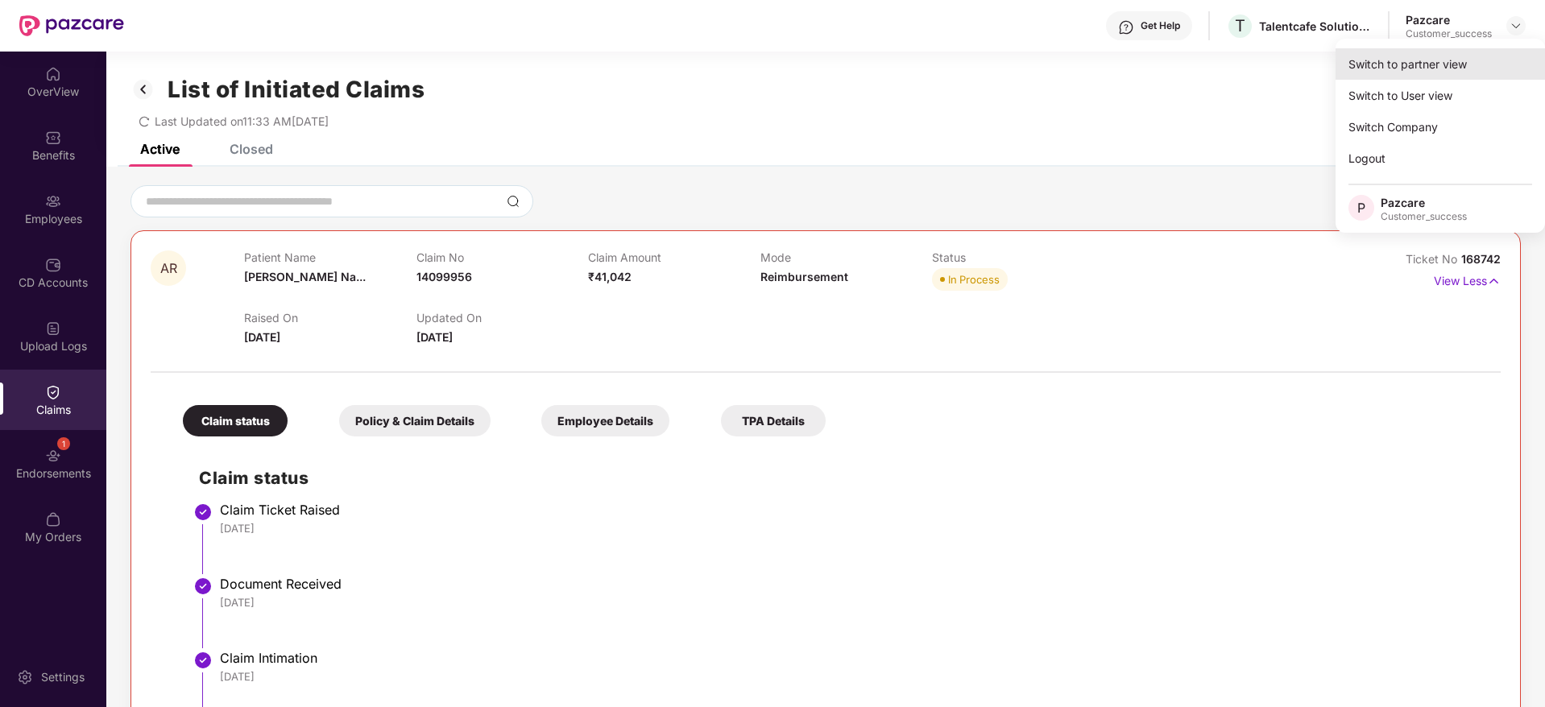
click at [1492, 54] on div "Switch to partner view" at bounding box center [1439, 63] width 209 height 31
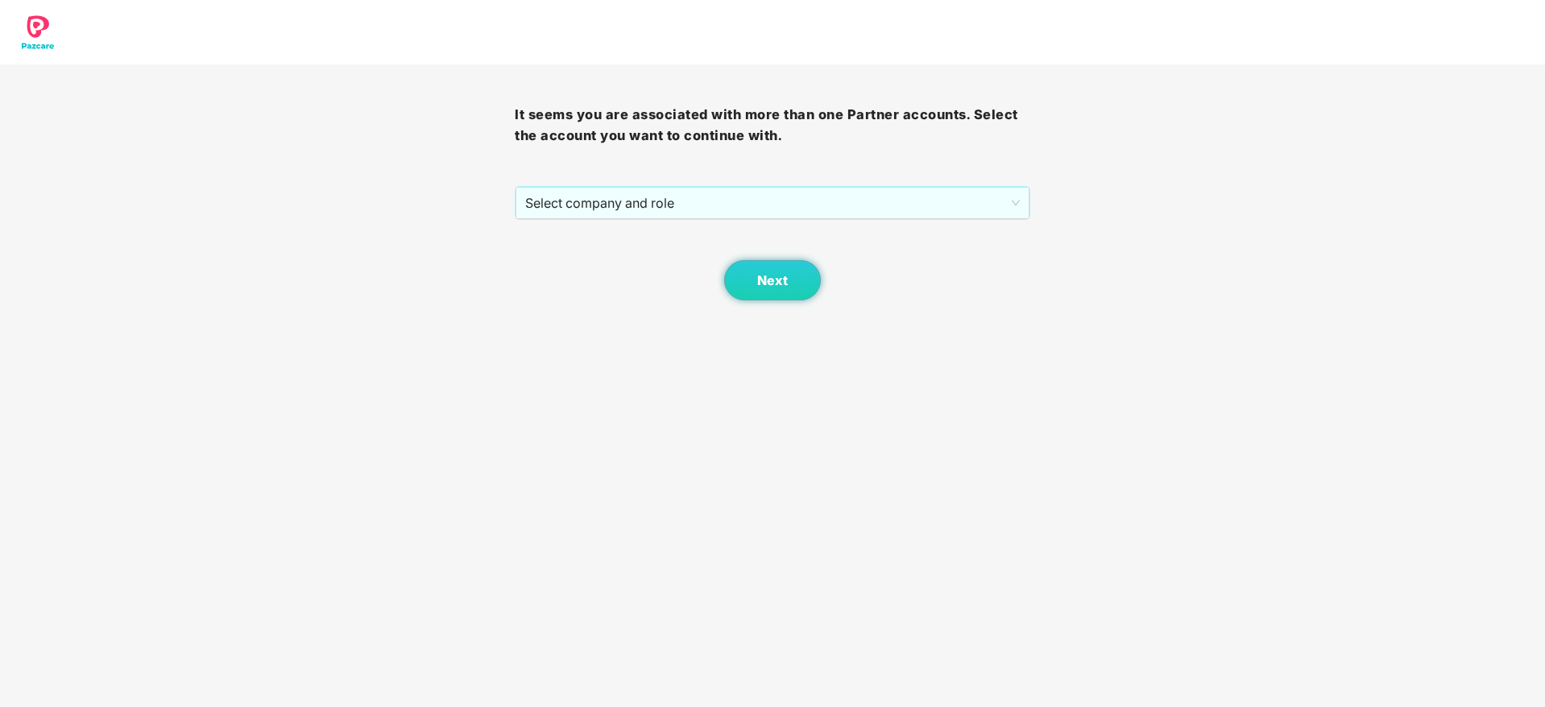
click at [843, 250] on div "Next" at bounding box center [772, 260] width 515 height 81
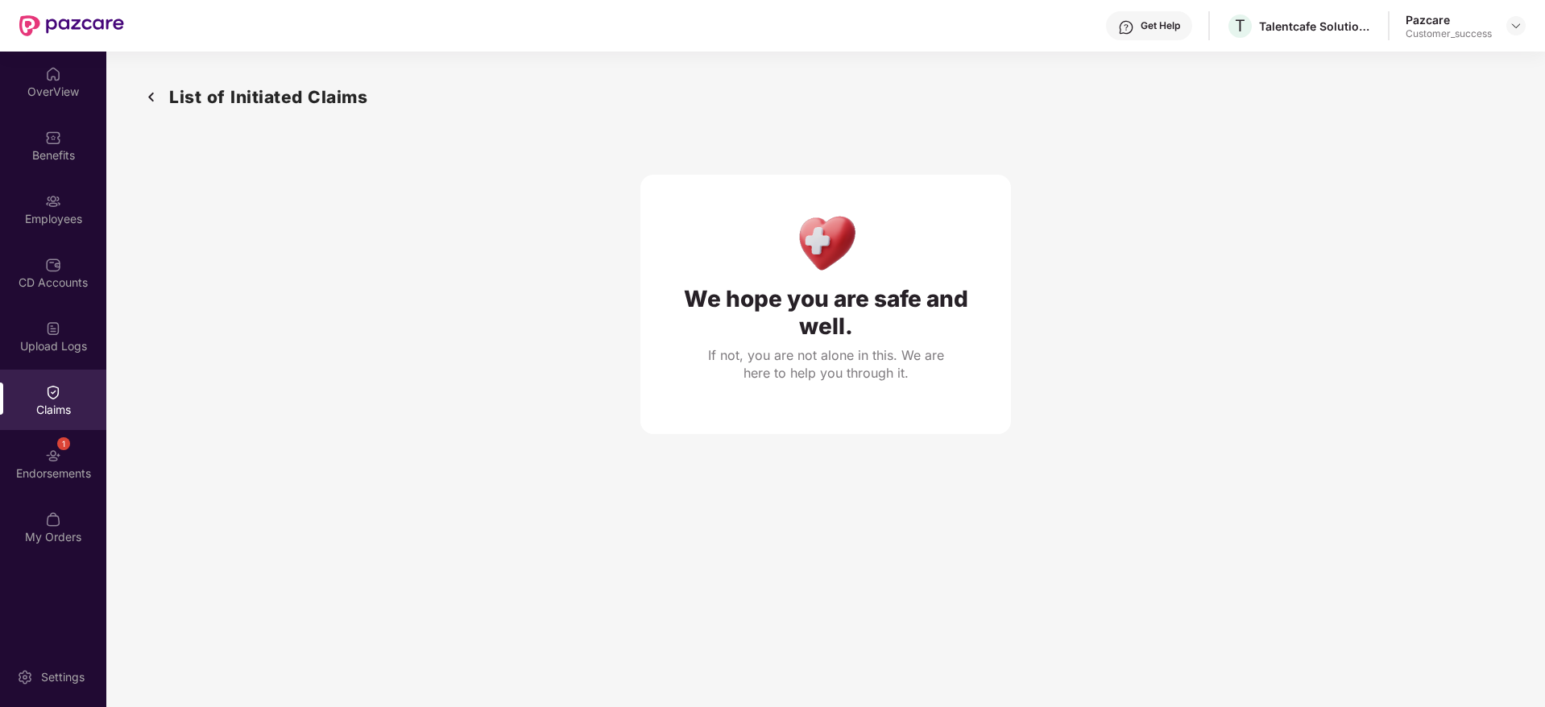
click at [52, 405] on div "Claims" at bounding box center [53, 410] width 106 height 16
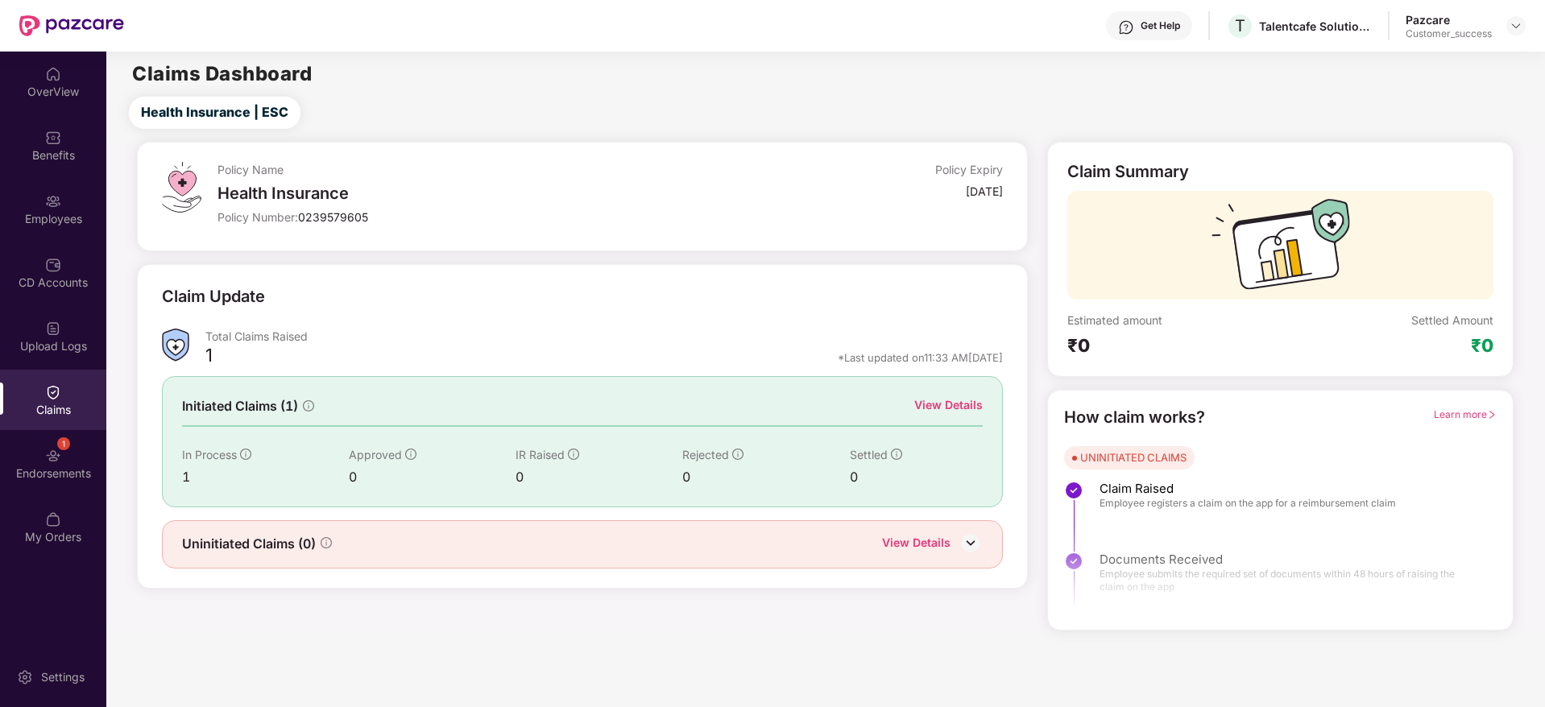
click at [959, 408] on div "View Details" at bounding box center [948, 405] width 68 height 18
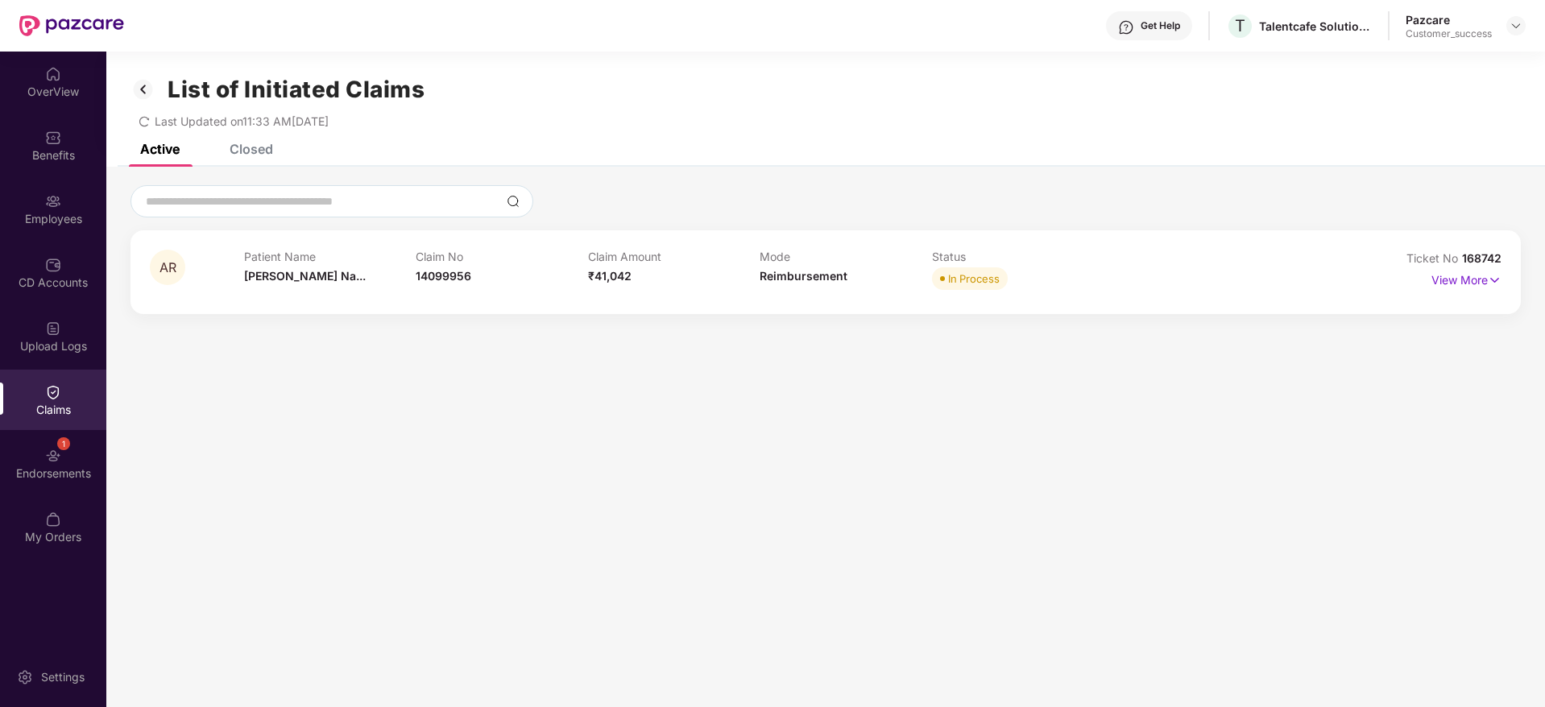
click at [1424, 247] on div "AR Patient Name Arokia Raj Na... Claim No 14099956 Claim Amount ₹41,042 Mode Re…" at bounding box center [825, 272] width 1390 height 84
copy div "Ticket No 168742"
click at [1286, 30] on div "Talentcafe Solutions Llp" at bounding box center [1315, 26] width 113 height 15
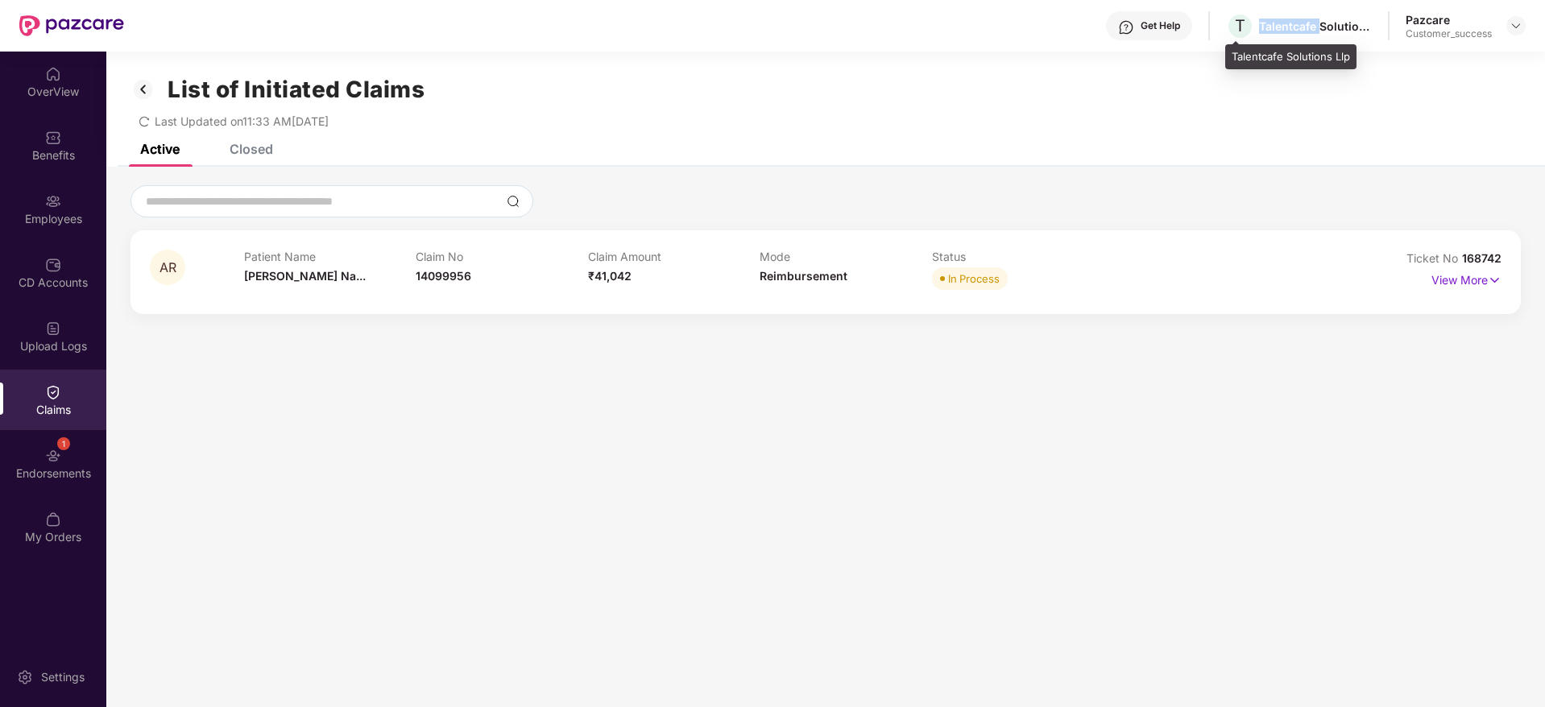
click at [1286, 30] on div "Talentcafe Solutions Llp" at bounding box center [1315, 26] width 113 height 15
copy div "Talentcafe"
drag, startPoint x: 1525, startPoint y: 29, endPoint x: 1515, endPoint y: 37, distance: 13.2
click at [1524, 29] on div at bounding box center [1515, 25] width 19 height 19
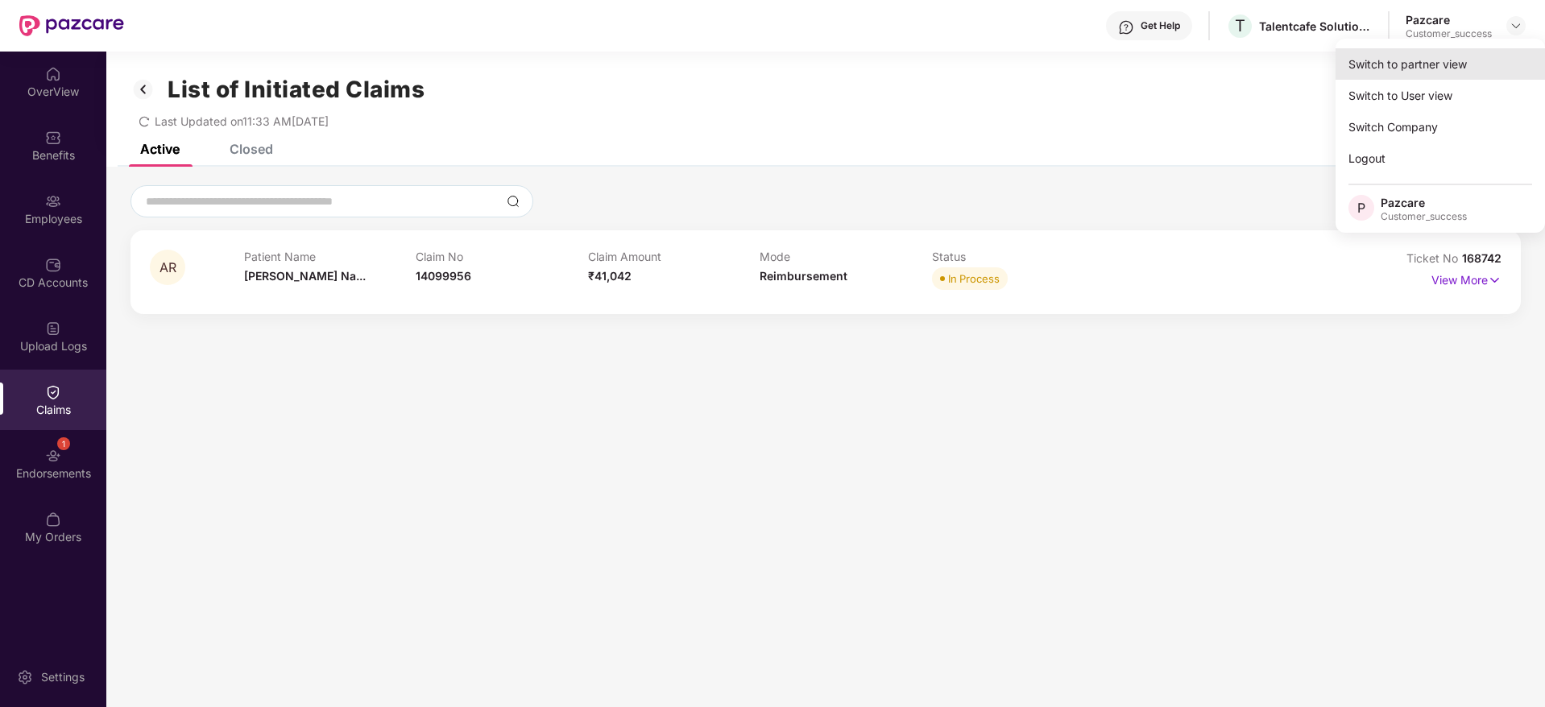
click at [1498, 56] on div "Switch to partner view" at bounding box center [1439, 63] width 209 height 31
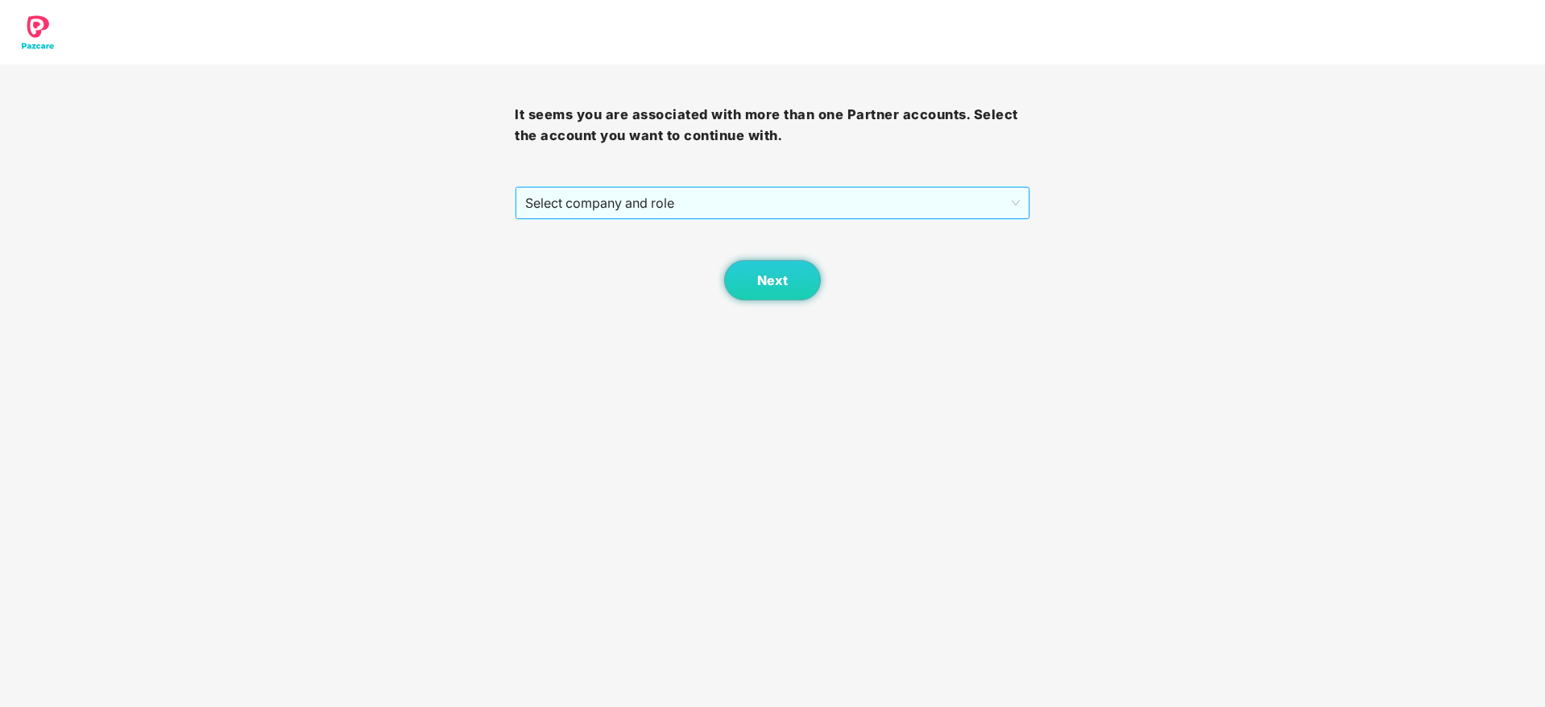
click at [921, 213] on span "Select company and role" at bounding box center [772, 203] width 494 height 31
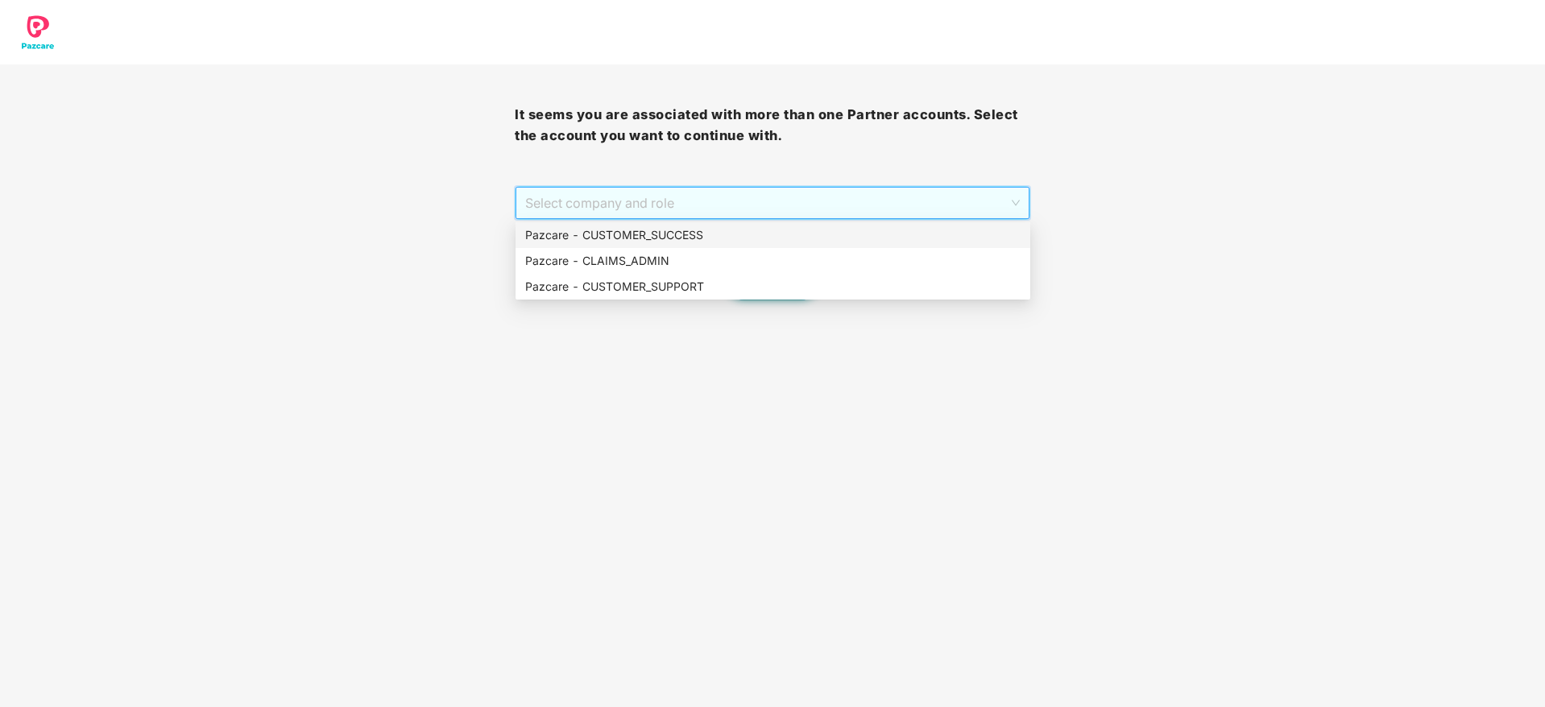
click at [916, 238] on div "Pazcare - CUSTOMER_SUCCESS" at bounding box center [772, 235] width 495 height 18
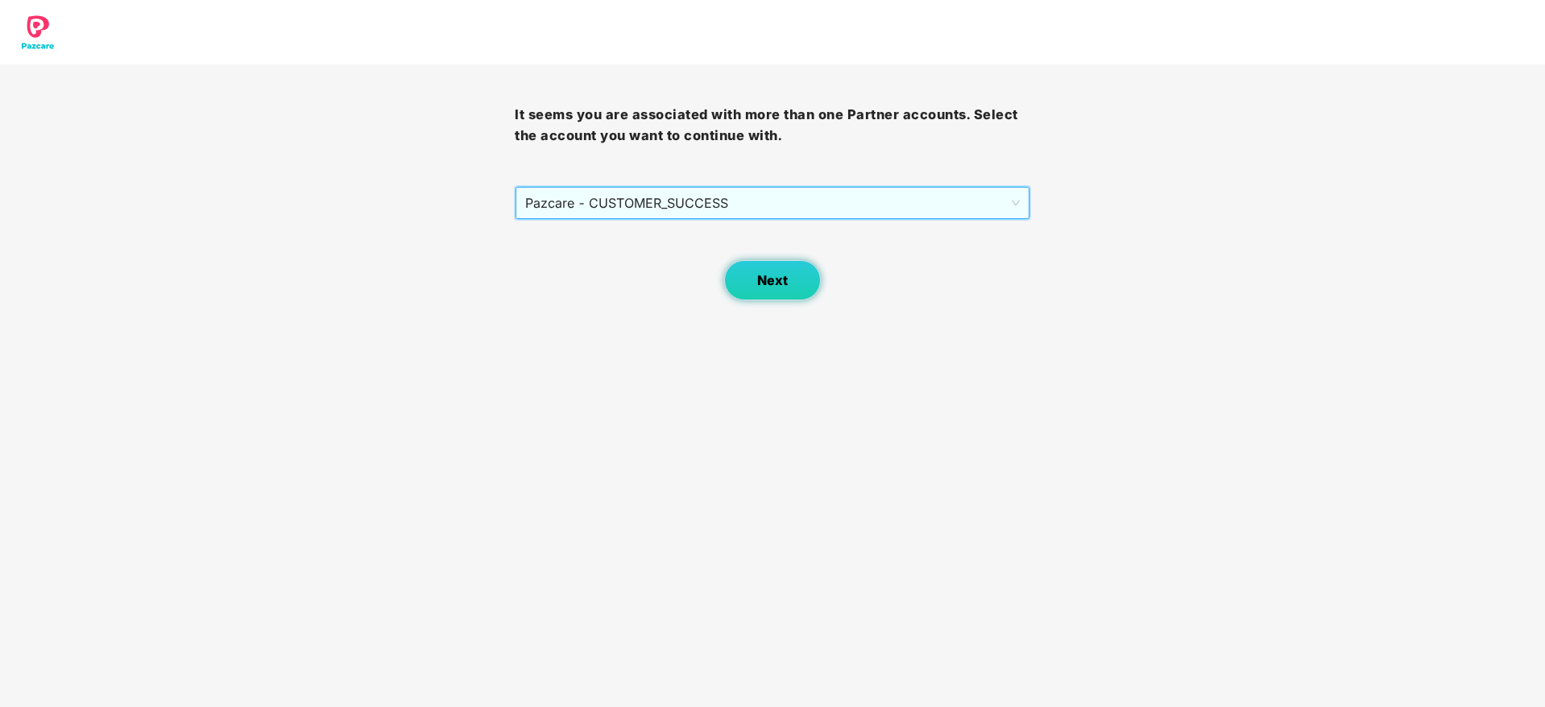
click at [767, 287] on span "Next" at bounding box center [772, 280] width 31 height 15
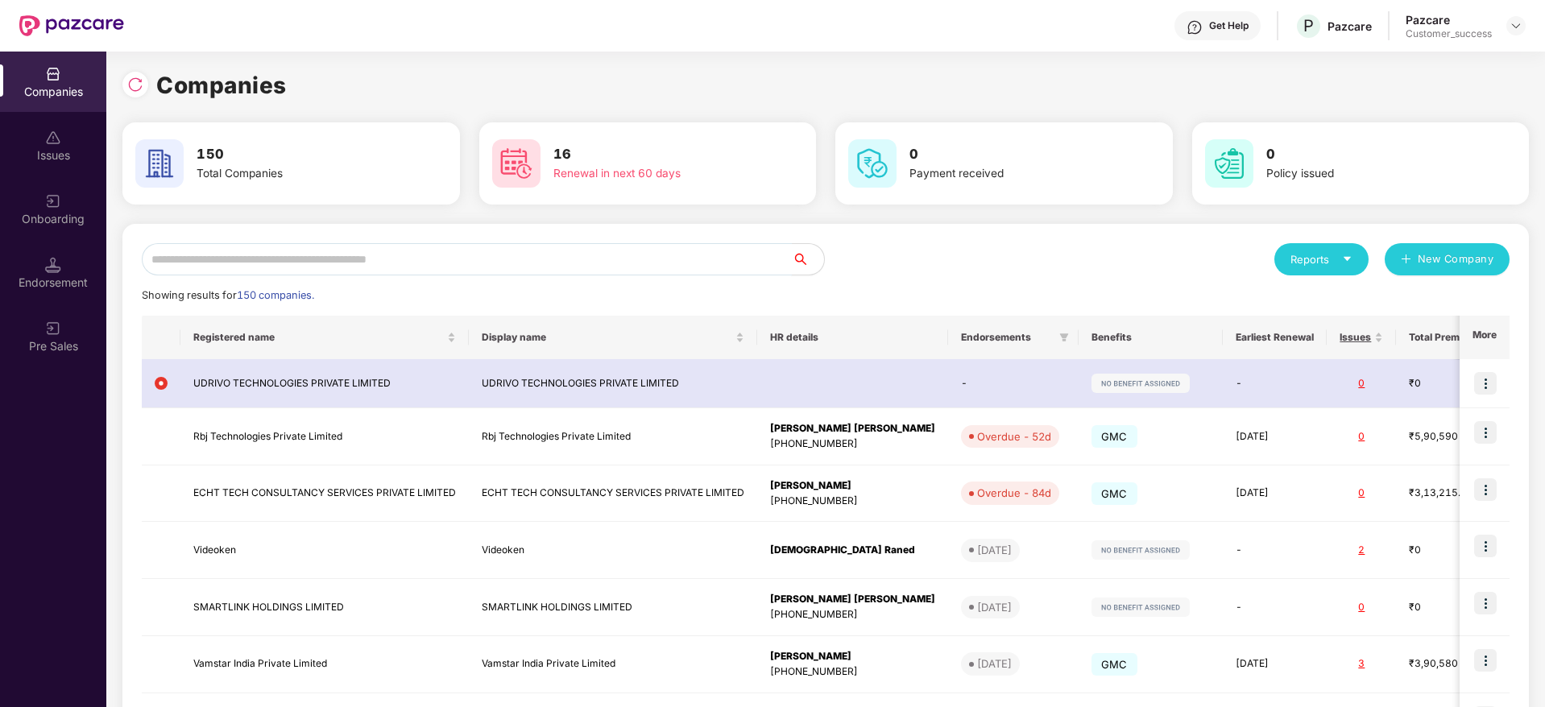
click at [725, 264] on input "text" at bounding box center [467, 259] width 650 height 32
paste input "**********"
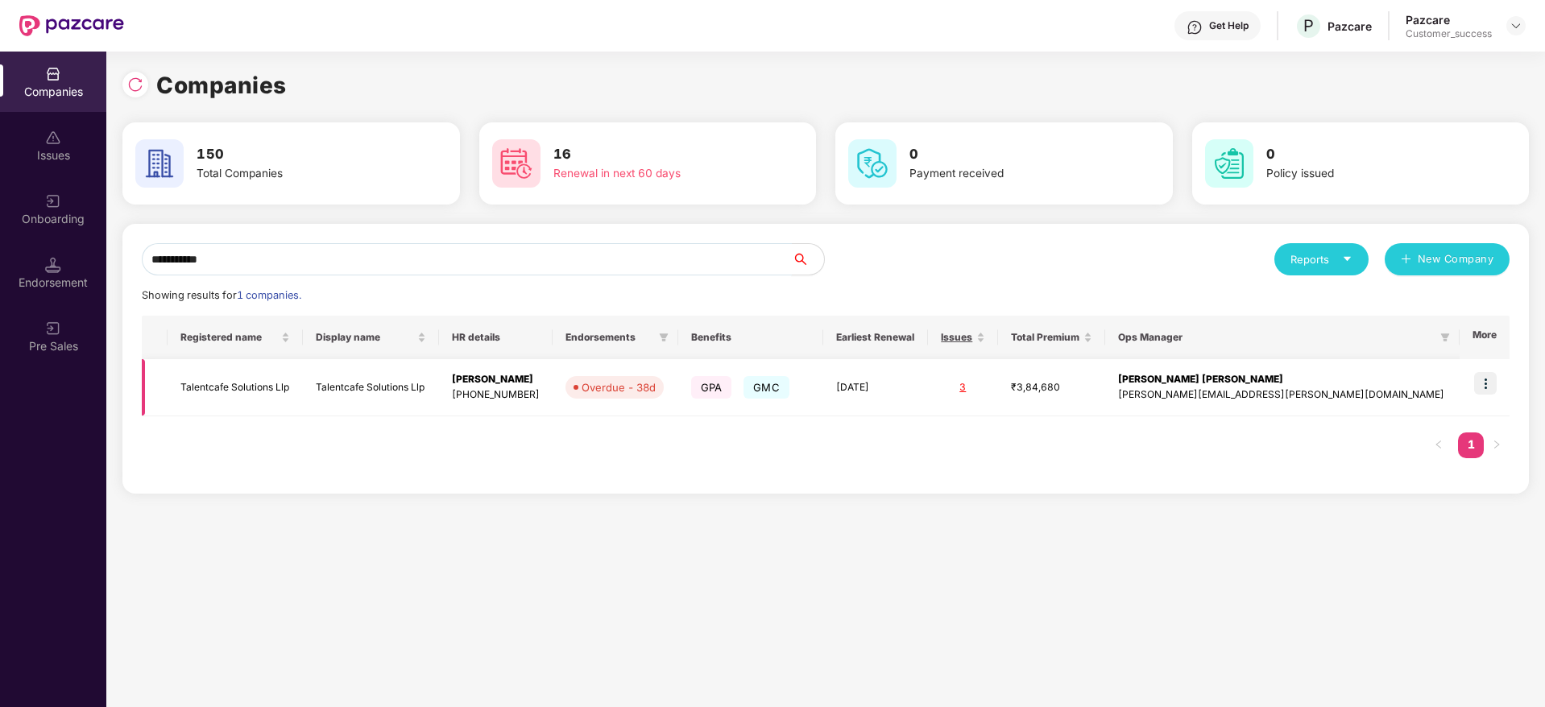
type input "**********"
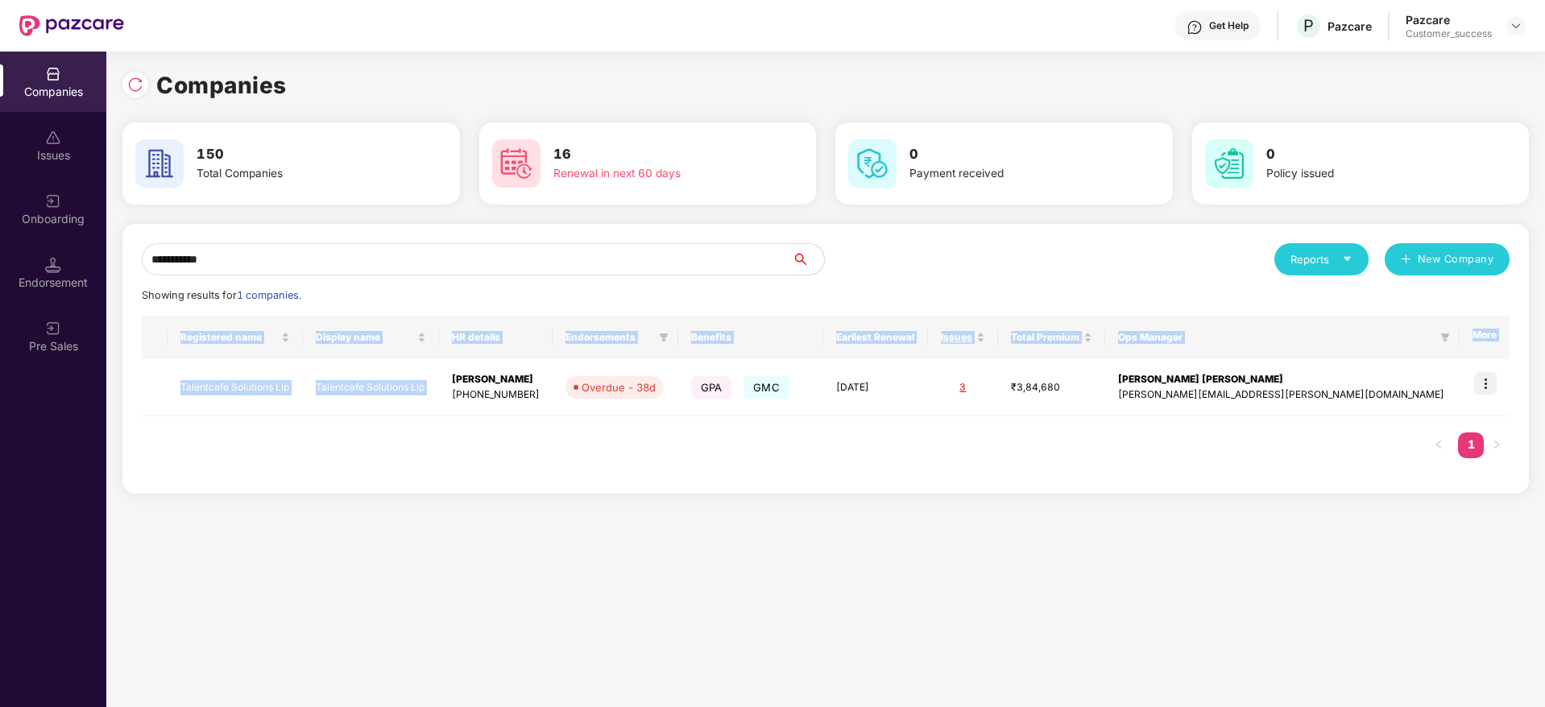
drag, startPoint x: 495, startPoint y: 373, endPoint x: 547, endPoint y: 459, distance: 100.4
click at [547, 459] on div "Registered name Display name HR details Endorsements Benefits Earliest Renewal …" at bounding box center [826, 395] width 1368 height 159
click at [548, 463] on div "Registered name Display name HR details Endorsements Benefits Earliest Renewal …" at bounding box center [826, 395] width 1368 height 159
click at [551, 460] on div "Registered name Display name HR details Endorsements Benefits Earliest Renewal …" at bounding box center [826, 395] width 1368 height 159
drag, startPoint x: 495, startPoint y: 380, endPoint x: 581, endPoint y: 433, distance: 100.6
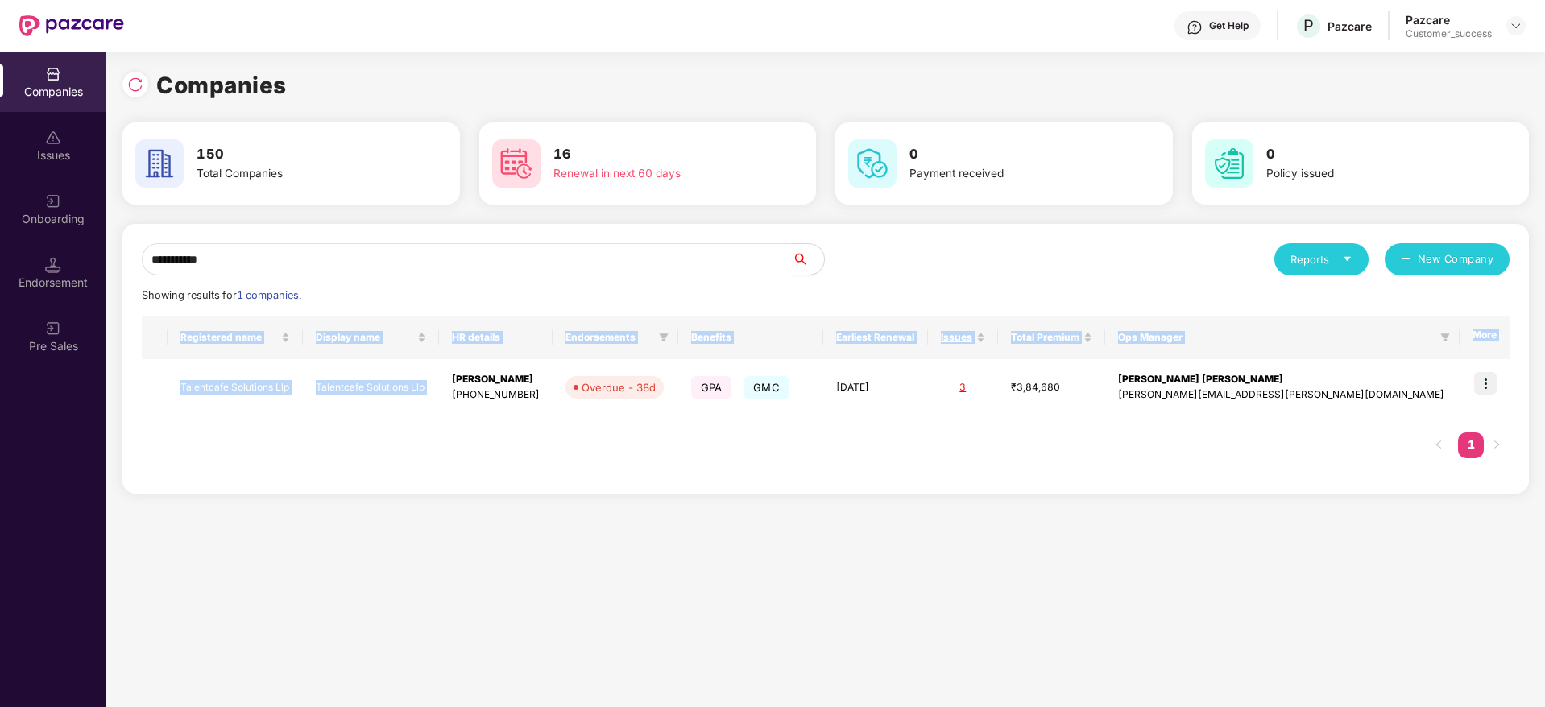
click at [581, 433] on div "Registered name Display name HR details Endorsements Benefits Earliest Renewal …" at bounding box center [826, 395] width 1368 height 159
drag, startPoint x: 606, startPoint y: 393, endPoint x: 456, endPoint y: 437, distance: 156.0
click at [456, 437] on div "Registered name Display name HR details Endorsements Benefits Earliest Renewal …" at bounding box center [826, 395] width 1368 height 159
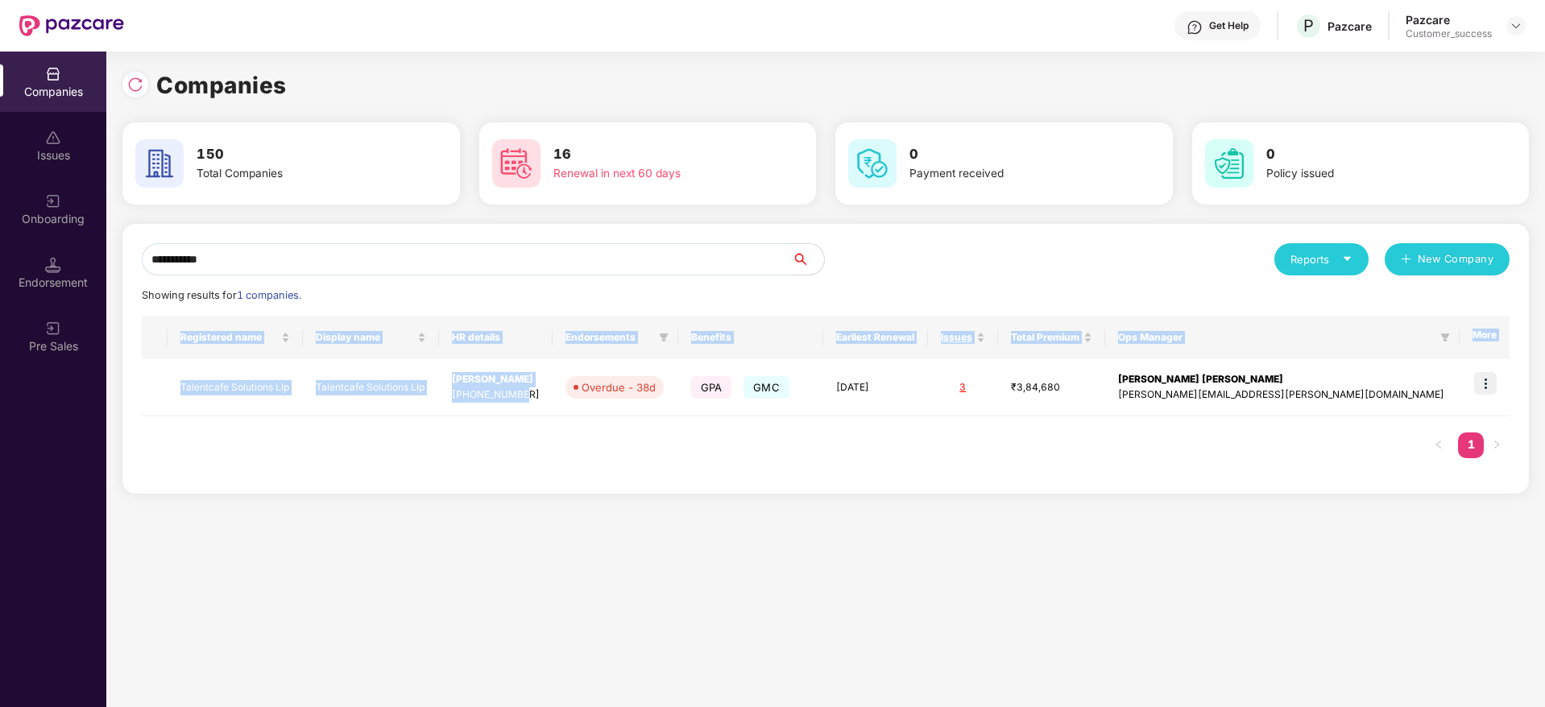
drag, startPoint x: 576, startPoint y: 414, endPoint x: 474, endPoint y: 463, distance: 112.8
click at [474, 463] on div "Registered name Display name HR details Endorsements Benefits Earliest Renewal …" at bounding box center [826, 395] width 1368 height 159
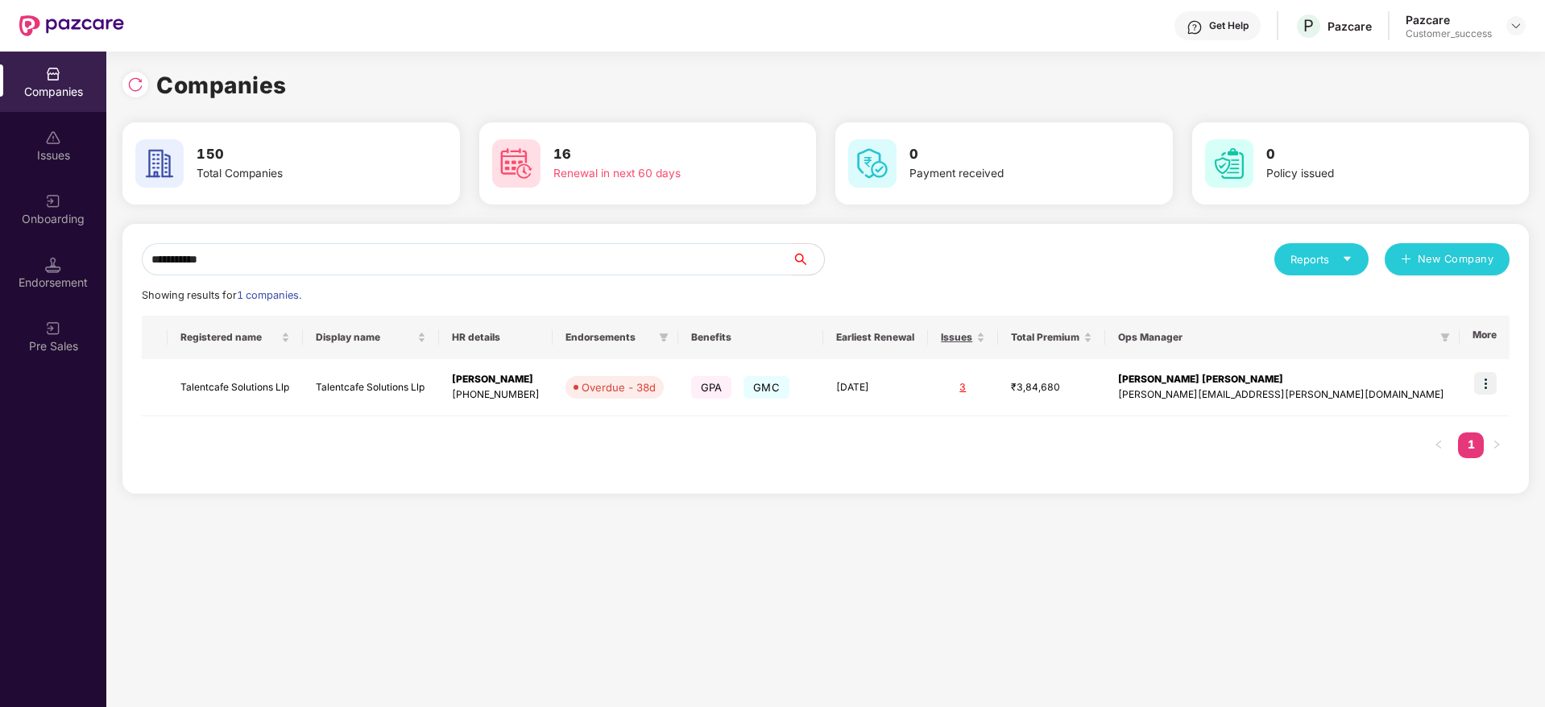
click at [1490, 612] on div "**********" at bounding box center [825, 380] width 1438 height 656
click at [1500, 375] on td at bounding box center [1484, 387] width 50 height 57
click at [1484, 391] on img at bounding box center [1485, 383] width 23 height 23
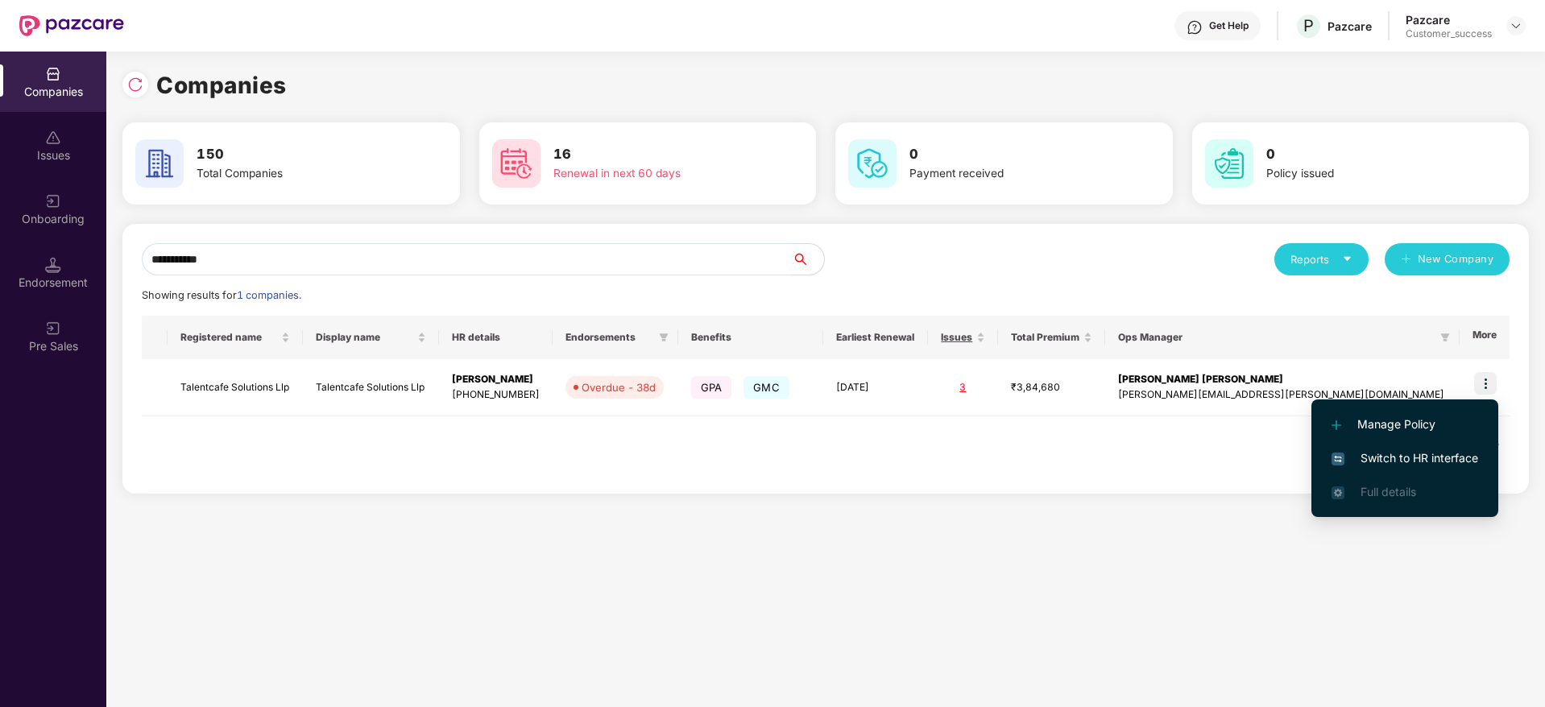
click at [1434, 463] on span "Switch to HR interface" at bounding box center [1404, 458] width 147 height 18
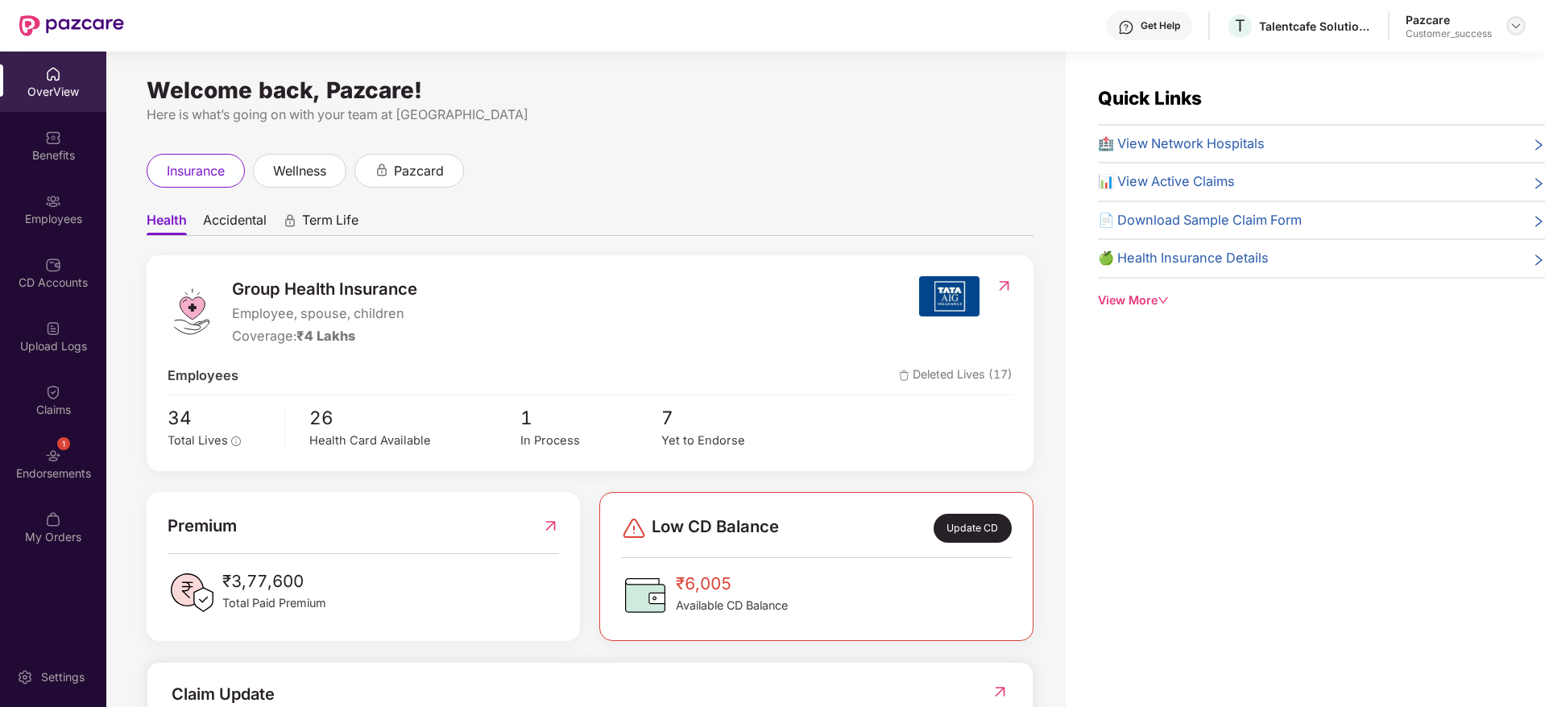
click at [1510, 30] on img at bounding box center [1515, 25] width 13 height 13
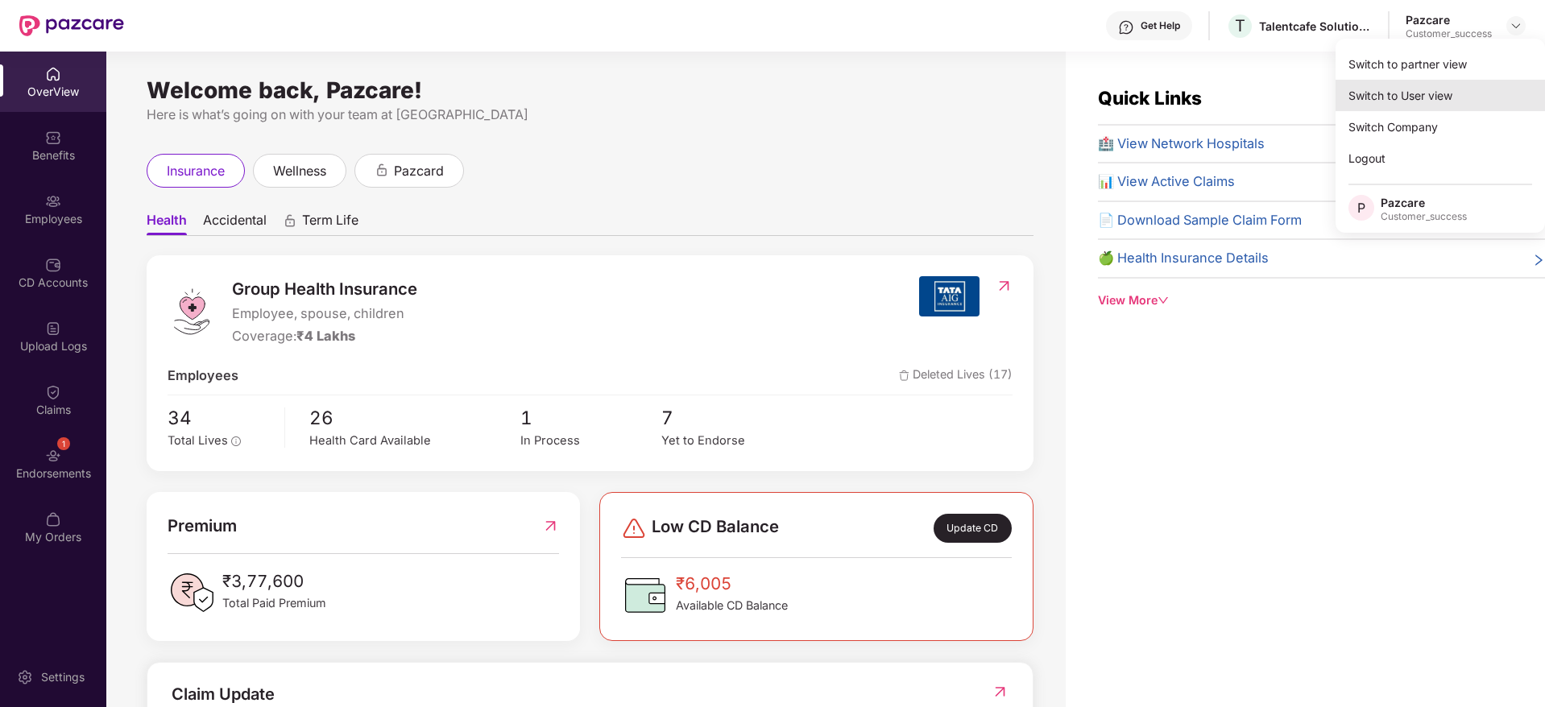
click at [1465, 81] on div "Switch to User view" at bounding box center [1439, 95] width 209 height 31
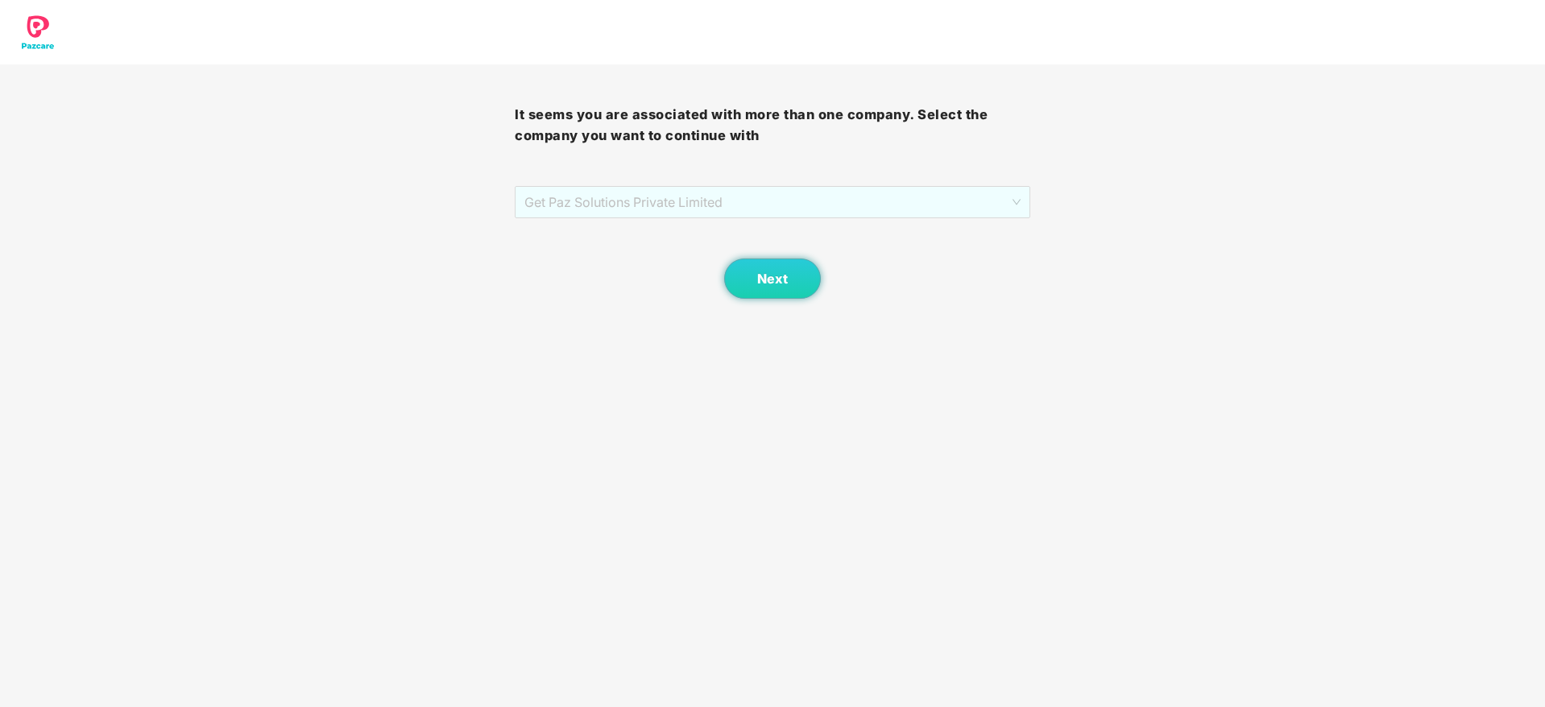
drag, startPoint x: 809, startPoint y: 198, endPoint x: 776, endPoint y: 222, distance: 40.3
click at [807, 198] on span "Get Paz Solutions Private Limited" at bounding box center [771, 202] width 495 height 31
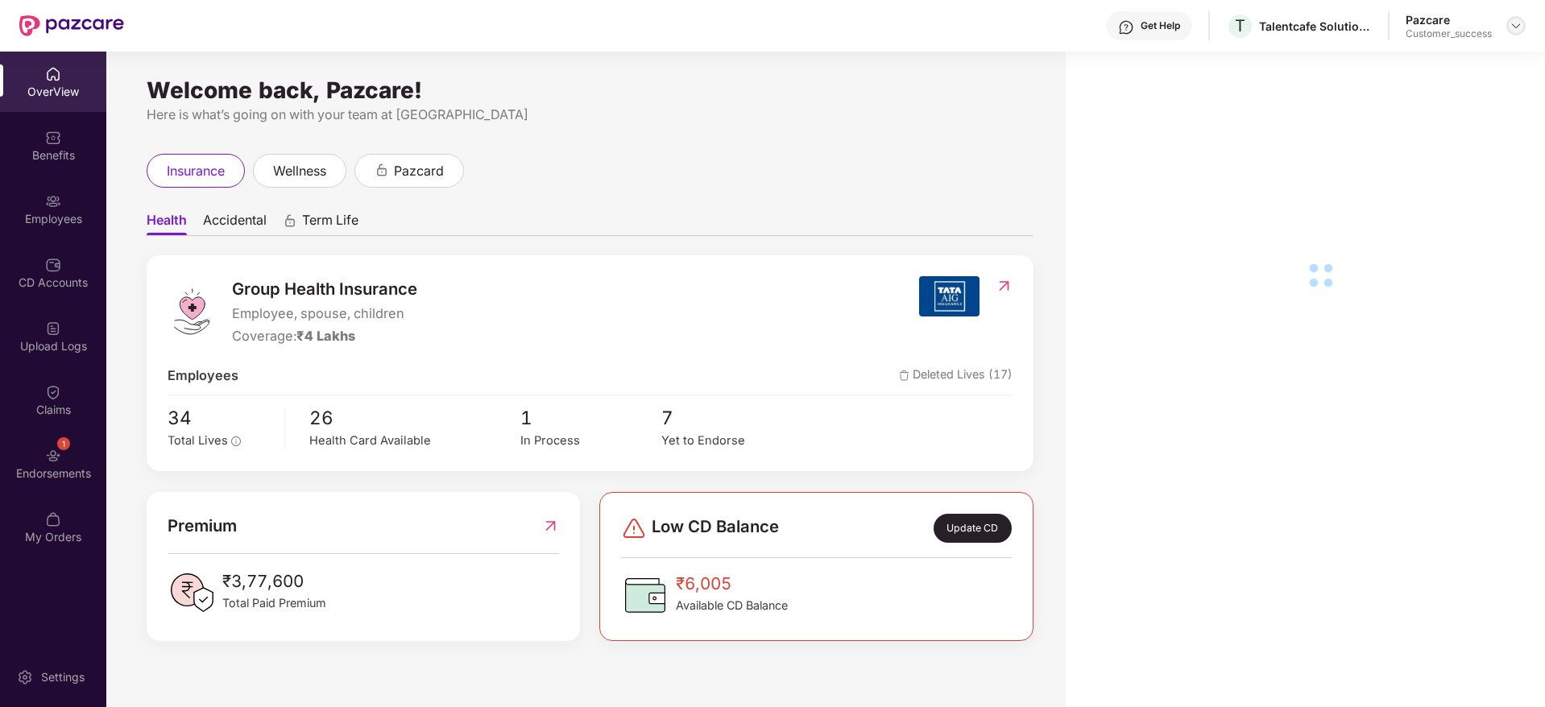
click at [1516, 31] on img at bounding box center [1515, 25] width 13 height 13
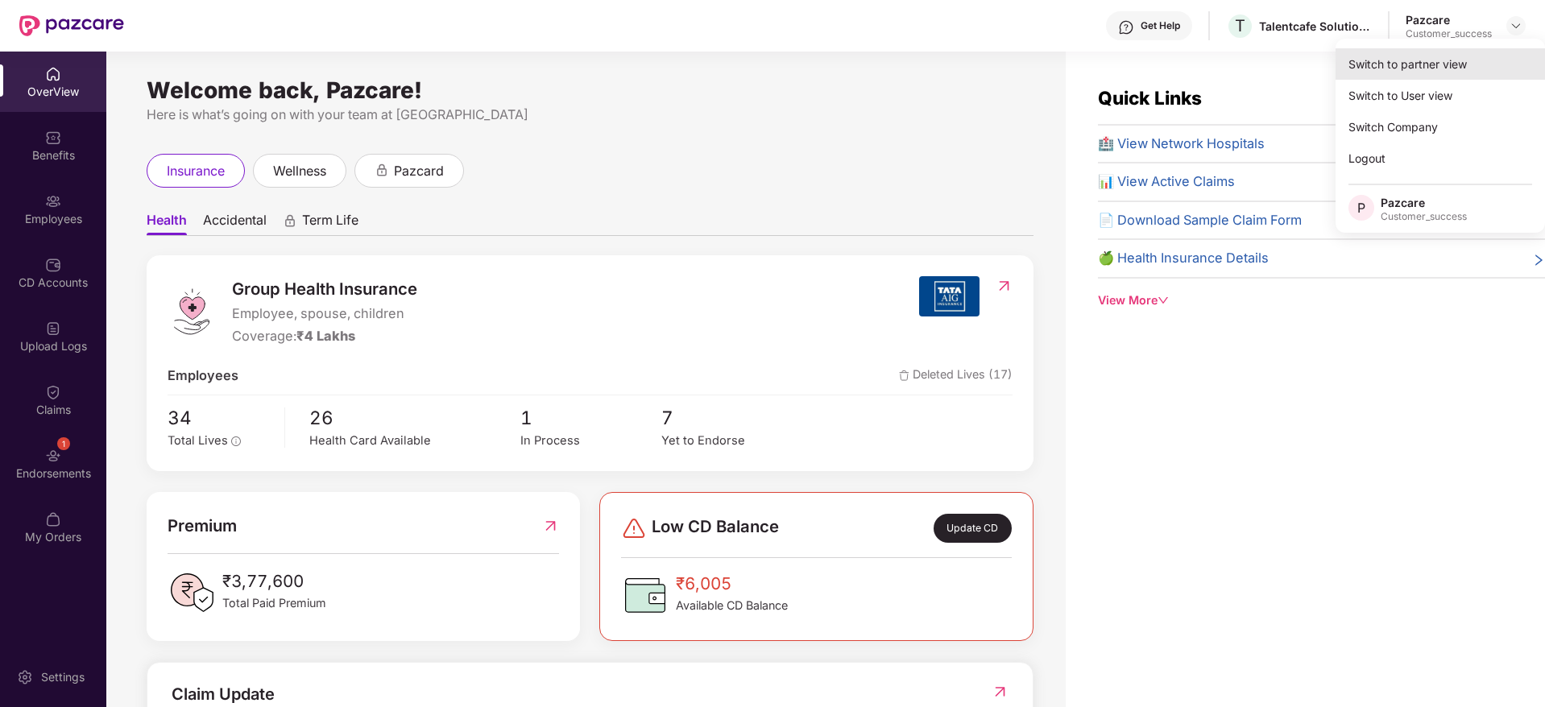
click at [1460, 62] on div "Switch to partner view" at bounding box center [1439, 63] width 209 height 31
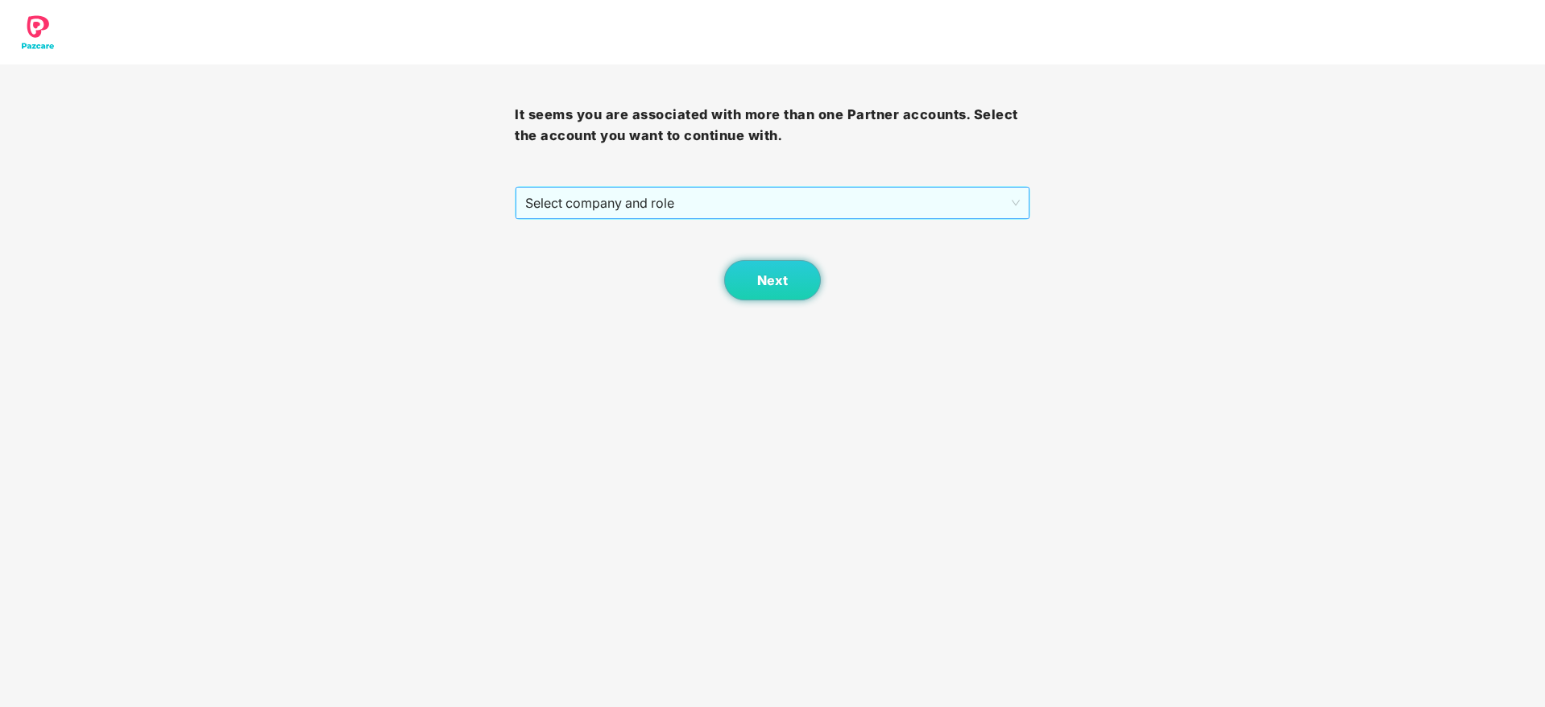
click at [954, 206] on span "Select company and role" at bounding box center [772, 203] width 494 height 31
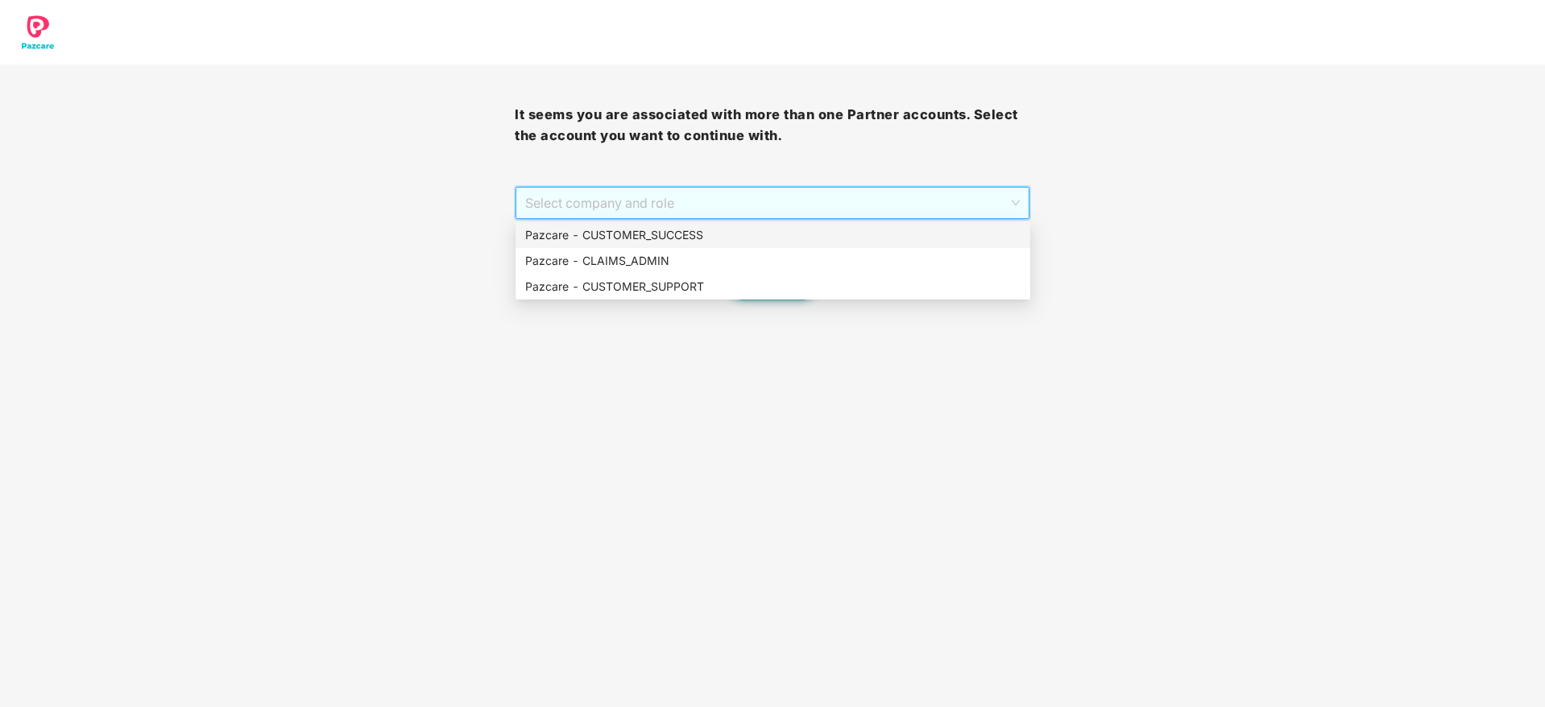
drag, startPoint x: 918, startPoint y: 251, endPoint x: 918, endPoint y: 239, distance: 12.1
click at [918, 239] on div "Pazcare - CUSTOMER_SUCCESS Pazcare - CLAIMS_ADMIN Pazcare - CUSTOMER_SUPPORT" at bounding box center [772, 260] width 515 height 77
click at [918, 239] on div "Pazcare - CUSTOMER_SUCCESS" at bounding box center [772, 235] width 495 height 18
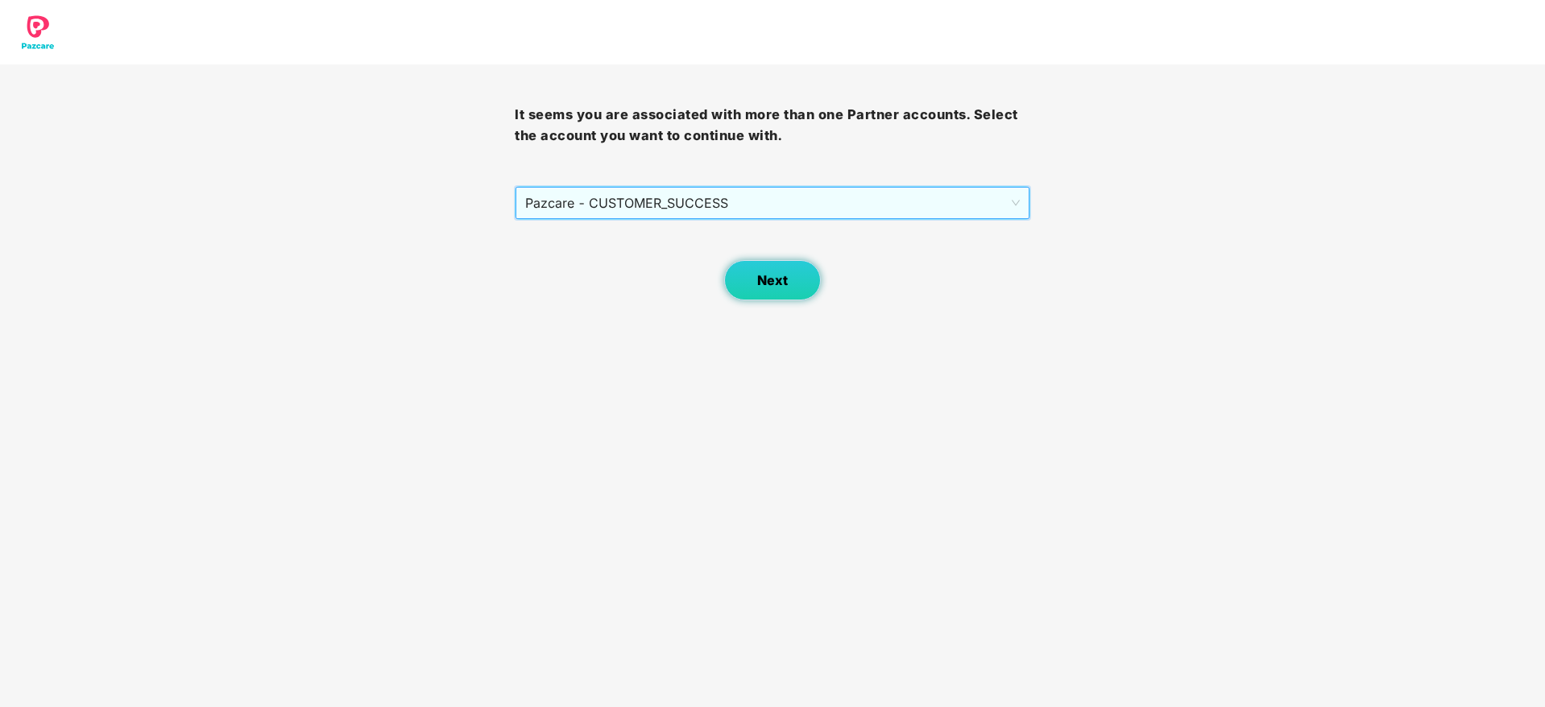
click at [799, 260] on button "Next" at bounding box center [772, 280] width 97 height 40
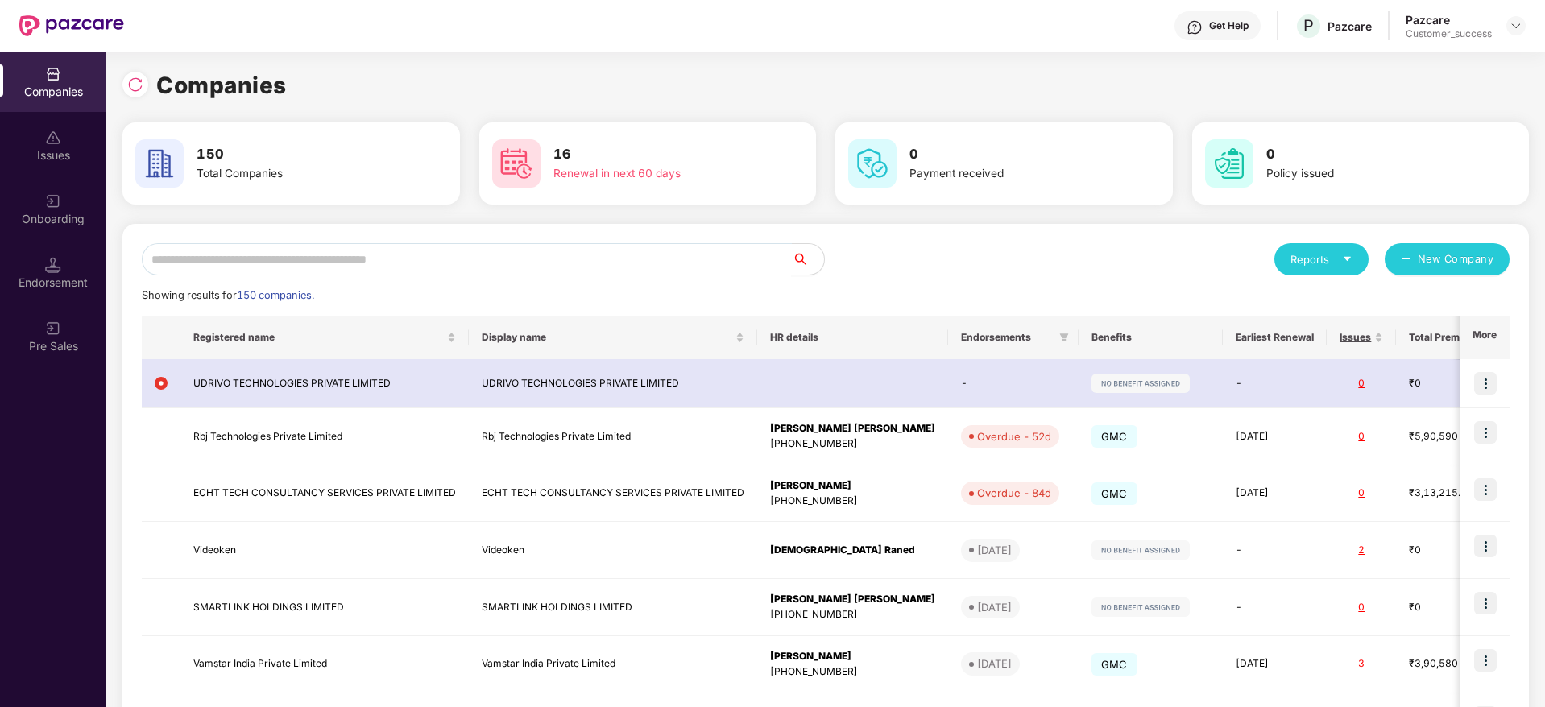
click at [664, 264] on input "text" at bounding box center [467, 259] width 650 height 32
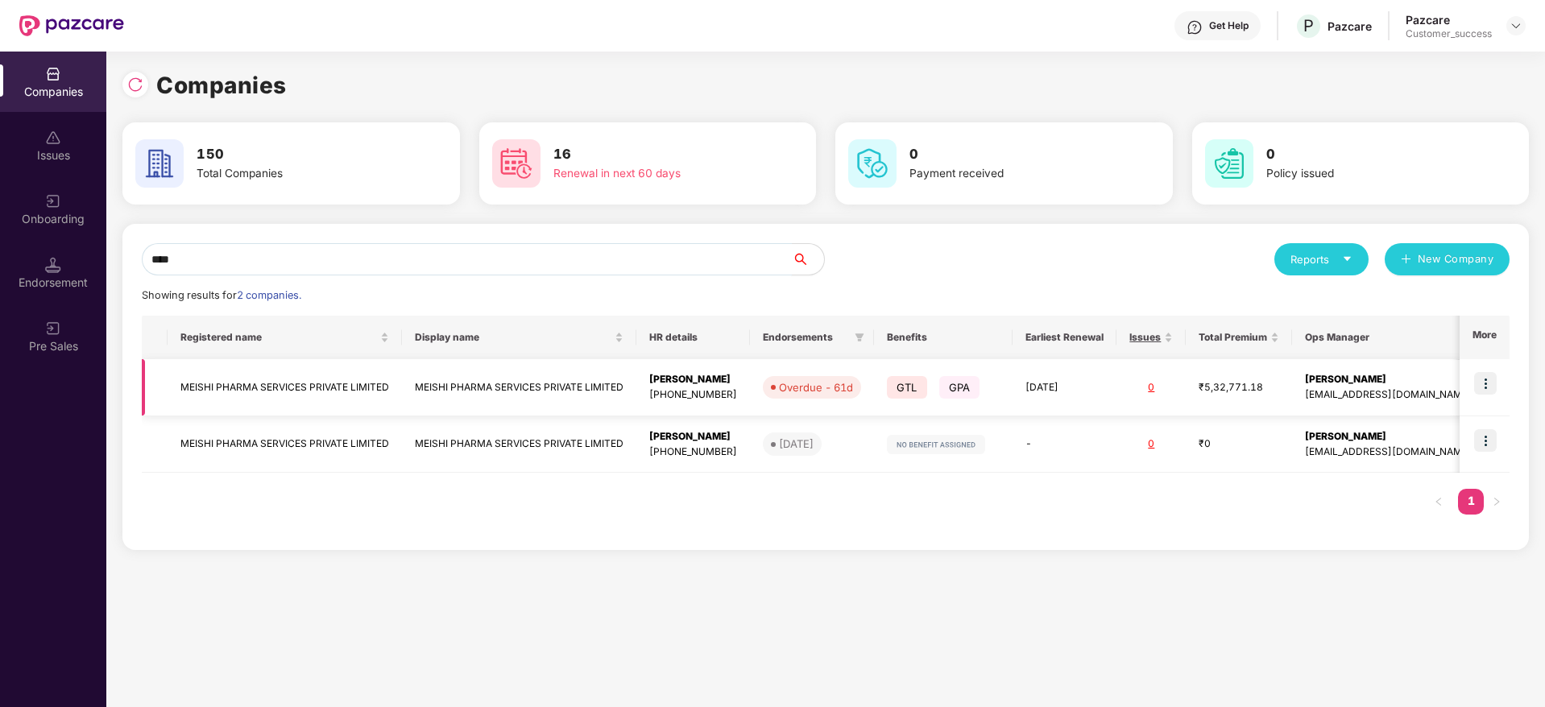
type input "****"
click at [1484, 389] on img at bounding box center [1485, 383] width 23 height 23
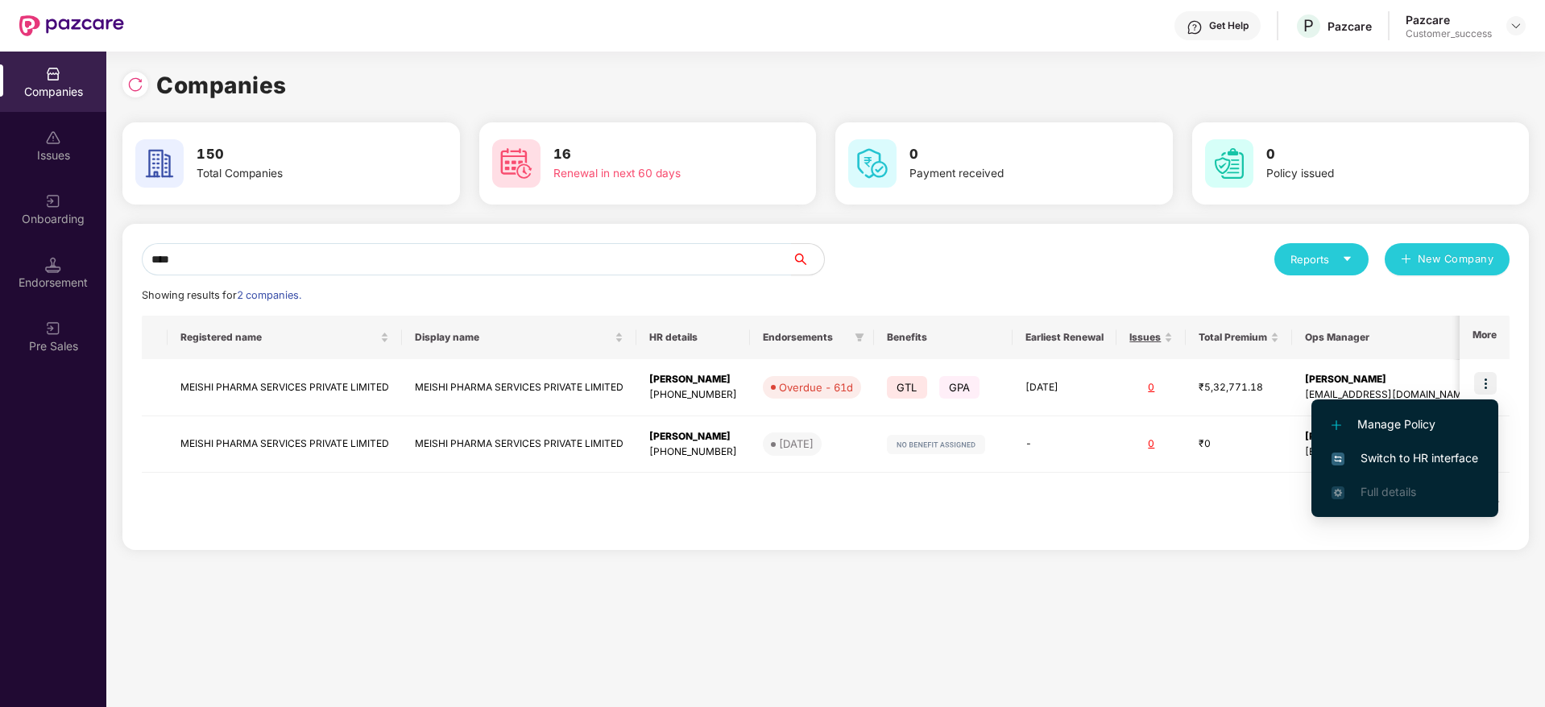
click at [1437, 454] on span "Switch to HR interface" at bounding box center [1404, 458] width 147 height 18
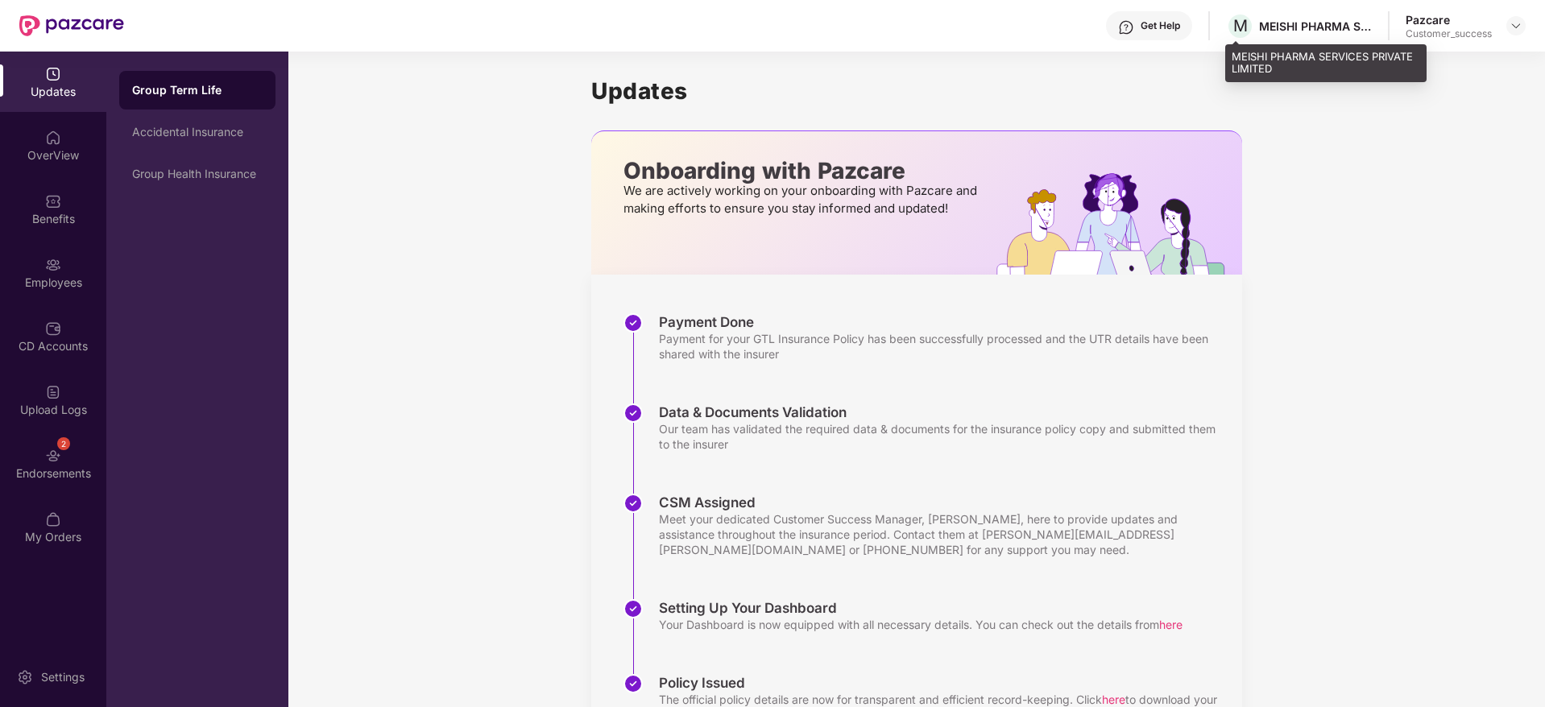
click at [1298, 54] on div "MEISHI PHARMA SERVICES PRIVATE LIMITED" at bounding box center [1325, 63] width 201 height 38
copy div "MEISHI PHARMA SERVICES PRIVATE LIMITED"
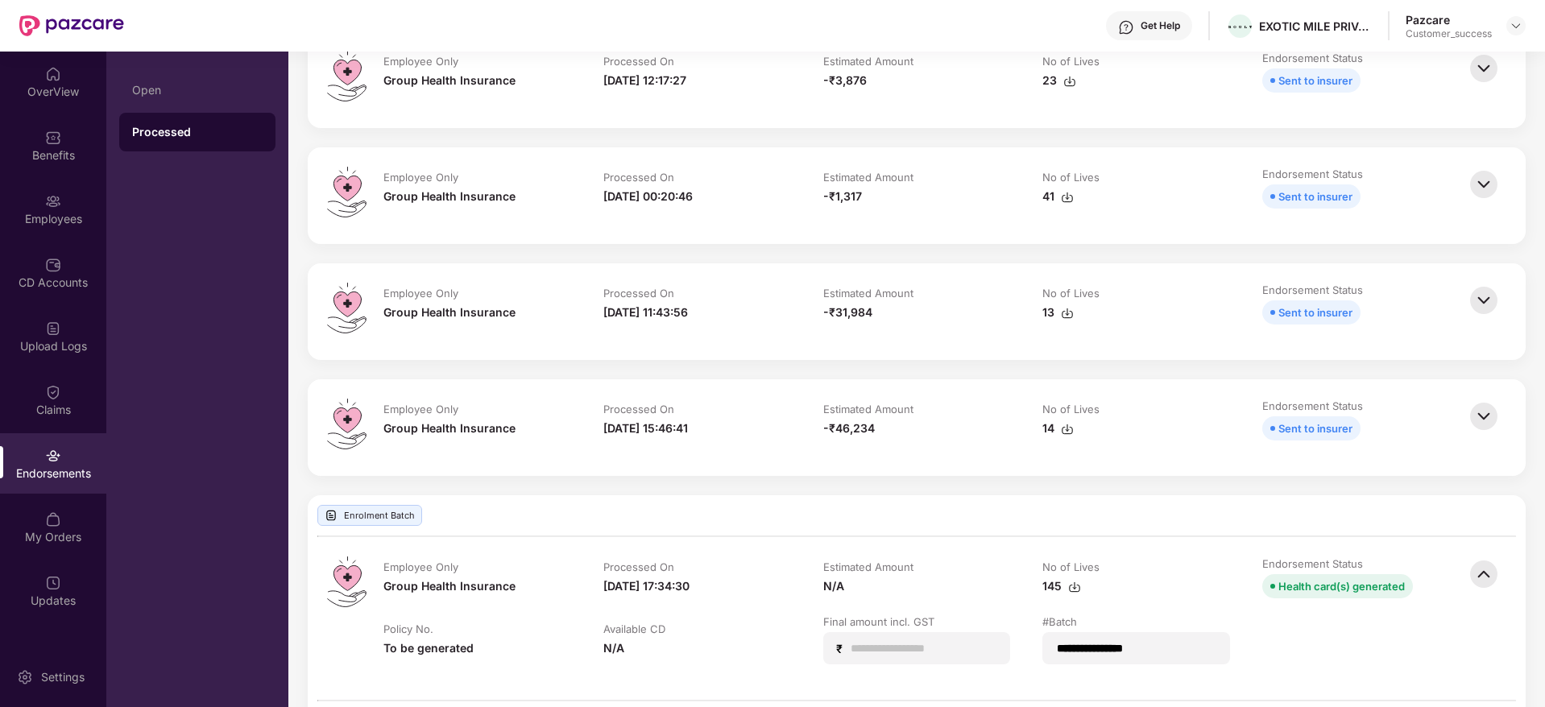
scroll to position [43, 0]
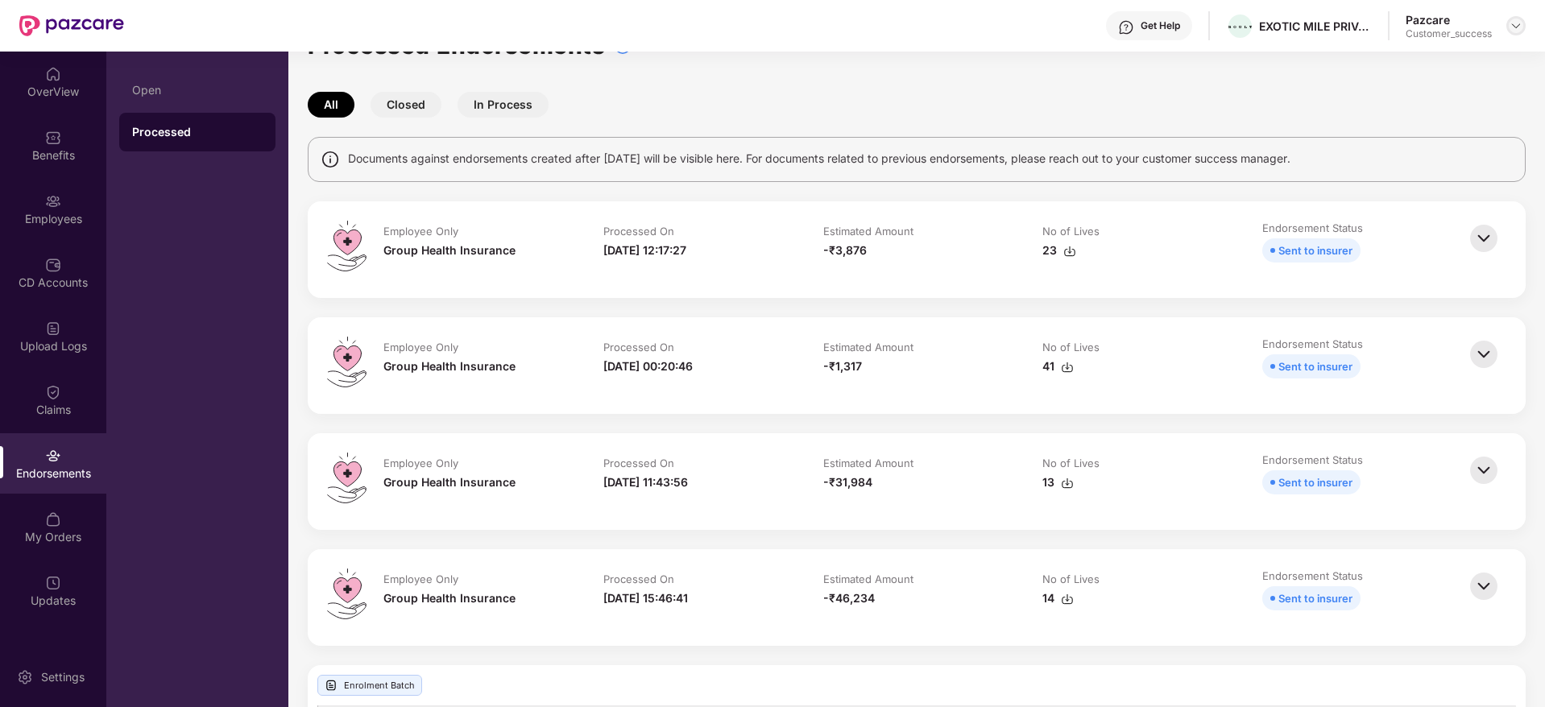
click at [1513, 24] on img at bounding box center [1515, 25] width 13 height 13
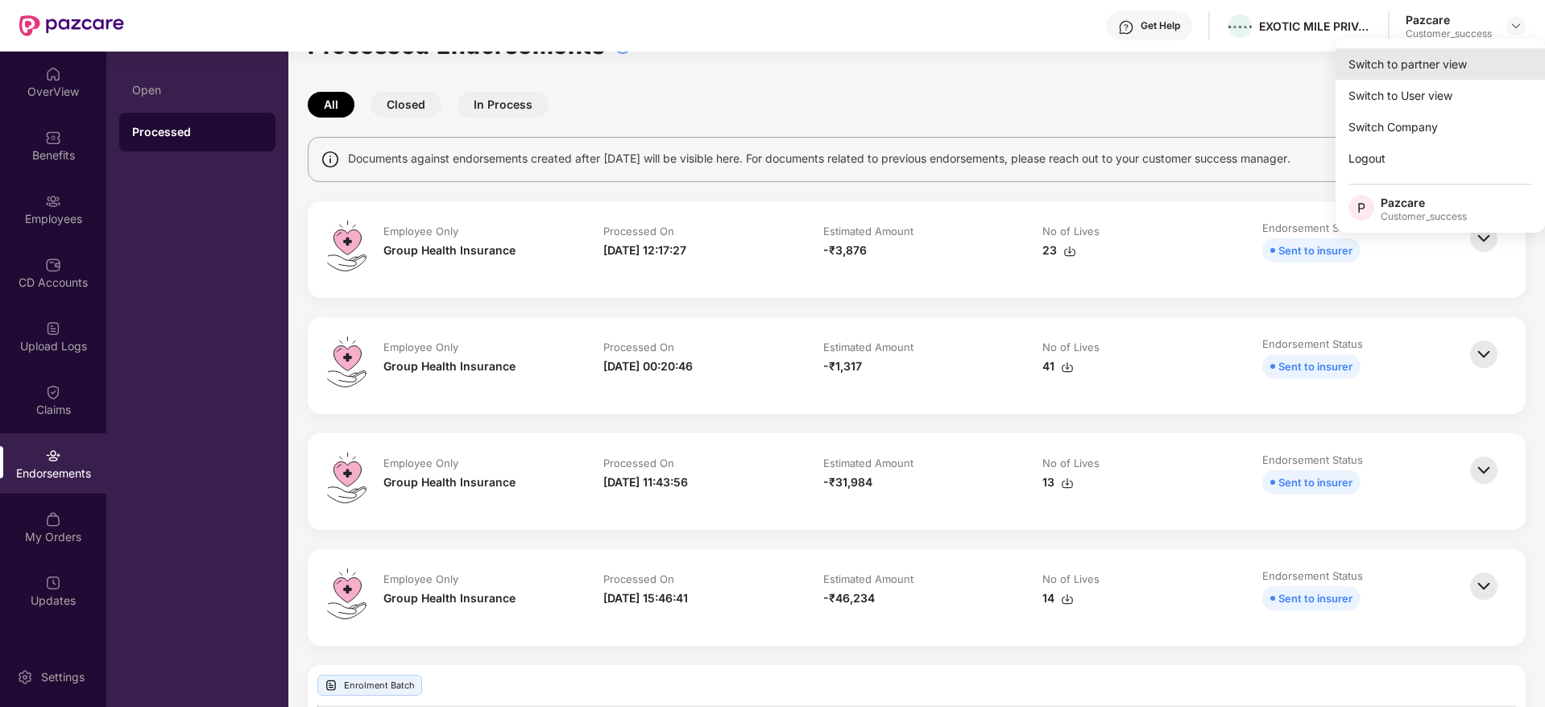
click at [1497, 53] on div "Switch to partner view" at bounding box center [1439, 63] width 209 height 31
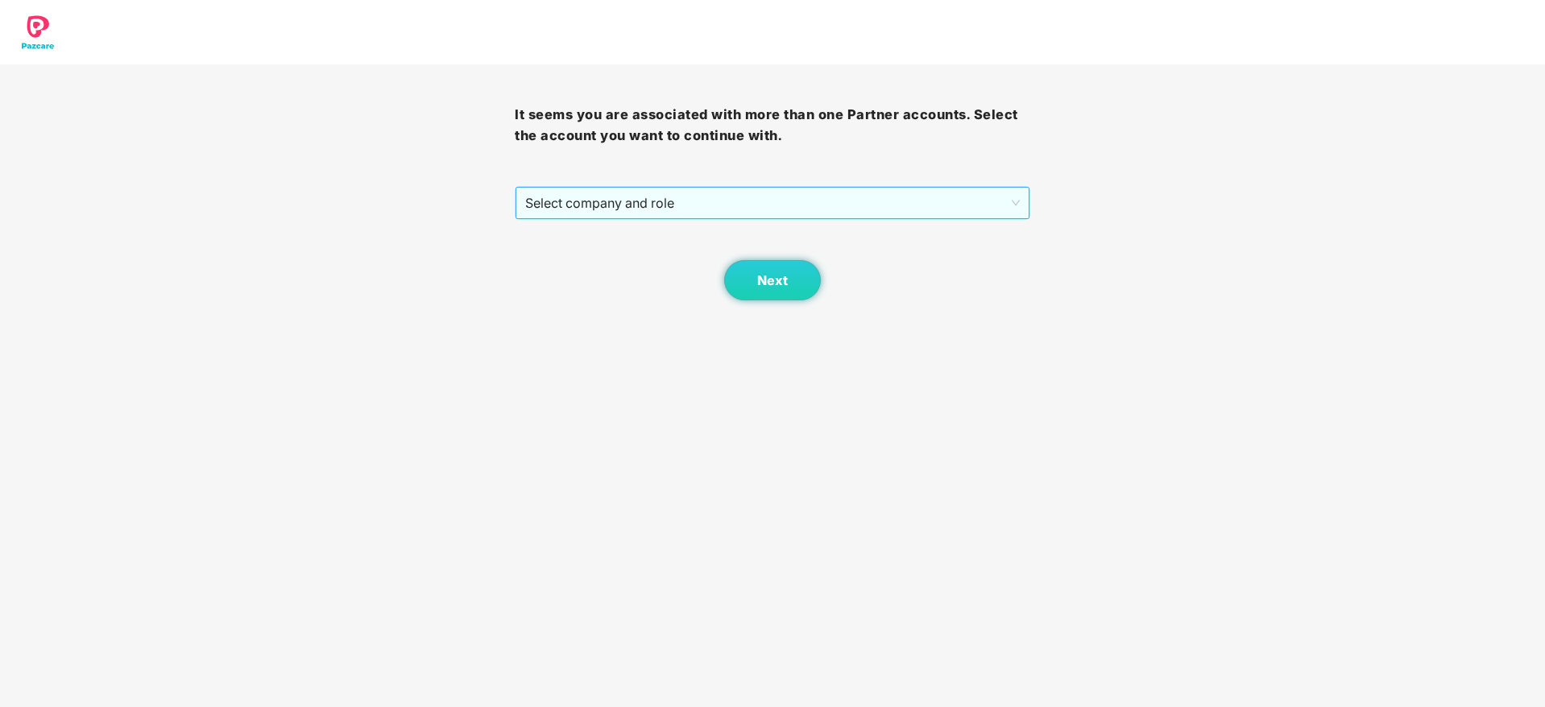
click at [881, 216] on span "Select company and role" at bounding box center [772, 203] width 494 height 31
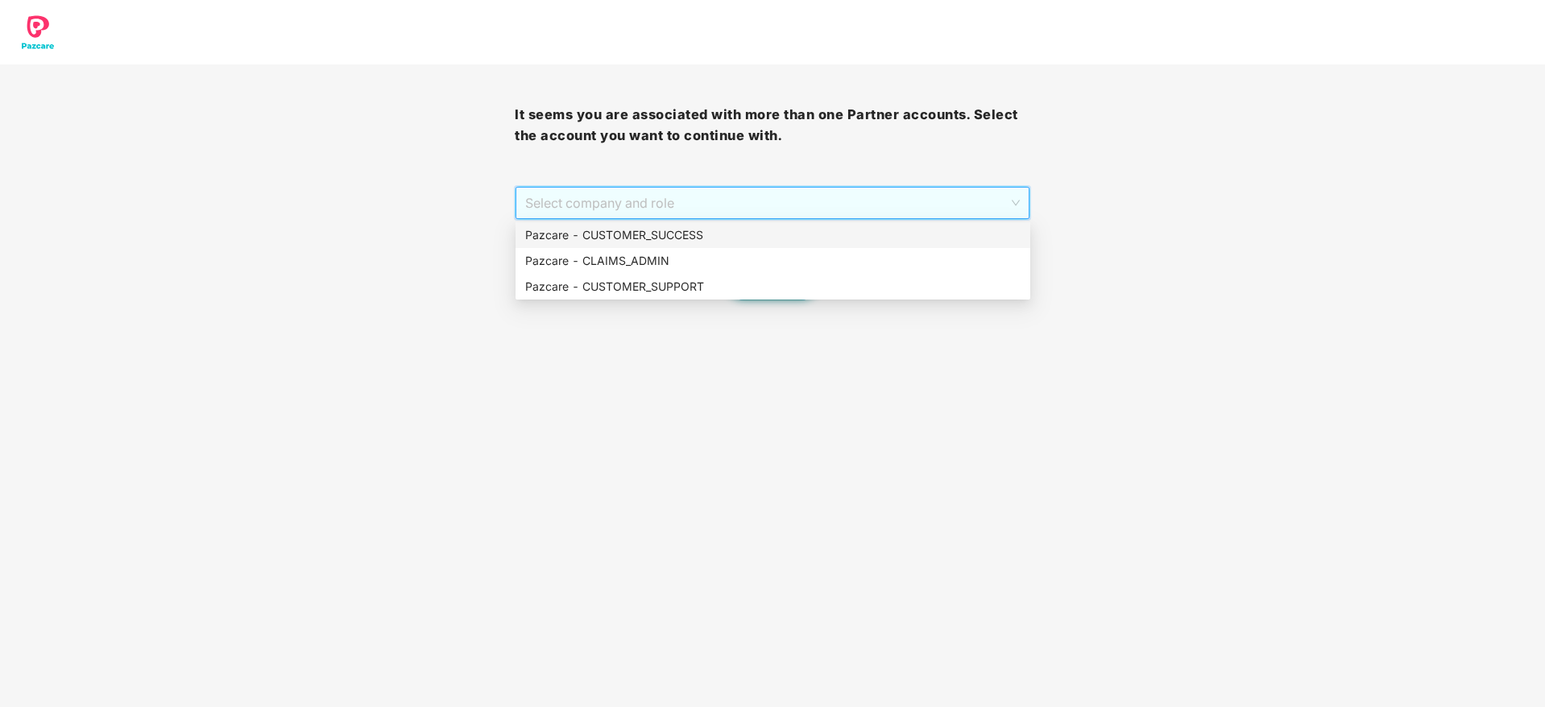
click at [875, 237] on div "Pazcare - CUSTOMER_SUCCESS" at bounding box center [772, 235] width 495 height 18
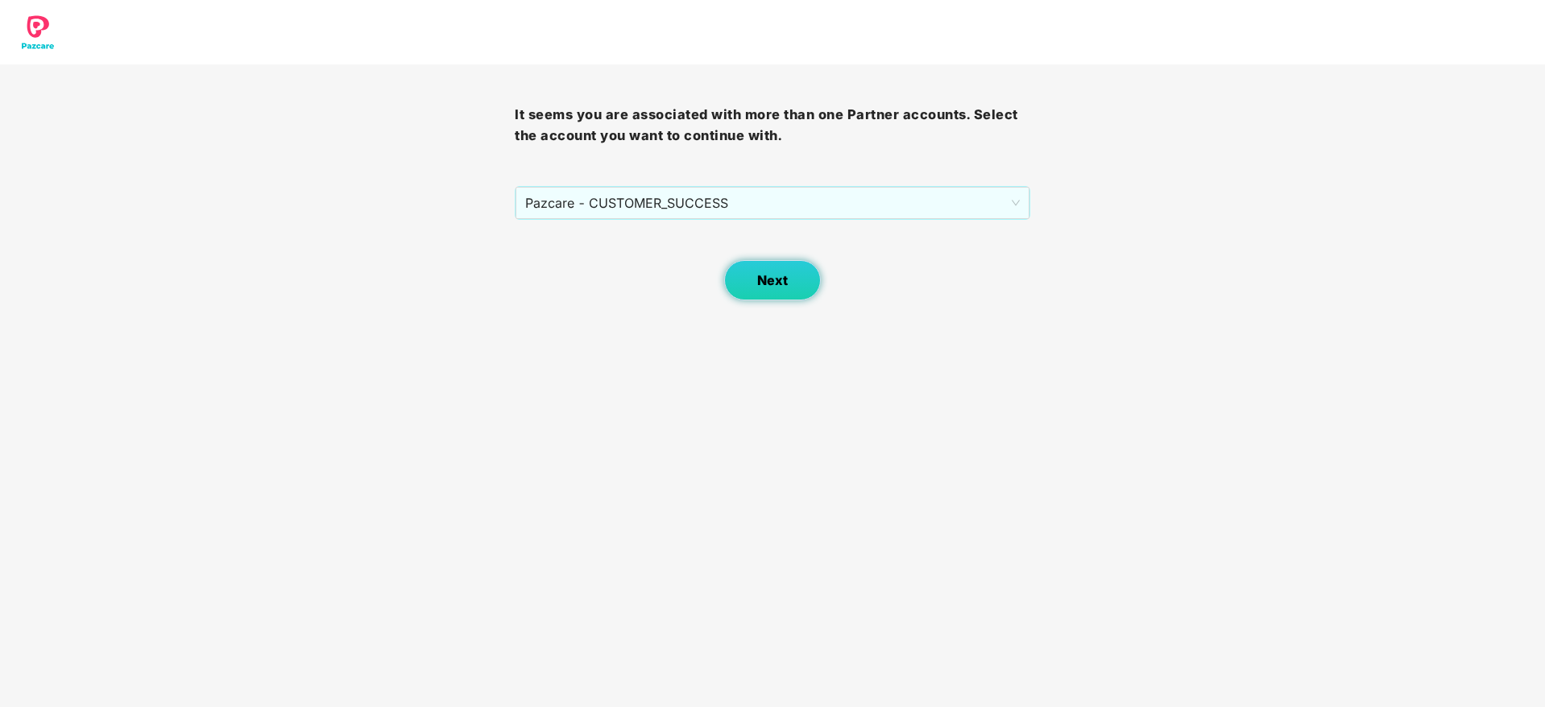
click at [777, 275] on span "Next" at bounding box center [772, 280] width 31 height 15
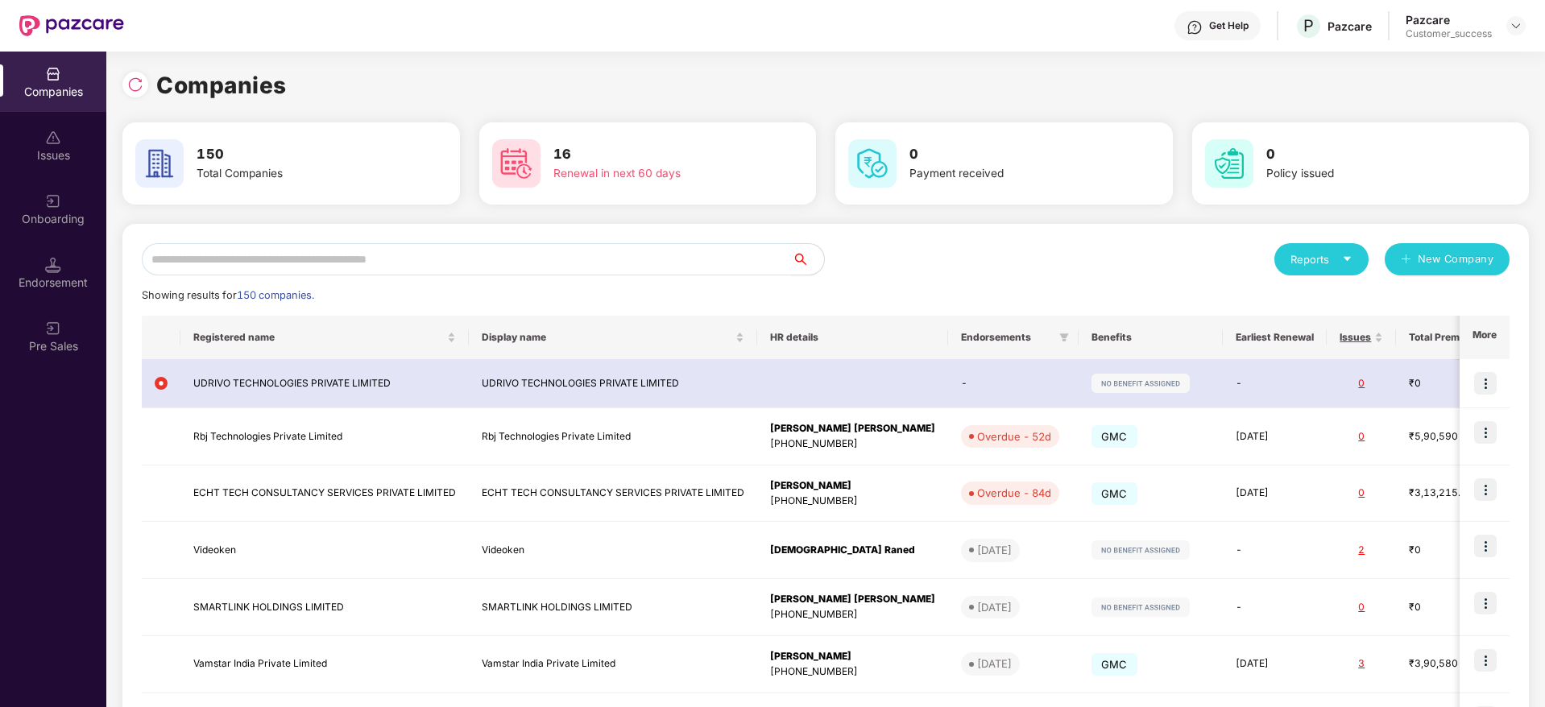
click at [520, 259] on input "text" at bounding box center [467, 259] width 650 height 32
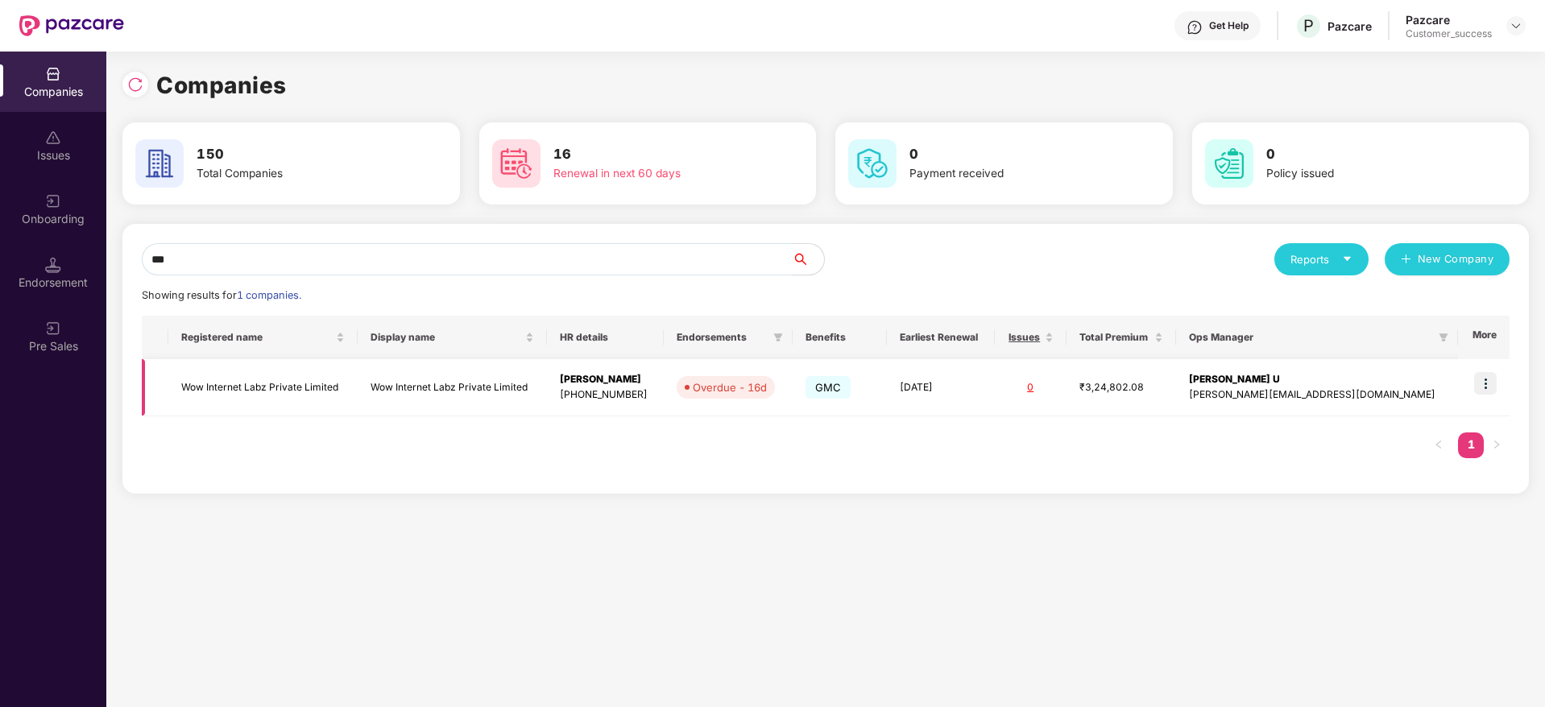
type input "***"
drag, startPoint x: 1488, startPoint y: 384, endPoint x: 1488, endPoint y: 407, distance: 22.6
click at [1488, 385] on img at bounding box center [1485, 383] width 23 height 23
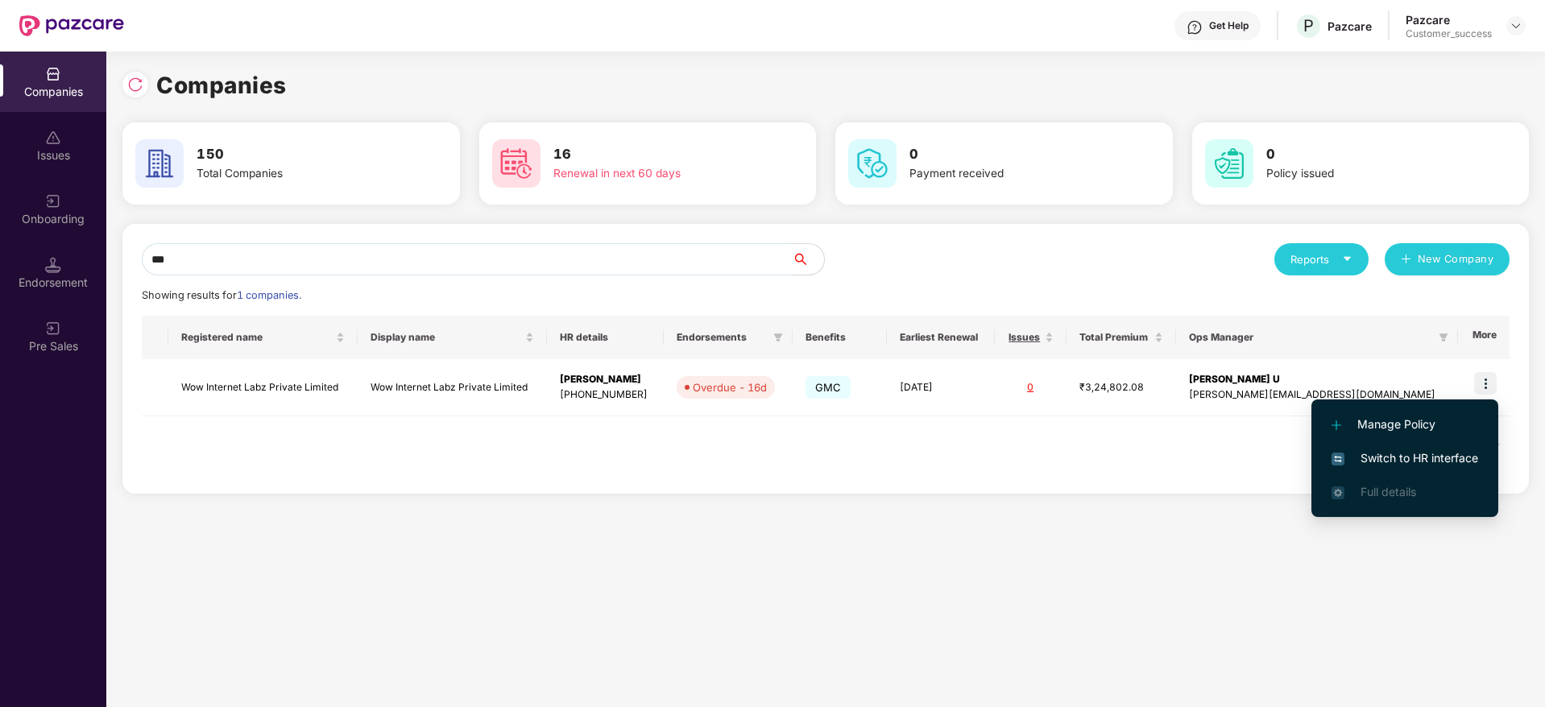
click at [1460, 462] on span "Switch to HR interface" at bounding box center [1404, 458] width 147 height 18
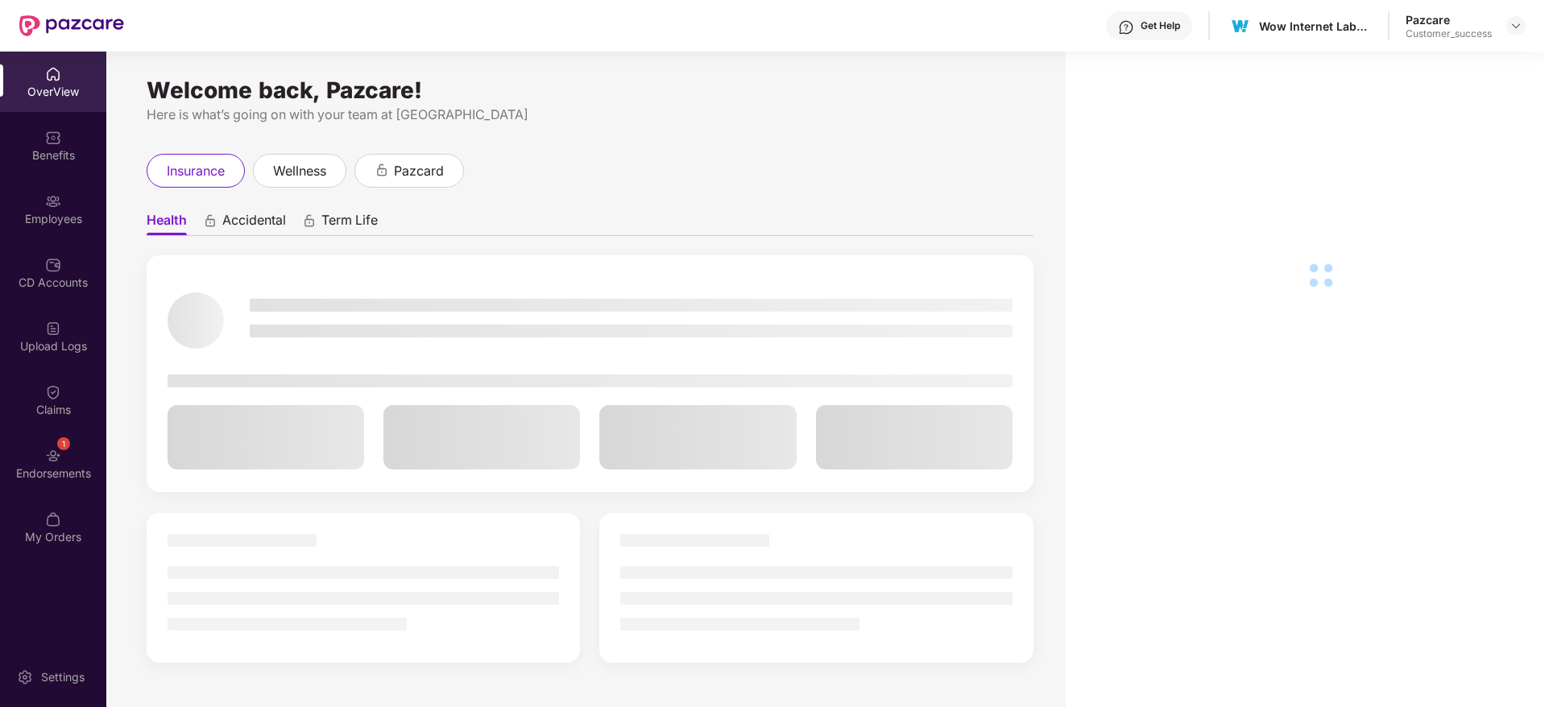
click at [33, 199] on div "Employees" at bounding box center [53, 209] width 106 height 60
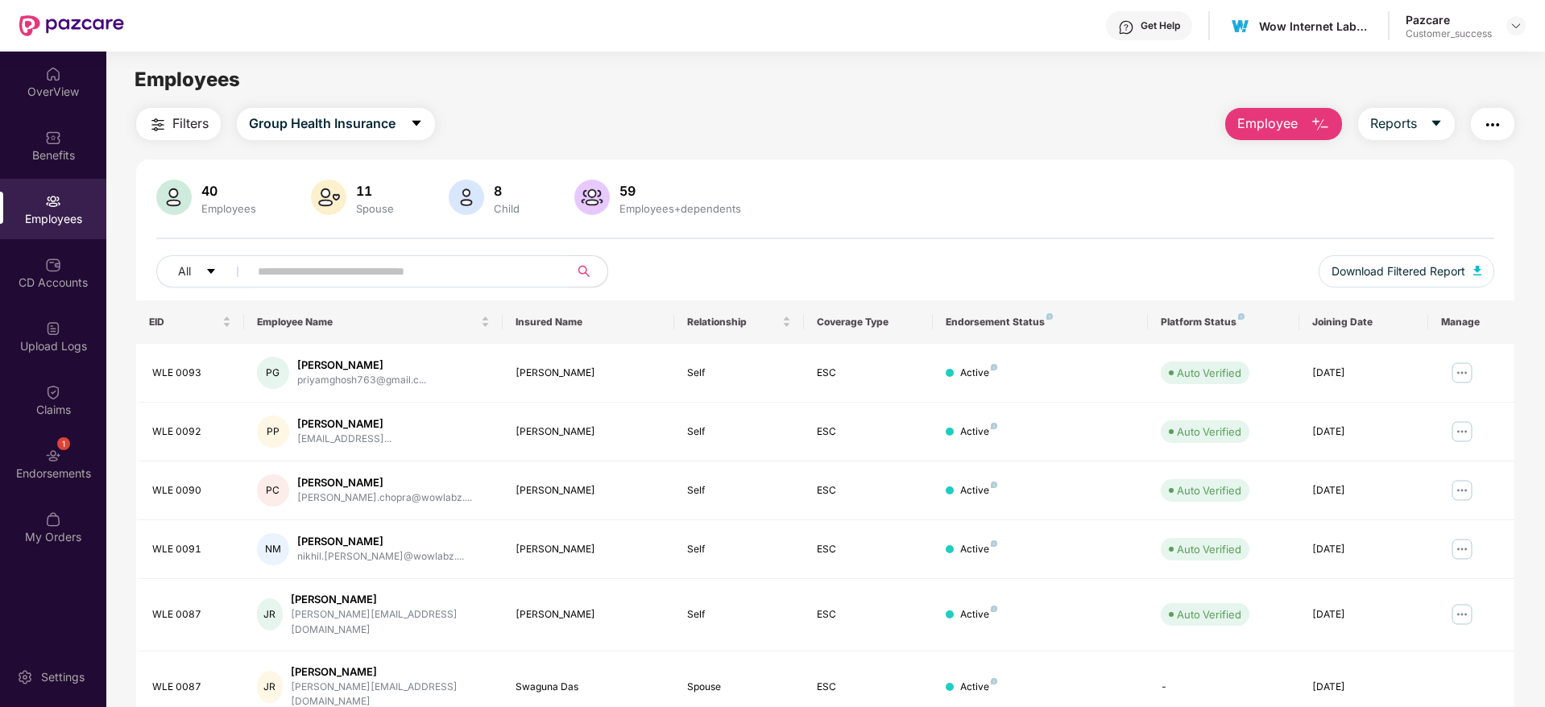
click at [358, 270] on input "text" at bounding box center [402, 271] width 289 height 24
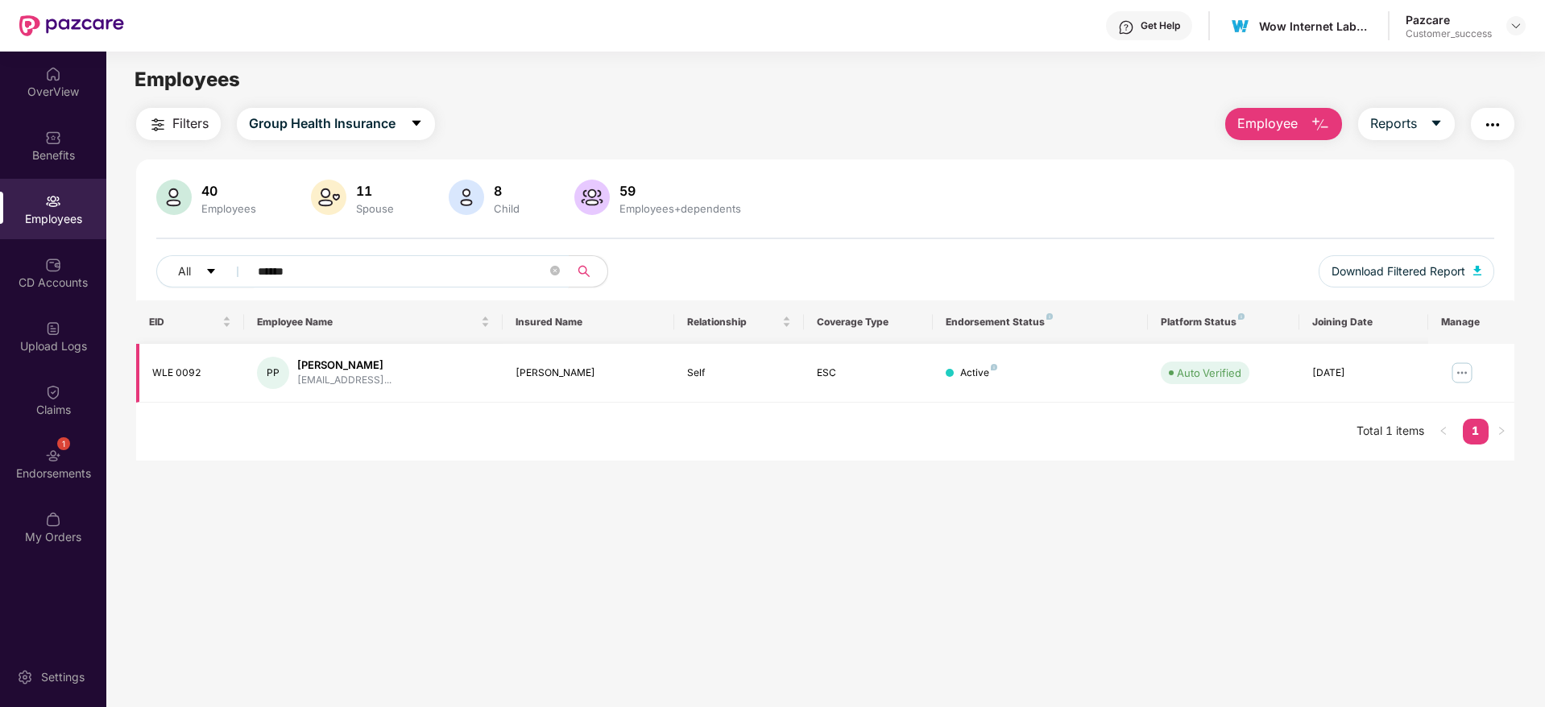
type input "******"
click at [1461, 373] on img at bounding box center [1462, 373] width 26 height 26
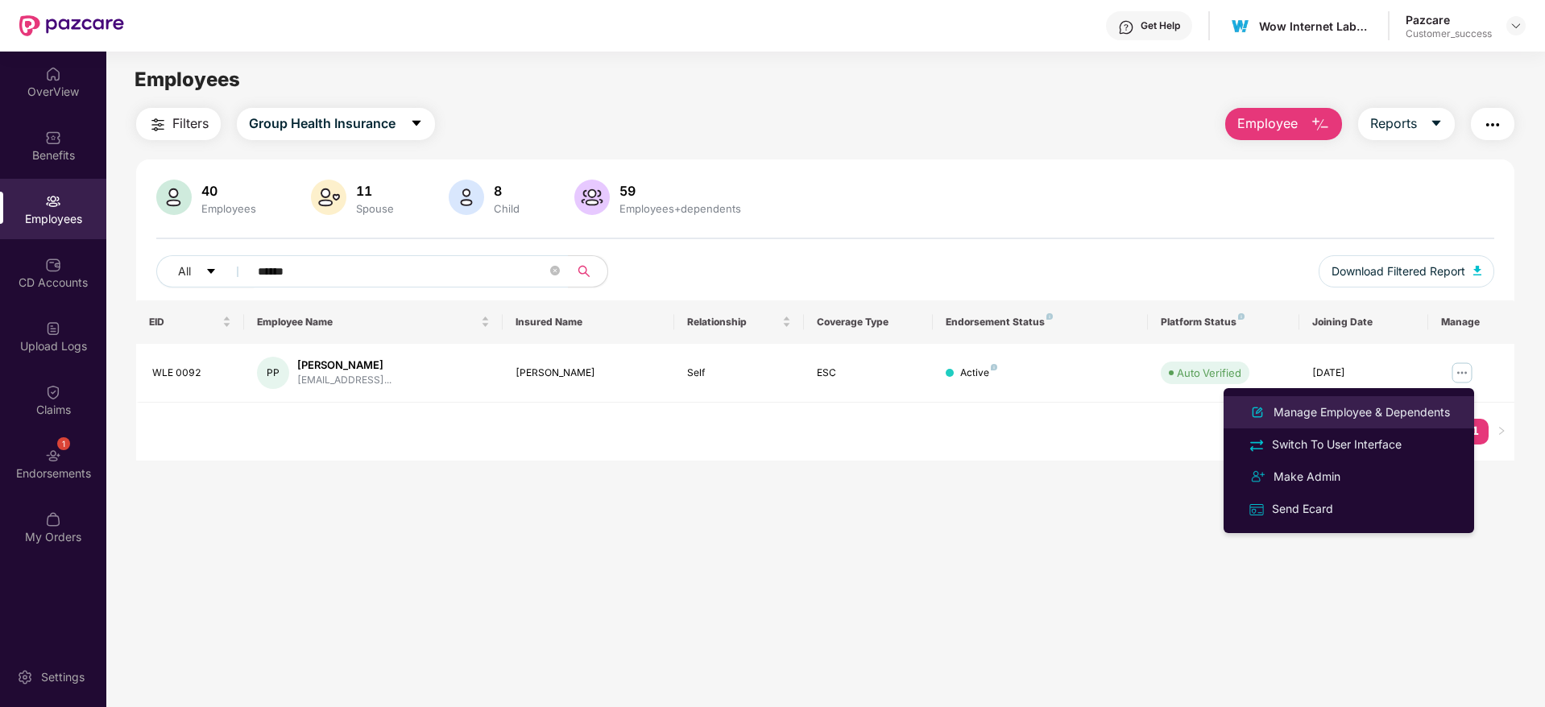
click at [1381, 412] on div "Manage Employee & Dependents" at bounding box center [1361, 413] width 183 height 18
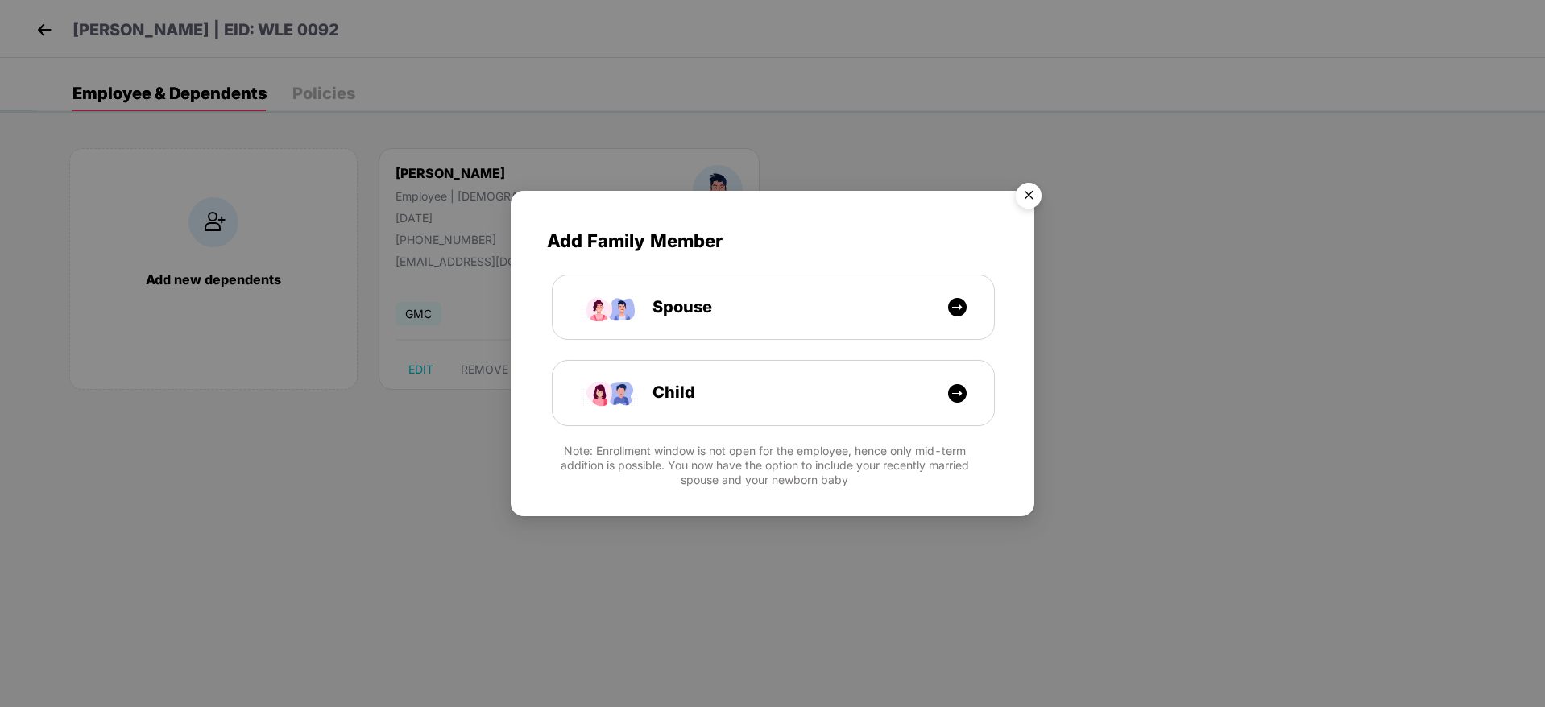
click at [1030, 197] on img "Close" at bounding box center [1028, 198] width 45 height 45
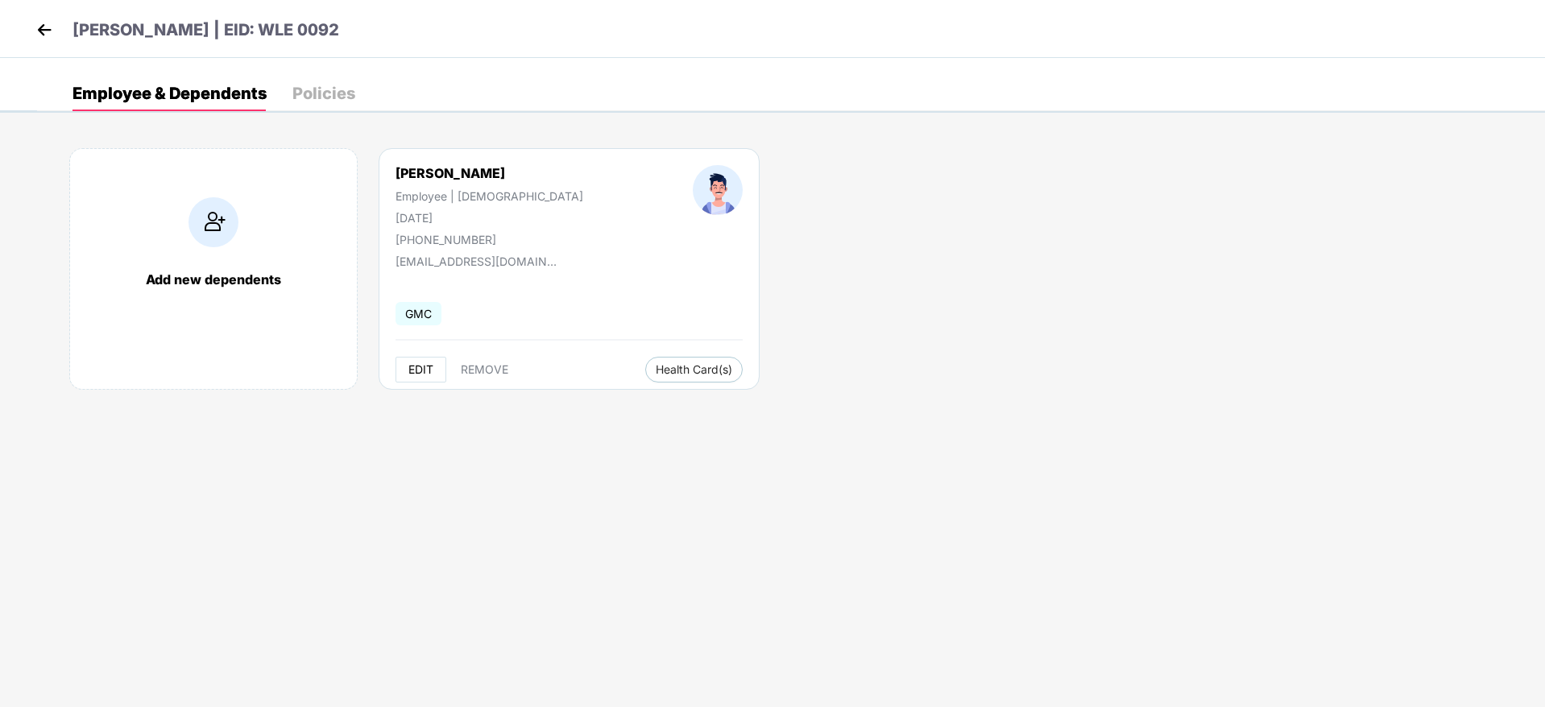
click at [420, 366] on span "EDIT" at bounding box center [420, 369] width 25 height 13
select select "****"
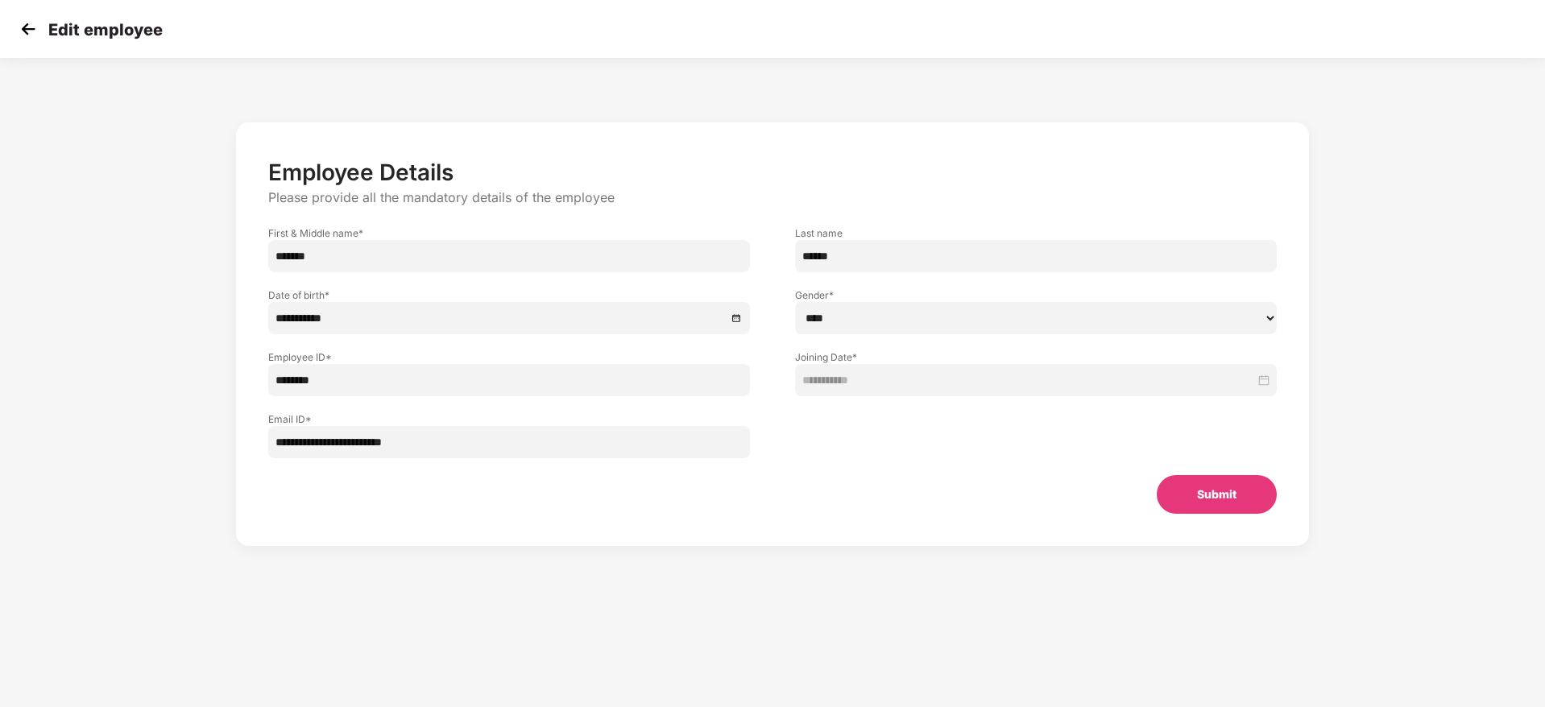
click at [355, 441] on input "**********" at bounding box center [509, 442] width 482 height 32
paste input "*******"
type input "**********"
click at [1193, 491] on button "Submit" at bounding box center [1217, 494] width 120 height 39
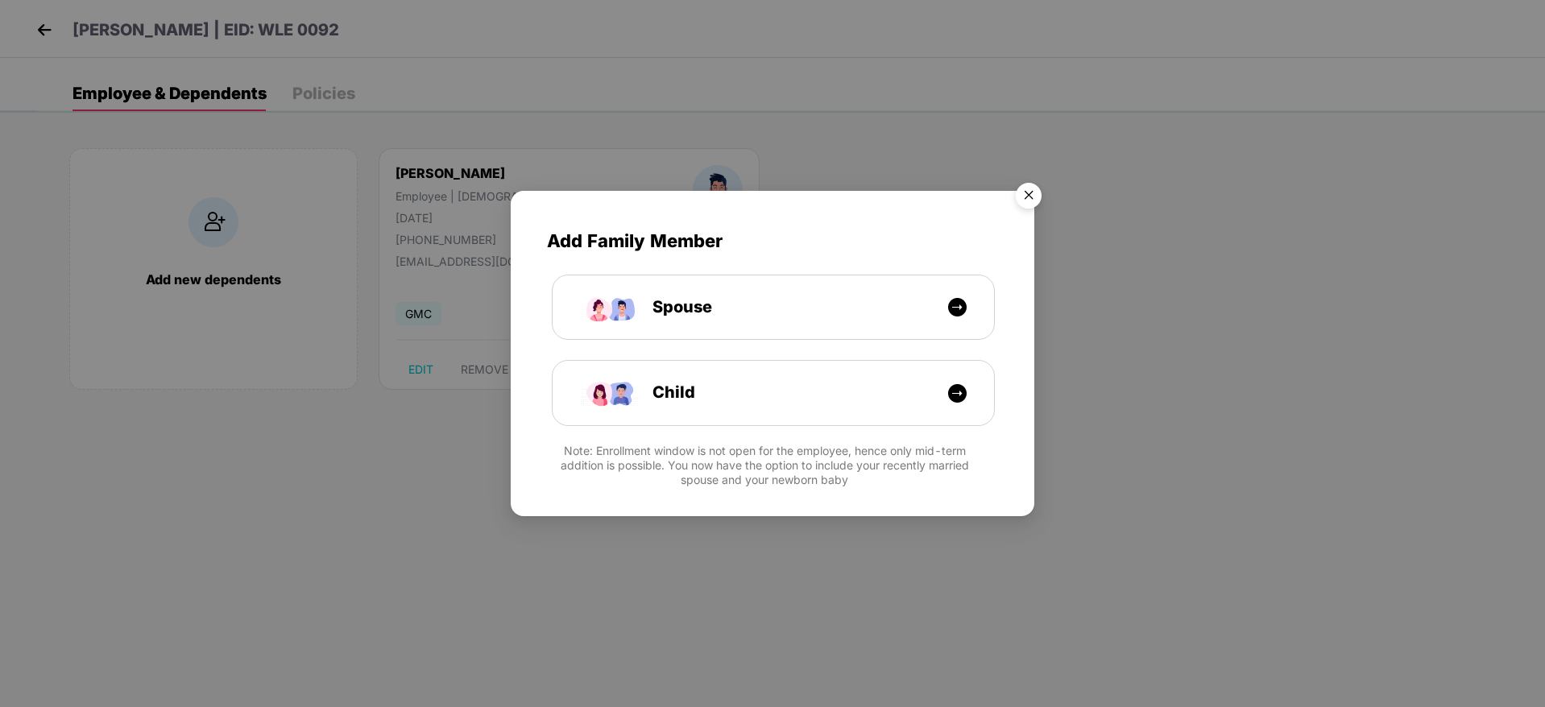
click at [1041, 197] on img "Close" at bounding box center [1028, 198] width 45 height 45
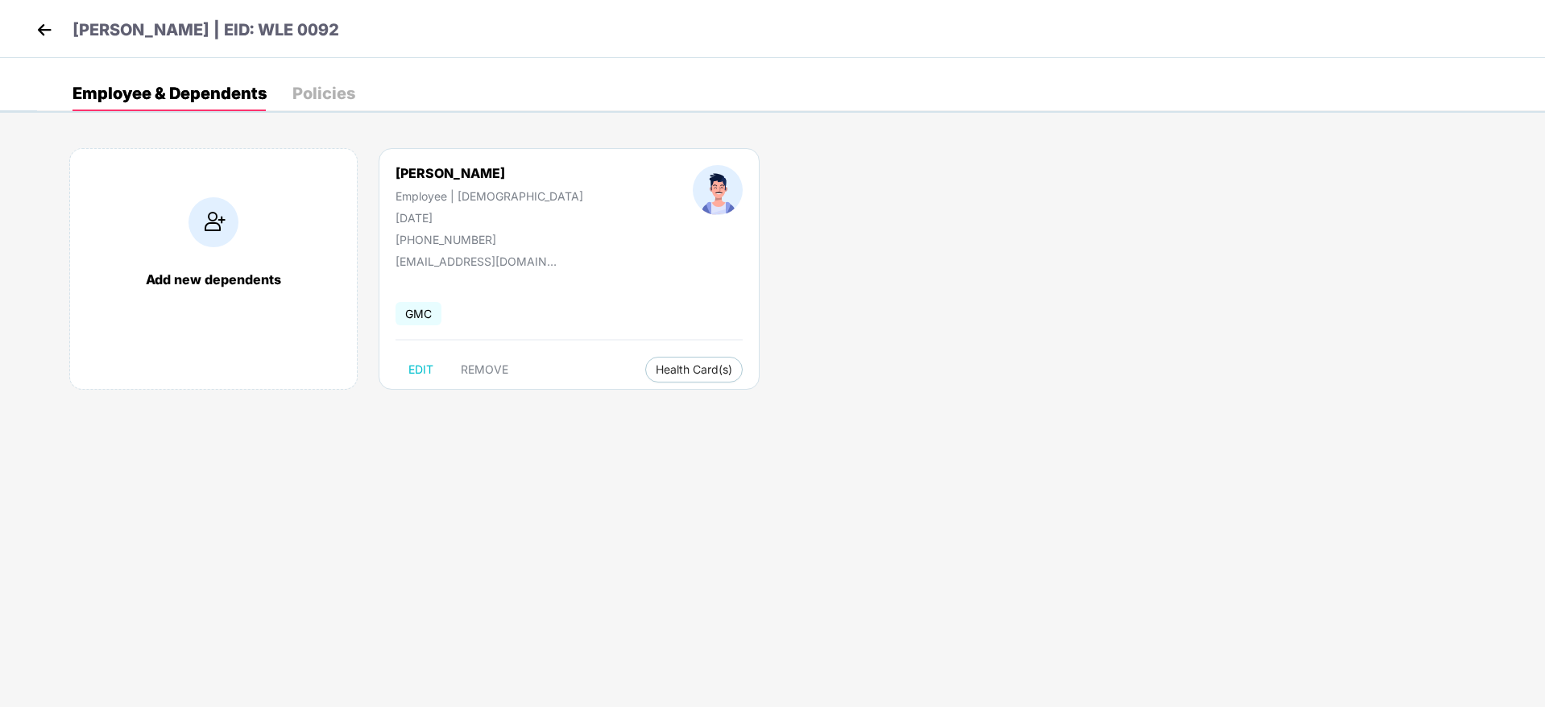
click at [41, 27] on img at bounding box center [44, 30] width 24 height 24
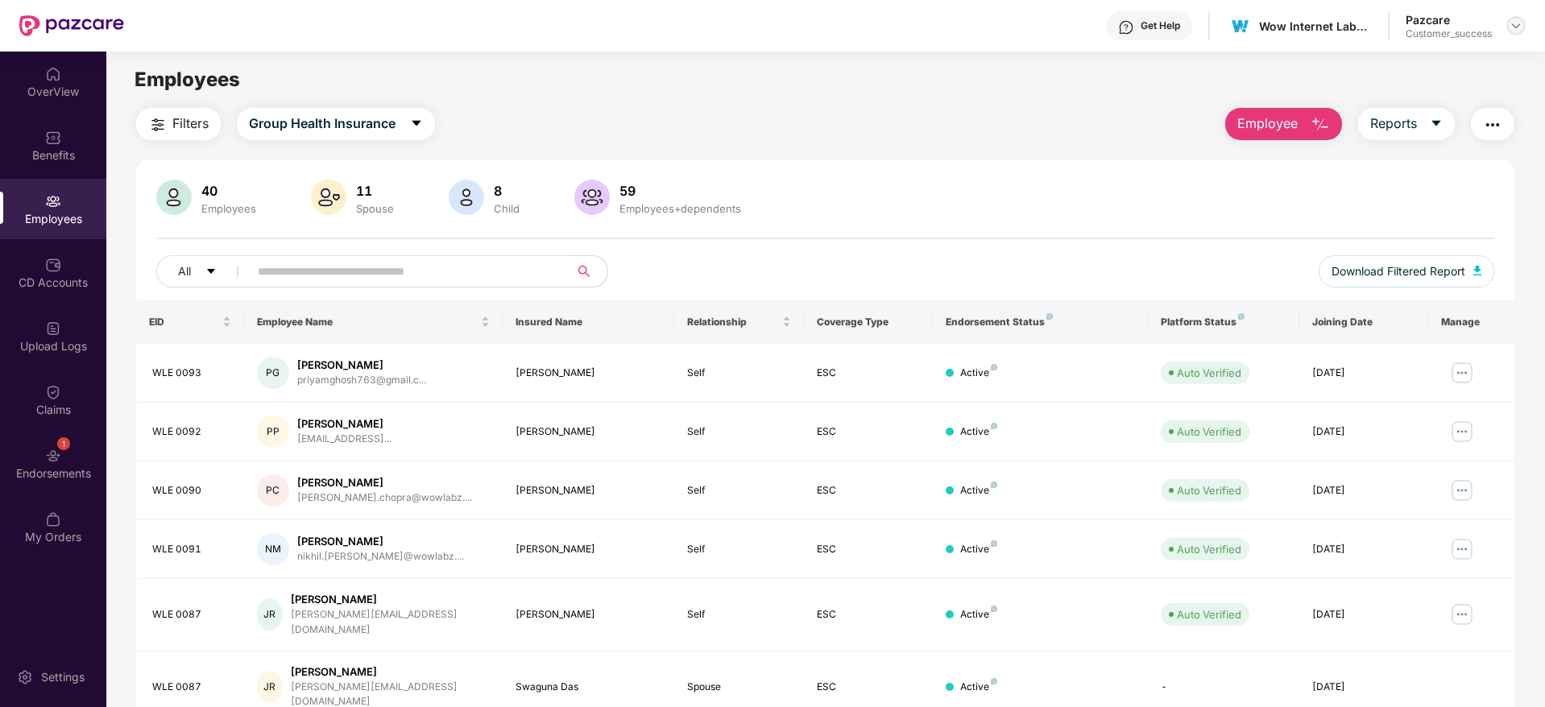
click at [1512, 25] on img at bounding box center [1515, 25] width 13 height 13
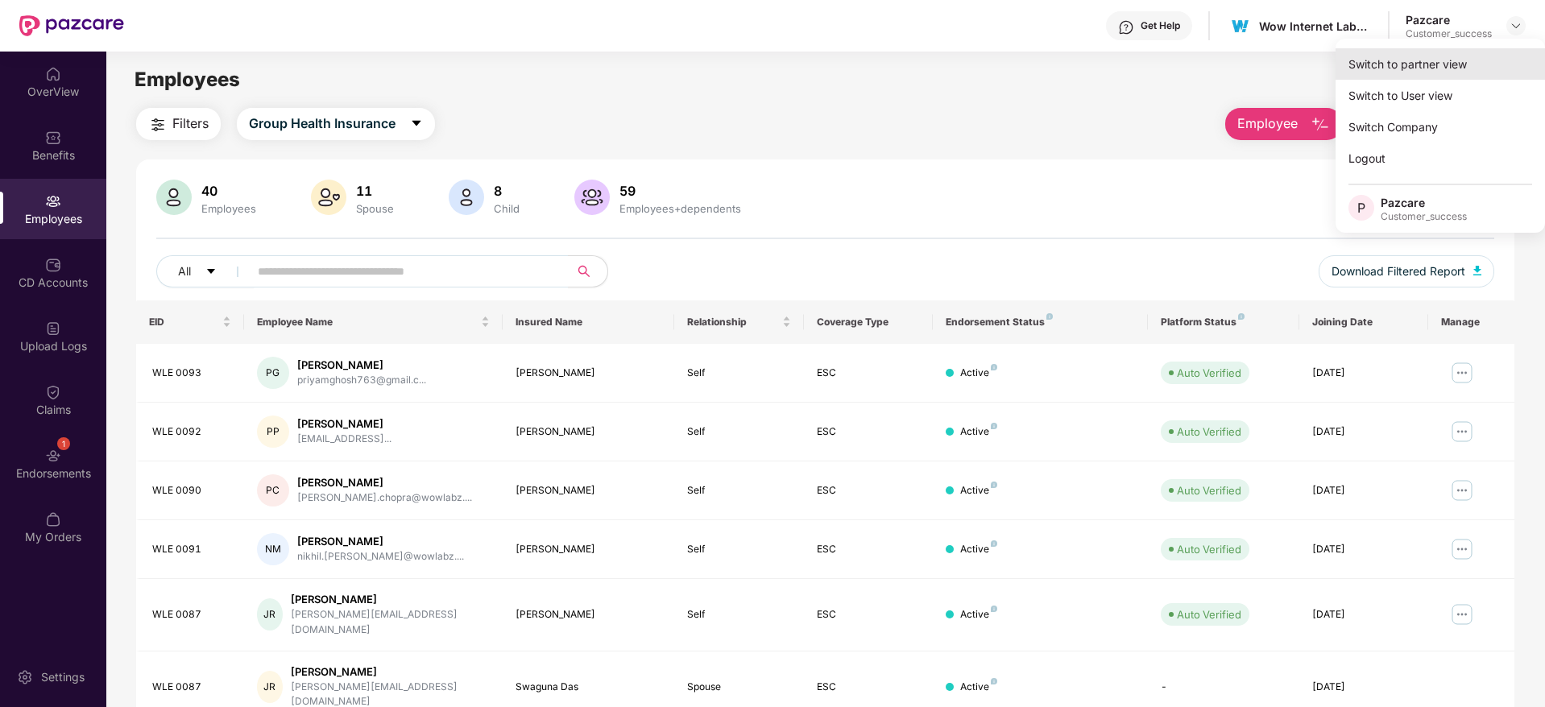
click at [1472, 68] on div "Switch to partner view" at bounding box center [1439, 63] width 209 height 31
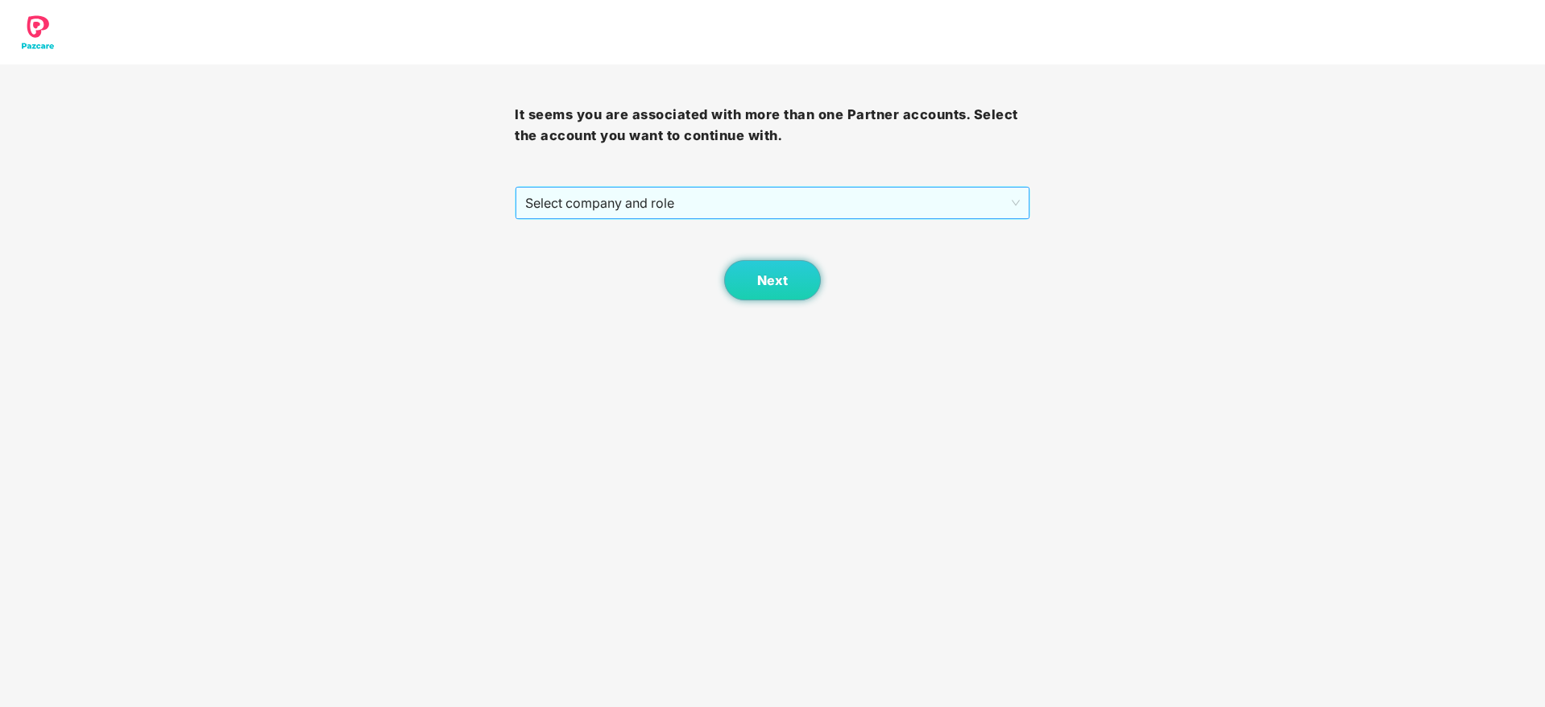
click at [987, 199] on span "Select company and role" at bounding box center [772, 203] width 494 height 31
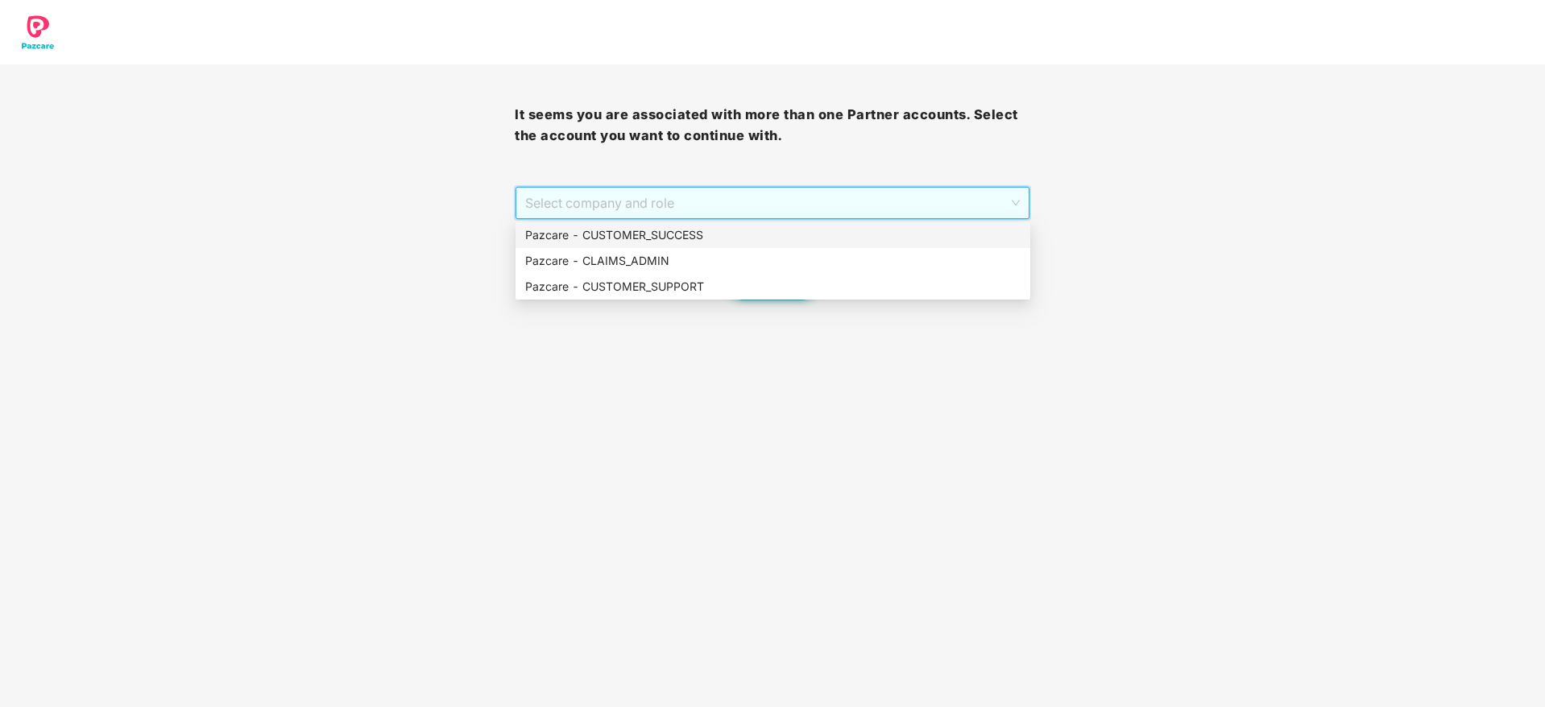
click at [963, 232] on div "Pazcare - CUSTOMER_SUCCESS" at bounding box center [772, 235] width 495 height 18
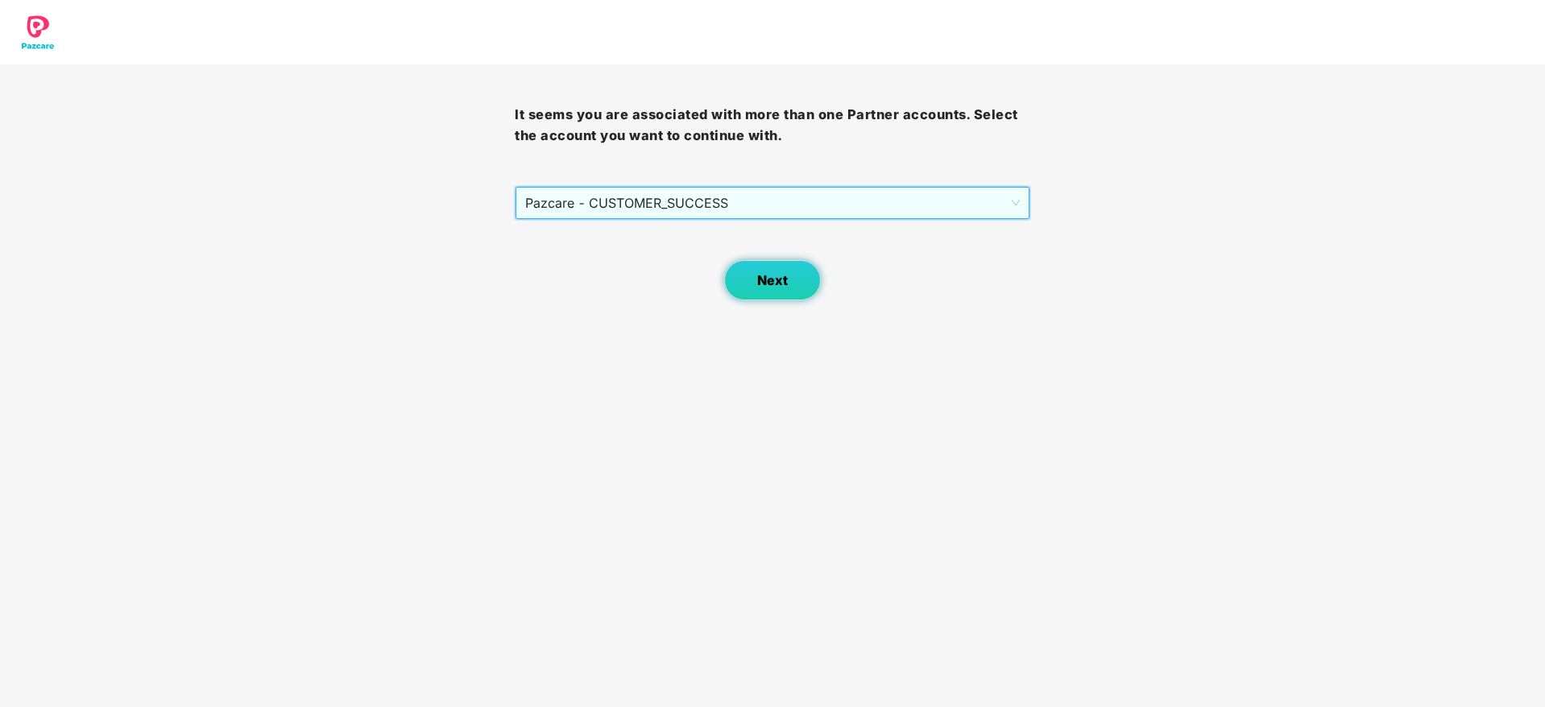
click at [763, 288] on span "Next" at bounding box center [772, 280] width 31 height 15
